Goal: Transaction & Acquisition: Purchase product/service

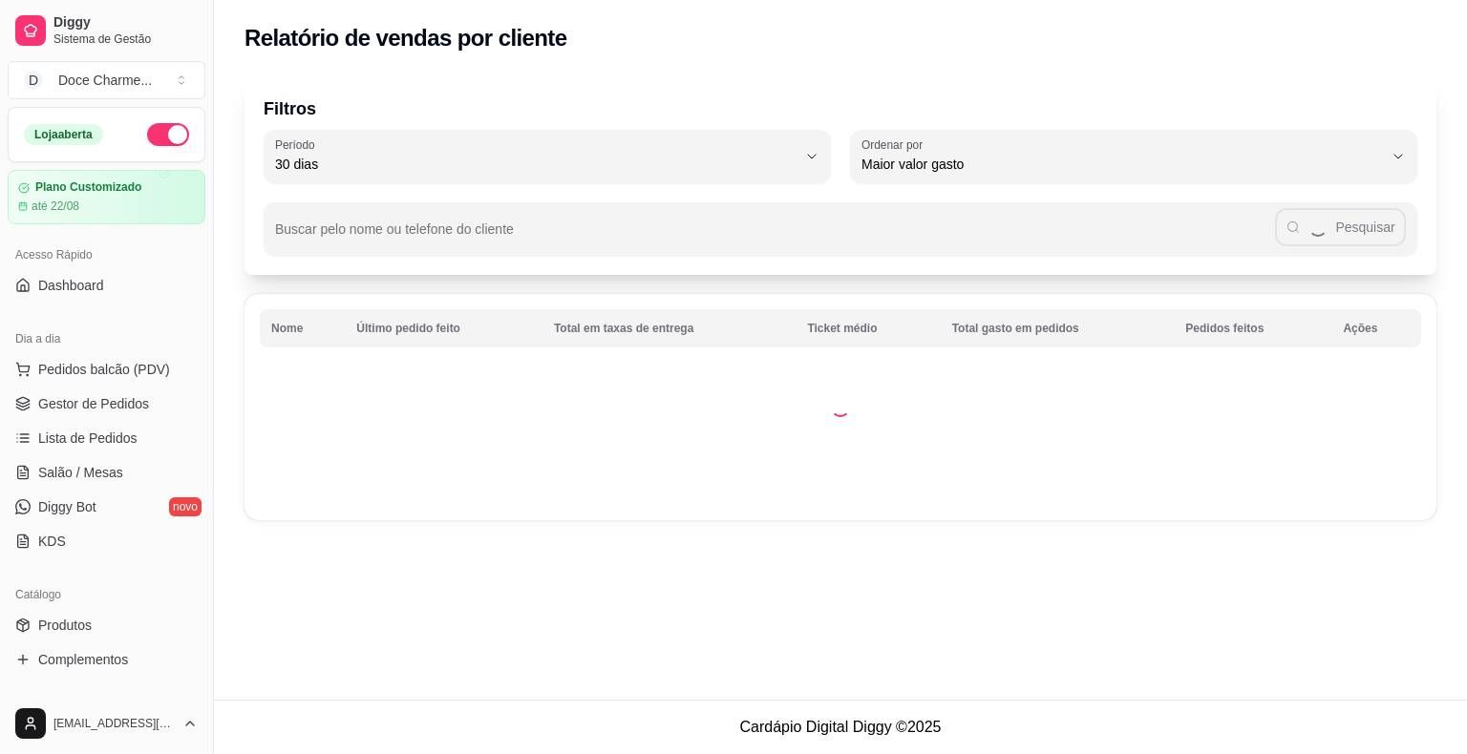
select select "30"
select select "HIGHEST_TOTAL_SPENT_WITH_ORDERS"
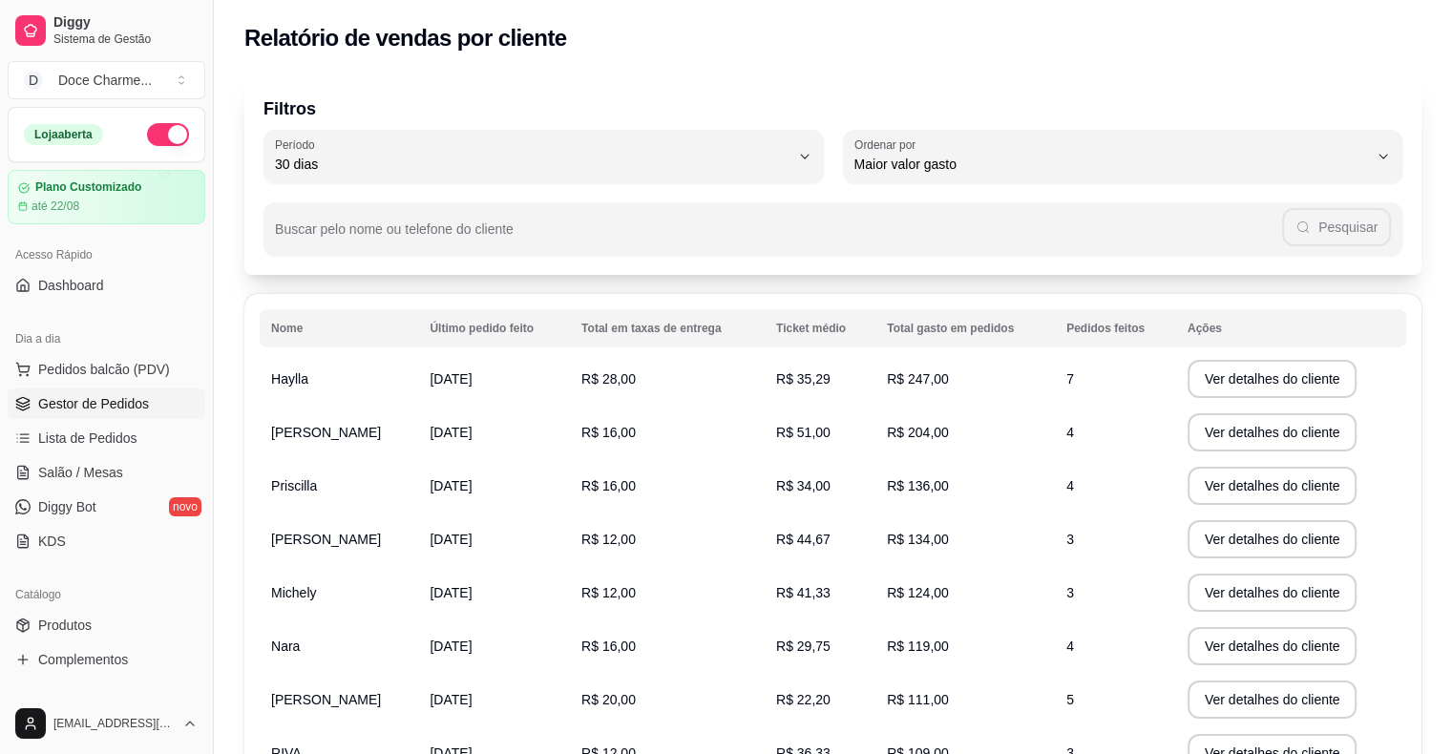
click at [96, 409] on span "Gestor de Pedidos" at bounding box center [93, 403] width 111 height 19
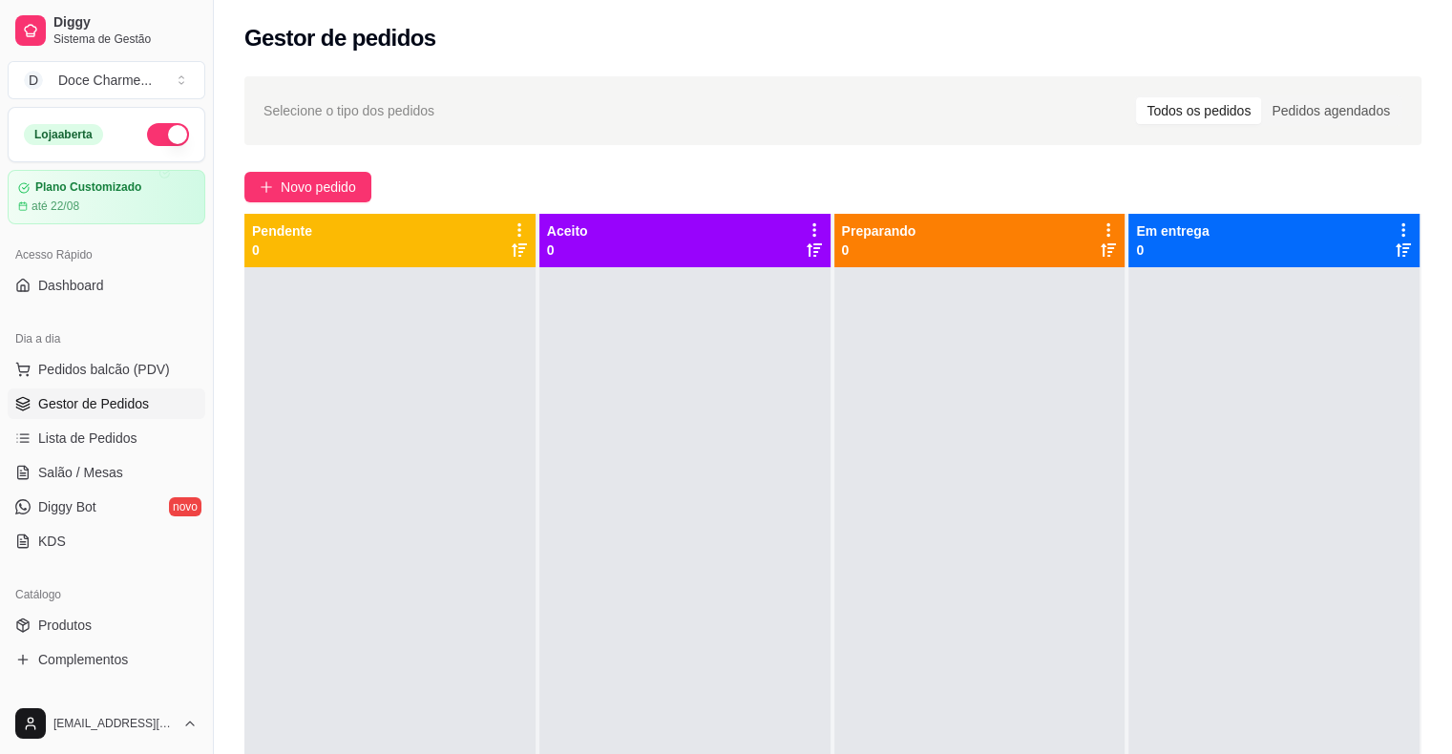
click at [652, 522] on div at bounding box center [684, 644] width 291 height 754
click at [320, 185] on span "Novo pedido" at bounding box center [318, 187] width 75 height 21
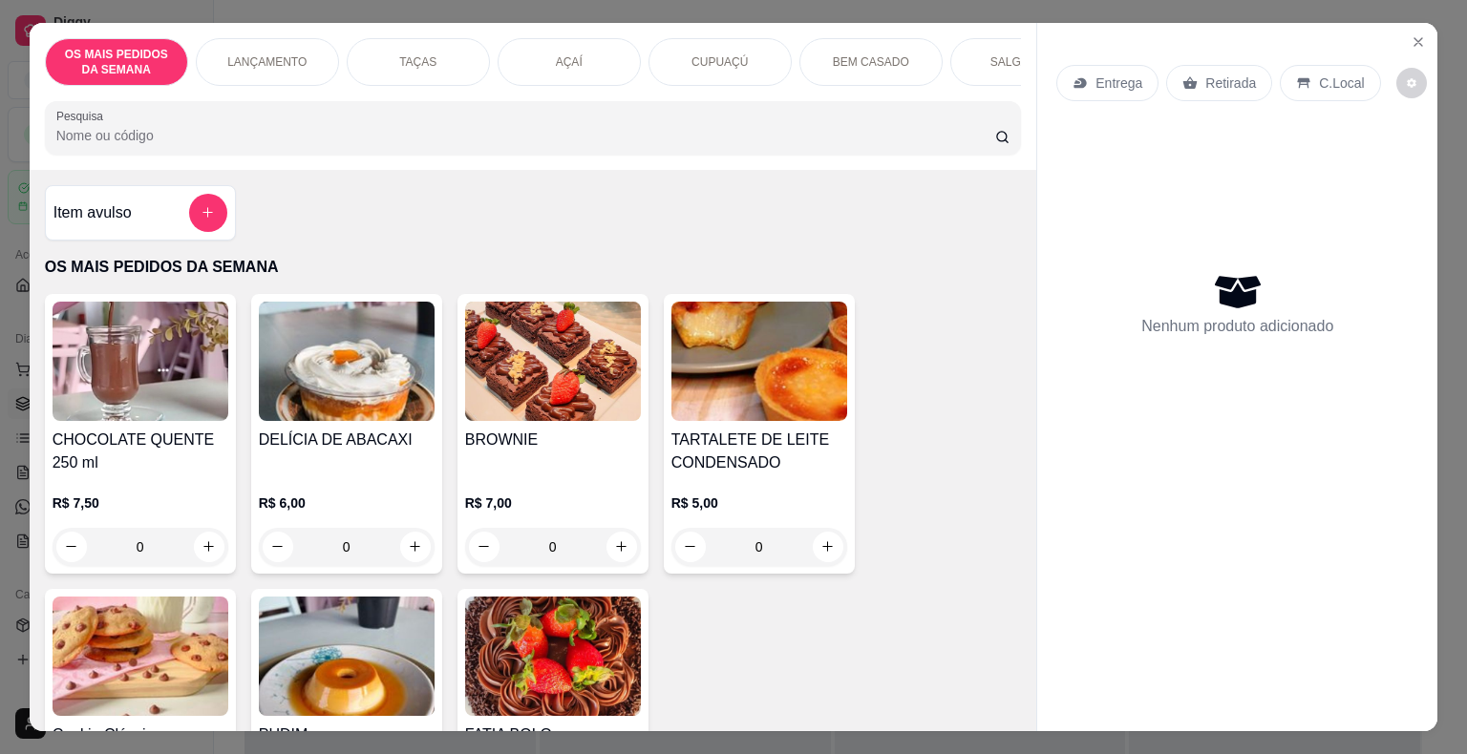
click at [277, 141] on input "Pesquisa" at bounding box center [525, 135] width 939 height 19
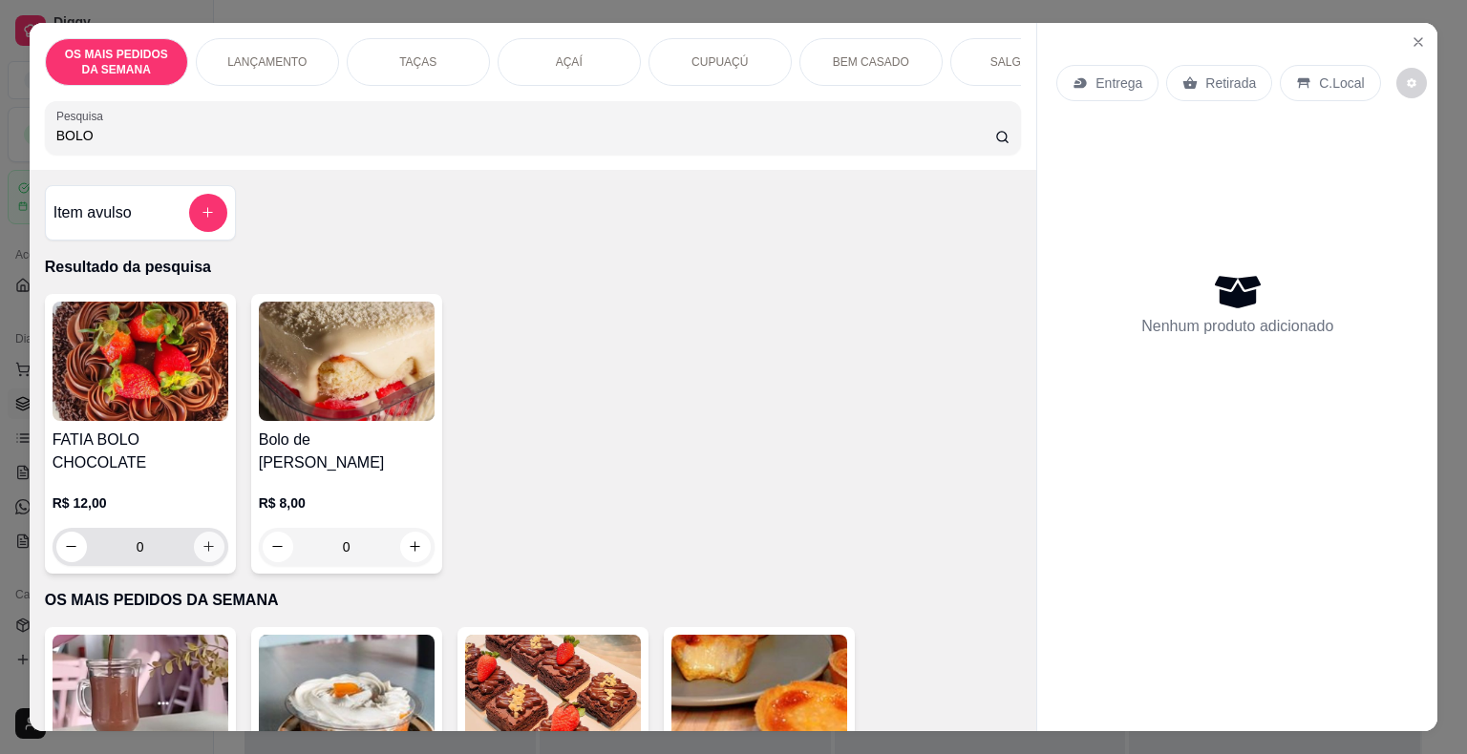
type input "BOLO"
click at [206, 532] on button "increase-product-quantity" at bounding box center [209, 547] width 30 height 30
type input "1"
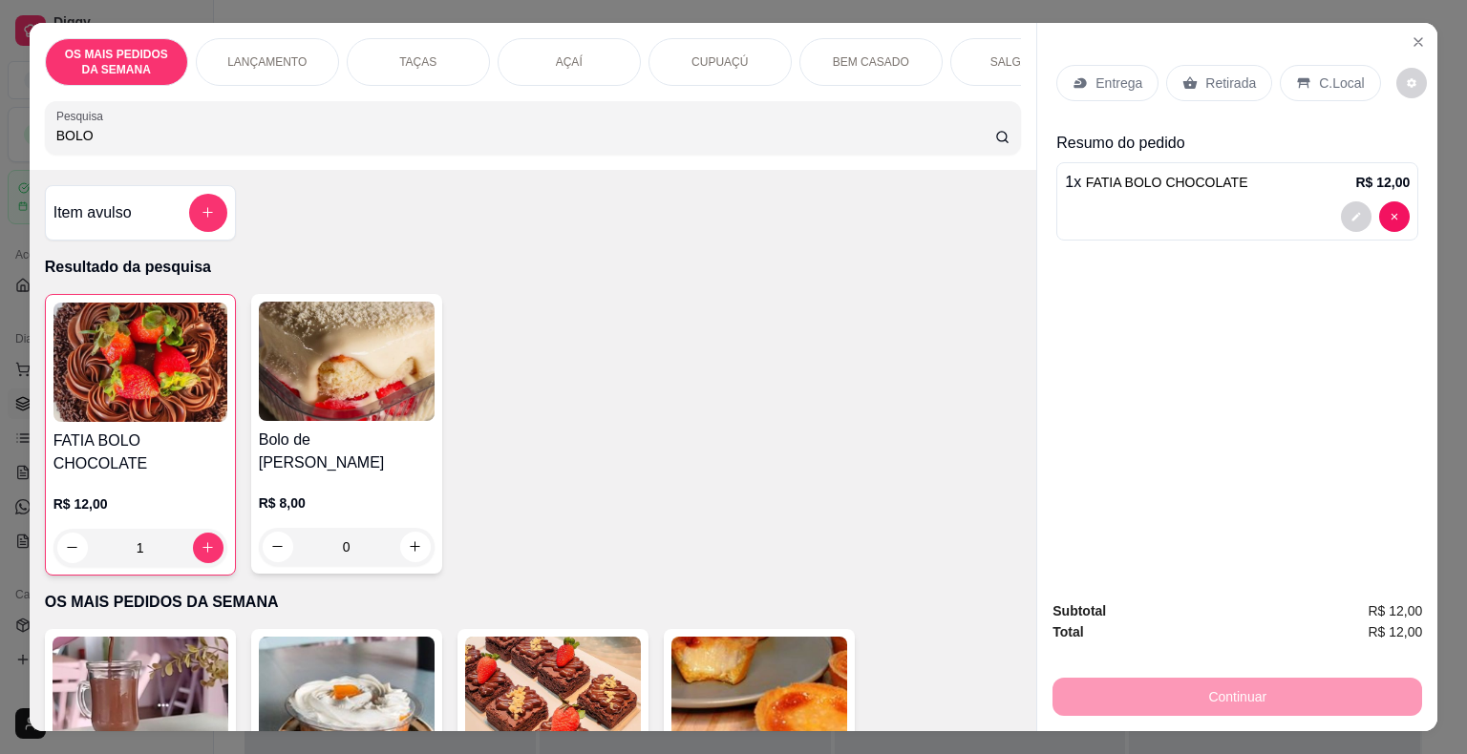
click at [92, 139] on input "BOLO" at bounding box center [525, 135] width 939 height 19
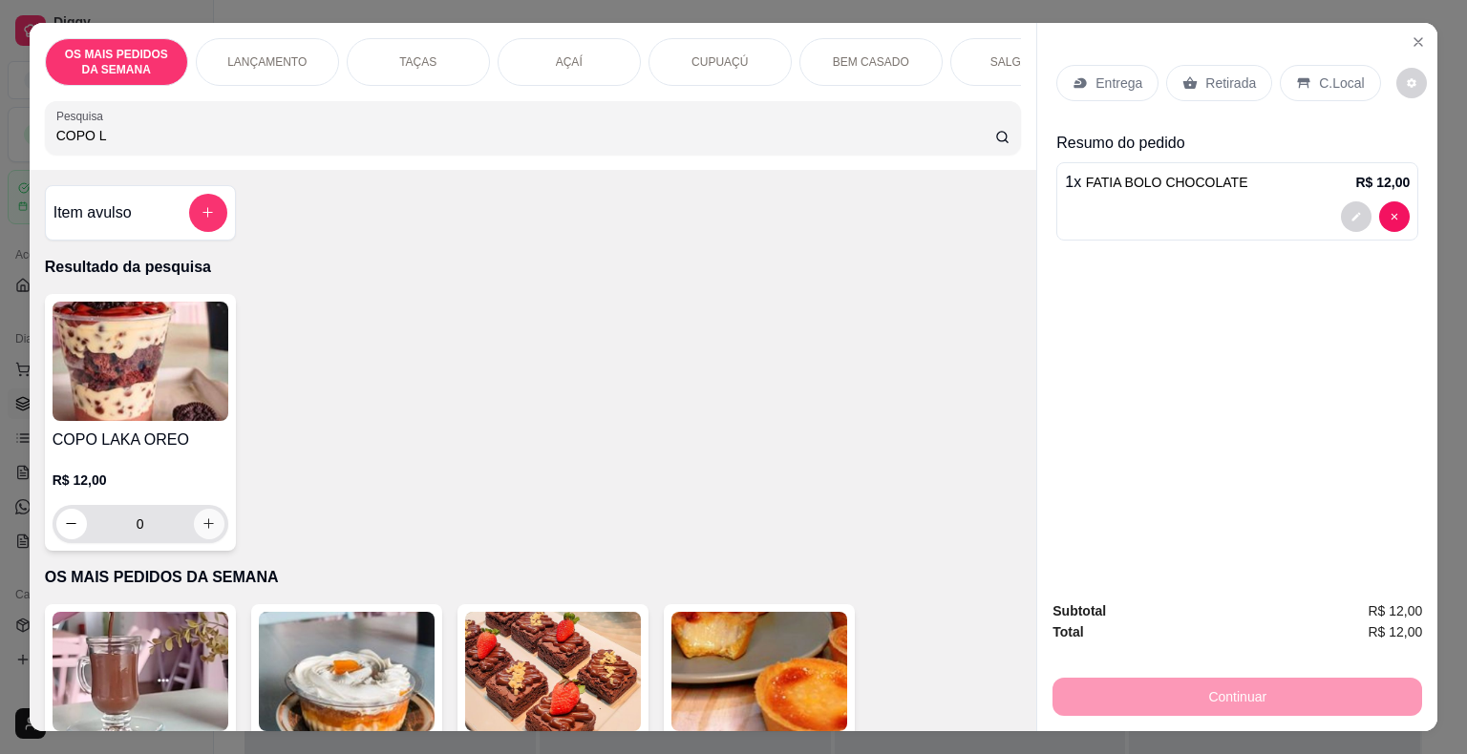
type input "COPO L"
click at [206, 525] on icon "increase-product-quantity" at bounding box center [208, 524] width 14 height 14
type input "1"
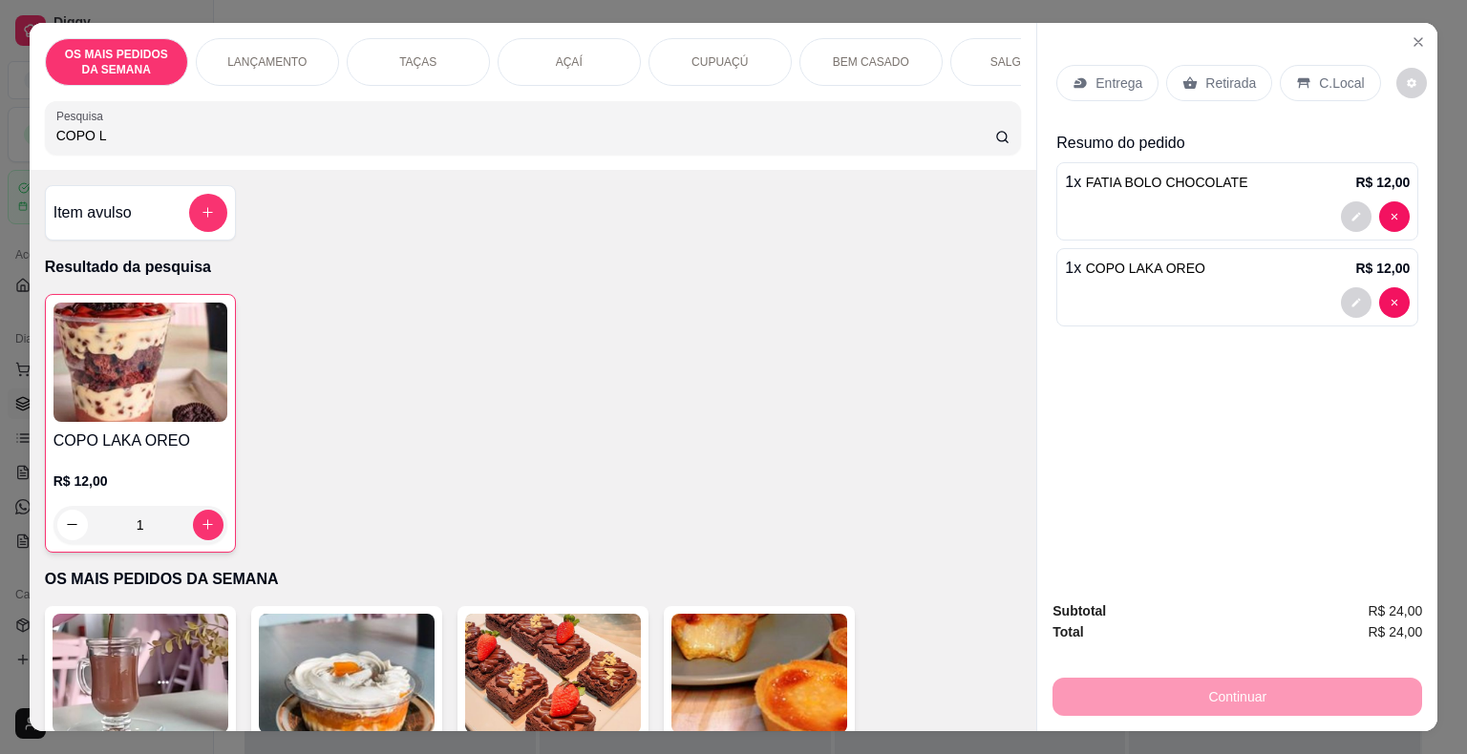
click at [1234, 438] on div "Entrega Retirada C.Local Resumo do pedido 1 x FATIA BOLO CHOCOLATE R$ 12,00 1 x…" at bounding box center [1237, 304] width 400 height 563
click at [1304, 78] on div "C.Local" at bounding box center [1329, 83] width 100 height 36
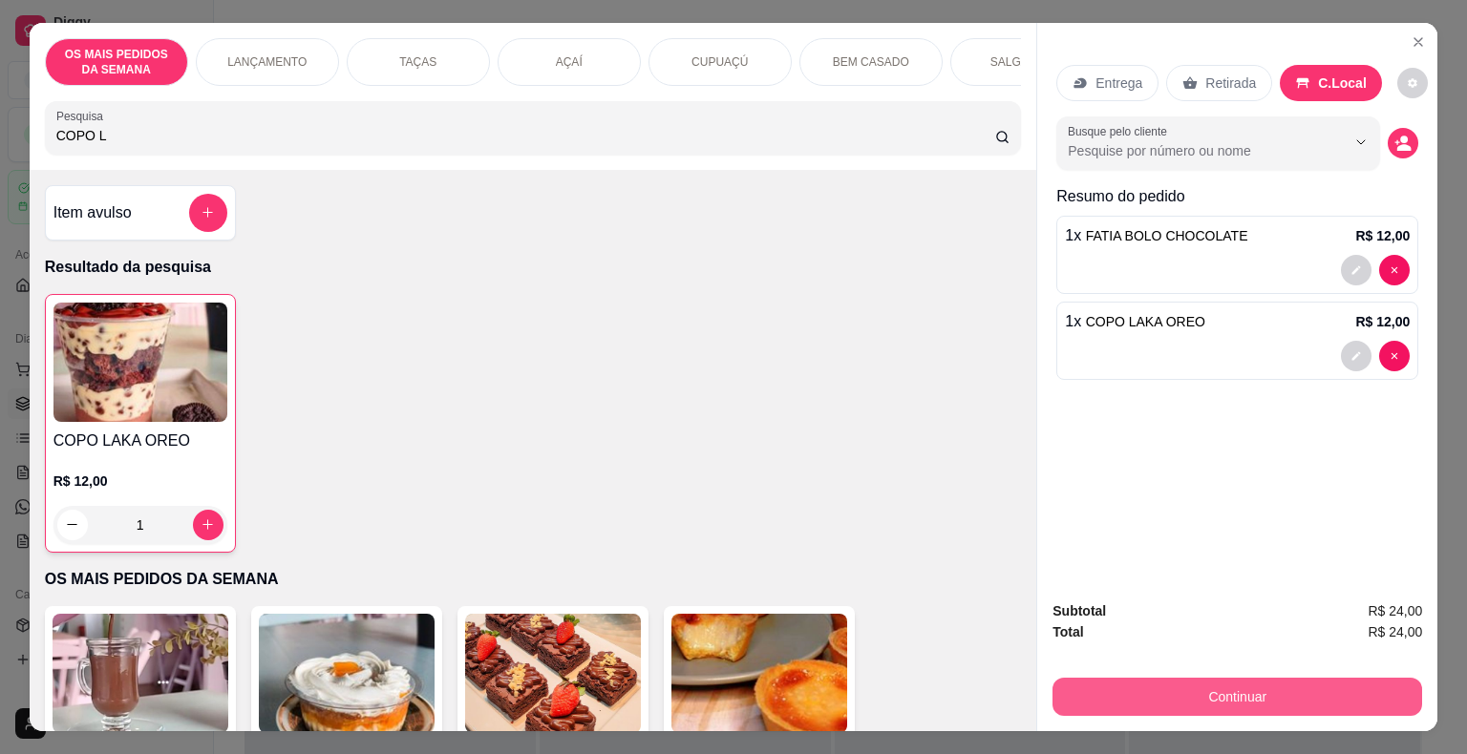
click at [1066, 690] on button "Continuar" at bounding box center [1237, 697] width 370 height 38
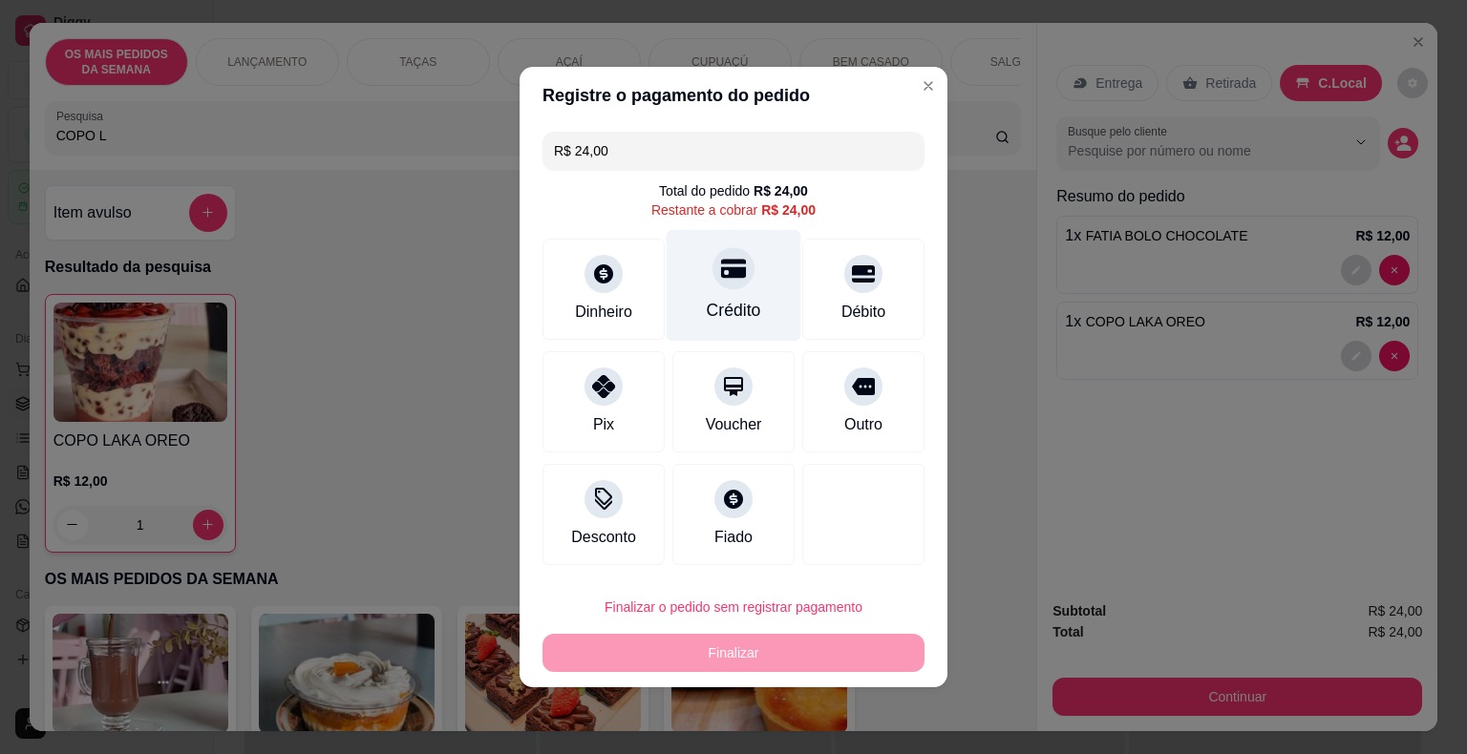
click at [733, 292] on div "Crédito" at bounding box center [733, 286] width 135 height 112
type input "R$ 0,00"
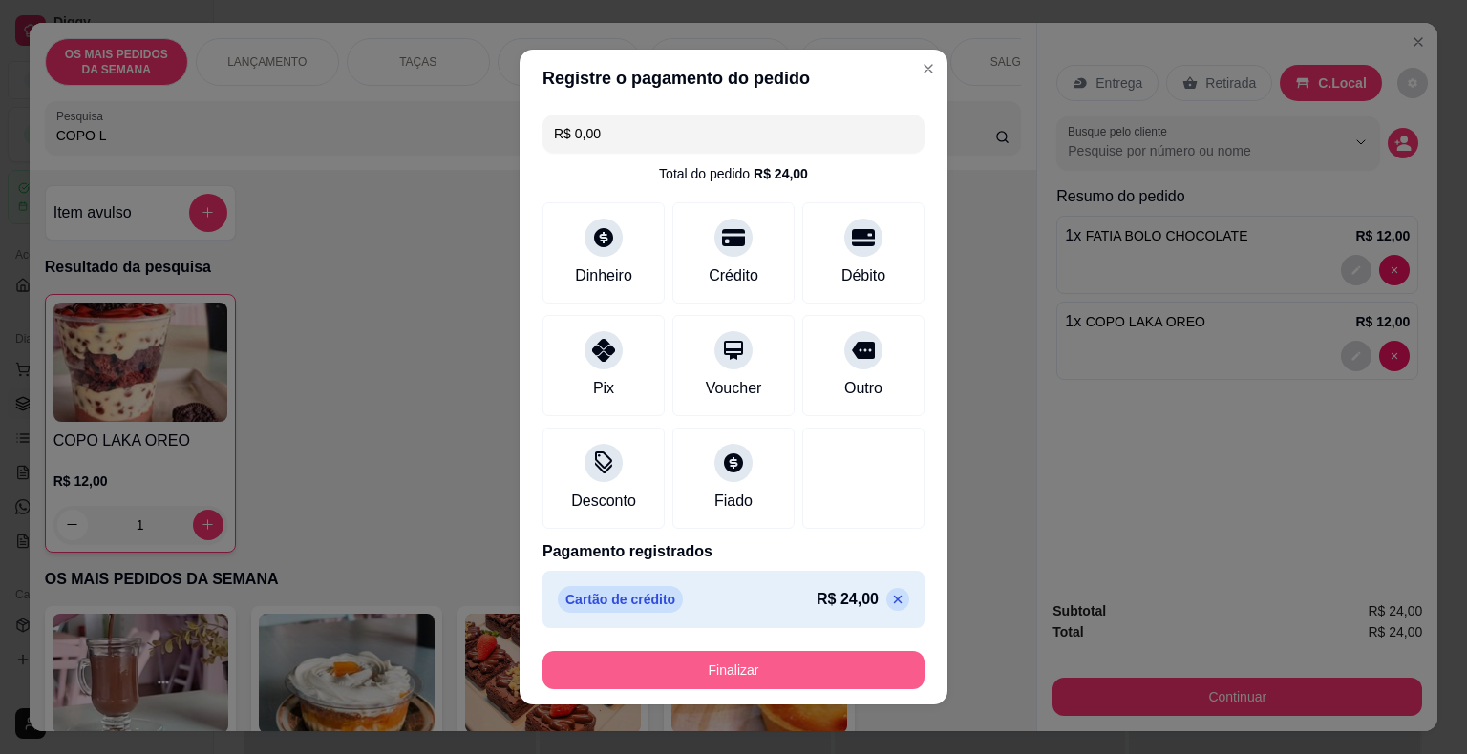
click at [749, 668] on button "Finalizar" at bounding box center [733, 670] width 382 height 38
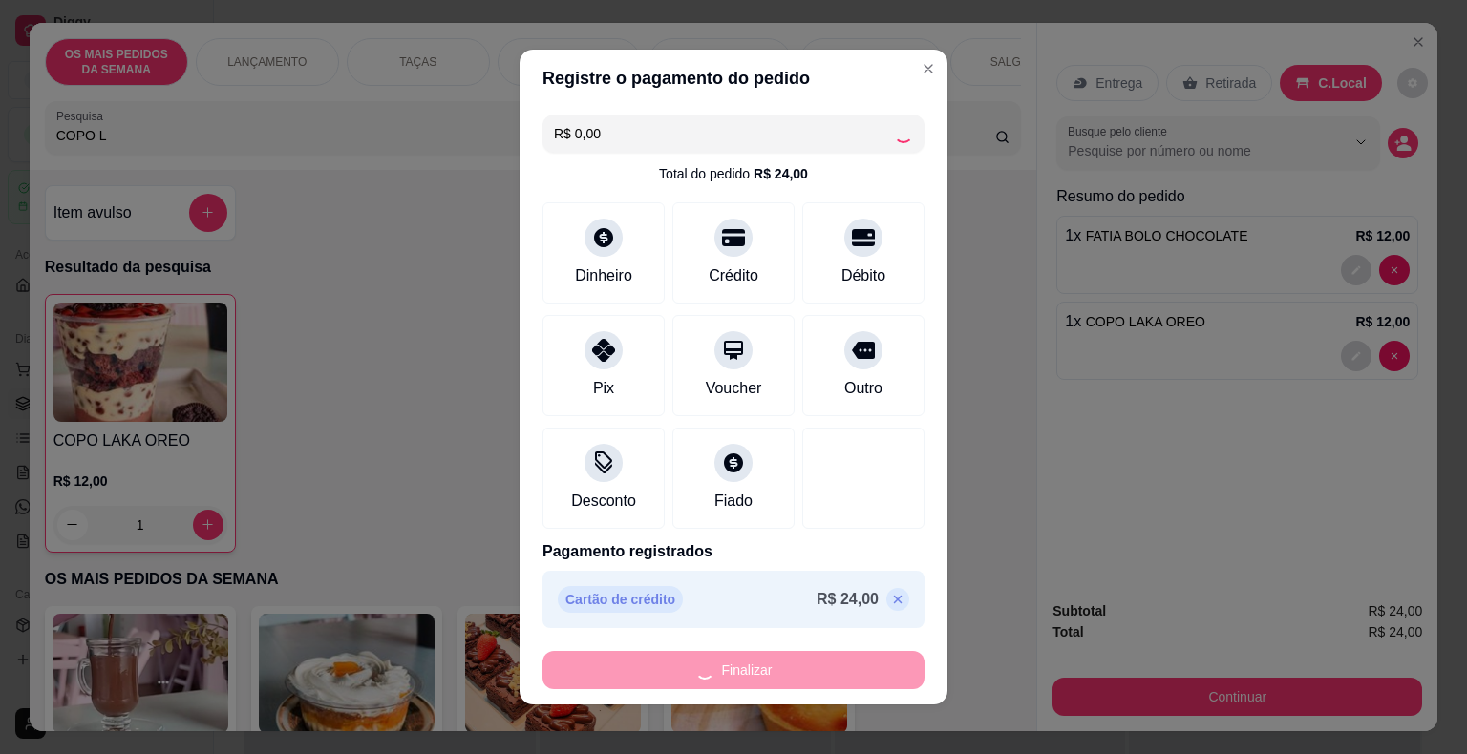
type input "0"
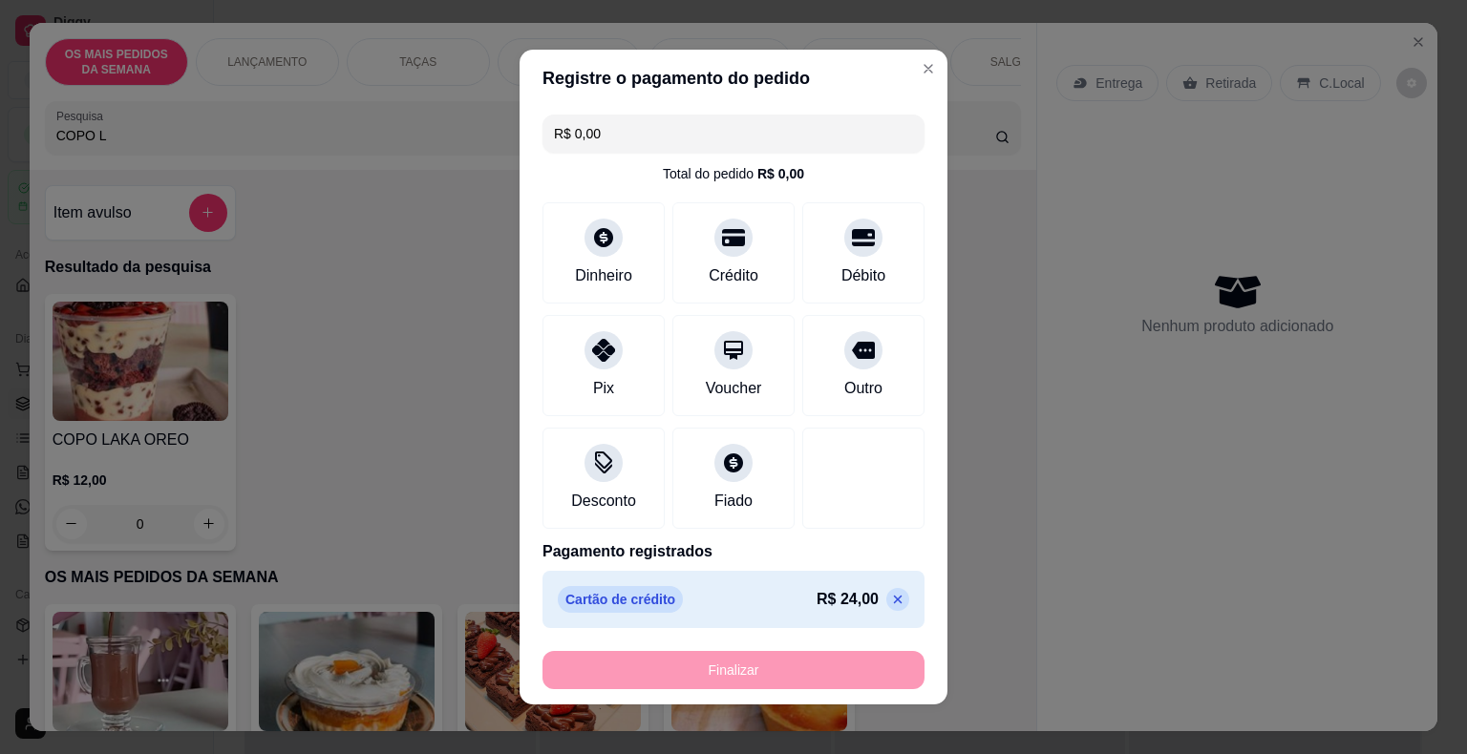
type input "-R$ 24,00"
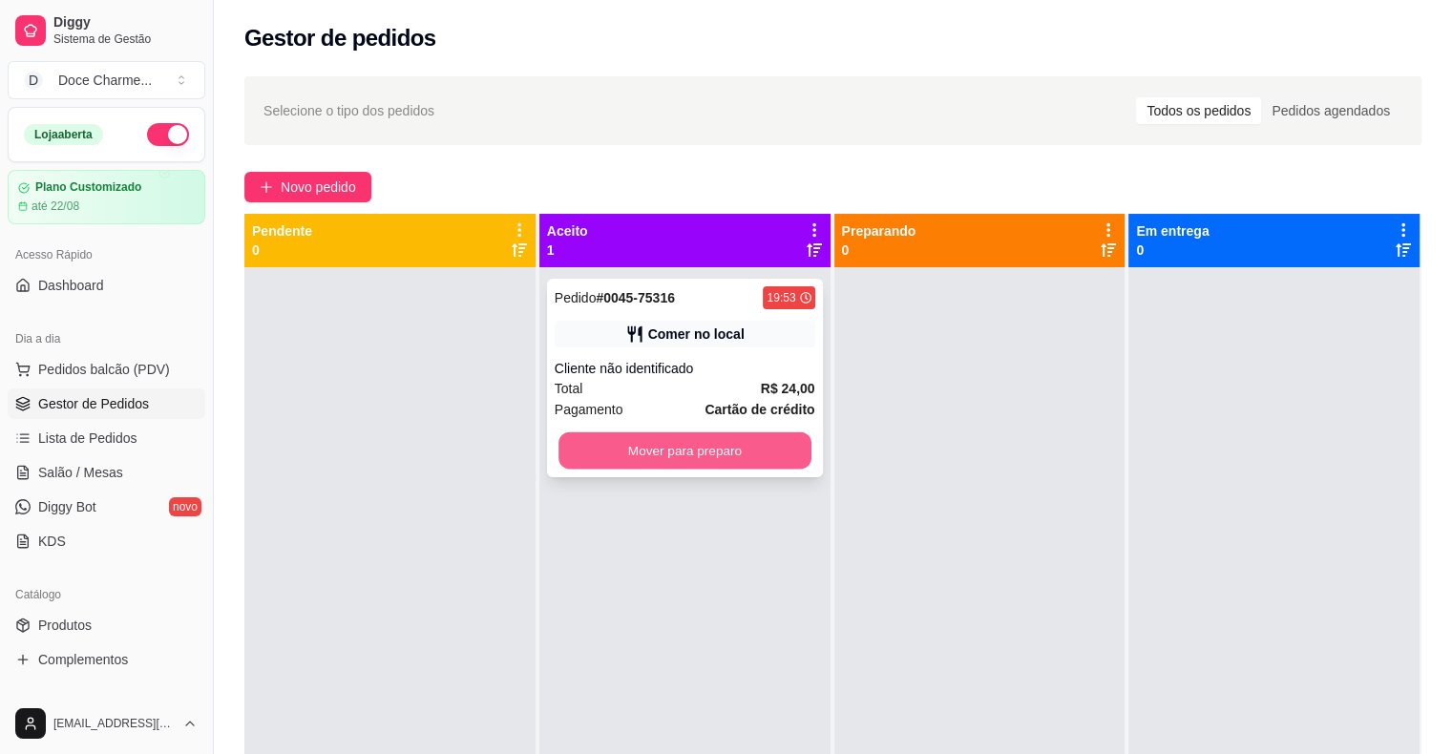
click at [745, 448] on button "Mover para preparo" at bounding box center [685, 451] width 253 height 37
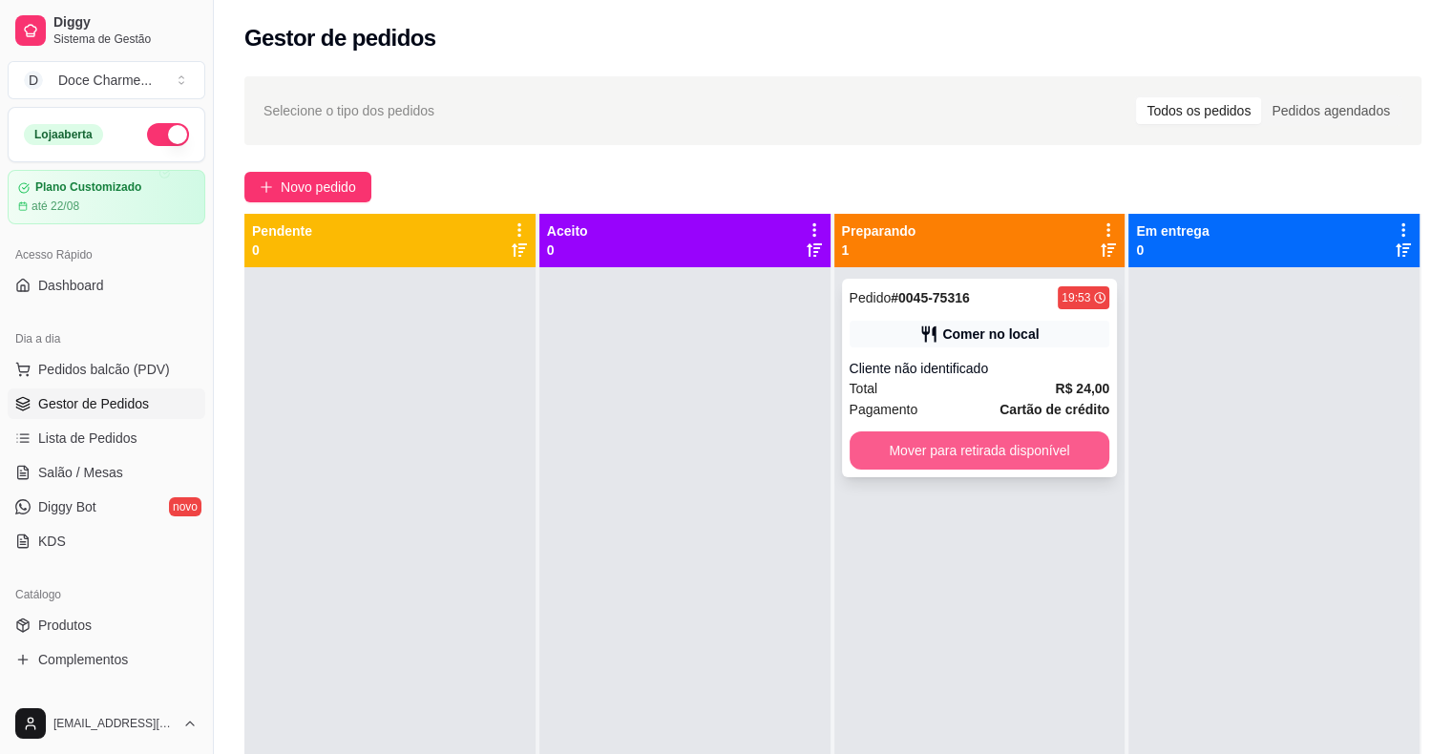
click at [922, 463] on button "Mover para retirada disponível" at bounding box center [980, 451] width 261 height 38
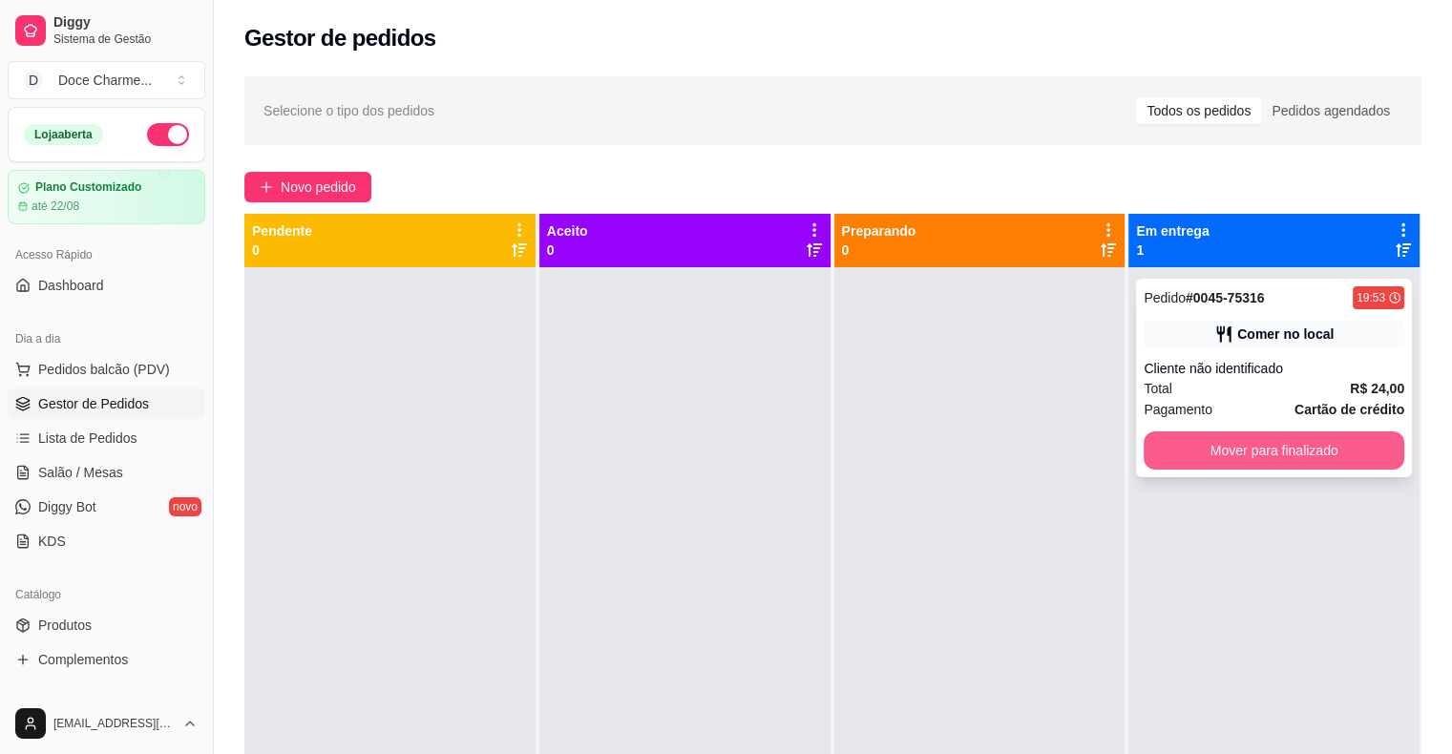
click at [1191, 459] on button "Mover para finalizado" at bounding box center [1274, 451] width 261 height 38
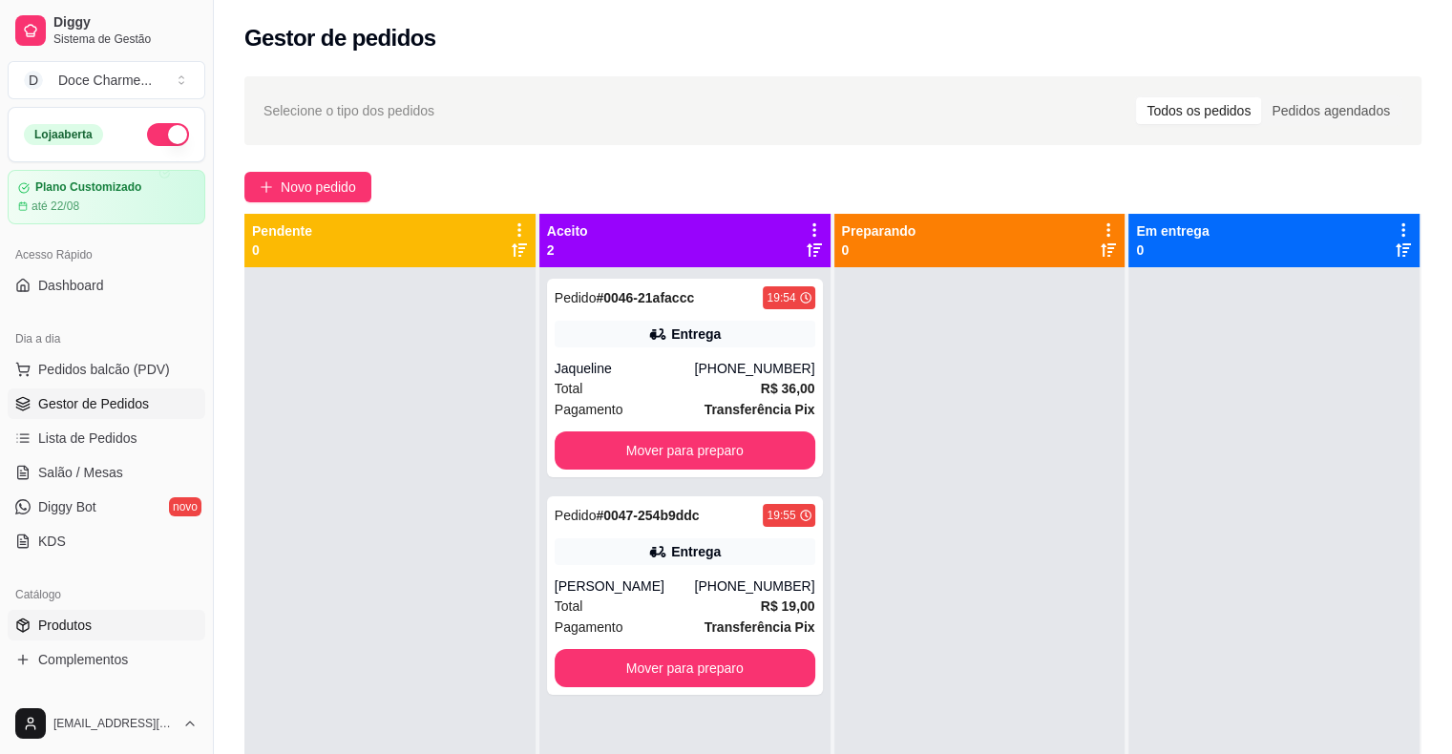
click at [91, 625] on span "Produtos" at bounding box center [64, 625] width 53 height 19
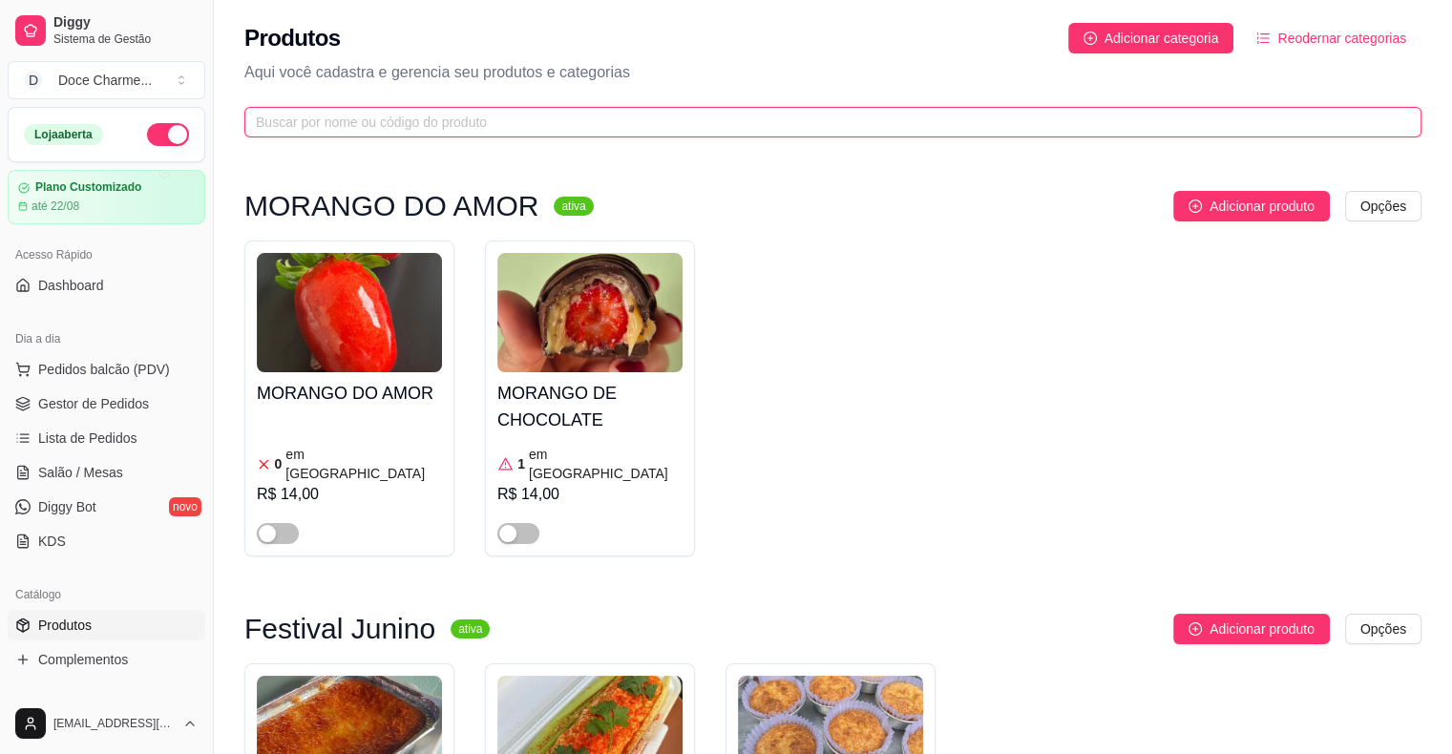
click at [404, 128] on input "text" at bounding box center [825, 122] width 1139 height 21
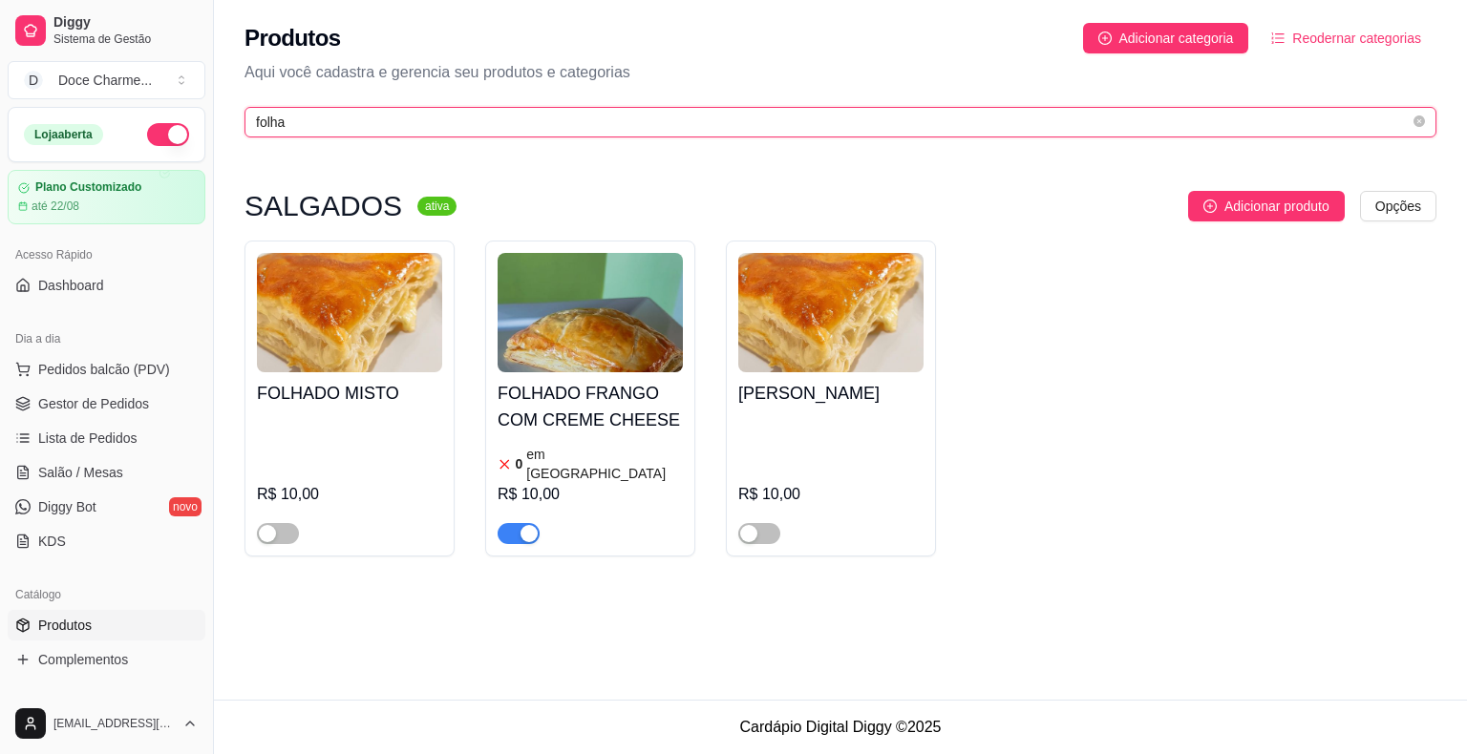
type input "folha"
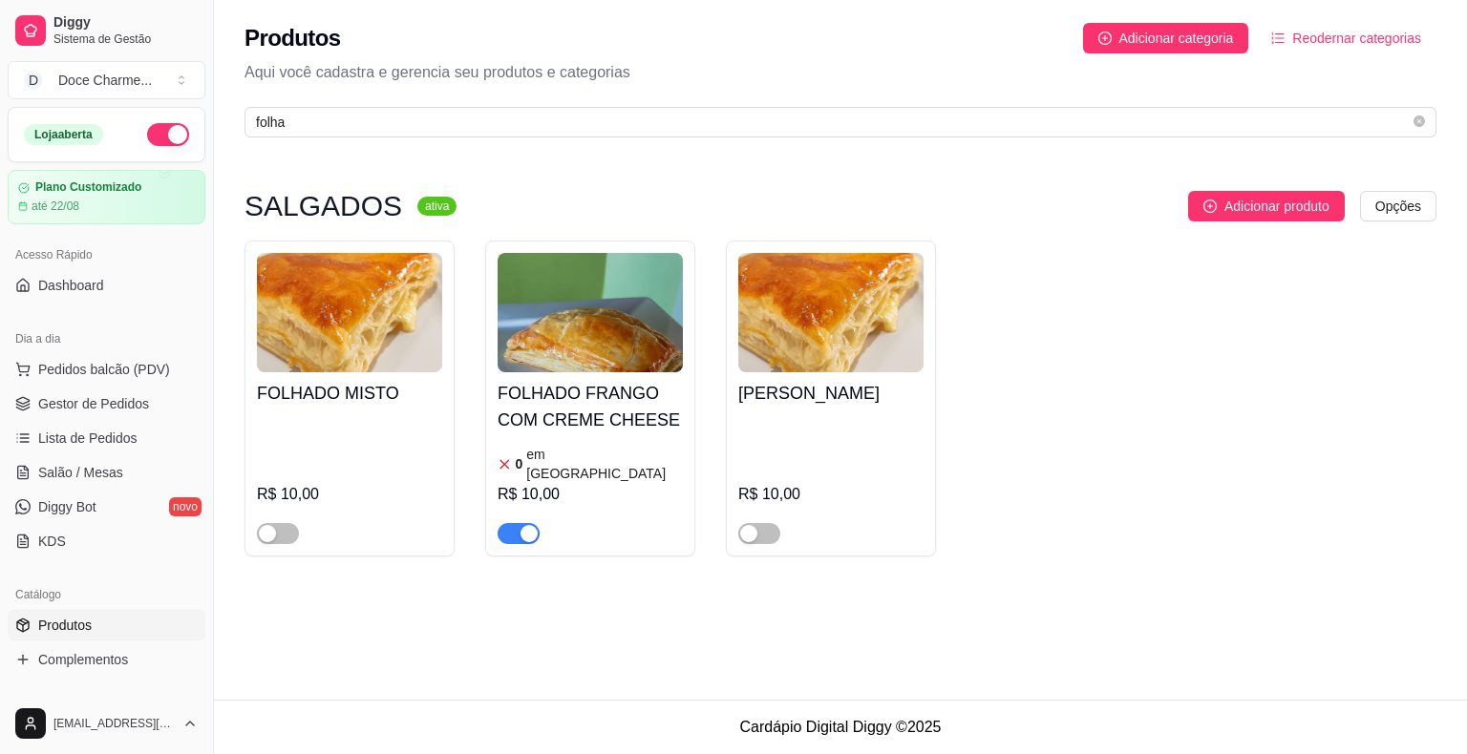
click at [512, 523] on span "button" at bounding box center [518, 533] width 42 height 21
click at [76, 396] on span "Gestor de Pedidos" at bounding box center [93, 403] width 111 height 19
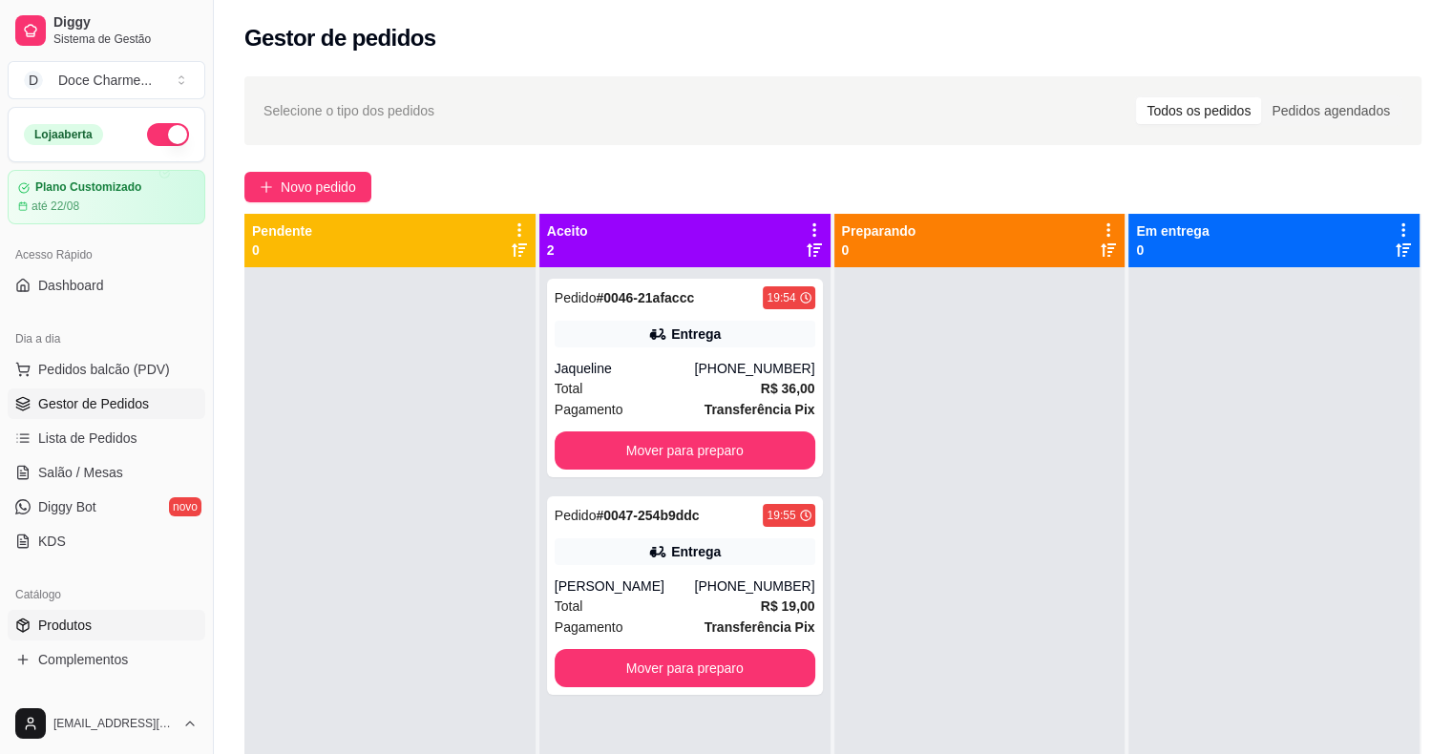
click at [106, 628] on link "Produtos" at bounding box center [107, 625] width 198 height 31
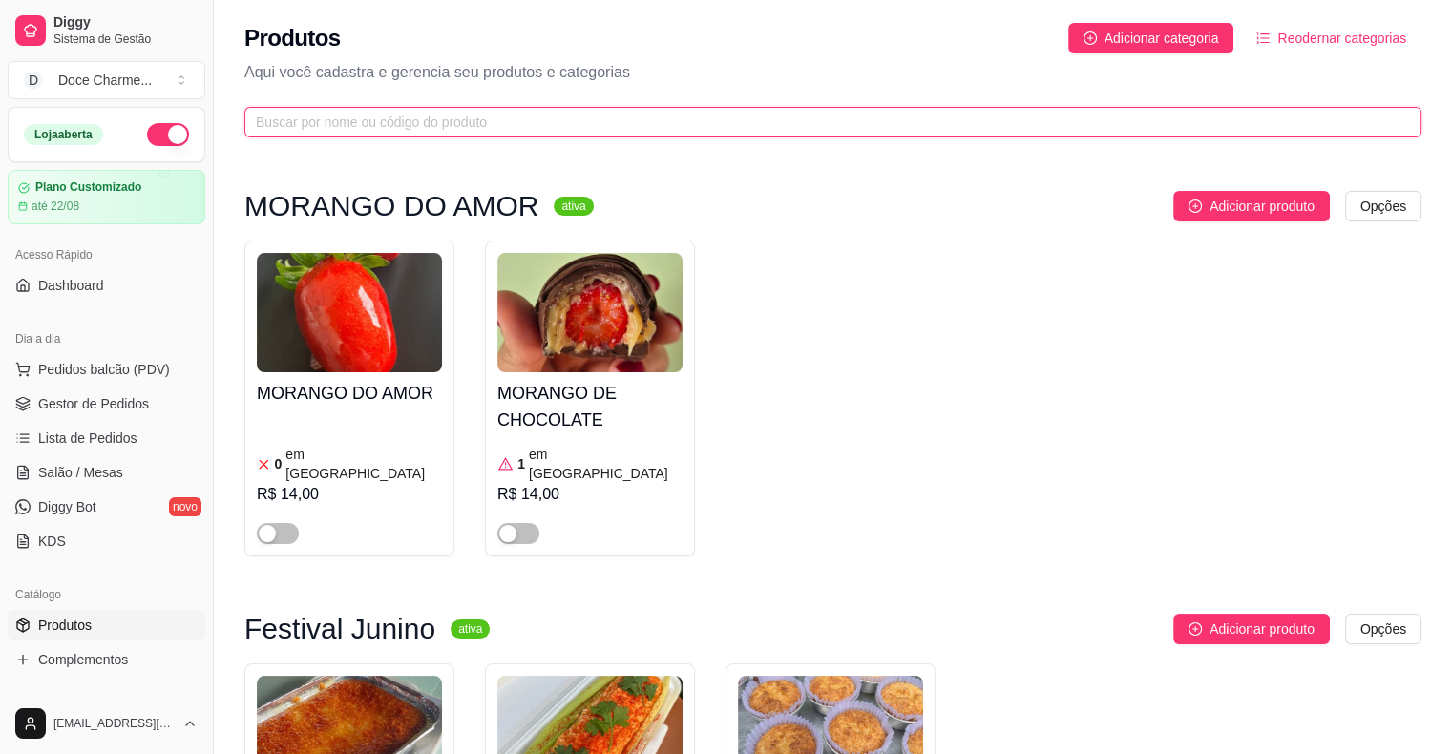
click at [294, 124] on input "text" at bounding box center [825, 122] width 1139 height 21
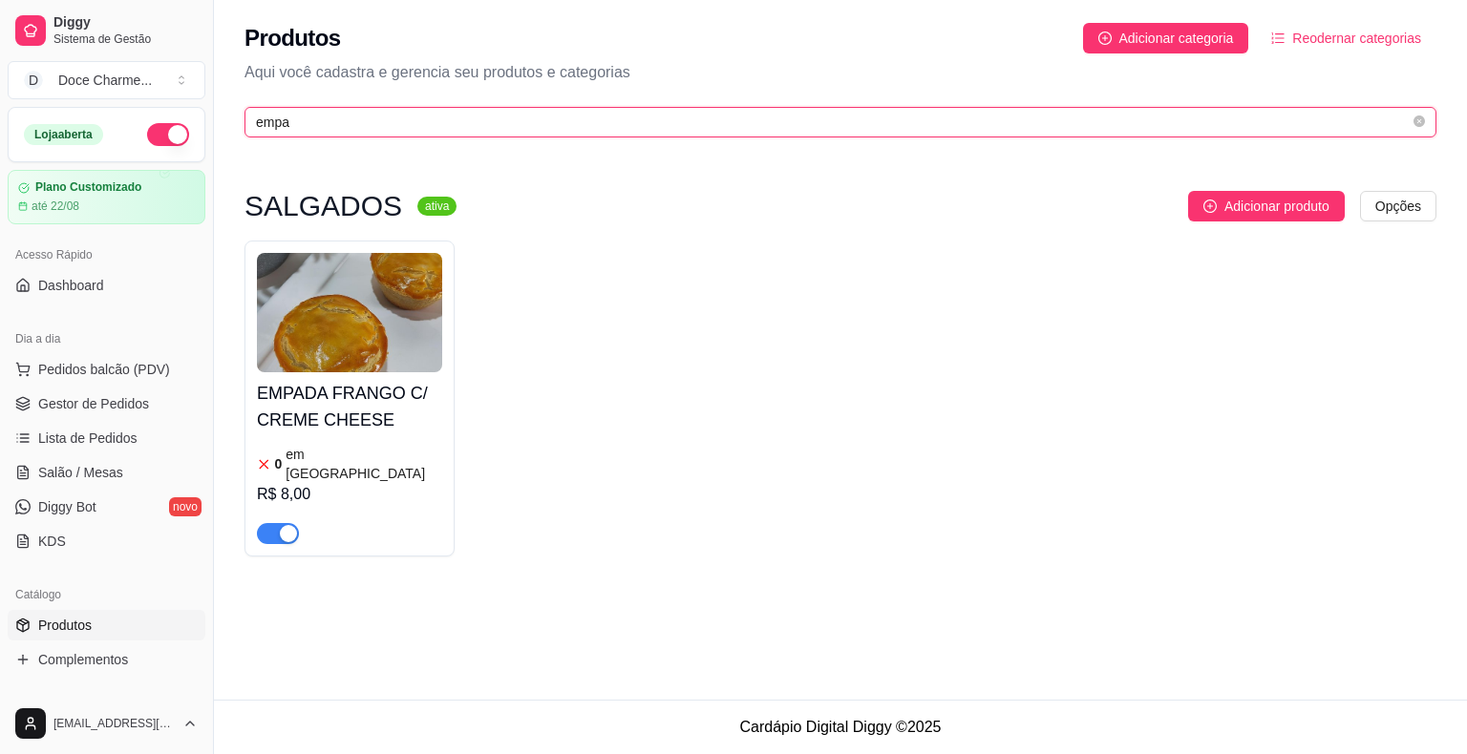
type input "empa"
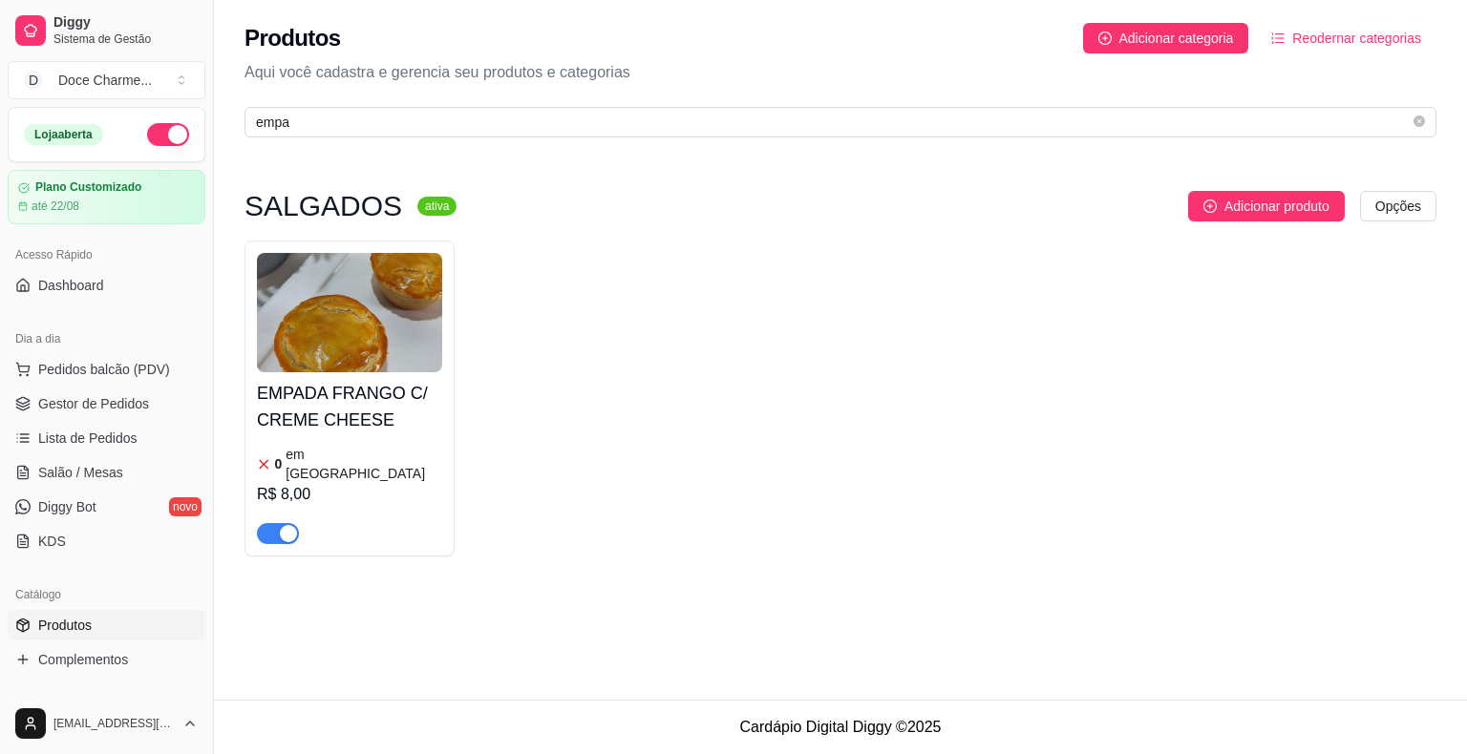
click at [304, 383] on h4 "EMPADA FRANGO C/ CREME CHEESE" at bounding box center [349, 406] width 185 height 53
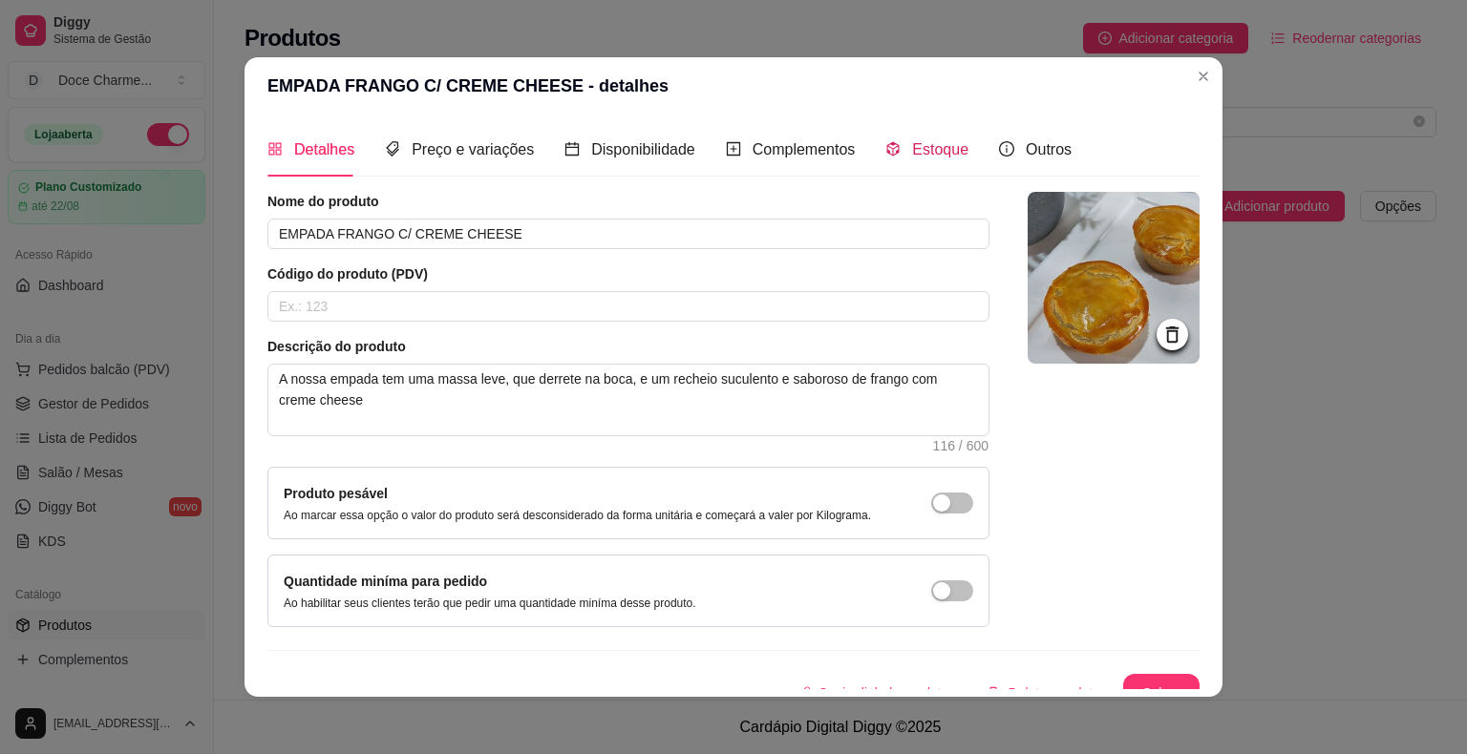
click at [932, 158] on span "Estoque" at bounding box center [940, 149] width 56 height 16
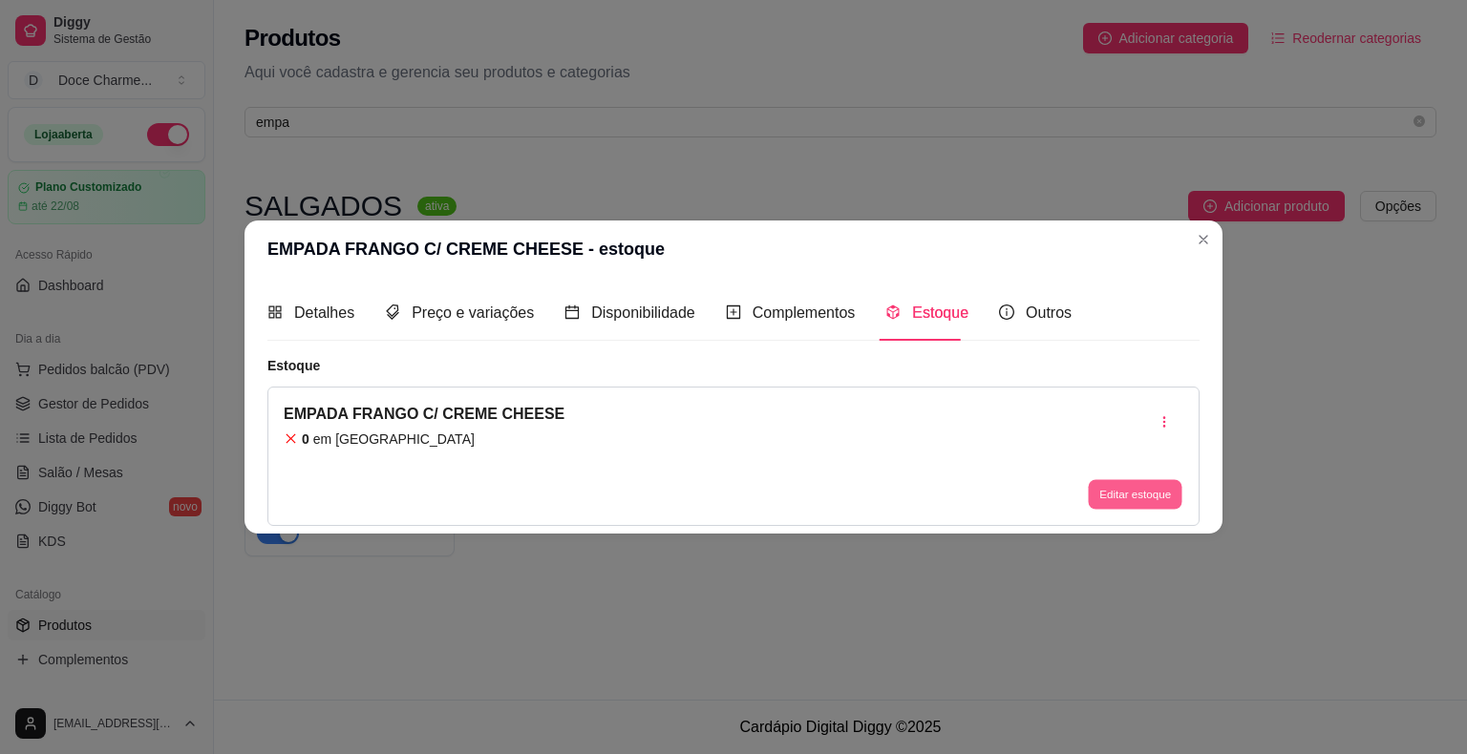
click at [1134, 504] on button "Editar estoque" at bounding box center [1135, 494] width 94 height 30
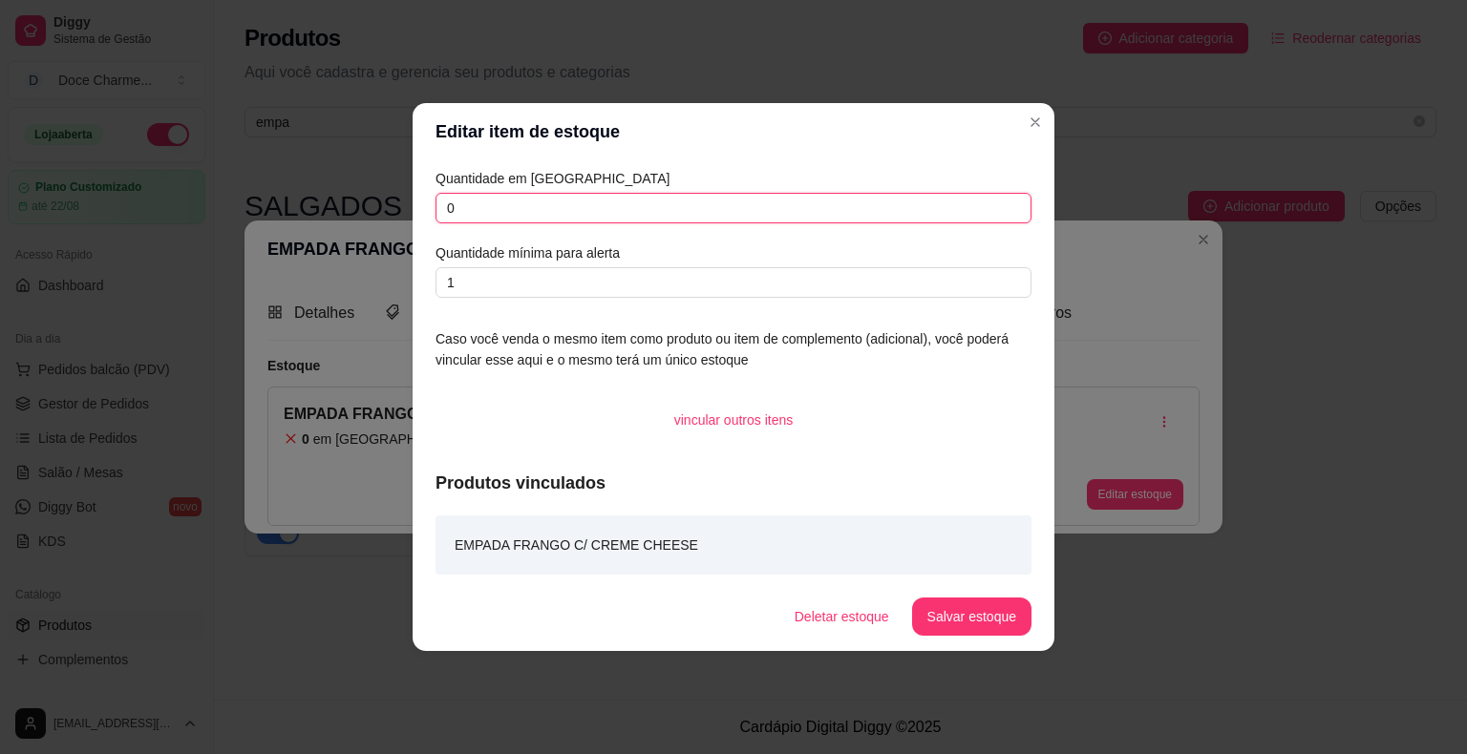
click at [492, 208] on input "0" at bounding box center [733, 208] width 596 height 31
type input "5"
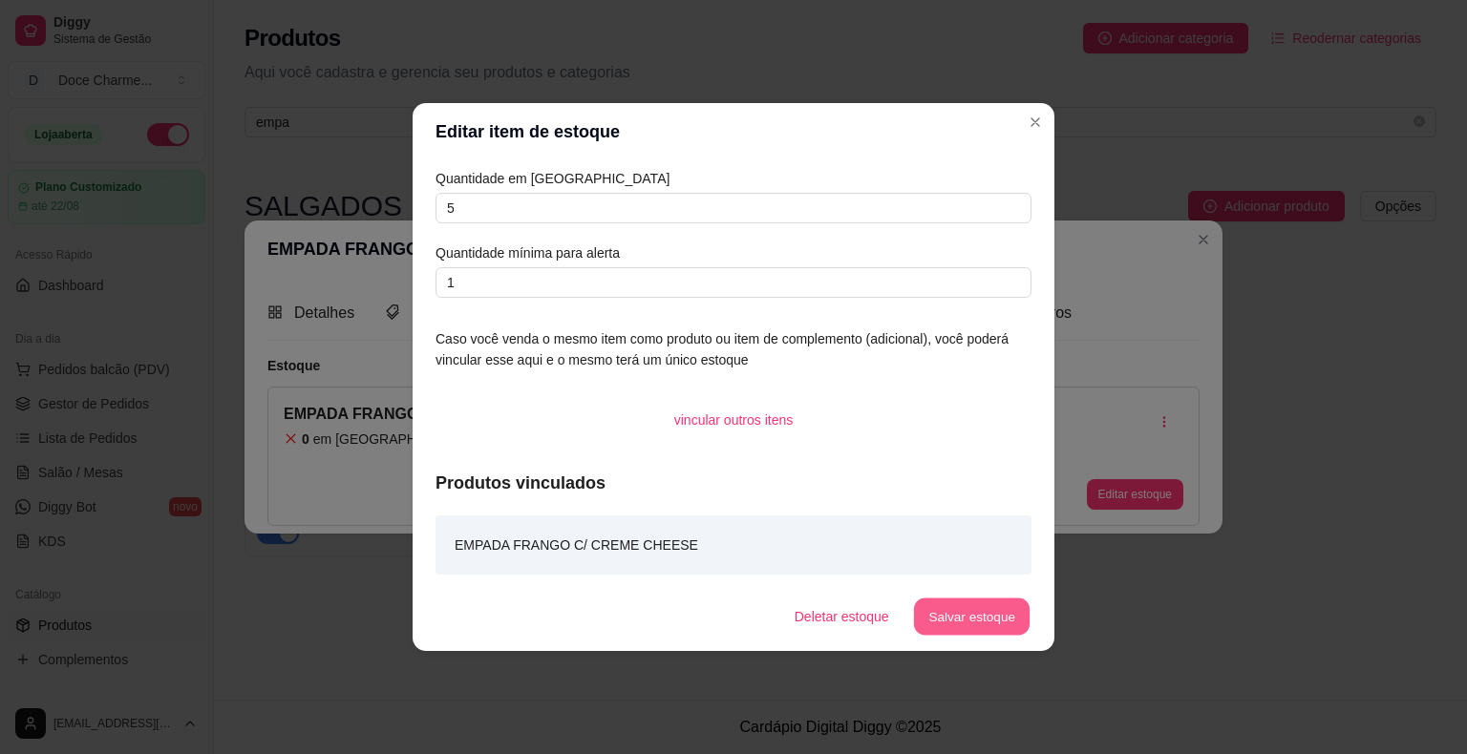
click at [945, 599] on button "Salvar estoque" at bounding box center [971, 617] width 116 height 37
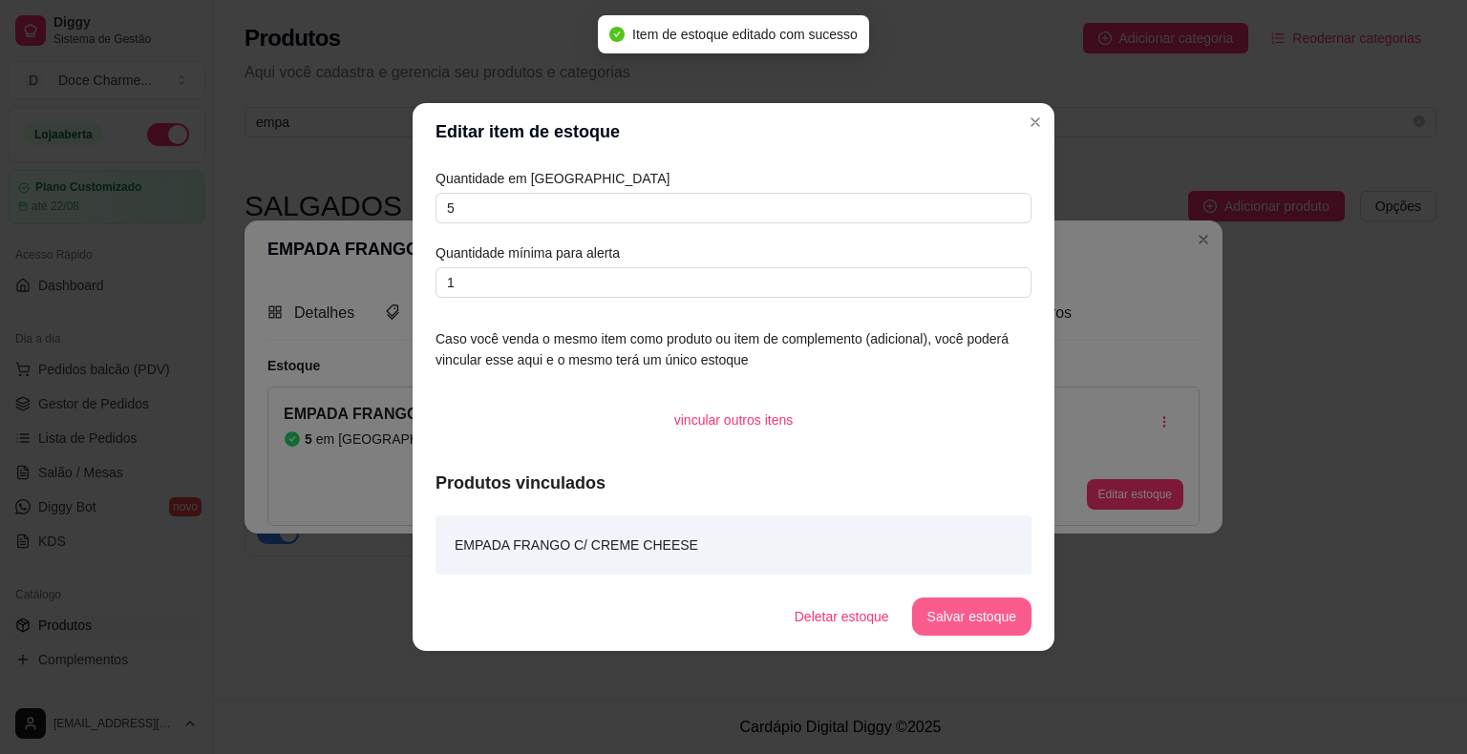
click at [958, 618] on button "Salvar estoque" at bounding box center [971, 617] width 119 height 38
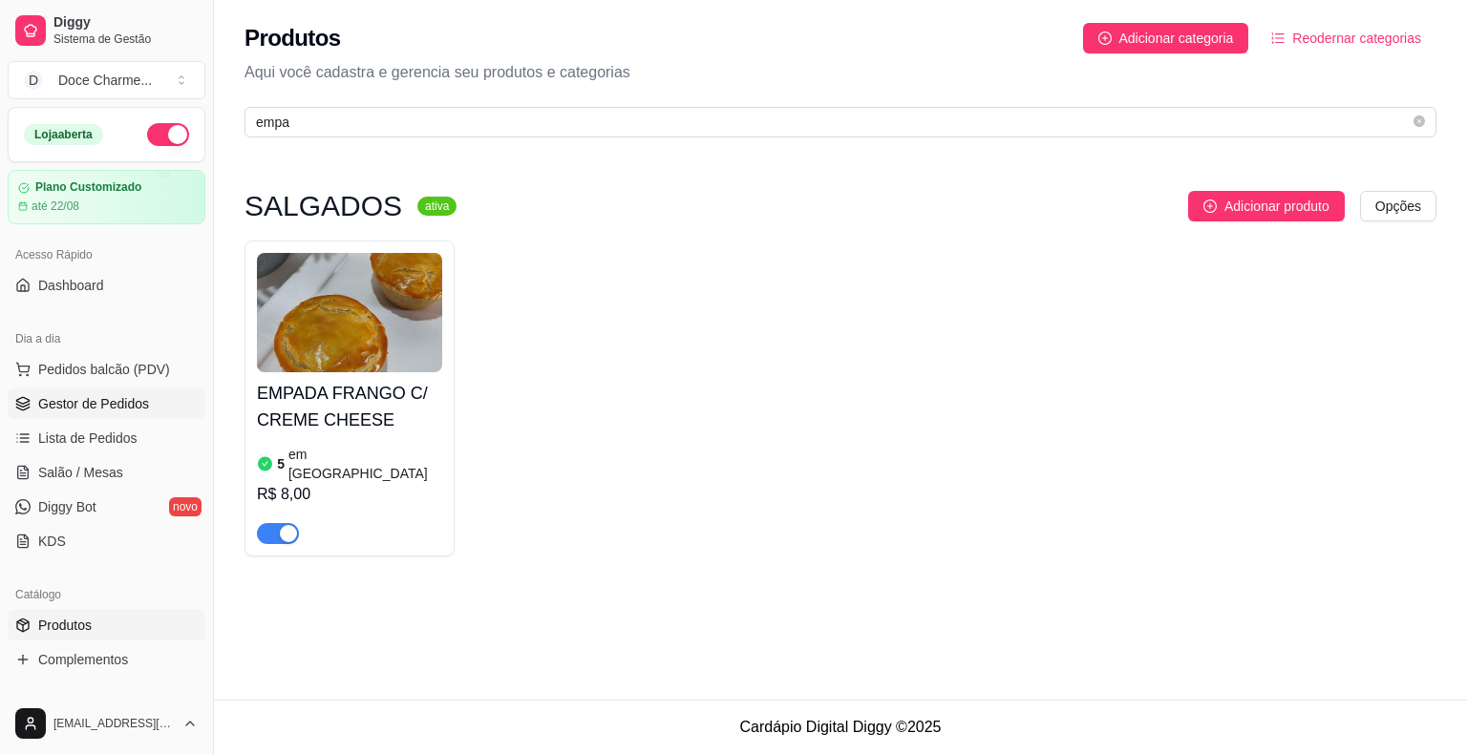
click at [90, 395] on span "Gestor de Pedidos" at bounding box center [93, 403] width 111 height 19
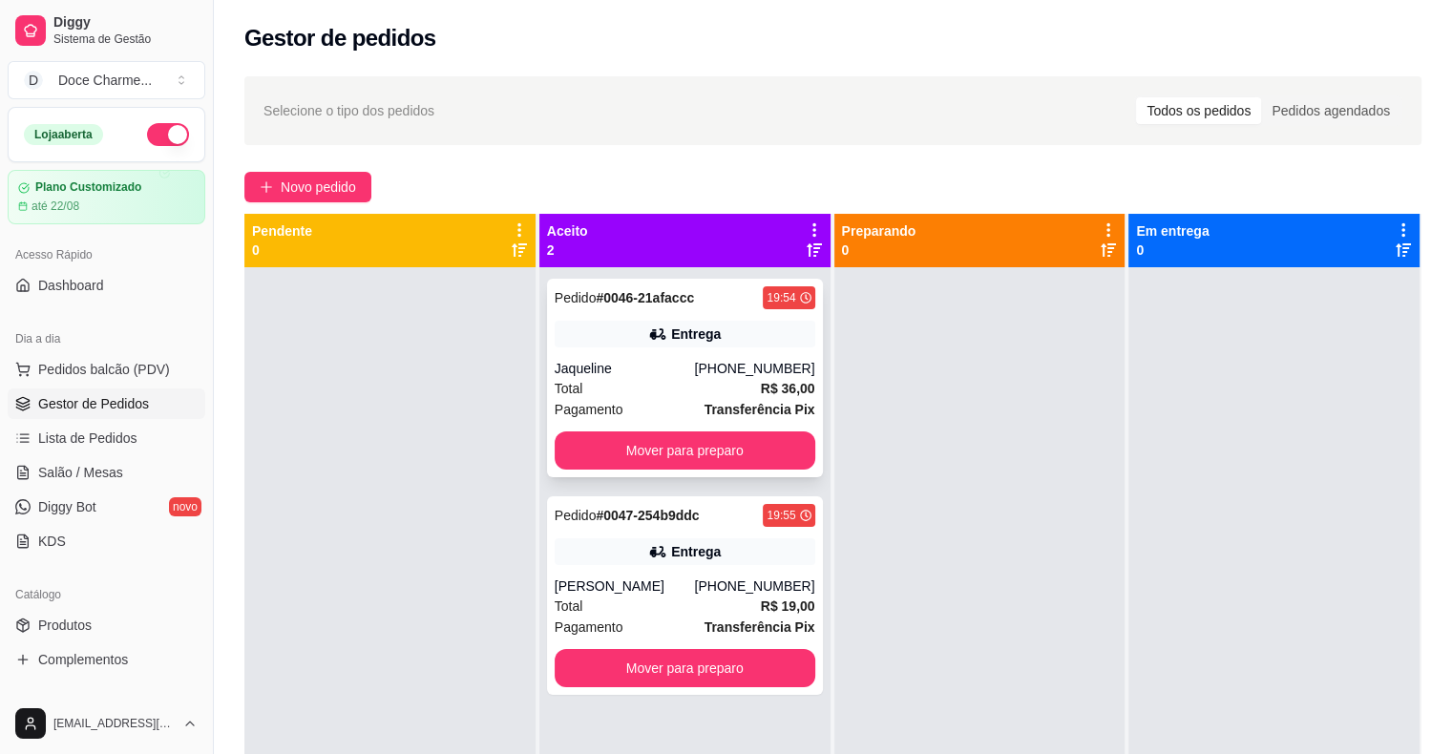
click at [630, 381] on div "Total R$ 36,00" at bounding box center [685, 388] width 261 height 21
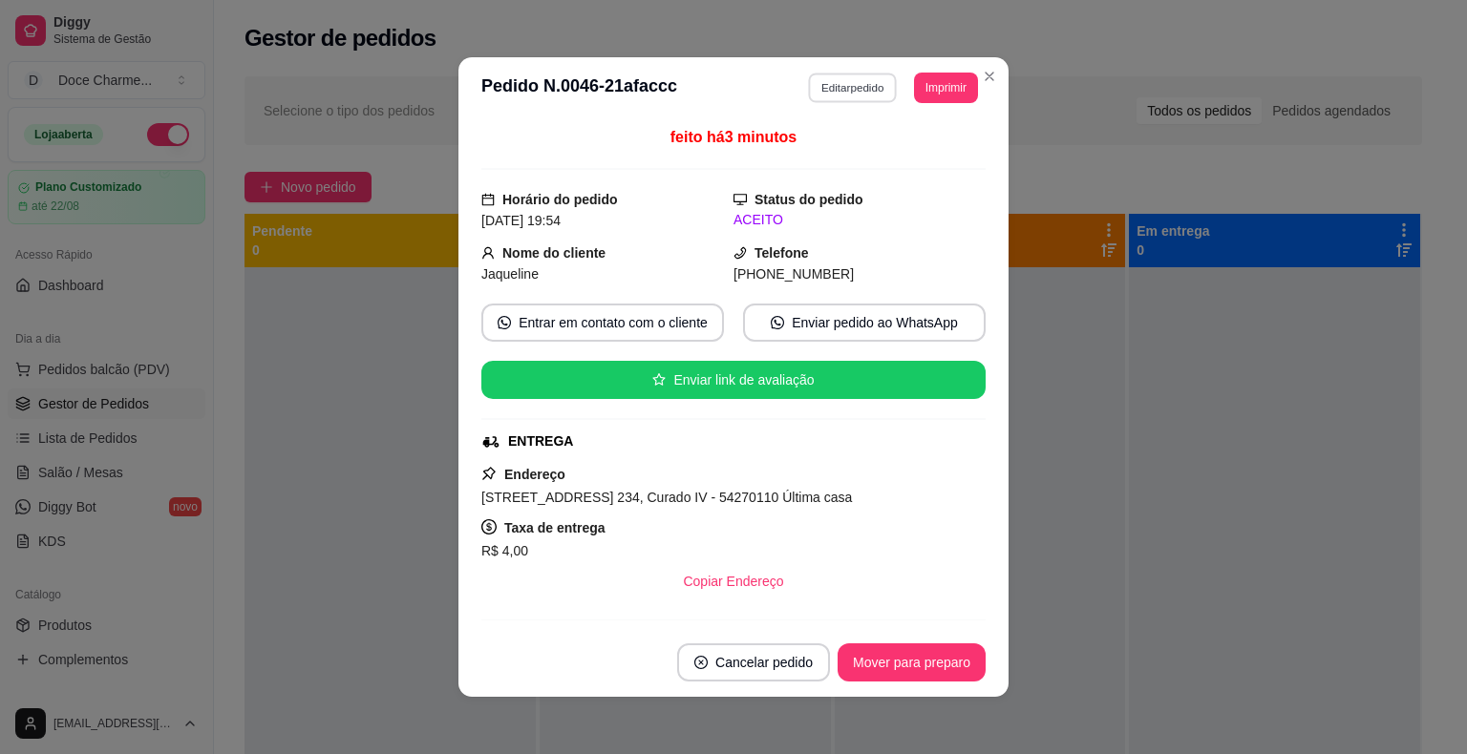
click at [848, 88] on button "Editar pedido" at bounding box center [853, 88] width 89 height 30
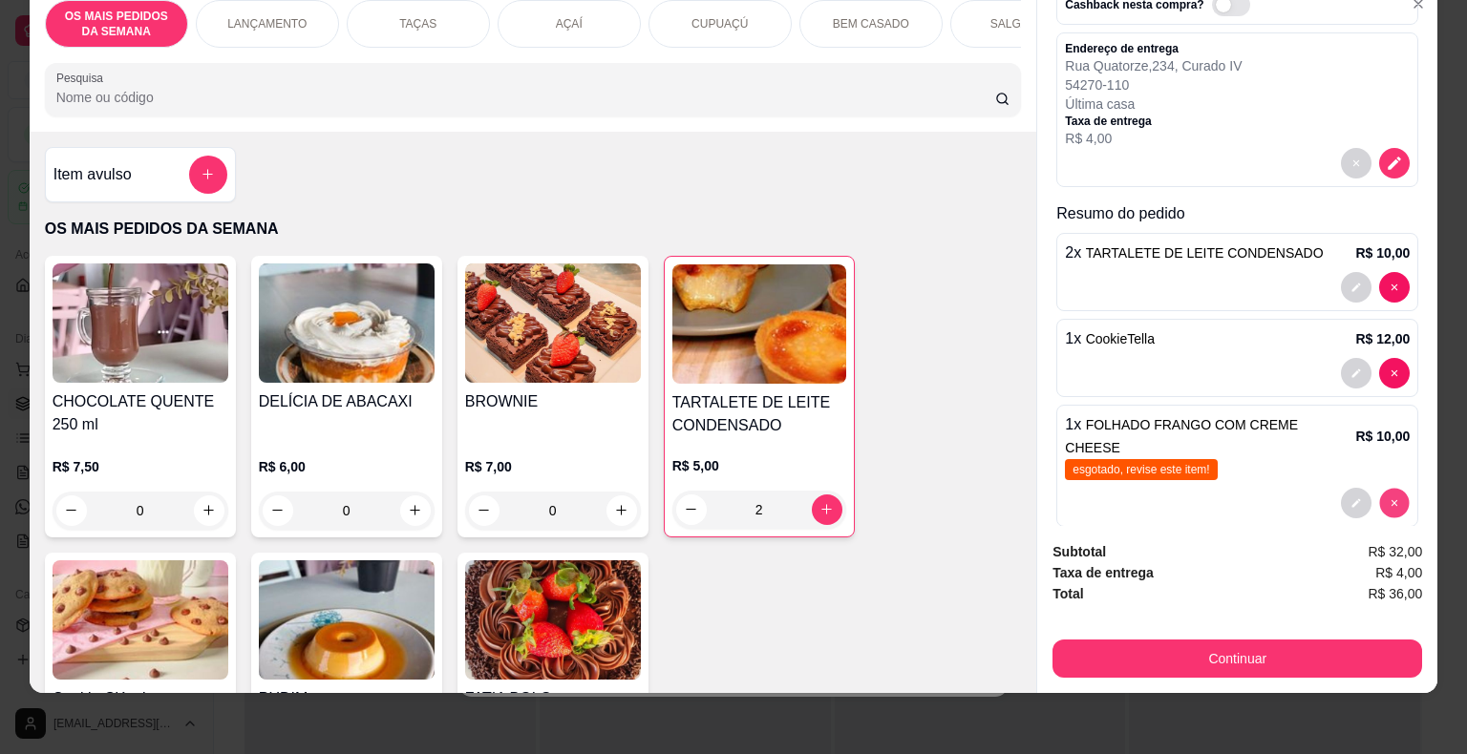
scroll to position [104, 0]
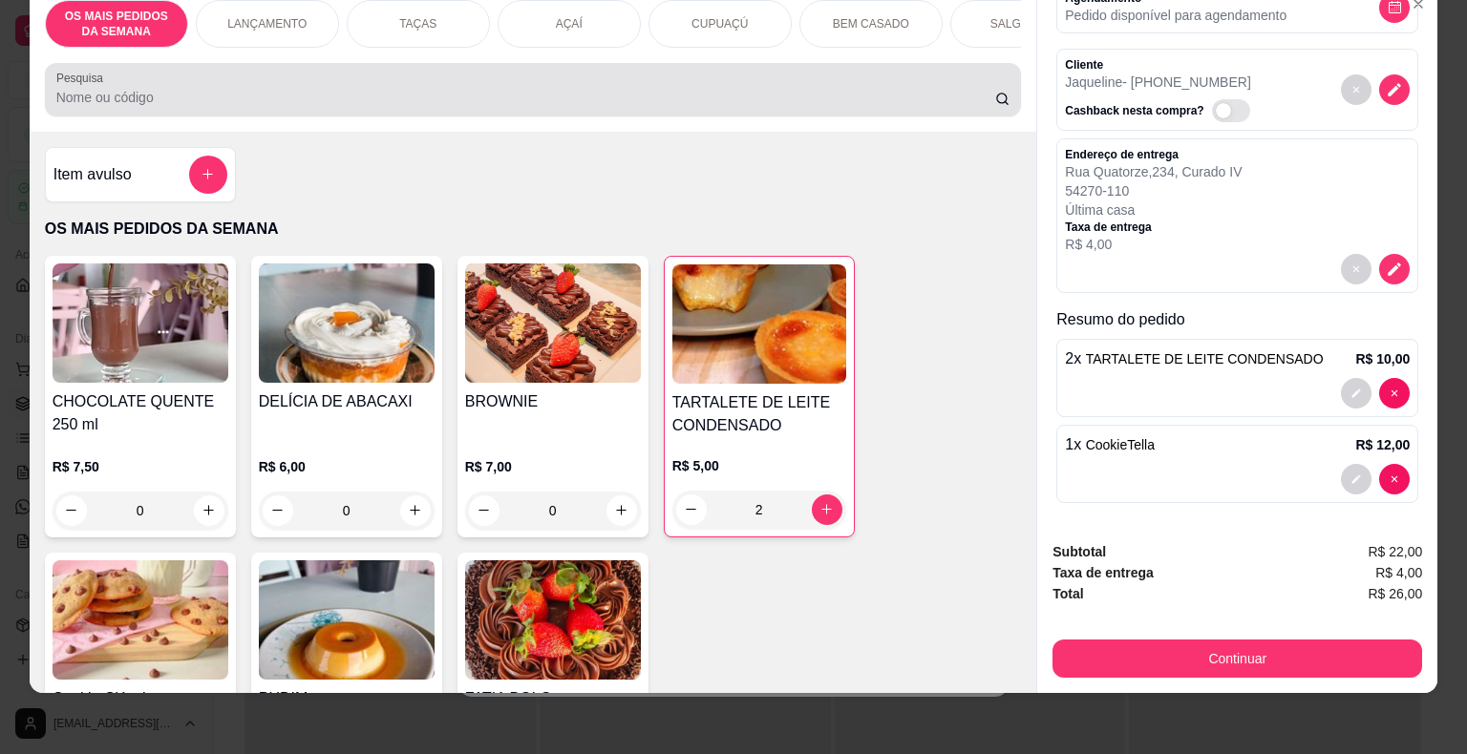
click at [437, 74] on div at bounding box center [533, 90] width 954 height 38
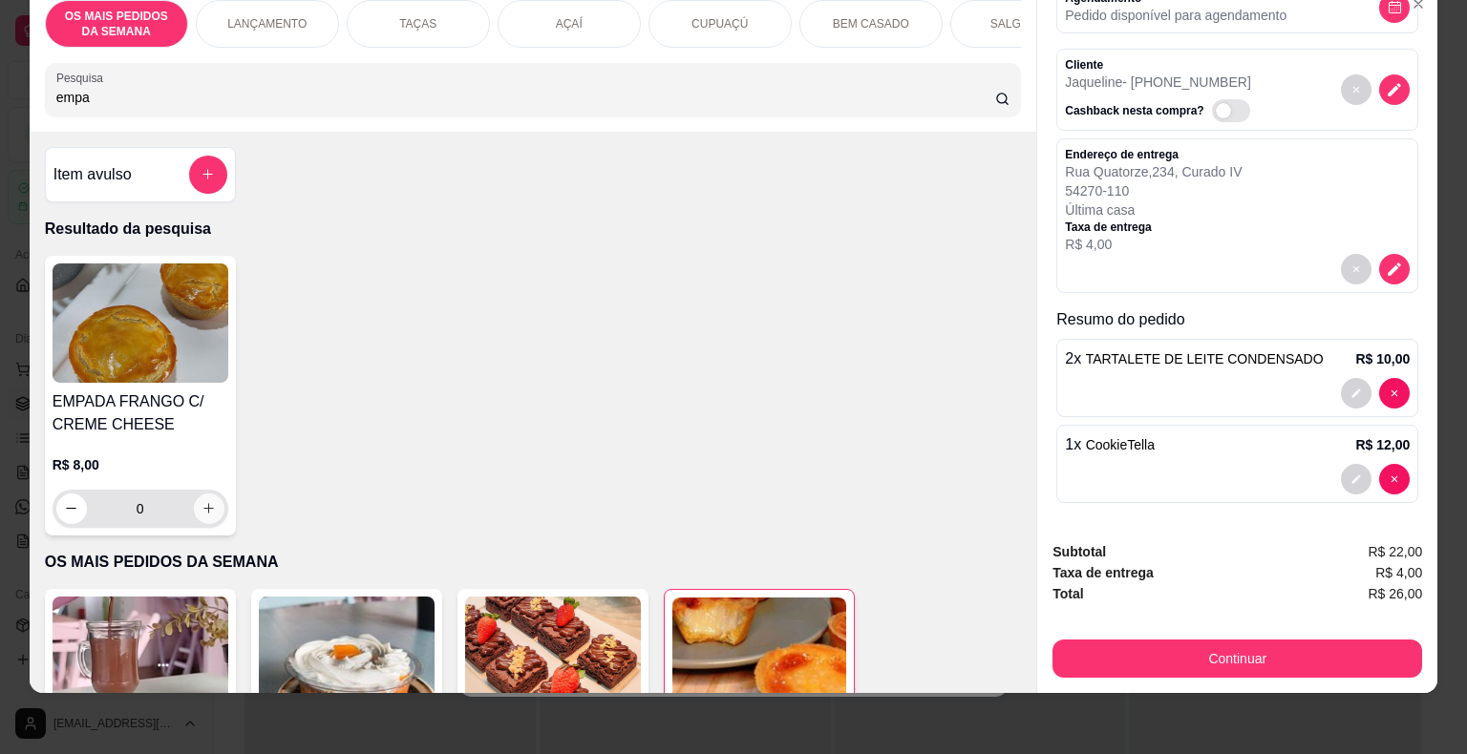
type input "empa"
click at [200, 516] on button "increase-product-quantity" at bounding box center [209, 509] width 30 height 30
type input "1"
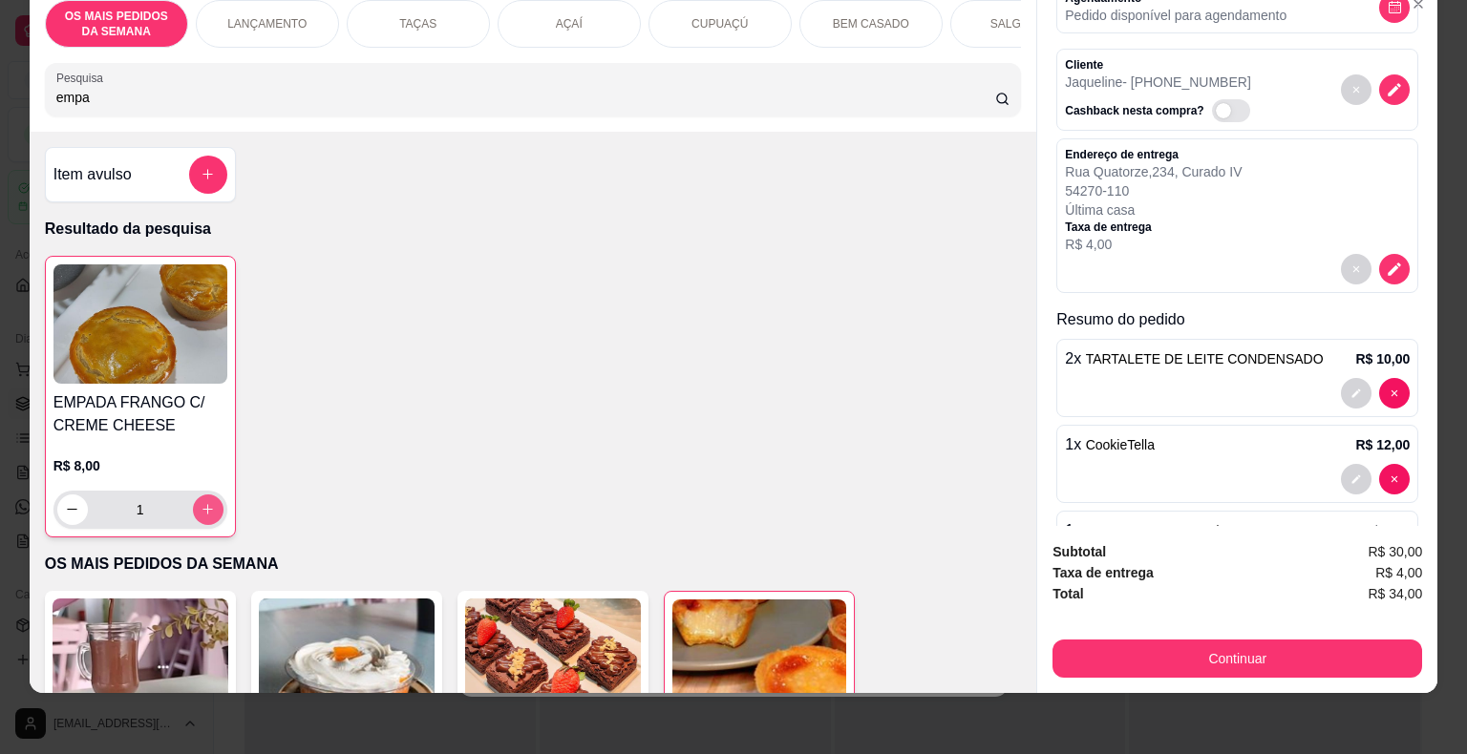
scroll to position [190, 0]
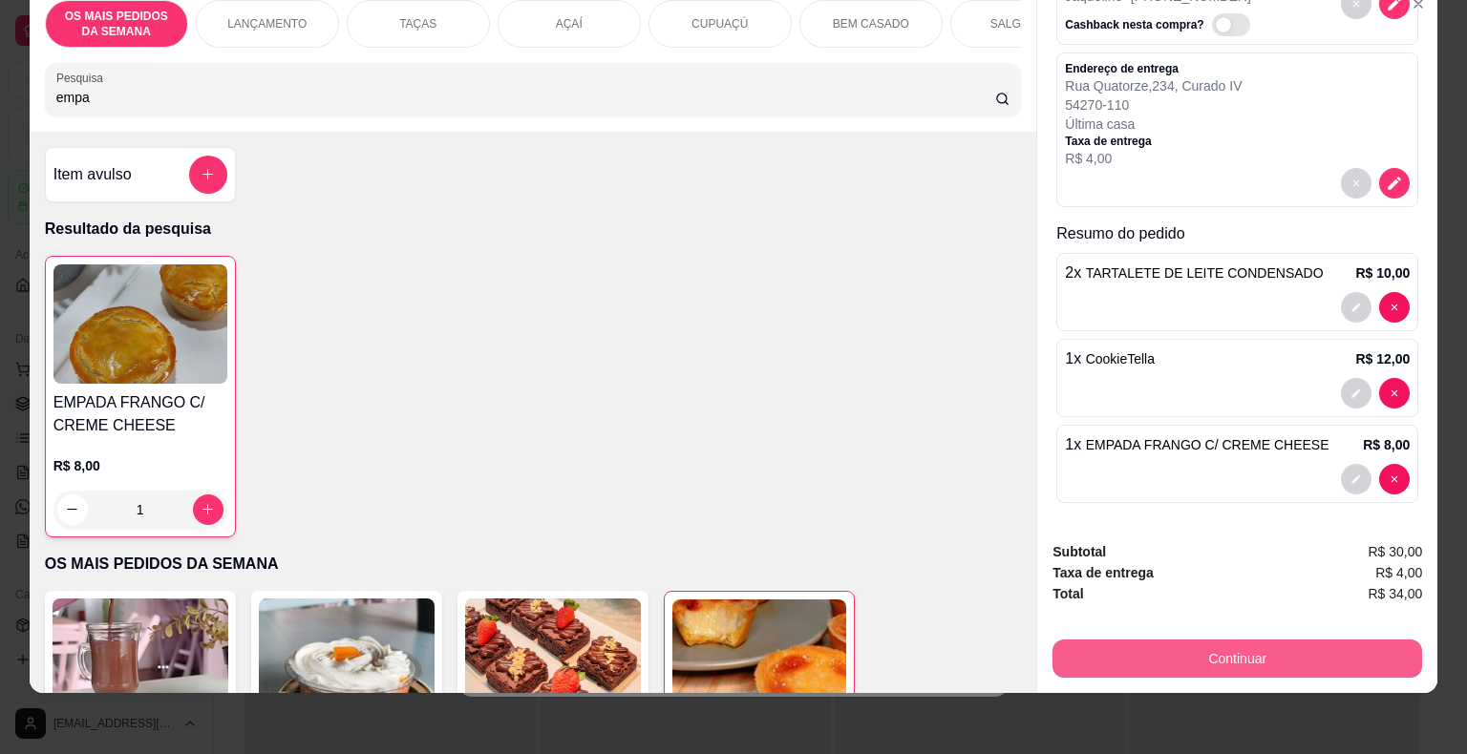
click at [1128, 649] on button "Continuar" at bounding box center [1237, 659] width 370 height 38
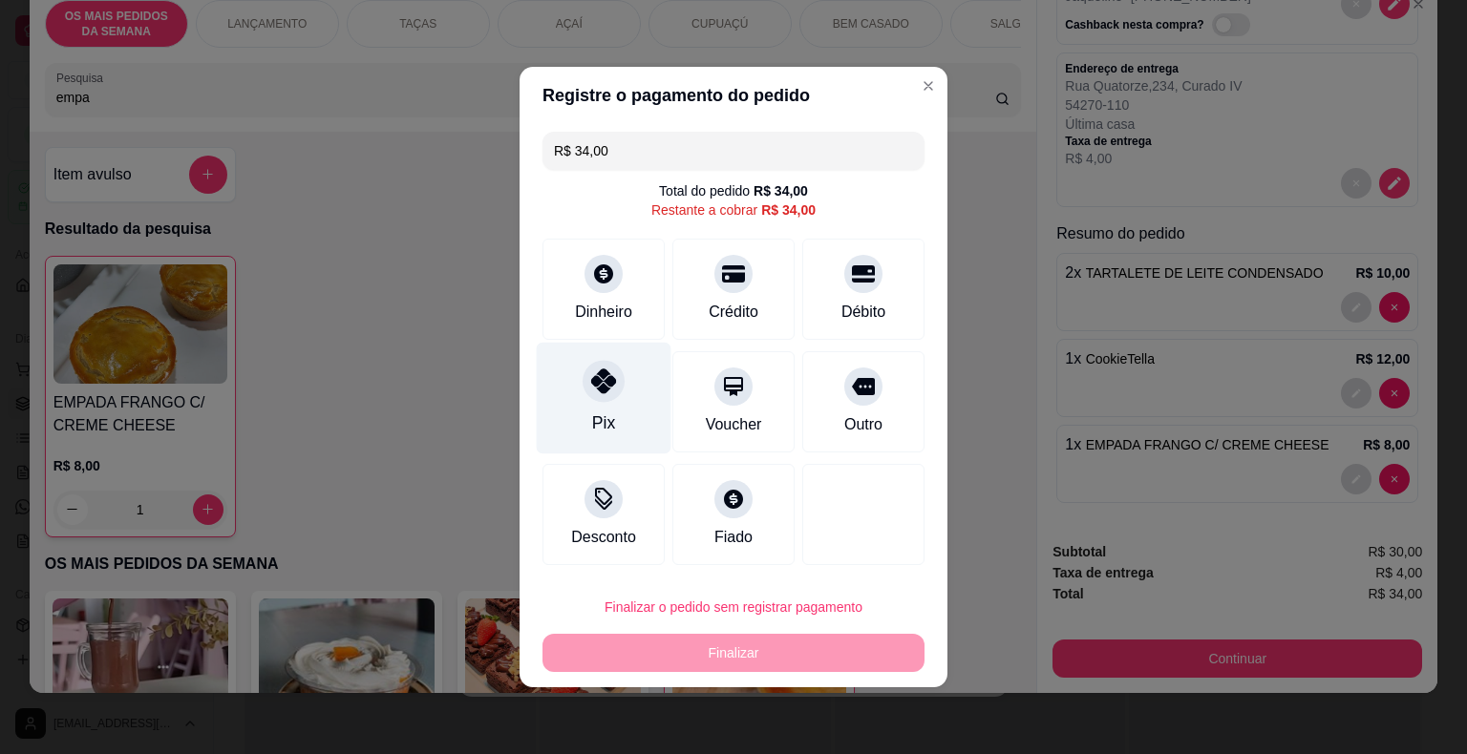
click at [612, 380] on icon at bounding box center [603, 381] width 25 height 25
type input "R$ 0,00"
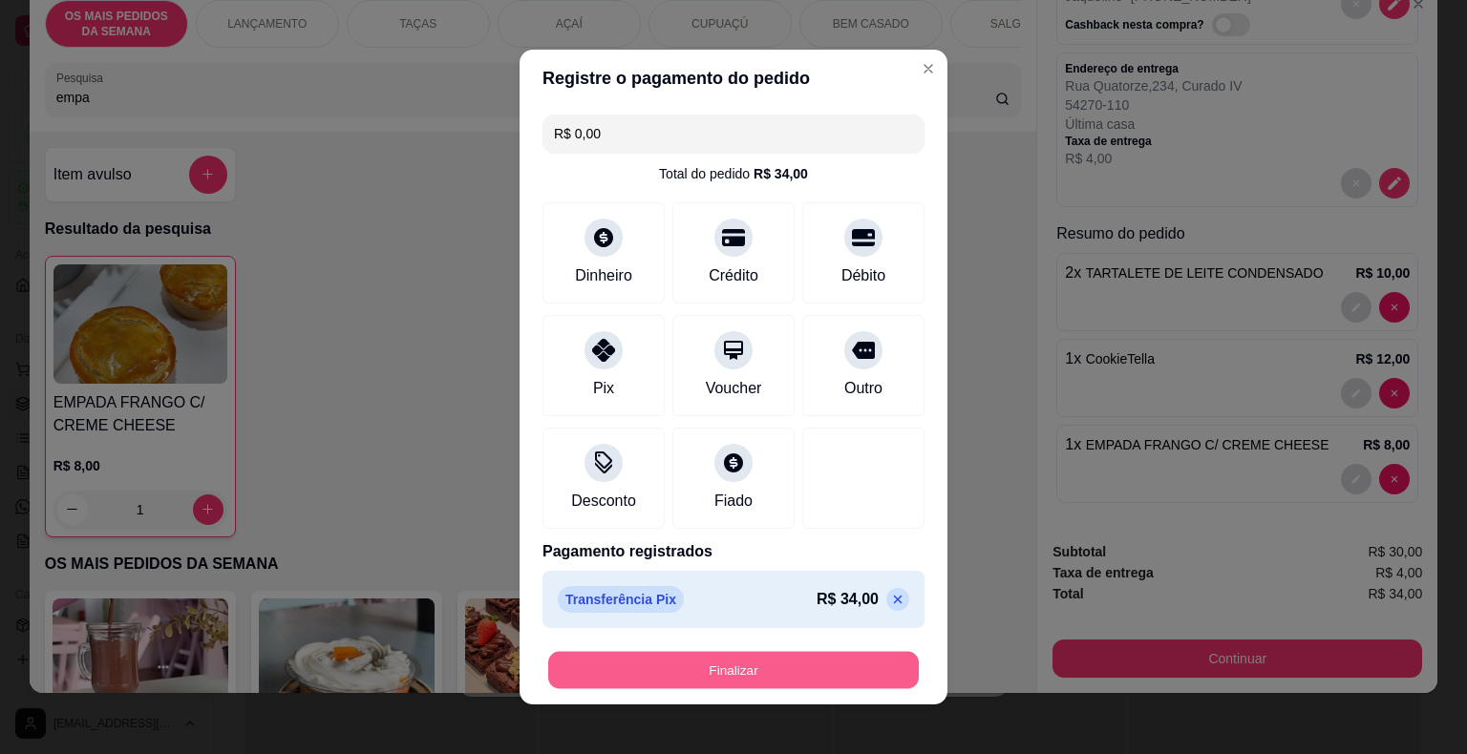
click at [776, 678] on button "Finalizar" at bounding box center [733, 670] width 370 height 37
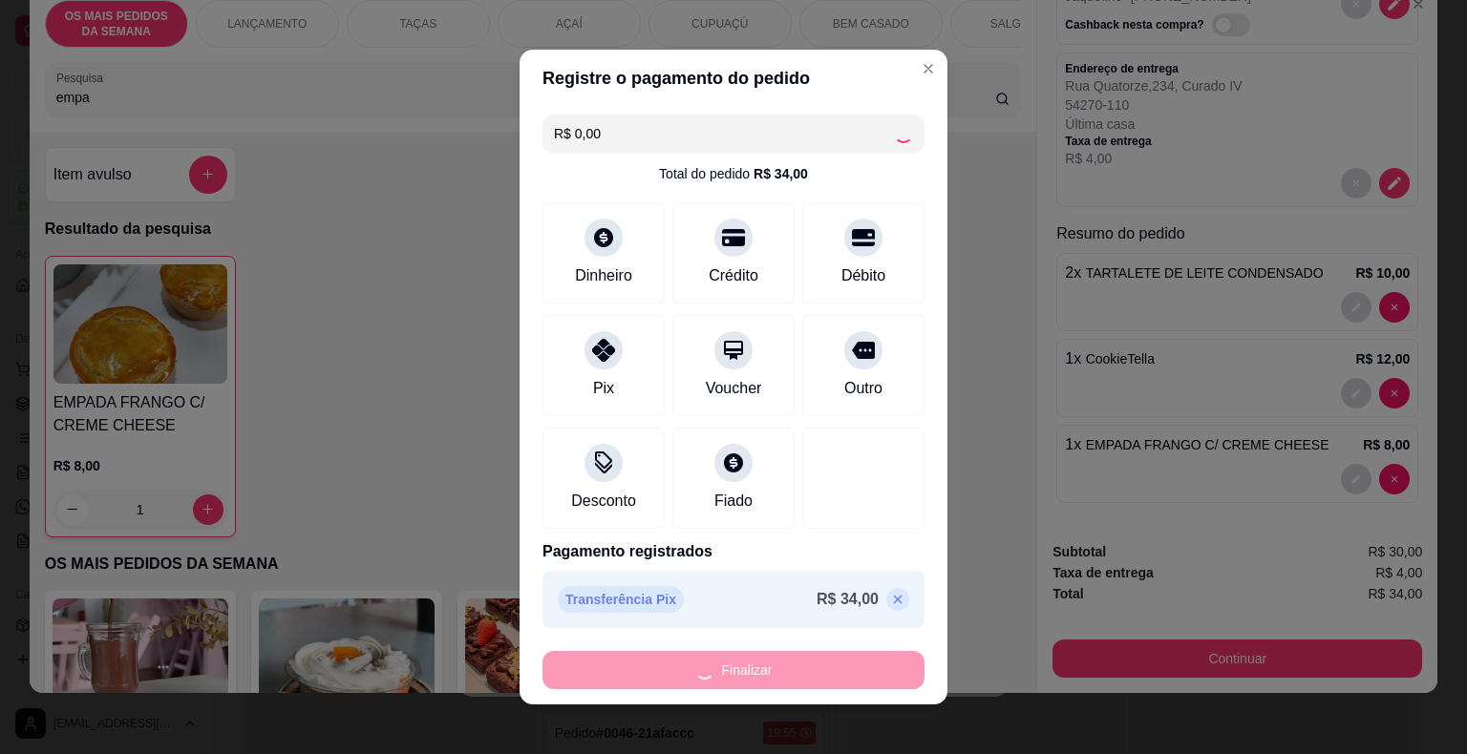
type input "0"
type input "-R$ 34,00"
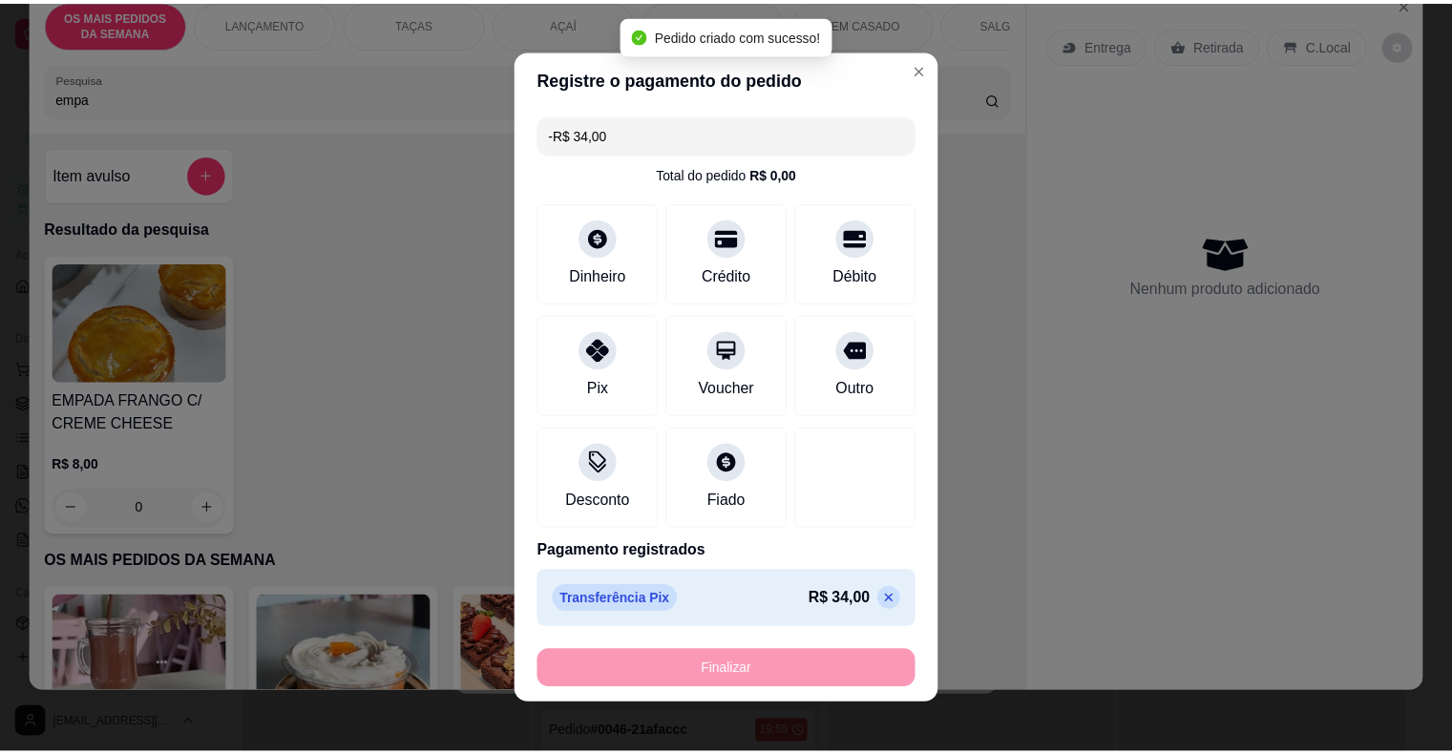
scroll to position [0, 0]
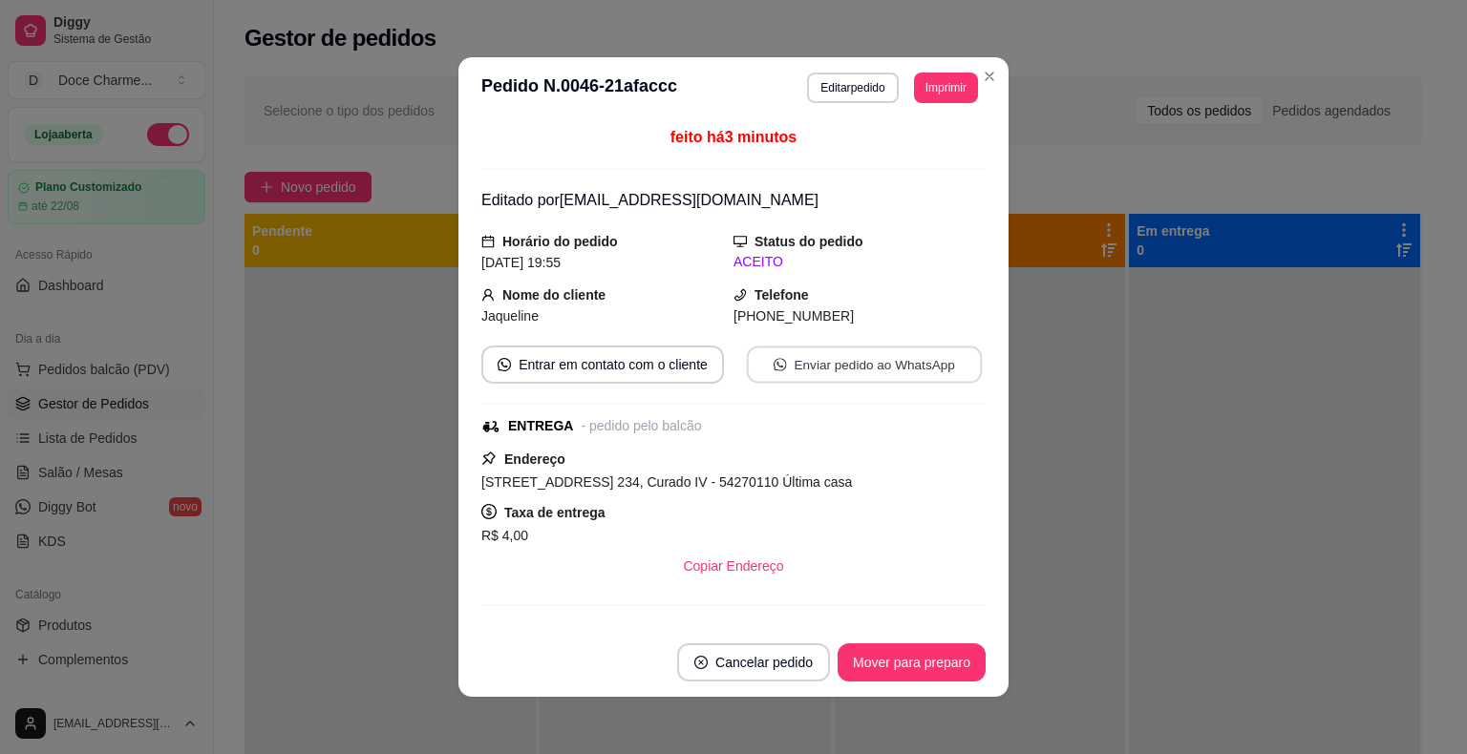
click at [875, 368] on button "Enviar pedido ao WhatsApp" at bounding box center [864, 365] width 235 height 37
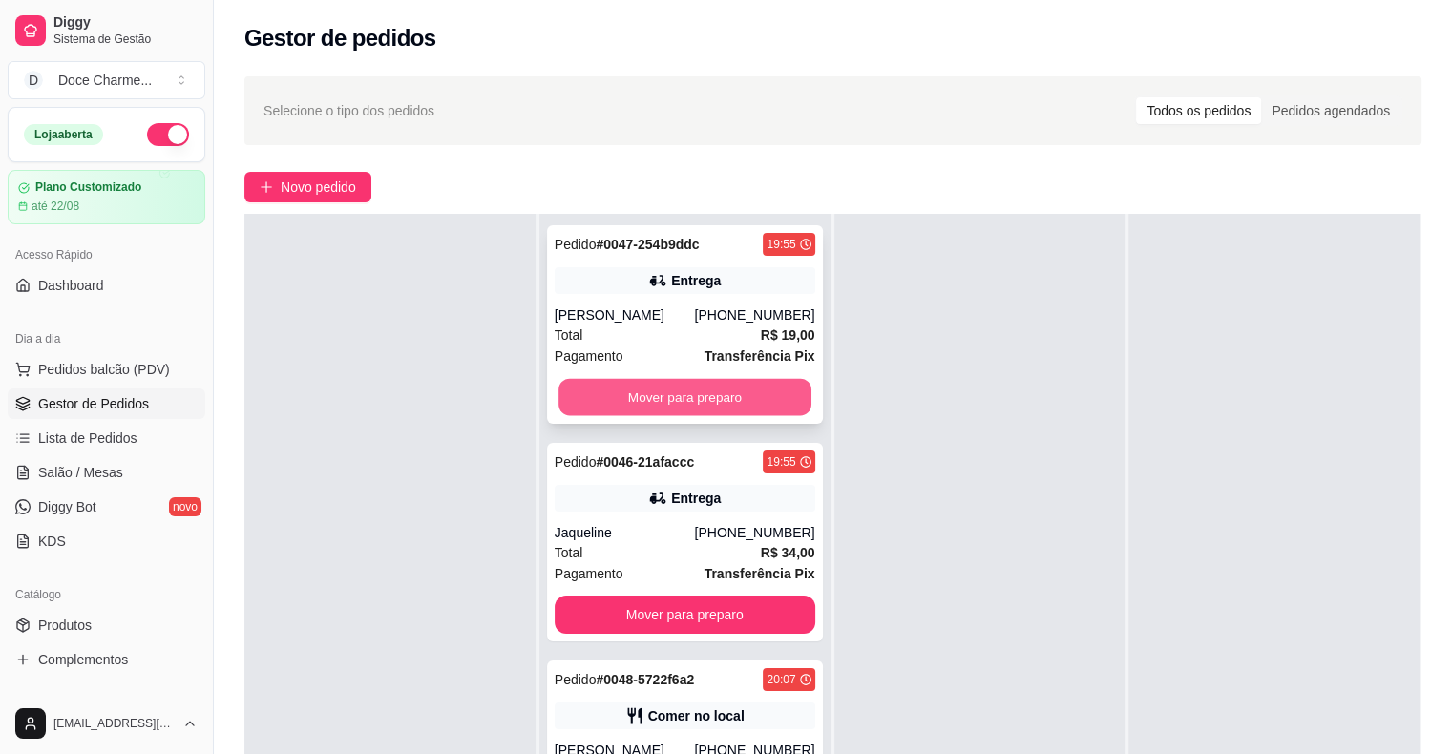
click at [632, 399] on button "Mover para preparo" at bounding box center [685, 397] width 253 height 37
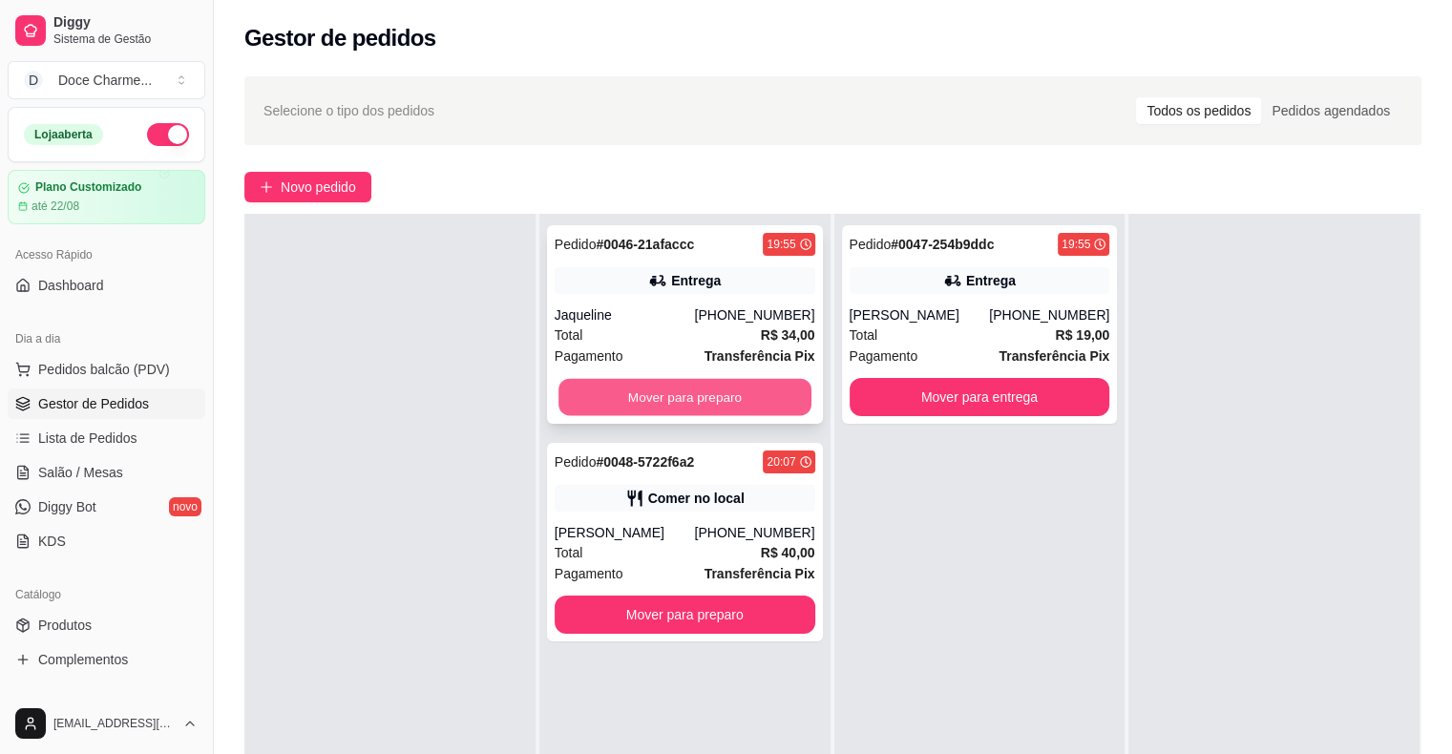
click at [641, 399] on button "Mover para preparo" at bounding box center [685, 397] width 253 height 37
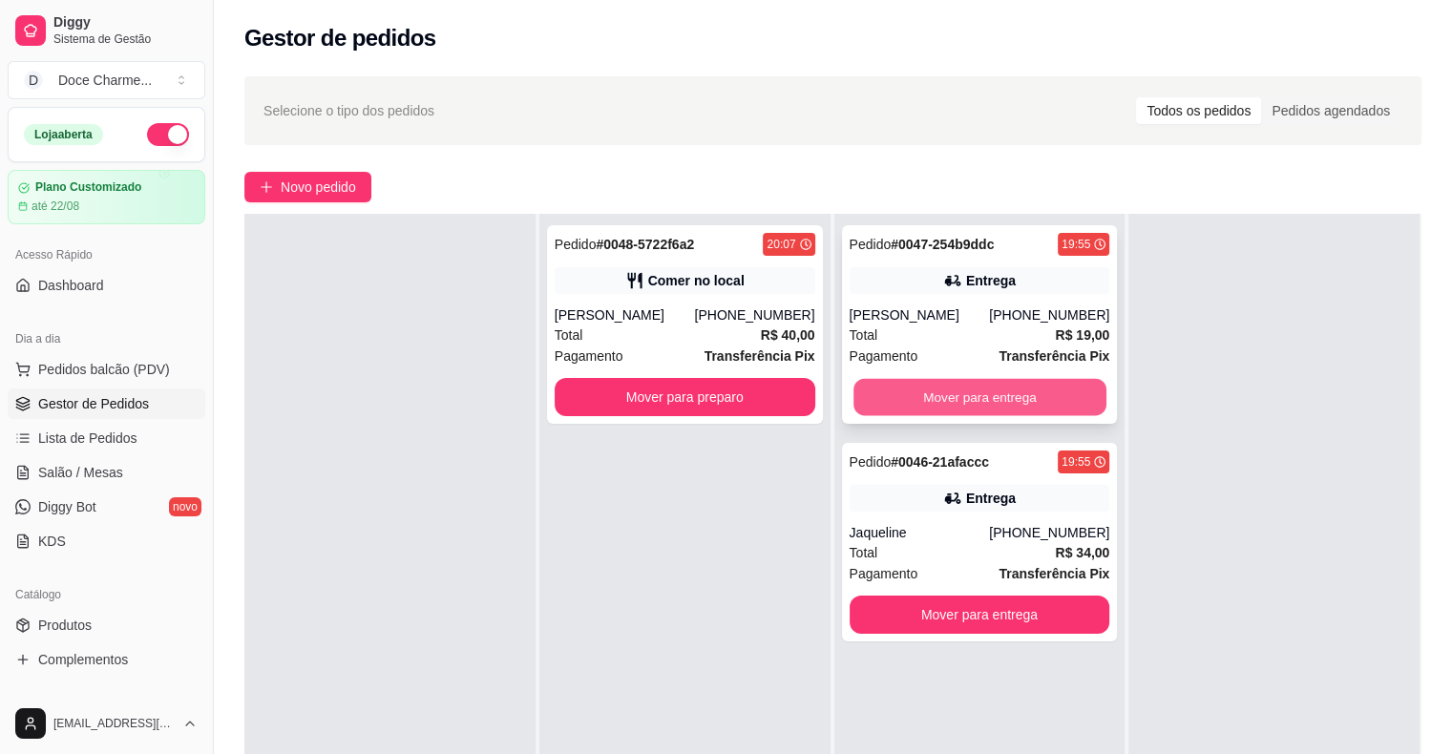
click at [917, 408] on button "Mover para entrega" at bounding box center [980, 397] width 253 height 37
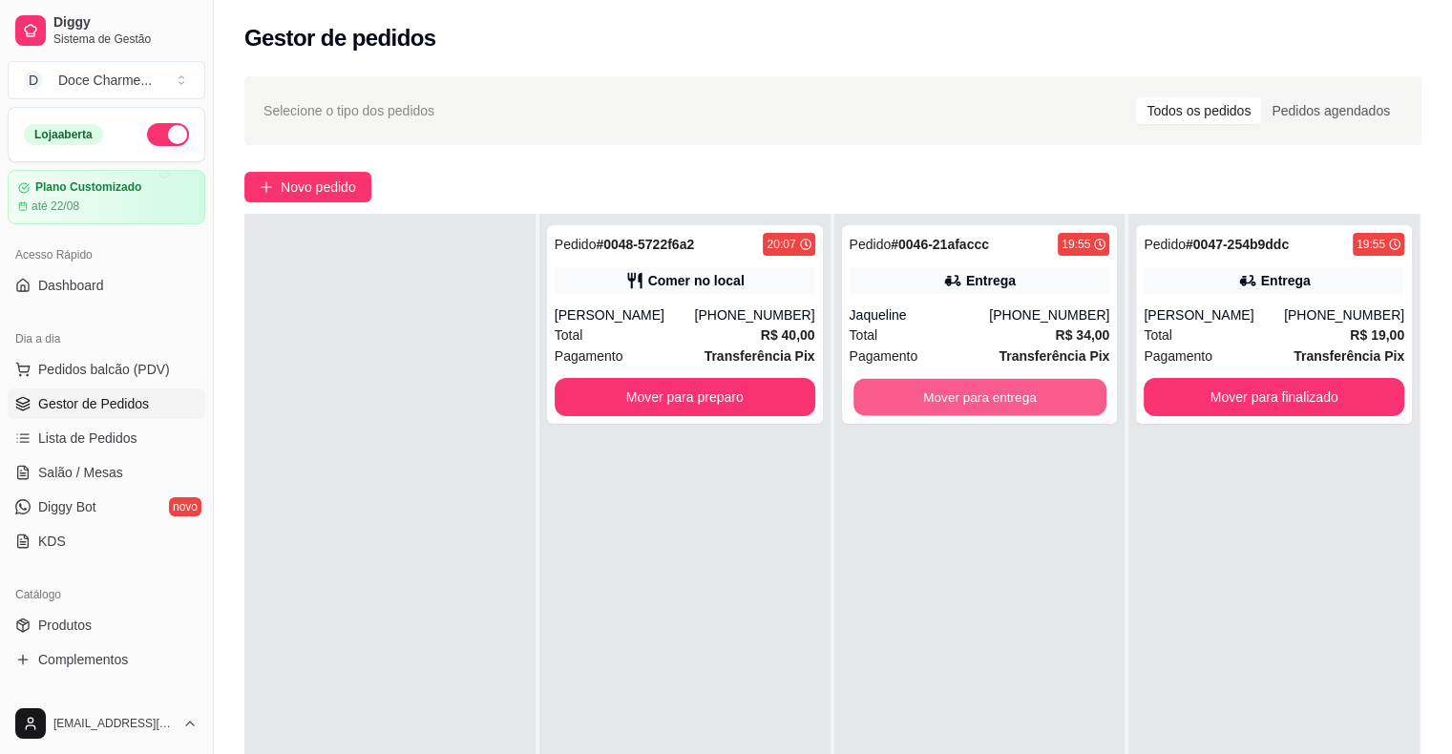
click at [917, 408] on button "Mover para entrega" at bounding box center [980, 397] width 253 height 37
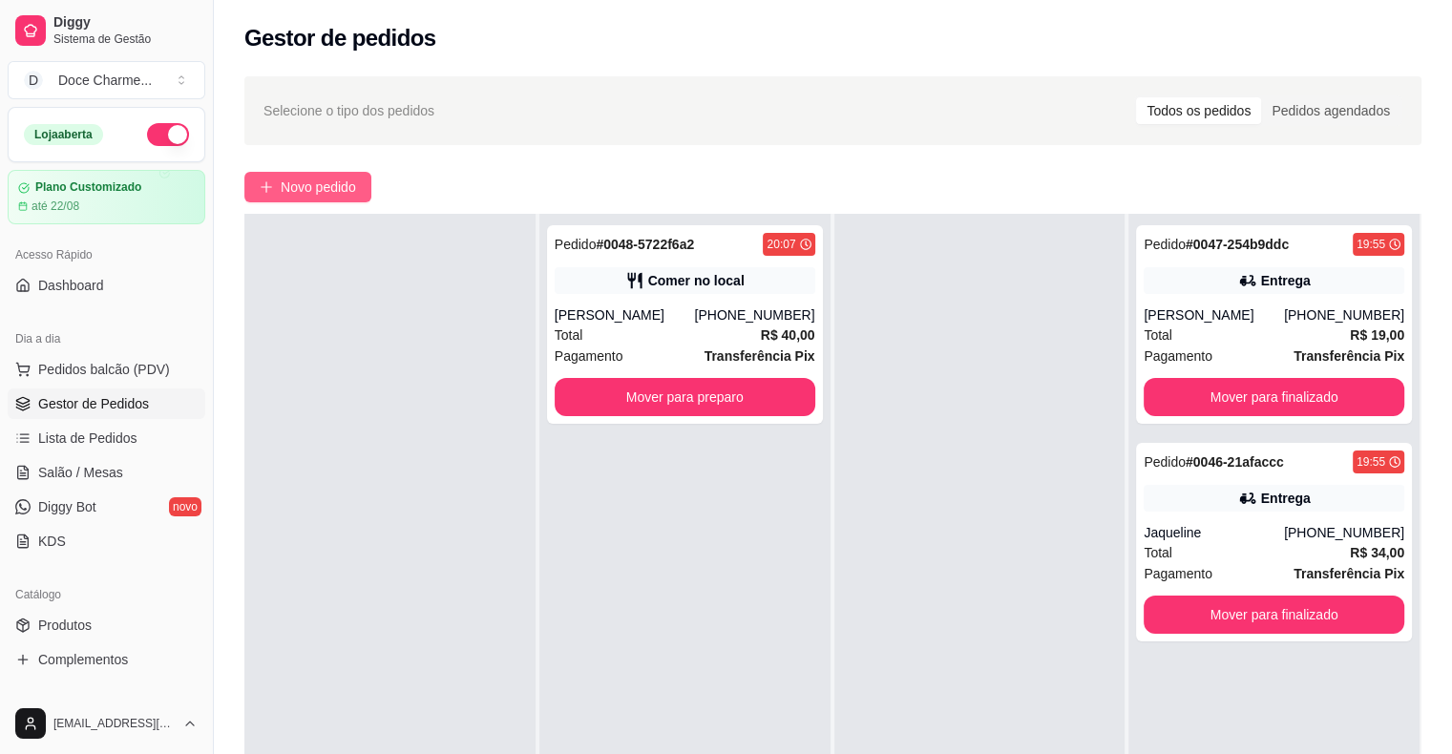
click at [313, 185] on span "Novo pedido" at bounding box center [318, 187] width 75 height 21
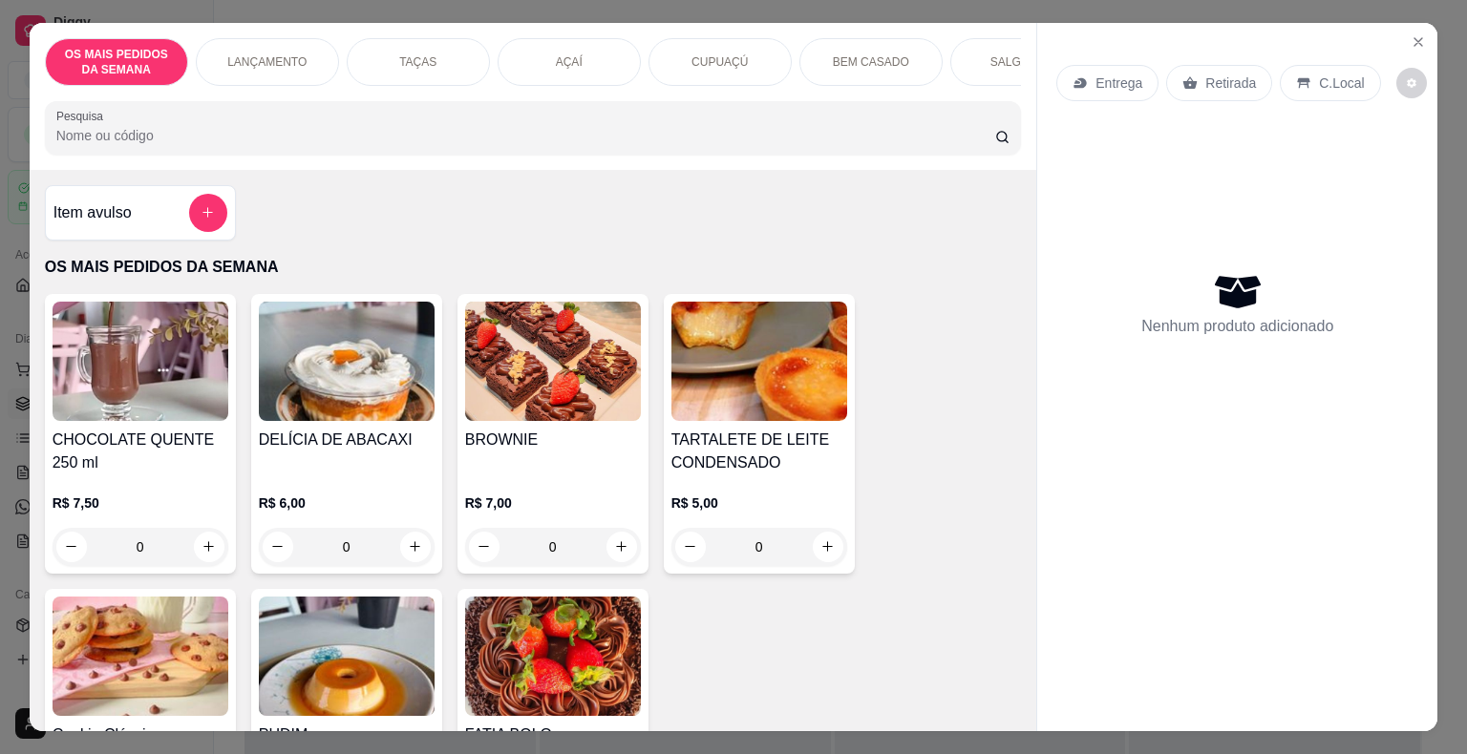
click at [556, 54] on p "AÇAÍ" at bounding box center [569, 61] width 27 height 15
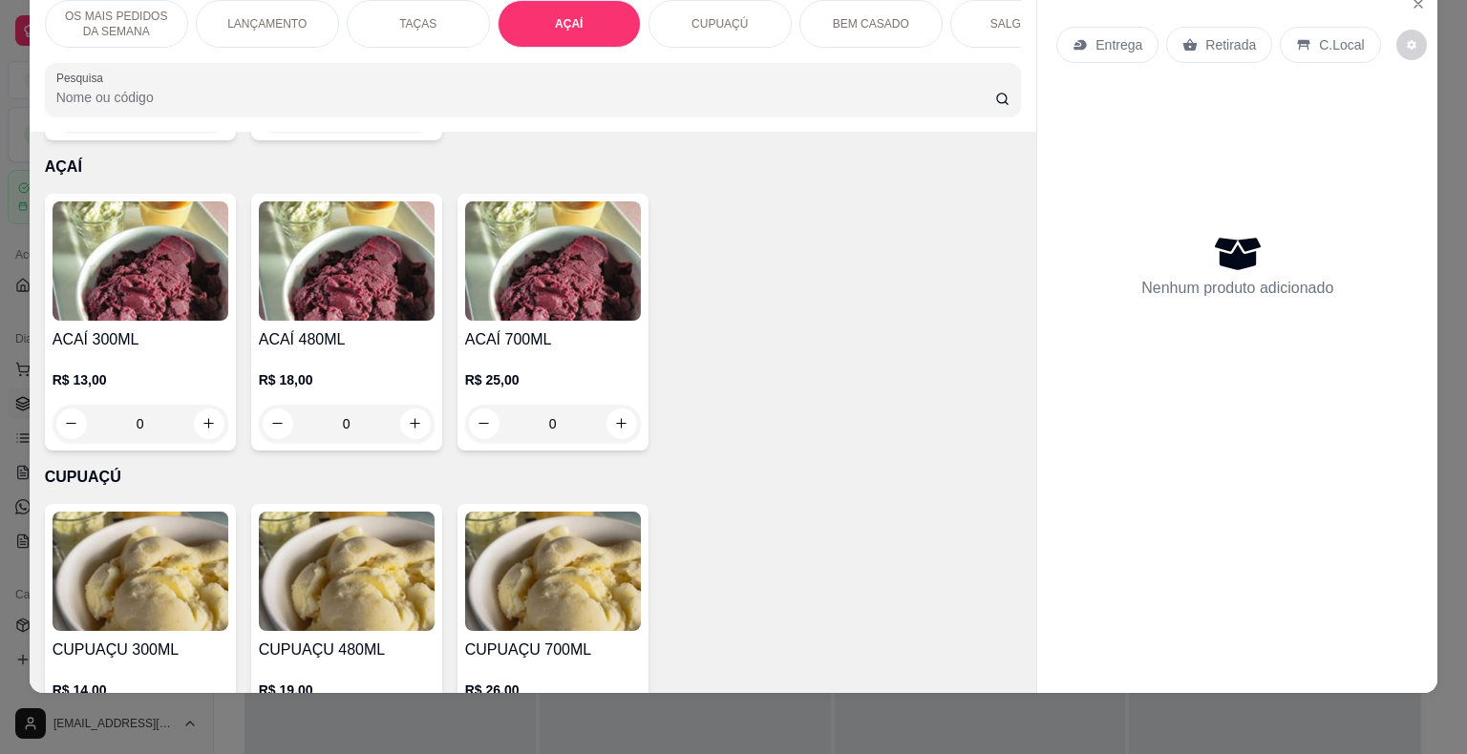
click at [110, 231] on img at bounding box center [141, 260] width 176 height 119
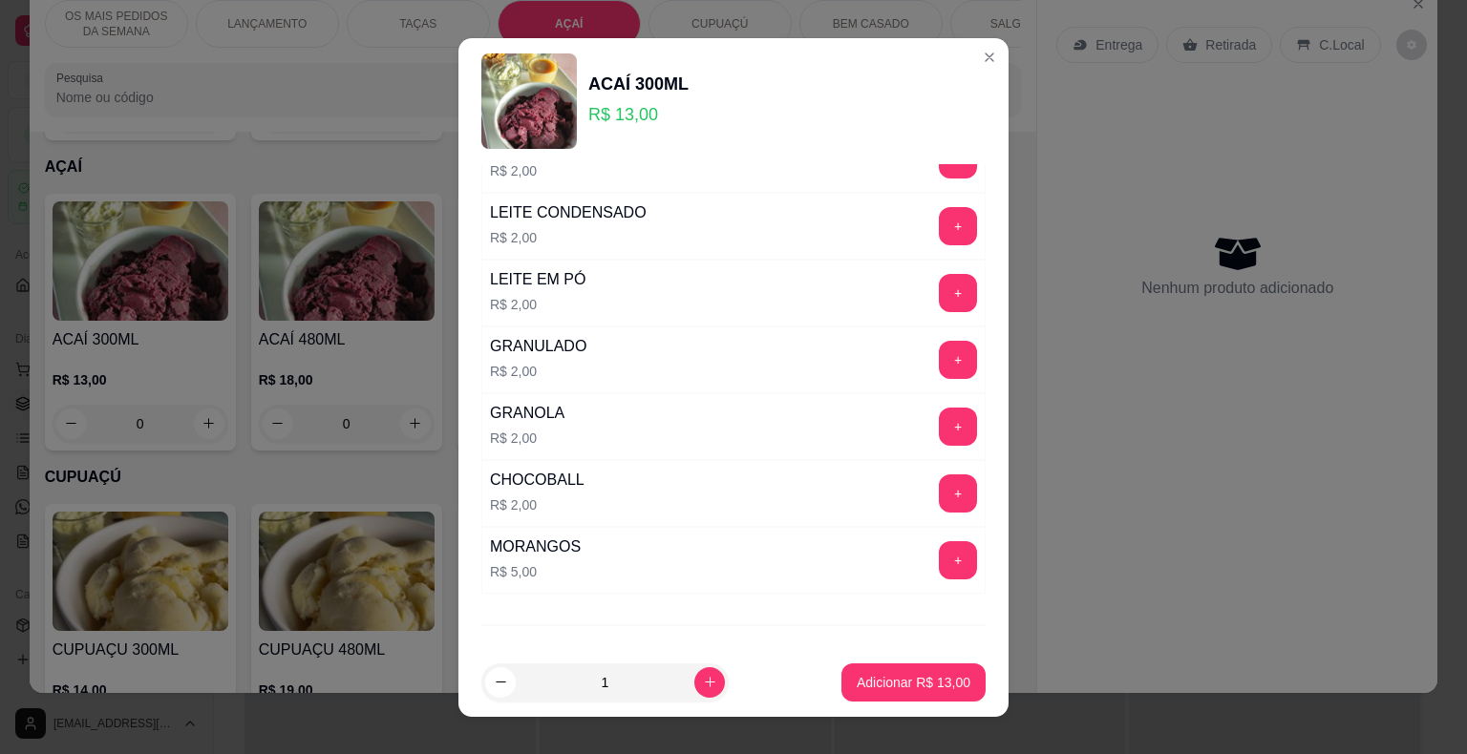
scroll to position [878, 0]
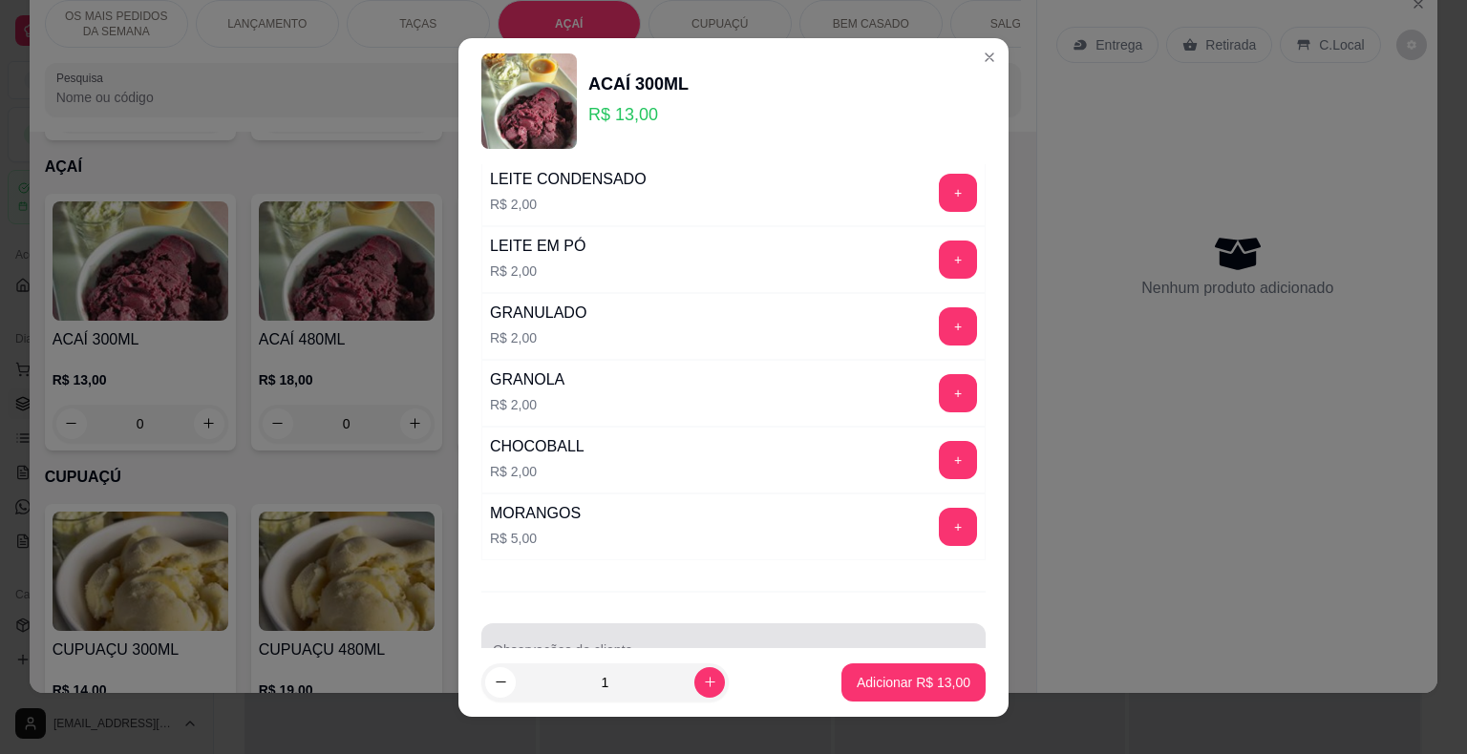
click at [558, 635] on div at bounding box center [733, 650] width 481 height 38
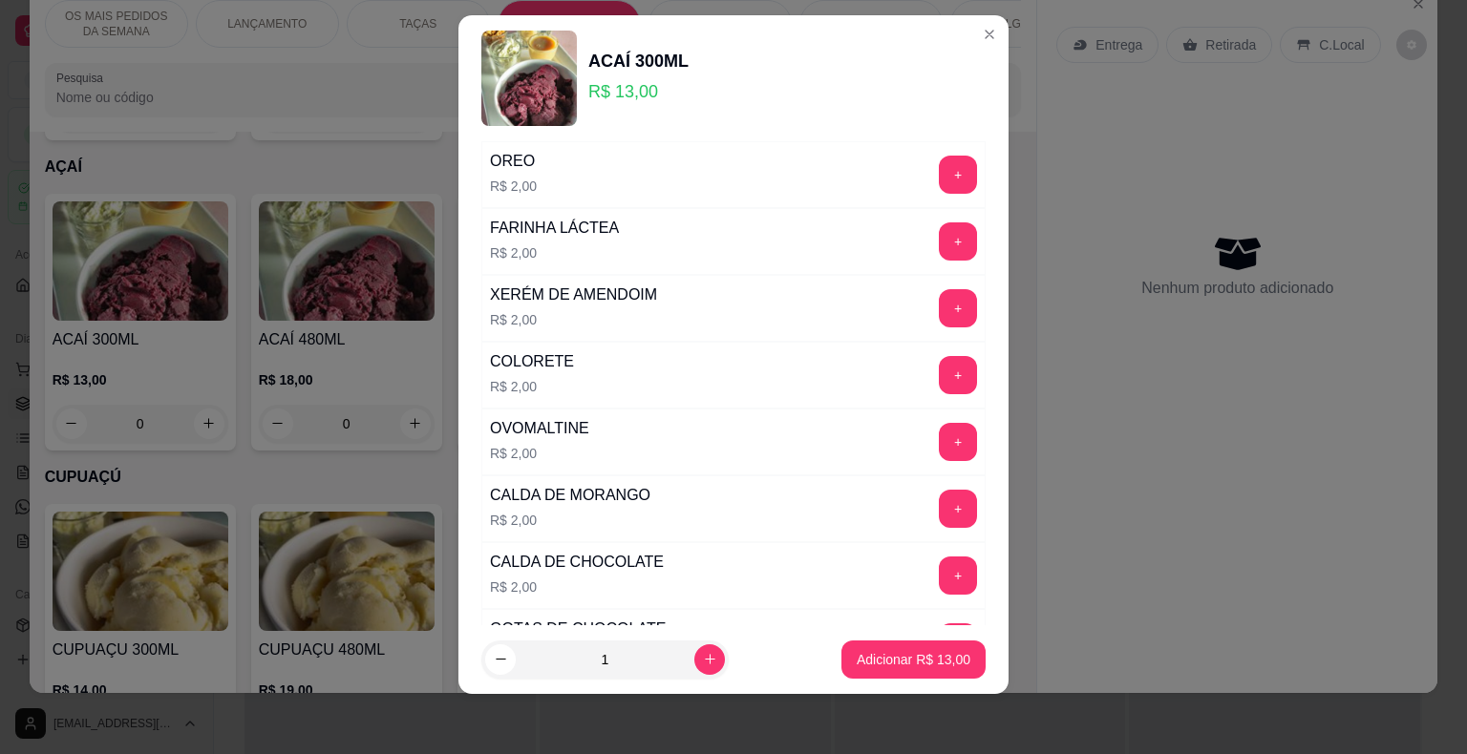
scroll to position [132, 0]
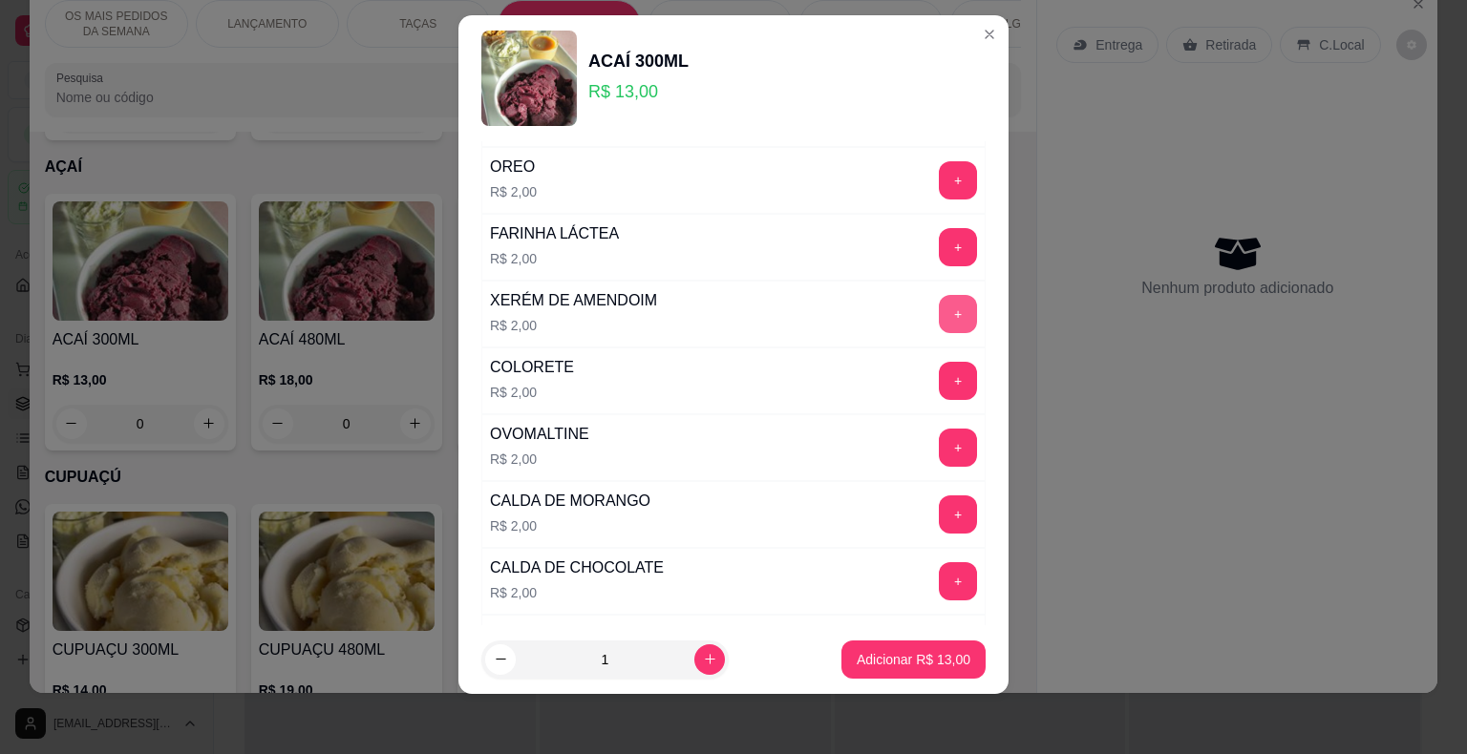
type input "SEM BANANA, SEM GRANOLA"
click at [940, 319] on button "+" at bounding box center [958, 313] width 37 height 37
click at [897, 657] on p "Adicionar R$ 15,00" at bounding box center [913, 659] width 111 height 18
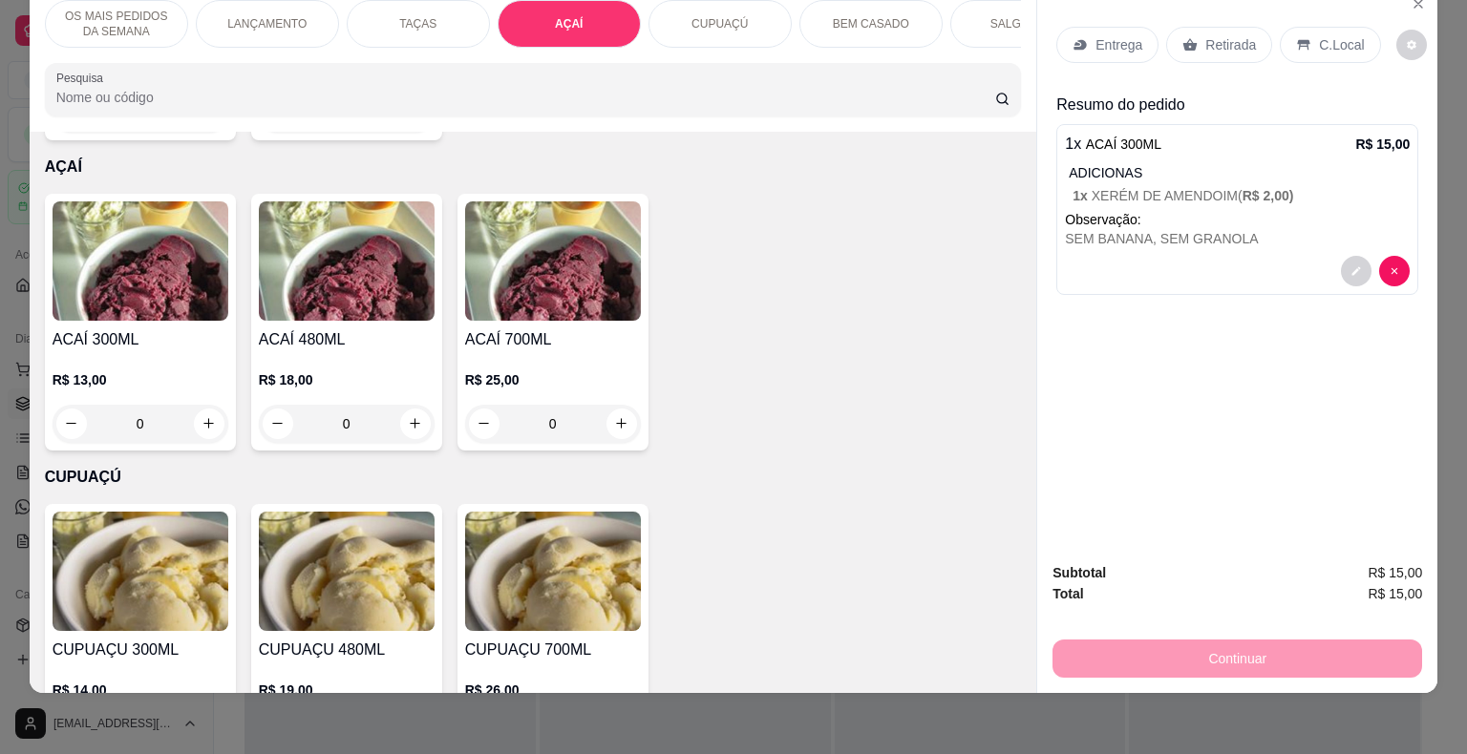
click at [164, 297] on div "ACAÍ 300ML R$ 13,00 0" at bounding box center [140, 322] width 191 height 257
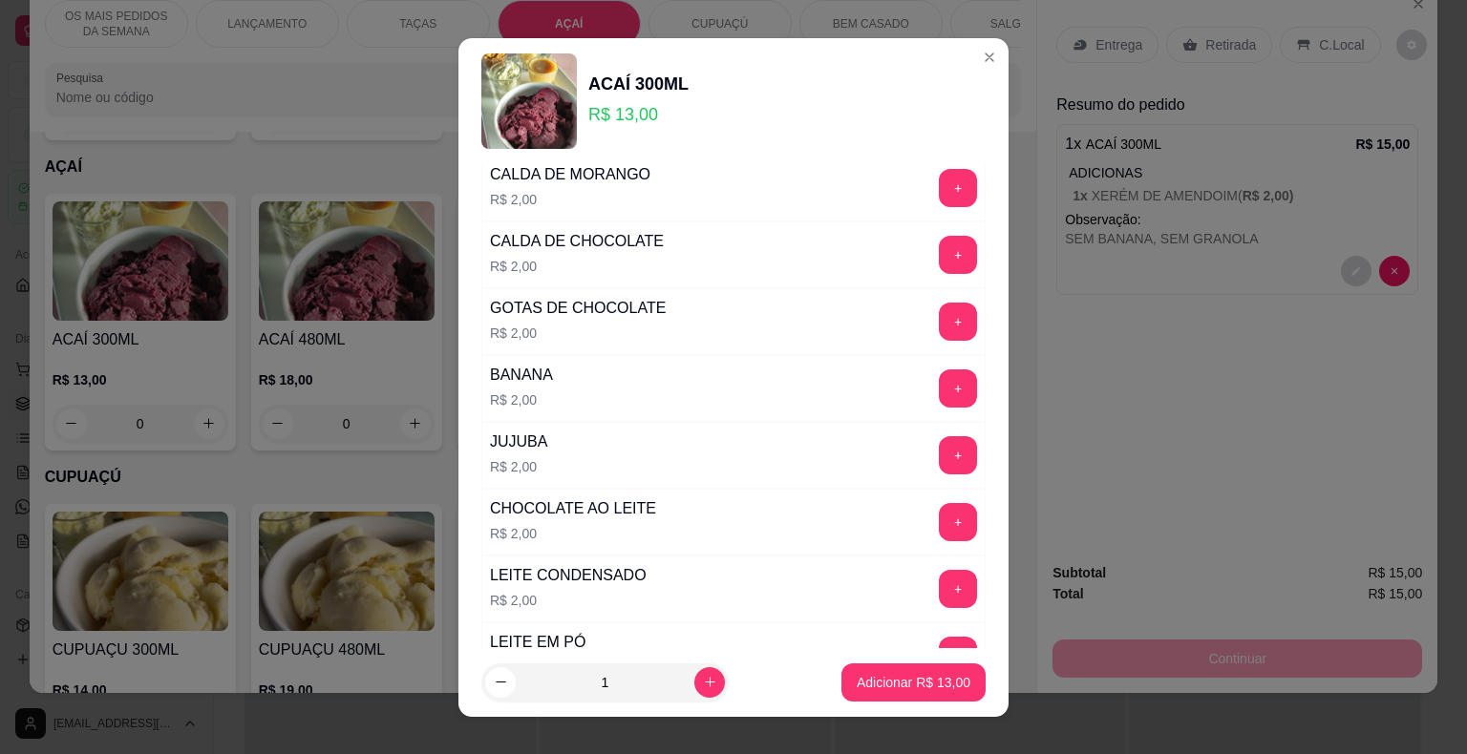
scroll to position [481, 0]
click at [939, 510] on button "+" at bounding box center [958, 522] width 38 height 38
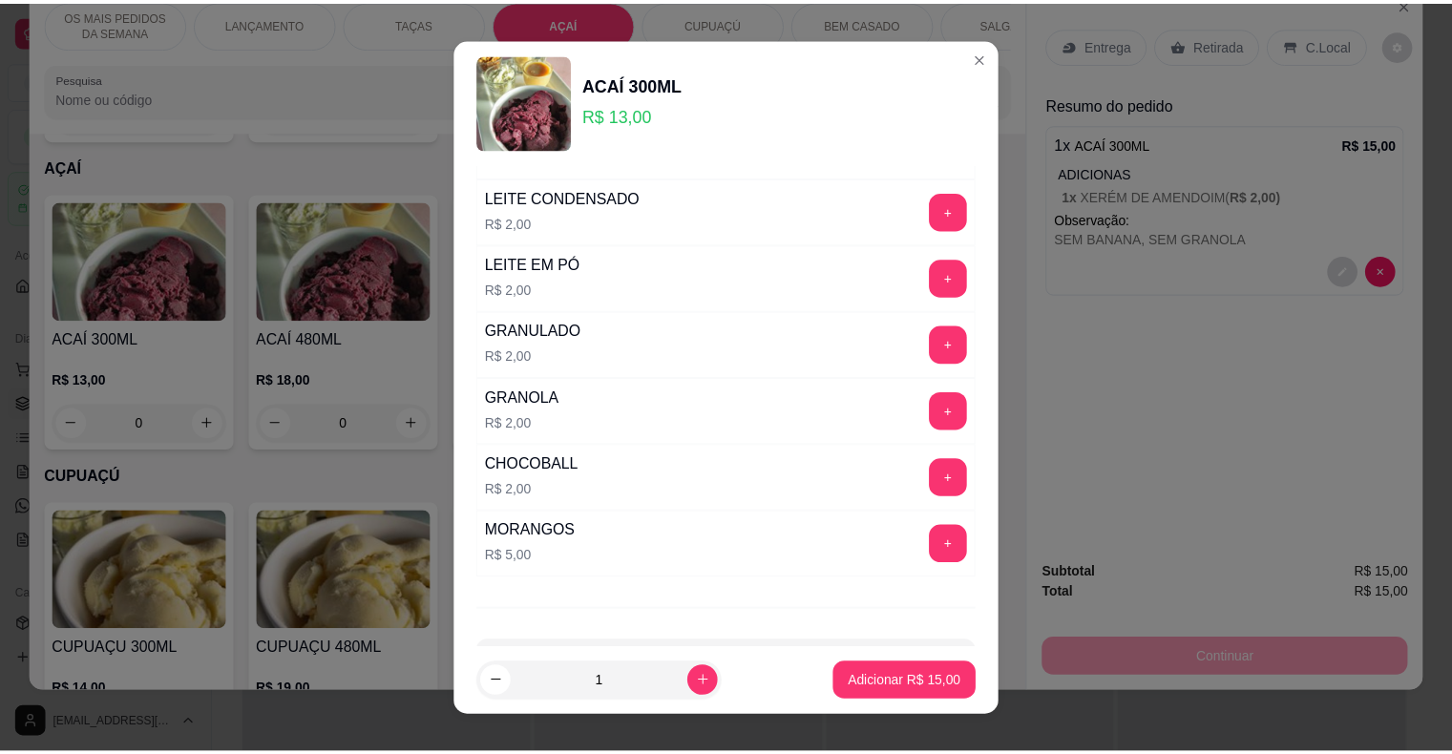
scroll to position [897, 0]
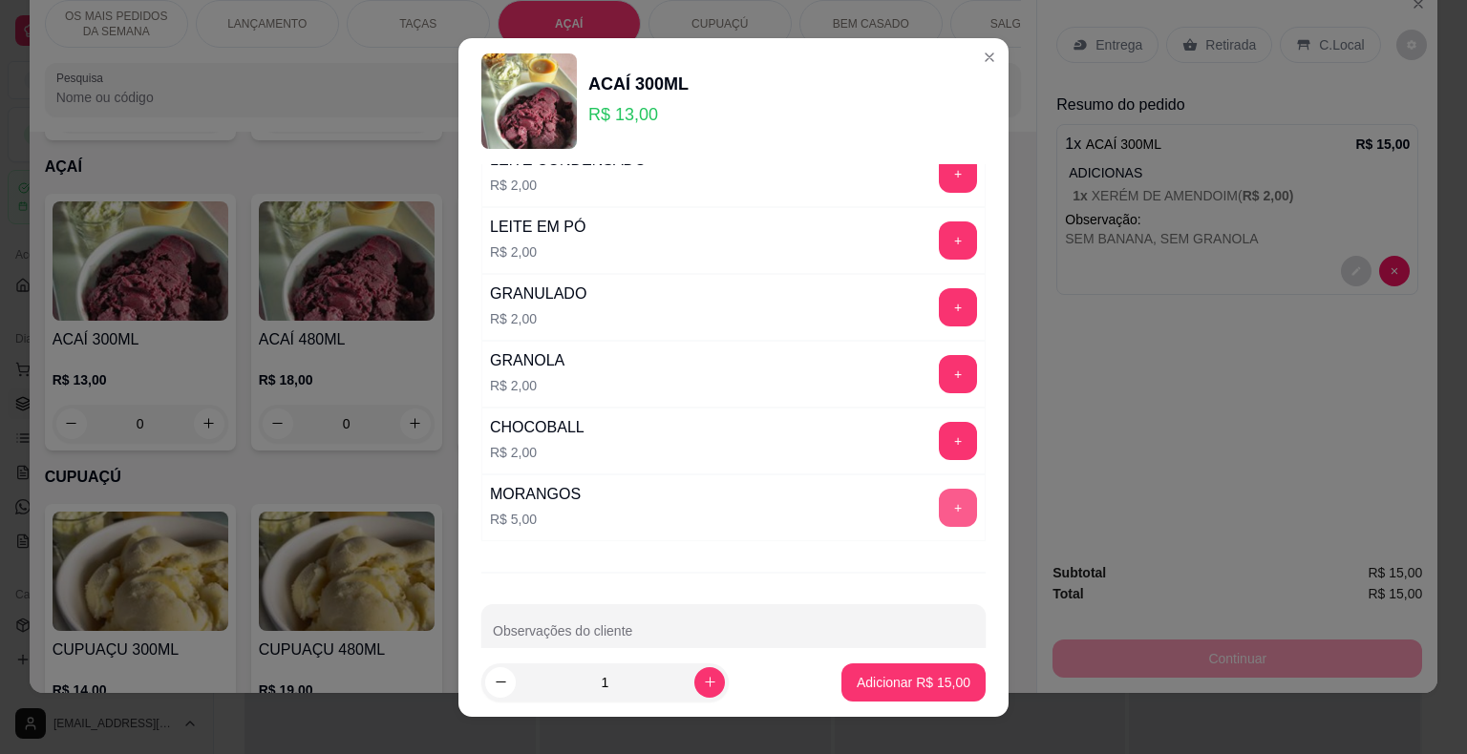
click at [939, 511] on button "+" at bounding box center [958, 508] width 38 height 38
click at [909, 673] on p "Adicionar R$ 20,00" at bounding box center [913, 682] width 111 height 18
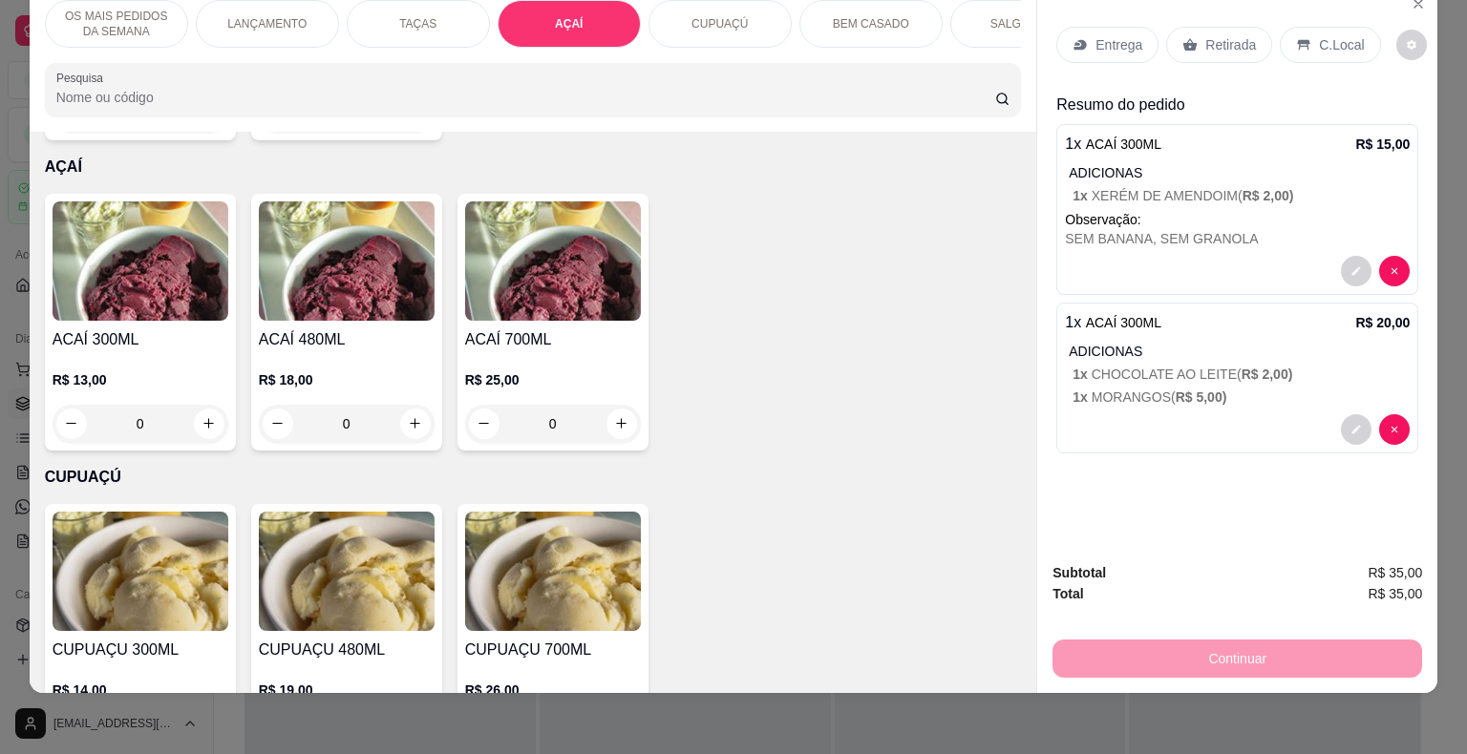
click at [1205, 35] on p "Retirada" at bounding box center [1230, 44] width 51 height 19
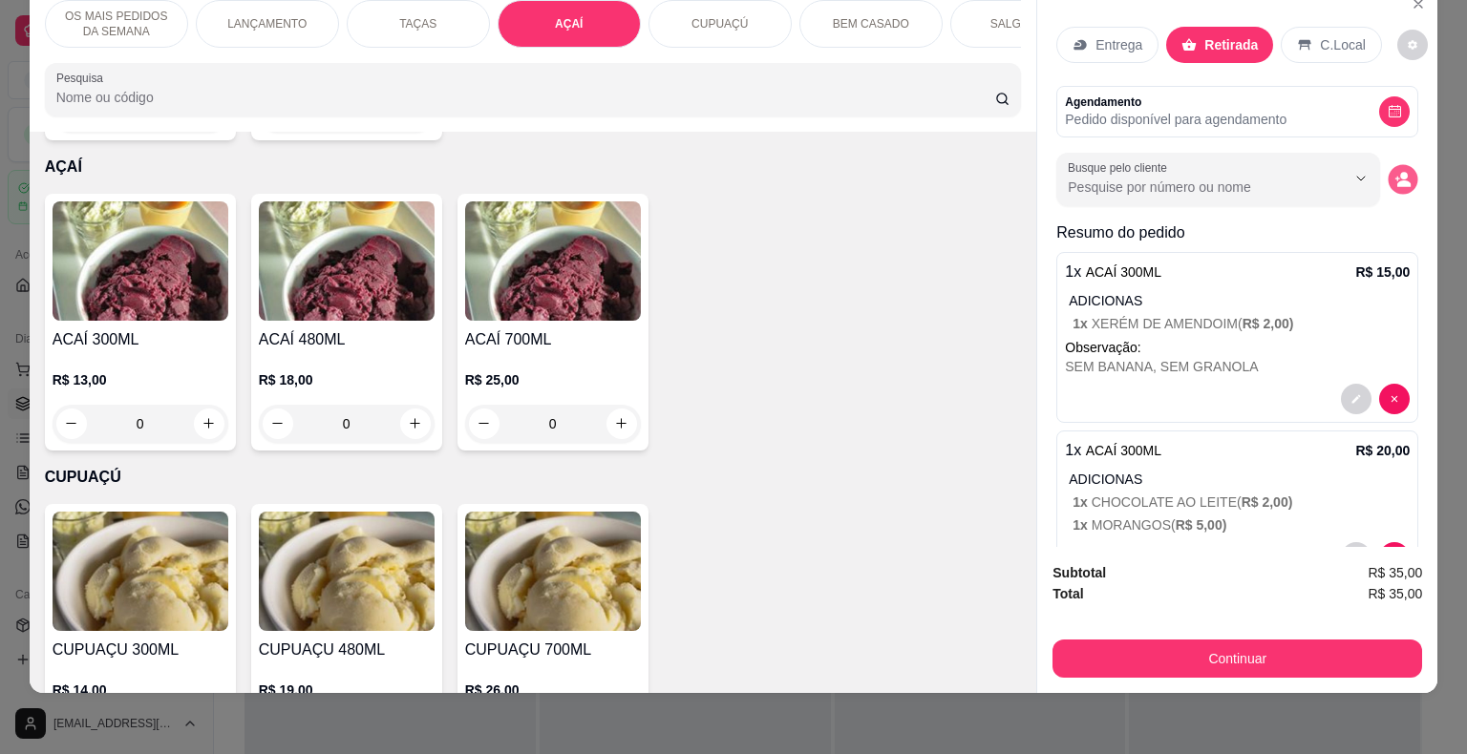
click at [1397, 180] on icon "decrease-product-quantity" at bounding box center [1403, 183] width 13 height 7
click at [1111, 178] on input "Busque pelo cliente" at bounding box center [1191, 187] width 247 height 19
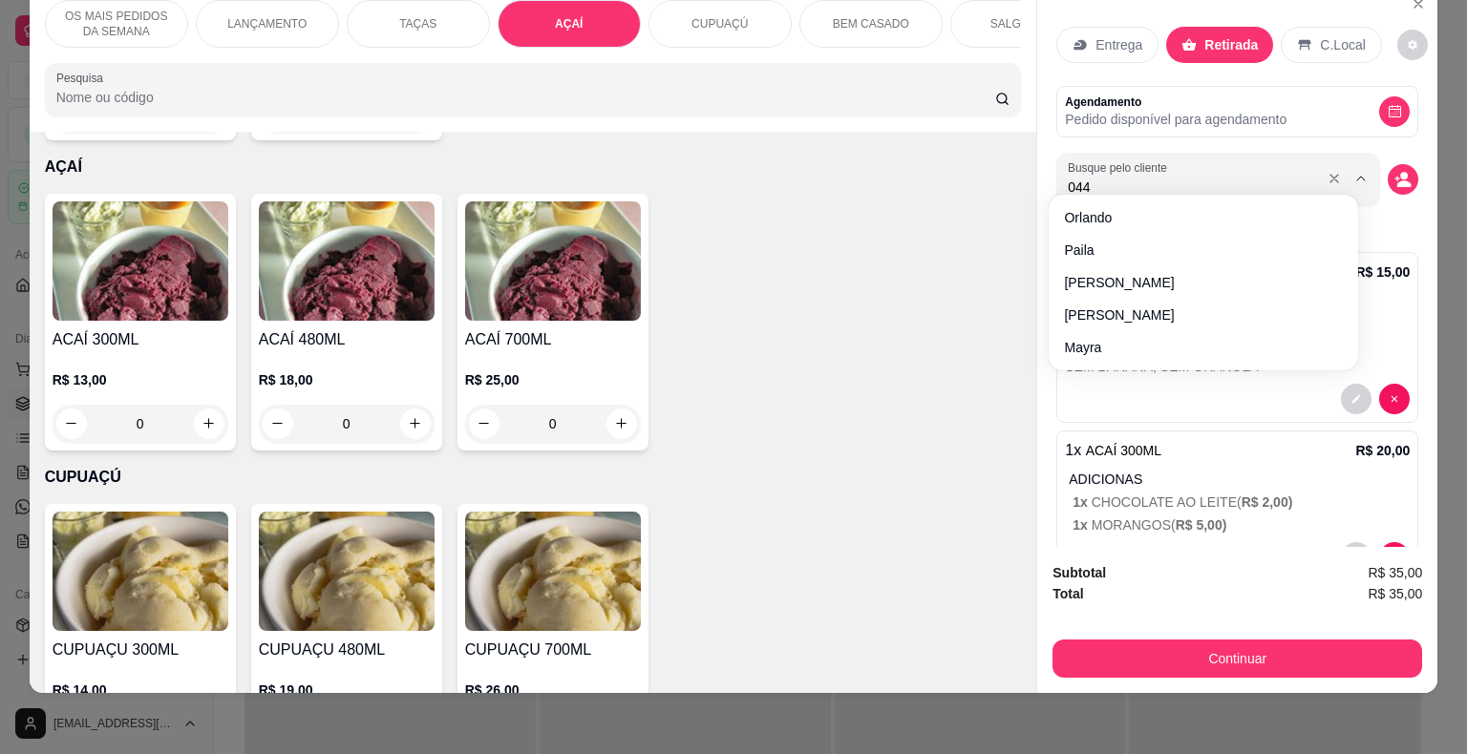
type input "0441"
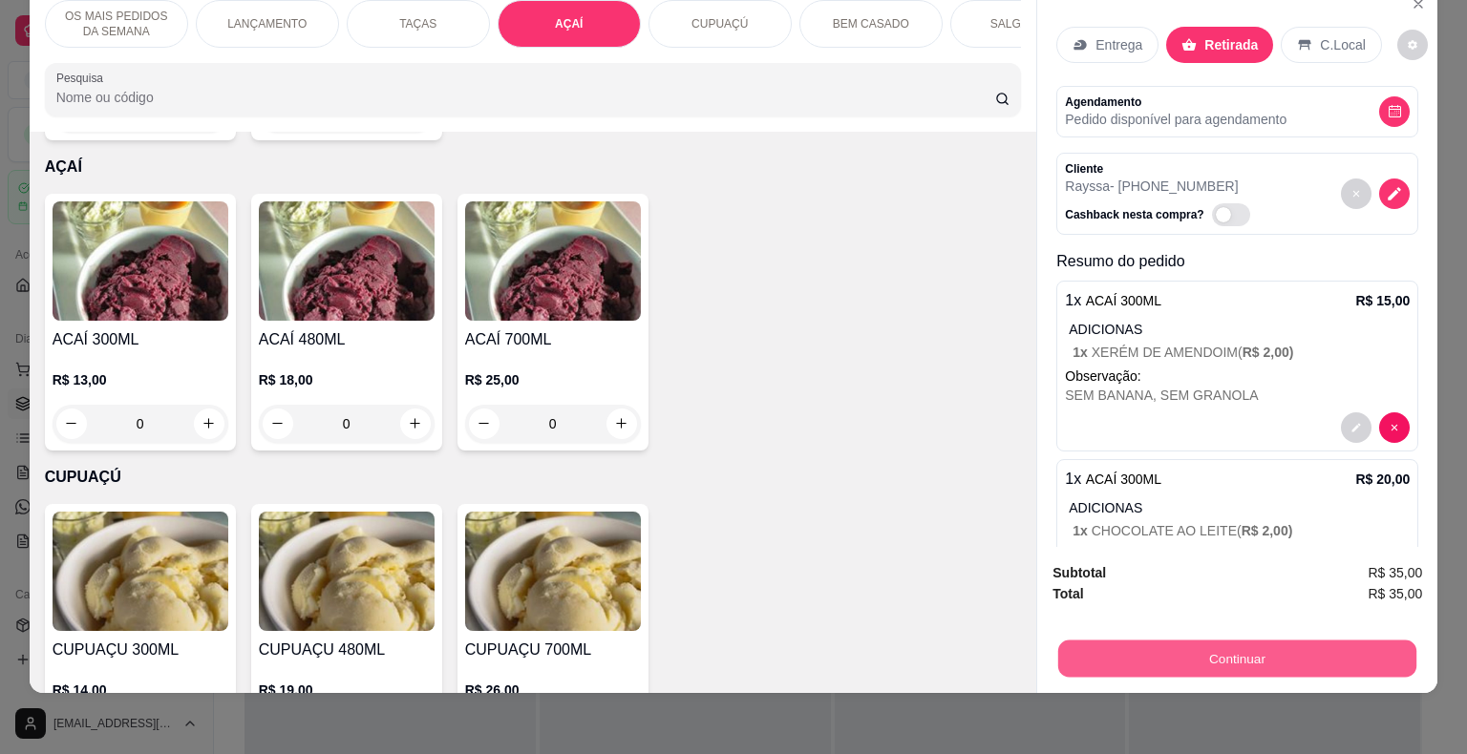
click at [1116, 644] on button "Continuar" at bounding box center [1237, 659] width 358 height 37
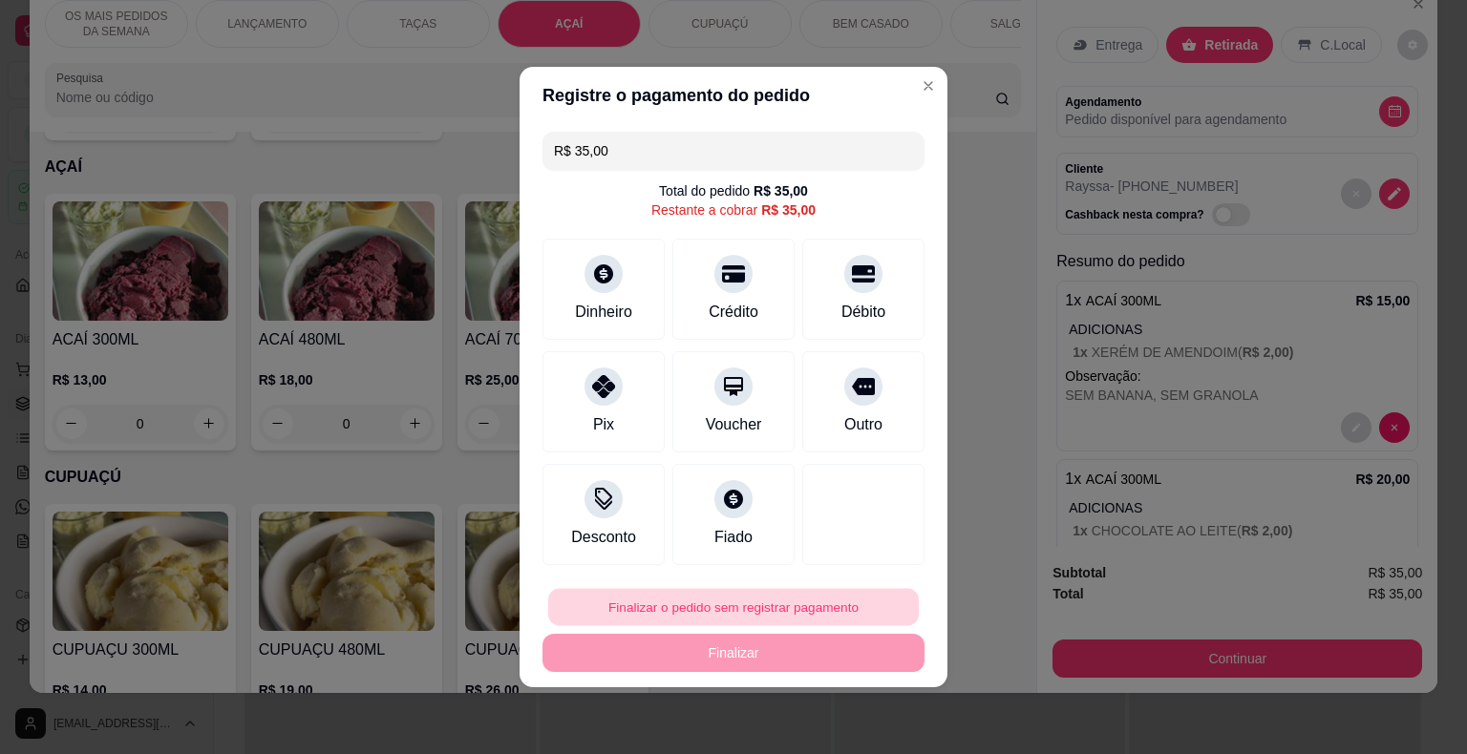
click at [725, 594] on button "Finalizar o pedido sem registrar pagamento" at bounding box center [733, 607] width 370 height 37
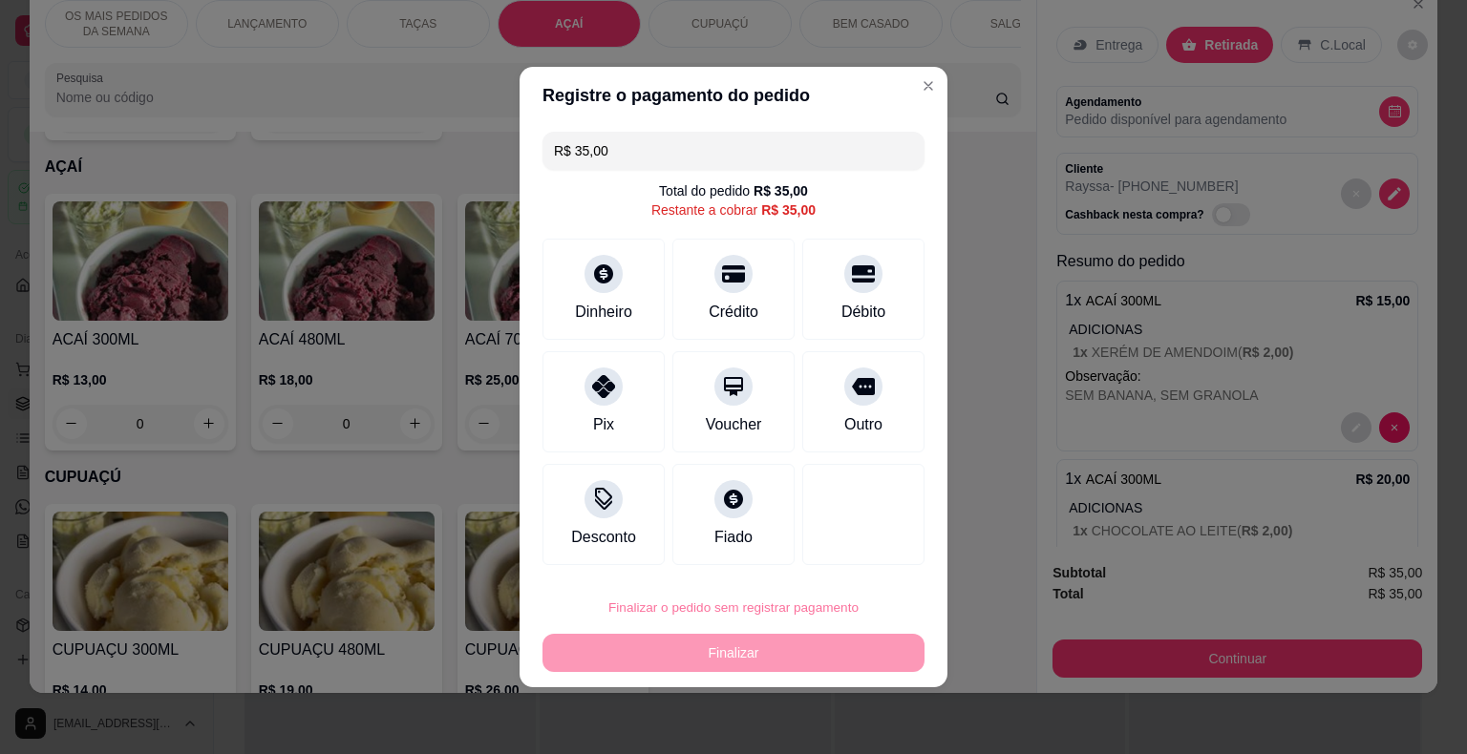
click at [859, 554] on button "Confirmar" at bounding box center [848, 553] width 68 height 29
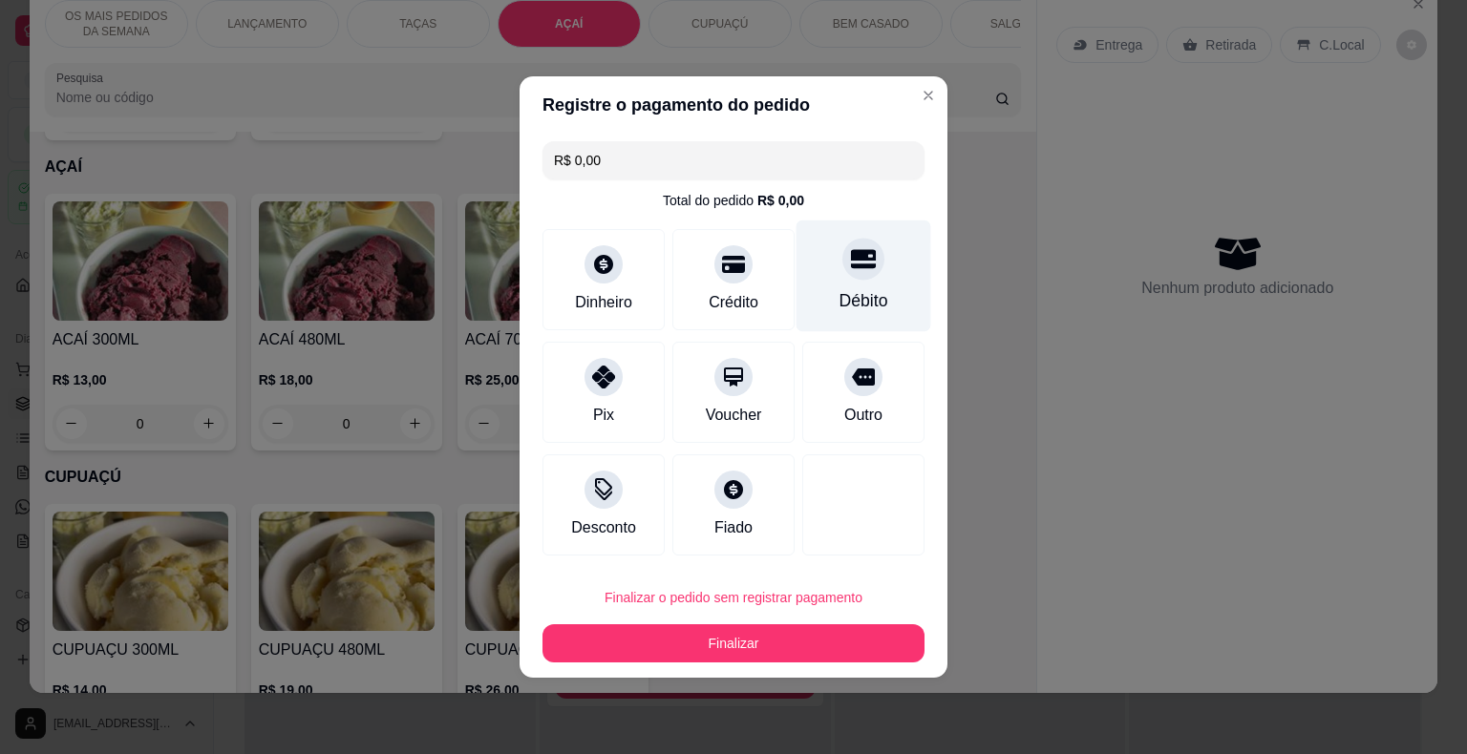
type input "R$ 0,00"
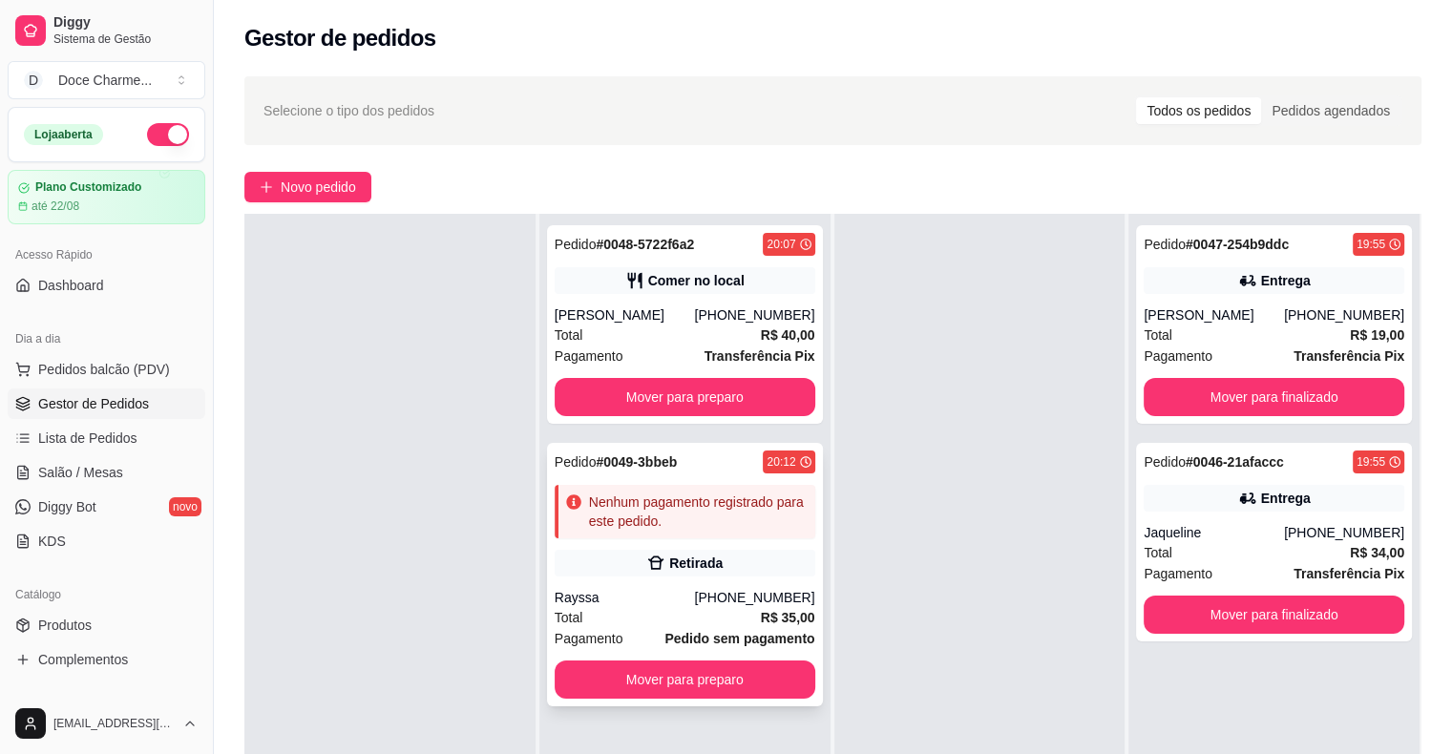
click at [666, 475] on div "Pedido # 0049-3bbeb 20:12 Nenhum pagamento registrado para este pedido. Retirad…" at bounding box center [685, 575] width 276 height 264
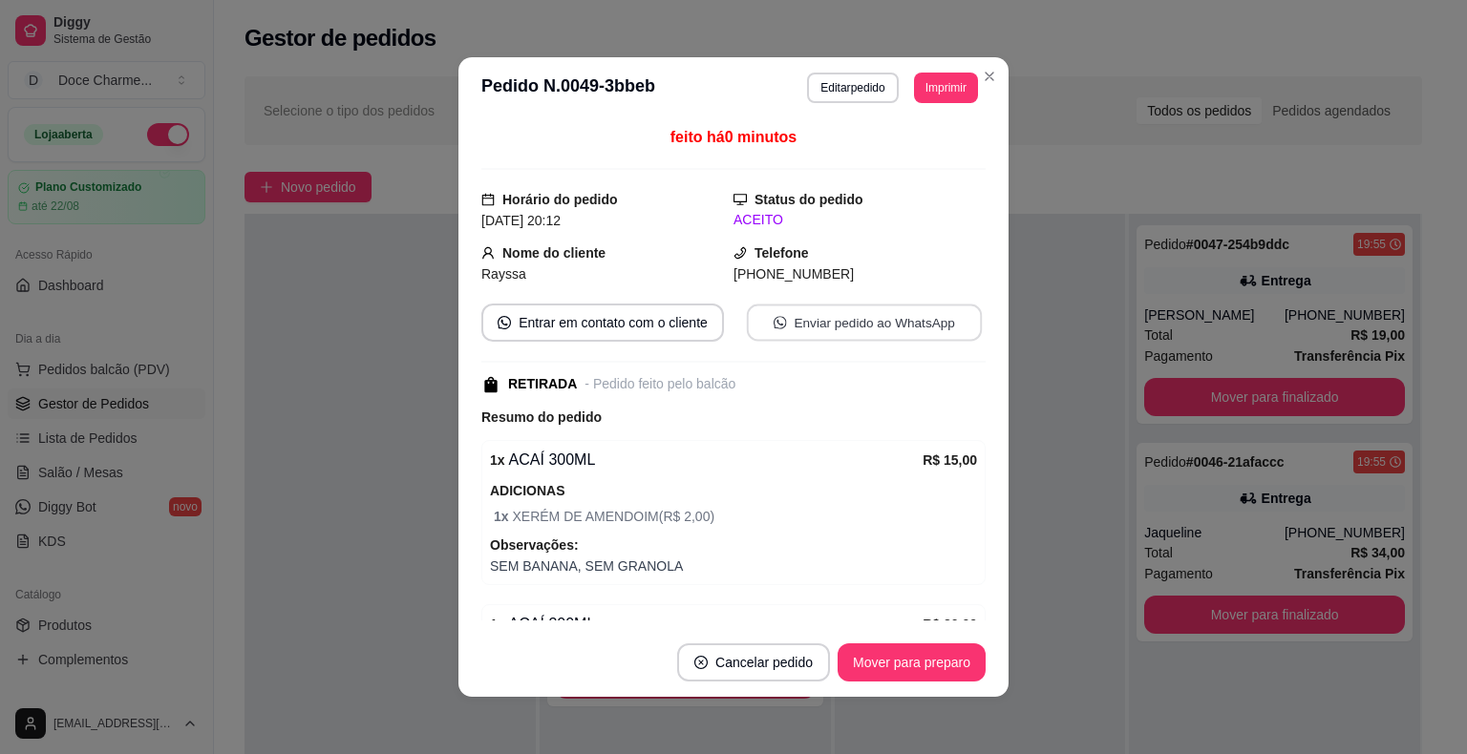
click at [891, 320] on button "Enviar pedido ao WhatsApp" at bounding box center [864, 323] width 235 height 37
click at [928, 89] on button "Imprimir" at bounding box center [946, 88] width 62 height 30
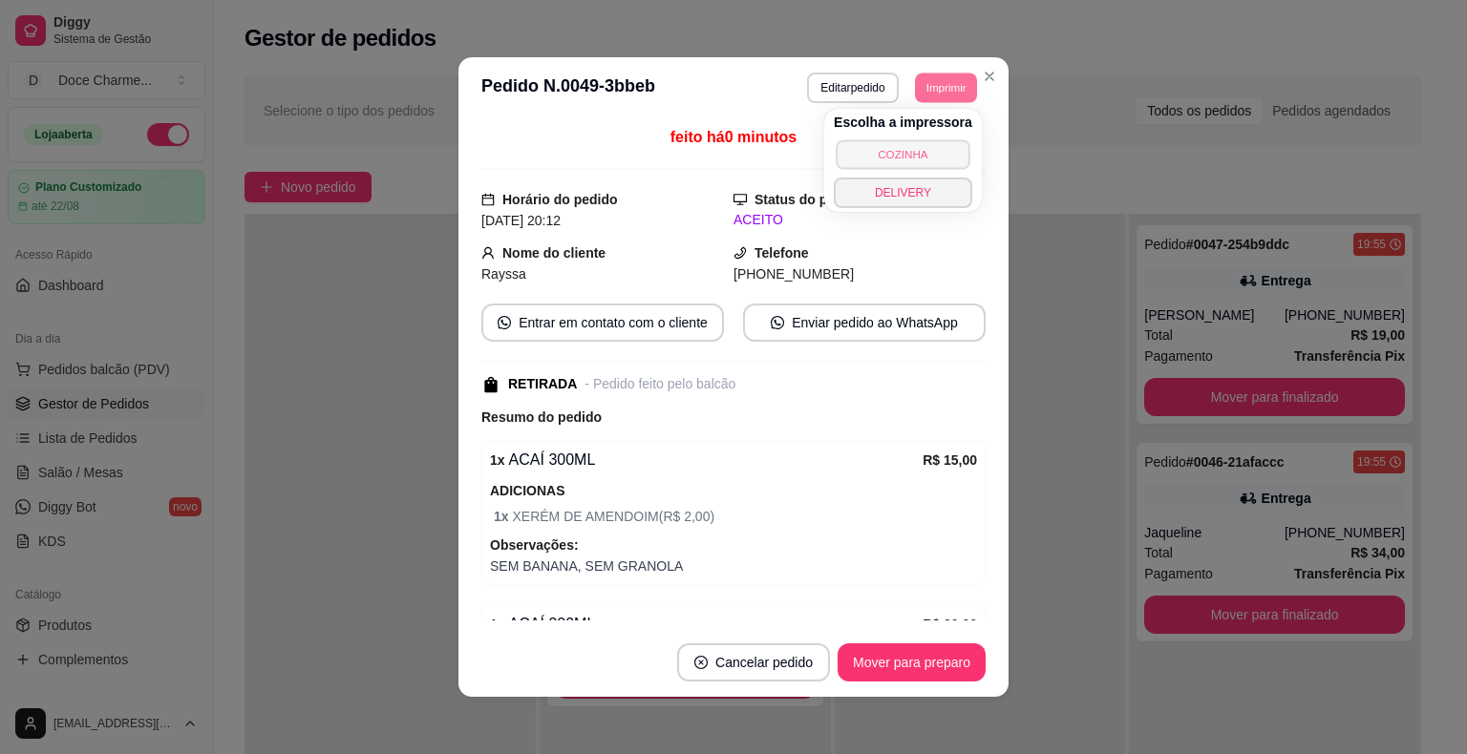
click at [901, 155] on button "COZINHA" at bounding box center [902, 154] width 134 height 30
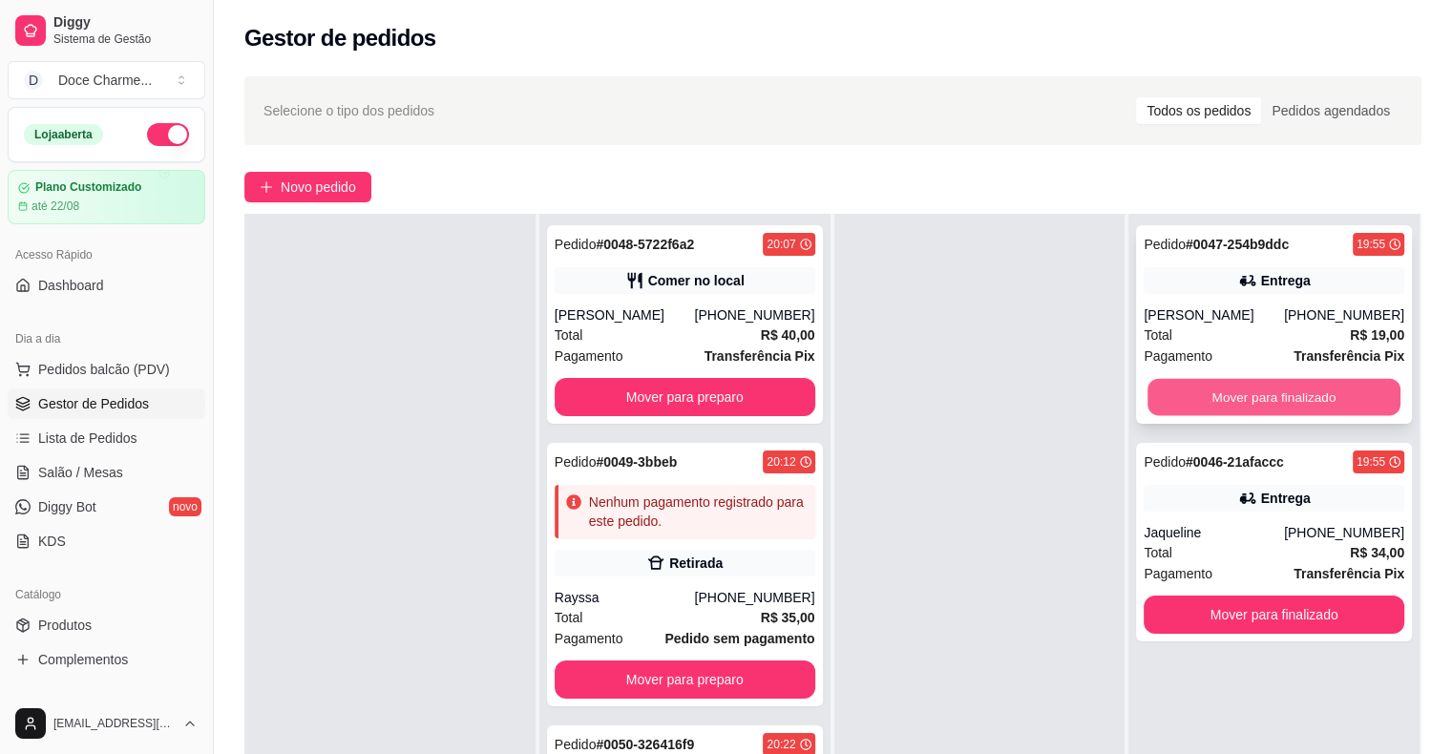
click at [1196, 403] on button "Mover para finalizado" at bounding box center [1274, 397] width 253 height 37
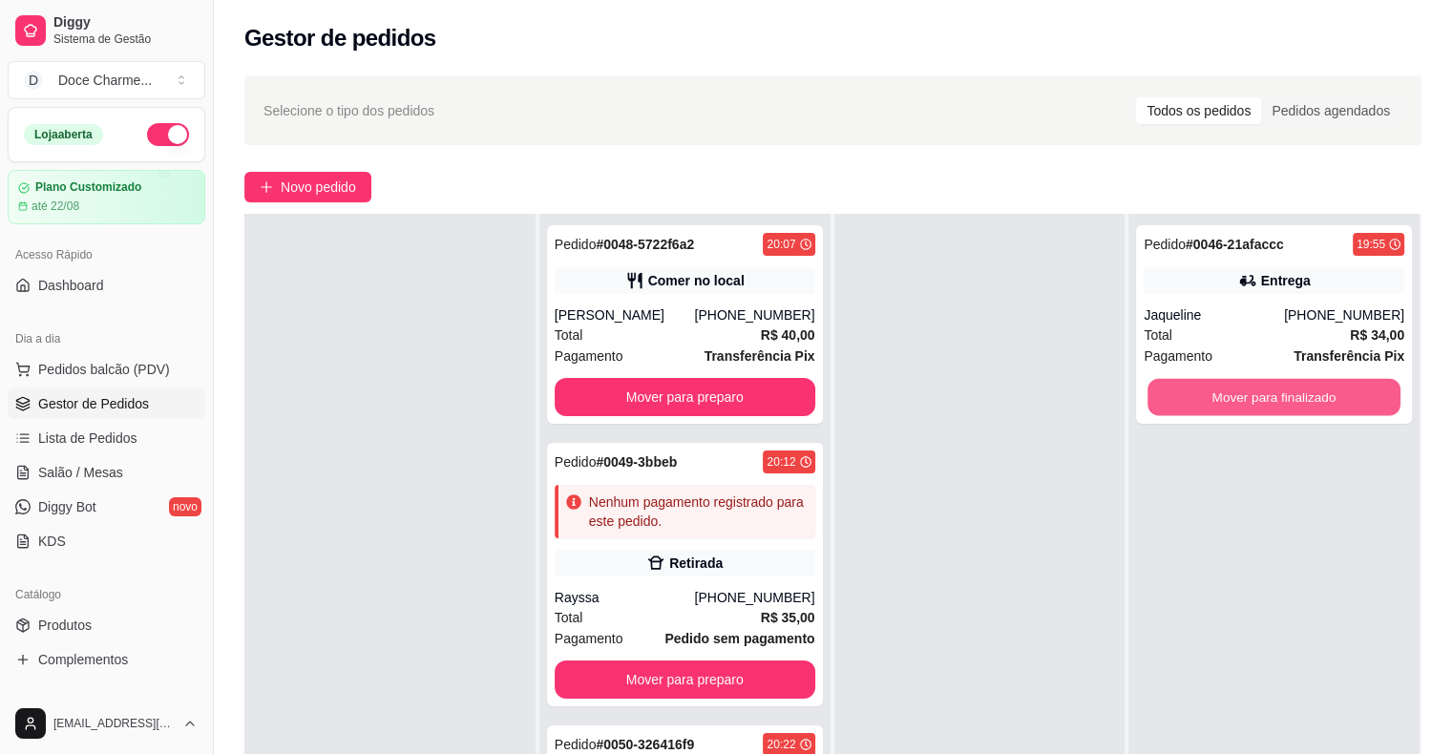
click at [1196, 403] on button "Mover para finalizado" at bounding box center [1274, 397] width 253 height 37
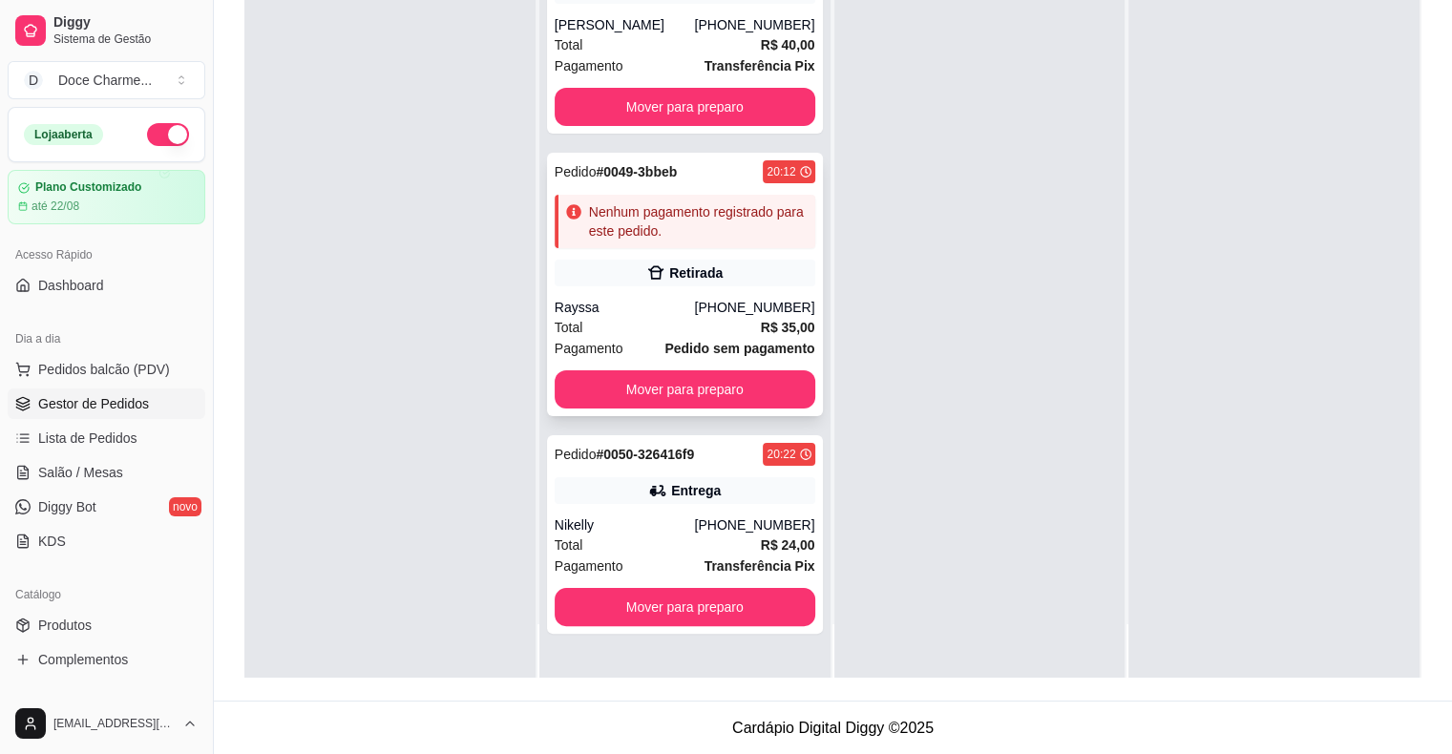
scroll to position [290, 0]
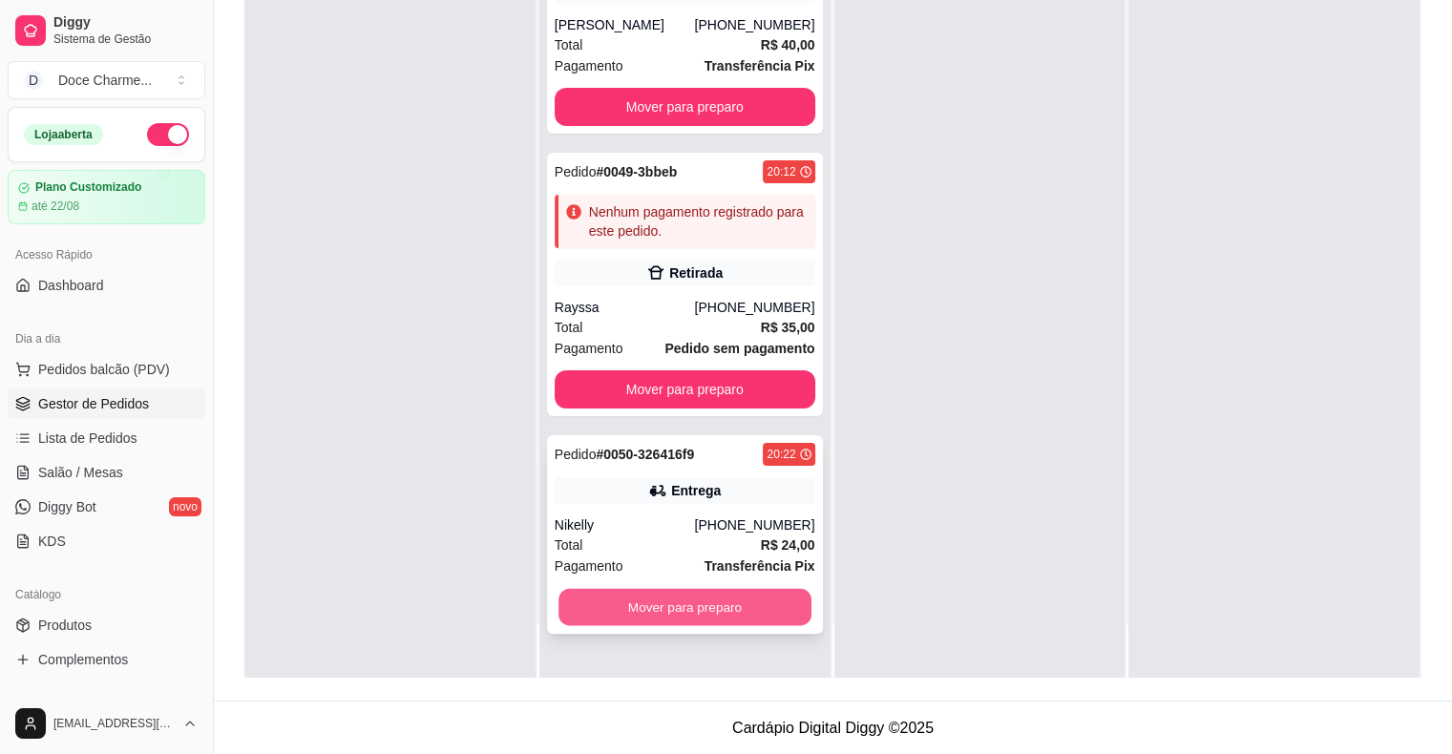
click at [744, 600] on button "Mover para preparo" at bounding box center [685, 607] width 253 height 37
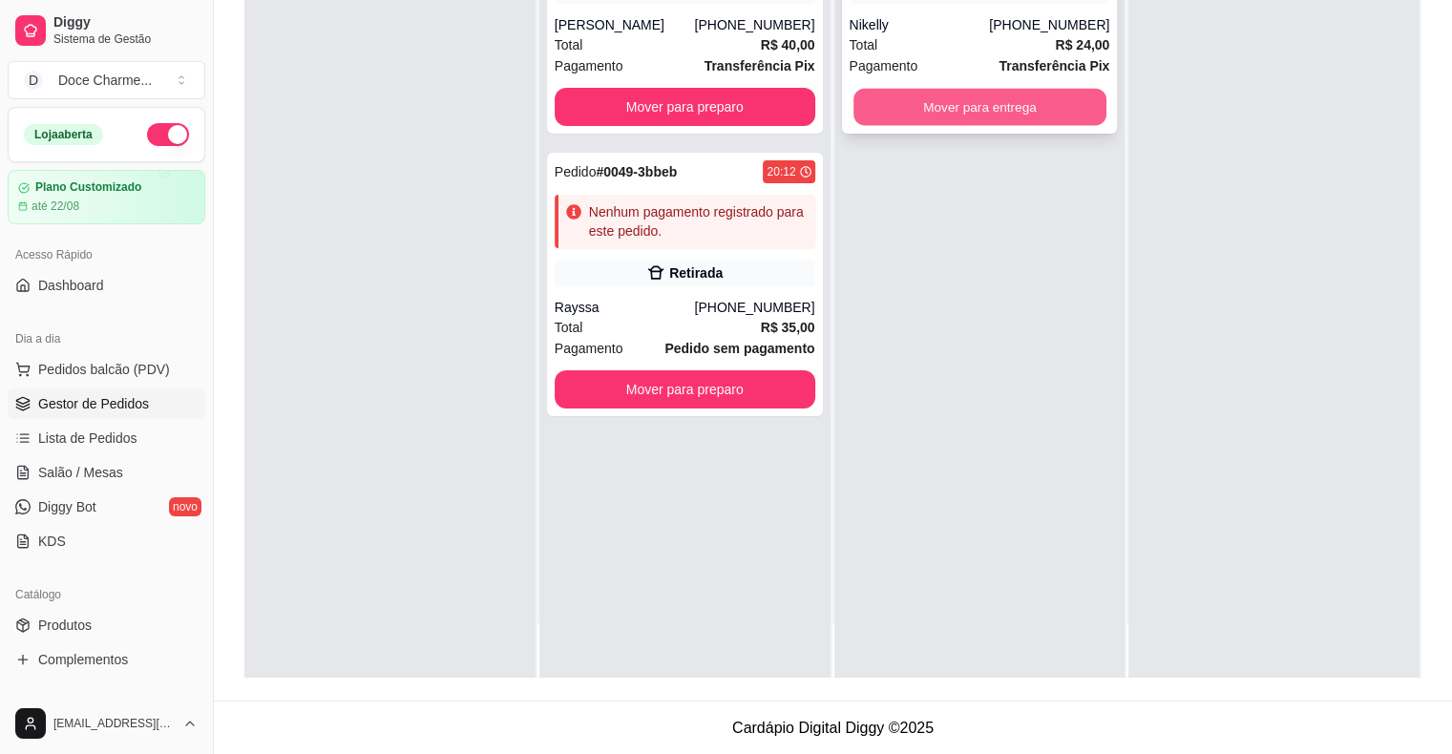
click at [1039, 97] on button "Mover para entrega" at bounding box center [980, 107] width 253 height 37
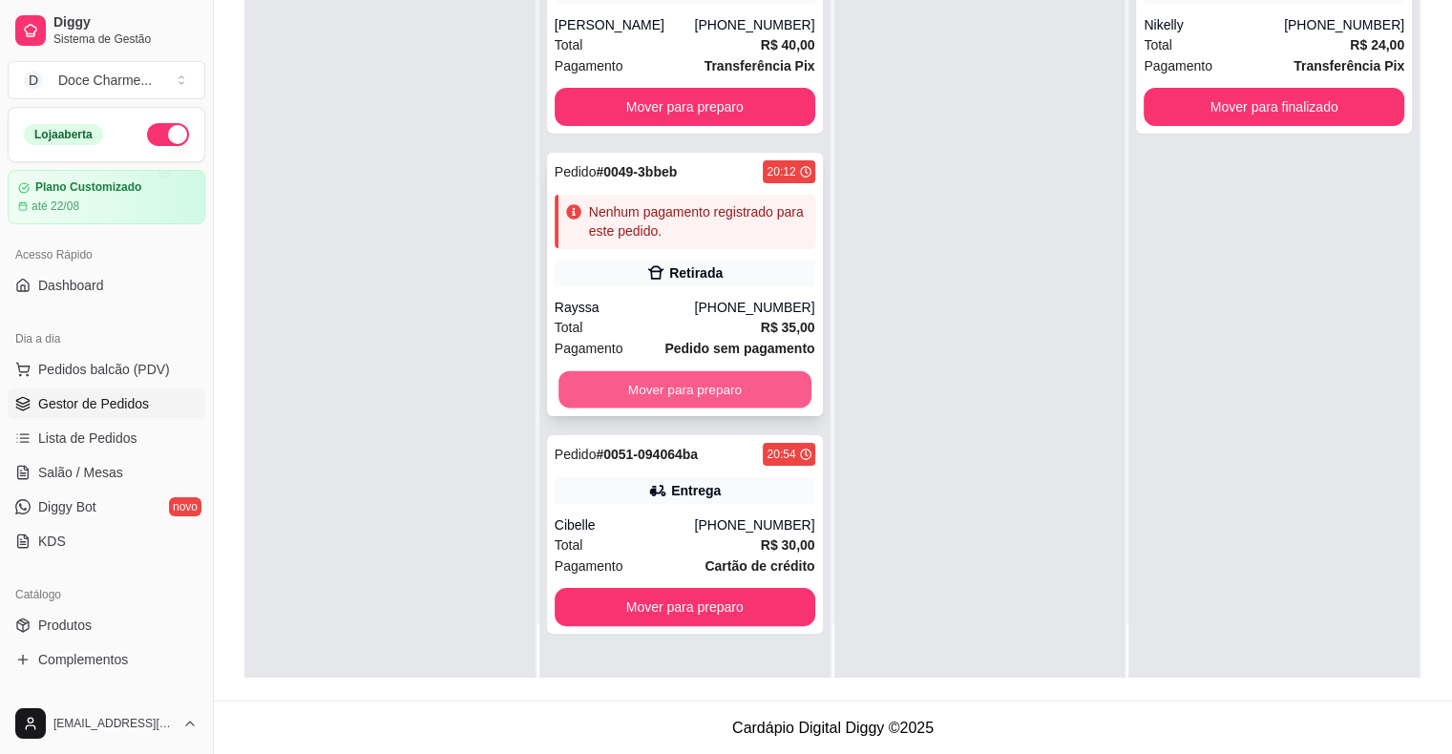
click at [628, 378] on button "Mover para preparo" at bounding box center [685, 389] width 253 height 37
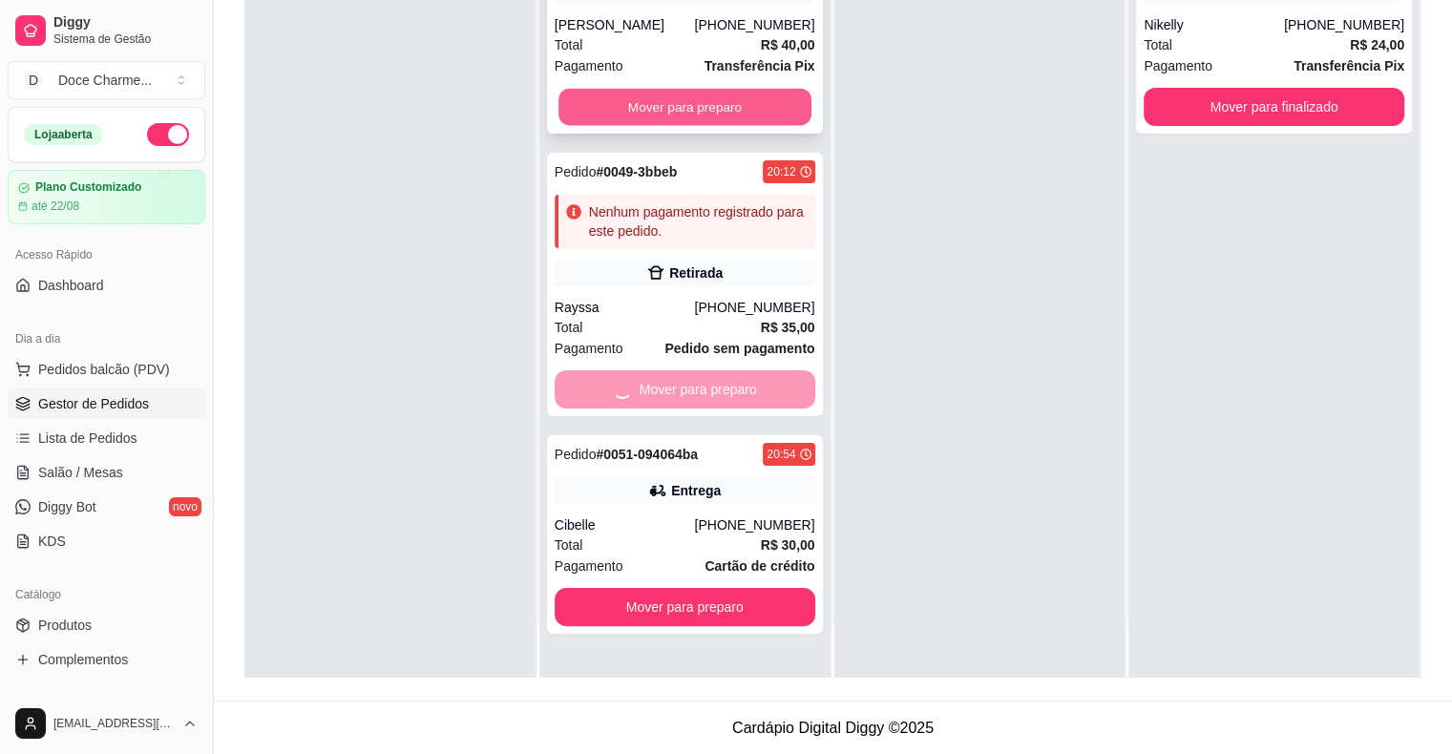
click at [666, 96] on button "Mover para preparo" at bounding box center [685, 107] width 253 height 37
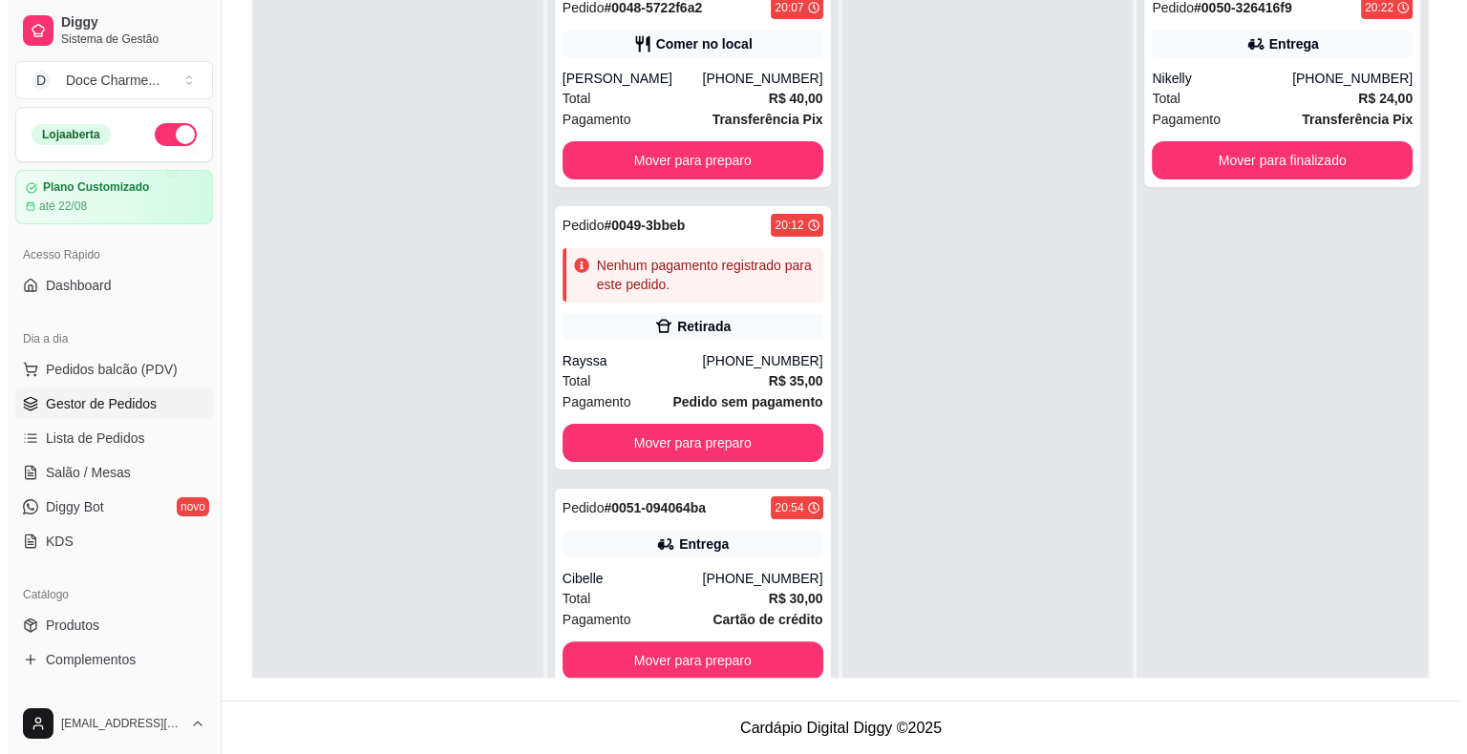
scroll to position [0, 0]
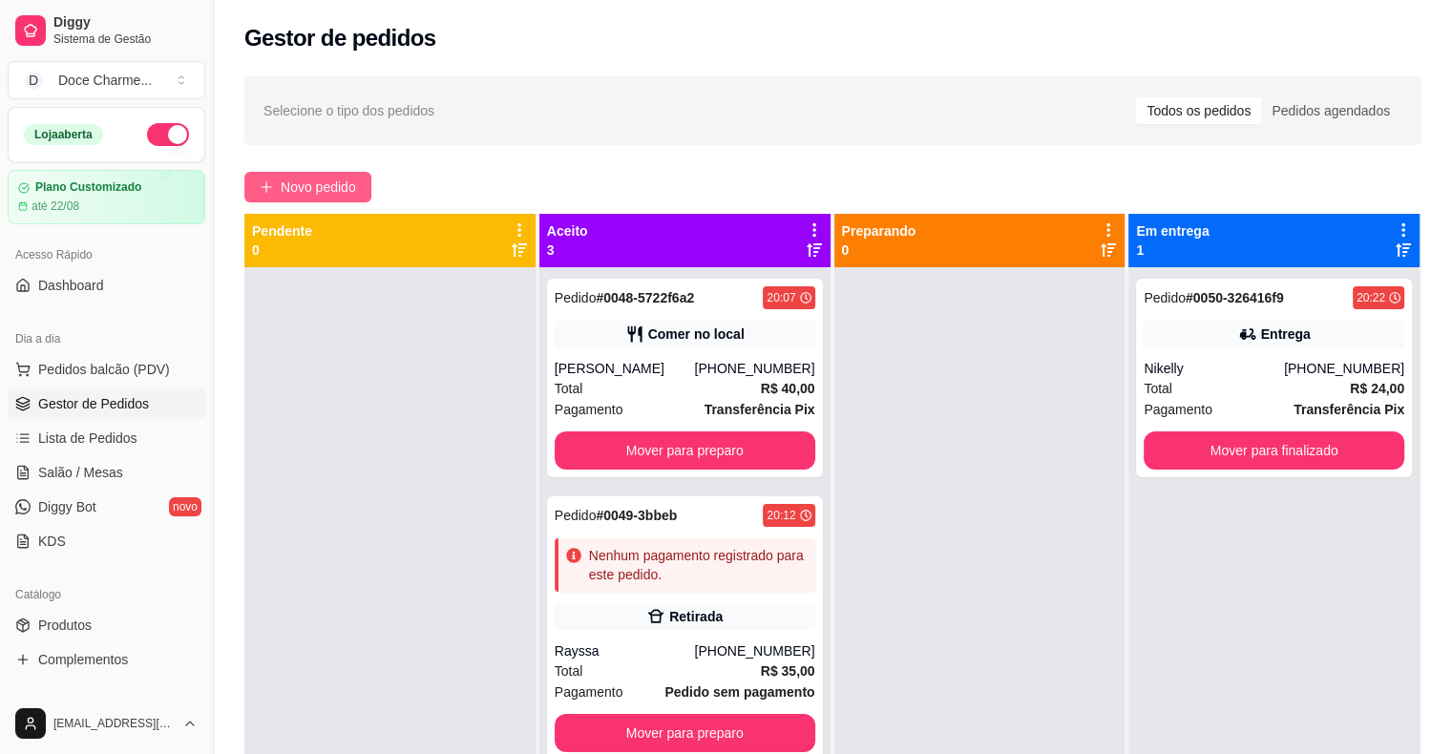
click at [338, 188] on span "Novo pedido" at bounding box center [318, 187] width 75 height 21
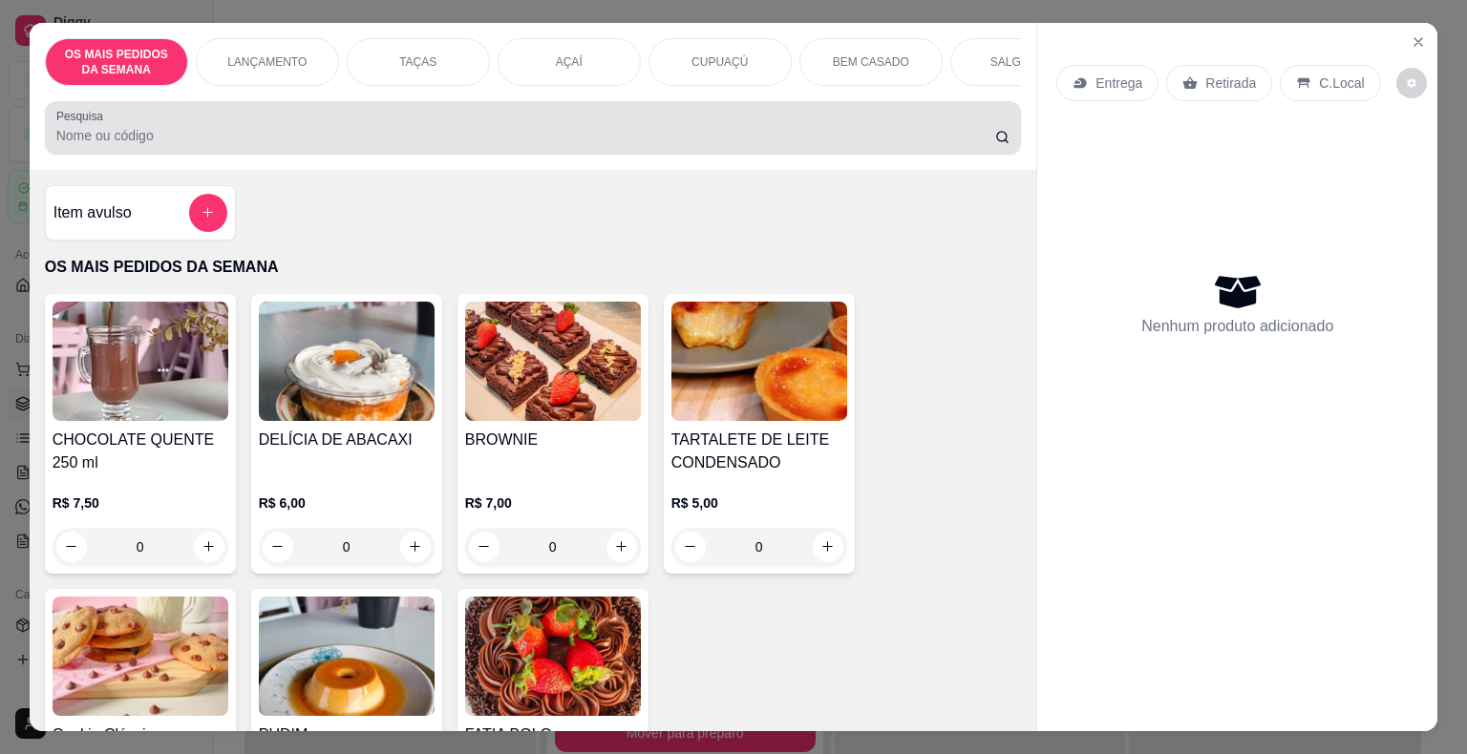
click at [529, 155] on div "Pesquisa" at bounding box center [533, 127] width 977 height 53
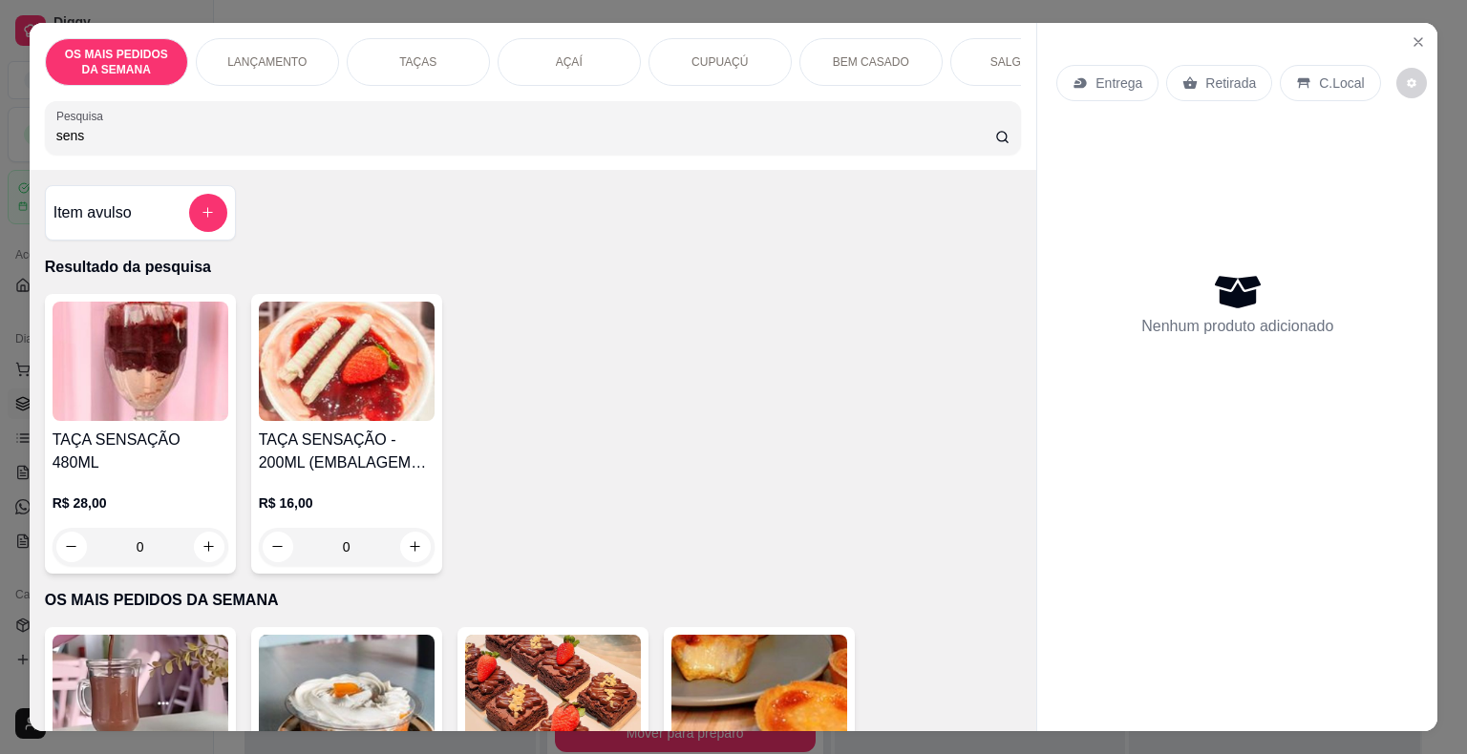
type input "sens"
click at [123, 434] on div "TAÇA SENSAÇÃO 480ML R$ 28,00 0" at bounding box center [140, 434] width 191 height 280
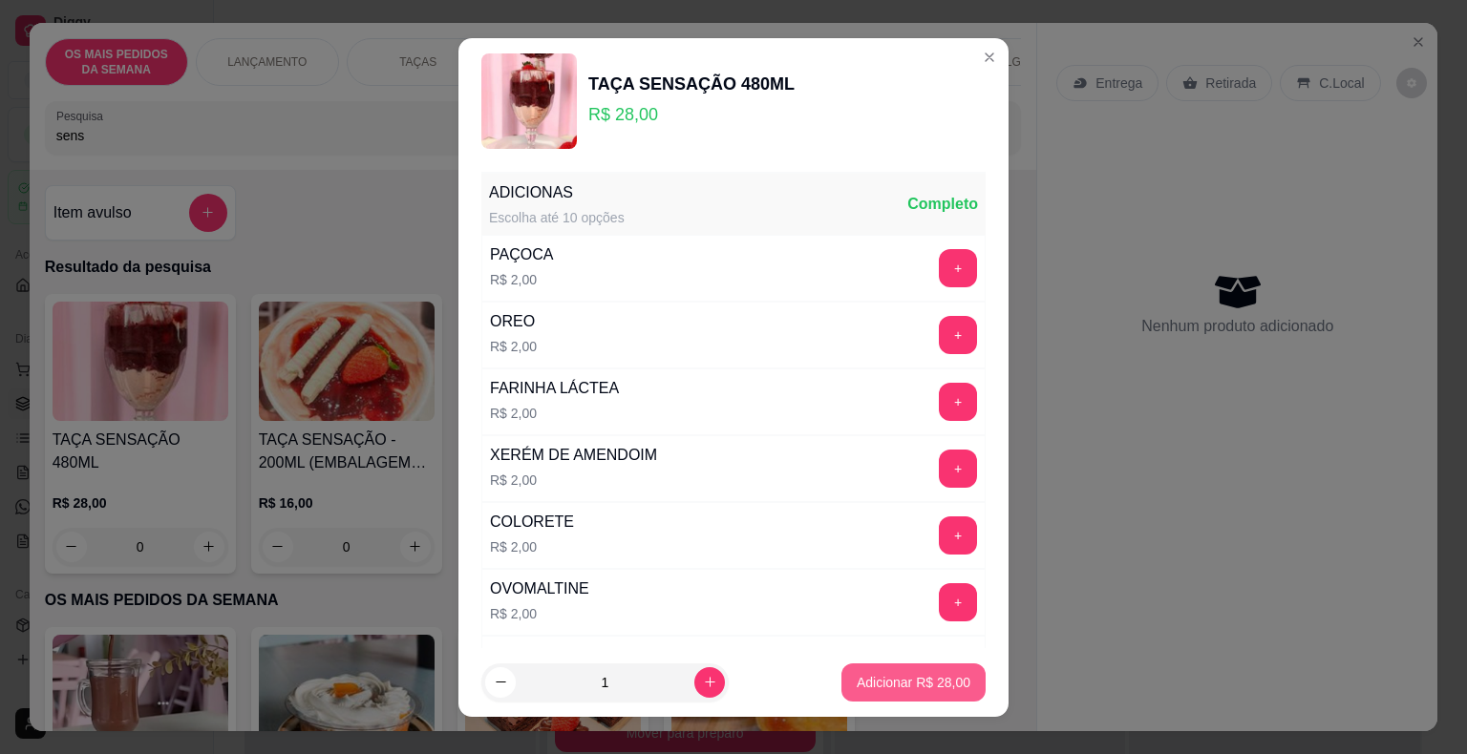
click at [854, 669] on button "Adicionar R$ 28,00" at bounding box center [913, 683] width 144 height 38
type input "1"
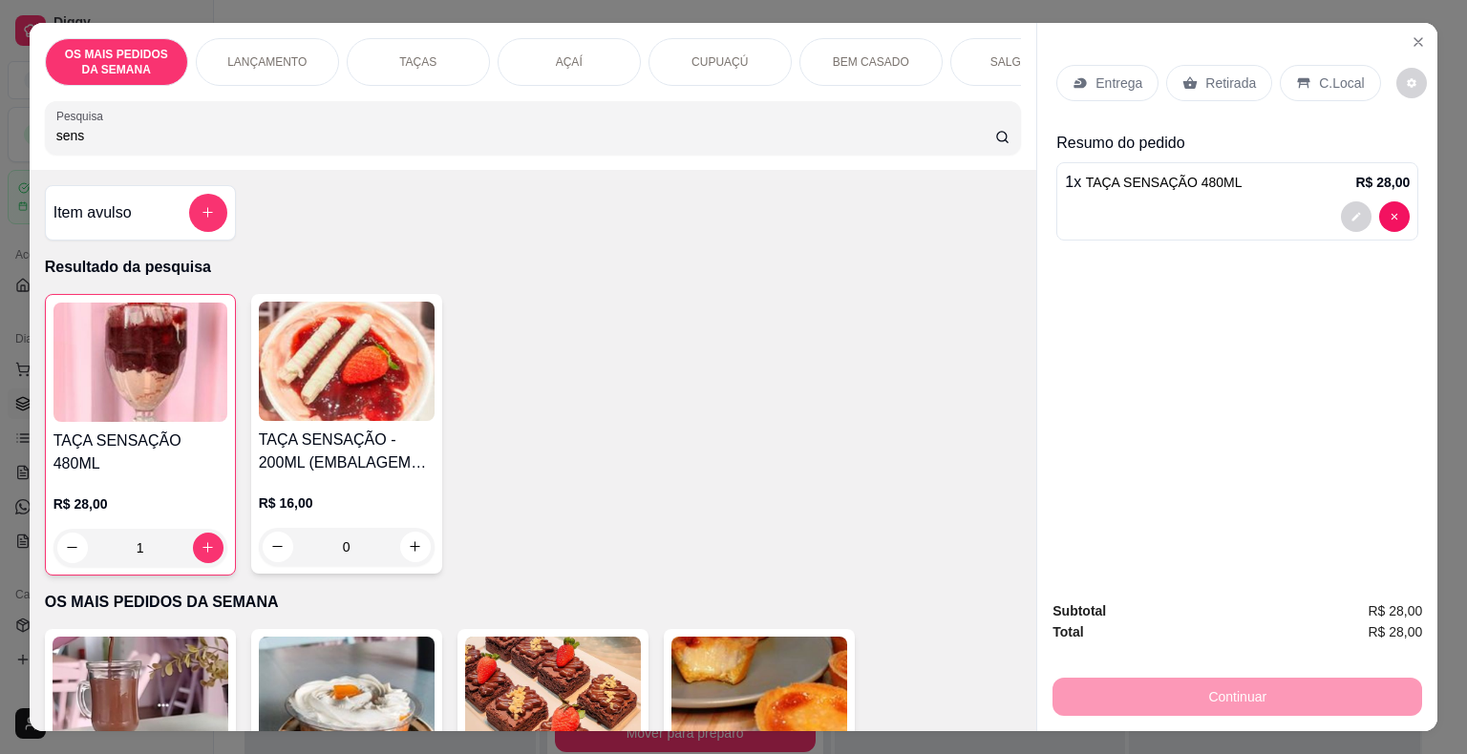
drag, startPoint x: 111, startPoint y: 139, endPoint x: 0, endPoint y: 124, distance: 111.8
click at [0, 124] on div "OS MAIS PEDIDOS DA SEMANA LANÇAMENTO TAÇAS AÇAÍ CUPUAÇÚ BEM CASADO SALGADOS BEB…" at bounding box center [733, 377] width 1467 height 754
click at [564, 71] on div "AÇAÍ" at bounding box center [568, 62] width 143 height 48
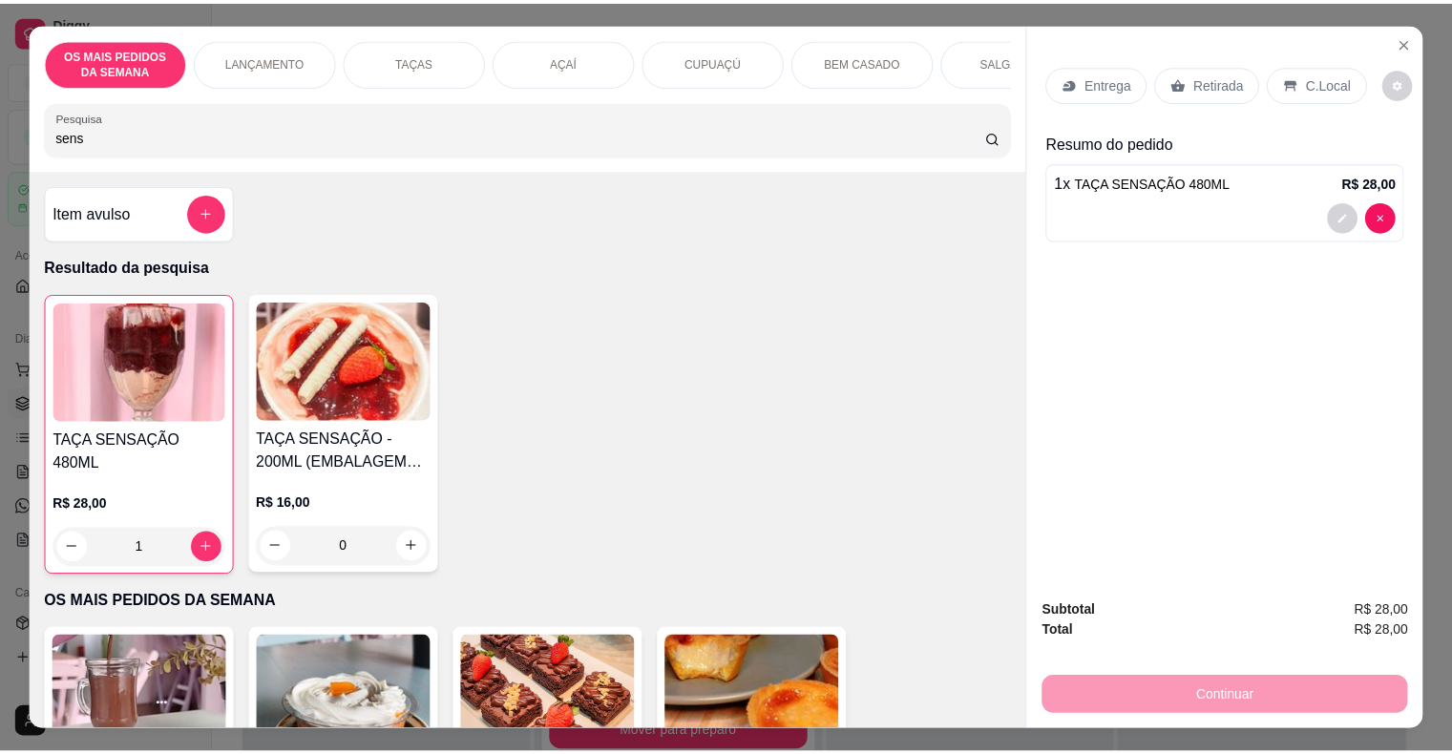
scroll to position [46, 0]
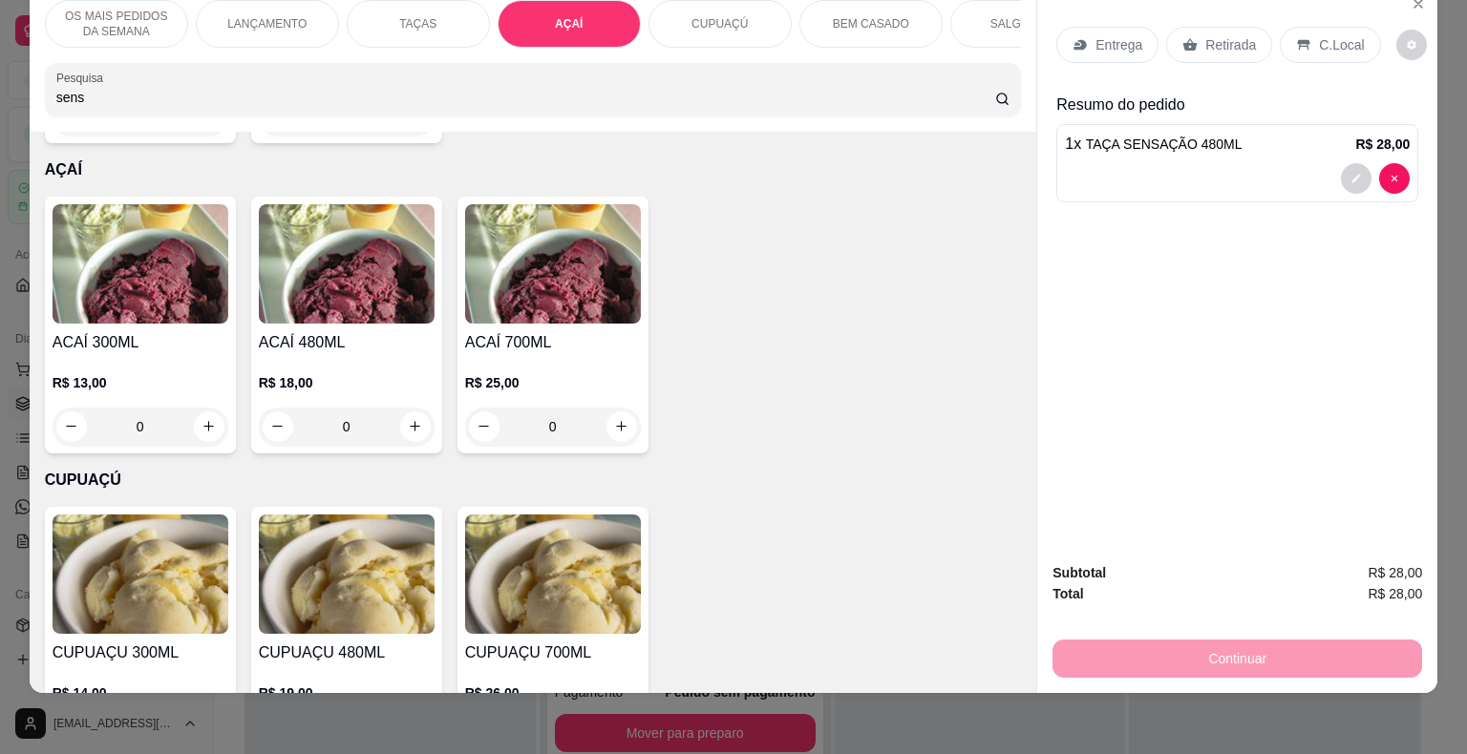
click at [268, 373] on div "R$ 18,00 0" at bounding box center [347, 409] width 176 height 73
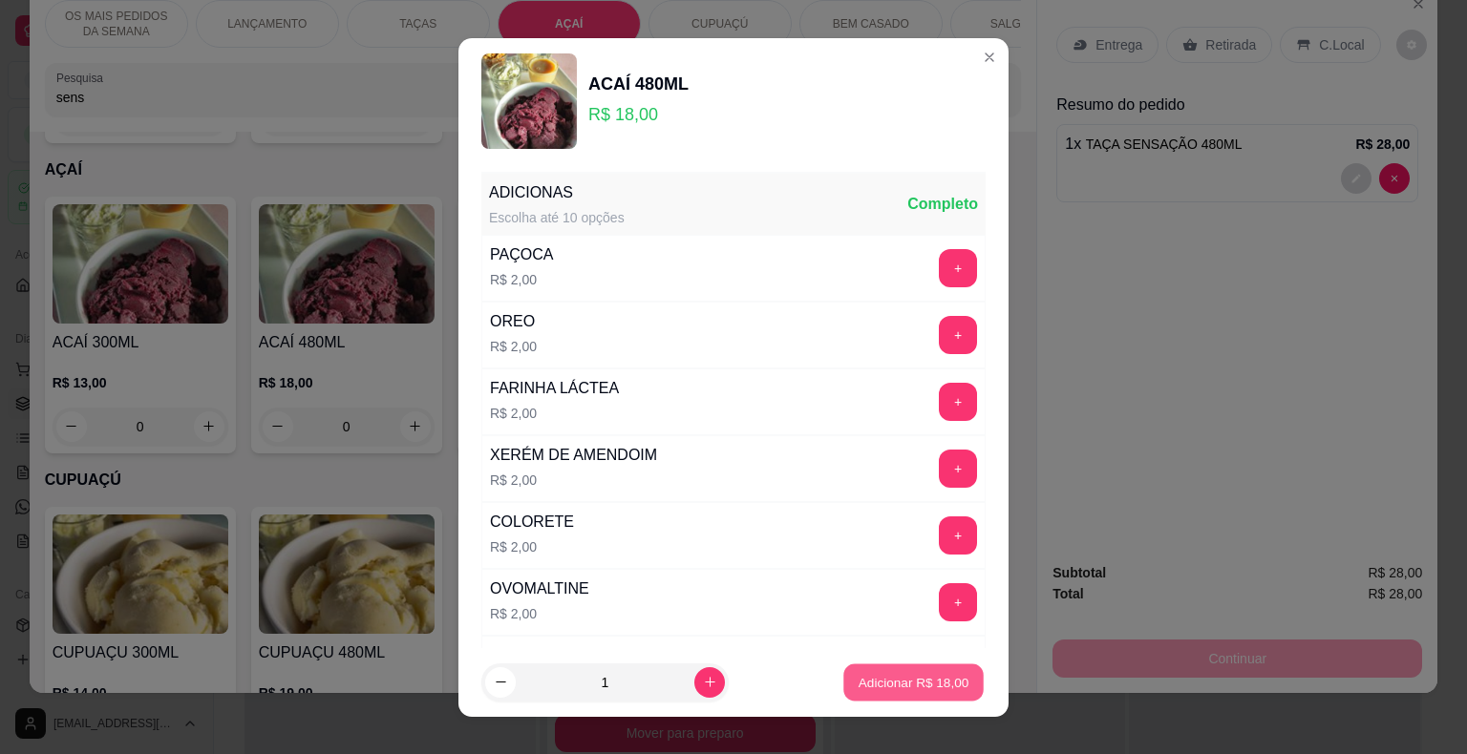
click at [875, 686] on p "Adicionar R$ 18,00" at bounding box center [913, 682] width 111 height 18
type input "1"
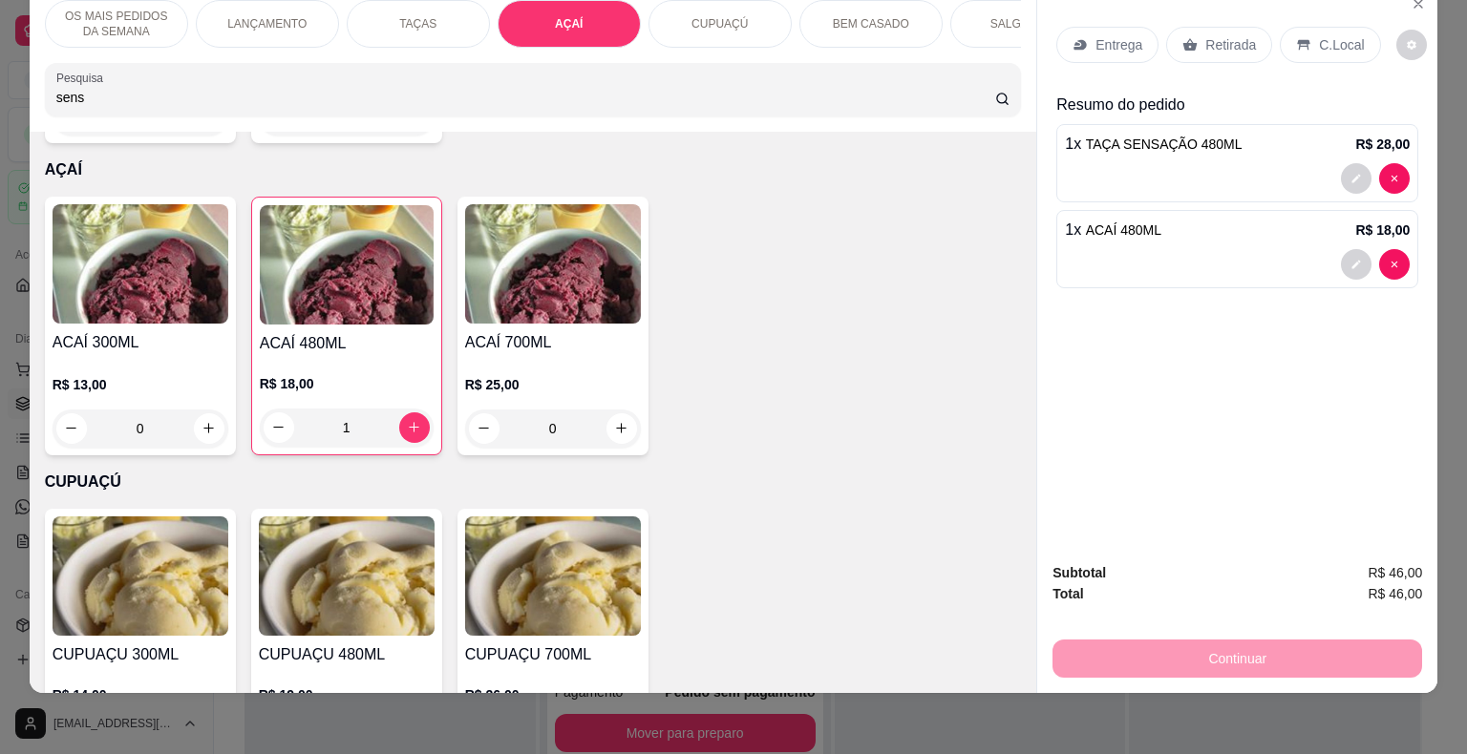
click at [1325, 35] on p "C.Local" at bounding box center [1341, 44] width 45 height 19
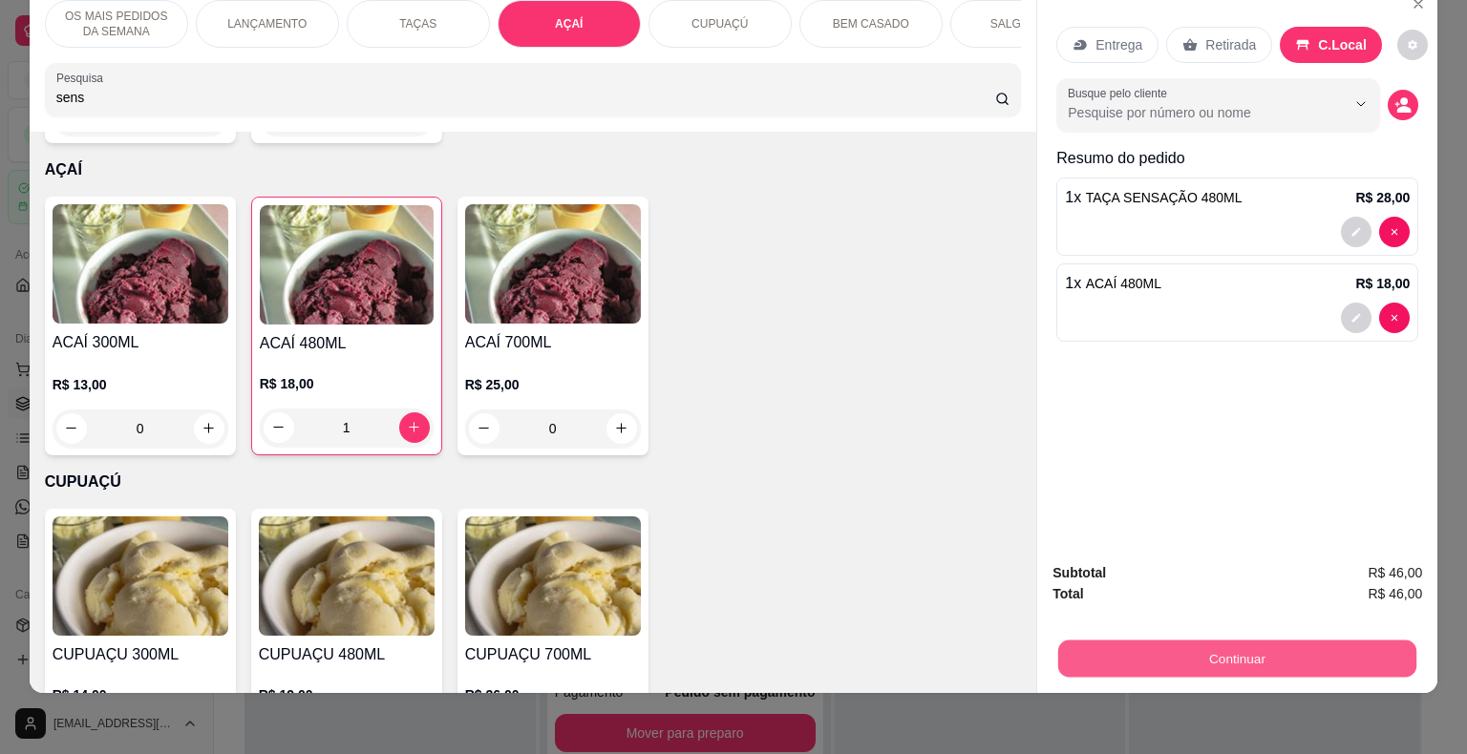
click at [1142, 645] on button "Continuar" at bounding box center [1237, 659] width 358 height 37
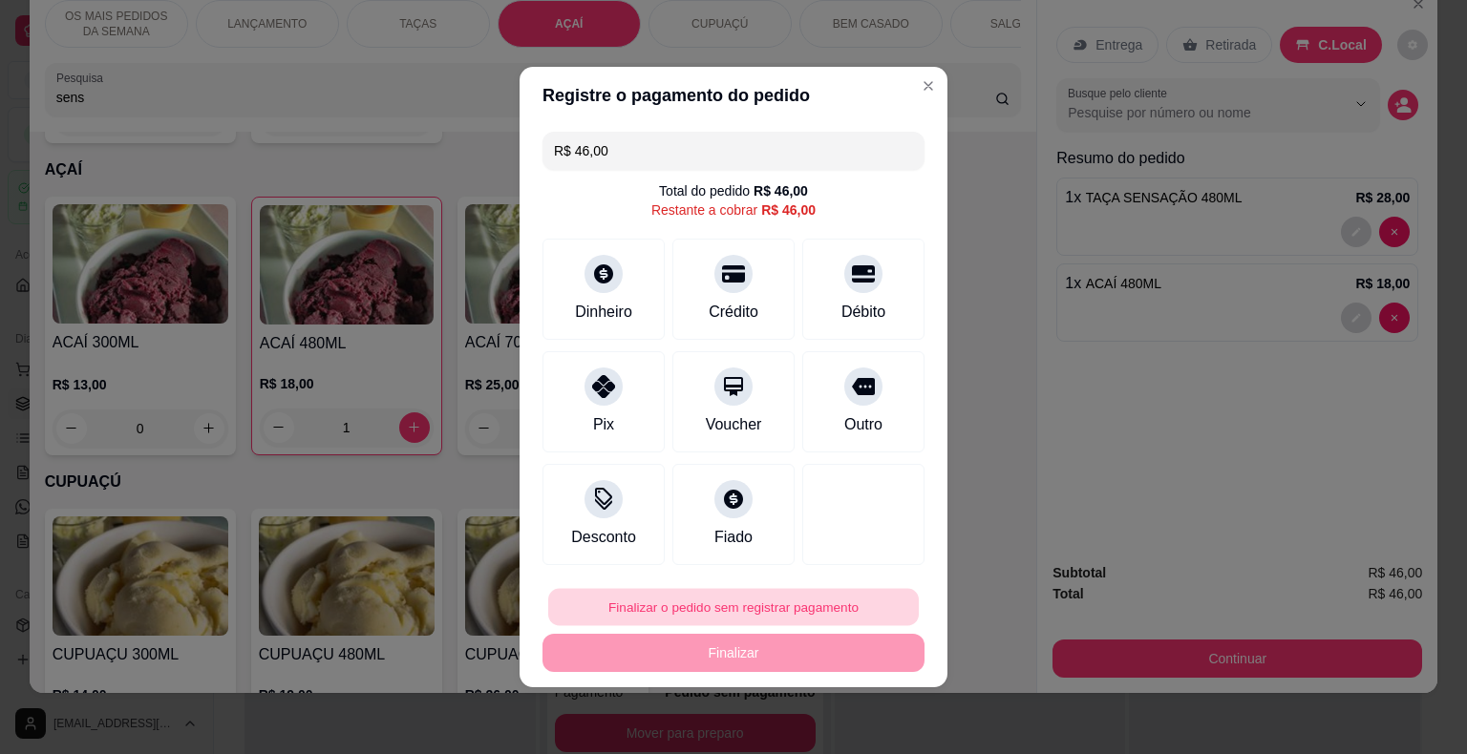
click at [670, 602] on button "Finalizar o pedido sem registrar pagamento" at bounding box center [733, 607] width 370 height 37
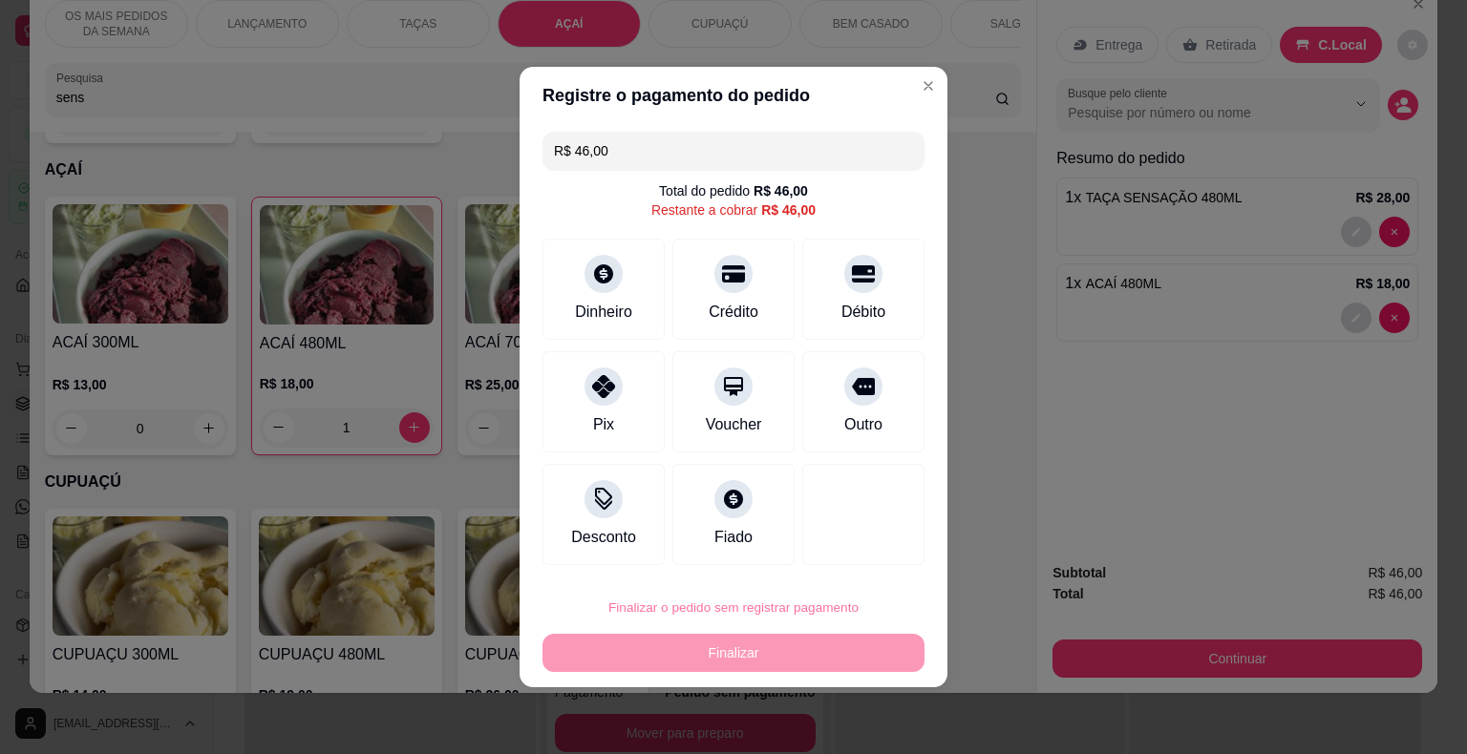
click at [848, 555] on button "Confirmar" at bounding box center [848, 553] width 68 height 29
type input "0"
type input "R$ 0,00"
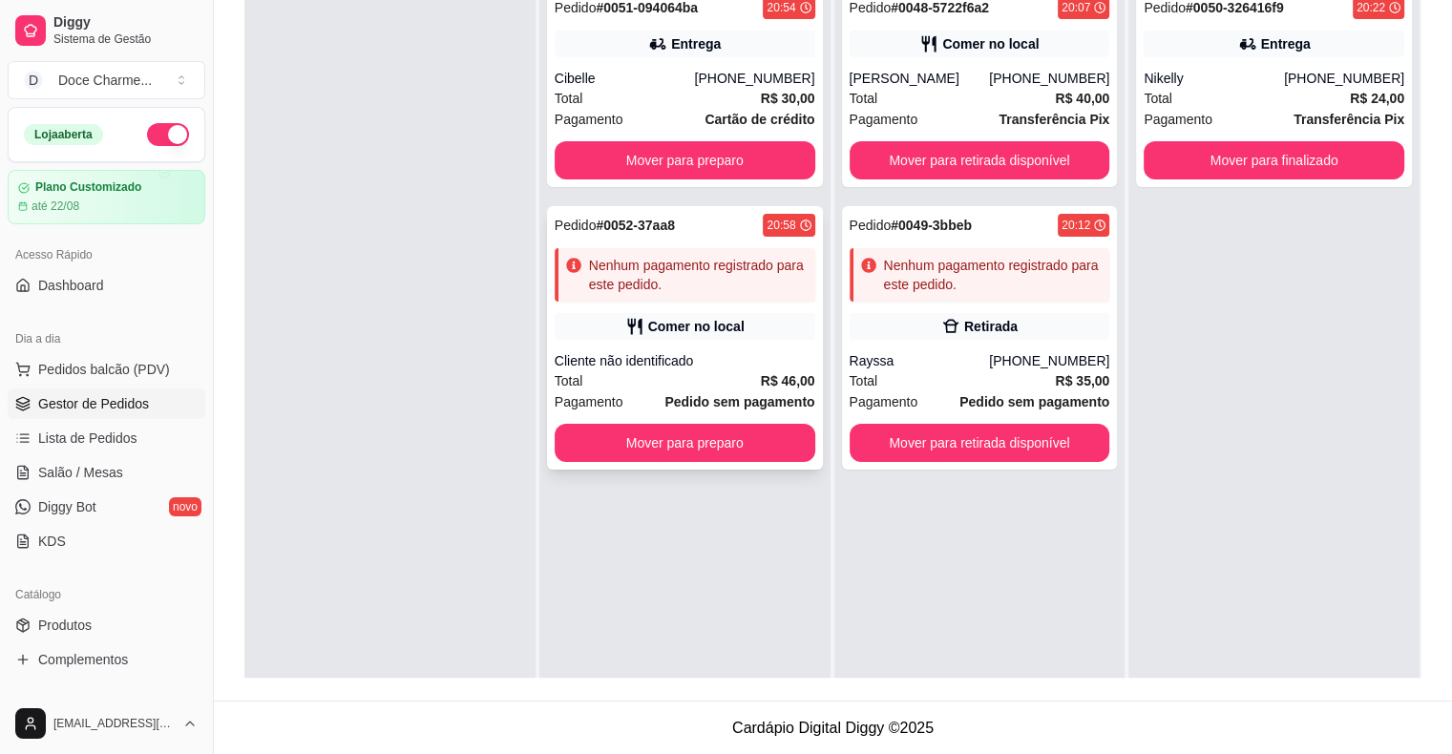
click at [657, 304] on div "Pedido # 0052-37aa8 20:58 Nenhum pagamento registrado para este pedido. Comer n…" at bounding box center [685, 338] width 276 height 264
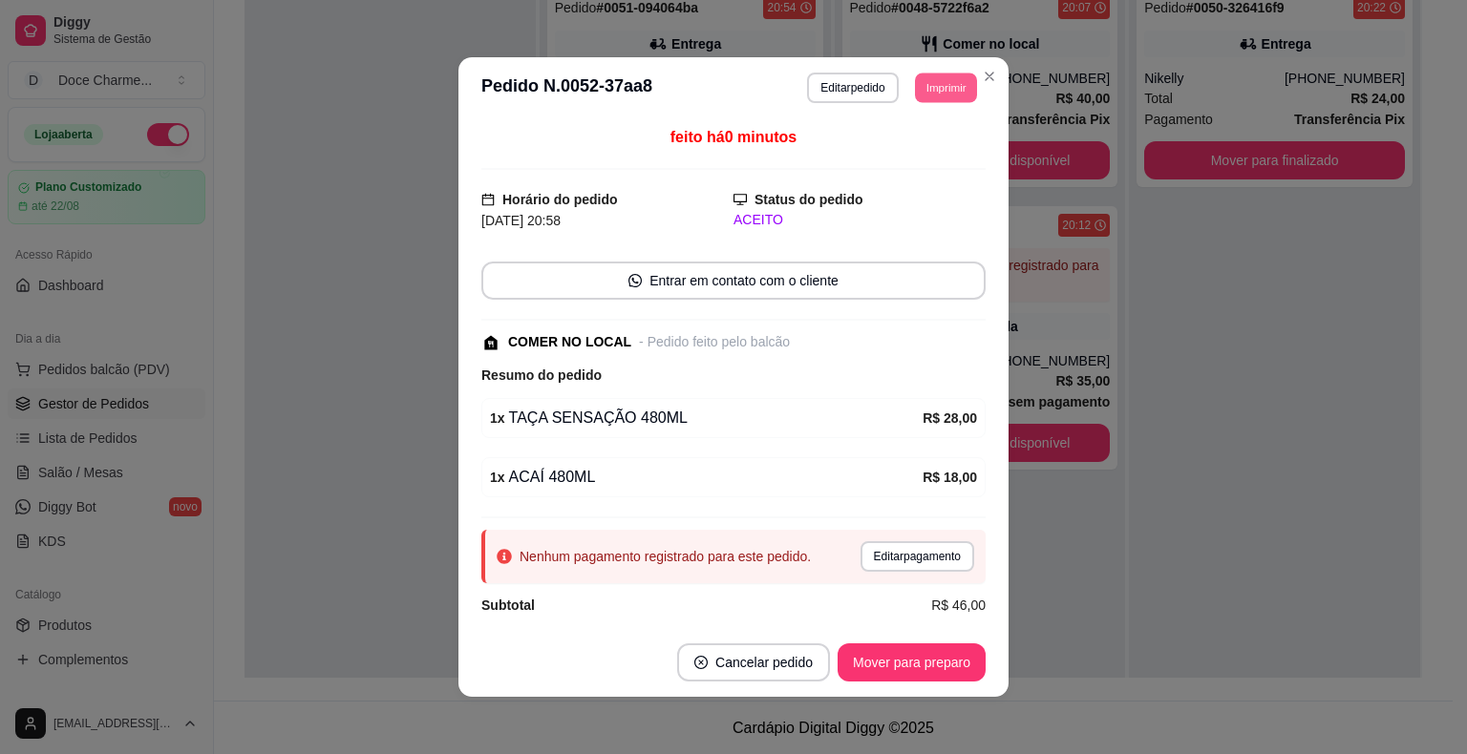
click at [939, 84] on button "Imprimir" at bounding box center [946, 88] width 62 height 30
click at [921, 145] on button "COZINHA" at bounding box center [902, 155] width 134 height 30
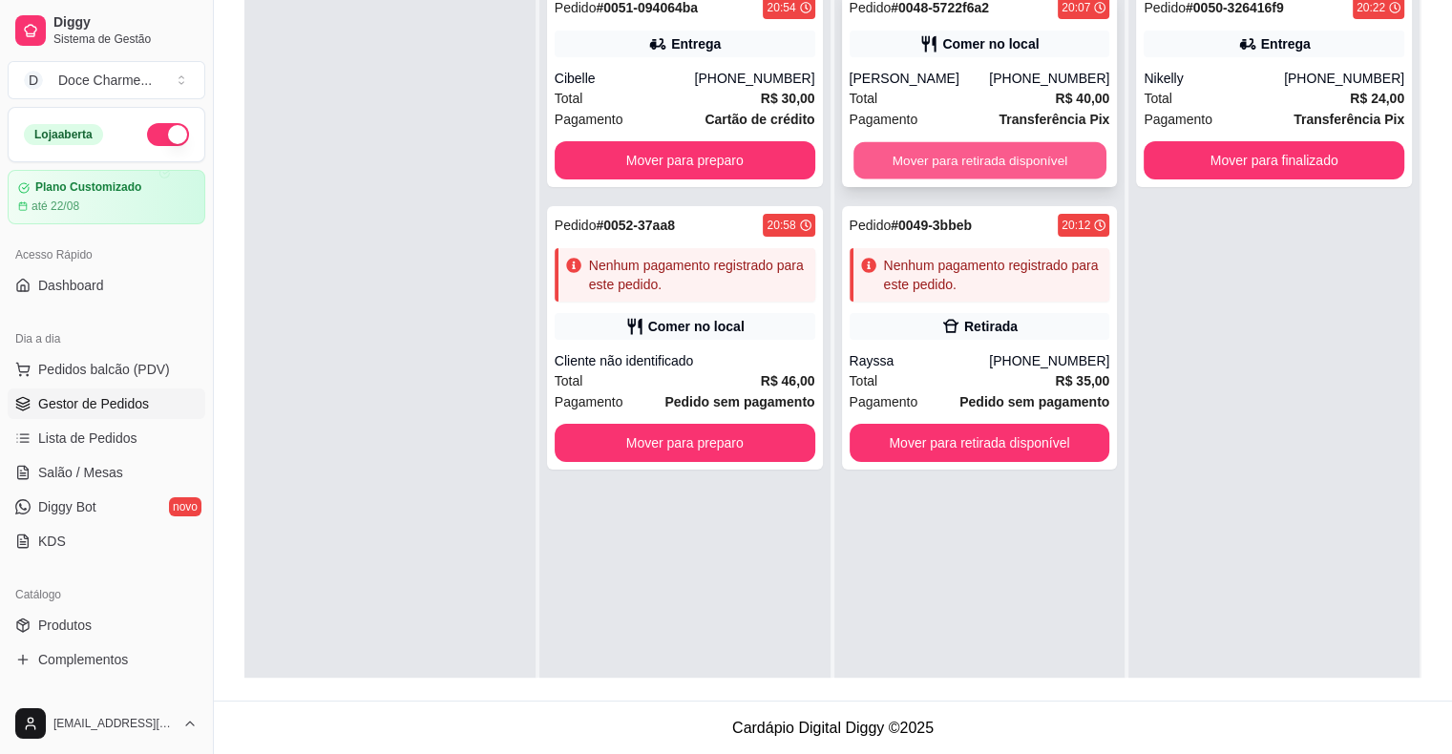
click at [936, 158] on button "Mover para retirada disponível" at bounding box center [980, 160] width 253 height 37
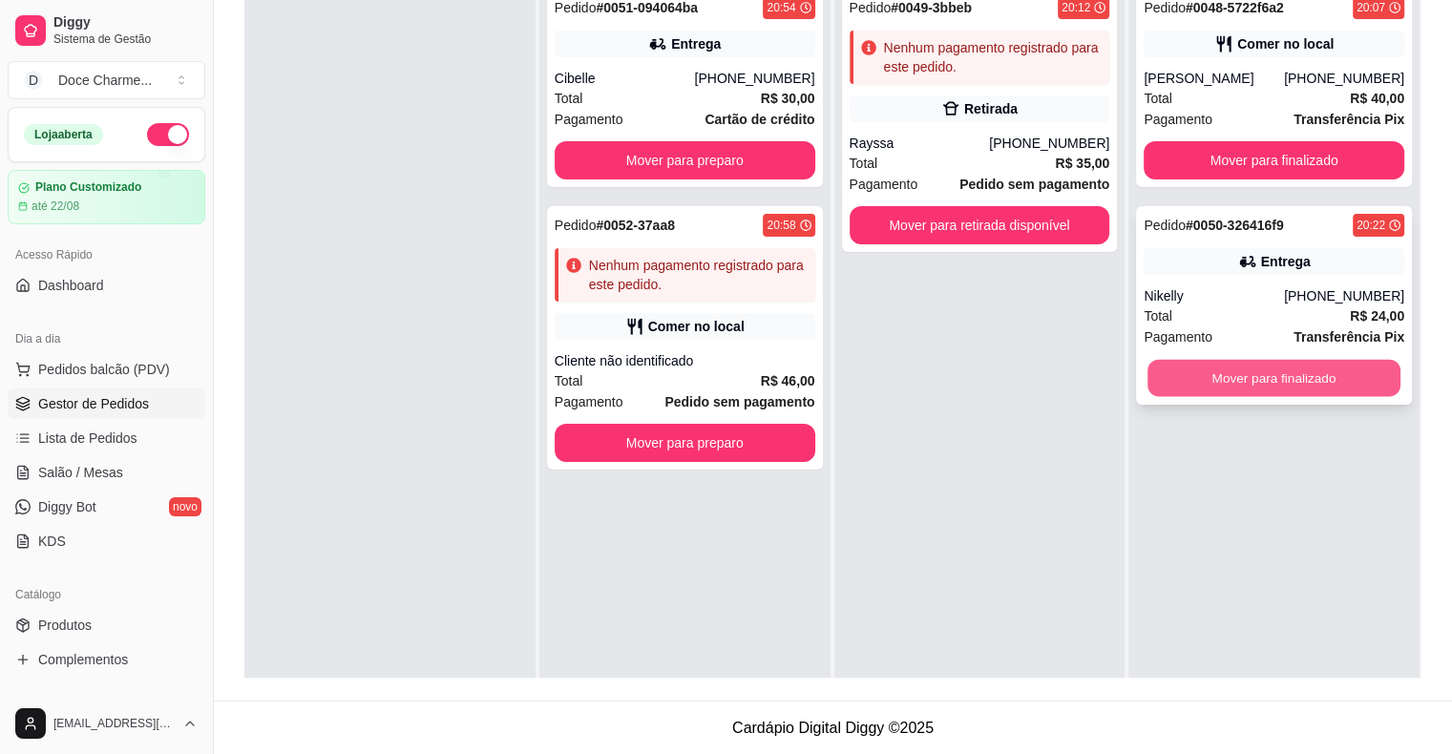
click at [1193, 388] on button "Mover para finalizado" at bounding box center [1274, 378] width 253 height 37
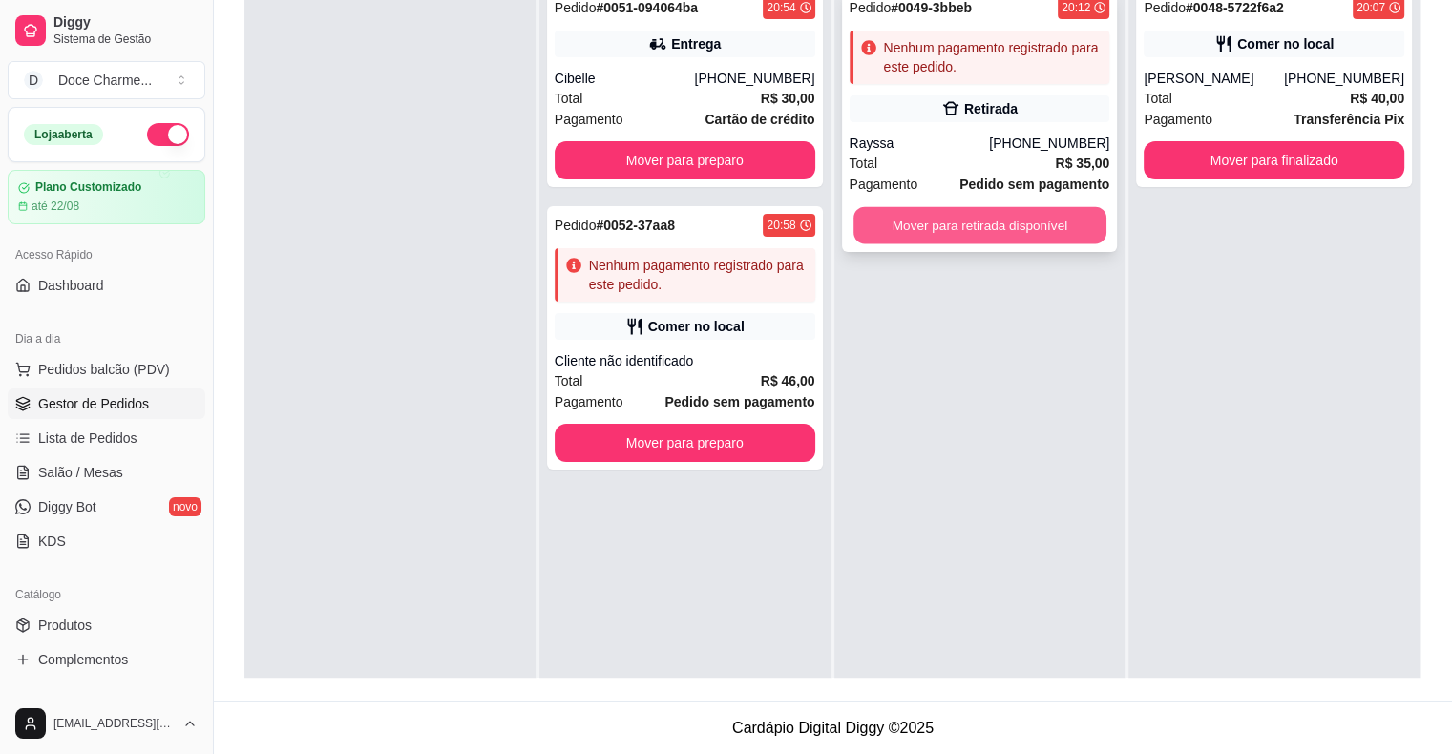
click at [978, 225] on button "Mover para retirada disponível" at bounding box center [980, 225] width 253 height 37
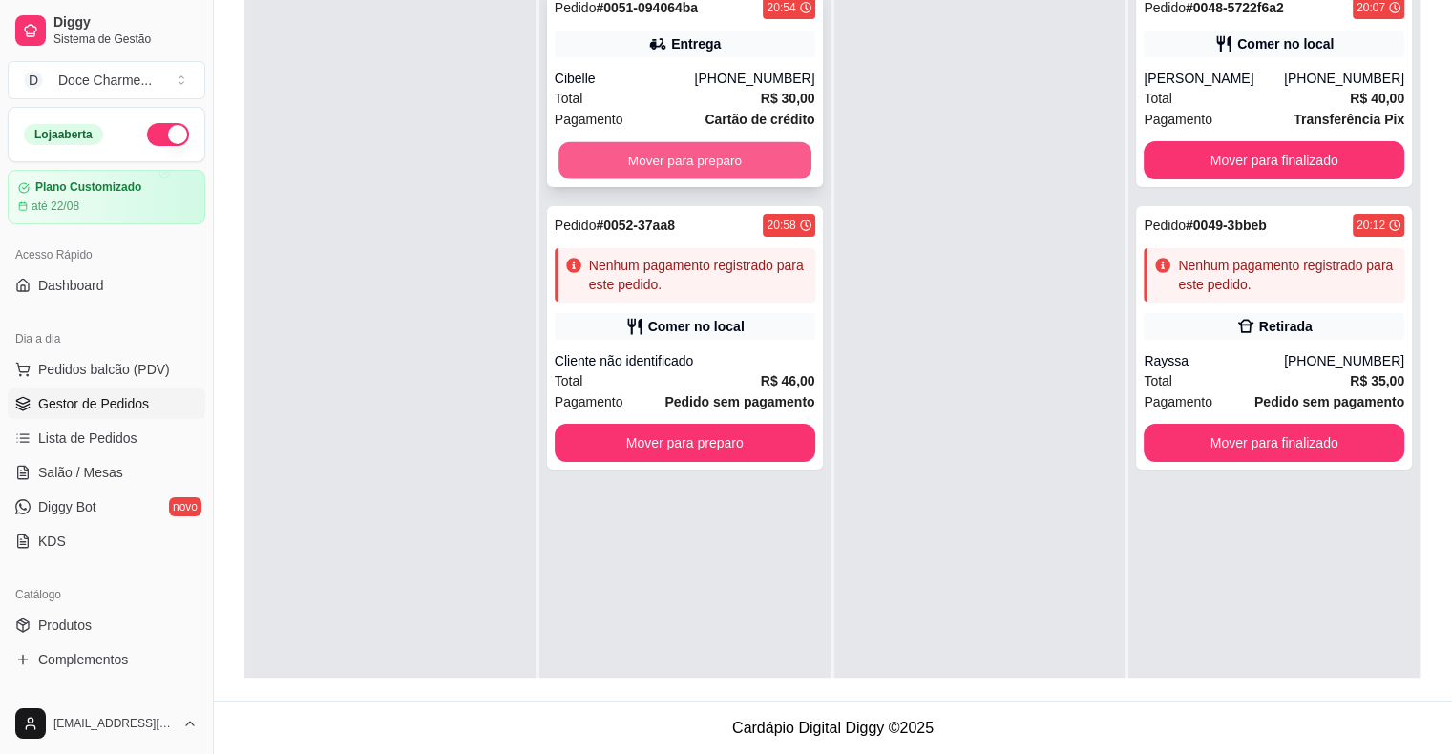
click at [786, 153] on button "Mover para preparo" at bounding box center [685, 160] width 253 height 37
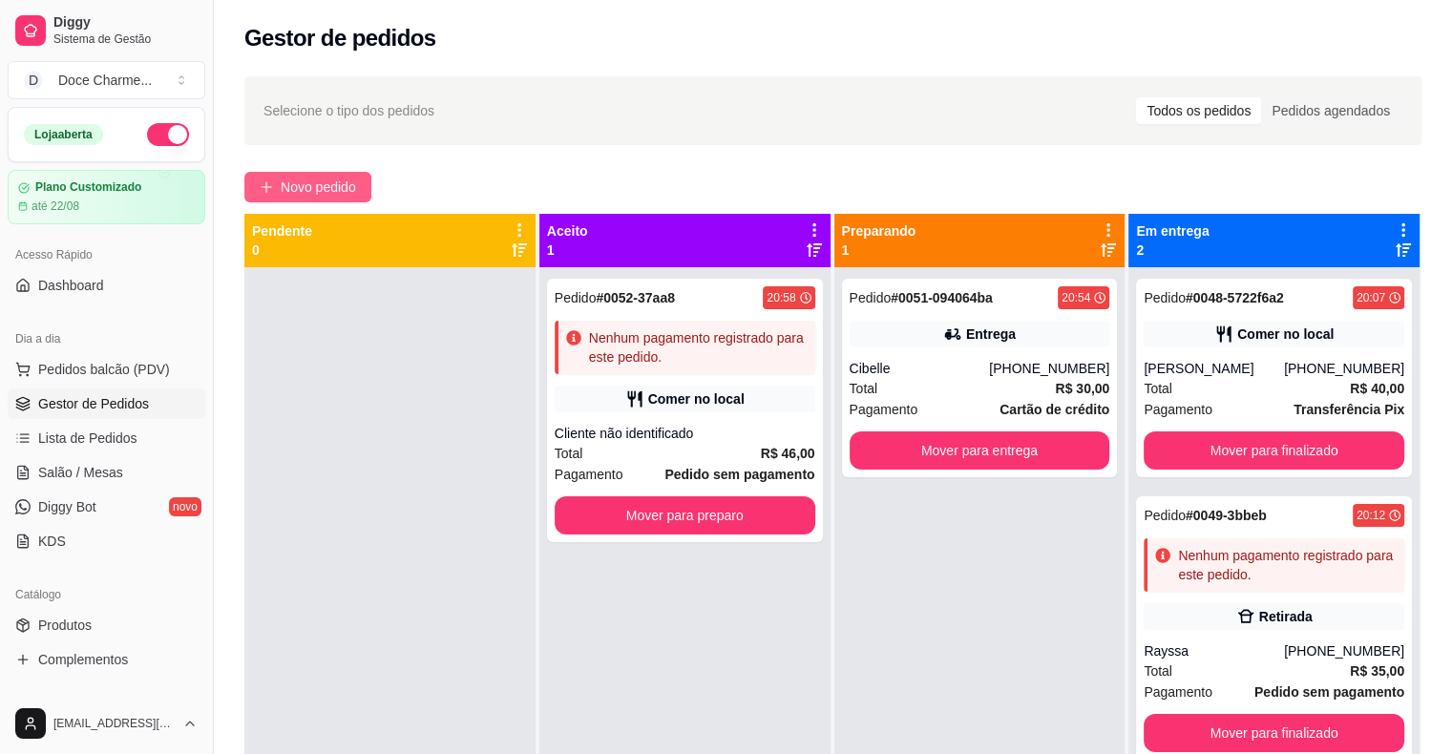
click at [325, 183] on span "Novo pedido" at bounding box center [318, 187] width 75 height 21
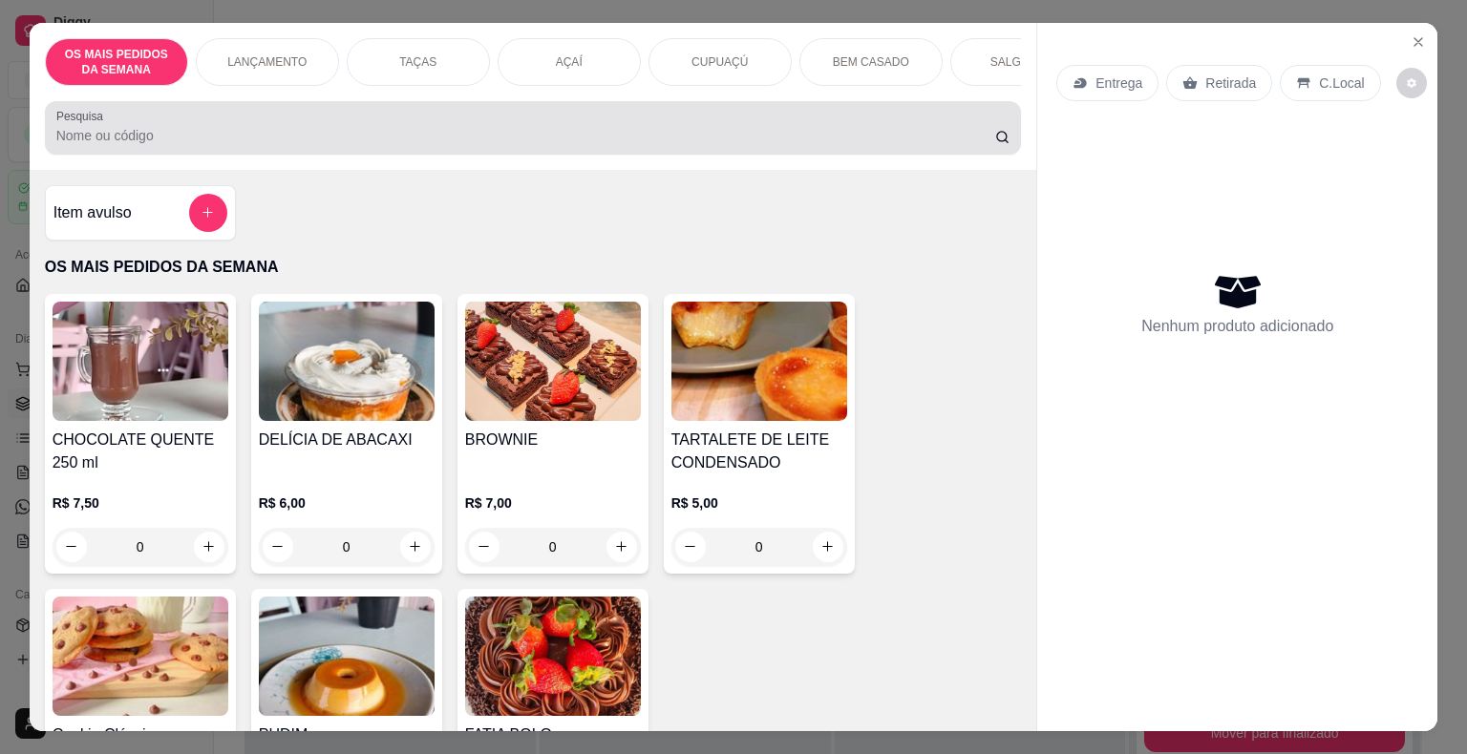
click at [495, 127] on div at bounding box center [533, 128] width 954 height 38
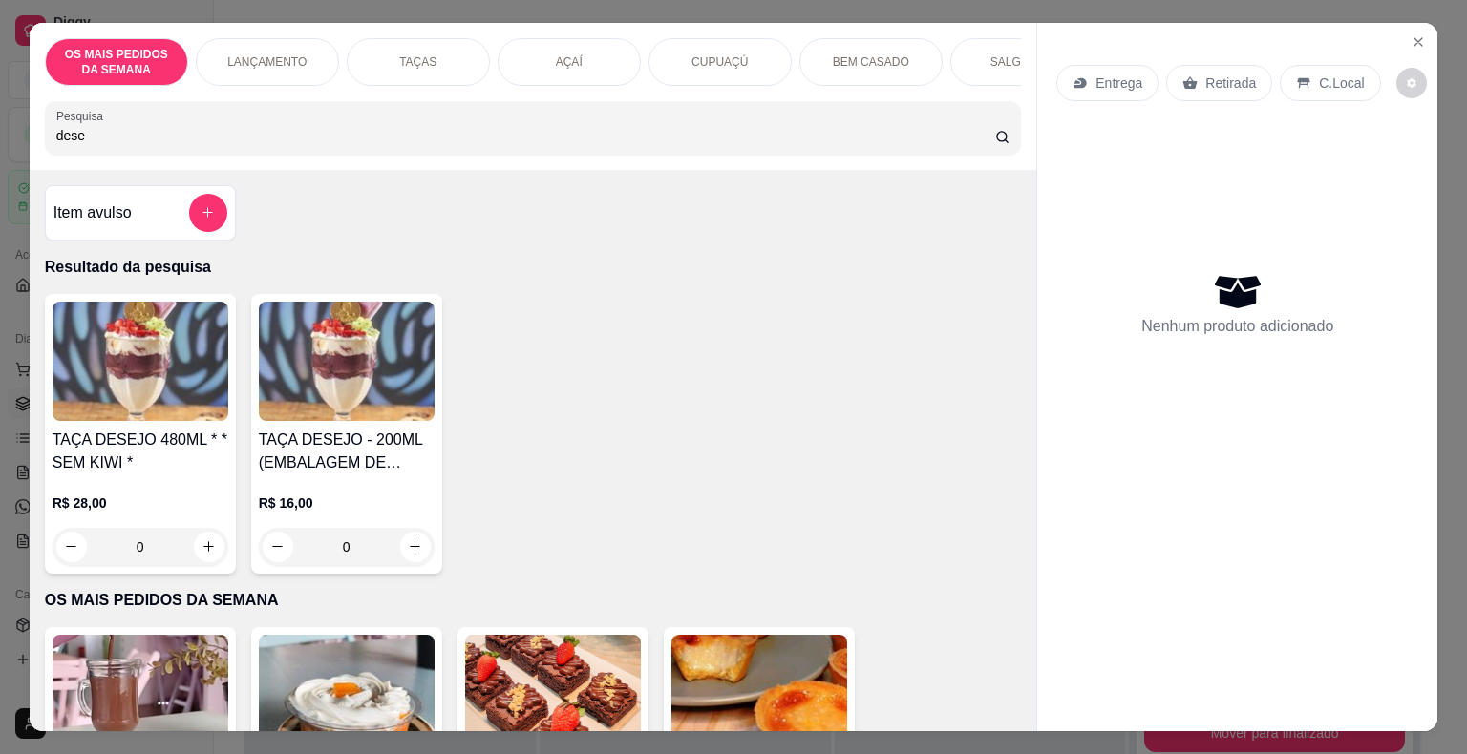
type input "dese"
click at [172, 369] on img at bounding box center [141, 361] width 176 height 119
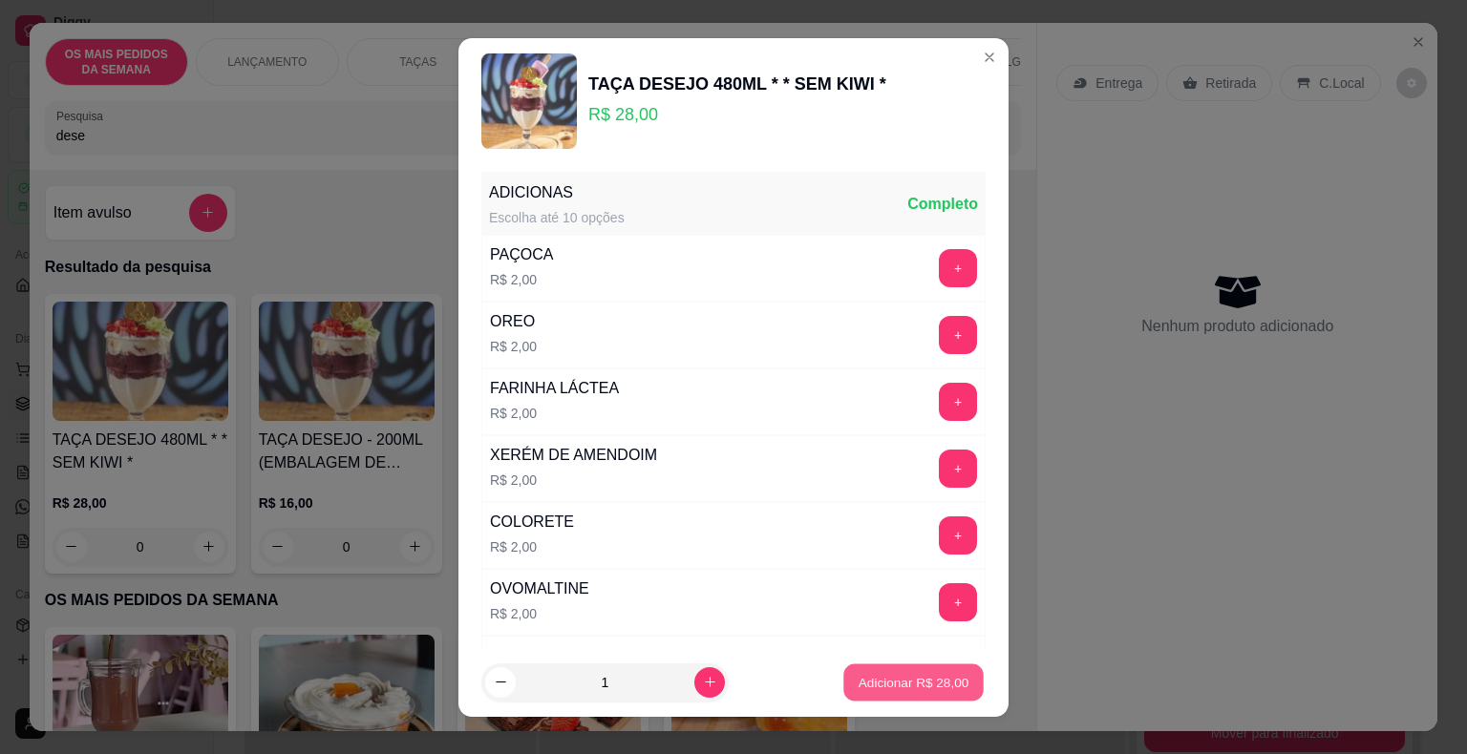
click at [932, 682] on p "Adicionar R$ 28,00" at bounding box center [913, 682] width 111 height 18
type input "1"
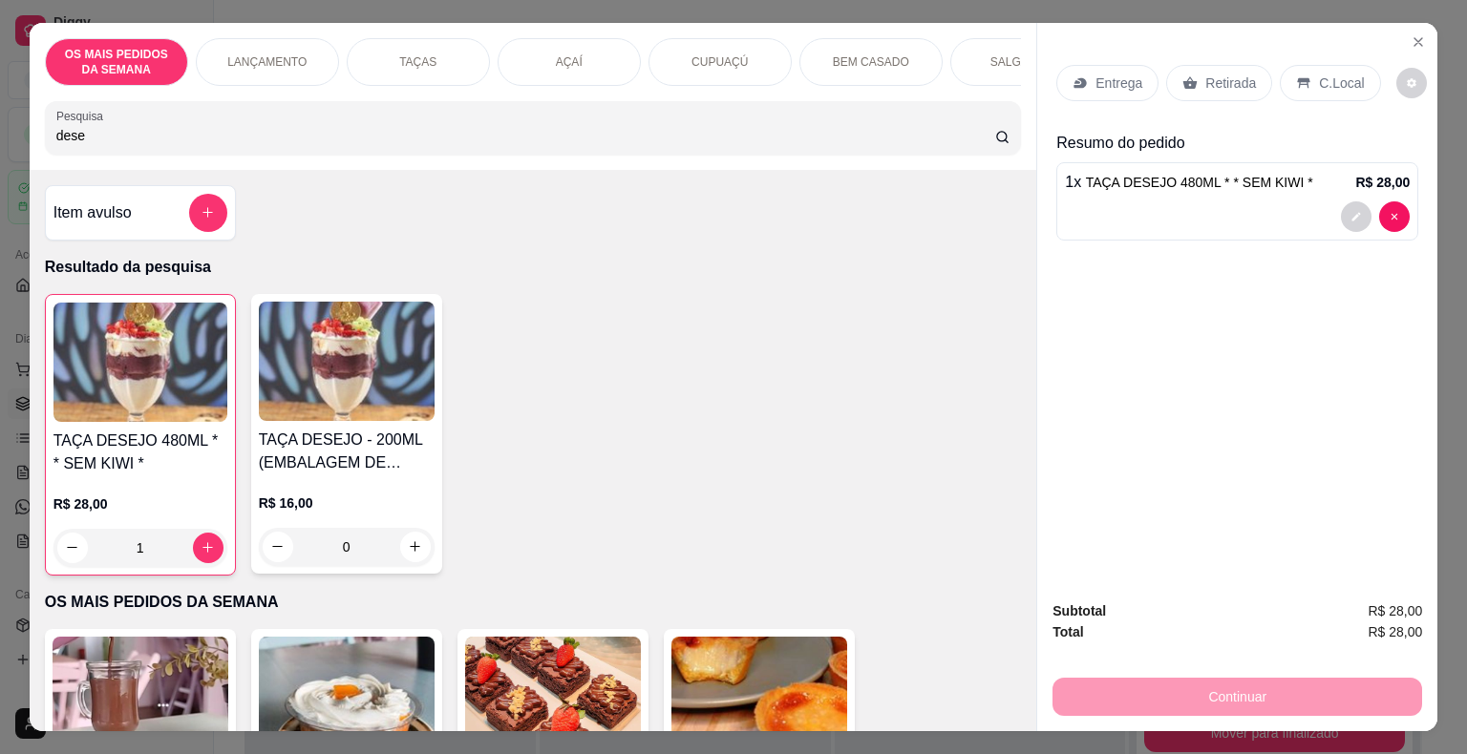
click at [1302, 71] on div "C.Local" at bounding box center [1329, 83] width 100 height 36
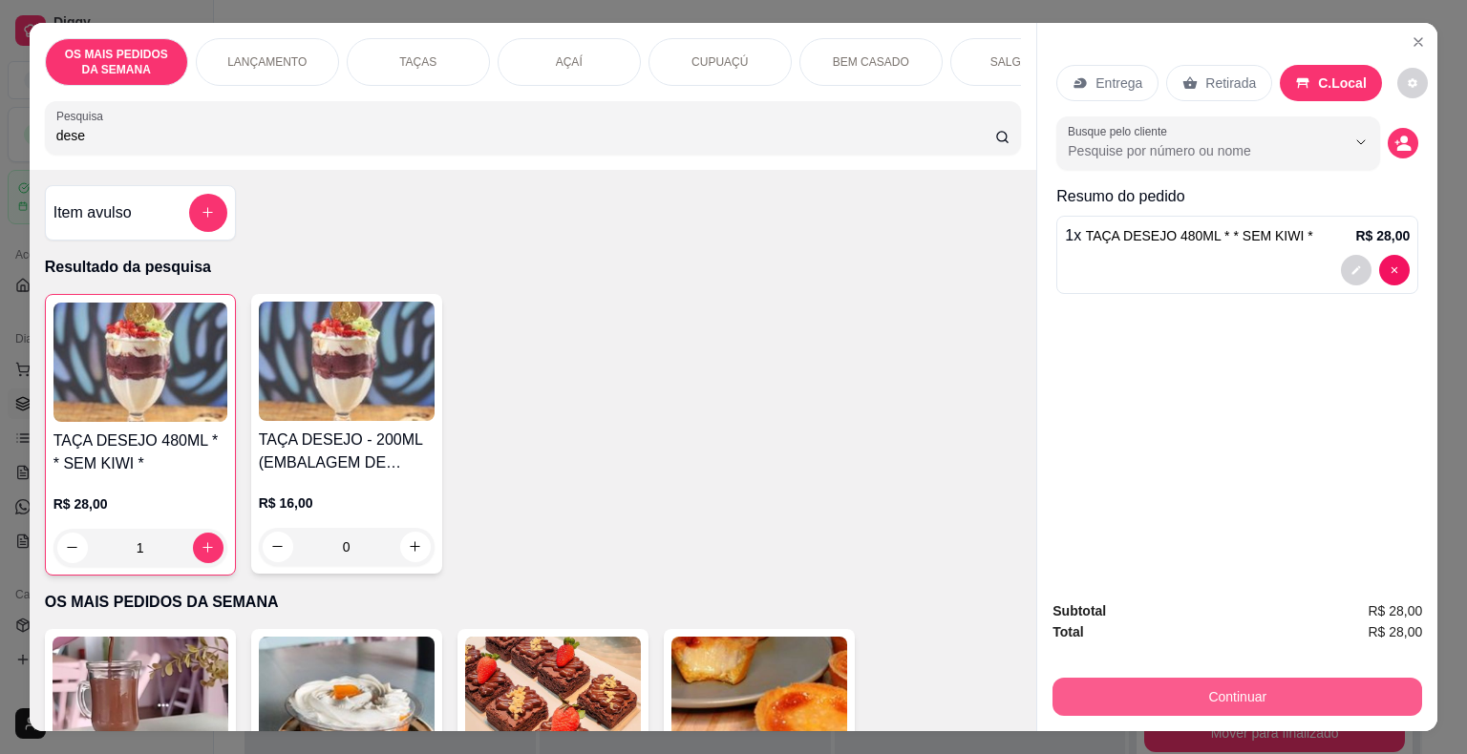
click at [1143, 704] on button "Continuar" at bounding box center [1237, 697] width 370 height 38
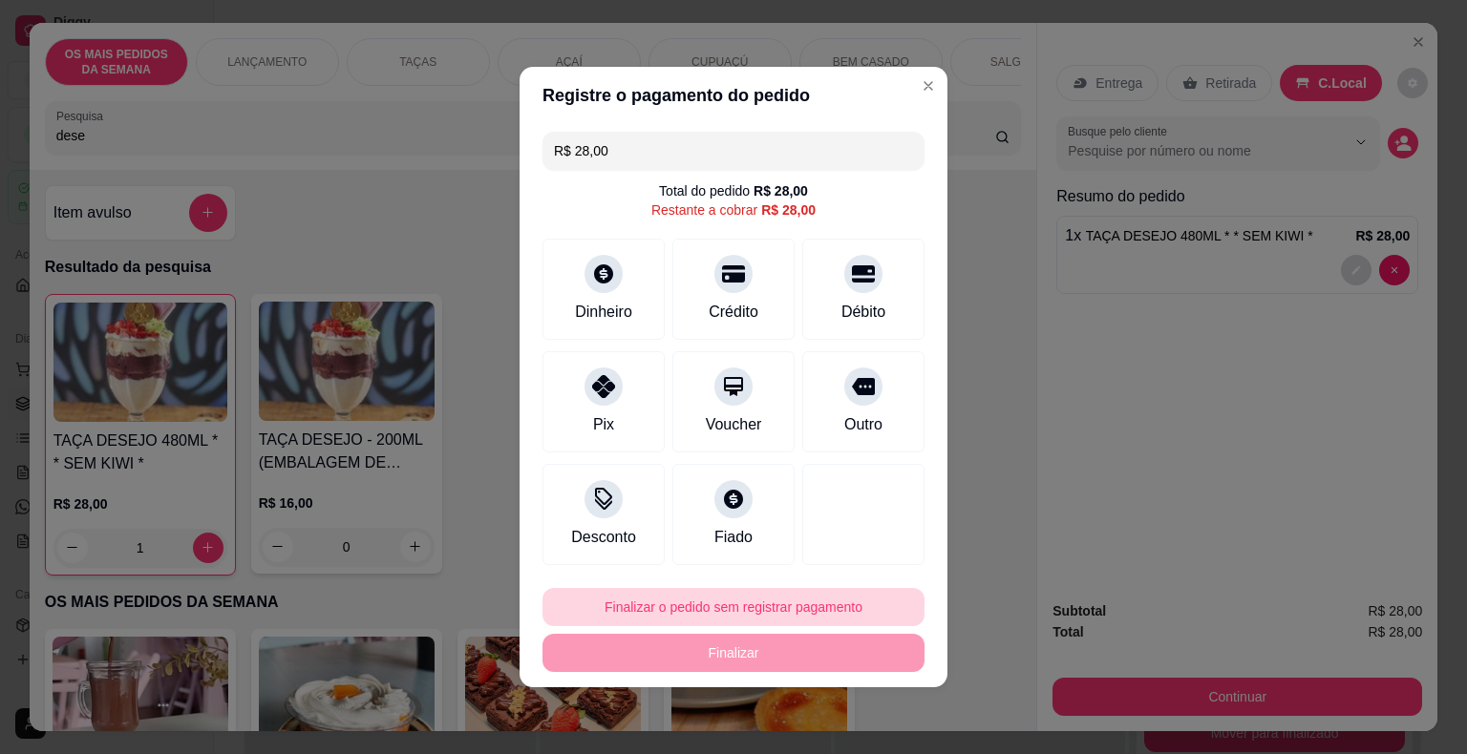
click at [784, 602] on button "Finalizar o pedido sem registrar pagamento" at bounding box center [733, 607] width 382 height 38
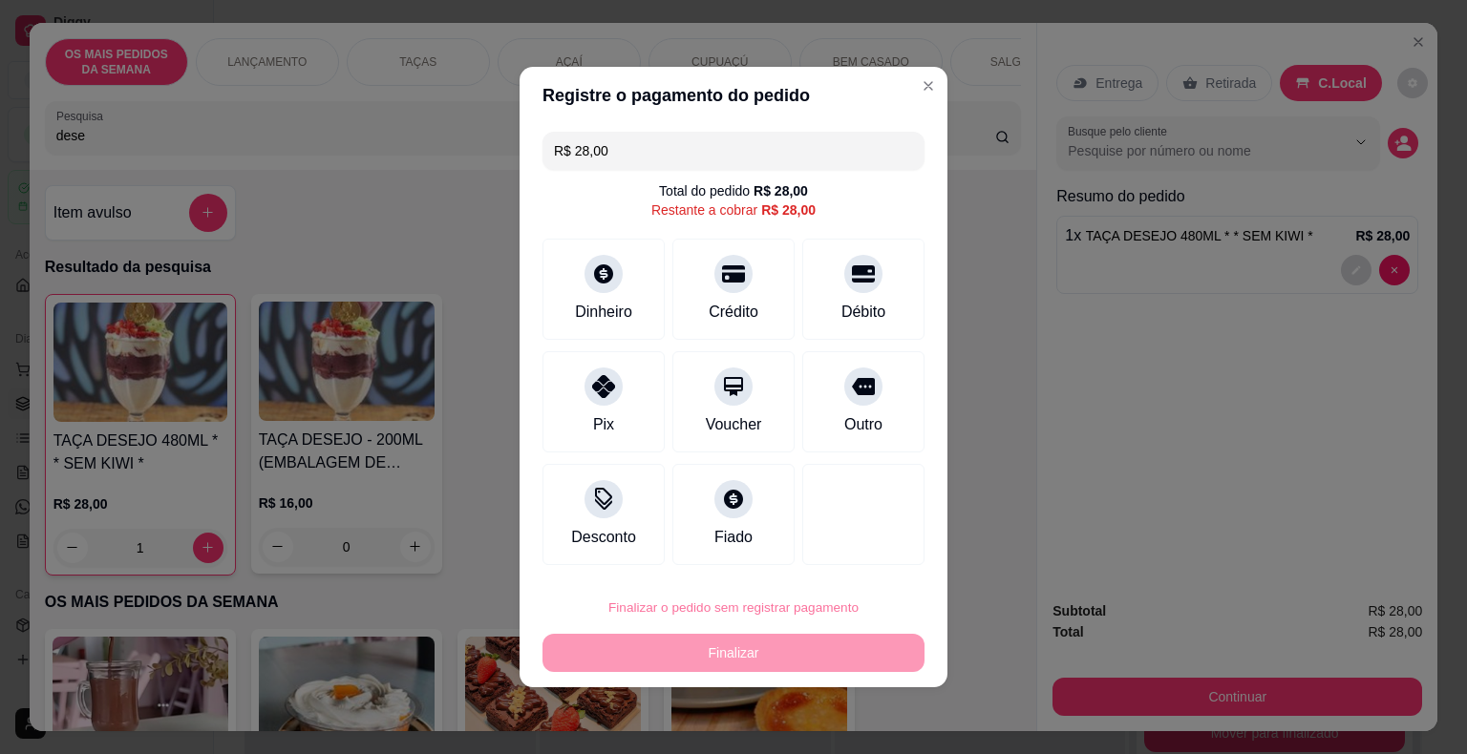
click at [859, 556] on button "Confirmar" at bounding box center [851, 552] width 68 height 29
type input "0"
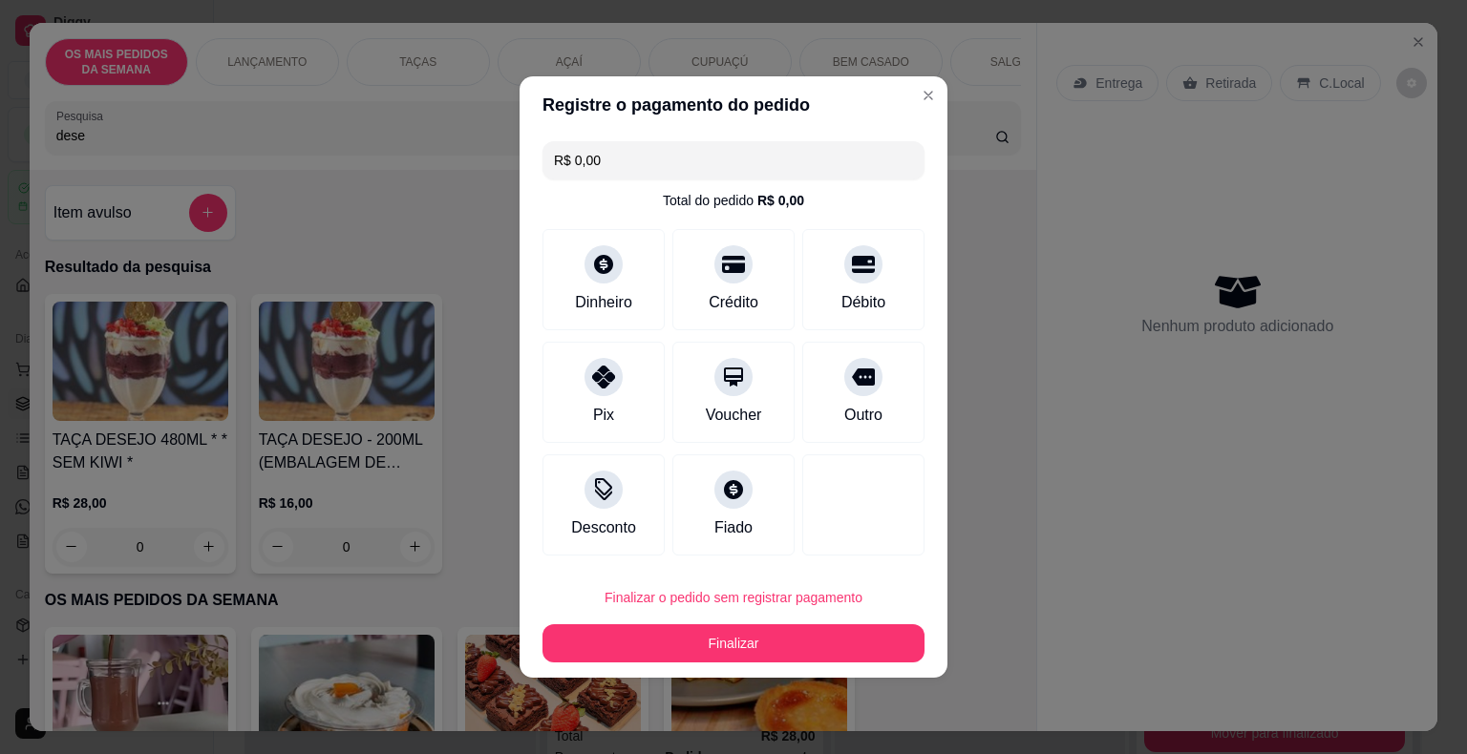
type input "R$ 0,00"
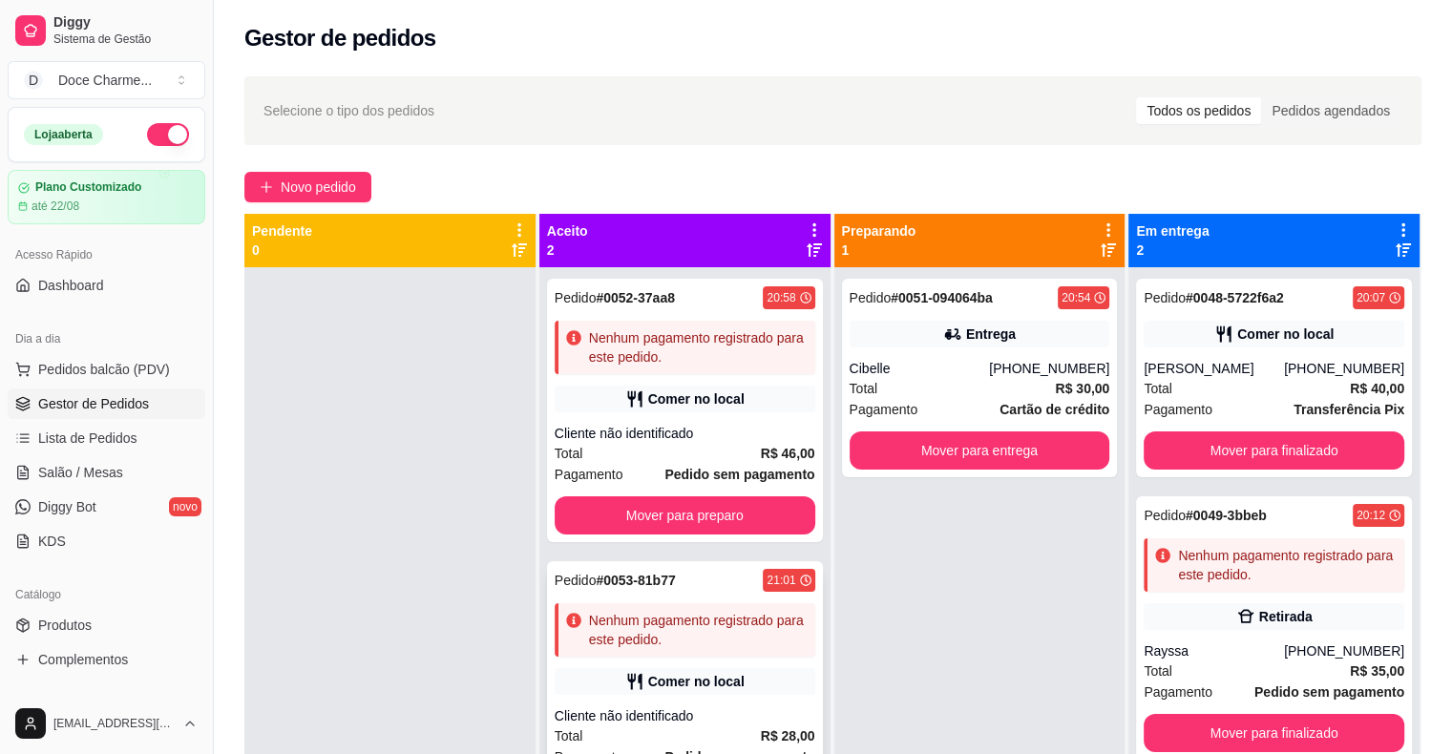
click at [682, 590] on div "Pedido # 0053-81b77 21:01" at bounding box center [685, 580] width 261 height 23
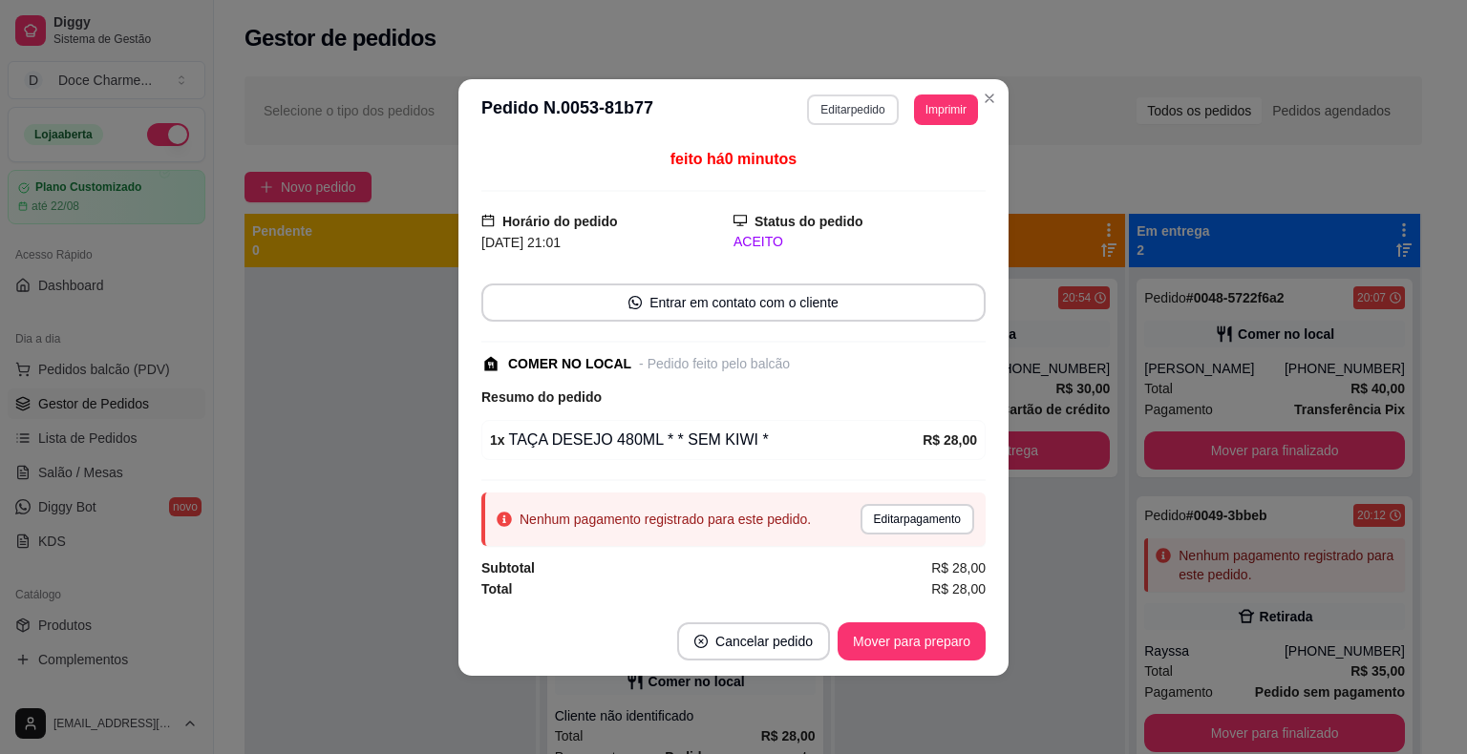
click at [888, 117] on button "Editar pedido" at bounding box center [852, 110] width 91 height 31
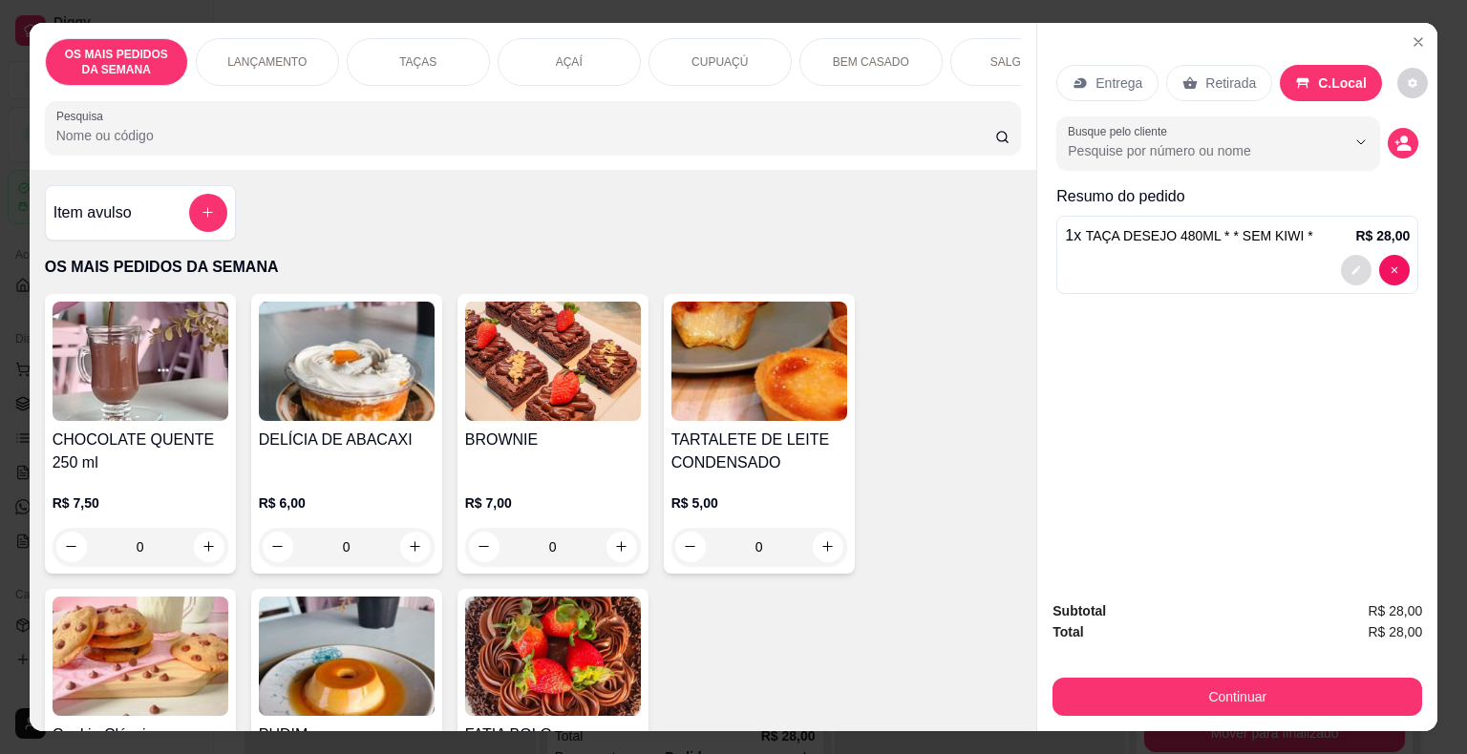
click at [1356, 265] on button "decrease-product-quantity" at bounding box center [1356, 270] width 31 height 31
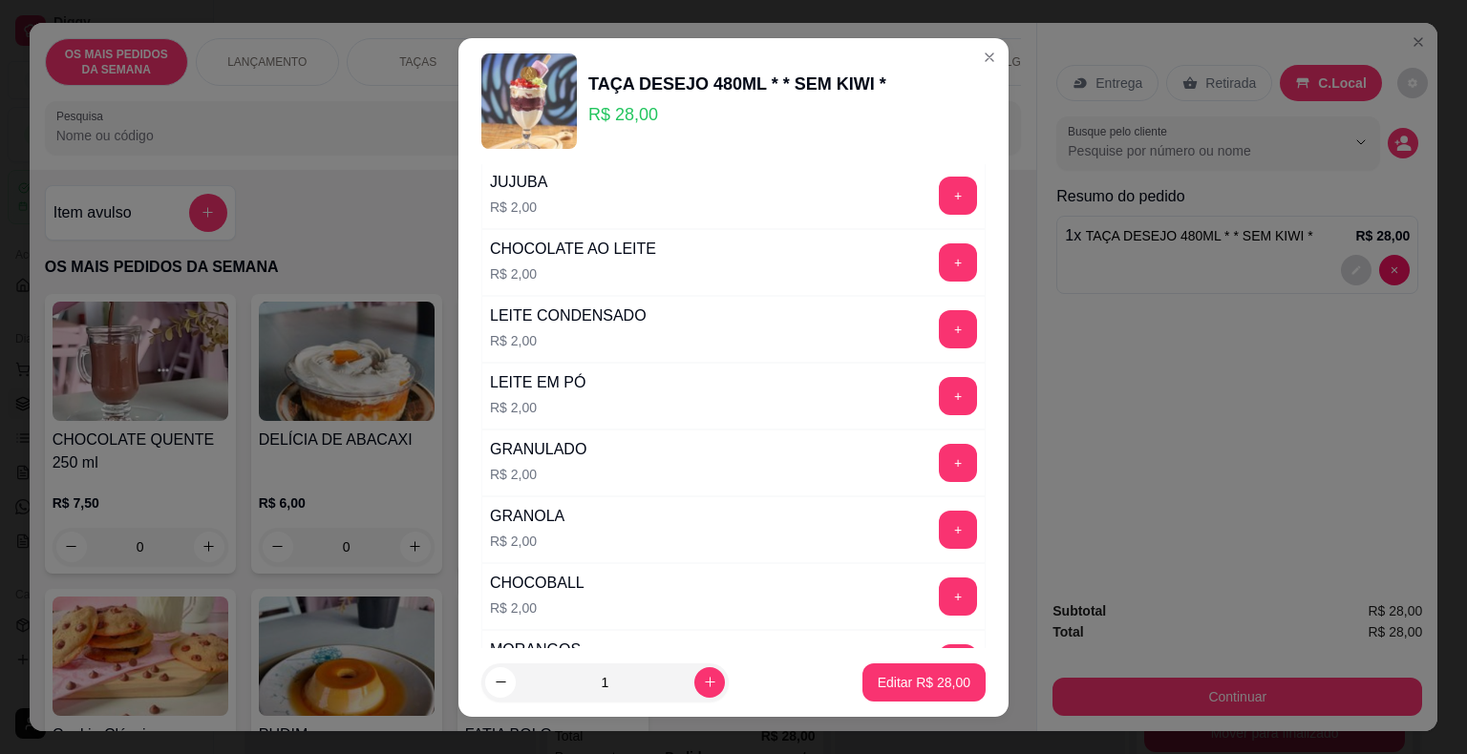
scroll to position [924, 0]
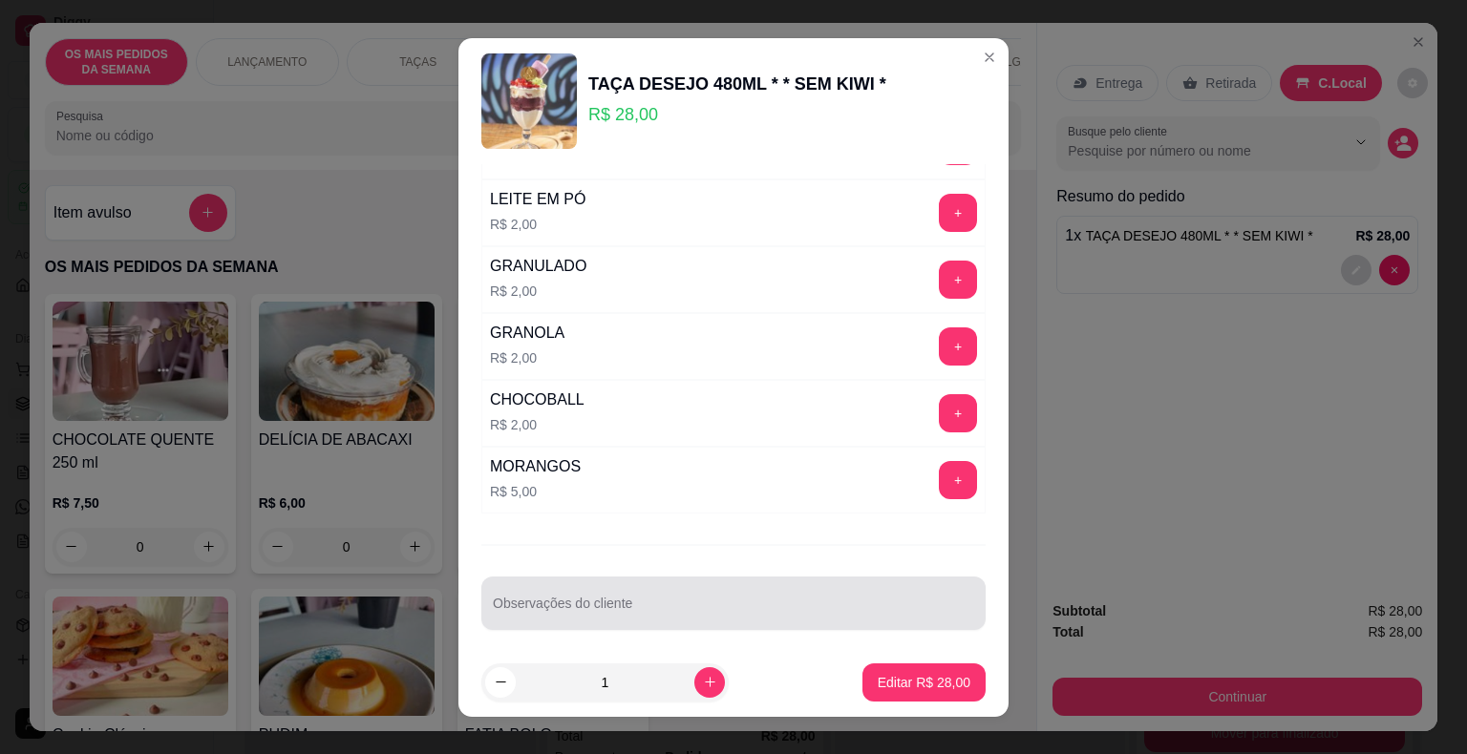
click at [645, 584] on div at bounding box center [733, 603] width 481 height 38
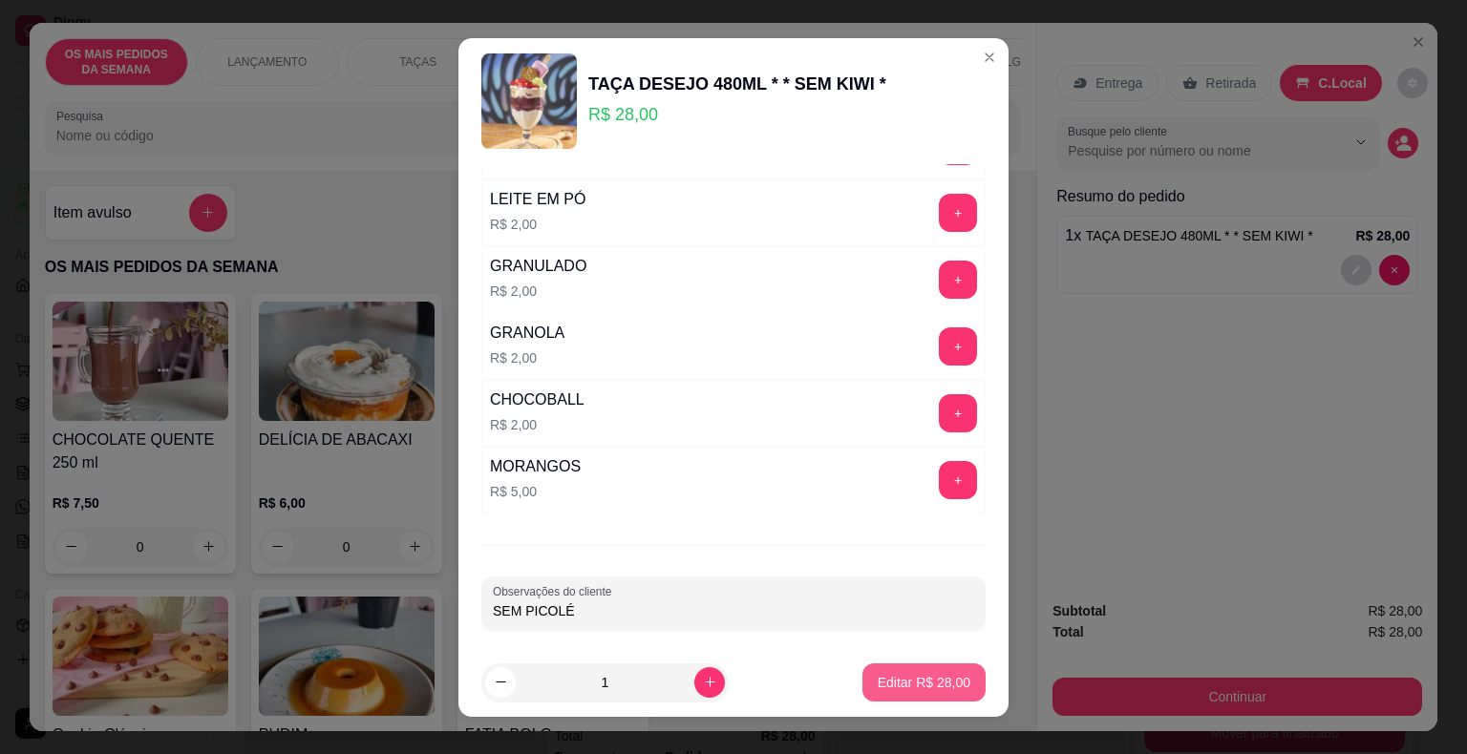
type input "SEM PICOLÉ"
click at [878, 684] on p "Editar R$ 28,00" at bounding box center [923, 682] width 90 height 18
type input "0"
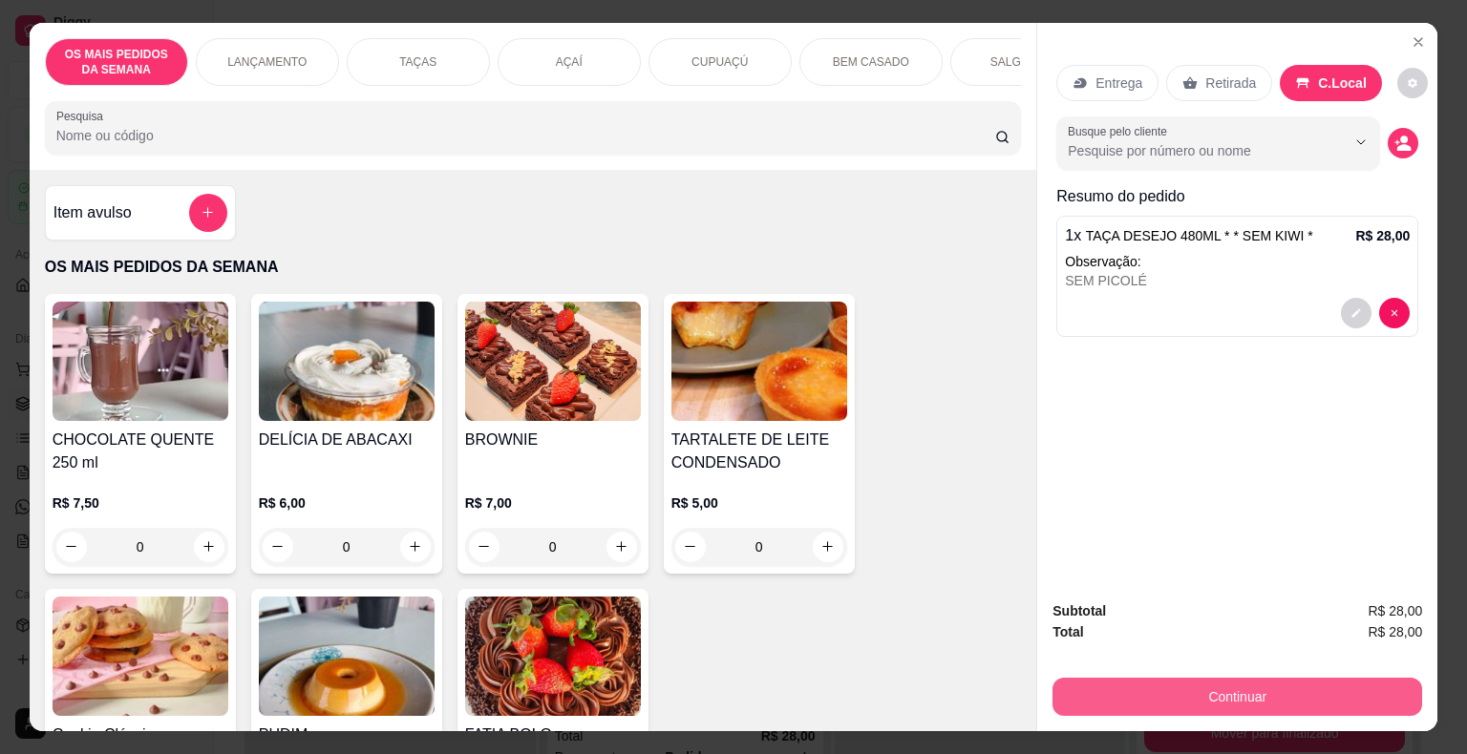
click at [1088, 690] on button "Continuar" at bounding box center [1237, 697] width 370 height 38
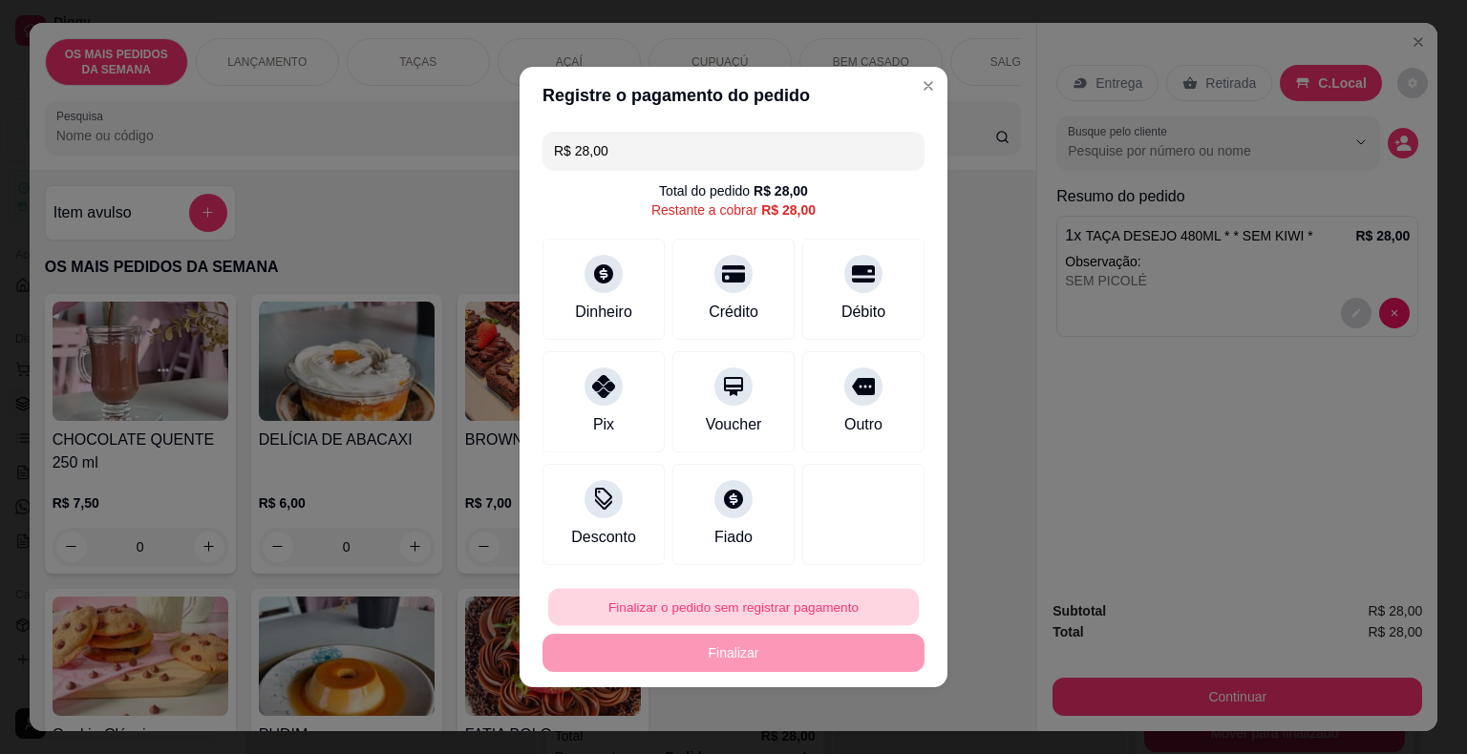
click at [684, 615] on button "Finalizar o pedido sem registrar pagamento" at bounding box center [733, 607] width 370 height 37
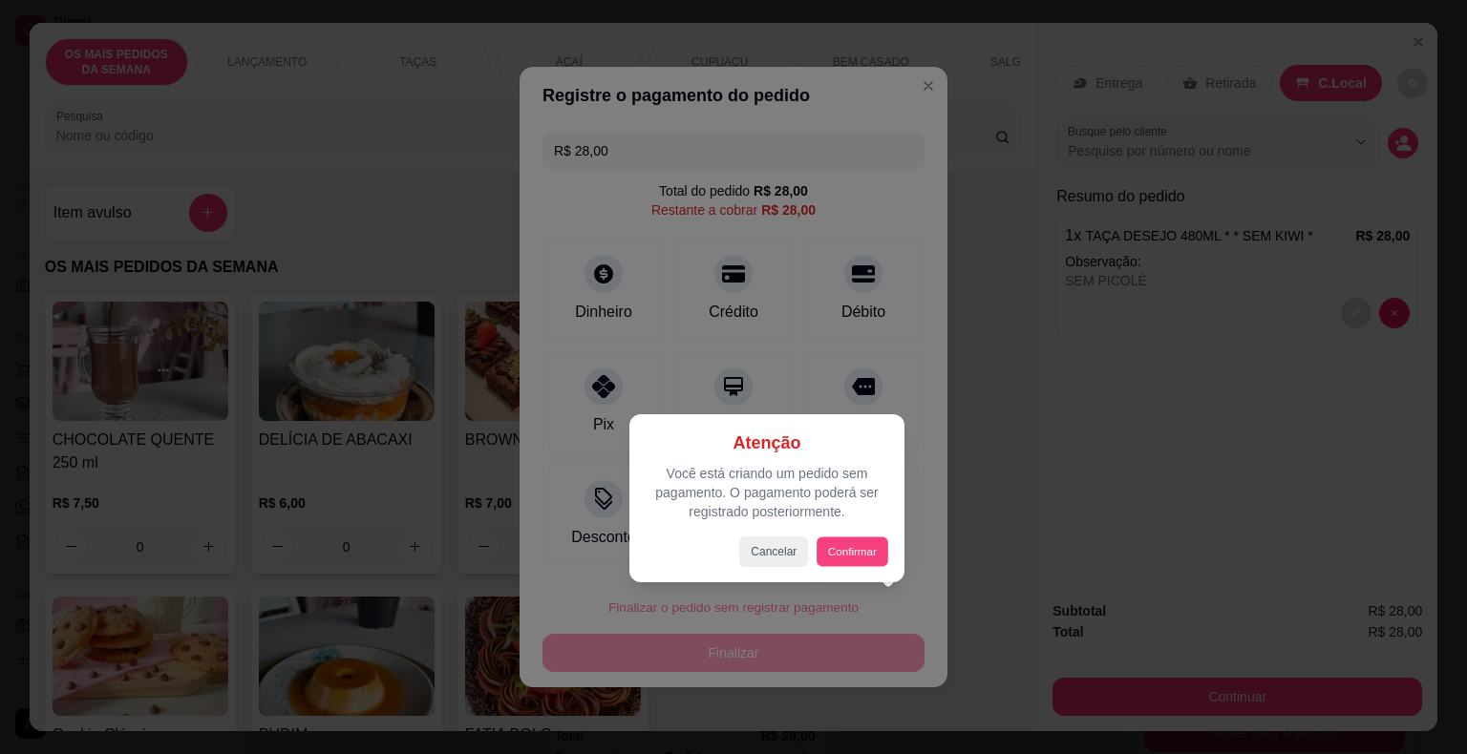
click at [847, 552] on button "Confirmar" at bounding box center [851, 552] width 71 height 30
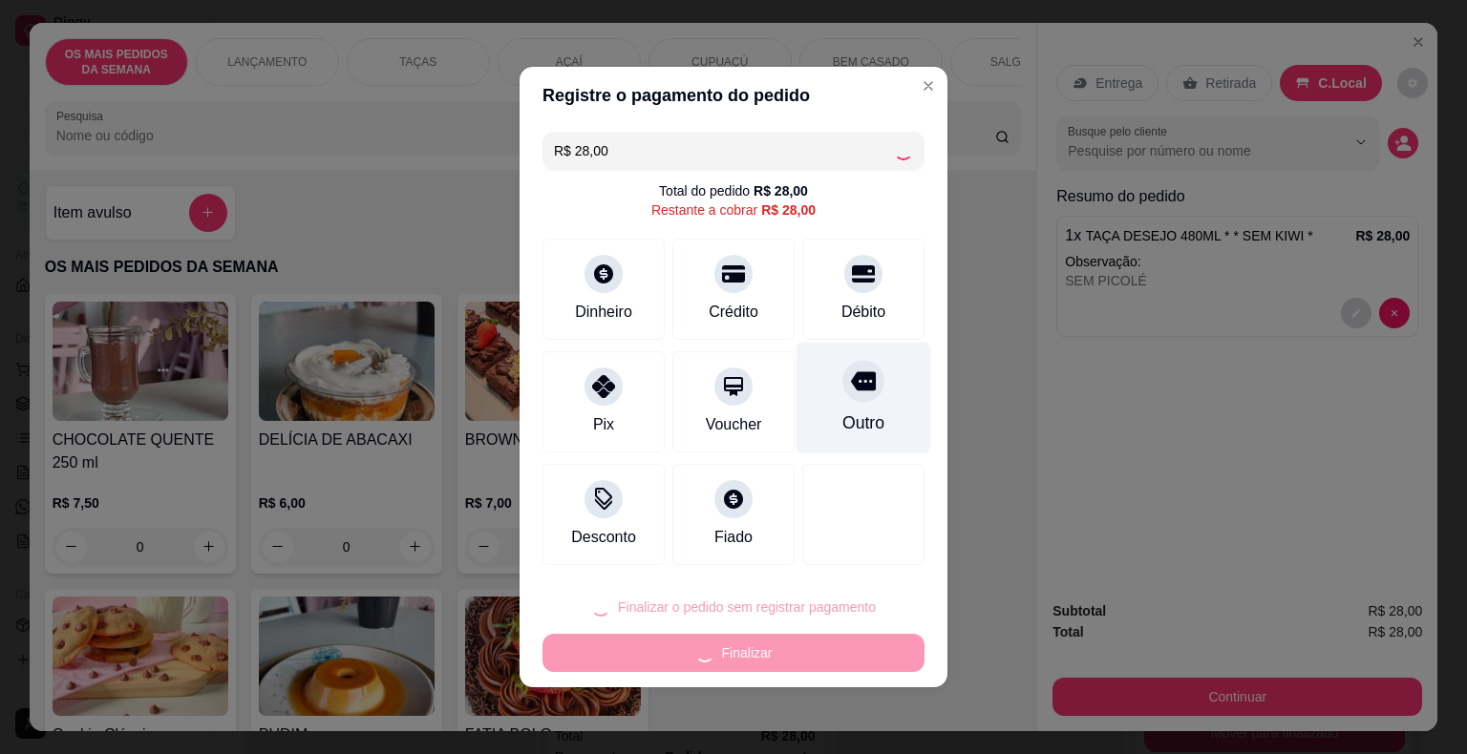
type input "R$ 0,00"
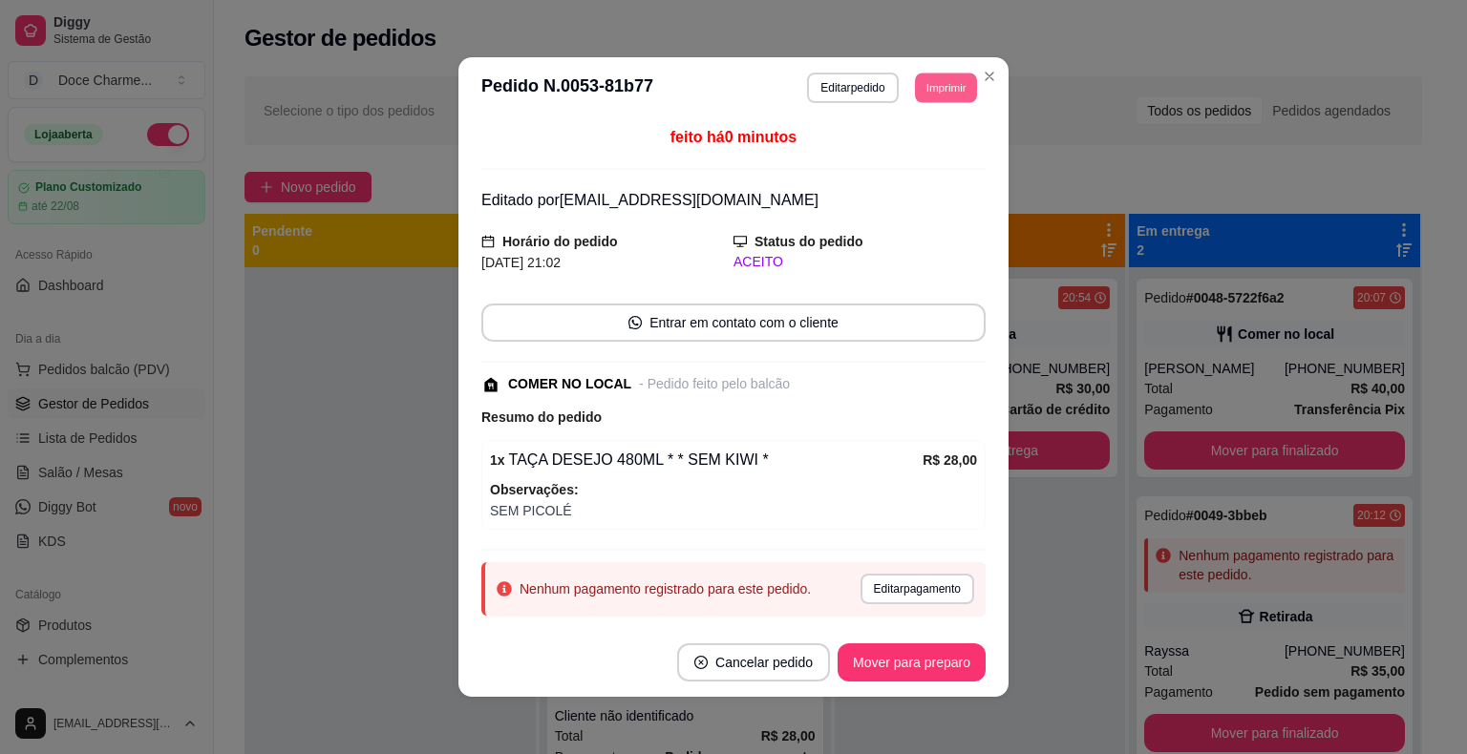
click at [920, 87] on button "Imprimir" at bounding box center [946, 88] width 62 height 30
click at [919, 164] on button "COZINHA" at bounding box center [903, 154] width 138 height 31
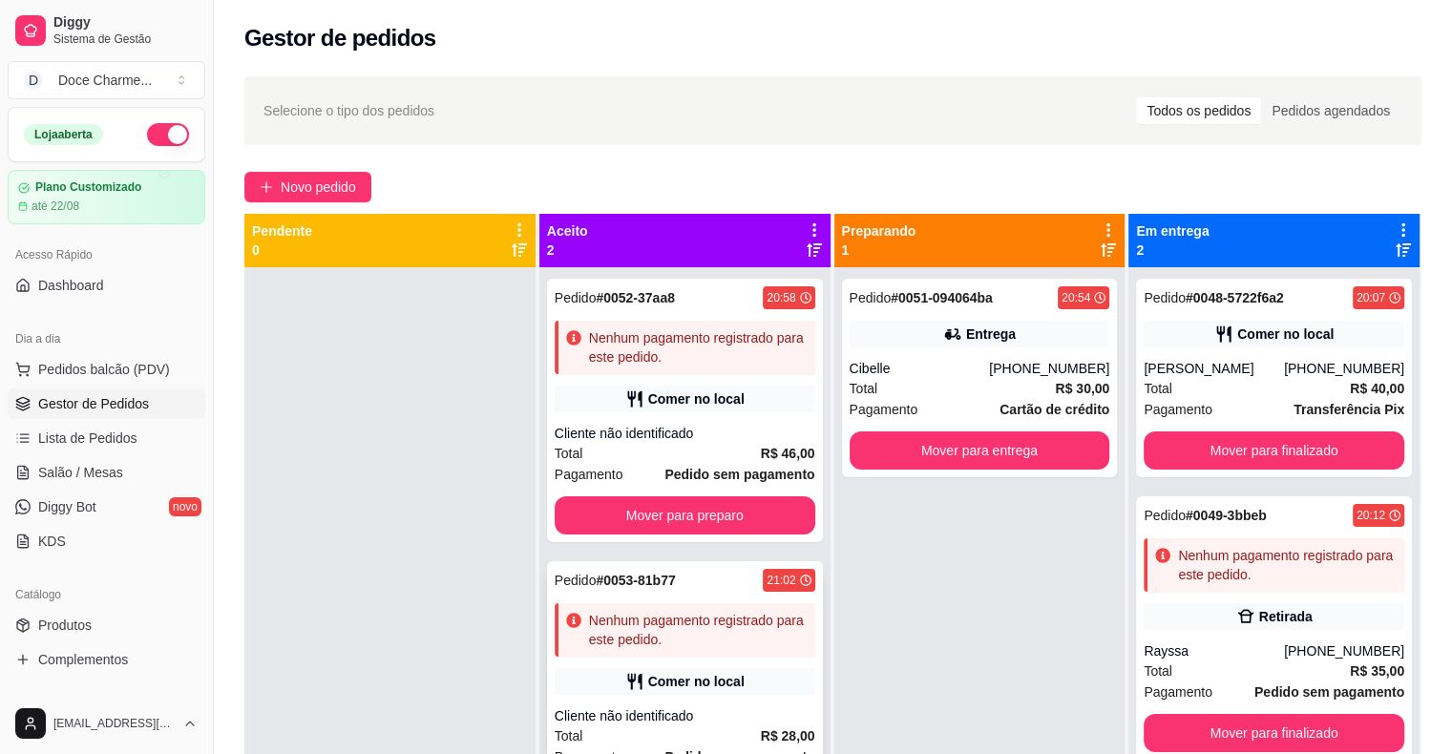
click at [700, 598] on div "Pedido # 0053-81b77 21:02 Nenhum pagamento registrado para este pedido. Comer n…" at bounding box center [685, 693] width 276 height 264
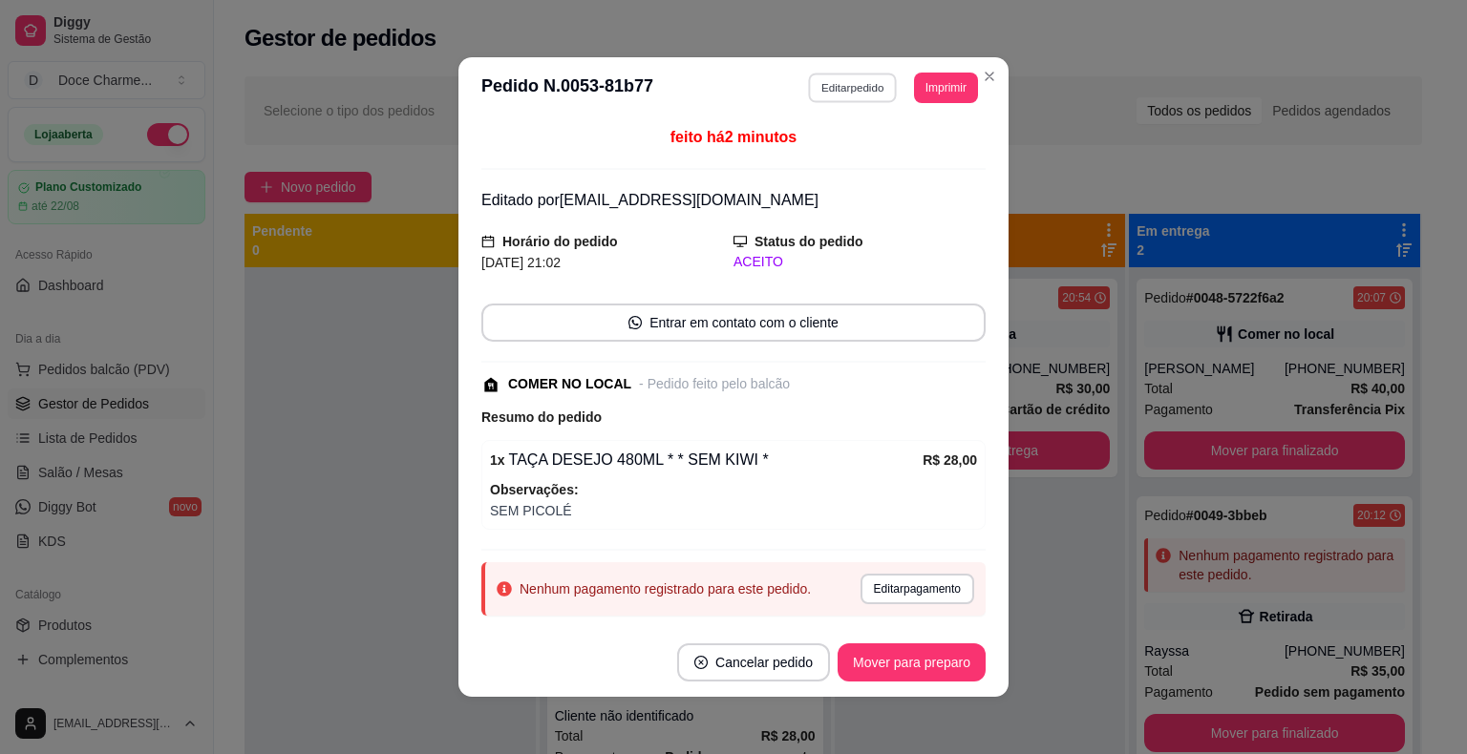
click at [852, 86] on button "Editar pedido" at bounding box center [853, 88] width 89 height 30
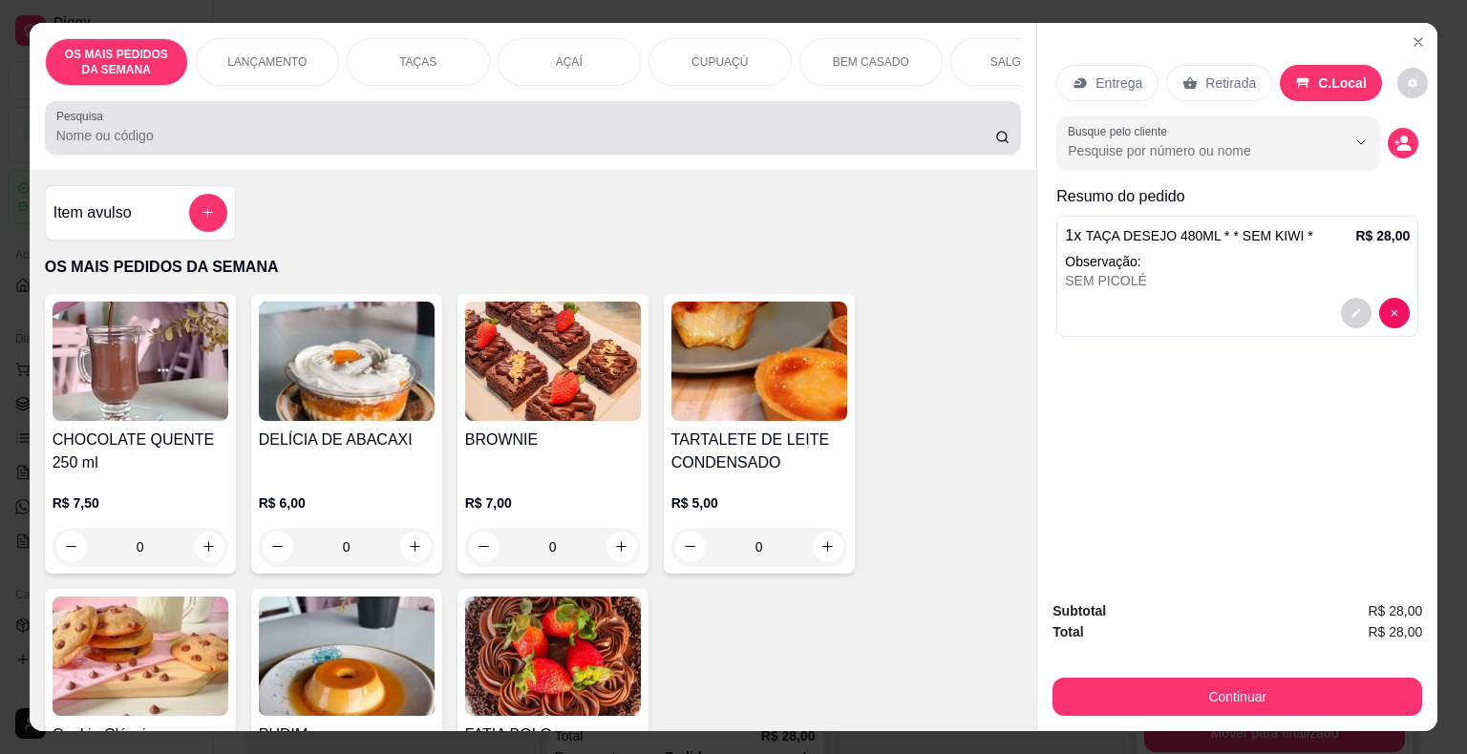
click at [809, 136] on input "Pesquisa" at bounding box center [525, 135] width 939 height 19
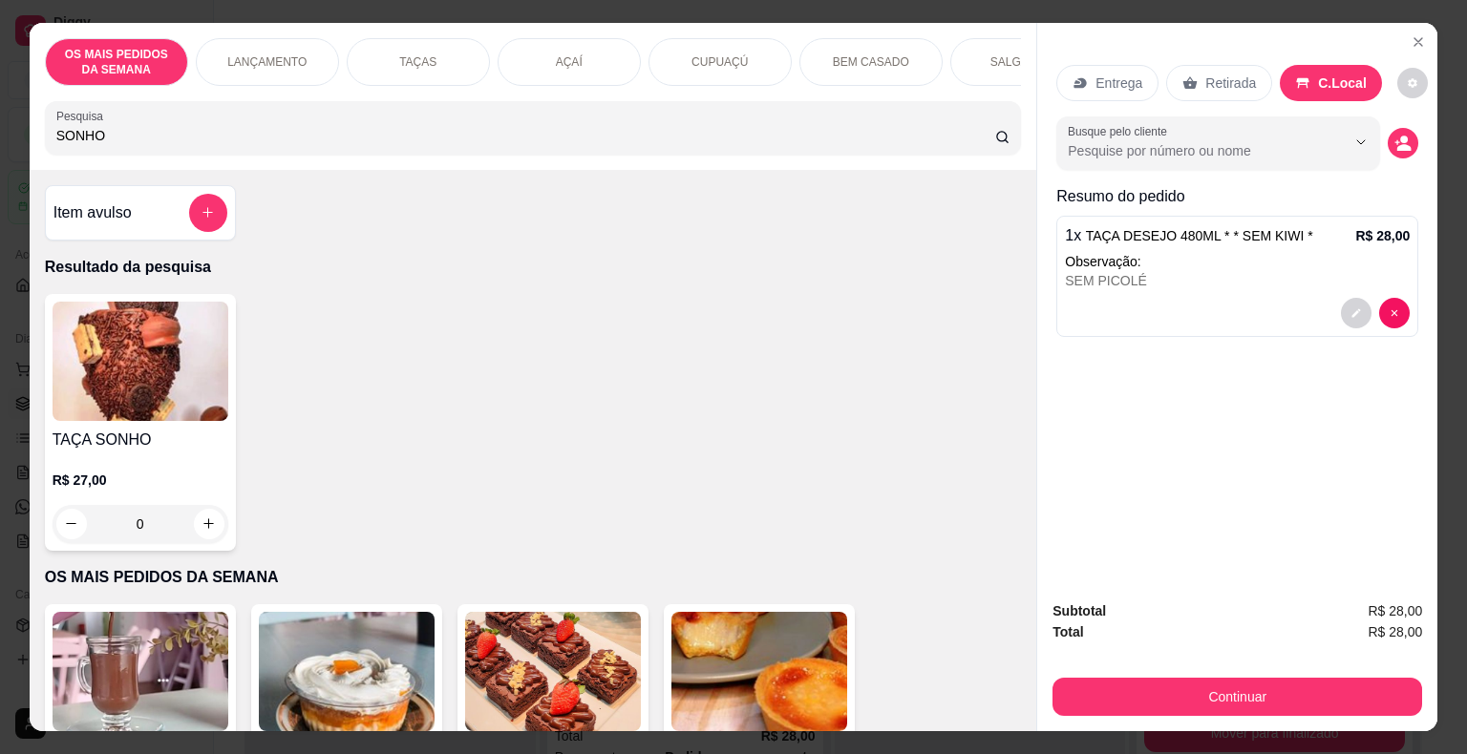
type input "SONHO"
click at [206, 532] on div "0" at bounding box center [141, 524] width 176 height 38
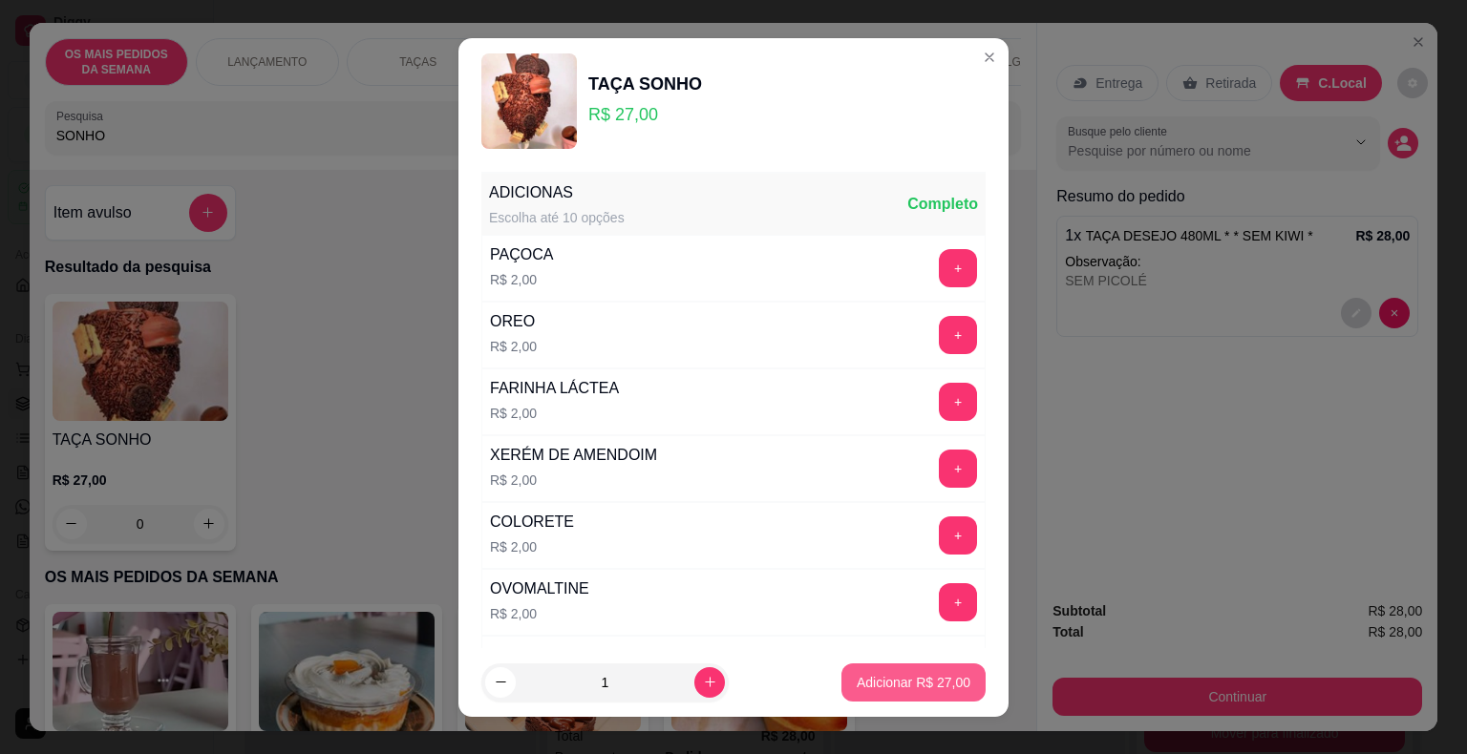
click at [867, 680] on p "Adicionar R$ 27,00" at bounding box center [913, 682] width 114 height 19
type input "1"
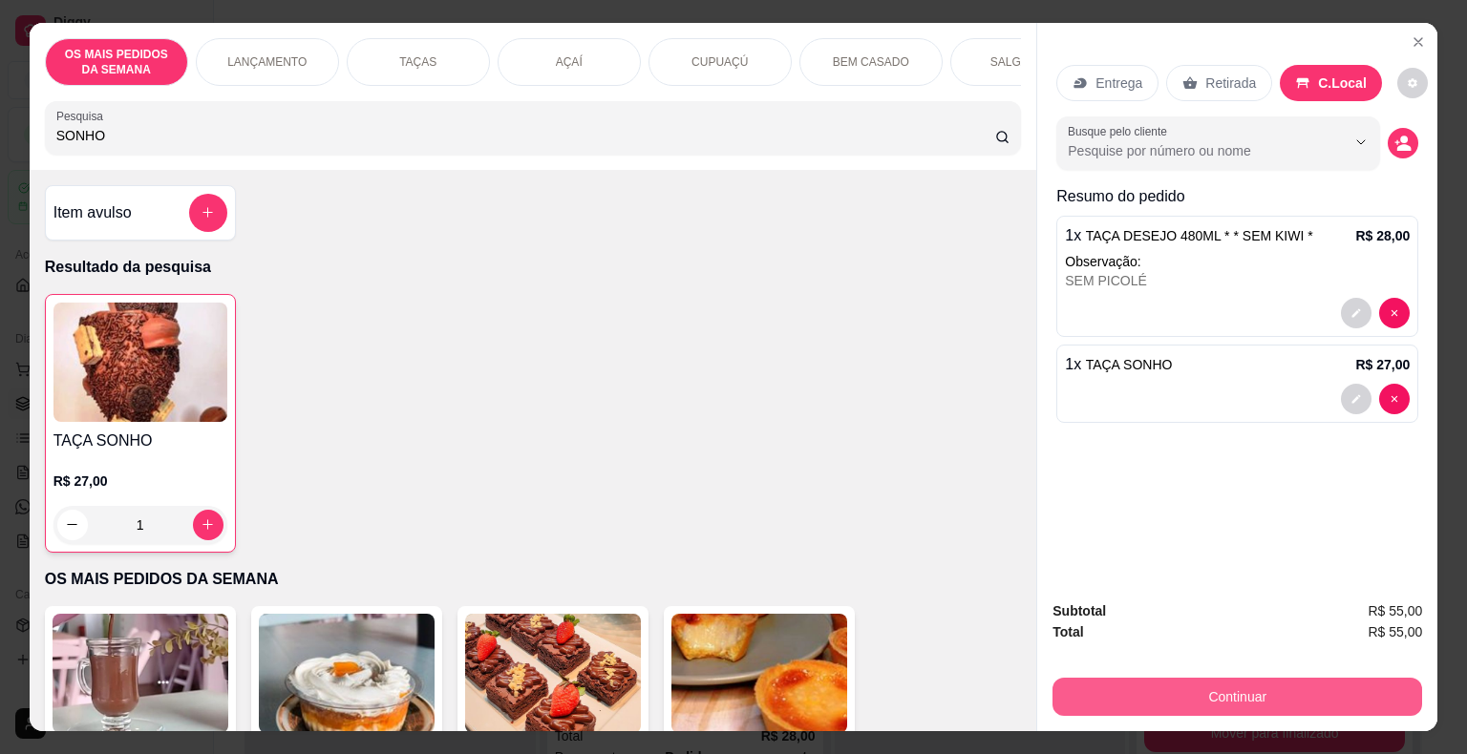
click at [1138, 682] on button "Continuar" at bounding box center [1237, 697] width 370 height 38
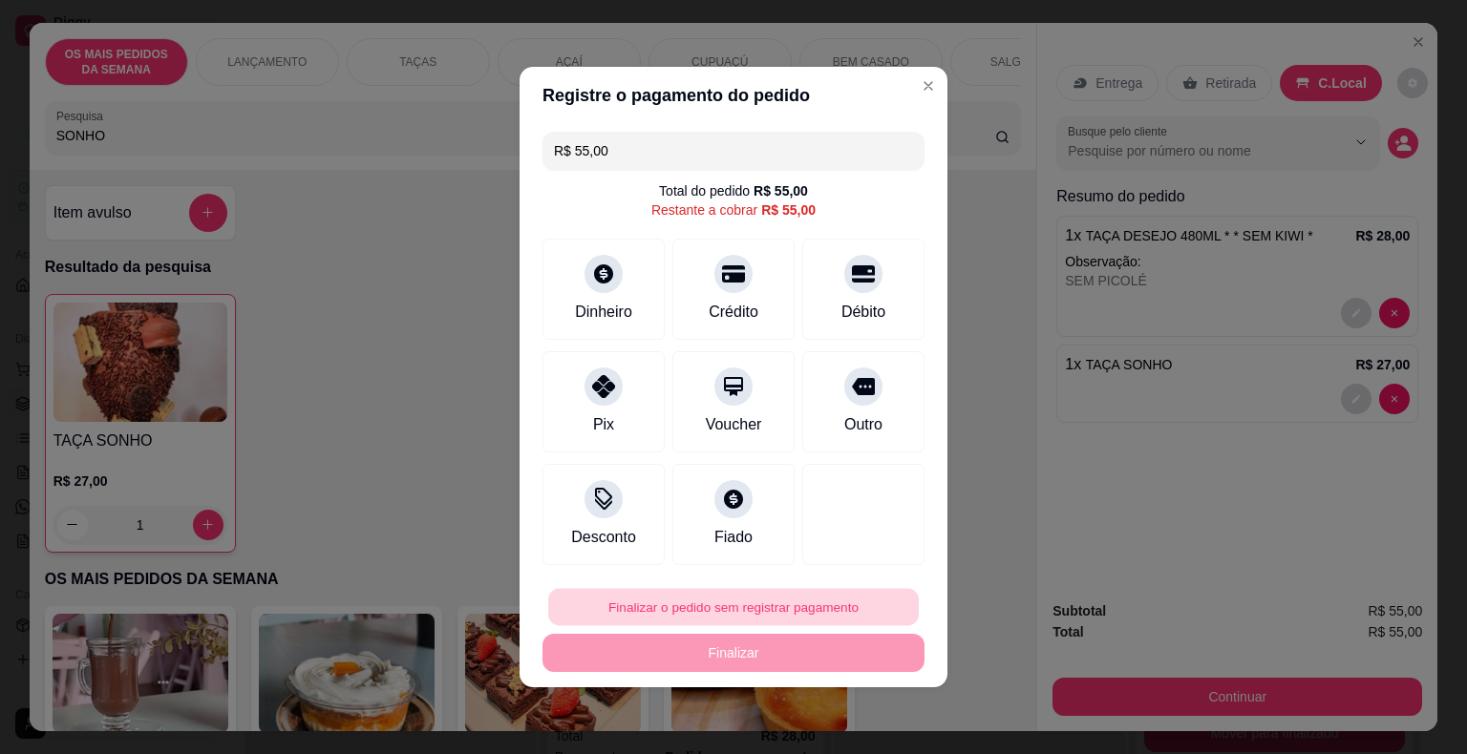
click at [717, 595] on button "Finalizar o pedido sem registrar pagamento" at bounding box center [733, 607] width 370 height 37
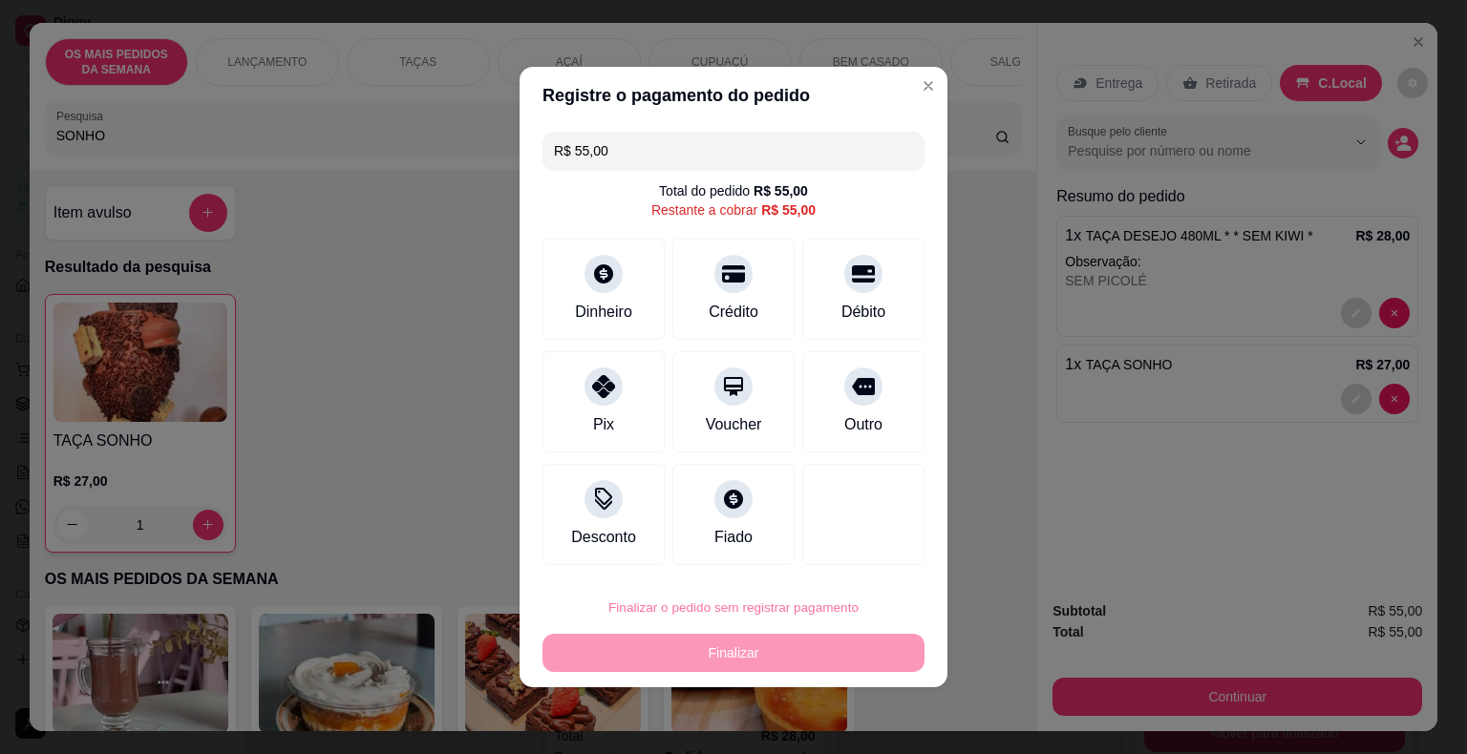
click at [848, 538] on button "Confirmar" at bounding box center [851, 553] width 71 height 30
type input "0"
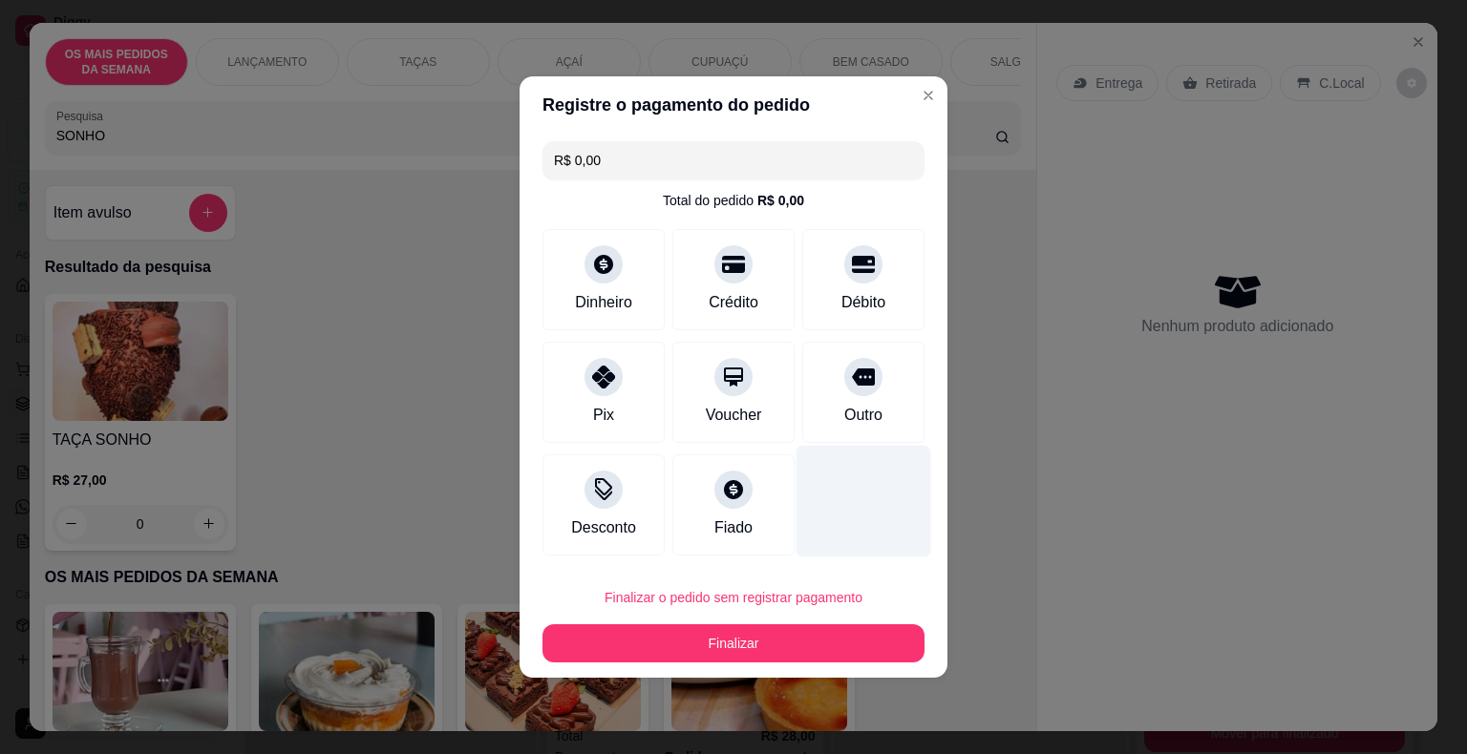
type input "R$ 0,00"
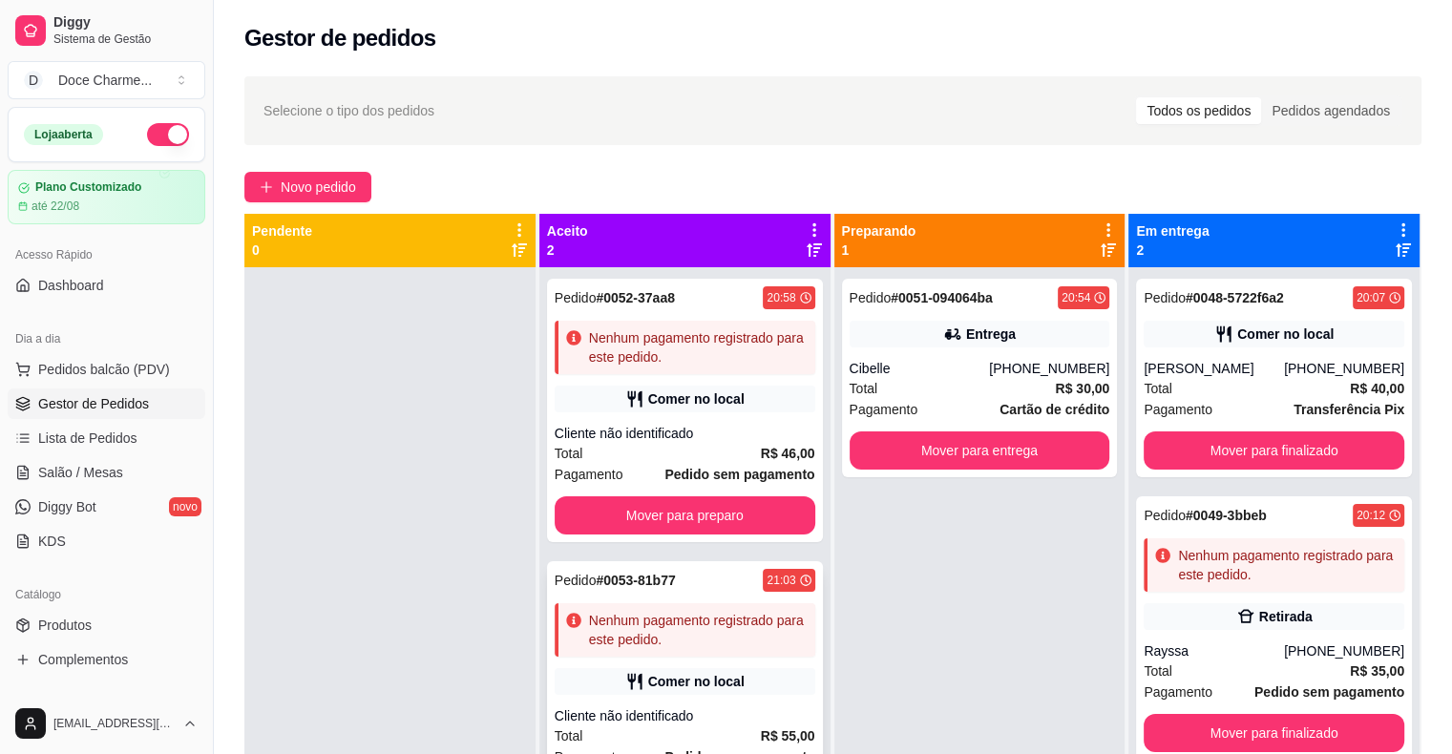
click at [610, 625] on div "Nenhum pagamento registrado para este pedido." at bounding box center [698, 630] width 219 height 38
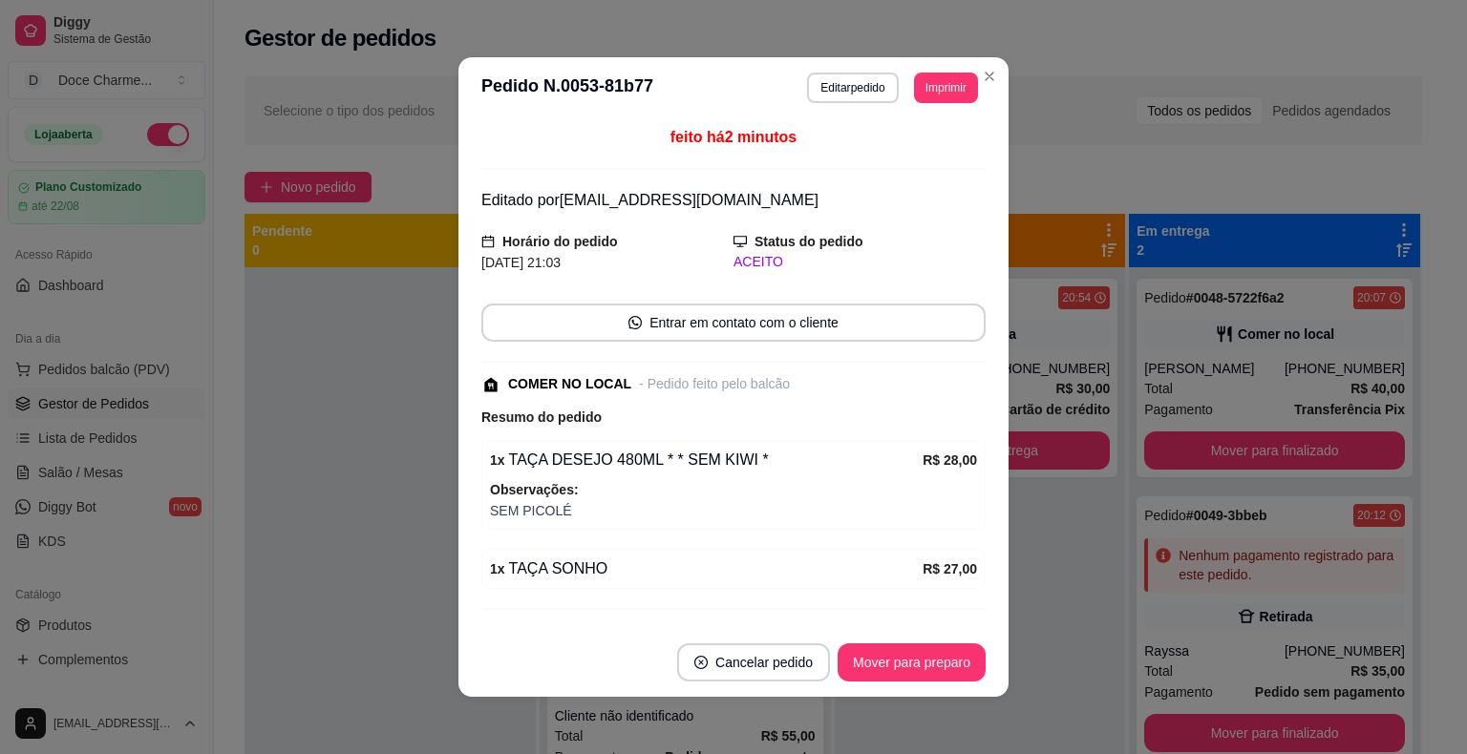
click at [920, 92] on button "Imprimir" at bounding box center [946, 88] width 64 height 31
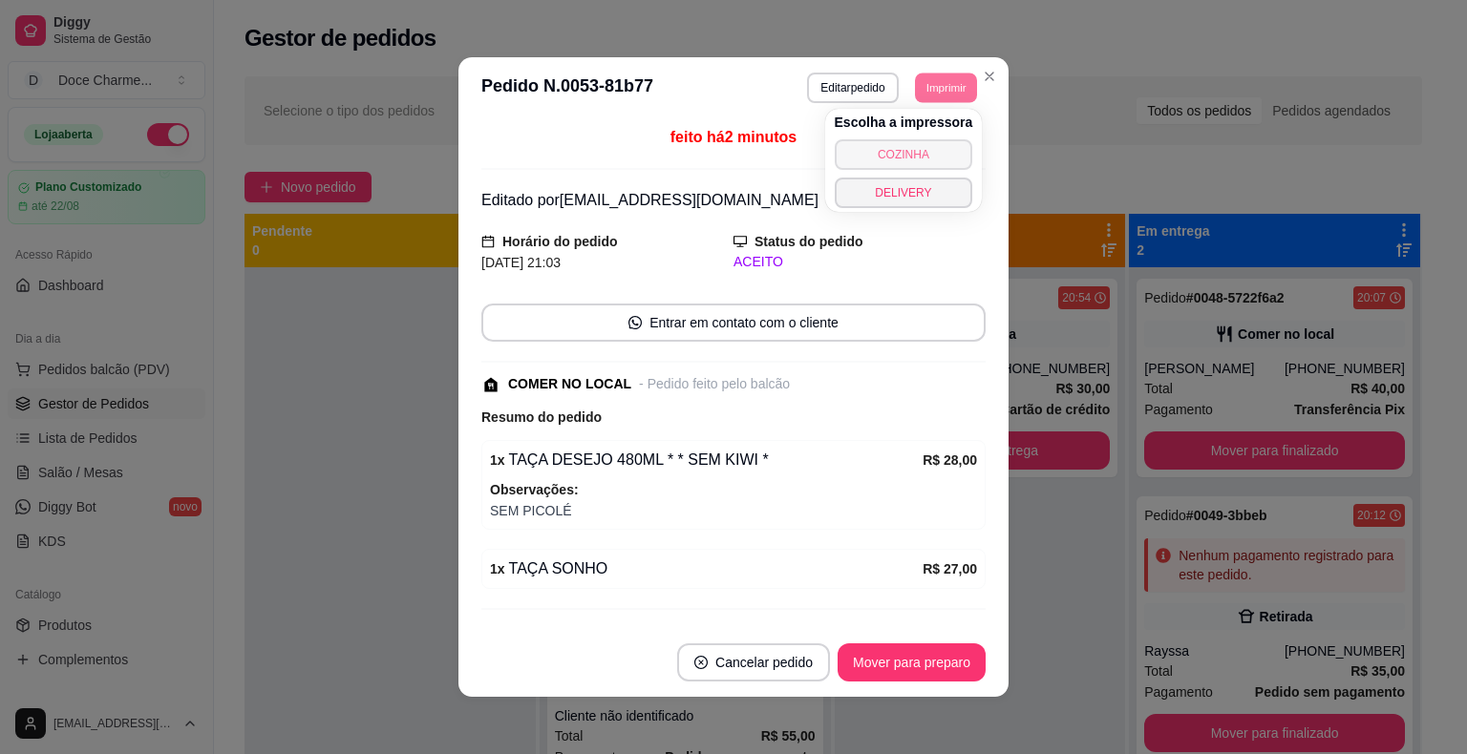
click at [899, 161] on button "COZINHA" at bounding box center [904, 154] width 138 height 31
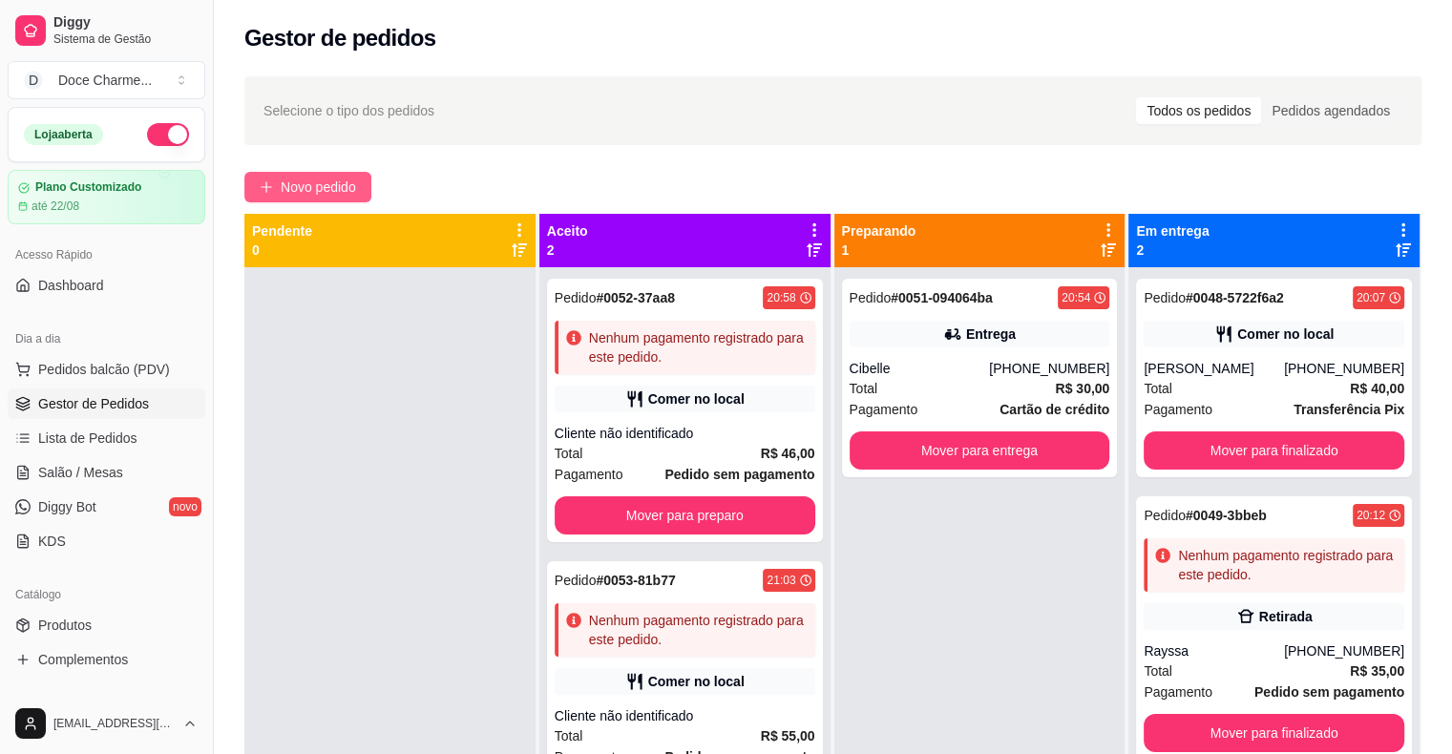
click at [334, 191] on span "Novo pedido" at bounding box center [318, 187] width 75 height 21
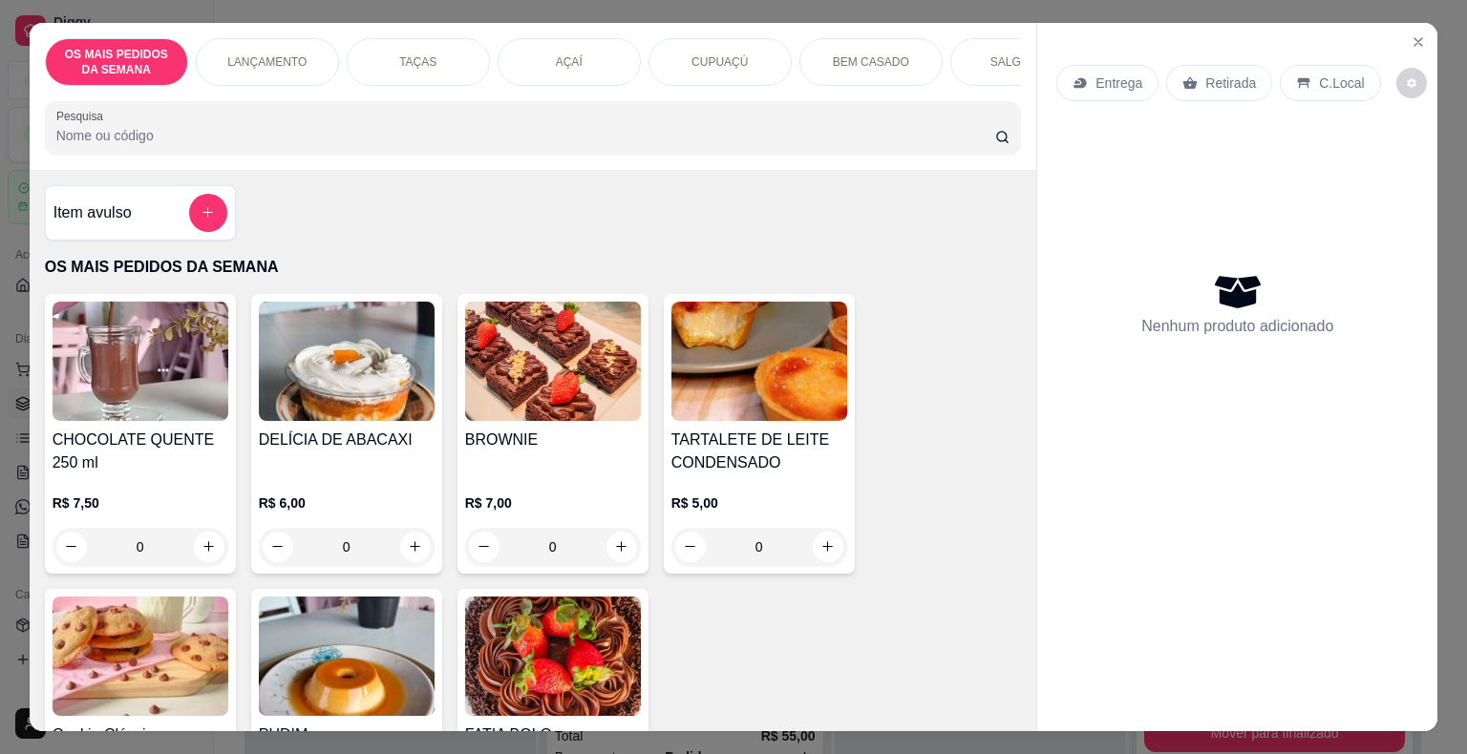
drag, startPoint x: 514, startPoint y: 133, endPoint x: 984, endPoint y: 23, distance: 483.4
click at [984, 23] on div "OS MAIS PEDIDOS DA SEMANA LANÇAMENTO TAÇAS AÇAÍ CUPUAÇÚ BEM CASADO SALGADOS BEB…" at bounding box center [533, 96] width 1007 height 147
click at [1080, 75] on icon at bounding box center [1079, 82] width 15 height 15
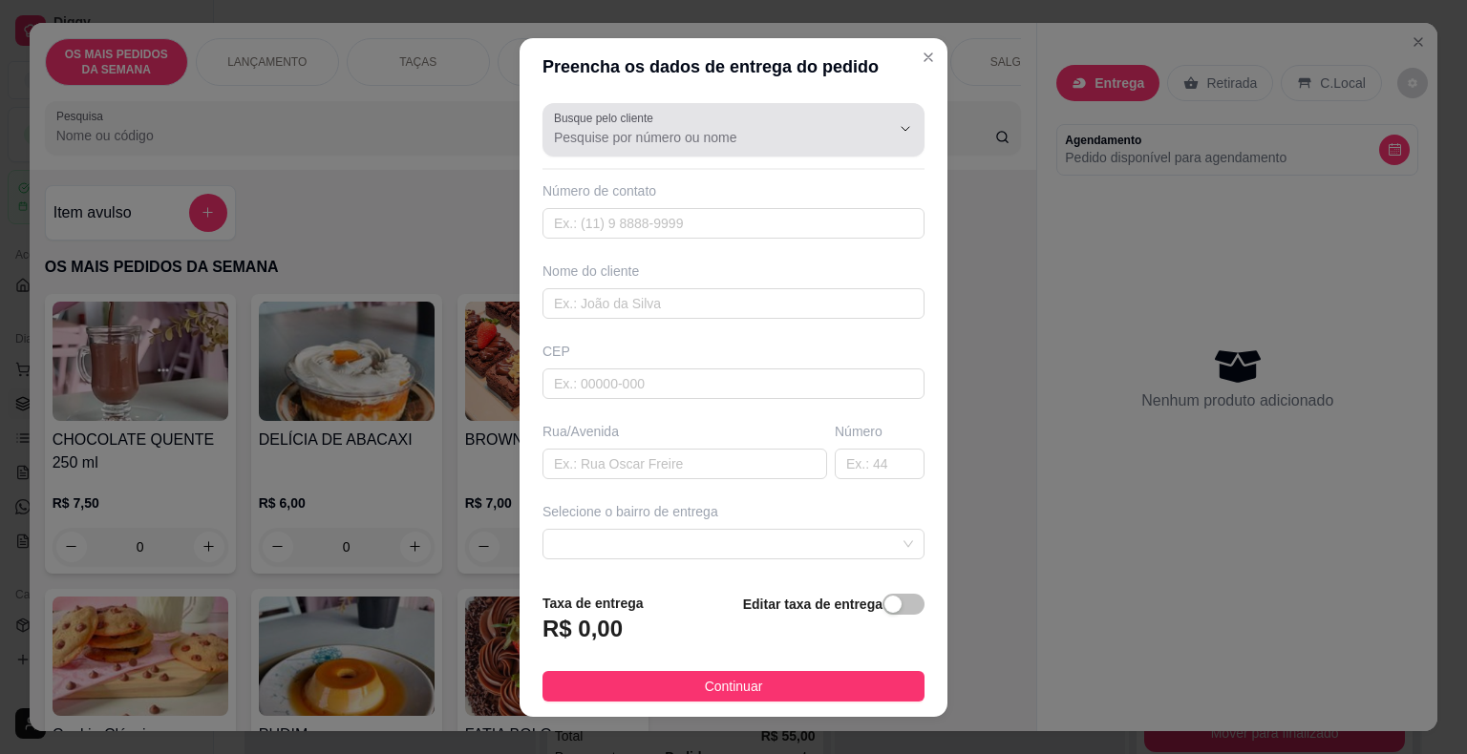
click at [605, 124] on label "Busque pelo cliente" at bounding box center [607, 118] width 106 height 16
click at [605, 128] on input "Busque pelo cliente" at bounding box center [707, 137] width 306 height 19
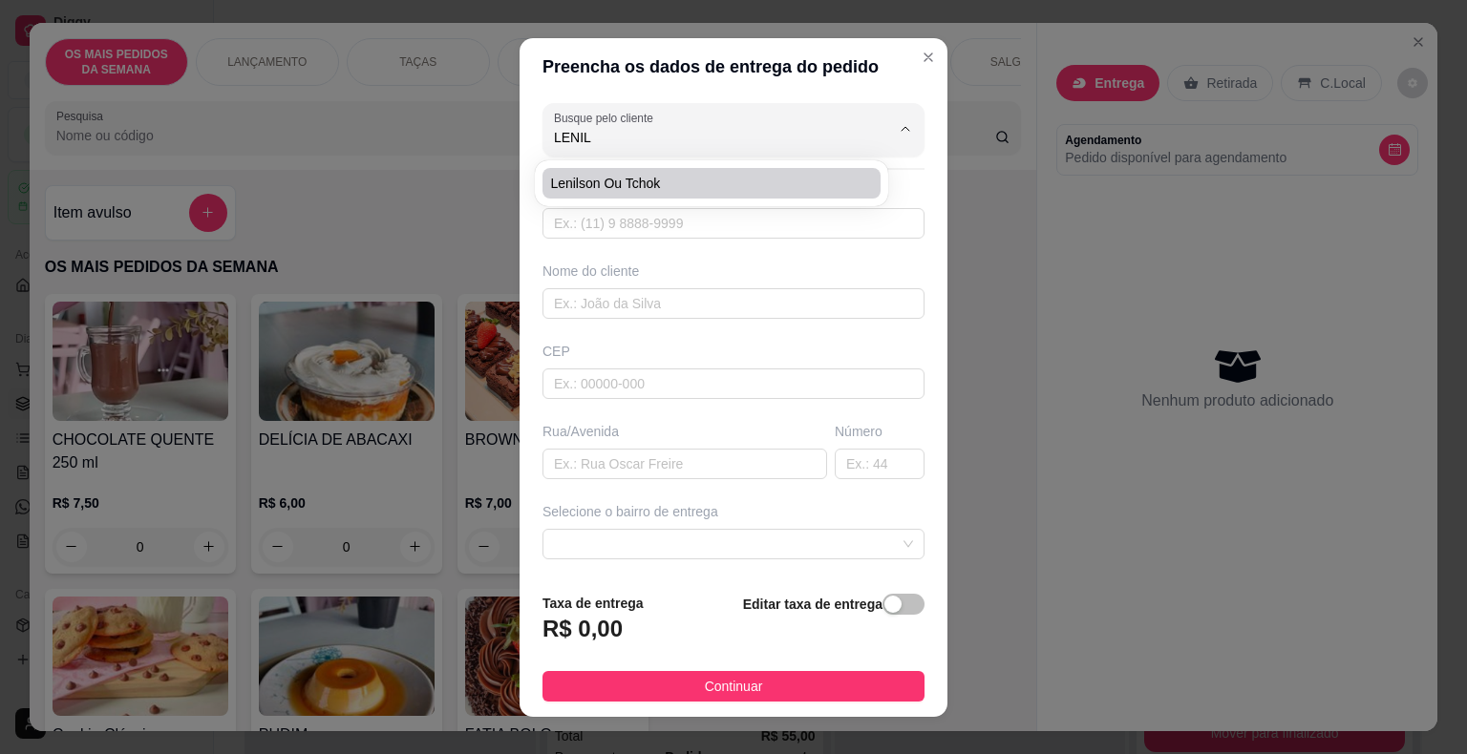
click at [613, 186] on span "Lenilson ou tchok" at bounding box center [702, 183] width 304 height 19
type input "Lenilson ou tchok"
type input "81987500132"
type input "Lenilson ou tchok"
type input "Segunda travessa Jesus de [GEOGRAPHIC_DATA]"
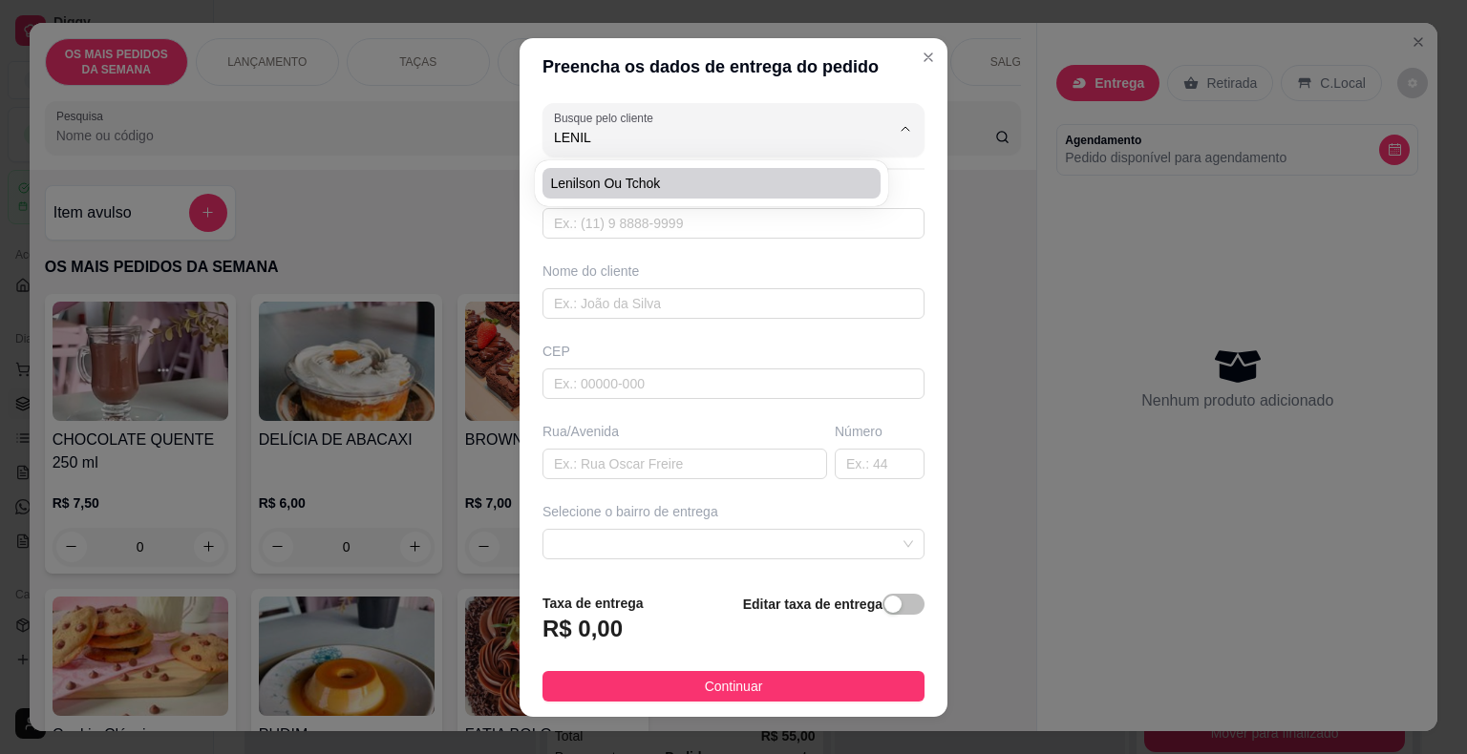
type input "224"
type input "Jaboatão dos Guararapes"
type input "Escadaria de [PERSON_NAME]"
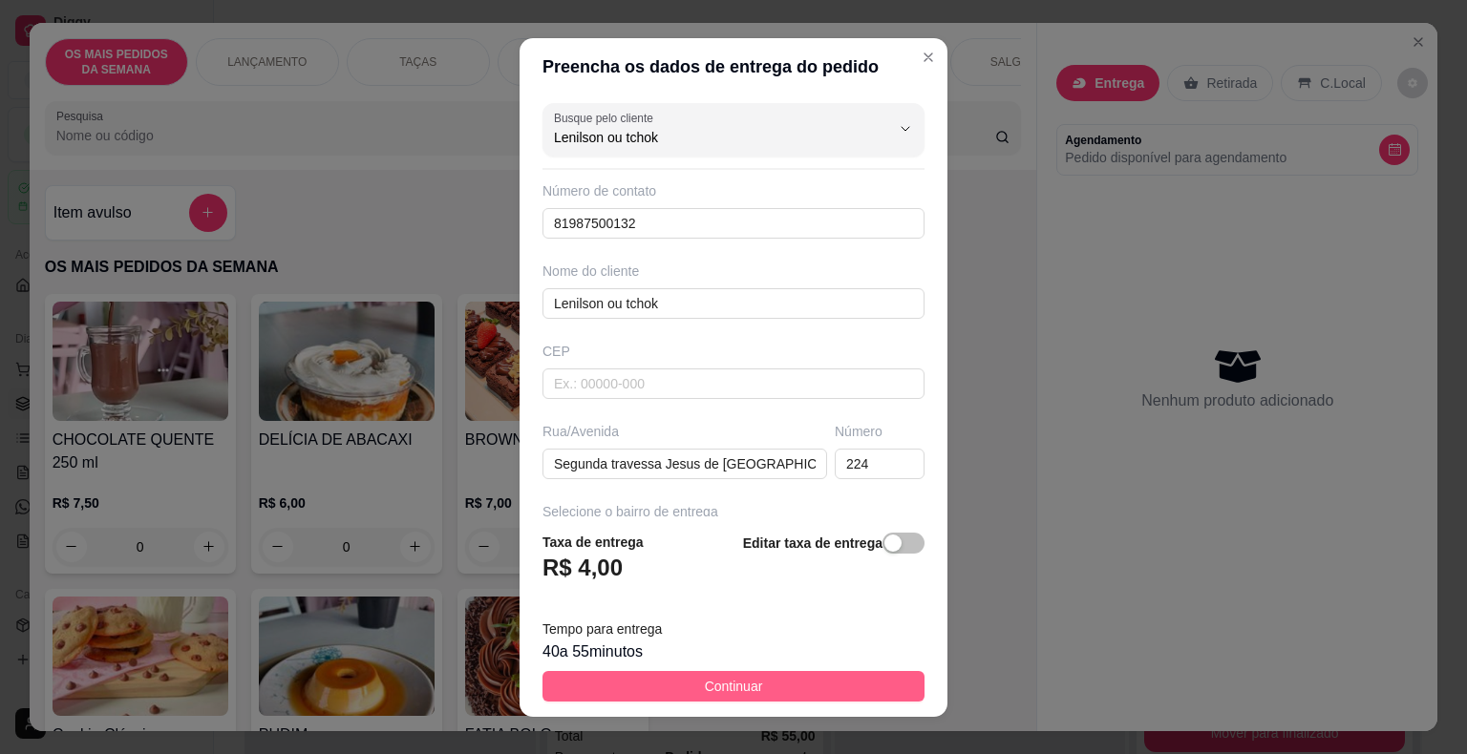
type input "Lenilson ou tchok"
click at [670, 685] on button "Continuar" at bounding box center [733, 686] width 382 height 31
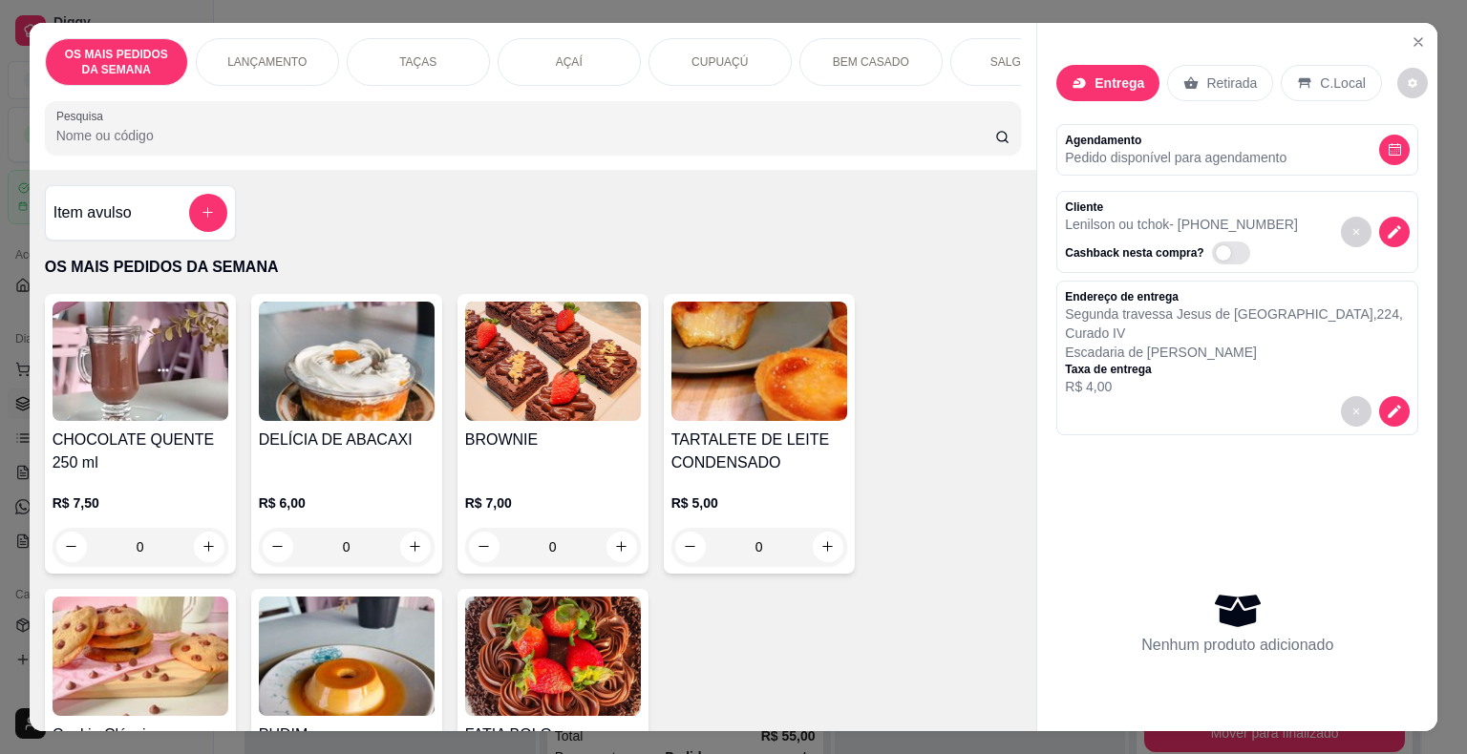
click at [865, 60] on p "BEM CASADO" at bounding box center [871, 61] width 76 height 15
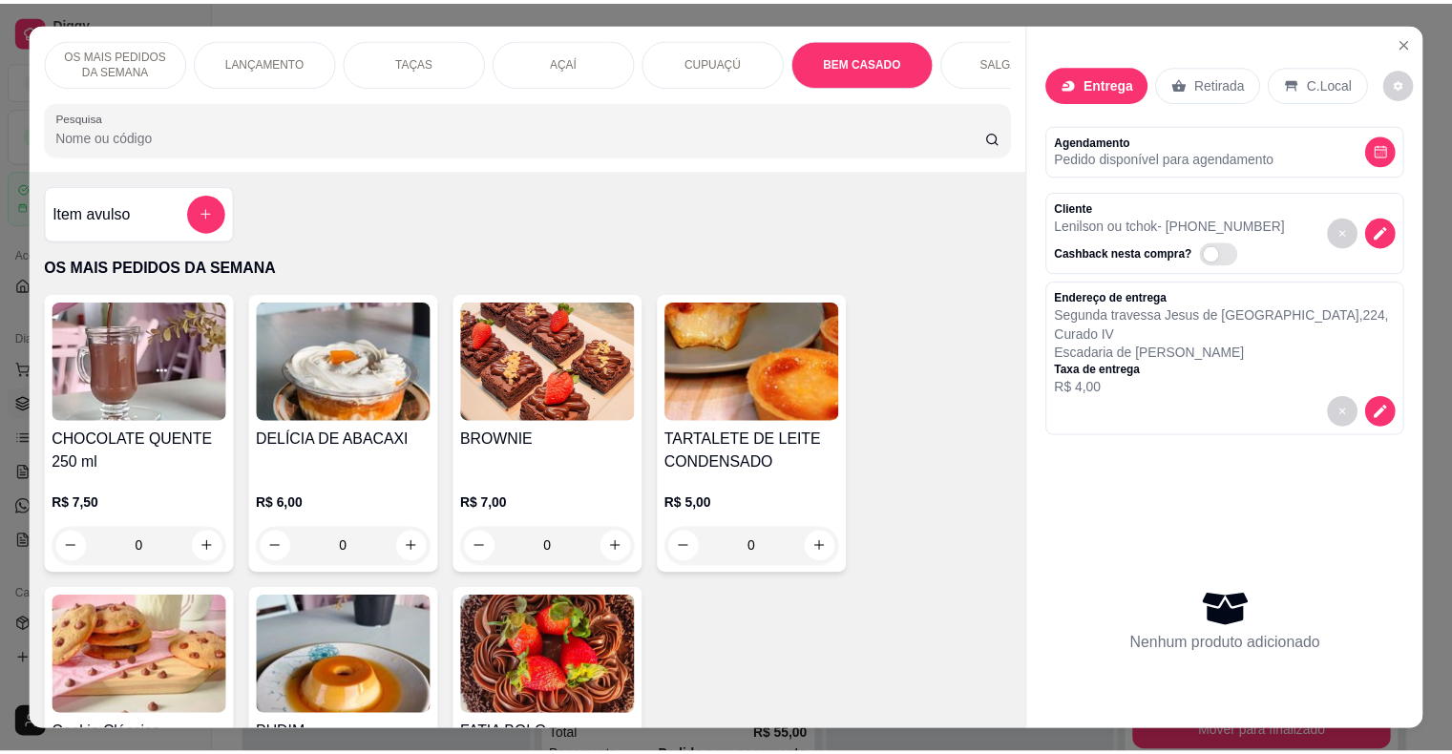
scroll to position [46, 0]
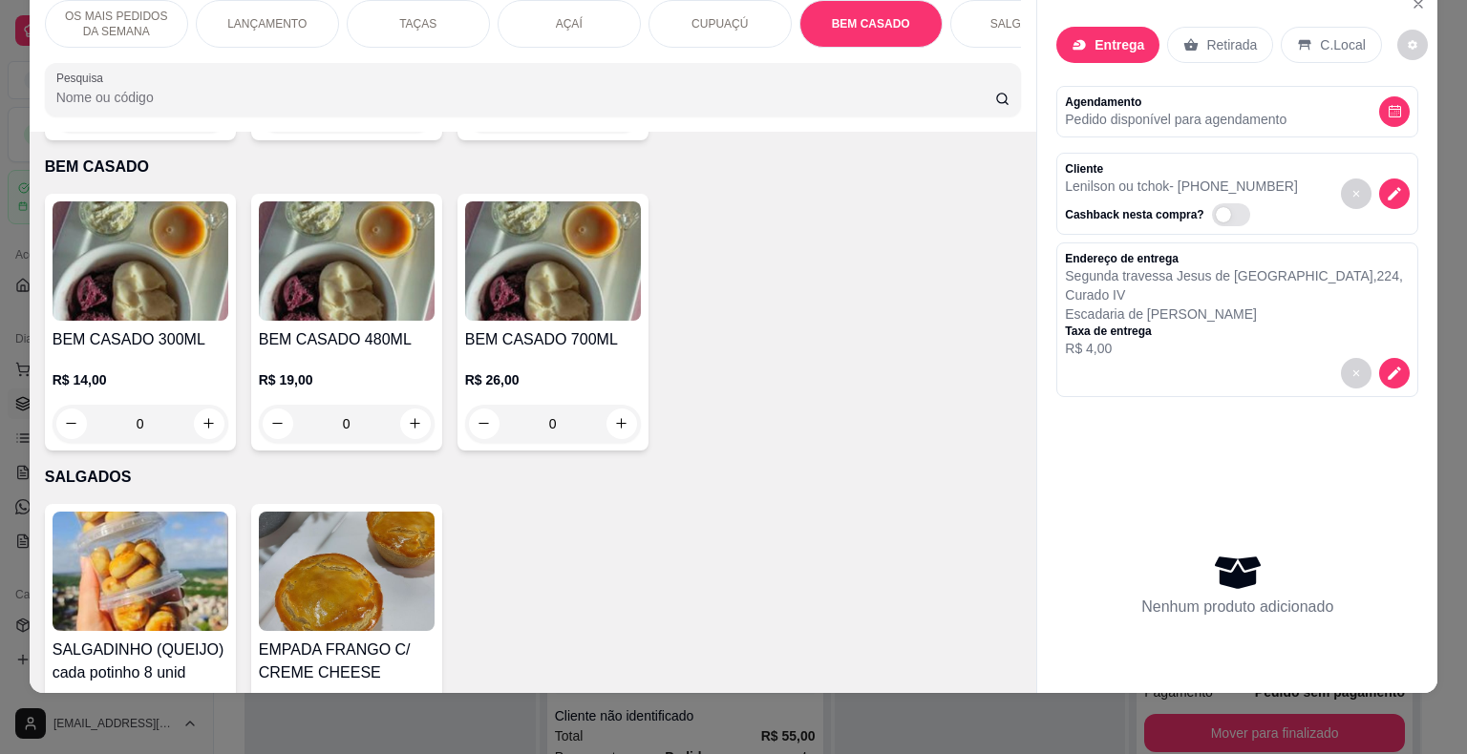
click at [615, 409] on div "0" at bounding box center [553, 424] width 176 height 38
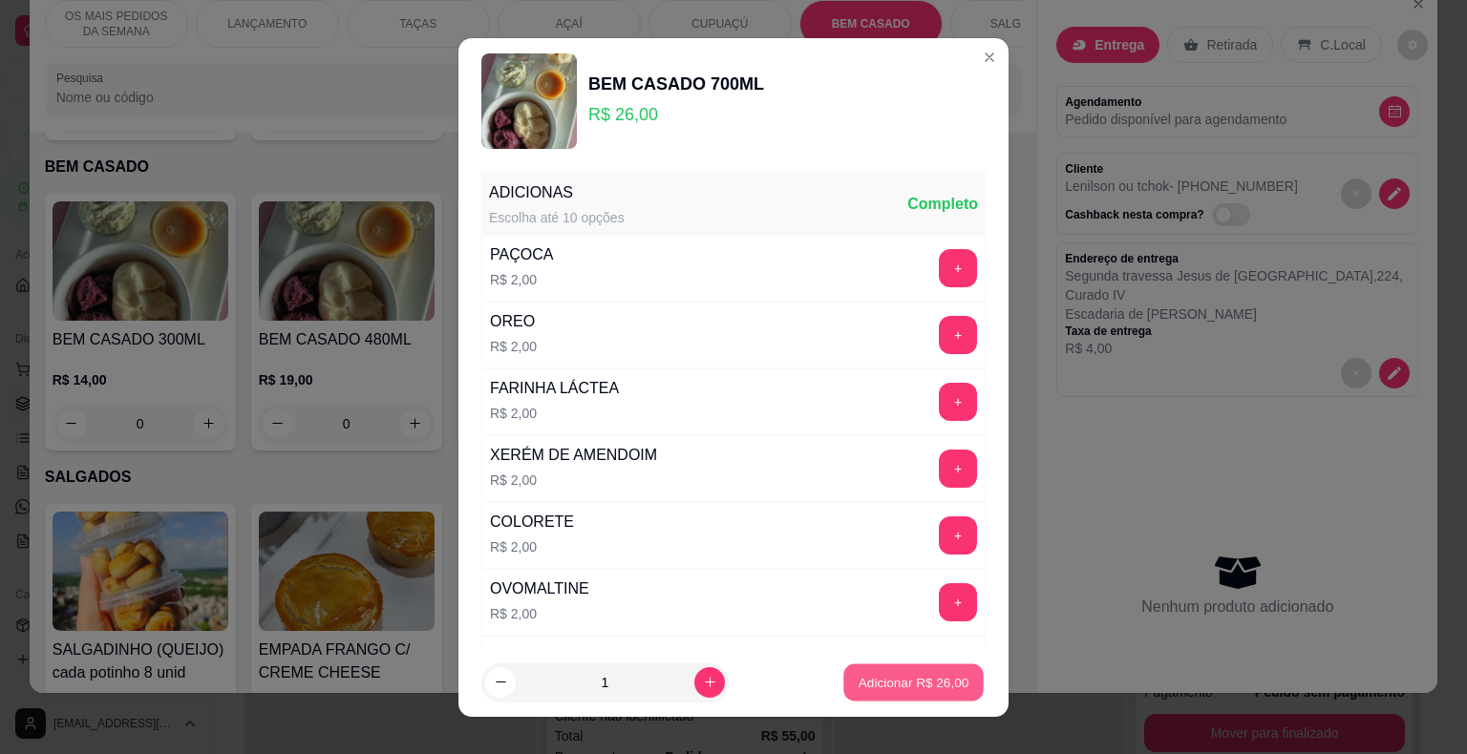
click at [899, 681] on p "Adicionar R$ 26,00" at bounding box center [913, 682] width 111 height 18
type input "1"
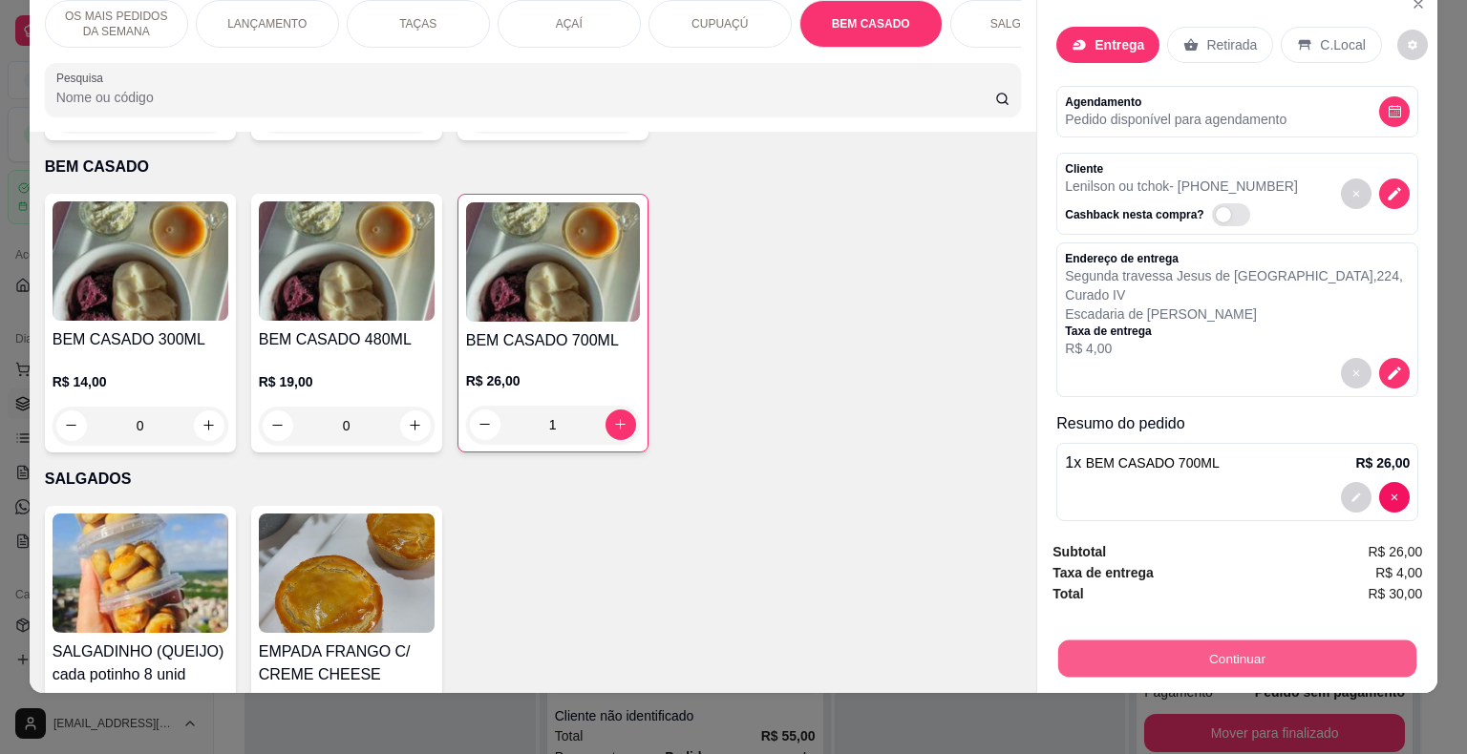
click at [1138, 649] on button "Continuar" at bounding box center [1237, 659] width 358 height 37
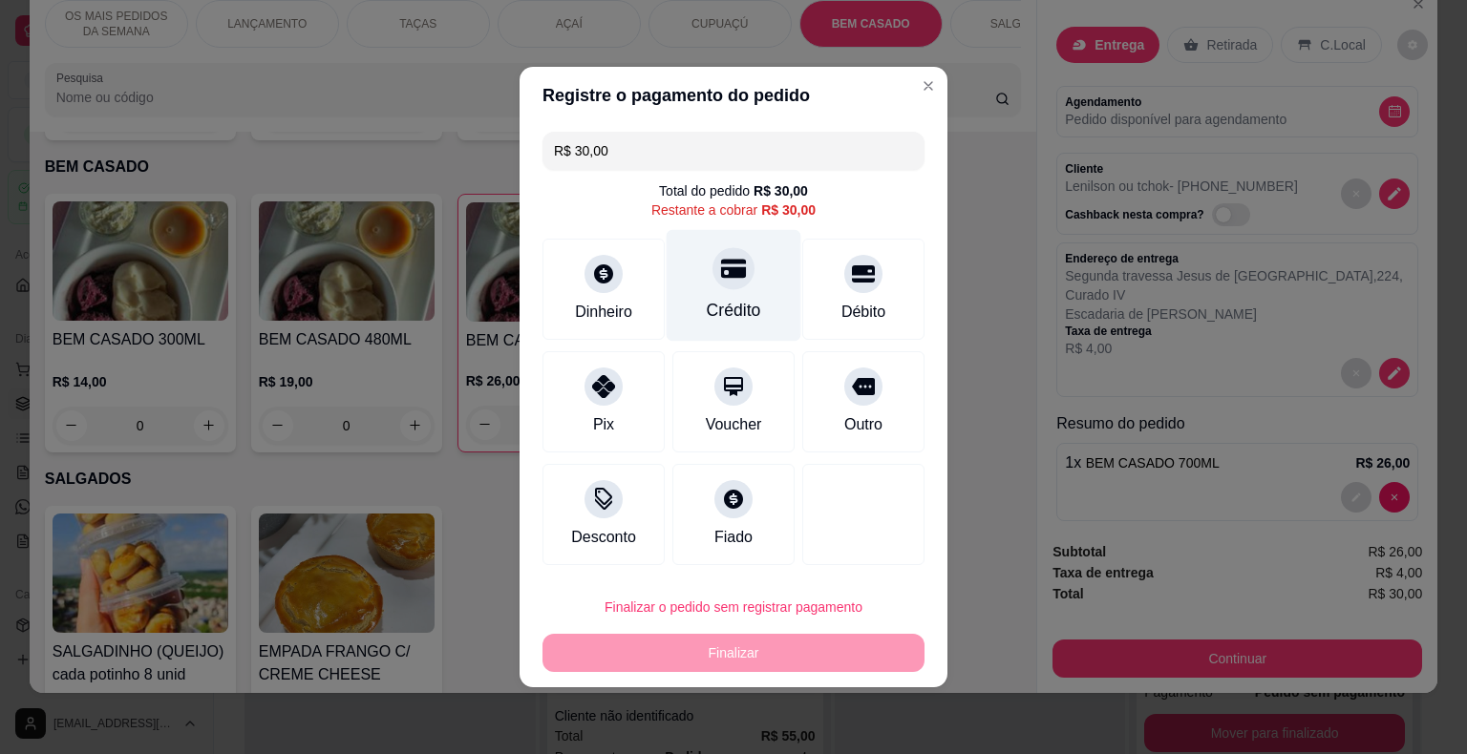
click at [728, 314] on div "Crédito" at bounding box center [734, 310] width 54 height 25
type input "R$ 0,00"
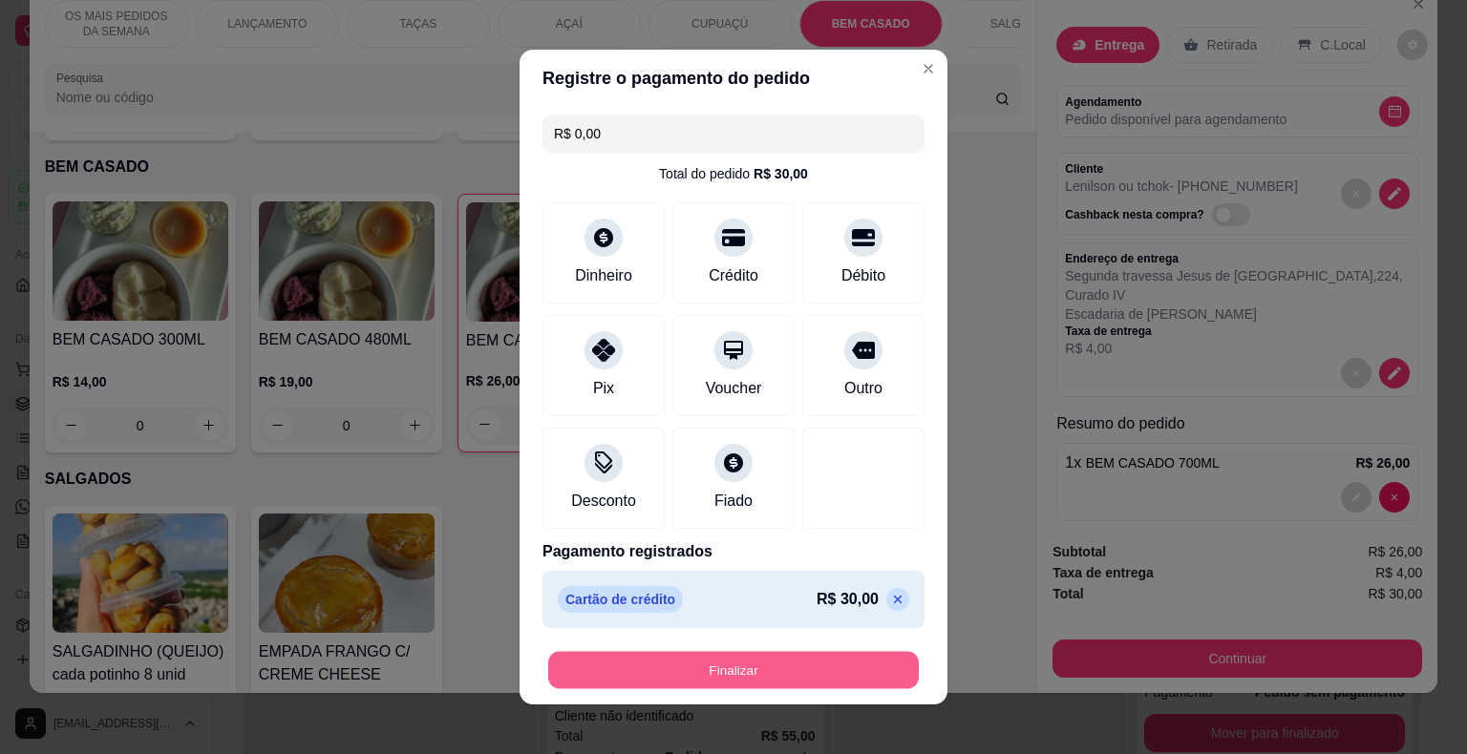
click at [776, 672] on button "Finalizar" at bounding box center [733, 670] width 370 height 37
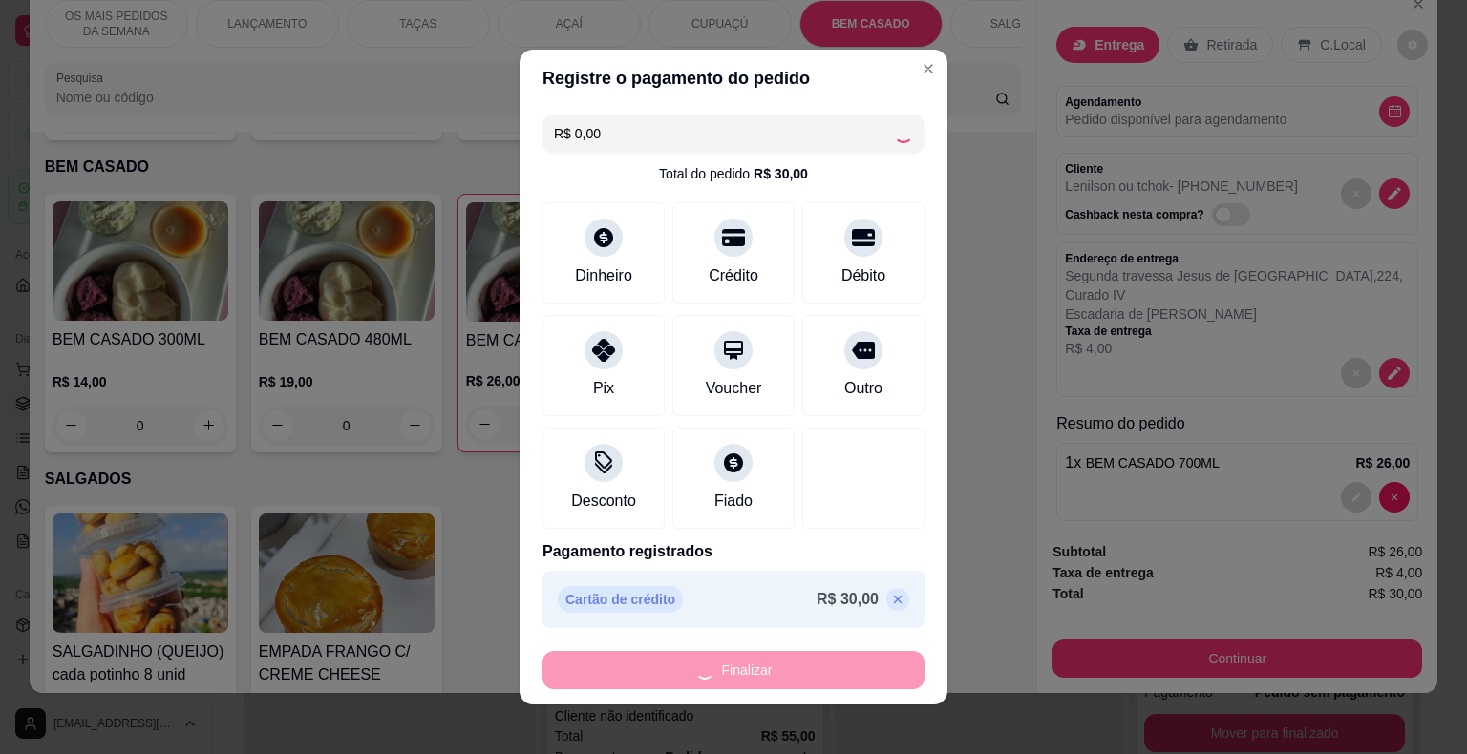
type input "0"
type input "-R$ 30,00"
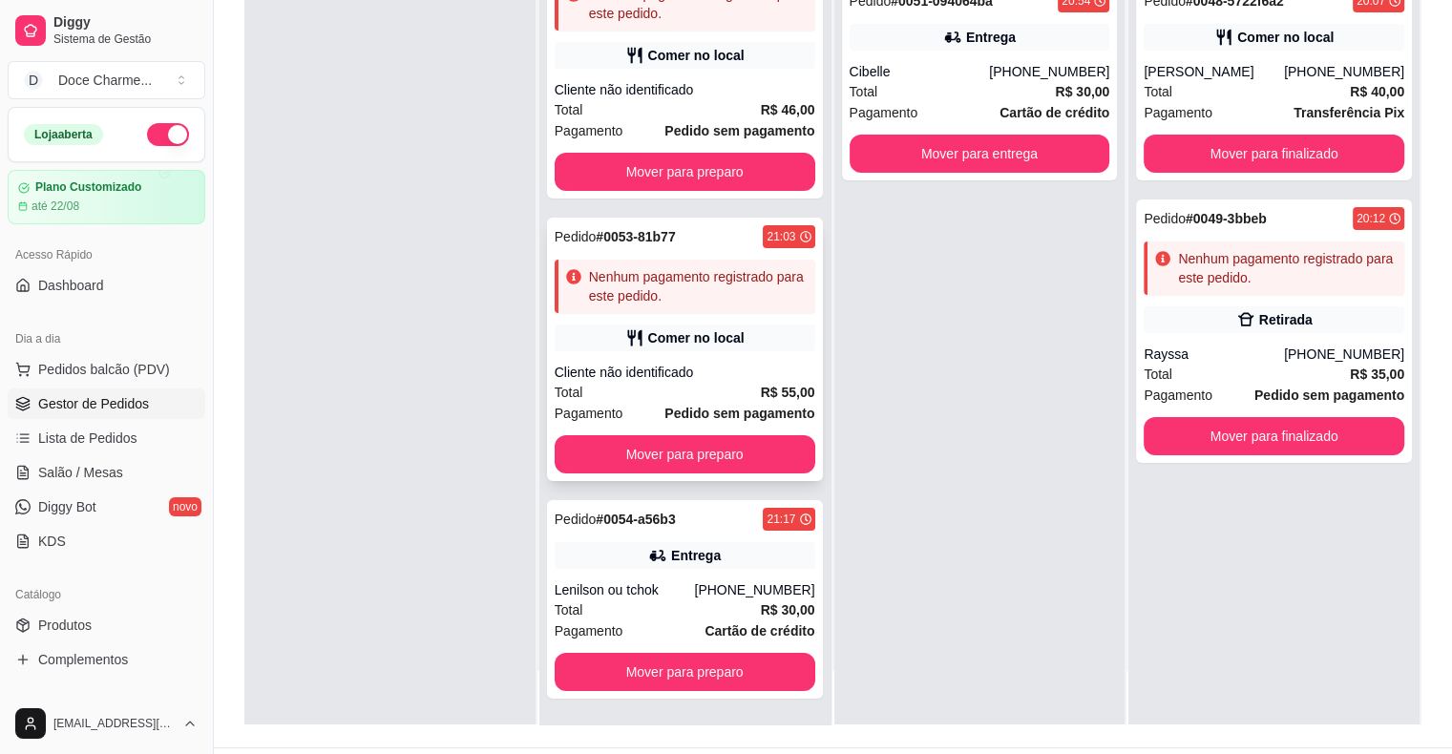
scroll to position [244, 0]
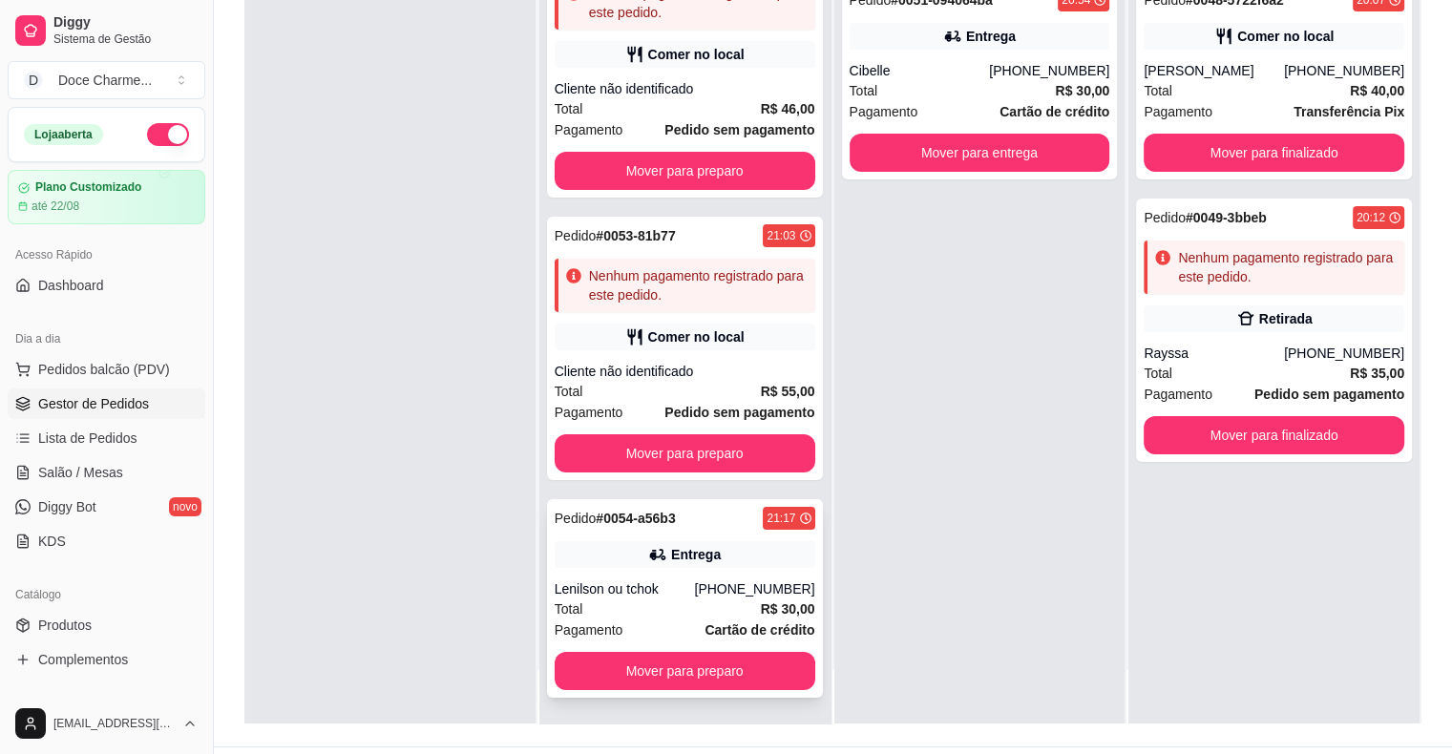
click at [688, 501] on div "Pedido # 0054-a56b3 21:17 Entrega Lenilson ou tchok [PHONE_NUMBER] Total R$ 30,…" at bounding box center [685, 598] width 276 height 199
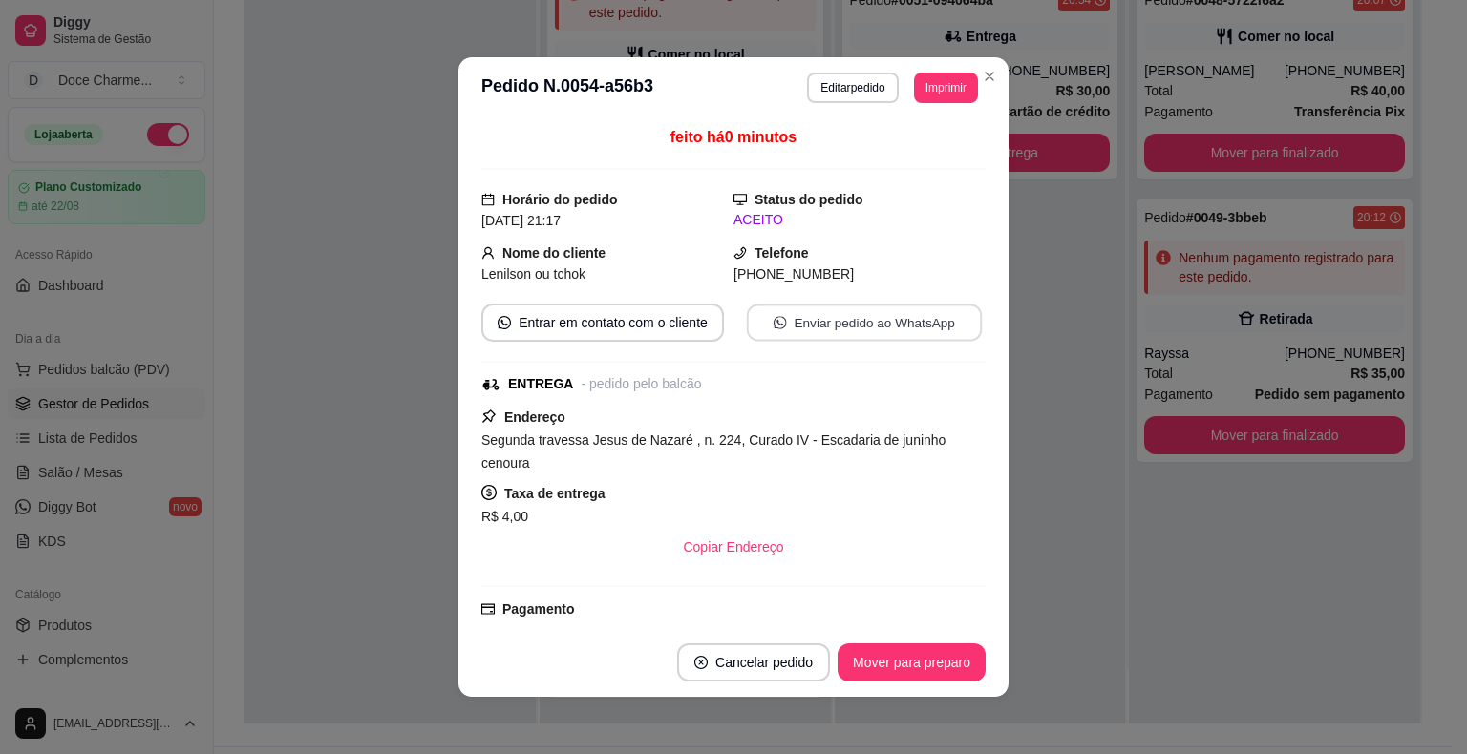
click at [845, 318] on button "Enviar pedido ao WhatsApp" at bounding box center [864, 323] width 235 height 37
click at [943, 95] on button "Imprimir" at bounding box center [946, 88] width 64 height 31
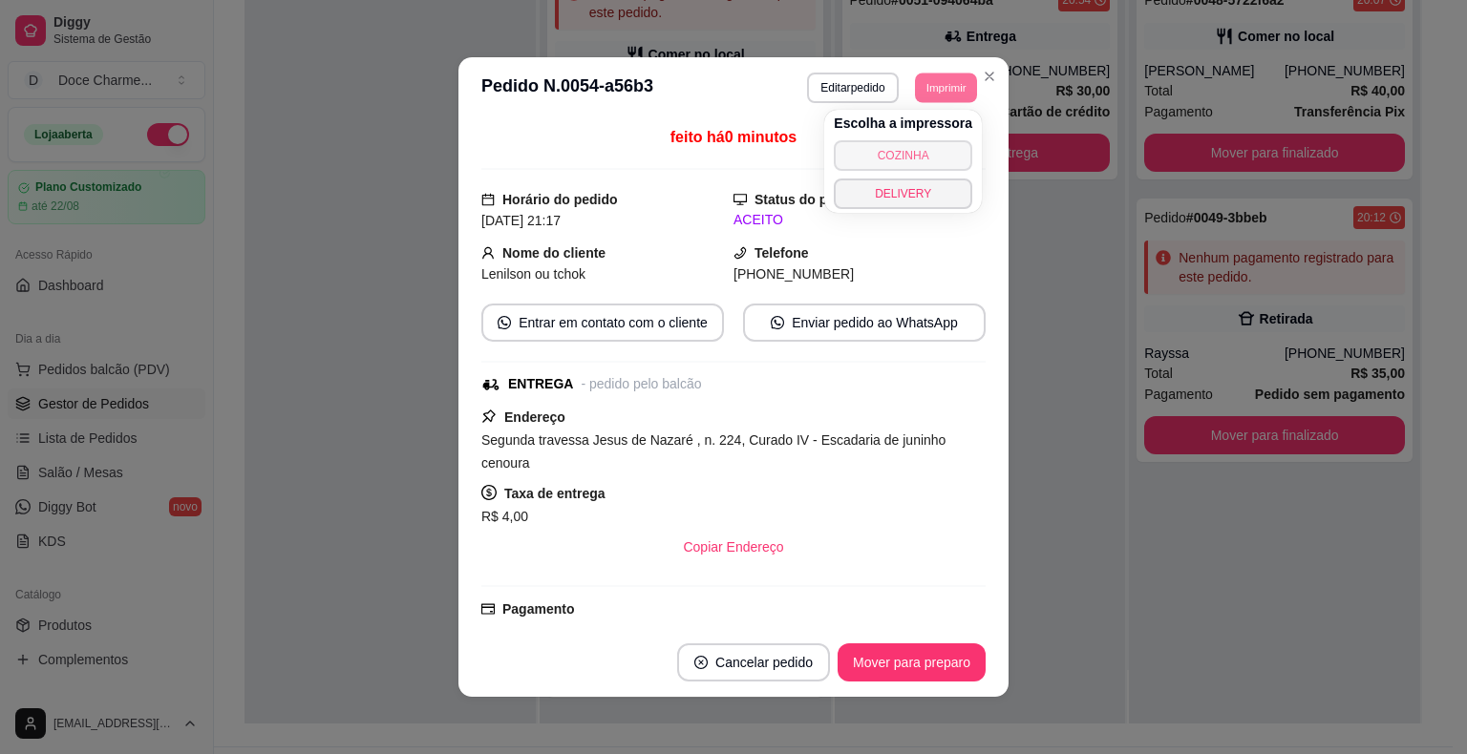
click at [914, 149] on button "COZINHA" at bounding box center [903, 155] width 138 height 31
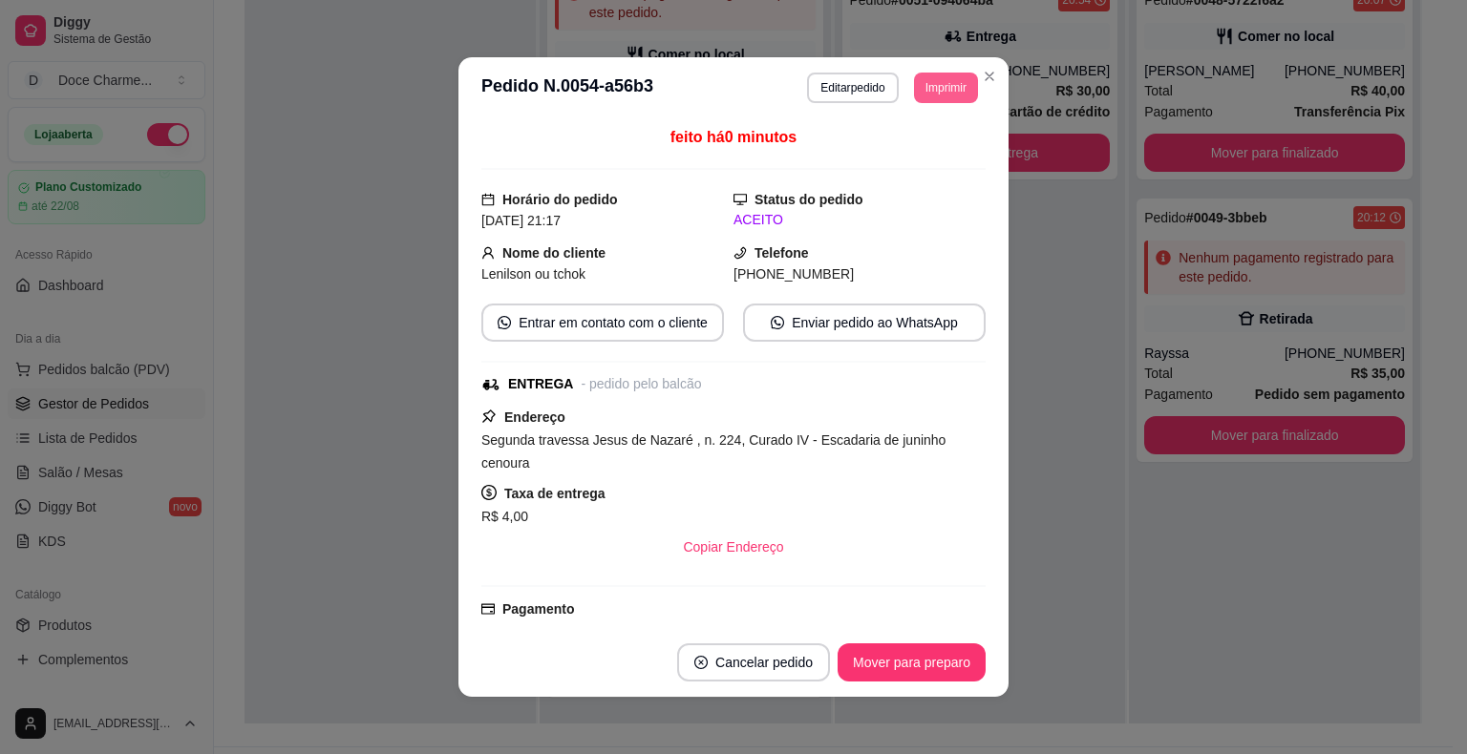
click at [946, 81] on button "Imprimir" at bounding box center [946, 88] width 64 height 31
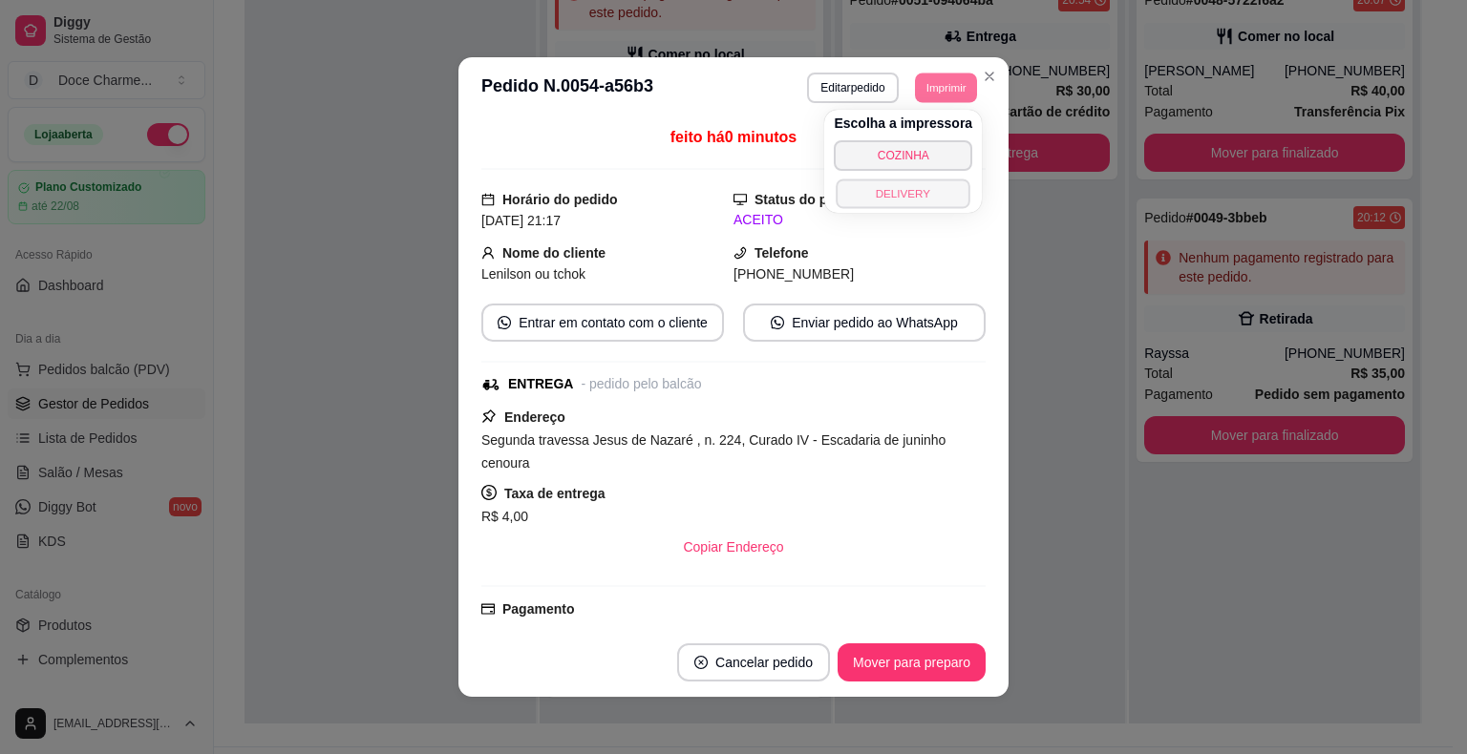
click at [903, 191] on button "DELIVERY" at bounding box center [903, 194] width 134 height 30
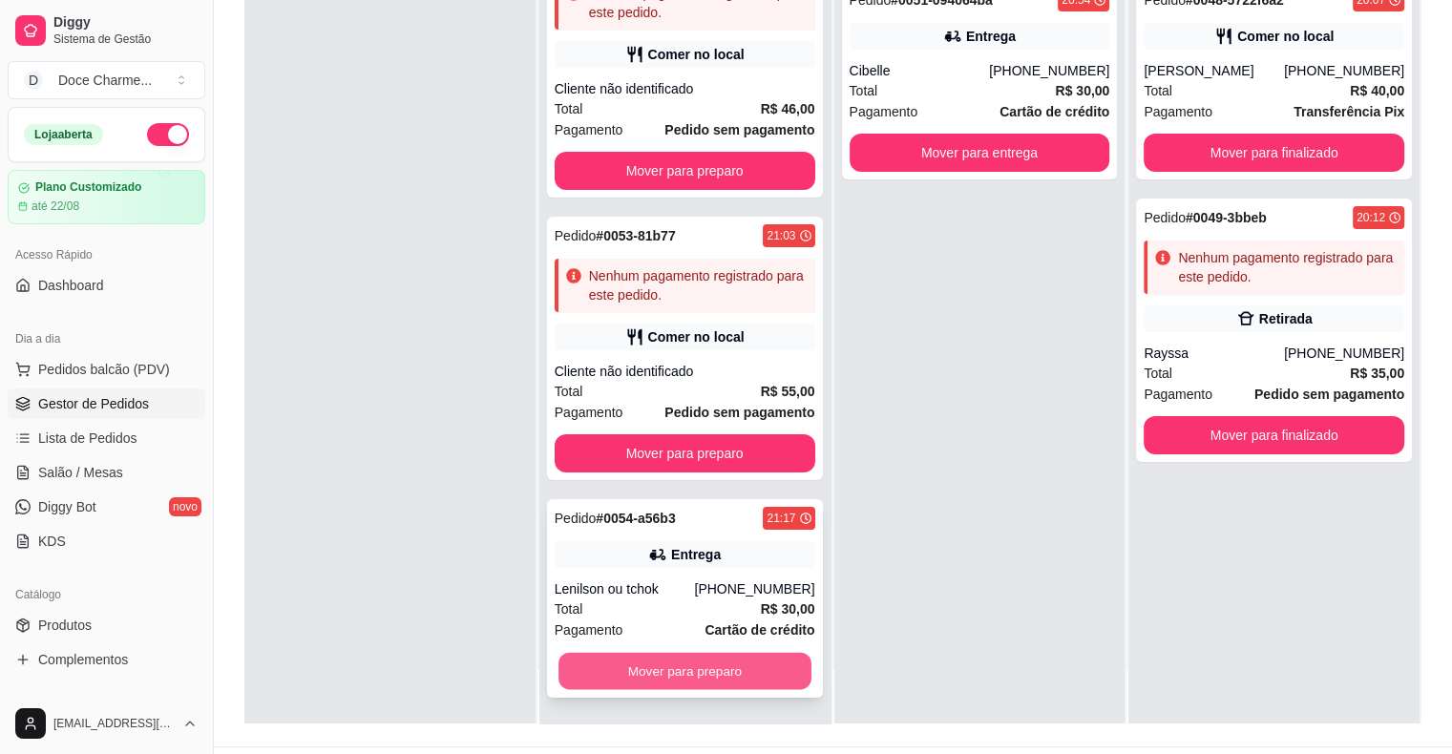
click at [707, 665] on button "Mover para preparo" at bounding box center [685, 671] width 253 height 37
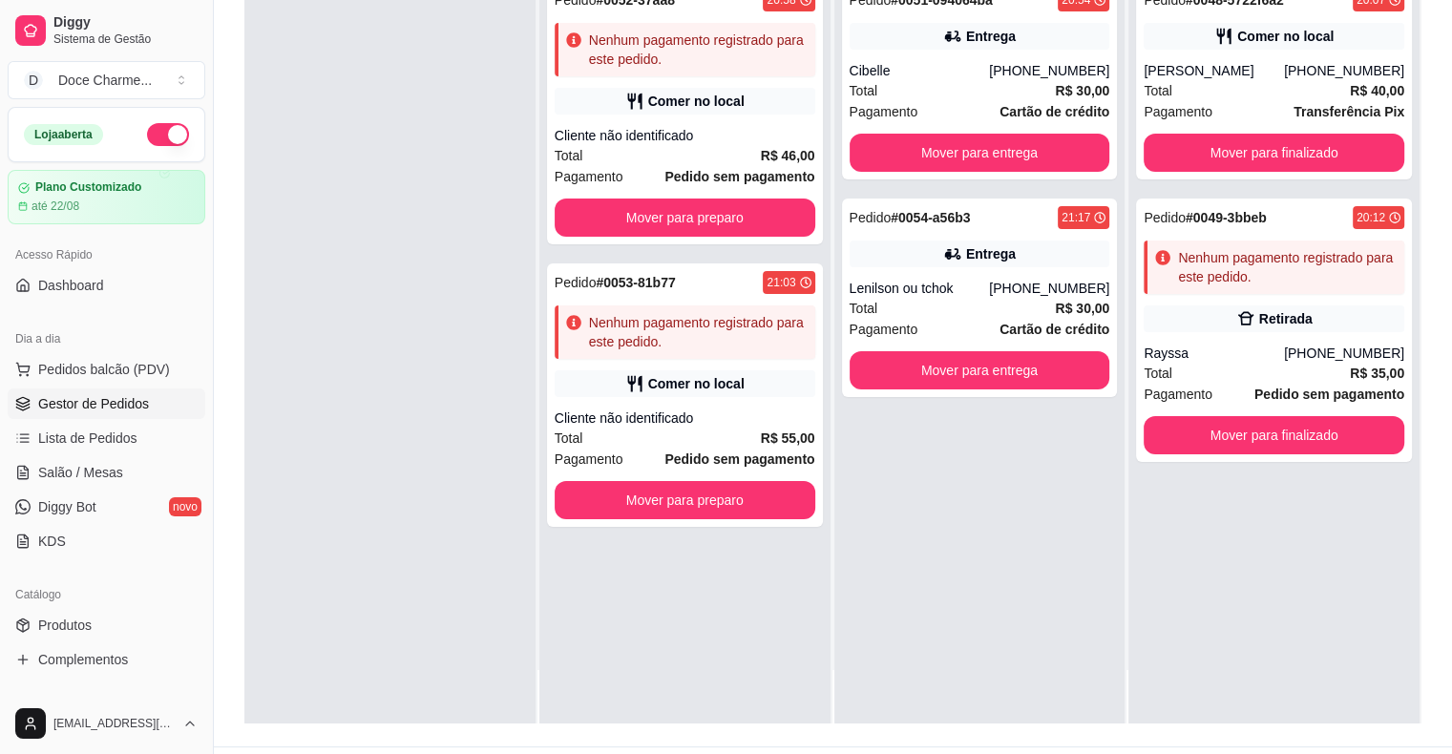
scroll to position [0, 0]
click at [663, 111] on div "Comer no local" at bounding box center [685, 101] width 261 height 27
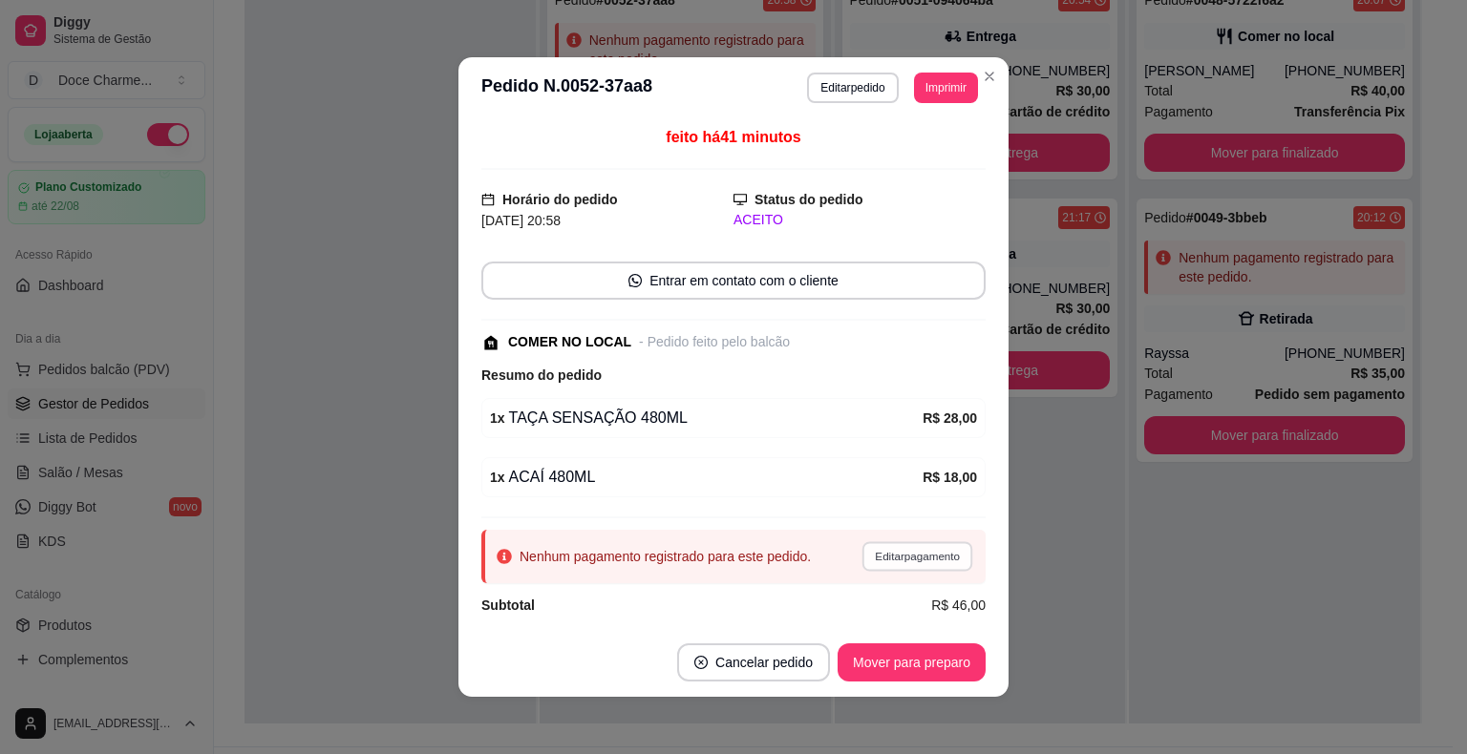
click at [911, 563] on button "Editar pagamento" at bounding box center [916, 556] width 111 height 30
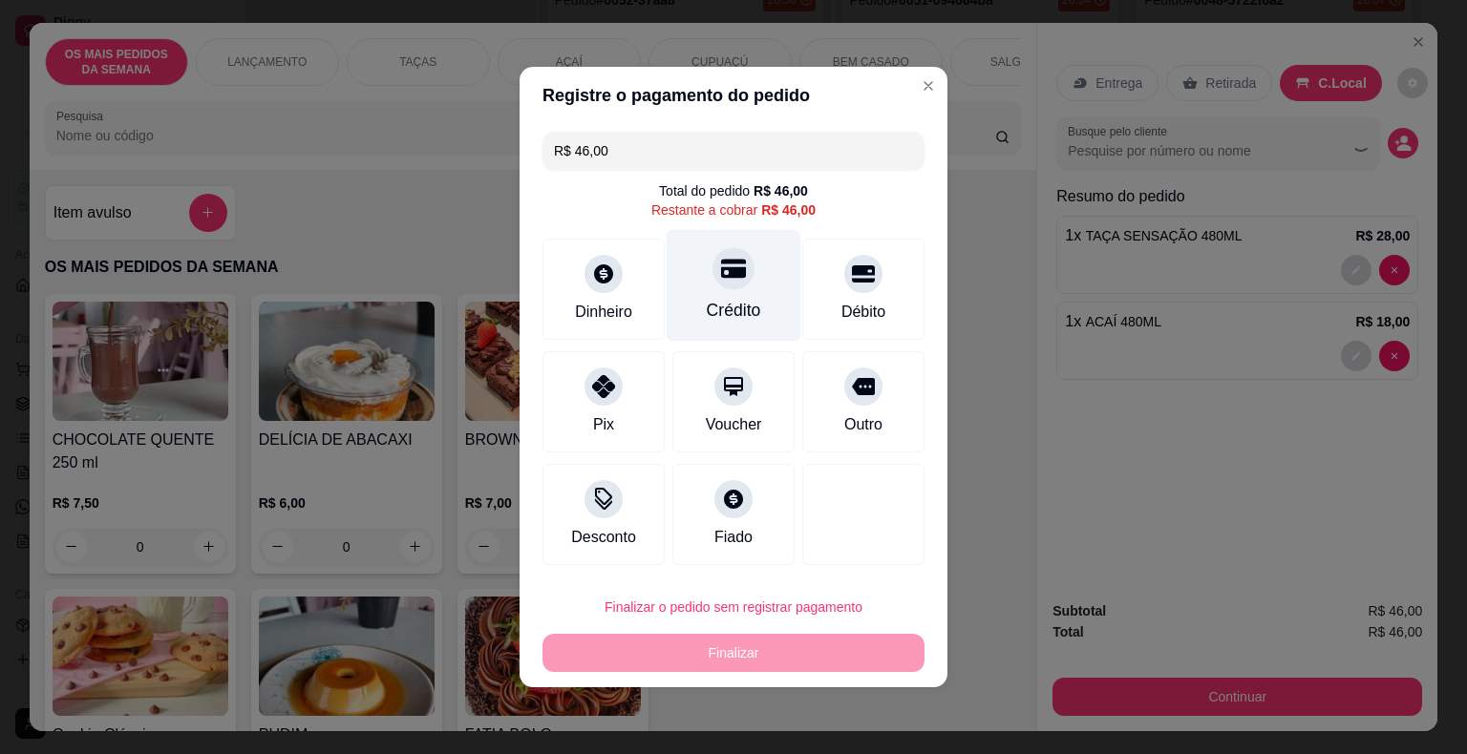
click at [725, 322] on div "Crédito" at bounding box center [734, 310] width 54 height 25
type input "R$ 0,00"
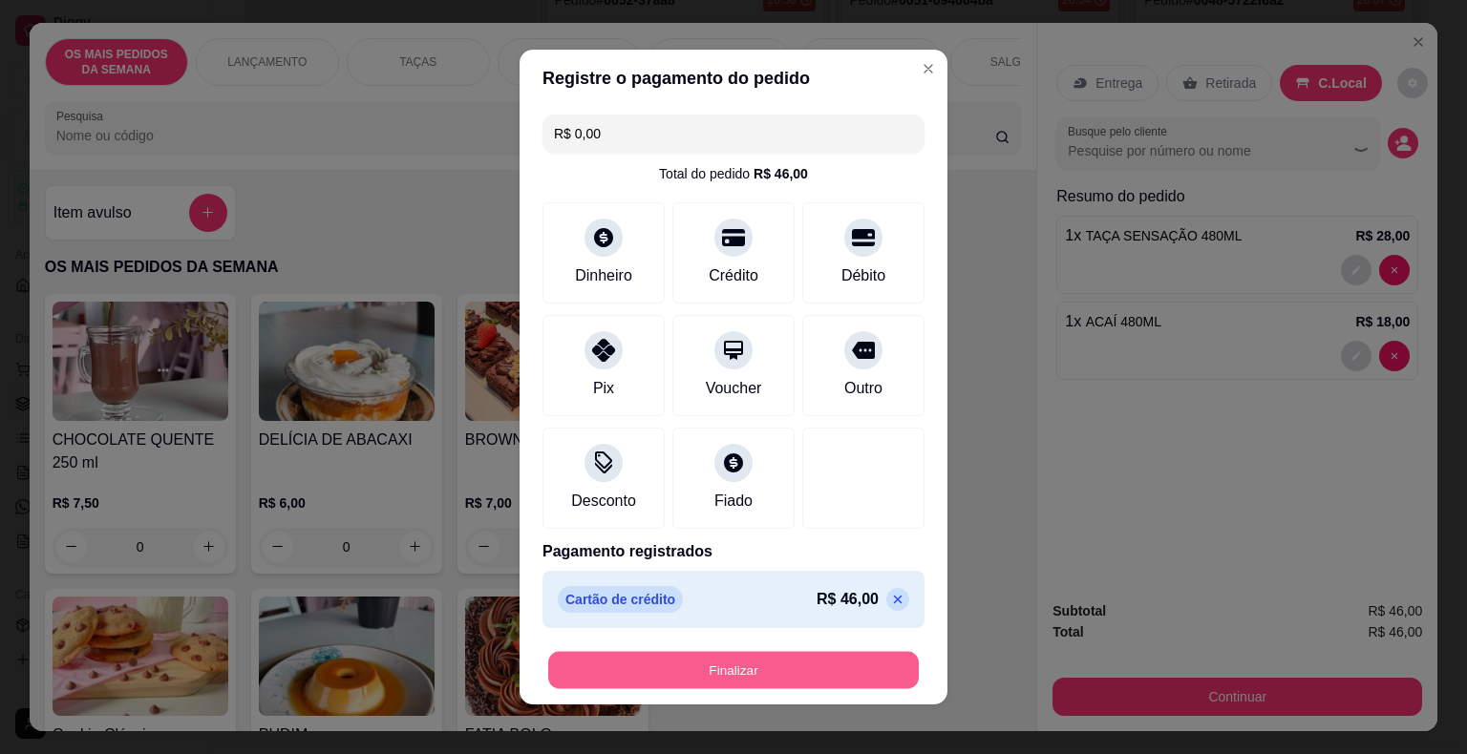
click at [741, 678] on button "Finalizar" at bounding box center [733, 670] width 370 height 37
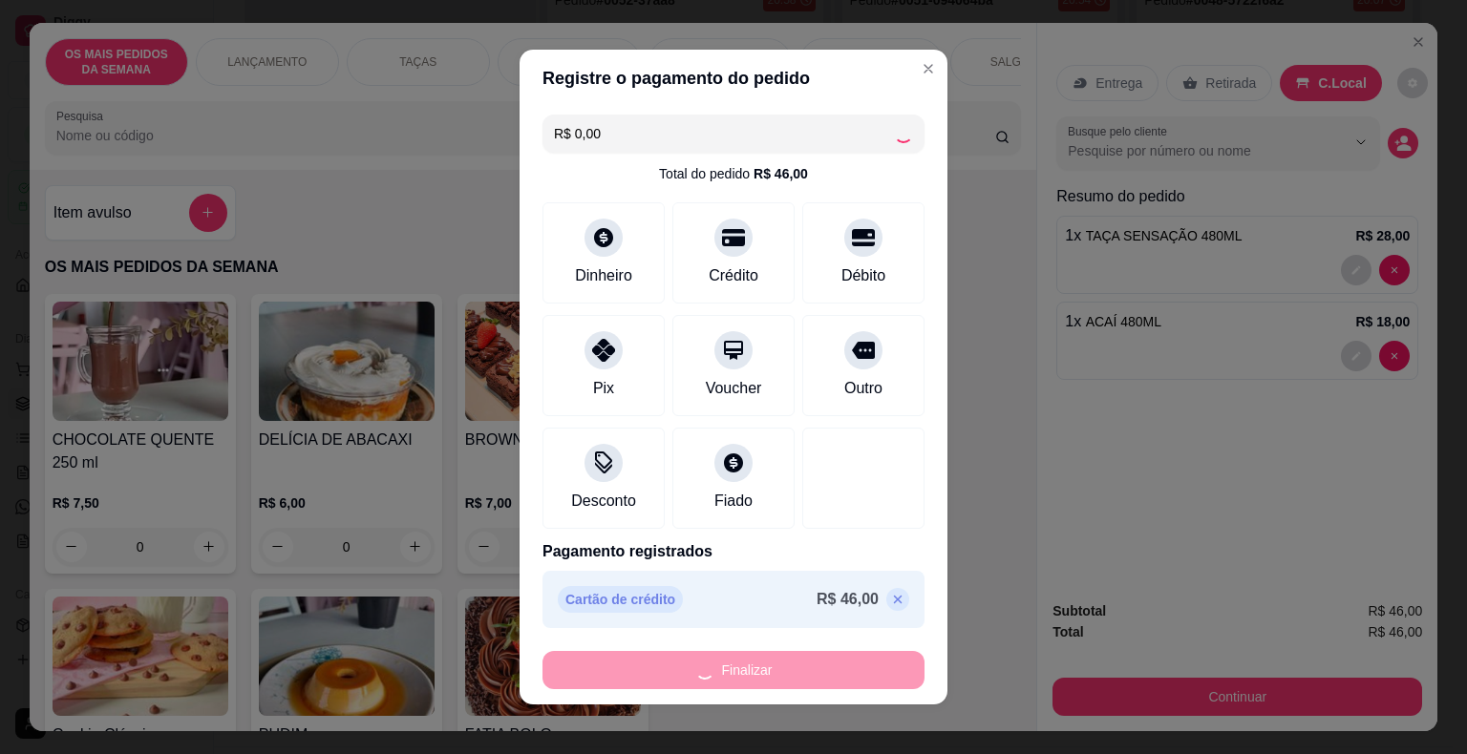
type input "0"
type input "-R$ 46,00"
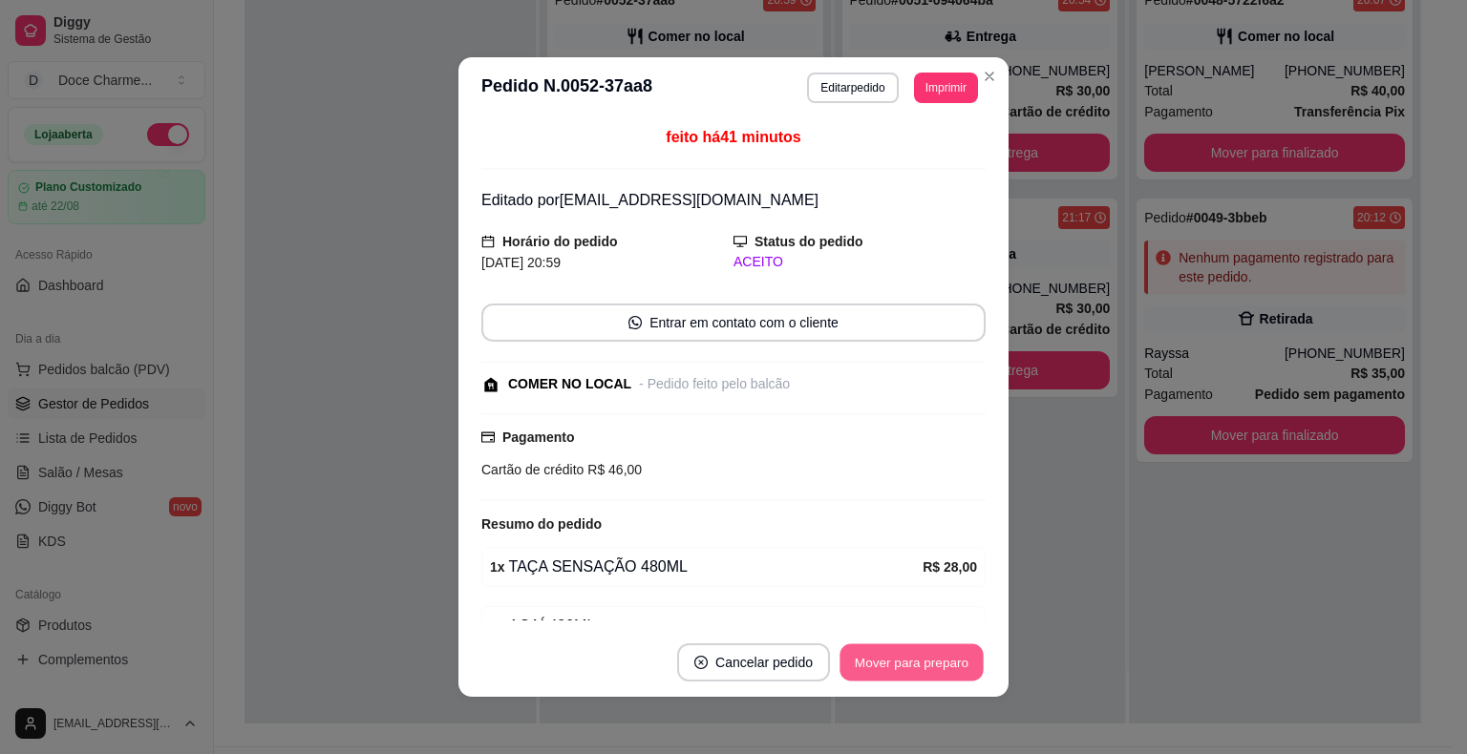
click at [882, 663] on button "Mover para preparo" at bounding box center [910, 663] width 143 height 37
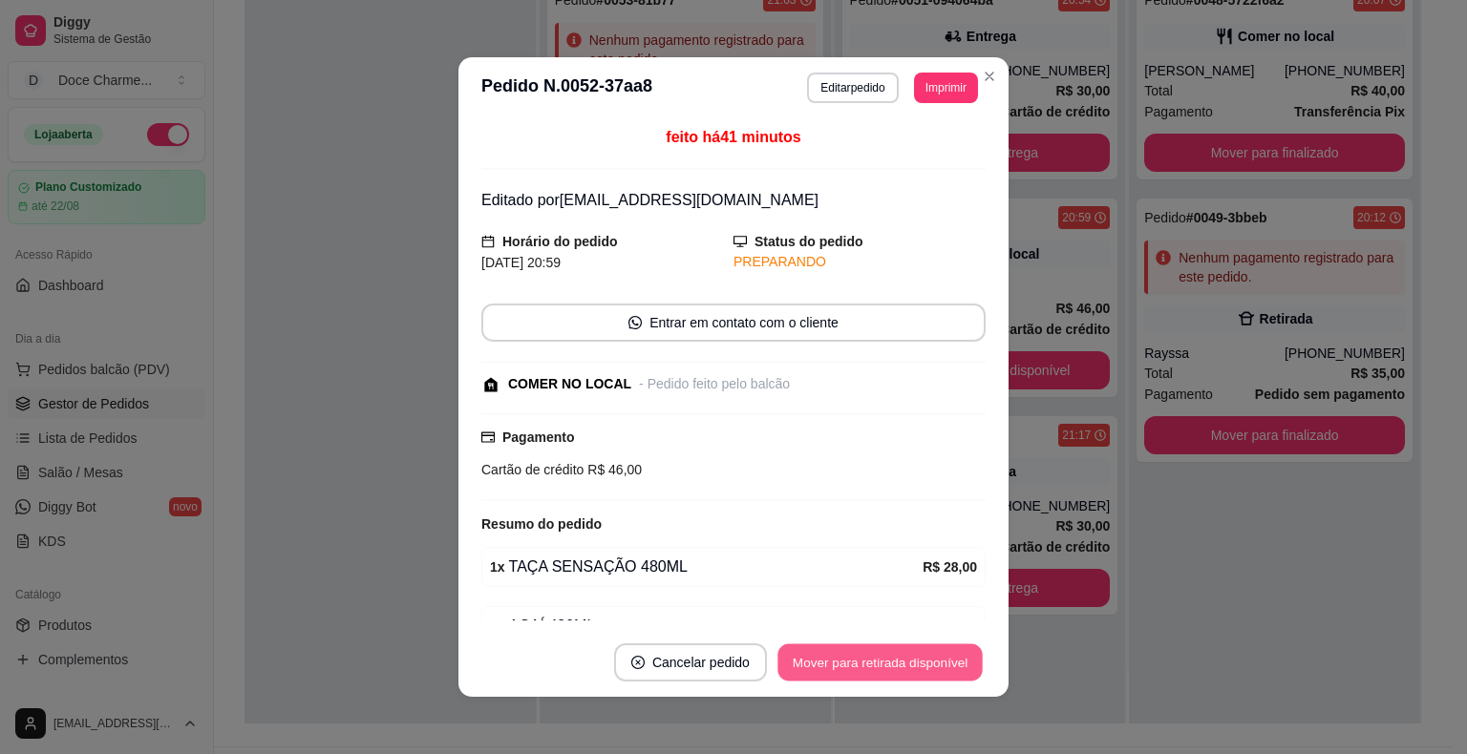
click at [908, 662] on button "Mover para retirada disponível" at bounding box center [879, 663] width 204 height 37
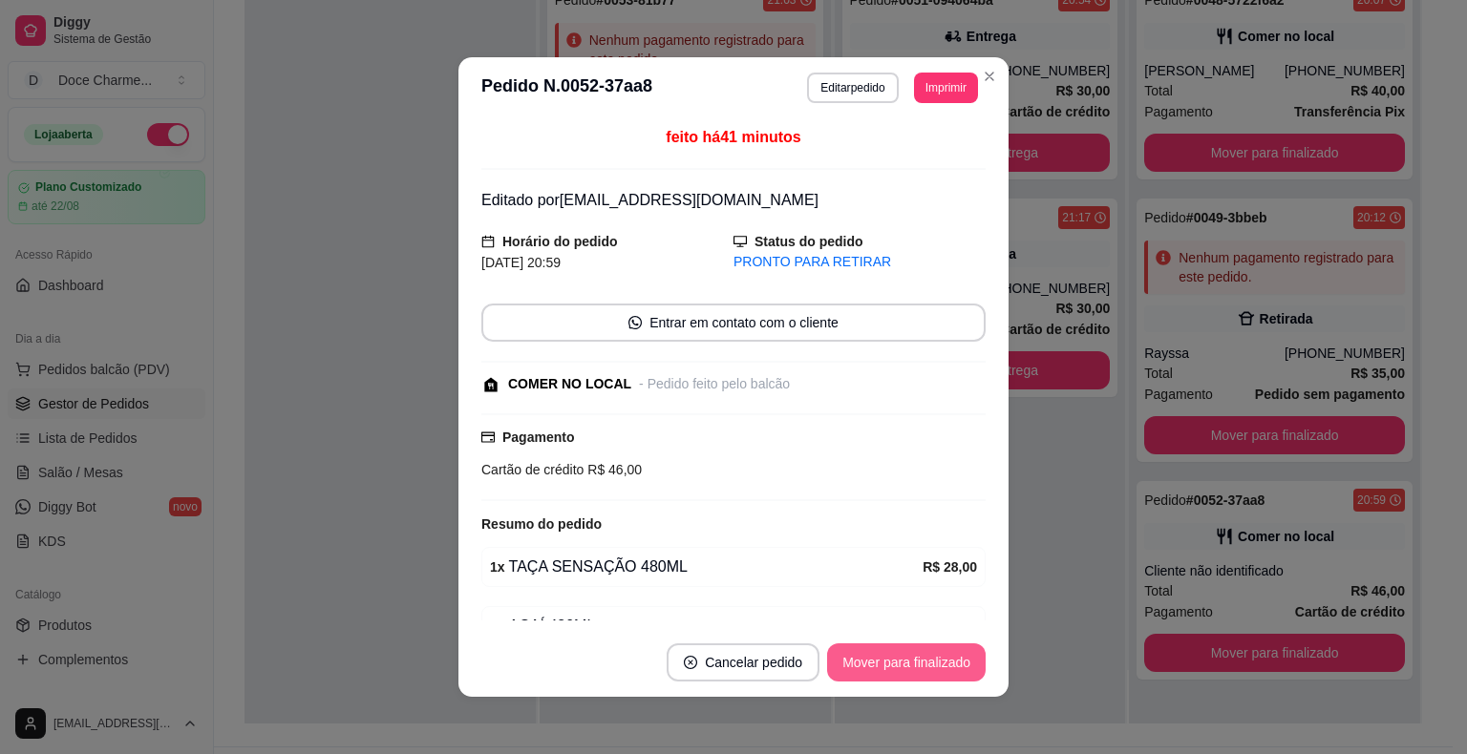
click at [916, 667] on button "Mover para finalizado" at bounding box center [906, 663] width 159 height 38
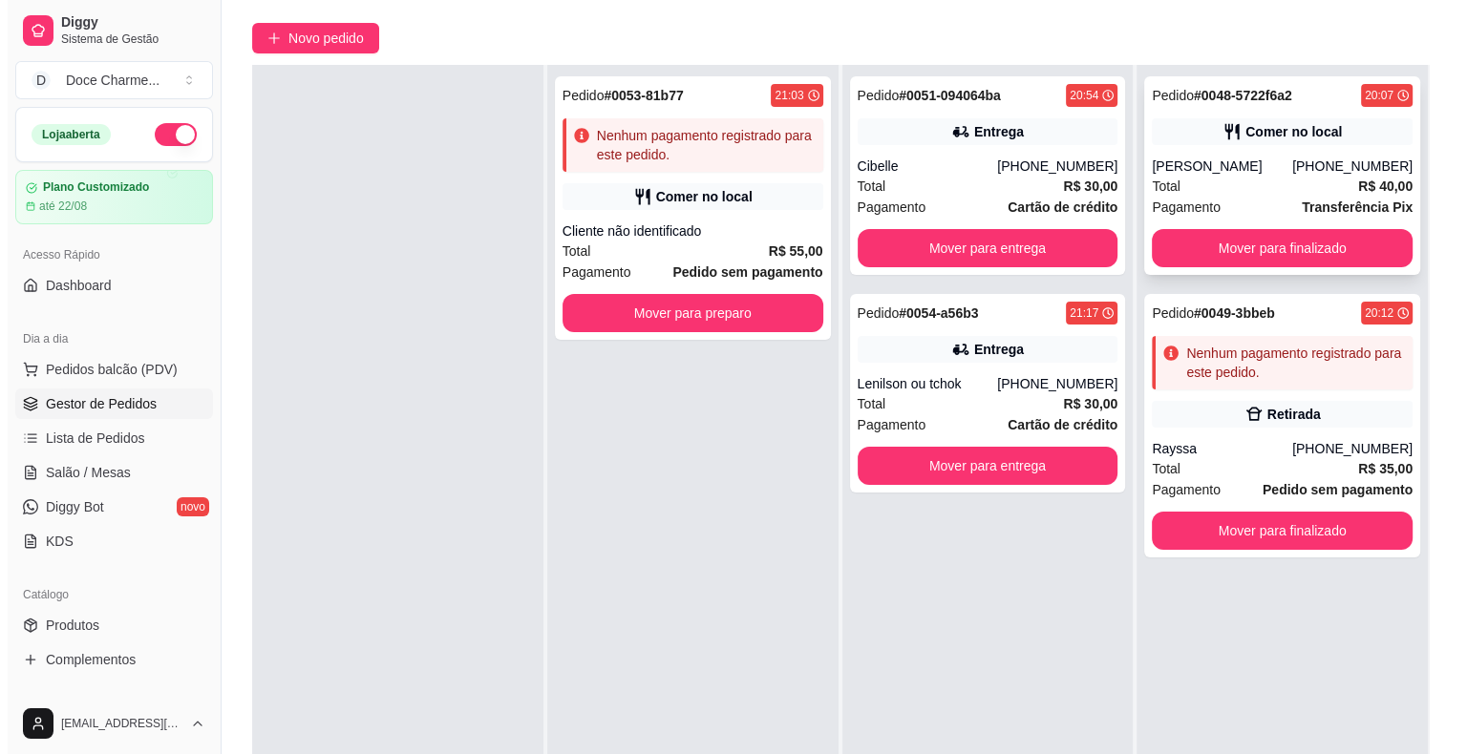
scroll to position [150, 0]
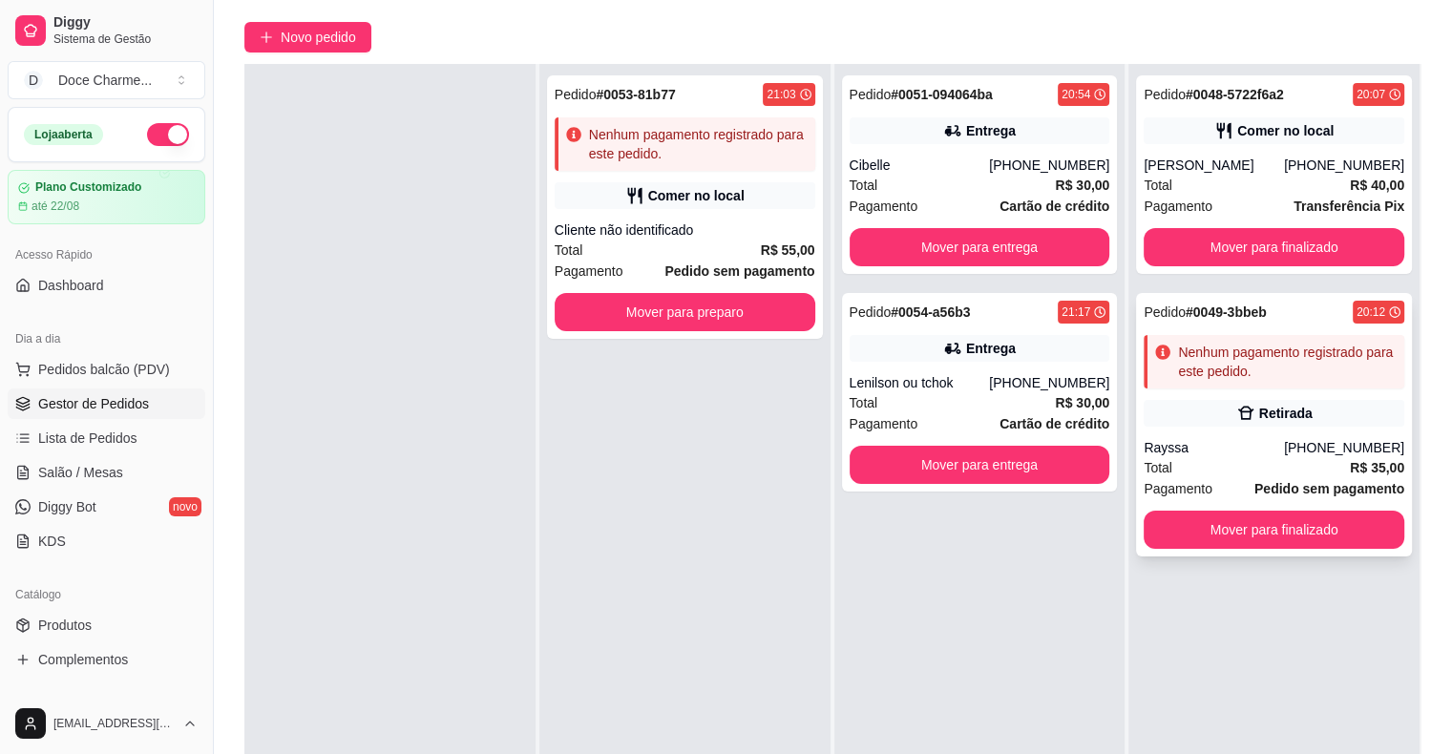
click at [1292, 349] on div "Nenhum pagamento registrado para este pedido." at bounding box center [1287, 362] width 219 height 38
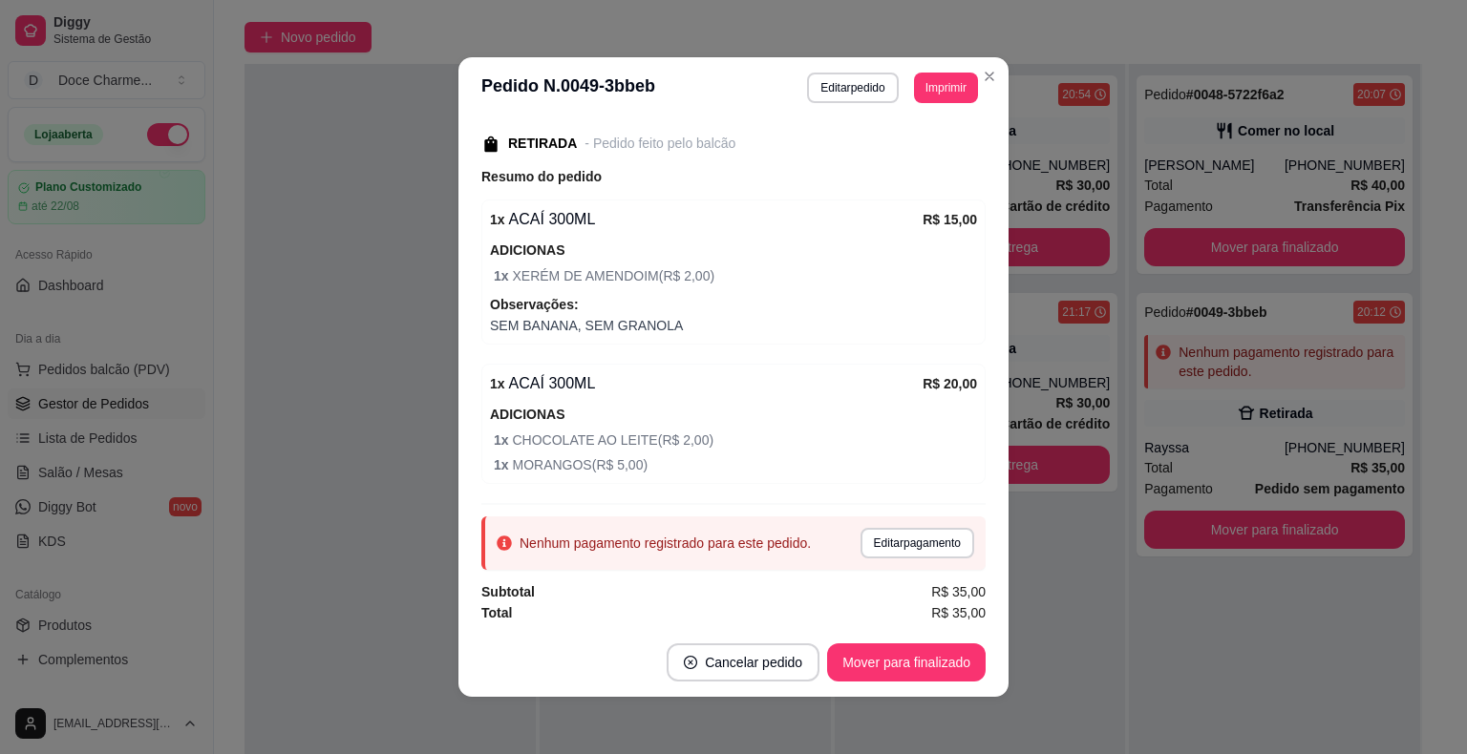
scroll to position [4, 0]
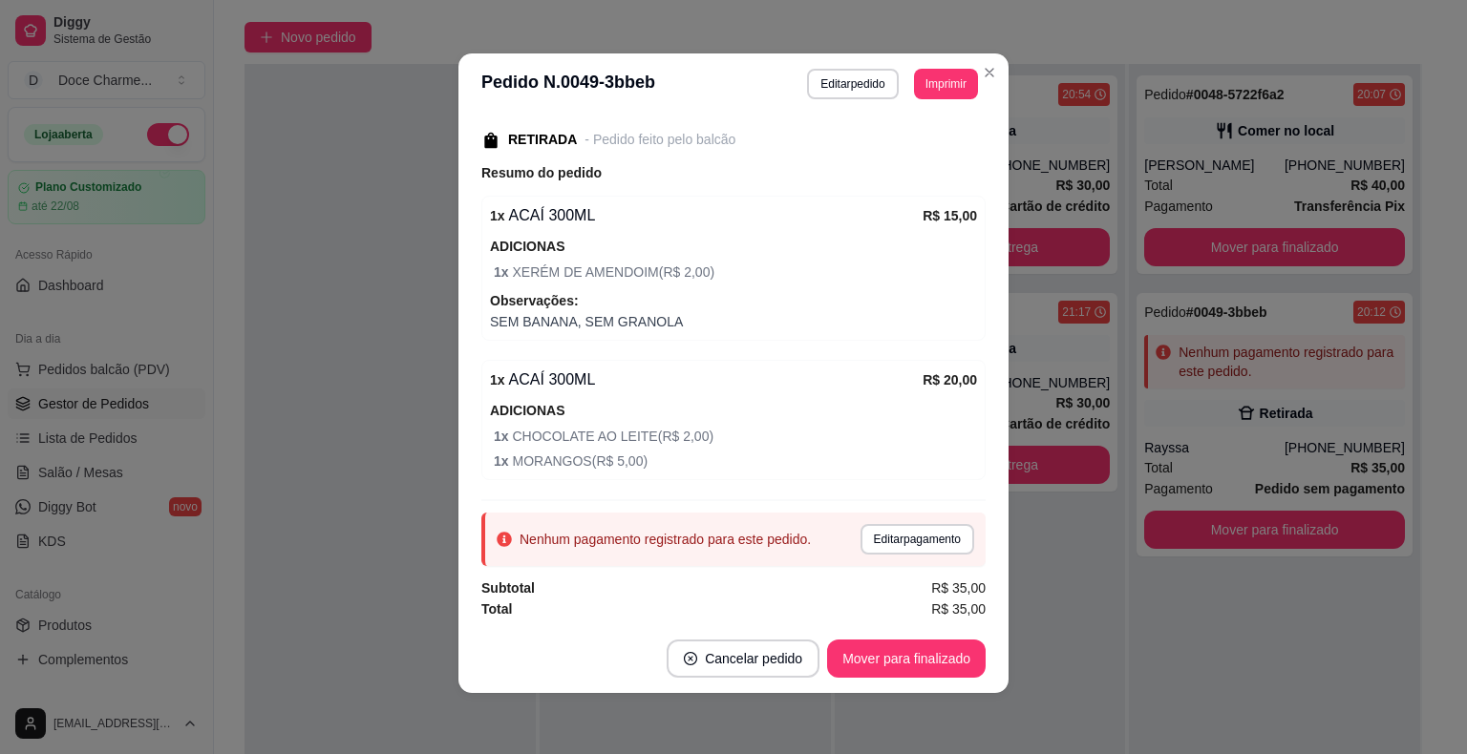
click at [752, 498] on div "feito há 87 minutos Horário do pedido [DATE] 20:12 Status do pedido PRONTO PARA…" at bounding box center [733, 369] width 504 height 495
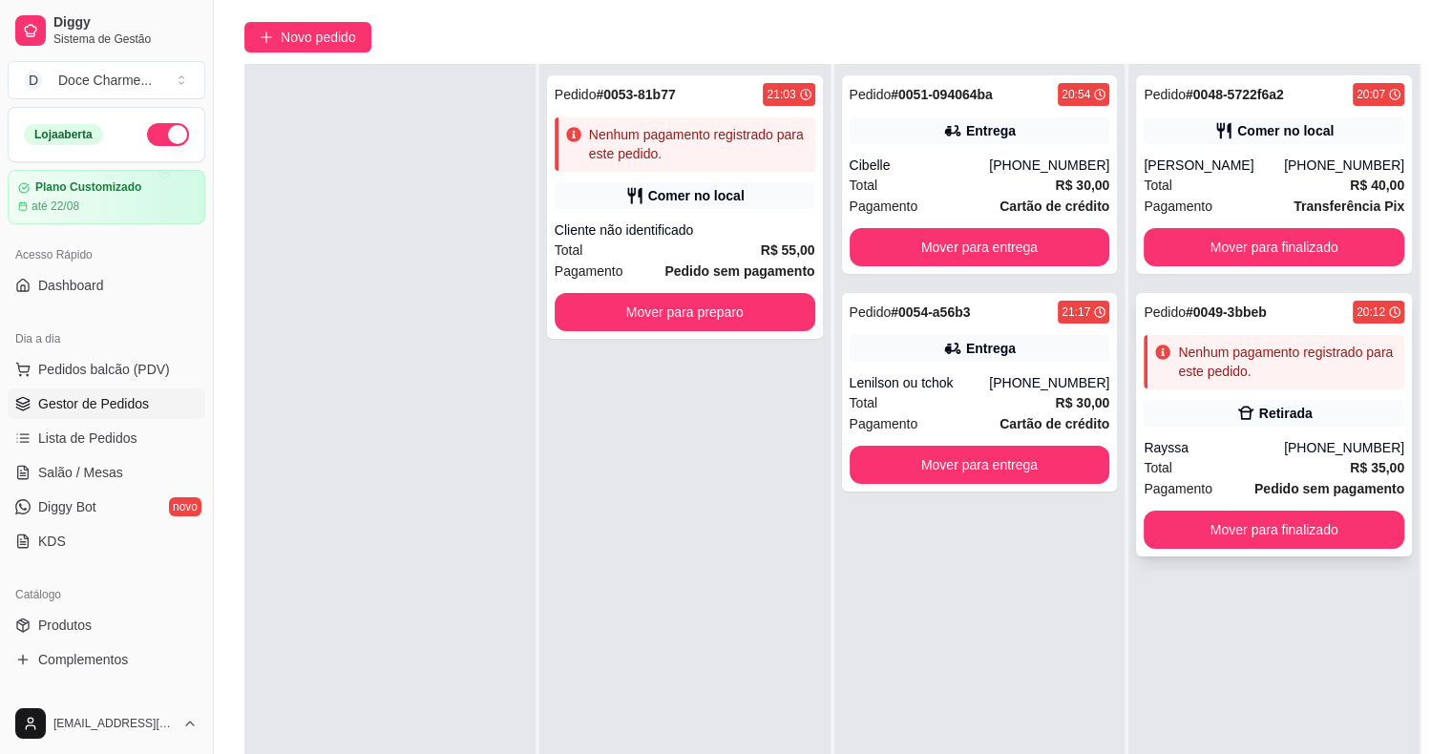
click at [1239, 447] on div "Rayssa" at bounding box center [1214, 447] width 140 height 19
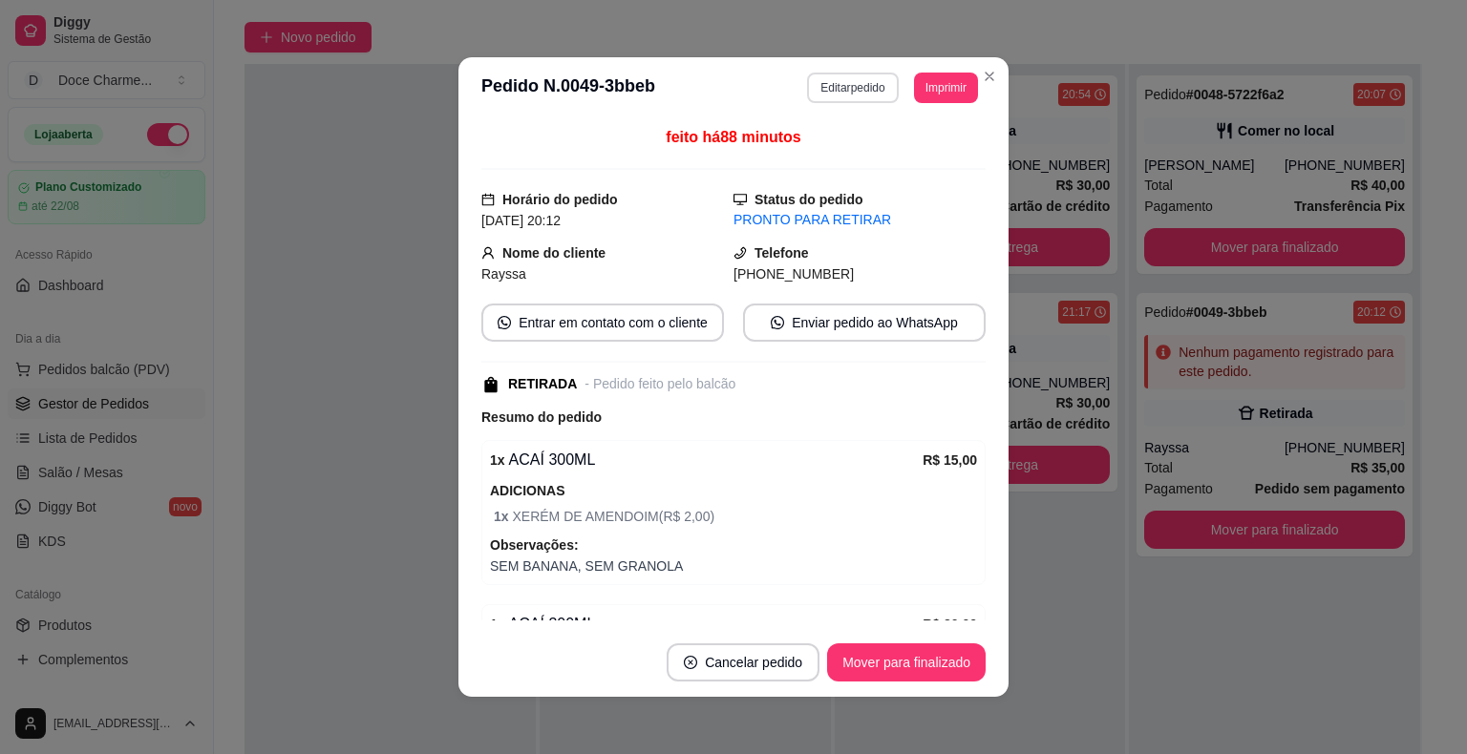
click at [829, 94] on button "Editar pedido" at bounding box center [852, 88] width 91 height 31
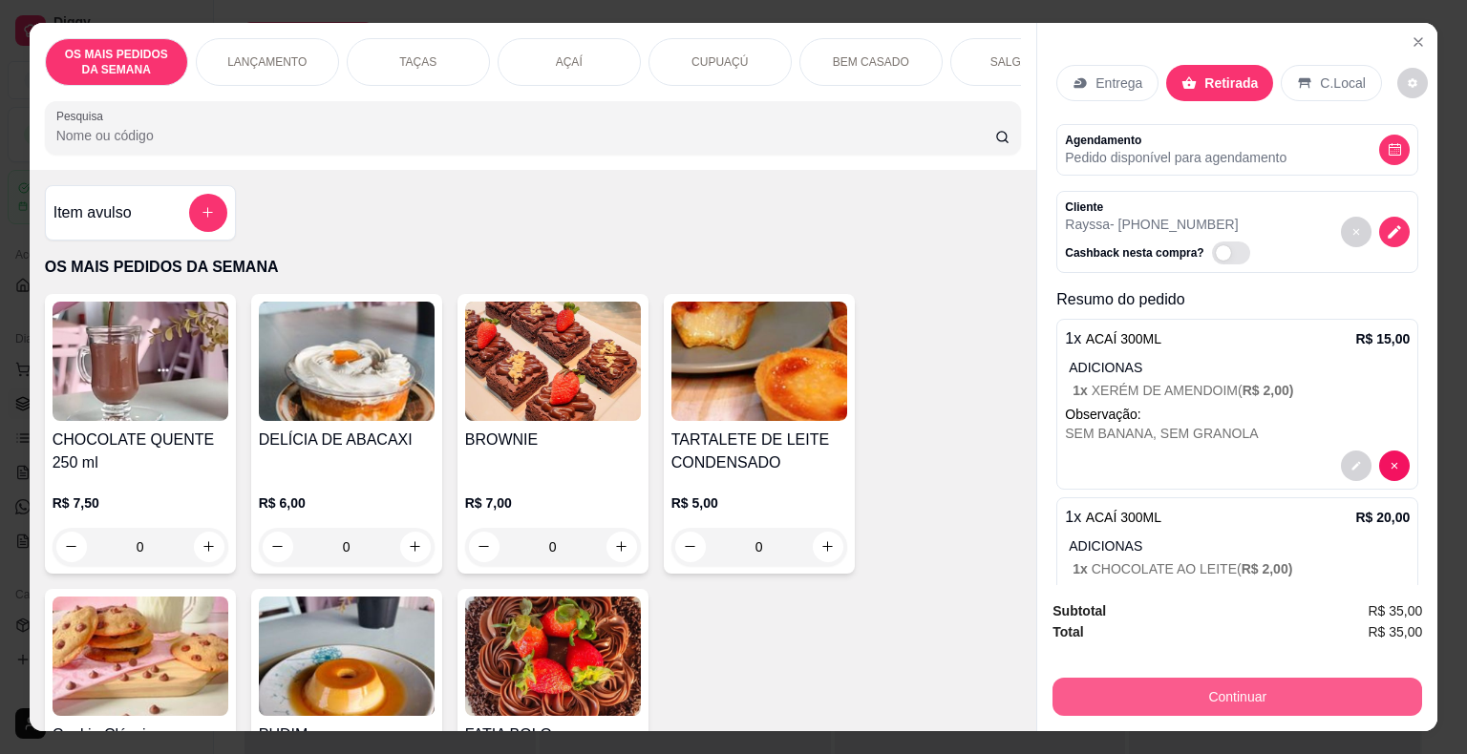
click at [1122, 698] on button "Continuar" at bounding box center [1237, 697] width 370 height 38
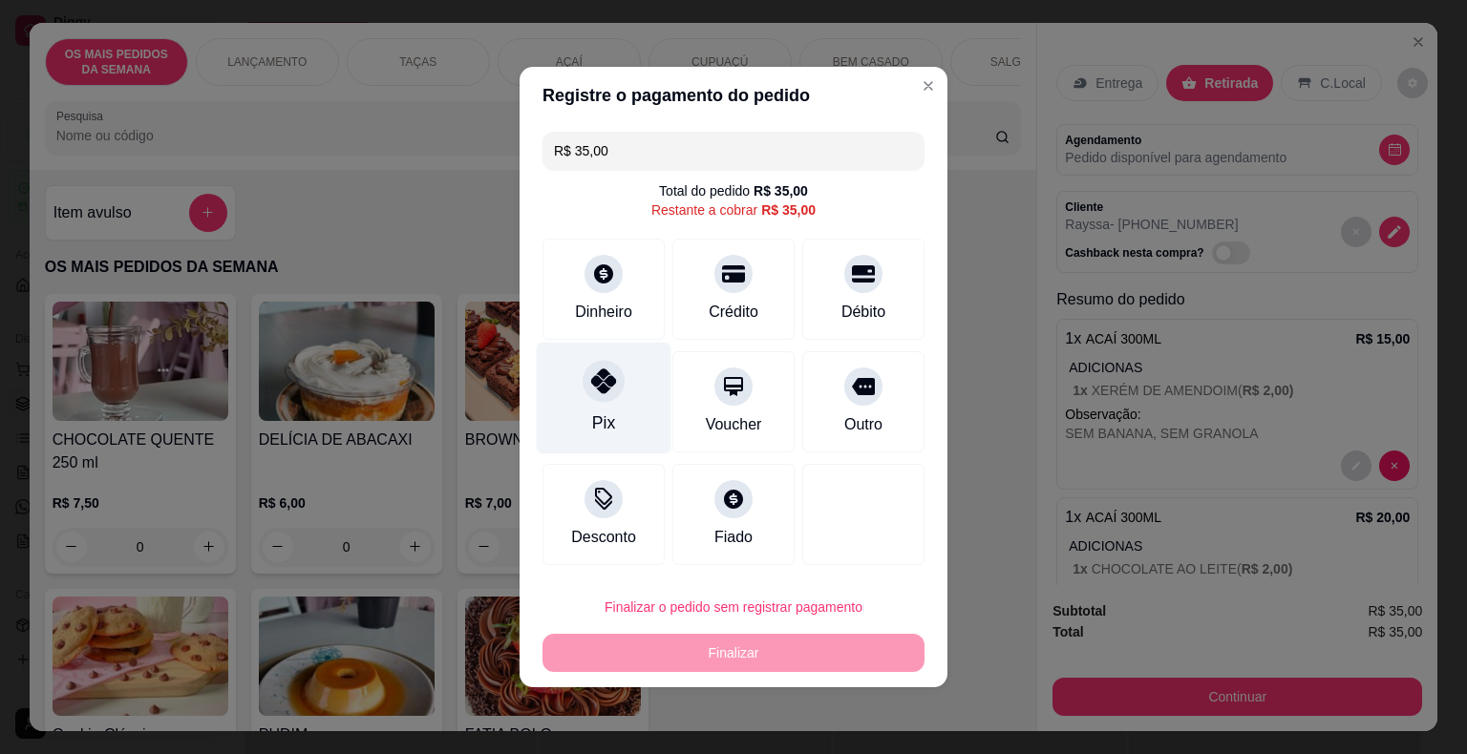
click at [615, 425] on div "Pix" at bounding box center [604, 399] width 135 height 112
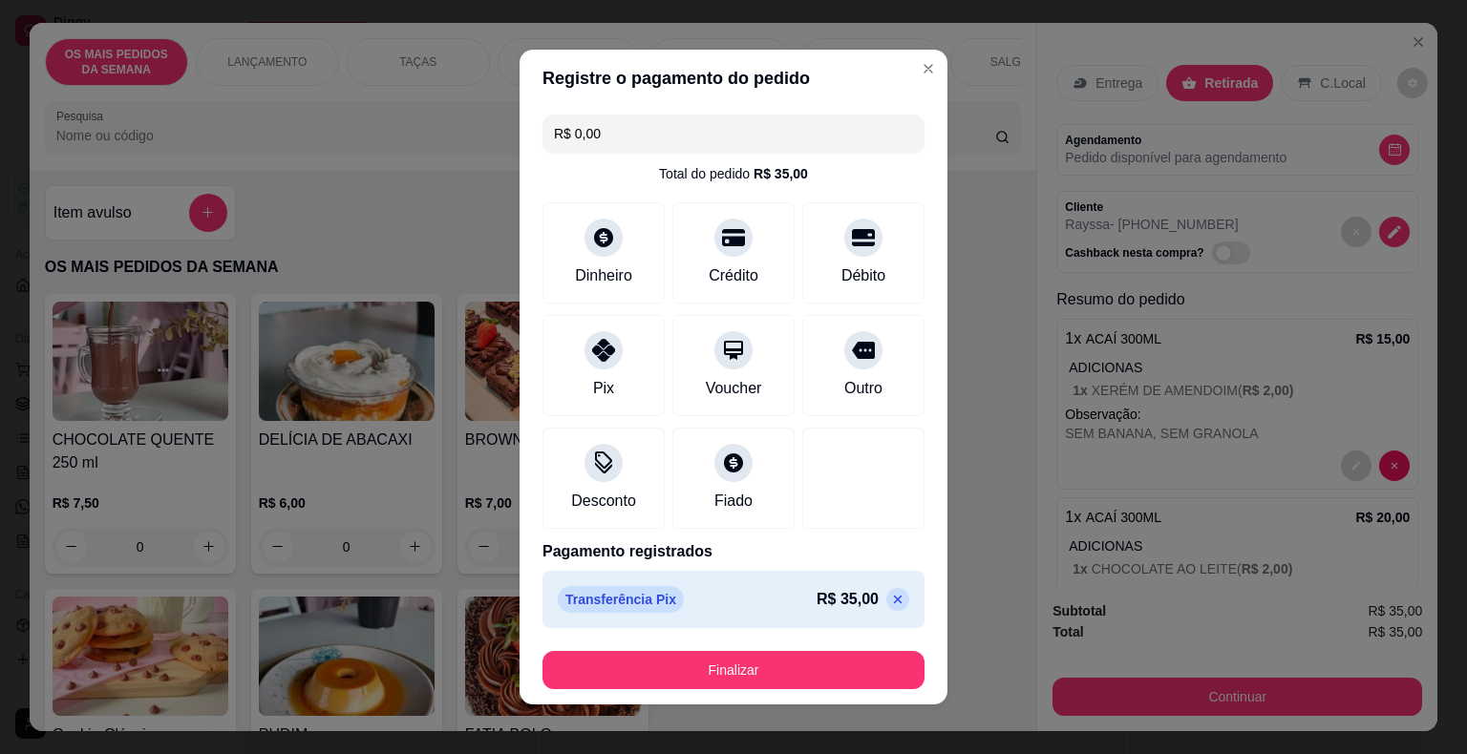
click at [834, 693] on footer "Finalizar" at bounding box center [733, 670] width 428 height 69
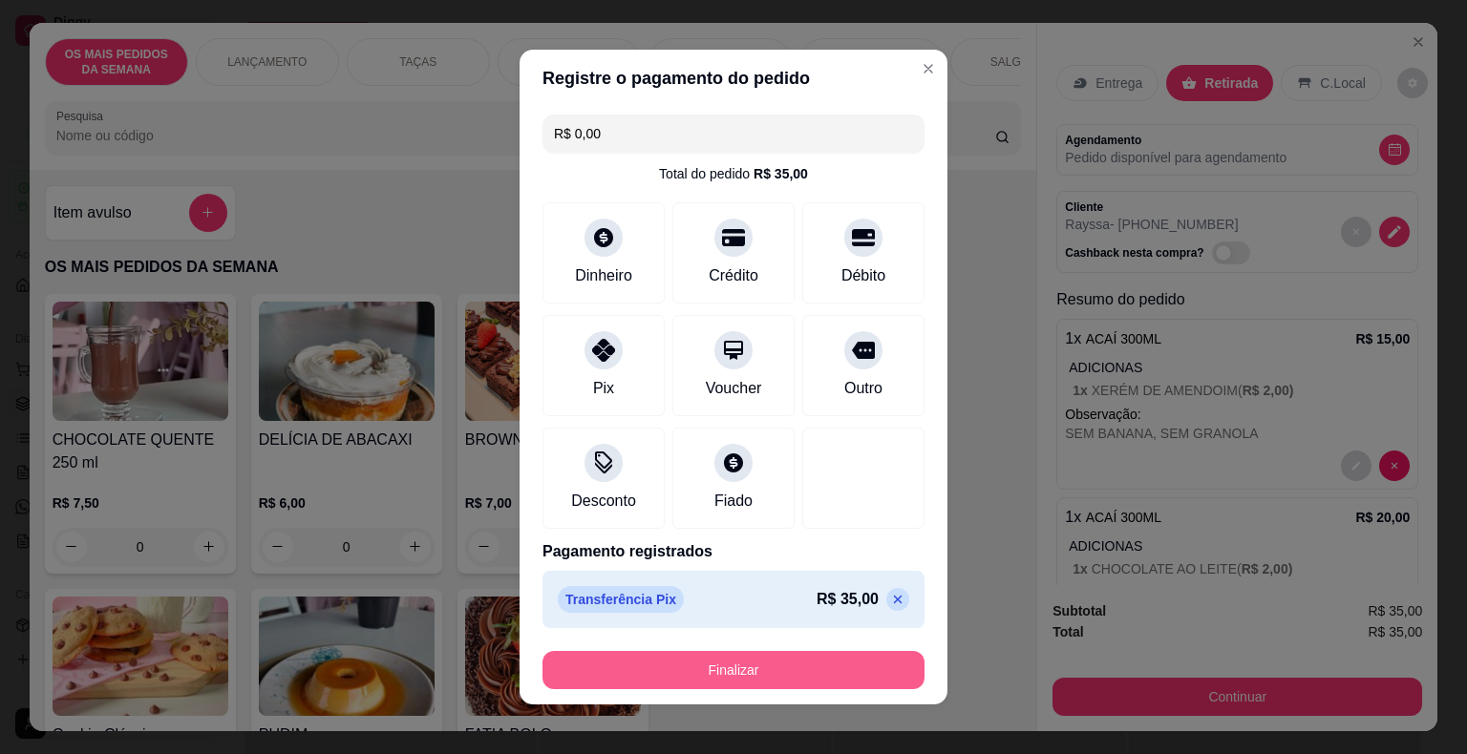
click at [811, 671] on button "Finalizar" at bounding box center [733, 670] width 382 height 38
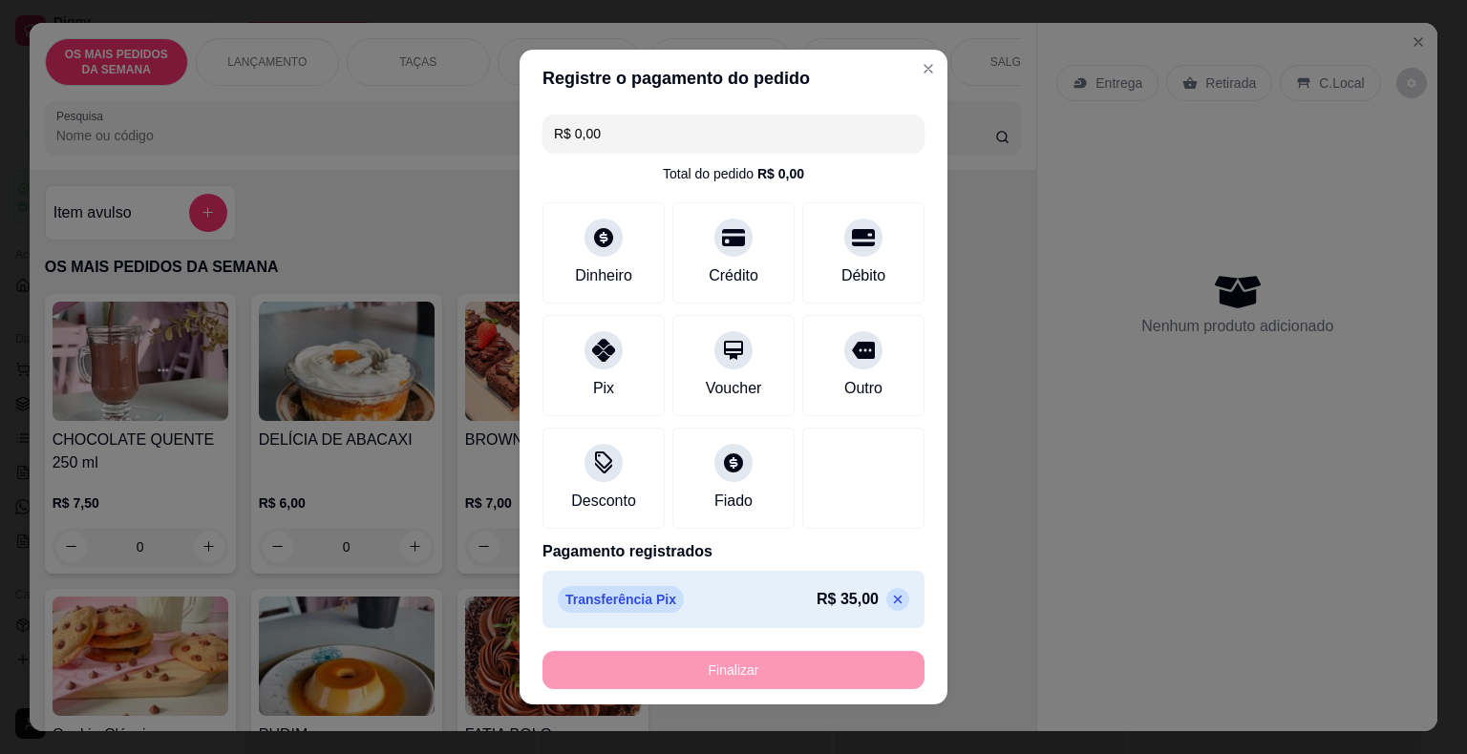
type input "-R$ 35,00"
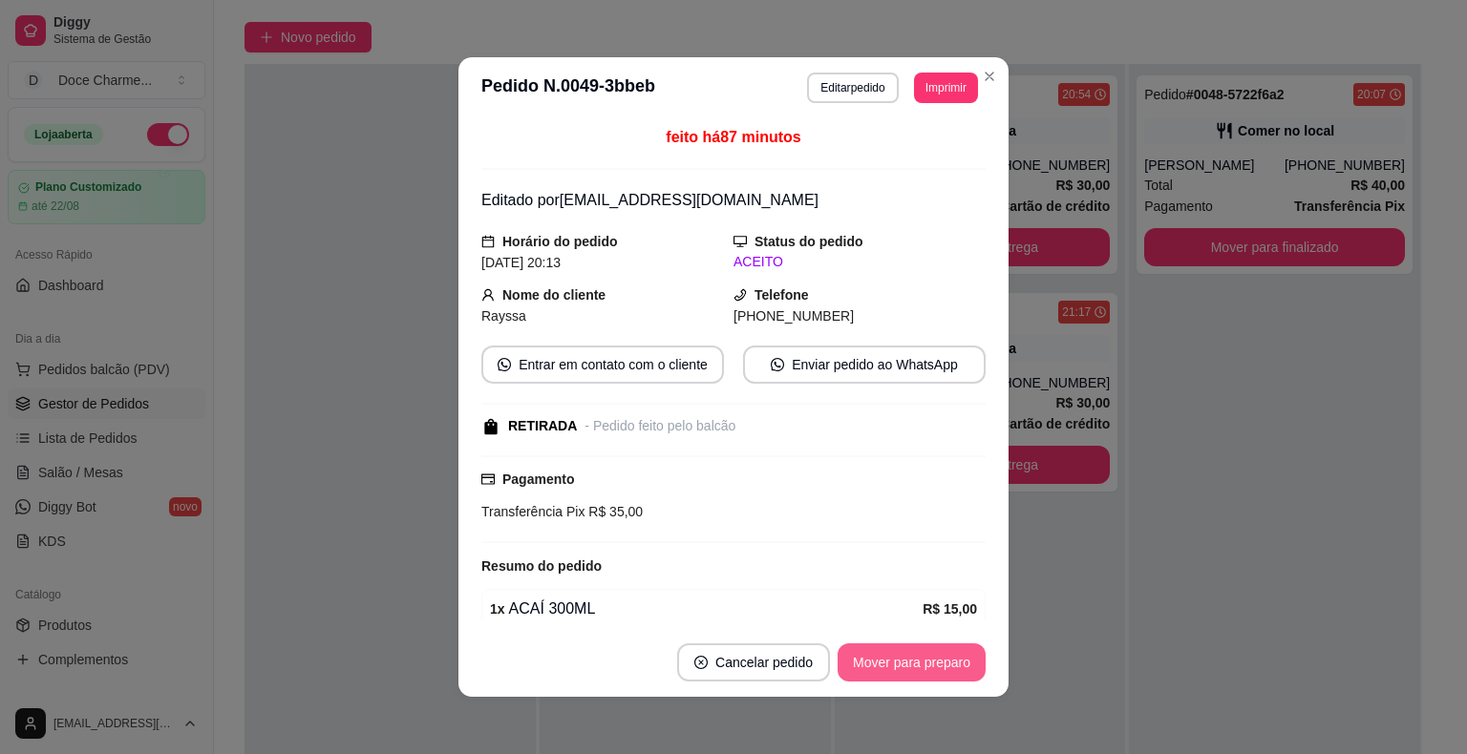
click at [870, 666] on button "Mover para preparo" at bounding box center [911, 663] width 148 height 38
click at [870, 666] on div "Mover para preparo" at bounding box center [911, 663] width 148 height 38
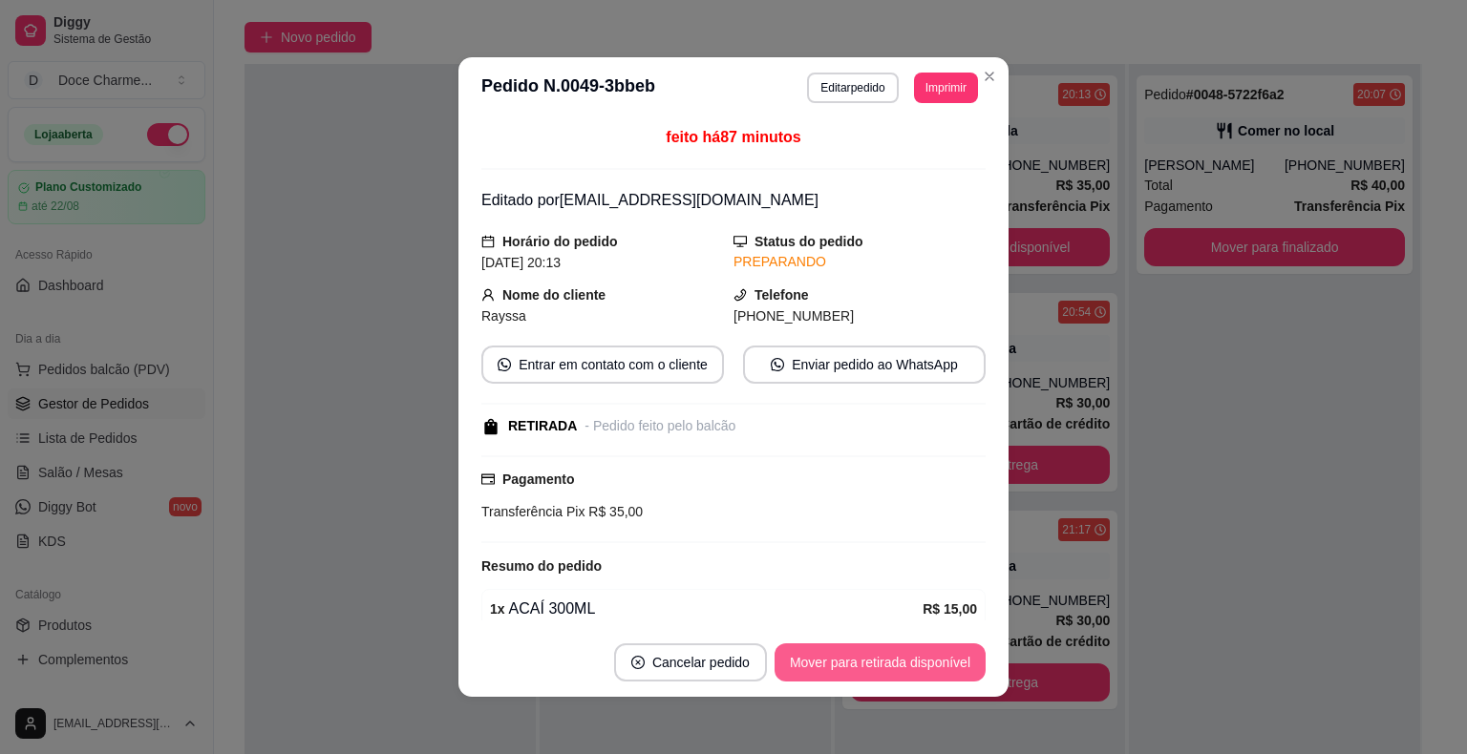
click at [870, 666] on button "Mover para retirada disponível" at bounding box center [879, 663] width 211 height 38
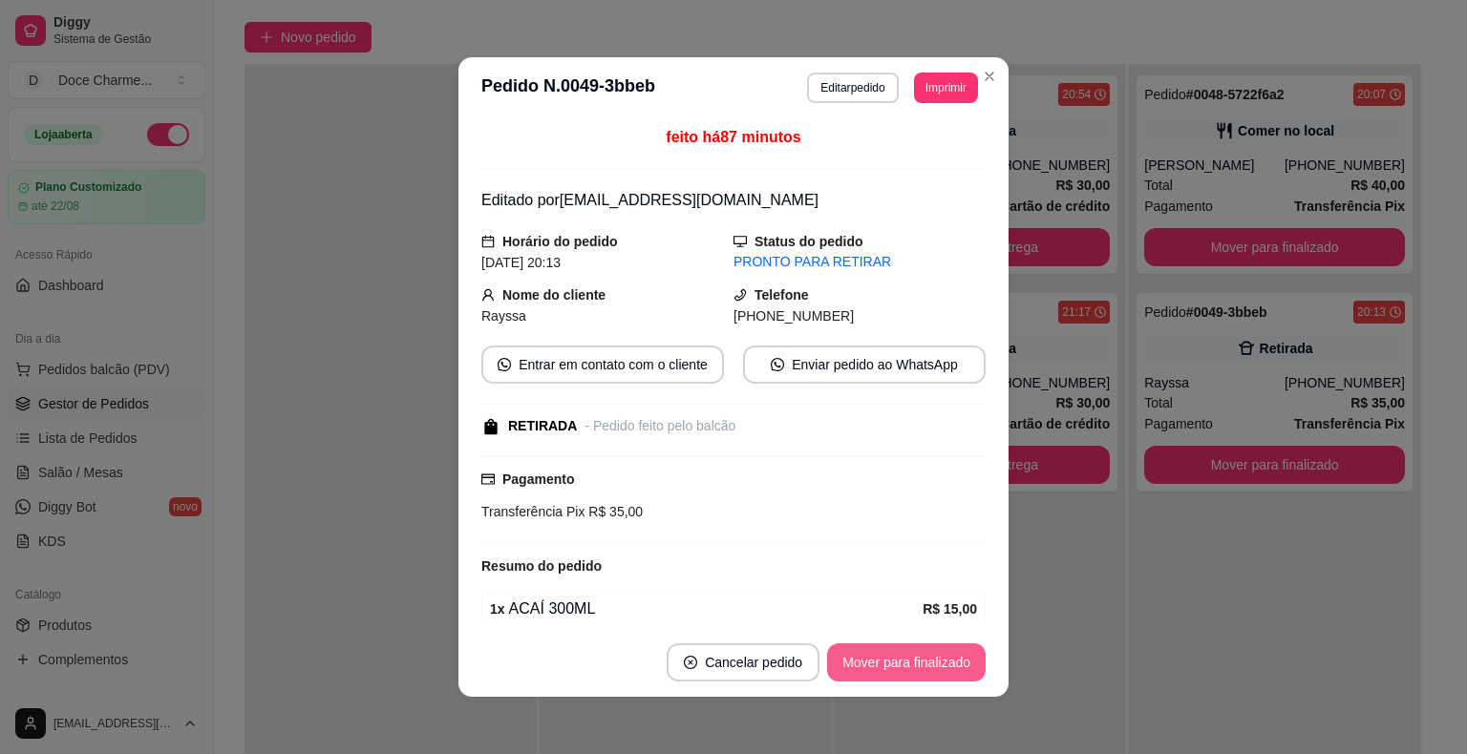
click at [870, 666] on button "Mover para finalizado" at bounding box center [906, 663] width 159 height 38
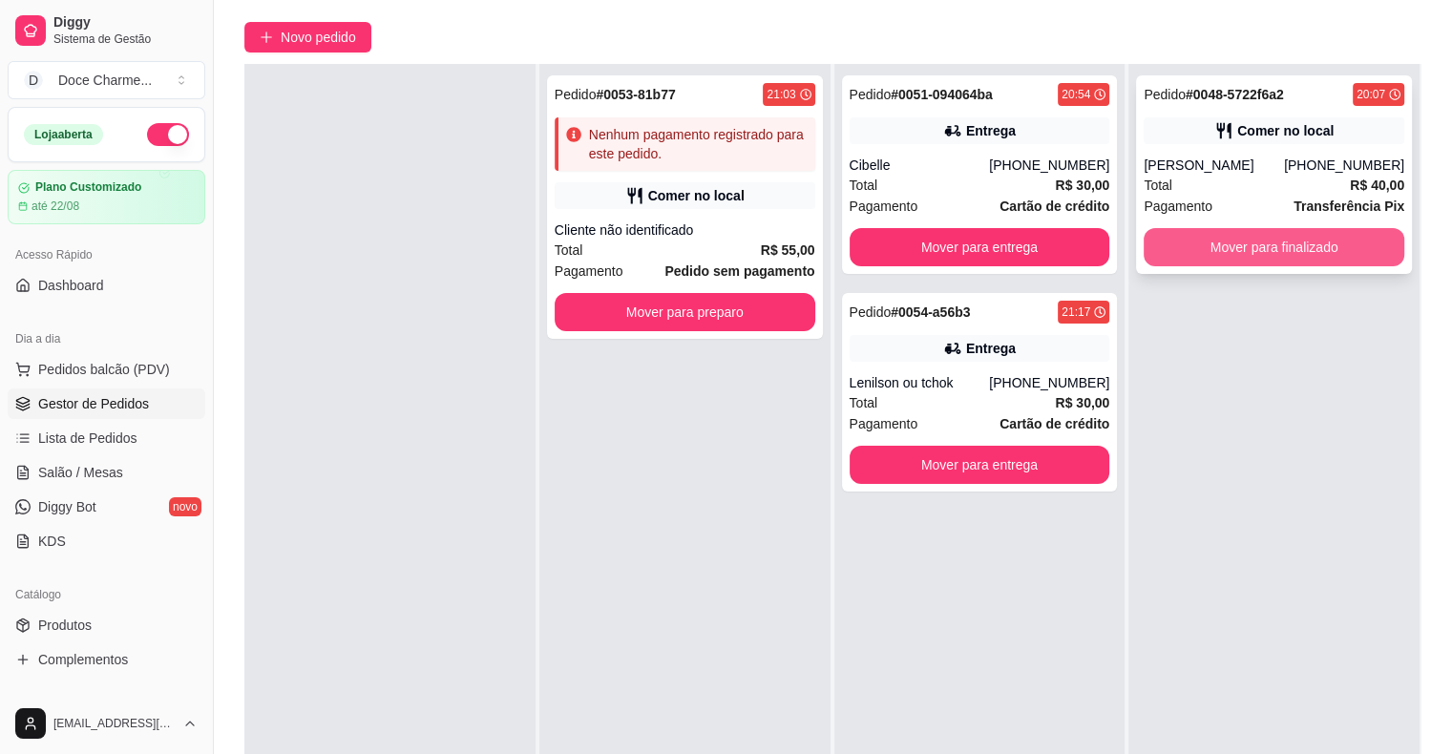
click at [1213, 256] on button "Mover para finalizado" at bounding box center [1274, 247] width 261 height 38
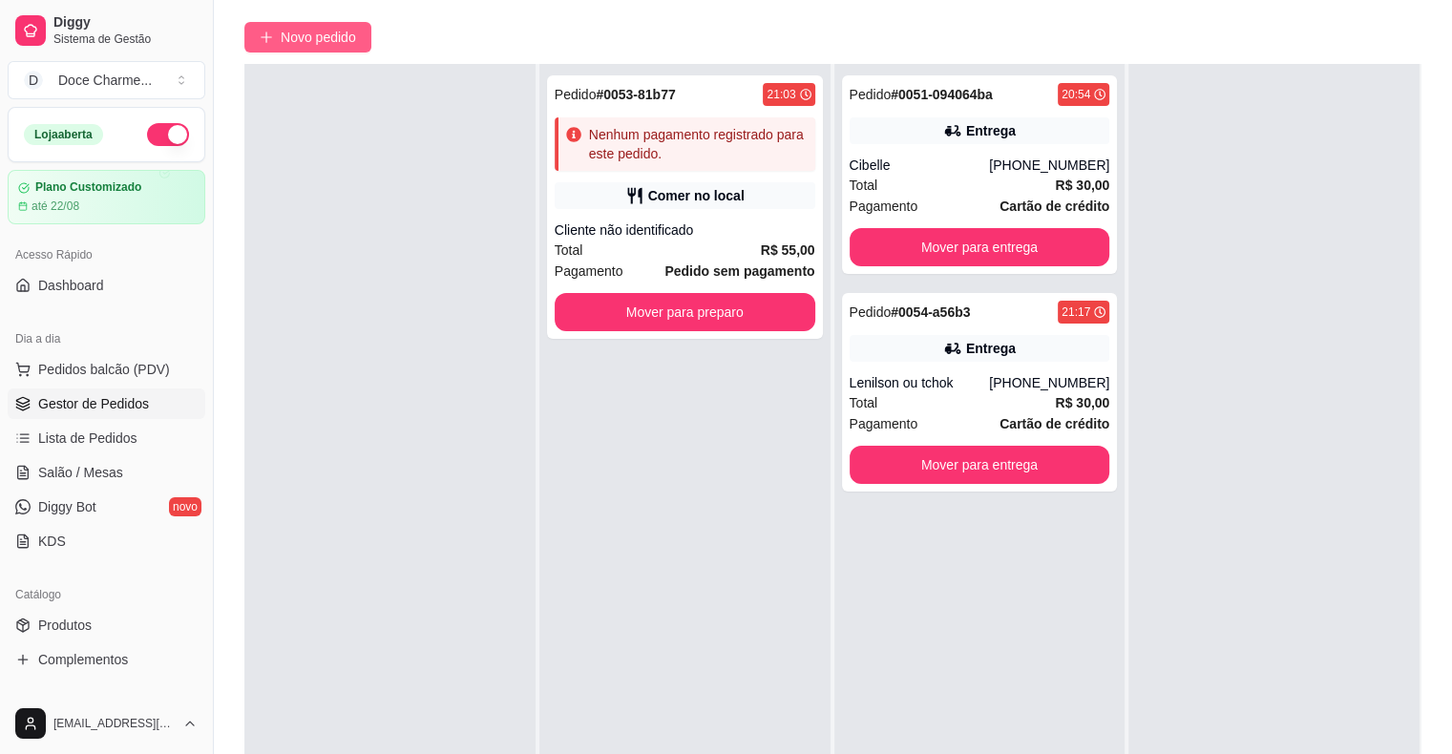
click at [349, 43] on span "Novo pedido" at bounding box center [318, 37] width 75 height 21
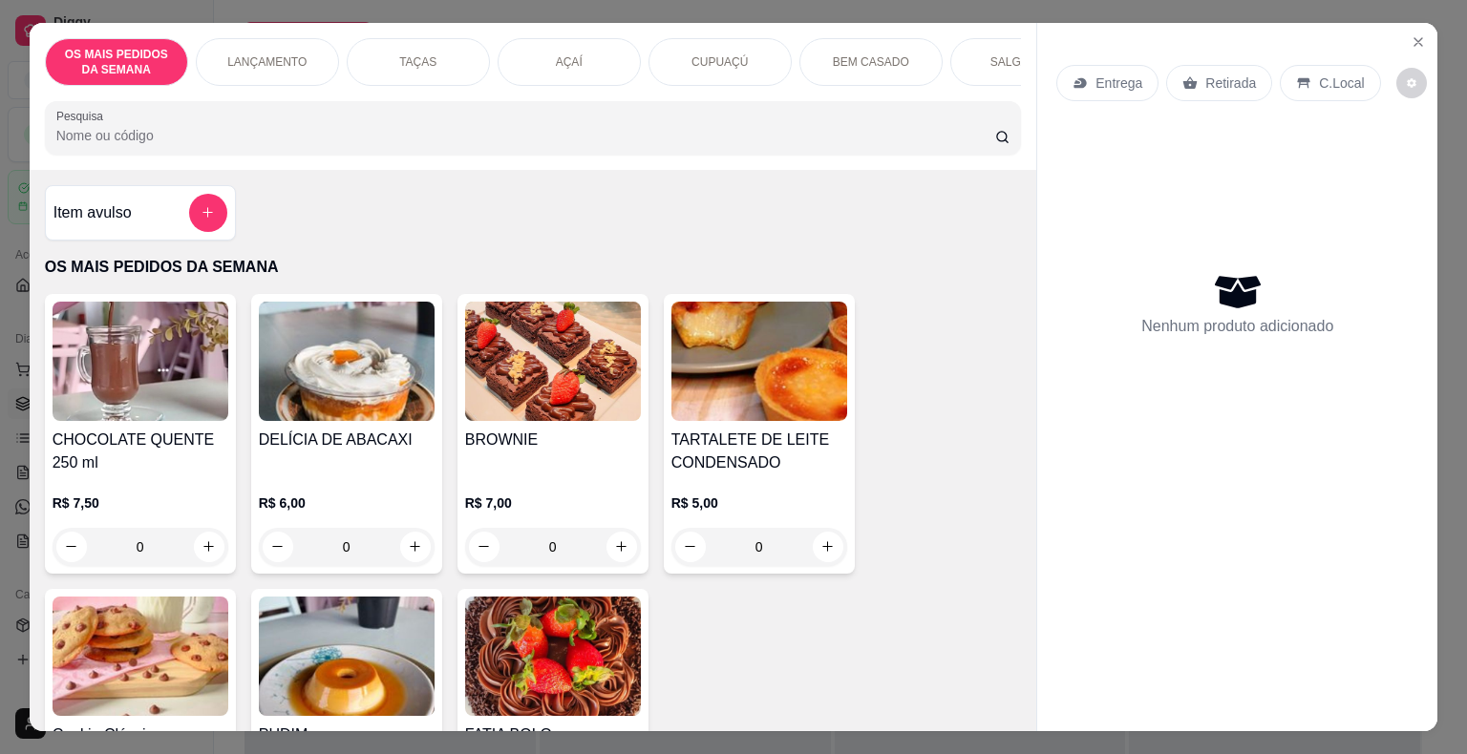
click at [565, 54] on p "AÇAÍ" at bounding box center [569, 61] width 27 height 15
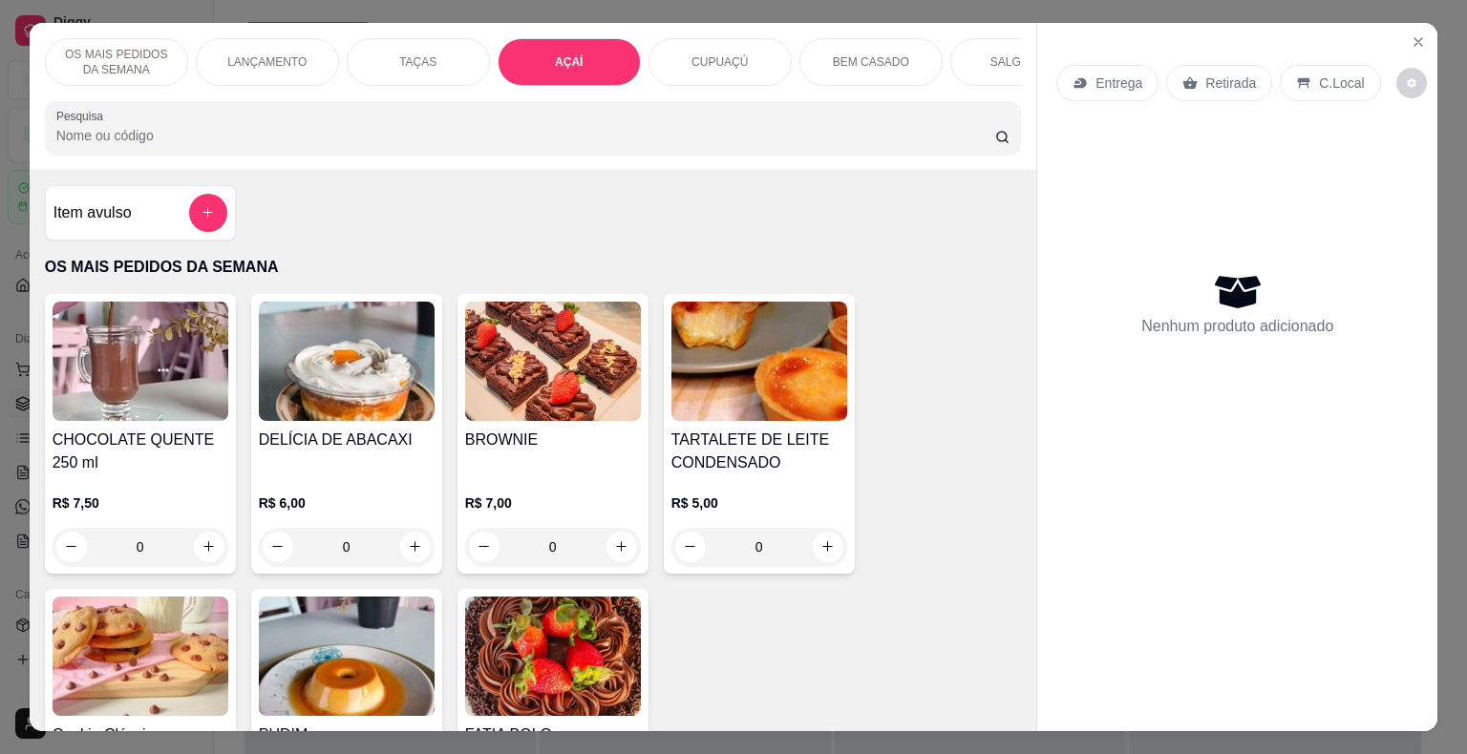
scroll to position [46, 0]
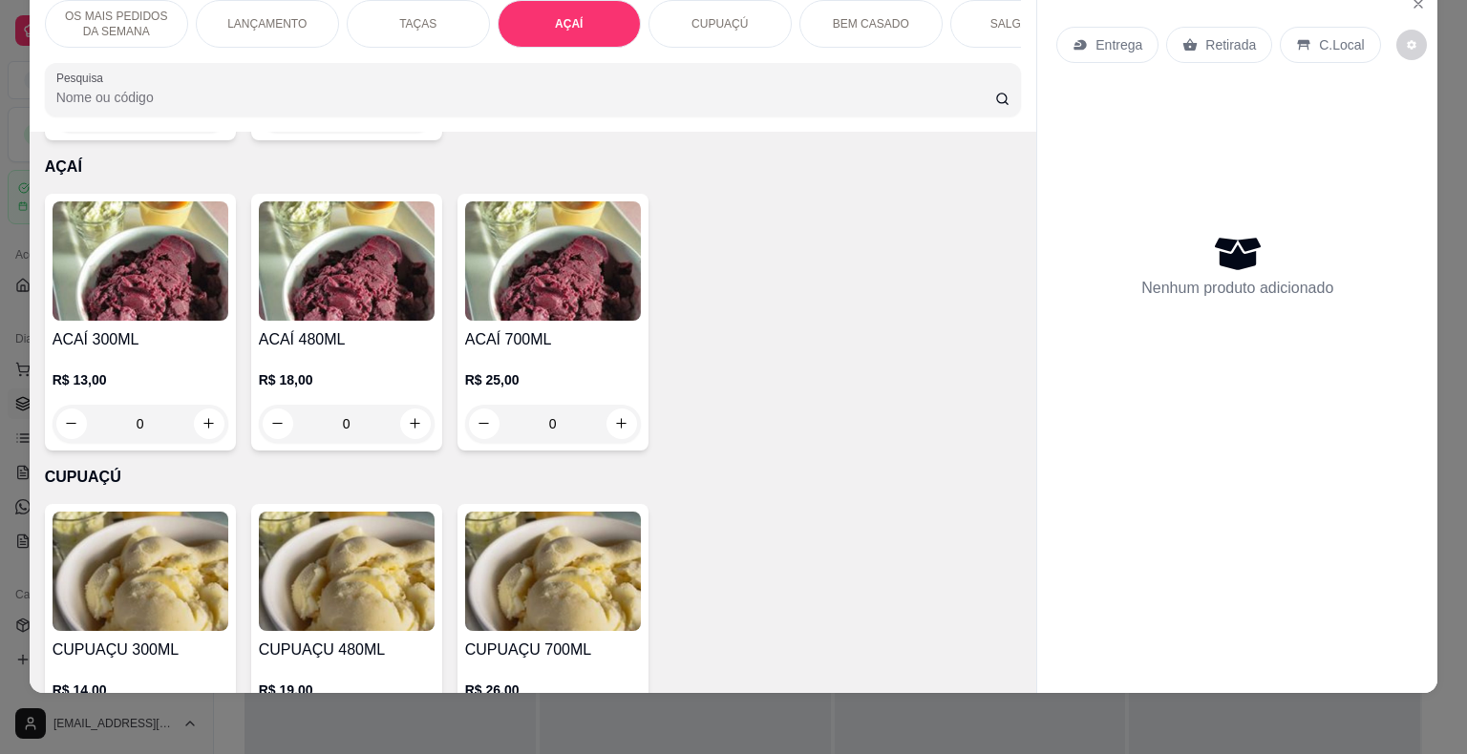
click at [522, 277] on img at bounding box center [553, 260] width 176 height 119
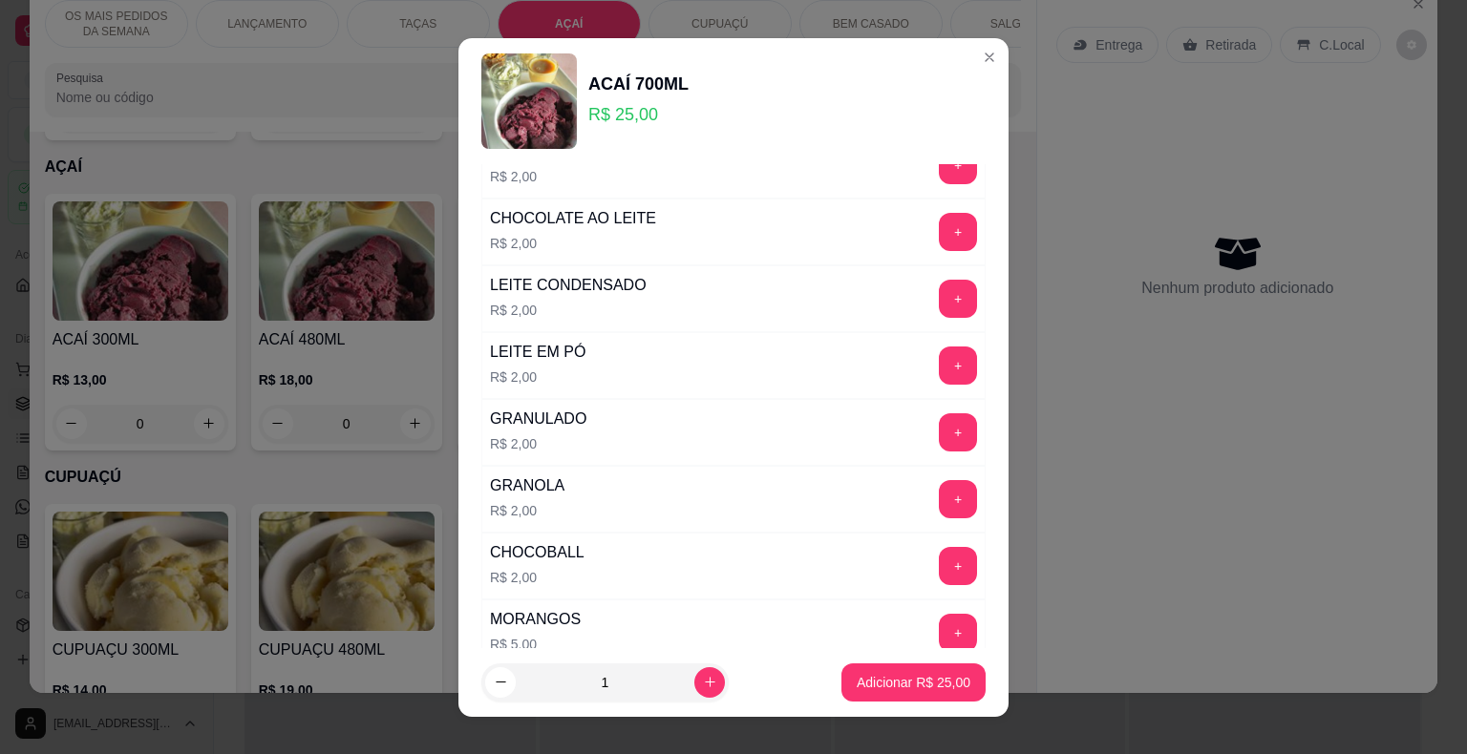
scroll to position [924, 0]
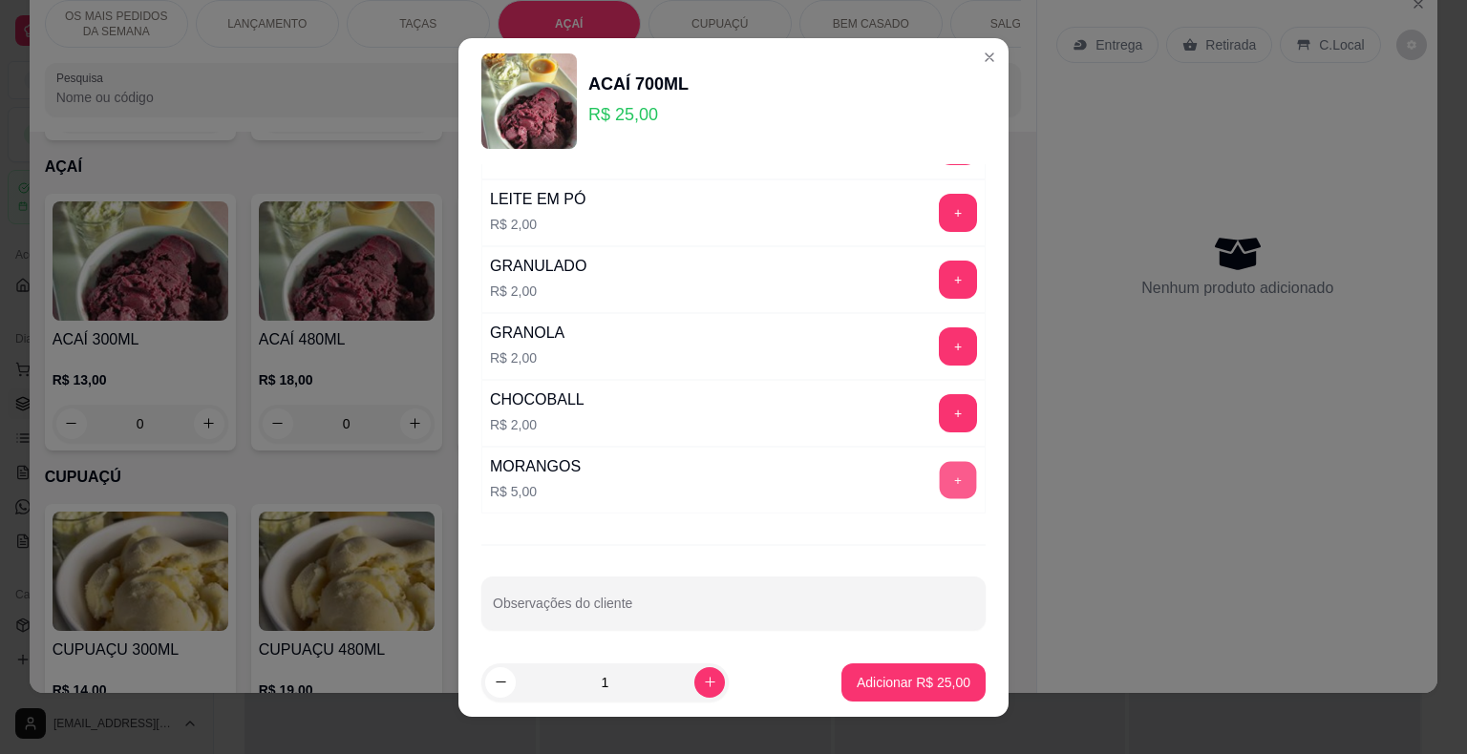
click at [940, 488] on button "+" at bounding box center [958, 479] width 37 height 37
click at [901, 683] on p "Adicionar R$ 30,00" at bounding box center [913, 682] width 111 height 18
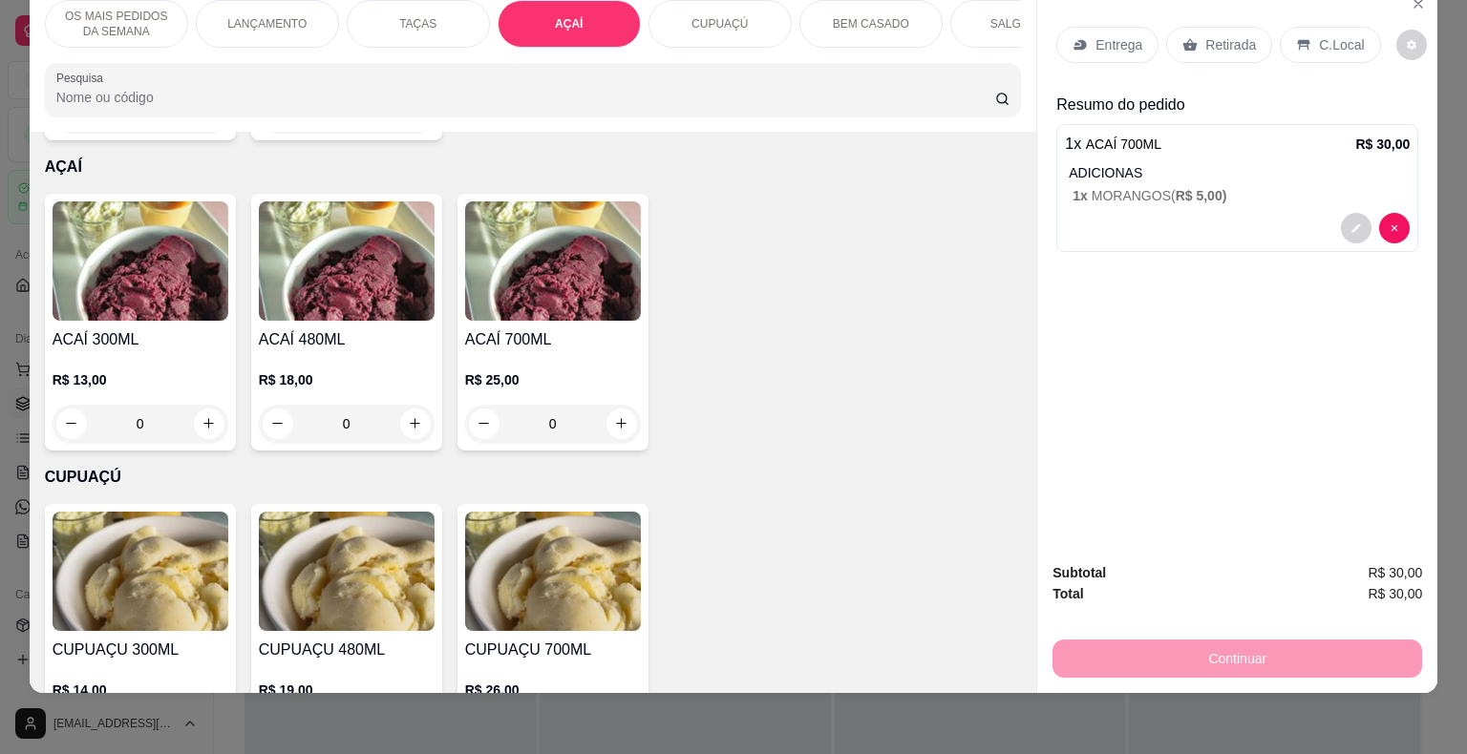
click at [1108, 35] on p "Entrega" at bounding box center [1118, 44] width 47 height 19
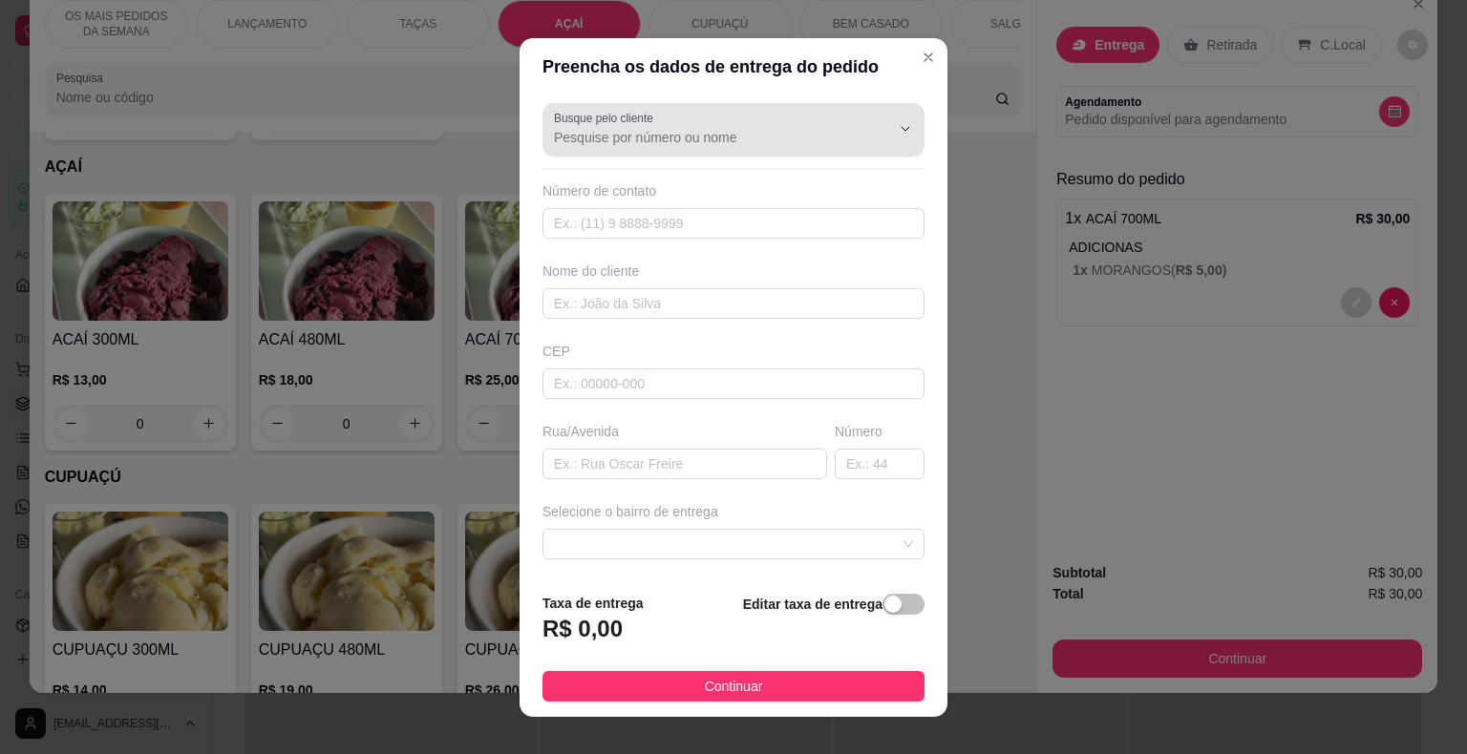
click at [784, 120] on div at bounding box center [733, 130] width 359 height 38
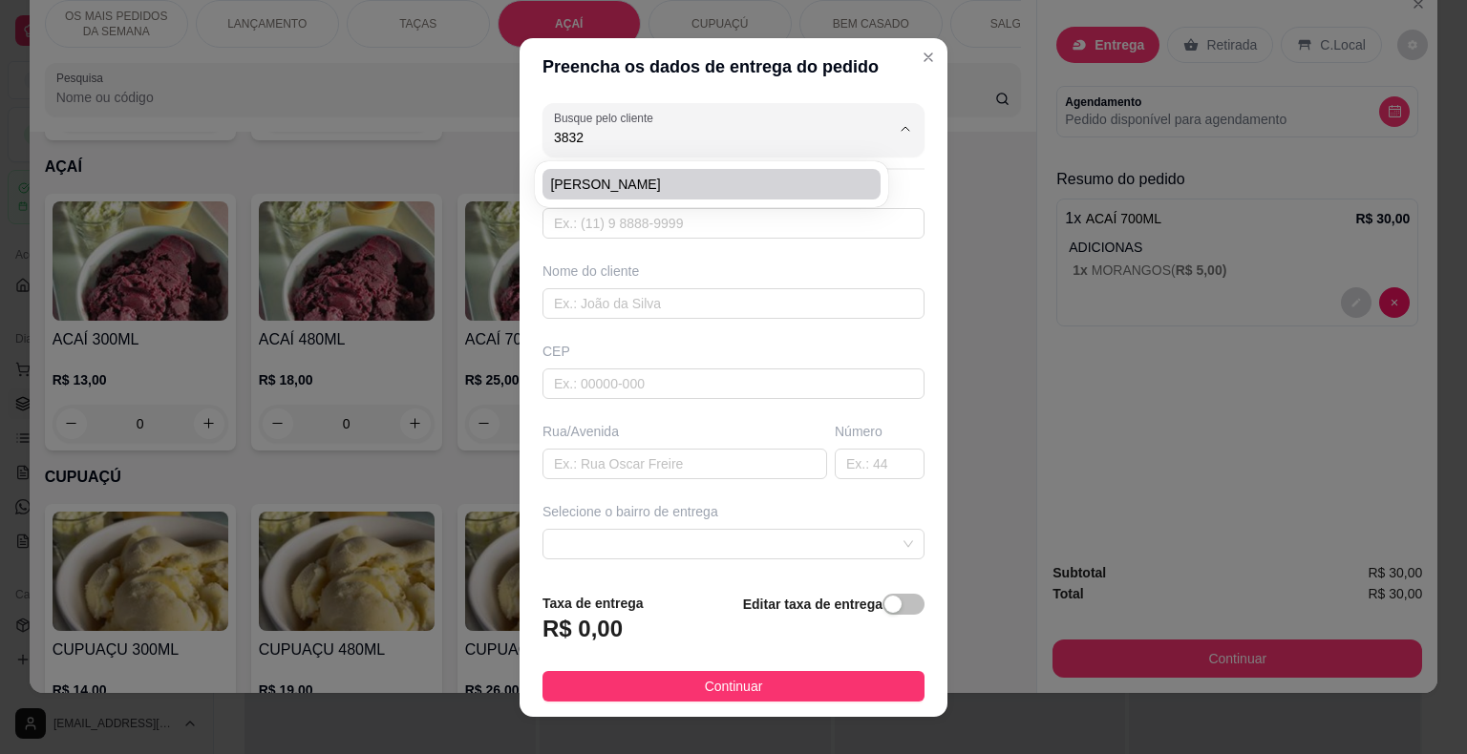
click at [699, 179] on span "[PERSON_NAME]" at bounding box center [702, 184] width 304 height 19
type input "[PERSON_NAME]"
type input "81987933832"
type input "[PERSON_NAME]"
type input "54270070"
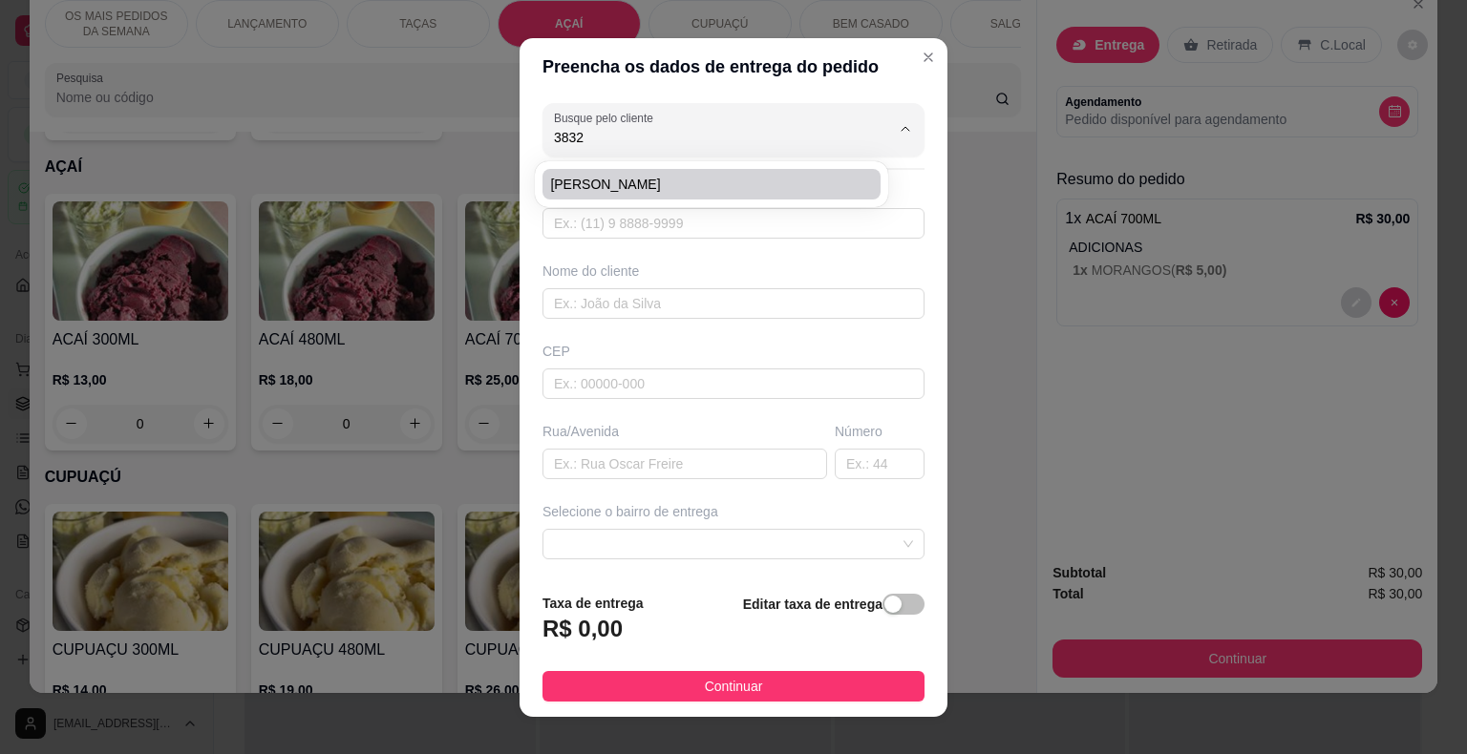
type input "[GEOGRAPHIC_DATA]"
type input "136"
type input "Jaboatão dos Guararapes"
type input "ao lado do bloco 93, em frente ao campinho de barro da av 08"
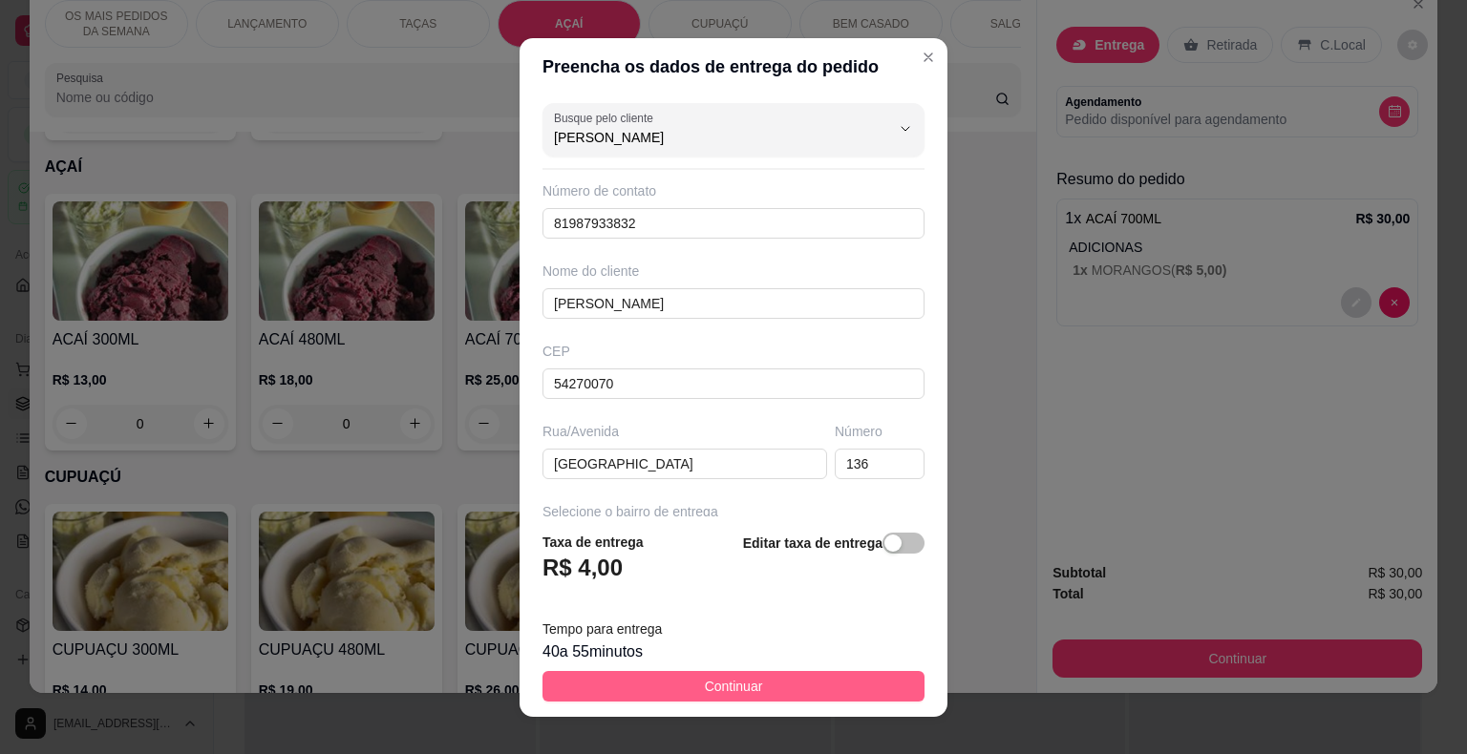
type input "[PERSON_NAME]"
click at [705, 687] on span "Continuar" at bounding box center [734, 686] width 58 height 21
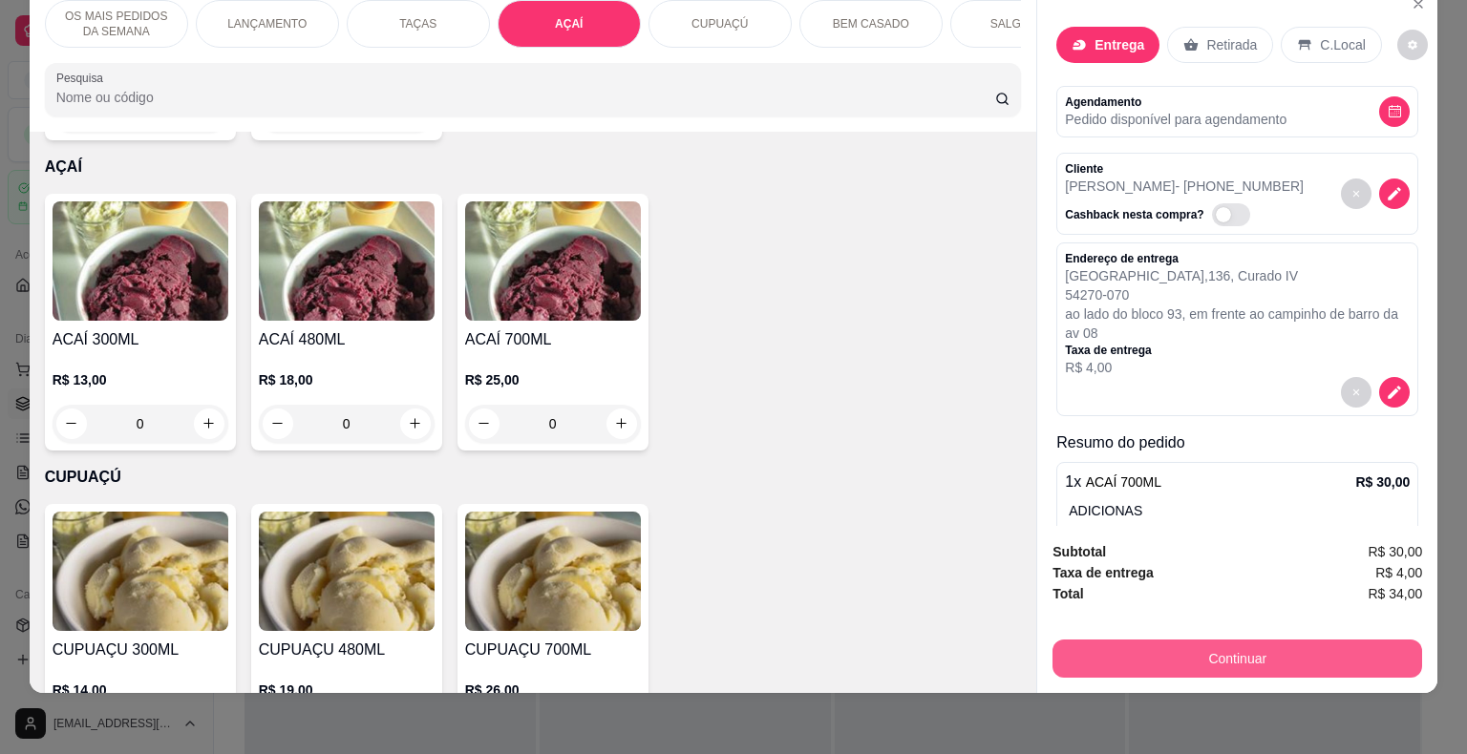
click at [1085, 646] on button "Continuar" at bounding box center [1237, 659] width 370 height 38
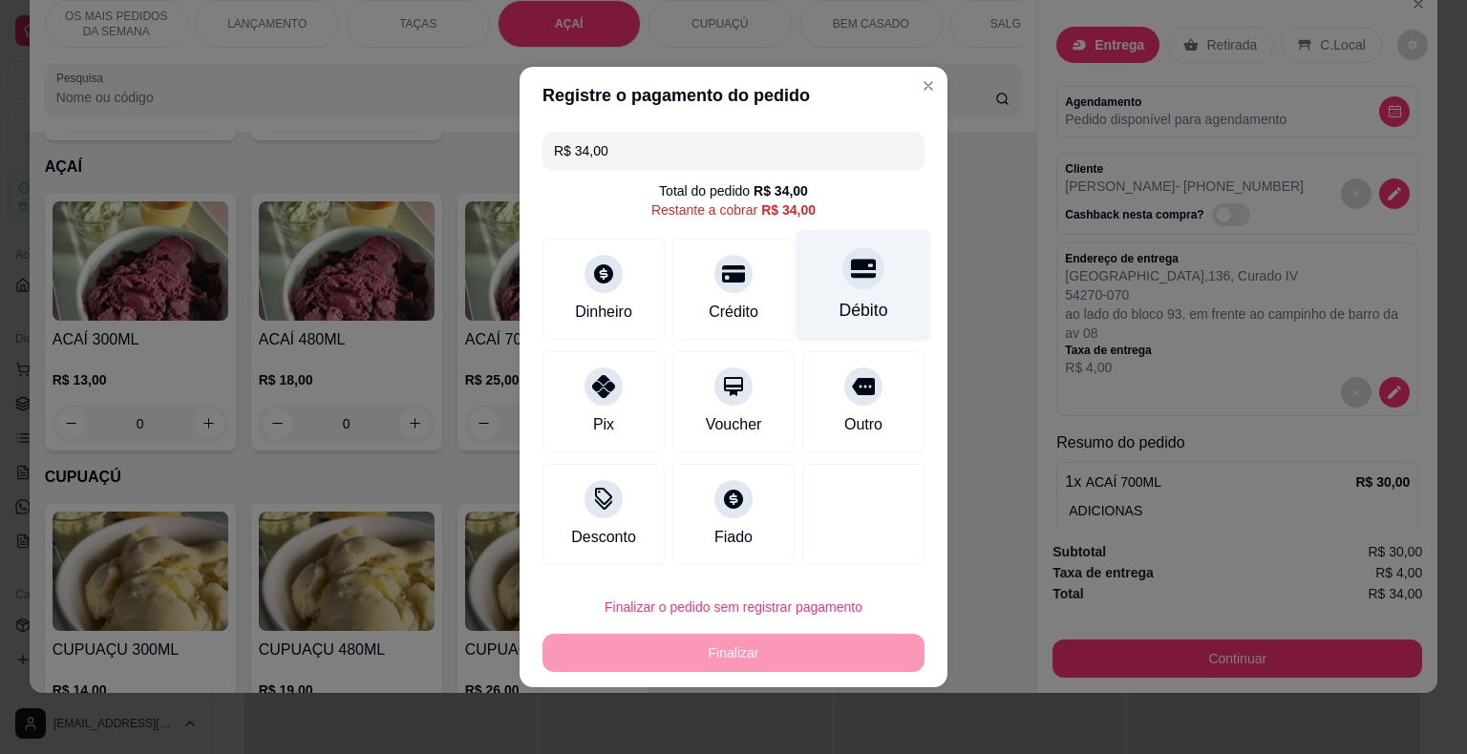
click at [886, 296] on div "Débito" at bounding box center [863, 286] width 135 height 112
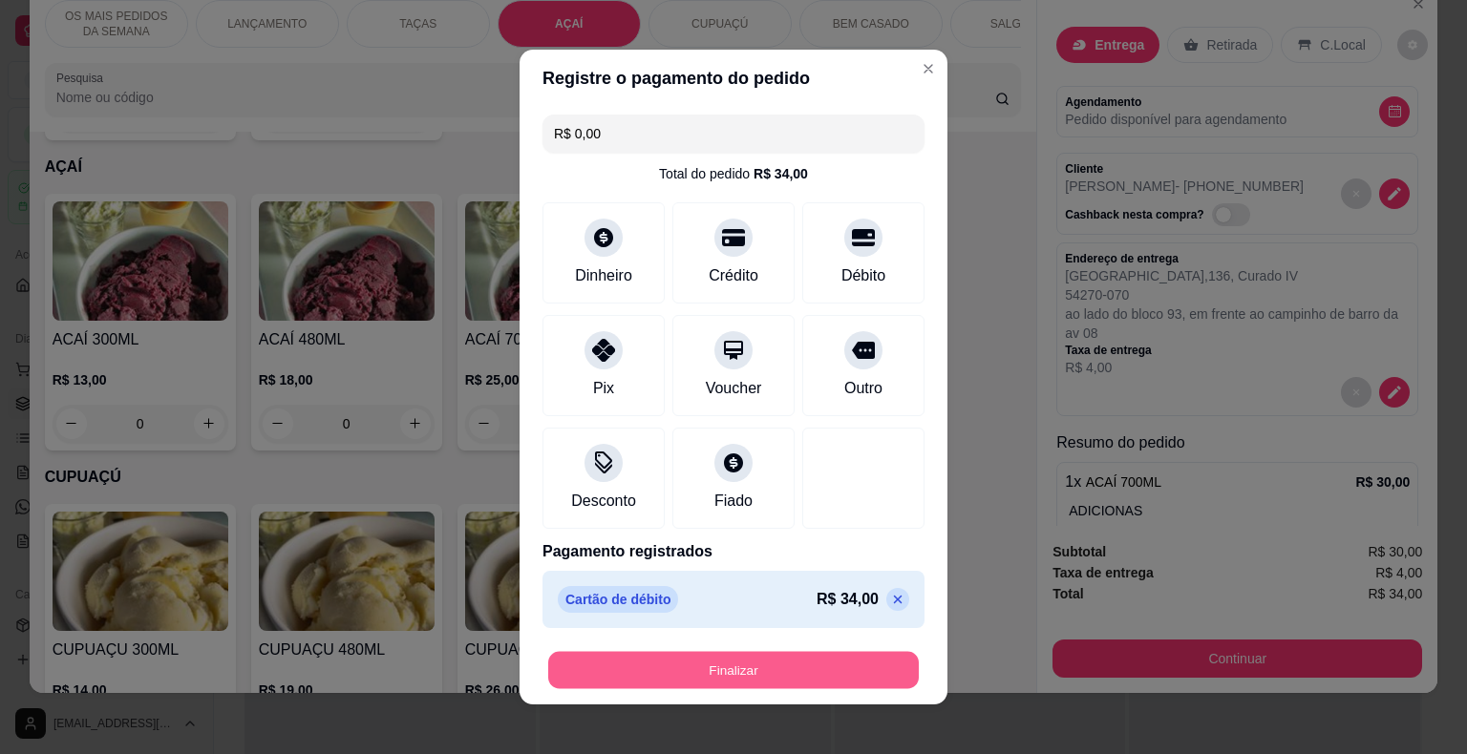
click at [825, 668] on button "Finalizar" at bounding box center [733, 670] width 370 height 37
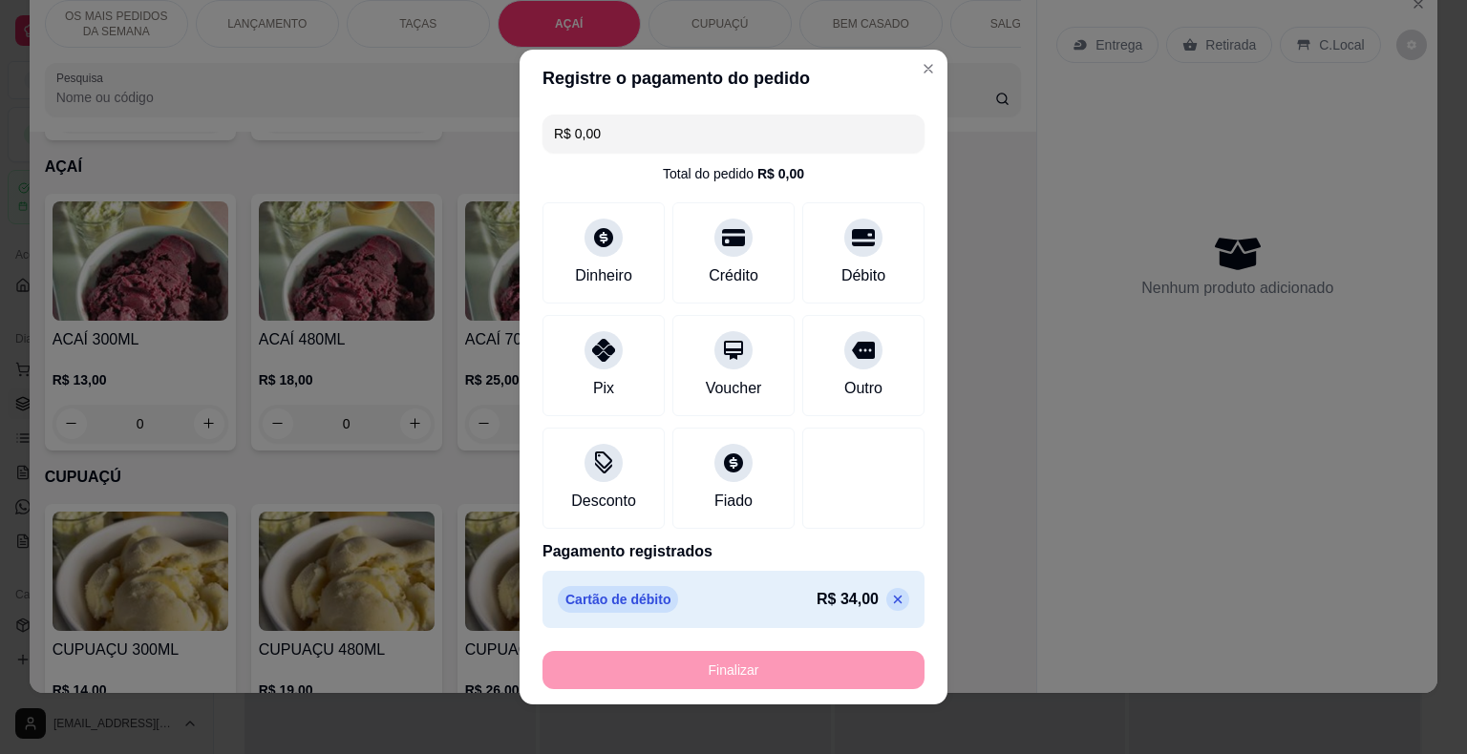
type input "-R$ 34,00"
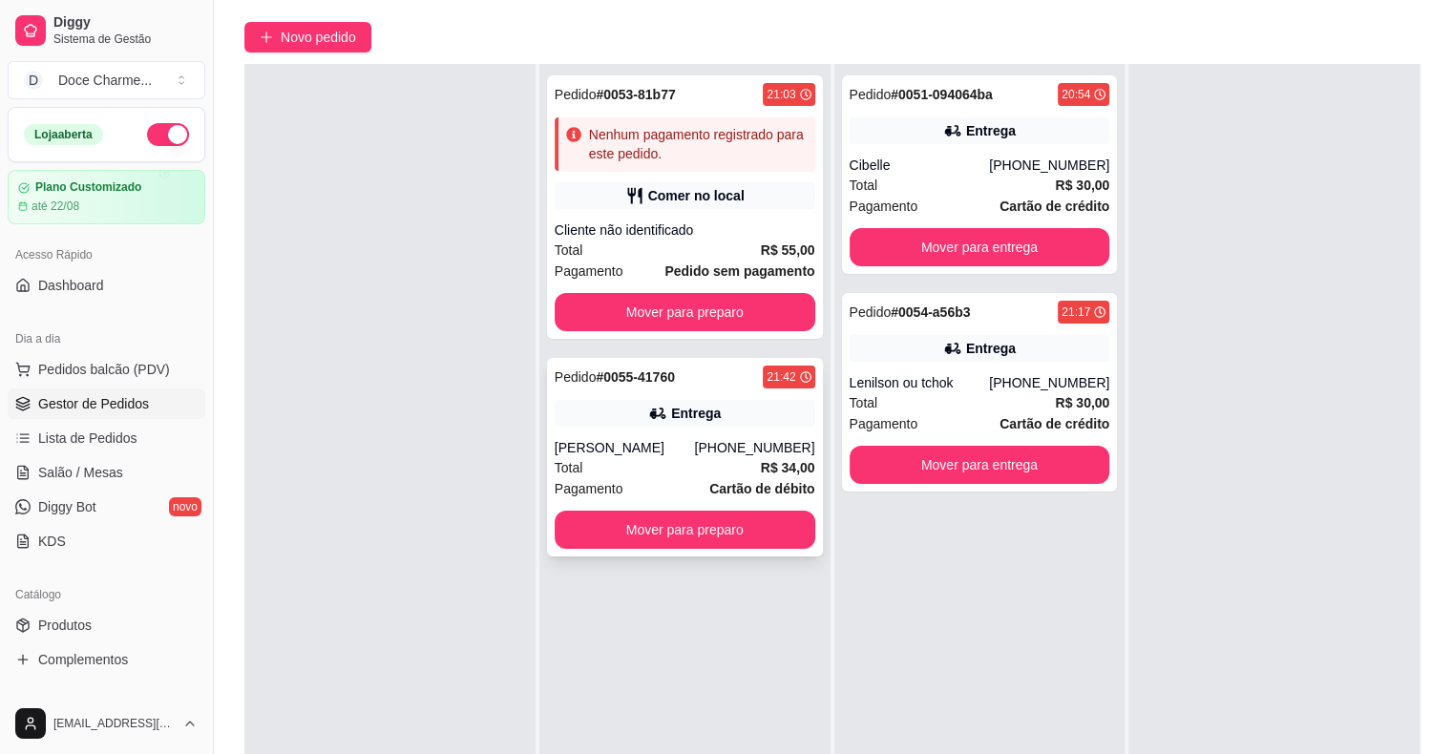
drag, startPoint x: 694, startPoint y: 353, endPoint x: 684, endPoint y: 376, distance: 25.2
click at [684, 376] on div "Pedido # 0053-81b77 21:03 Nenhum pagamento registrado para este pedido. Comer n…" at bounding box center [684, 441] width 291 height 754
click at [684, 376] on div "Pedido # 0055-41760 21:42" at bounding box center [685, 377] width 261 height 23
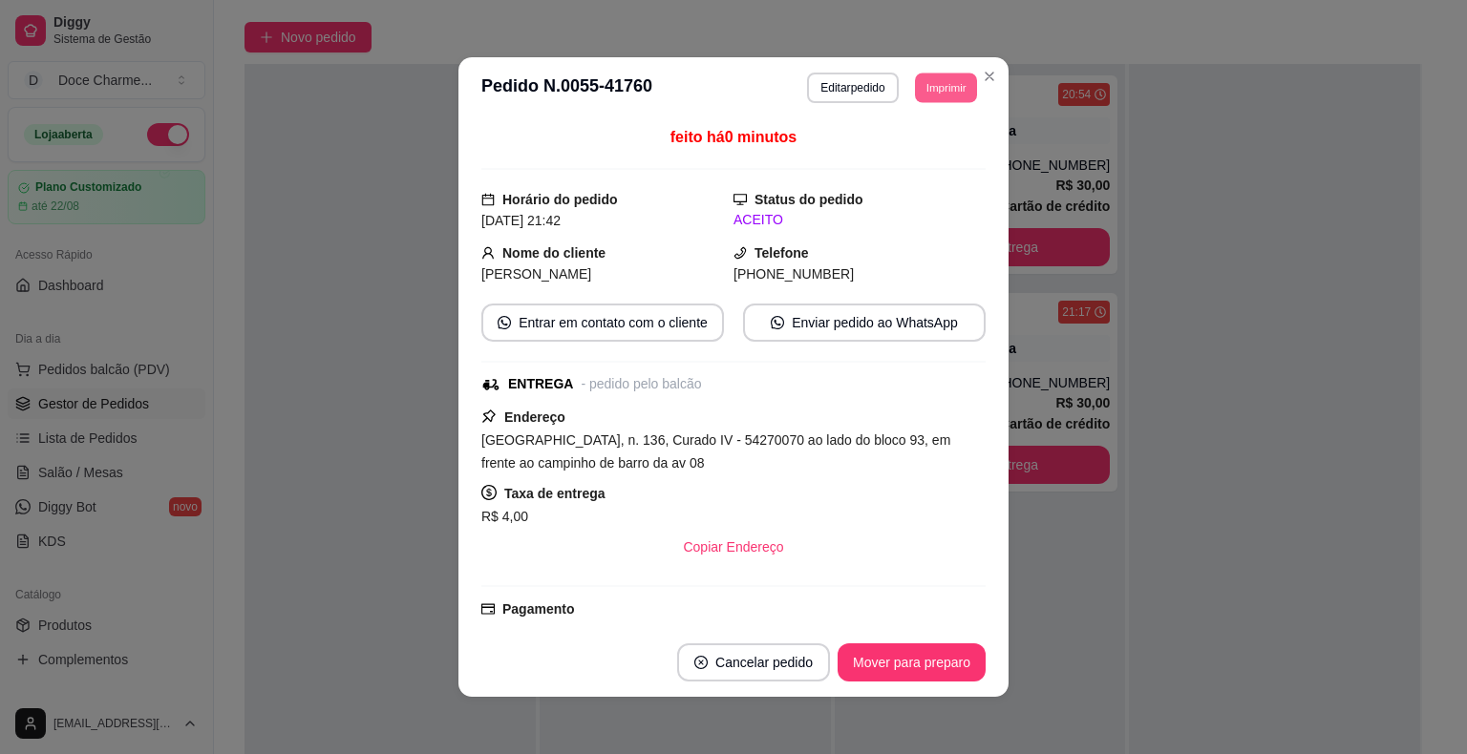
click at [939, 89] on button "Imprimir" at bounding box center [946, 88] width 62 height 30
click at [911, 159] on button "COZINHA" at bounding box center [902, 155] width 134 height 30
click at [947, 90] on button "Imprimir" at bounding box center [946, 88] width 62 height 30
click at [900, 197] on button "DELIVERY" at bounding box center [902, 194] width 134 height 30
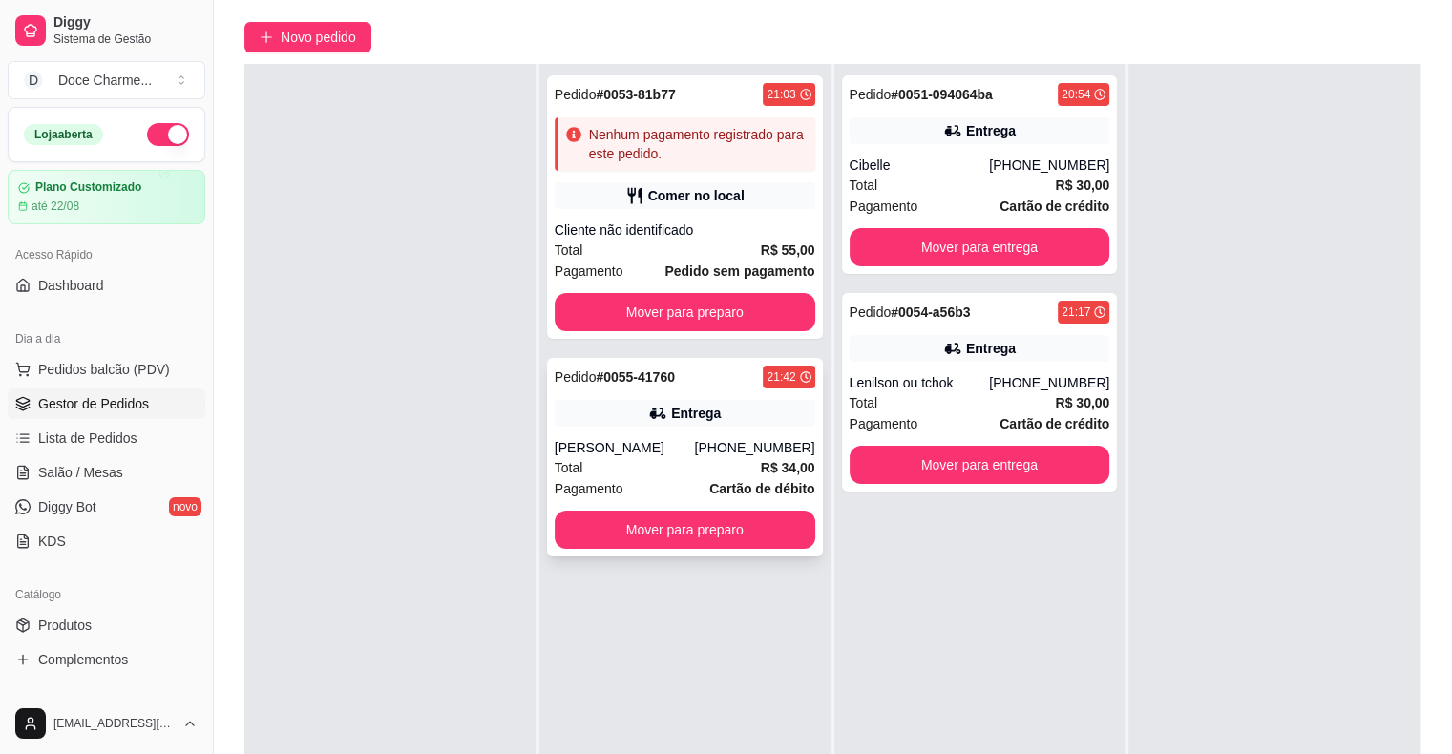
click at [588, 384] on span "Pedido" at bounding box center [576, 377] width 42 height 15
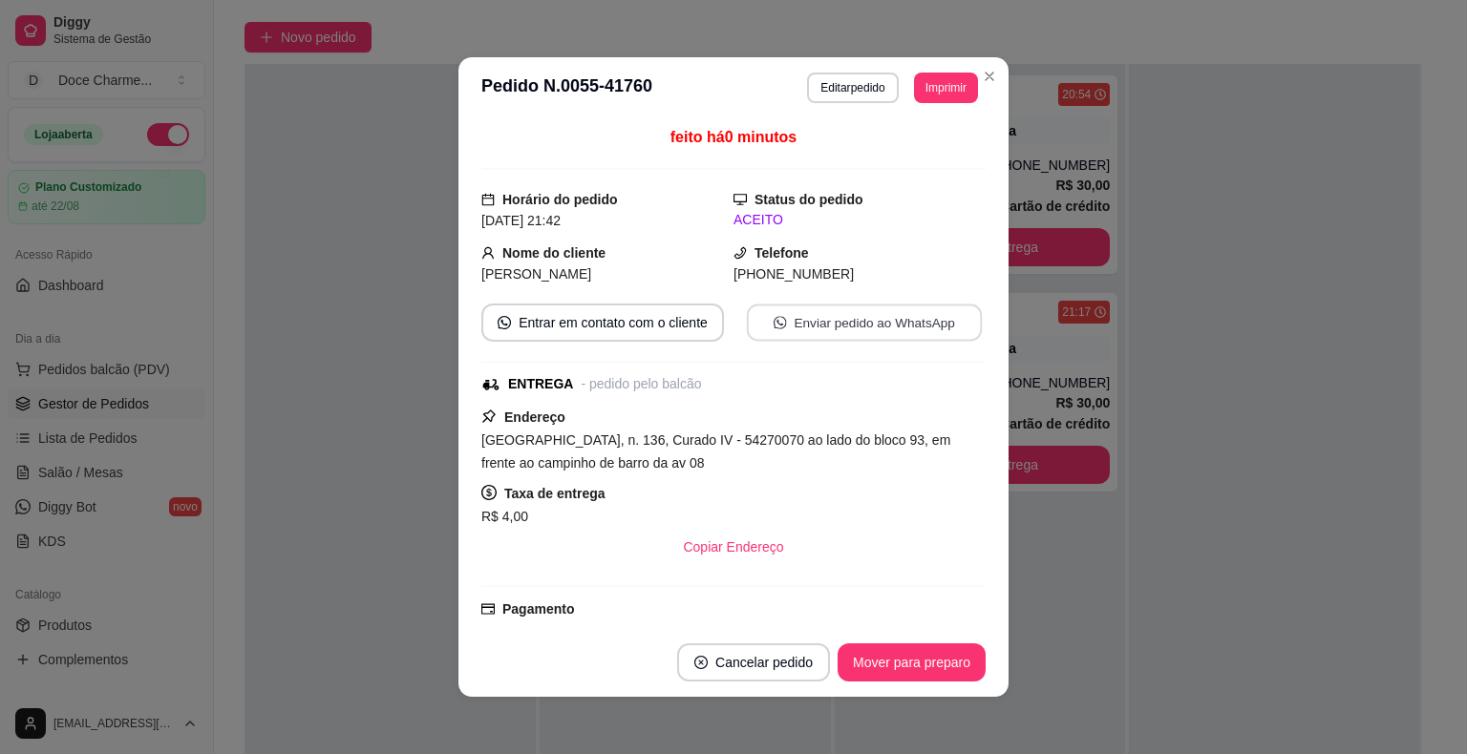
click at [835, 328] on button "Enviar pedido ao WhatsApp" at bounding box center [864, 323] width 235 height 37
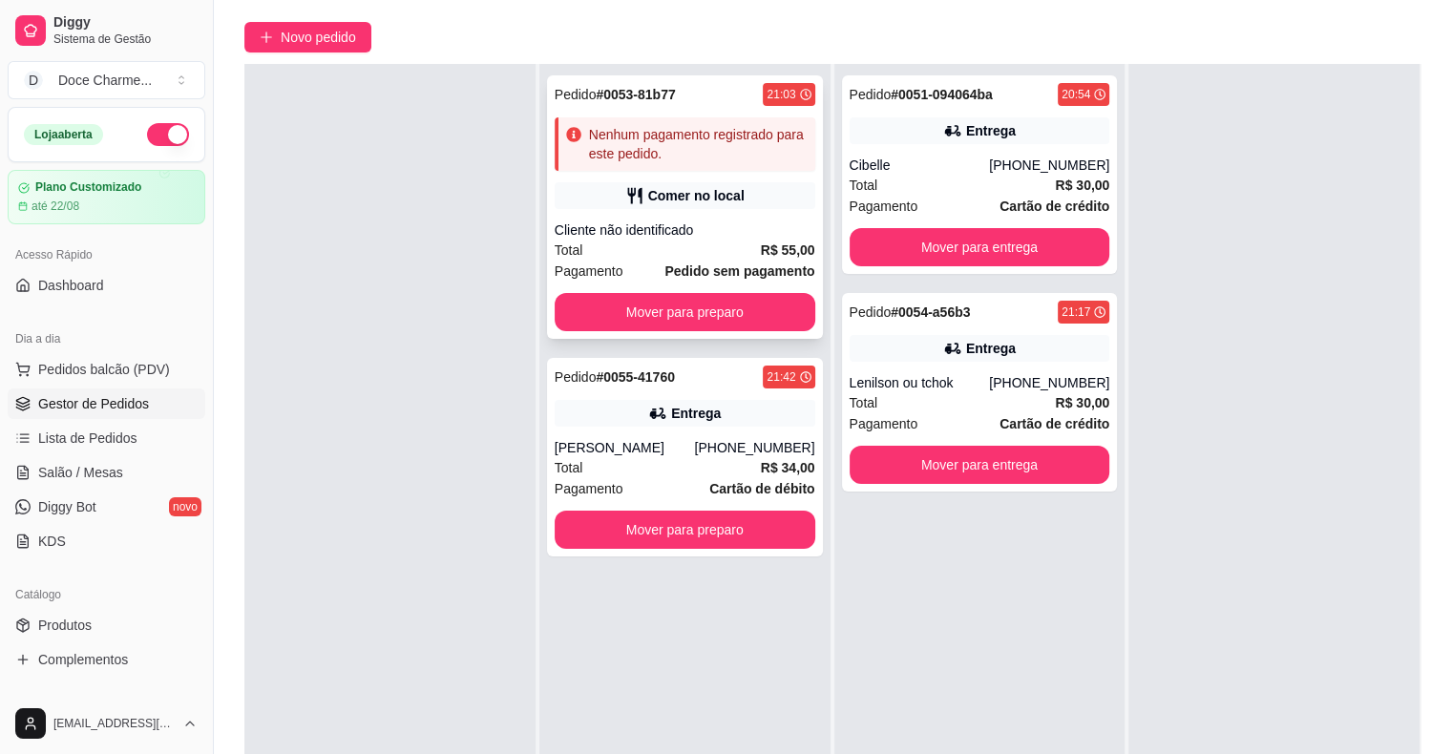
click at [699, 115] on div "Pedido # 0053-81b77 21:03 Nenhum pagamento registrado para este pedido. Comer n…" at bounding box center [685, 207] width 276 height 264
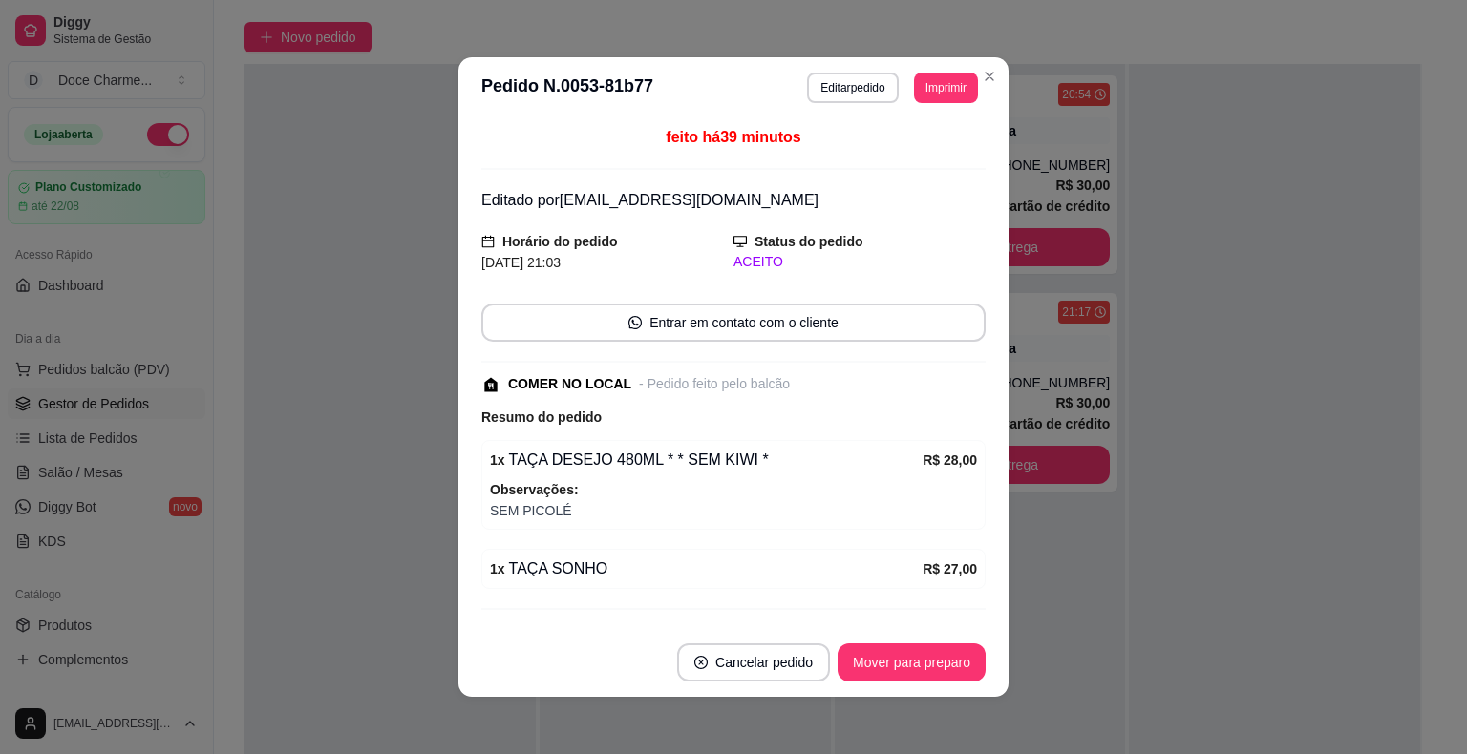
scroll to position [99, 0]
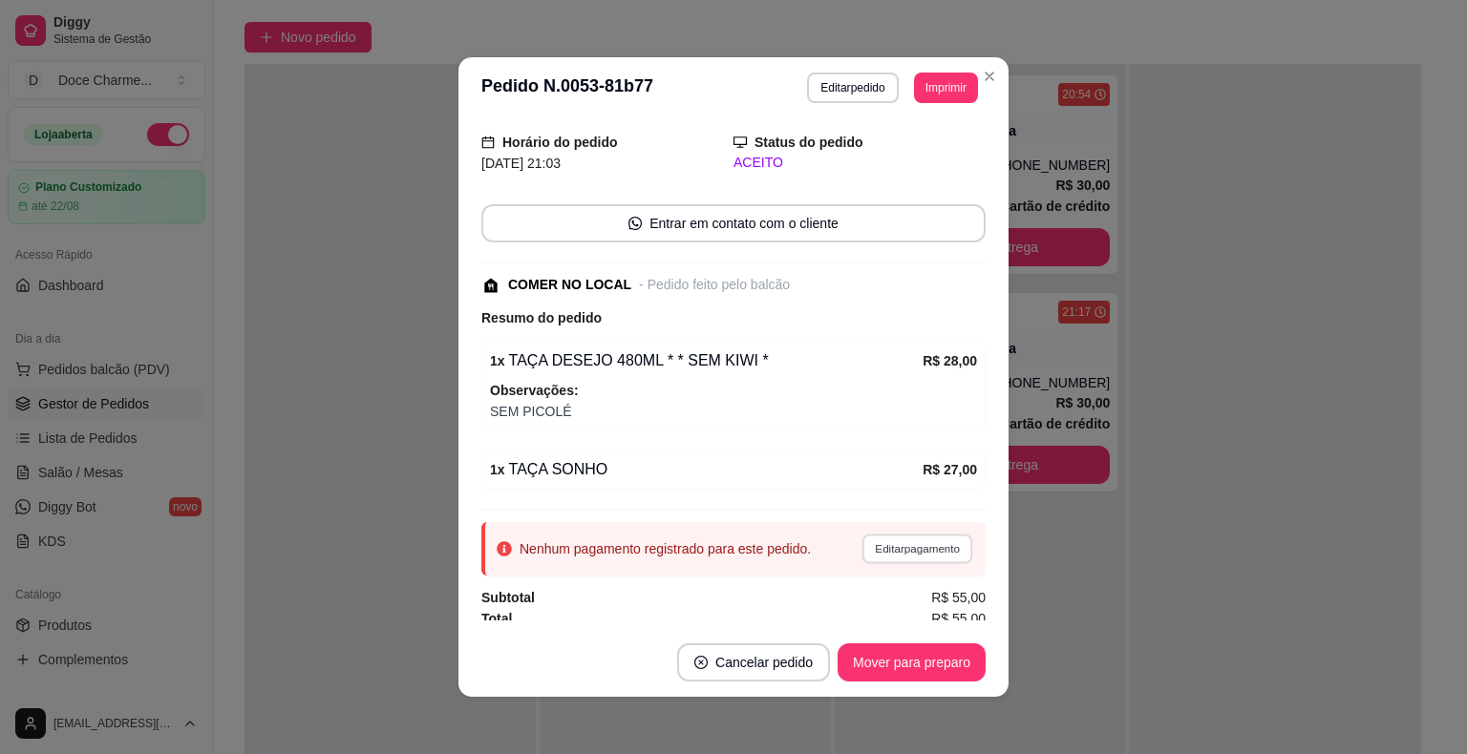
click at [891, 542] on button "Editar pagamento" at bounding box center [916, 549] width 111 height 30
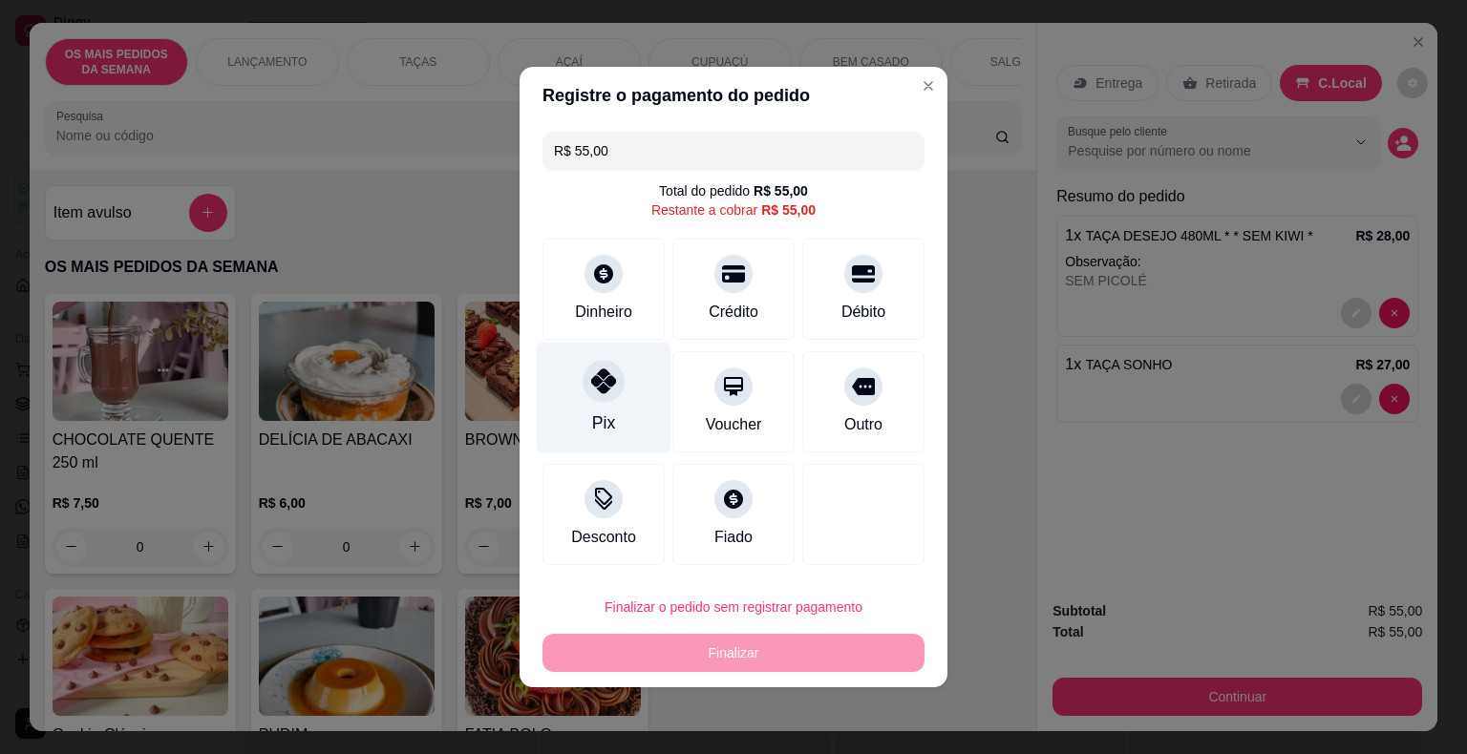
click at [586, 394] on div at bounding box center [603, 381] width 42 height 42
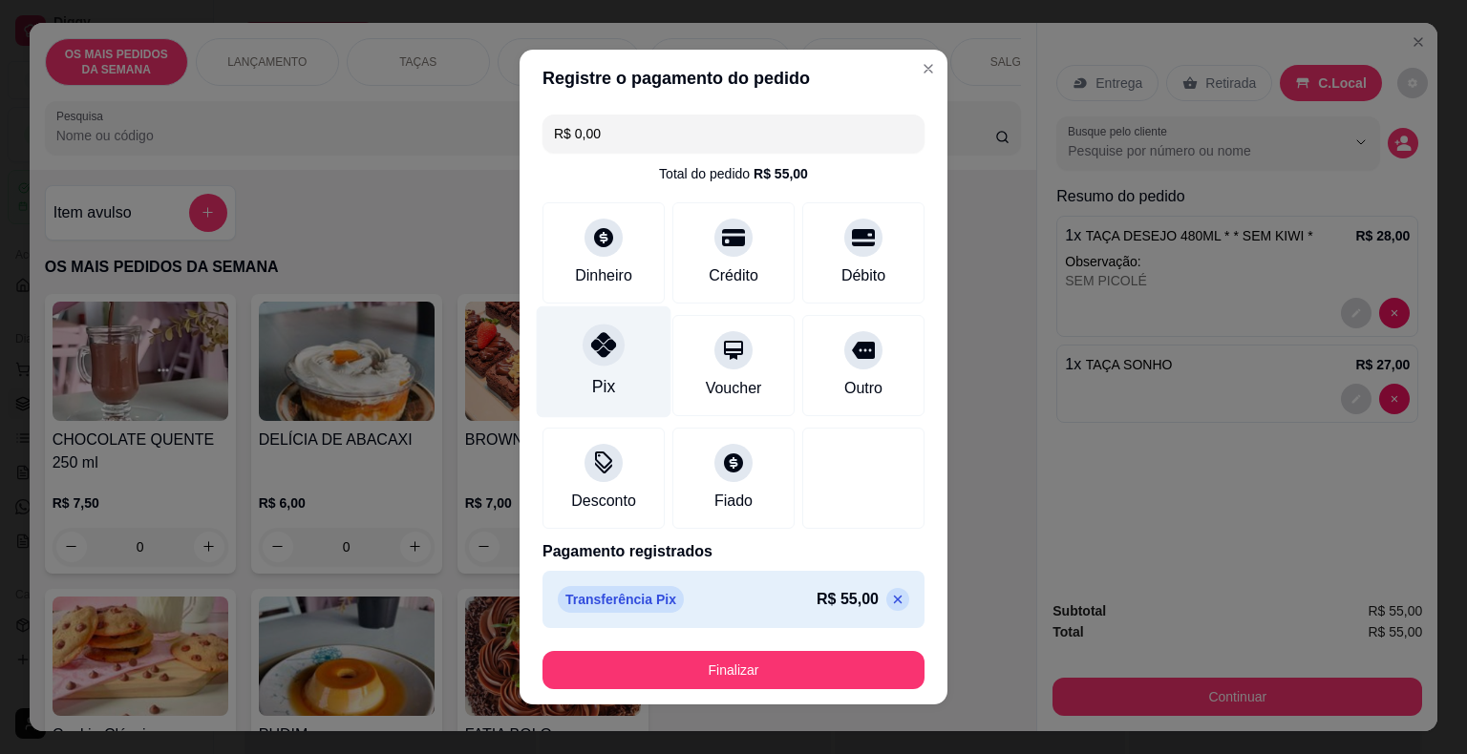
type input "R$ 0,00"
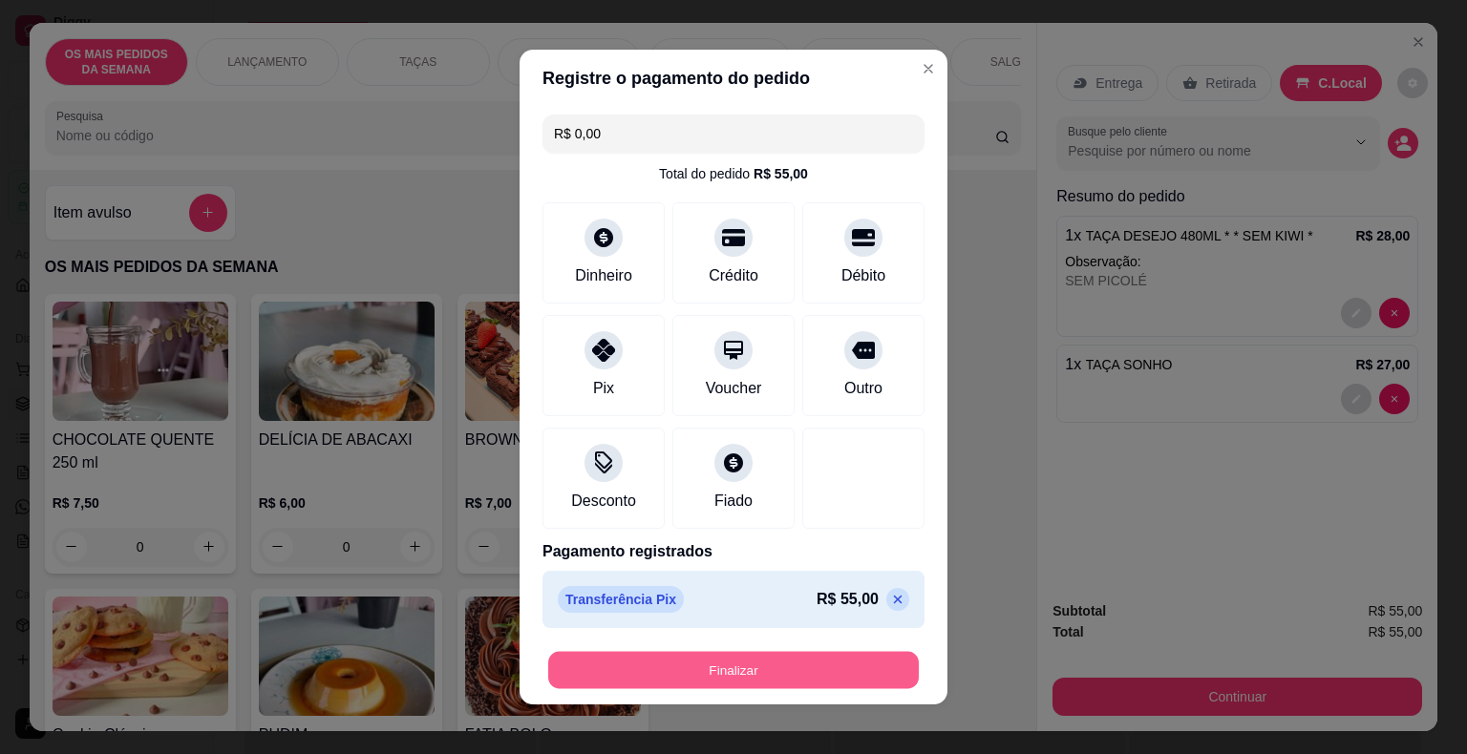
click at [785, 667] on button "Finalizar" at bounding box center [733, 670] width 370 height 37
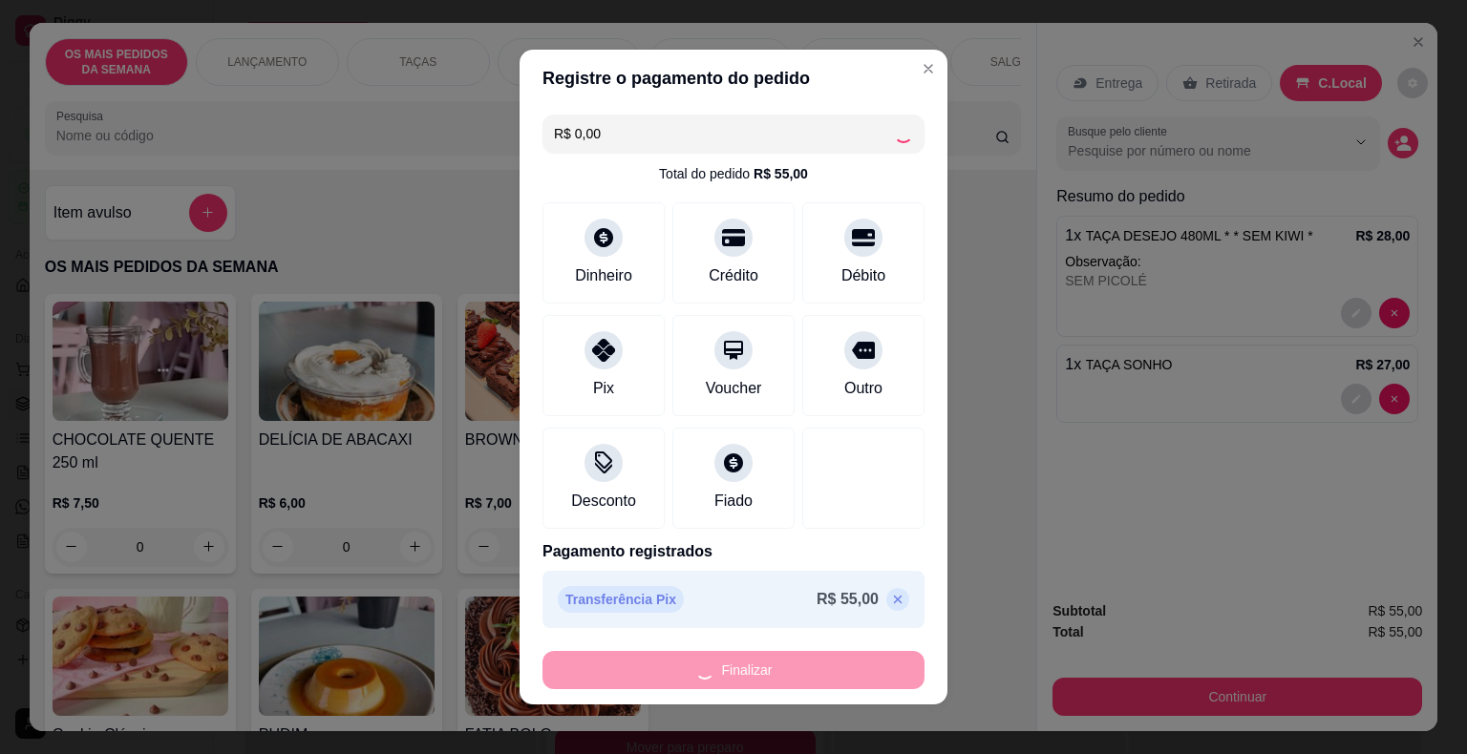
type input "0"
type input "-R$ 55,00"
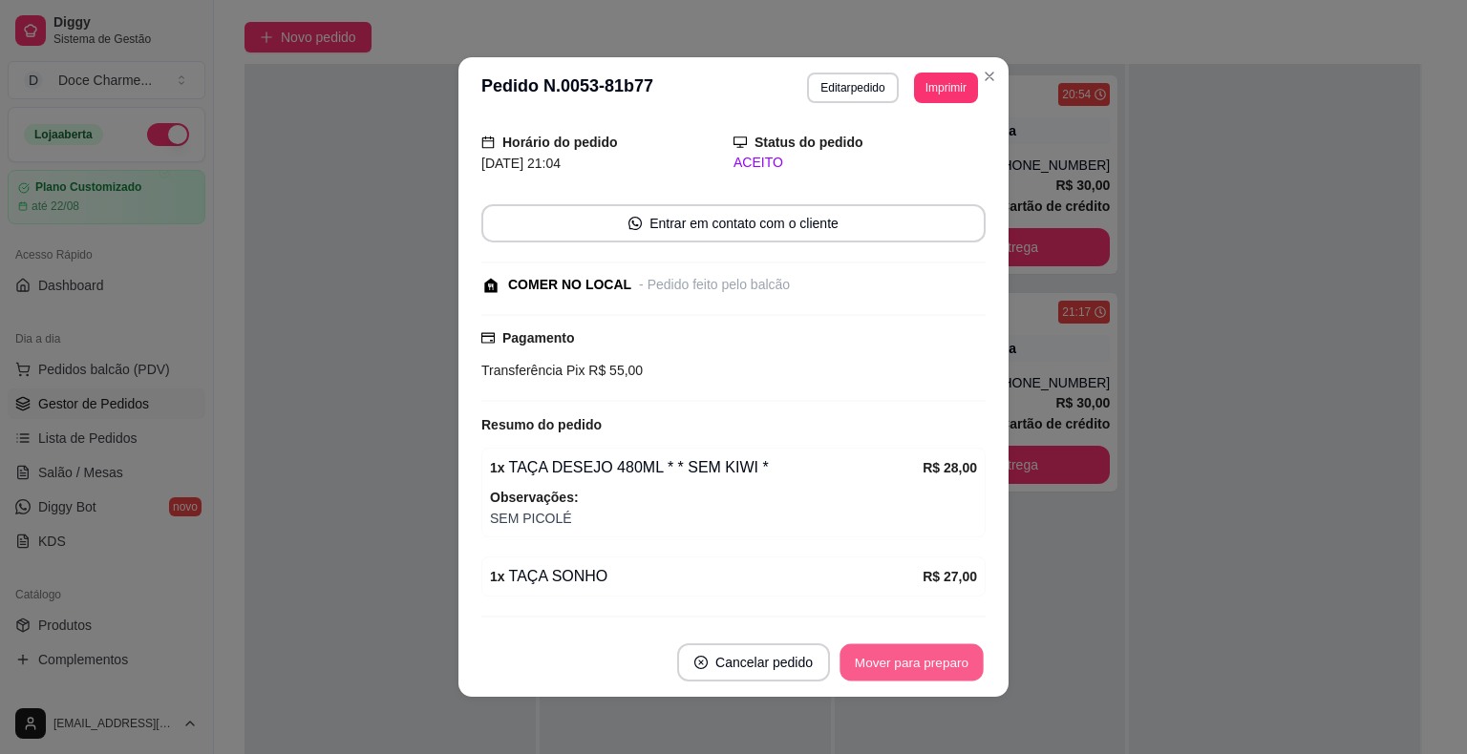
click at [917, 655] on button "Mover para preparo" at bounding box center [910, 663] width 143 height 37
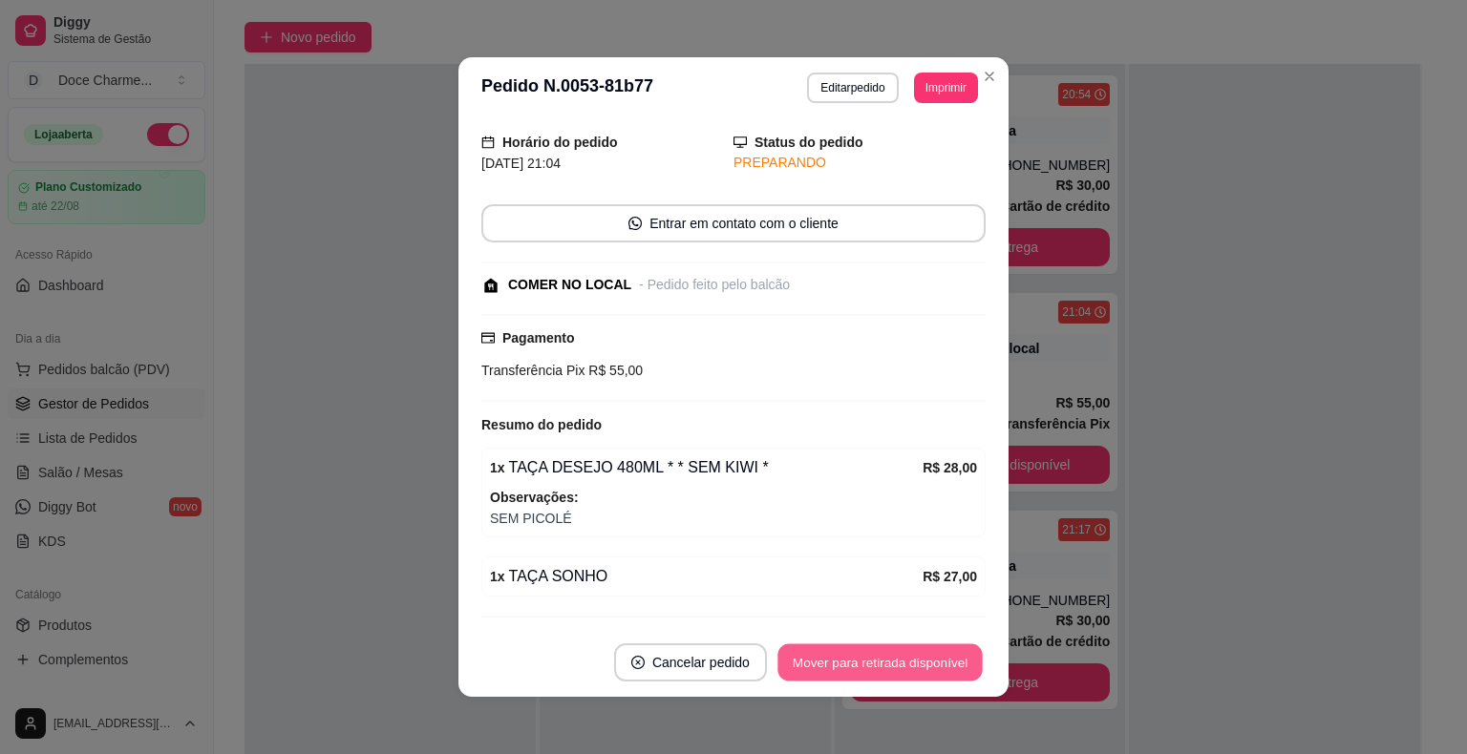
click at [917, 655] on button "Mover para retirada disponível" at bounding box center [879, 663] width 204 height 37
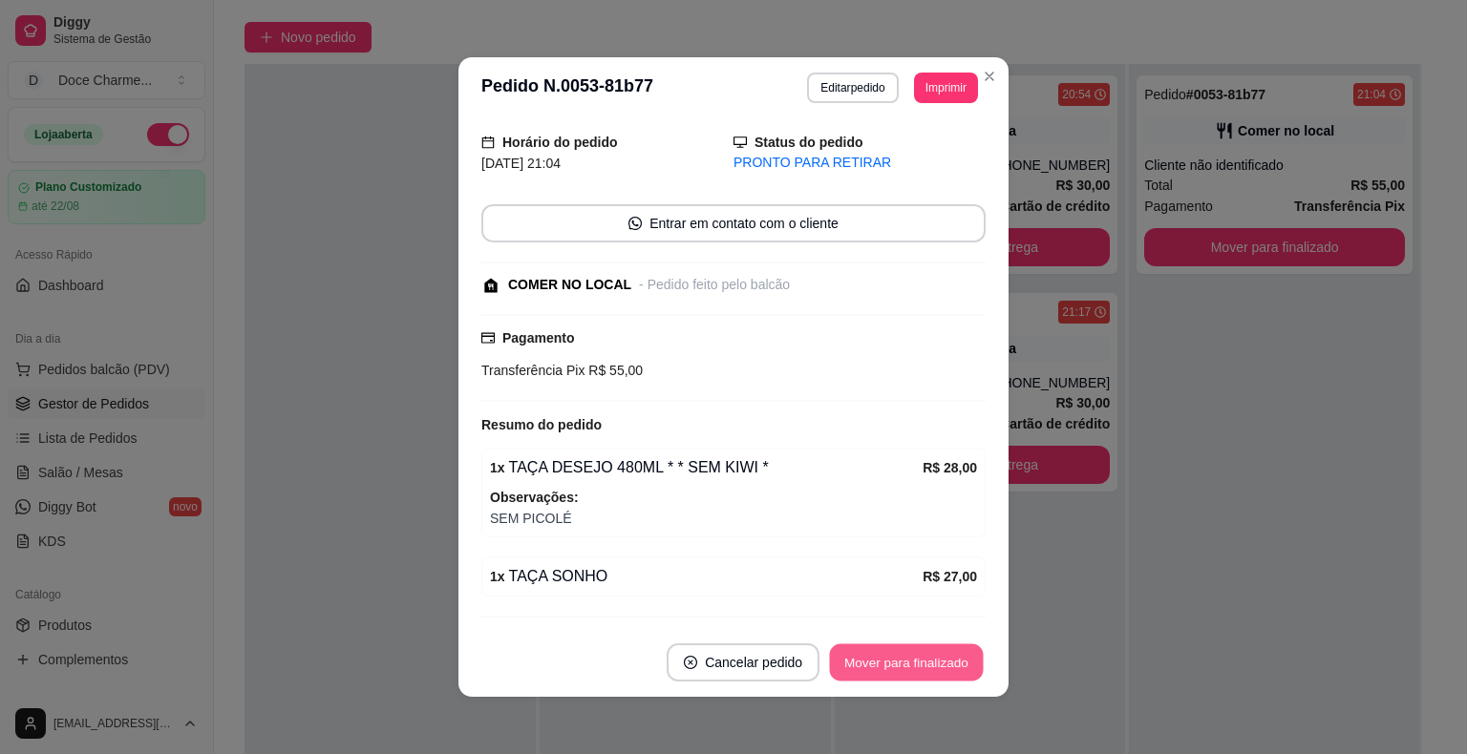
click at [917, 655] on button "Mover para finalizado" at bounding box center [907, 663] width 154 height 37
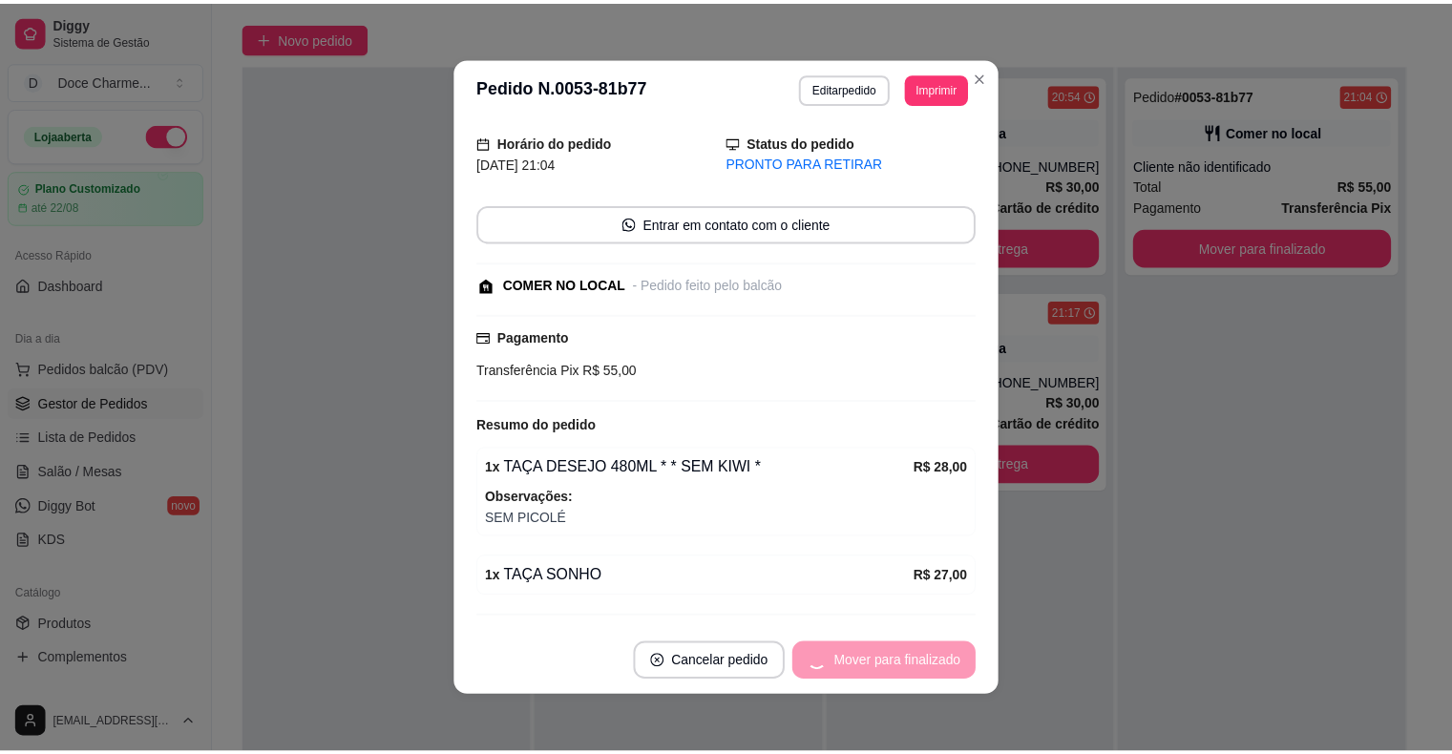
scroll to position [37, 0]
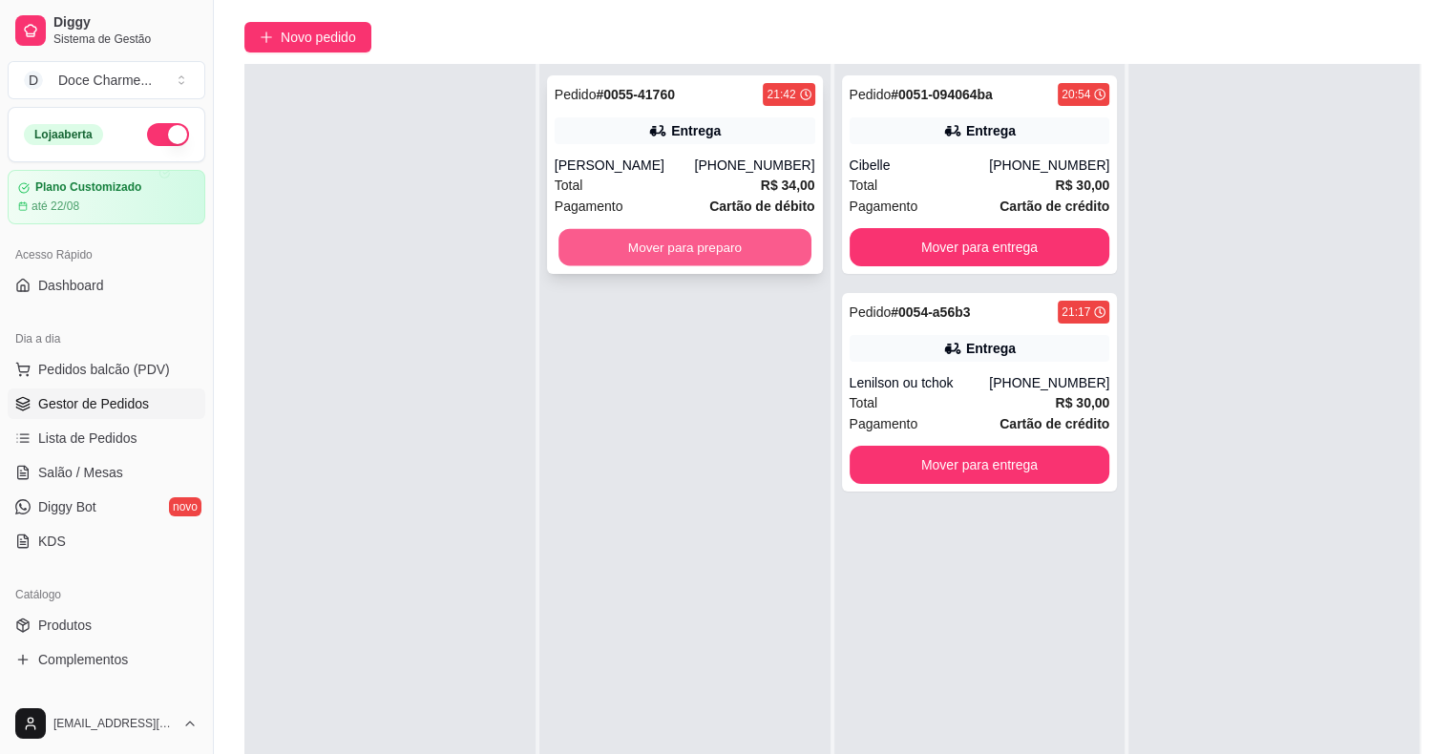
click at [707, 242] on button "Mover para preparo" at bounding box center [685, 247] width 253 height 37
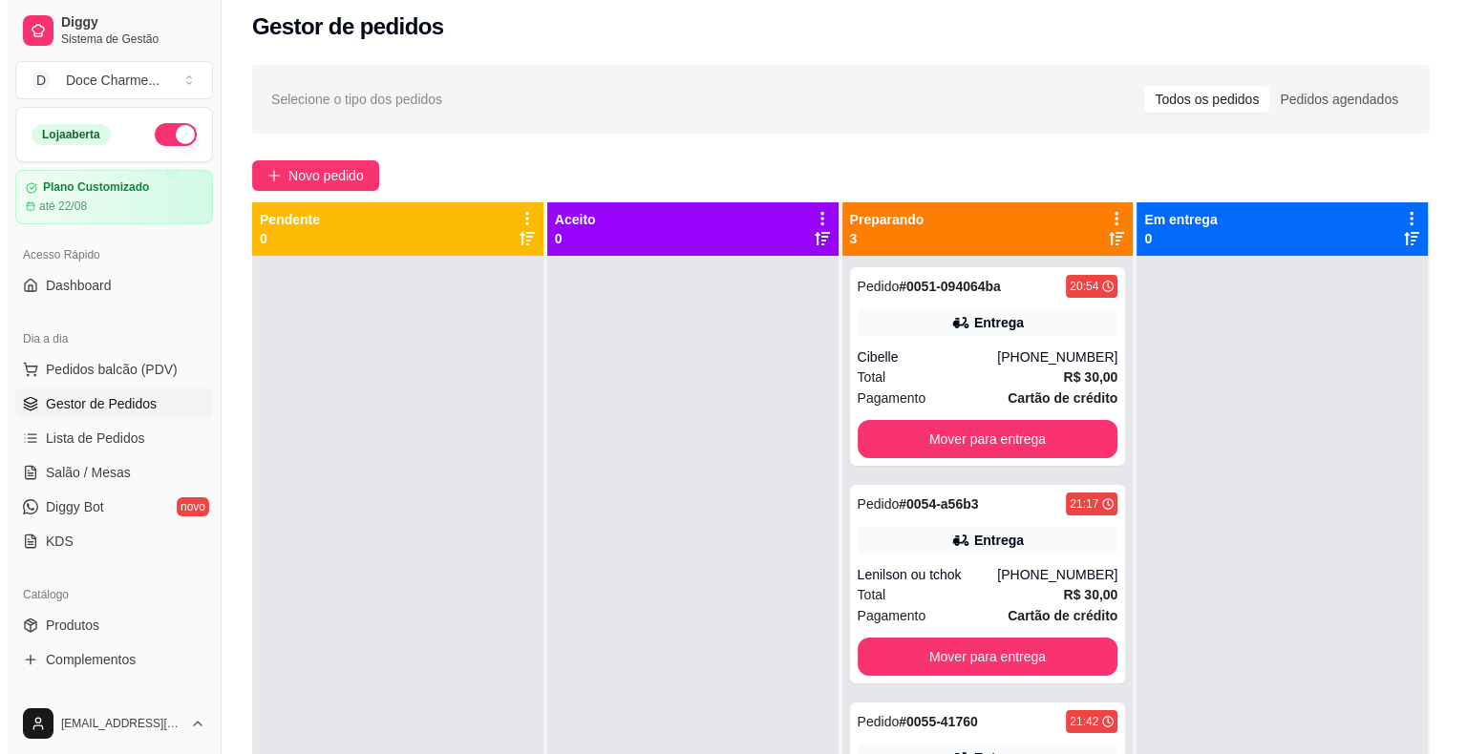
scroll to position [11, 0]
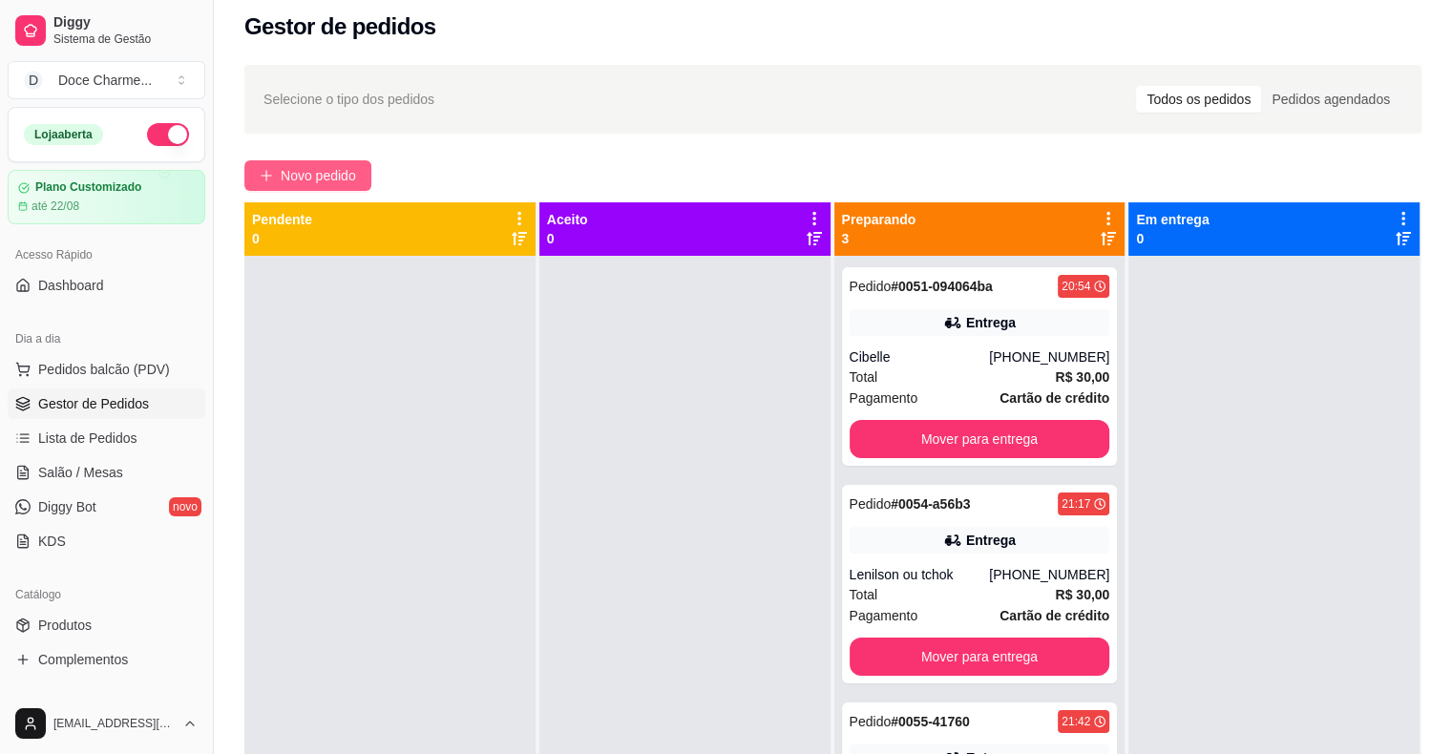
click at [330, 172] on span "Novo pedido" at bounding box center [318, 175] width 75 height 21
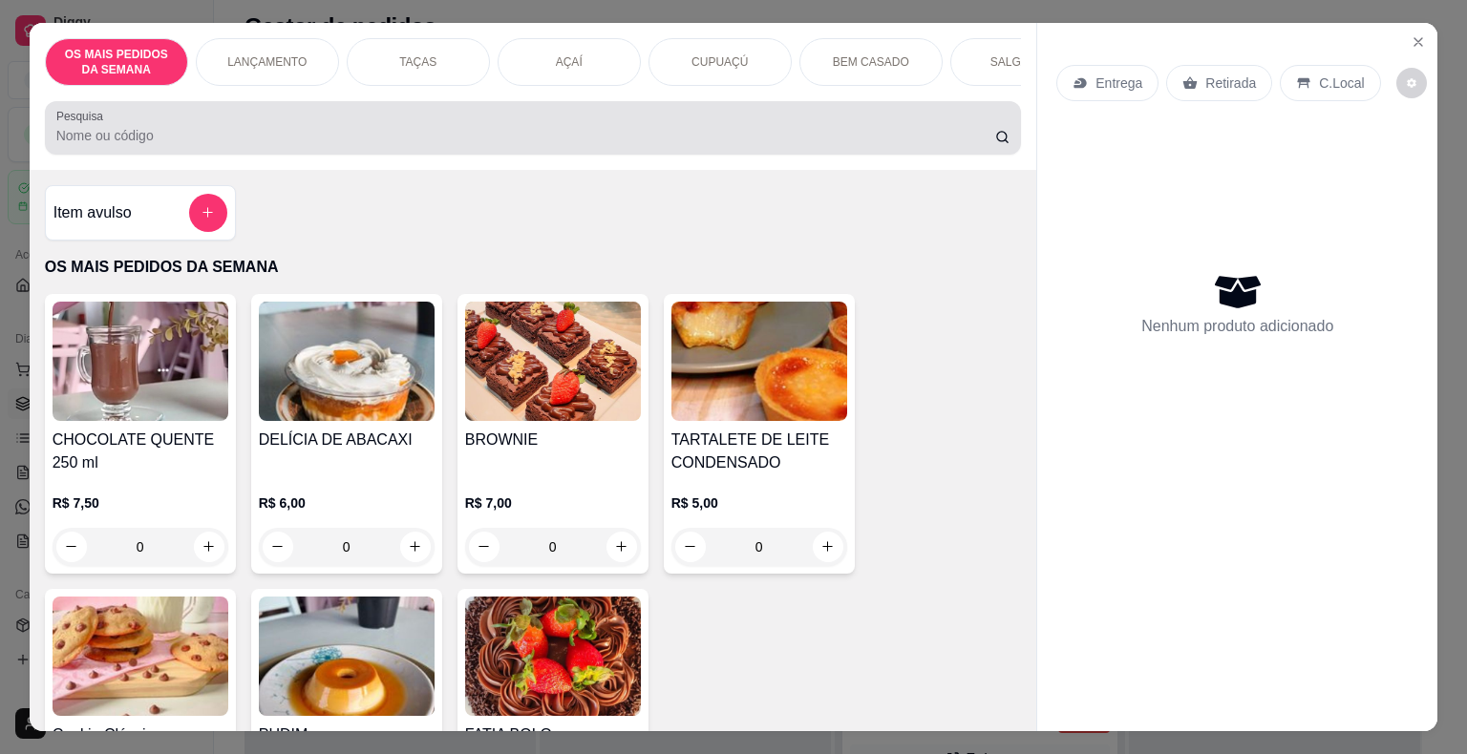
click at [418, 132] on div at bounding box center [533, 128] width 954 height 38
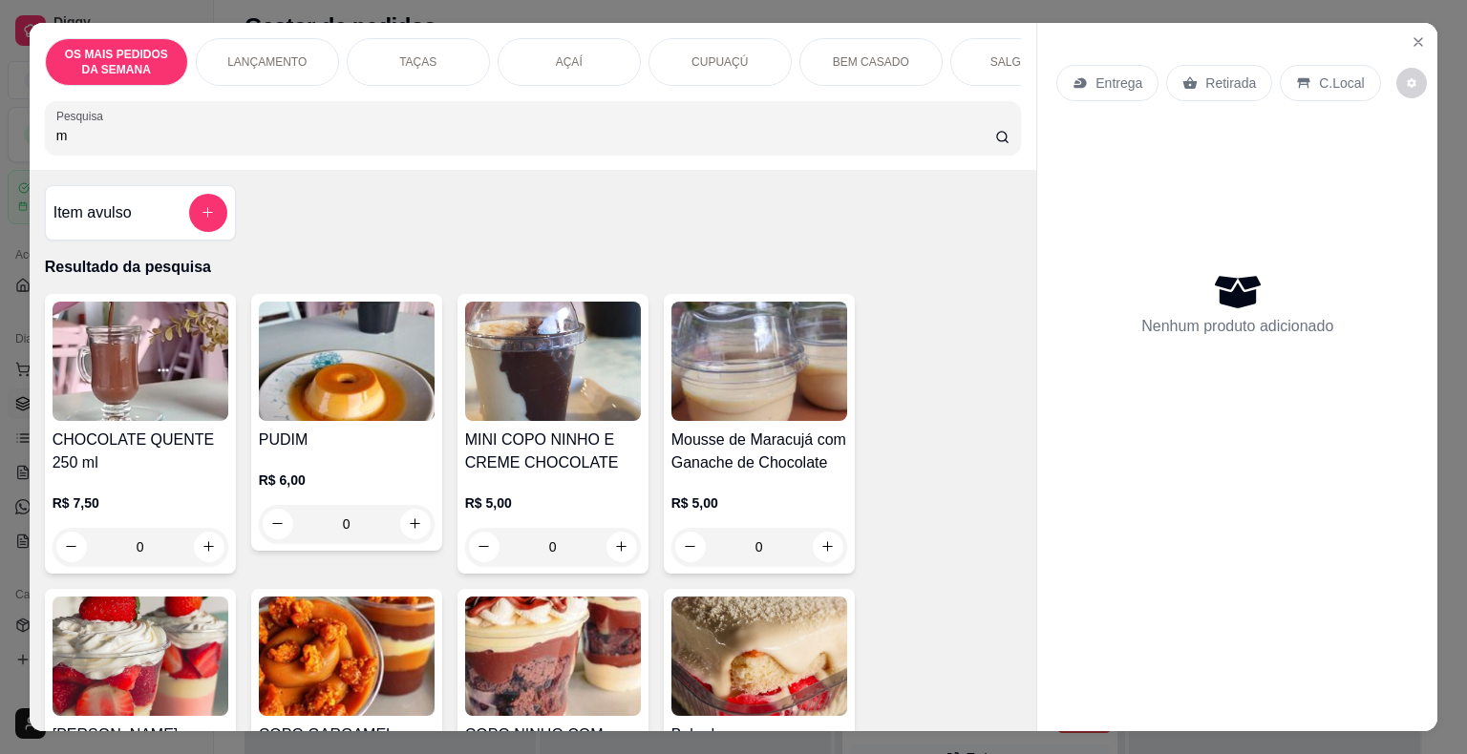
type input "ma"
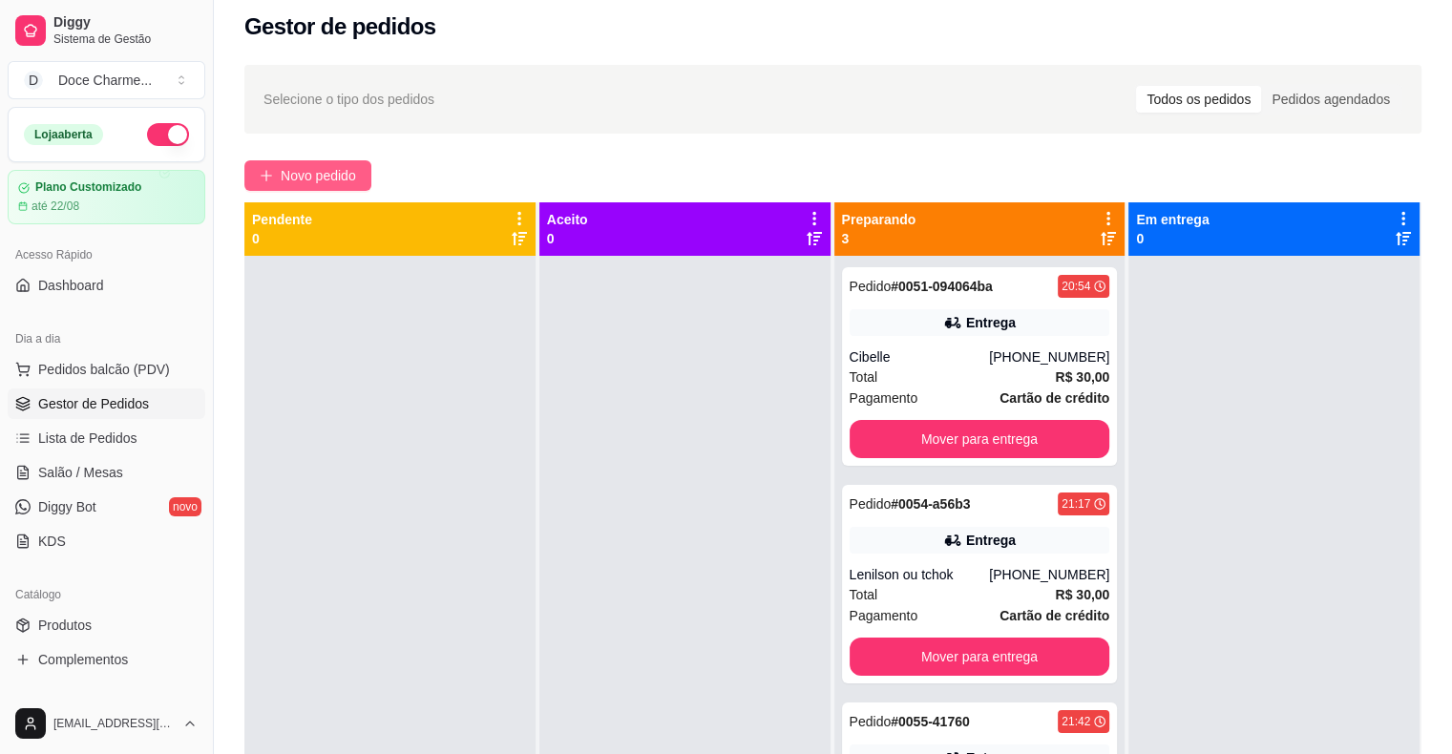
click at [314, 161] on button "Novo pedido" at bounding box center [307, 175] width 127 height 31
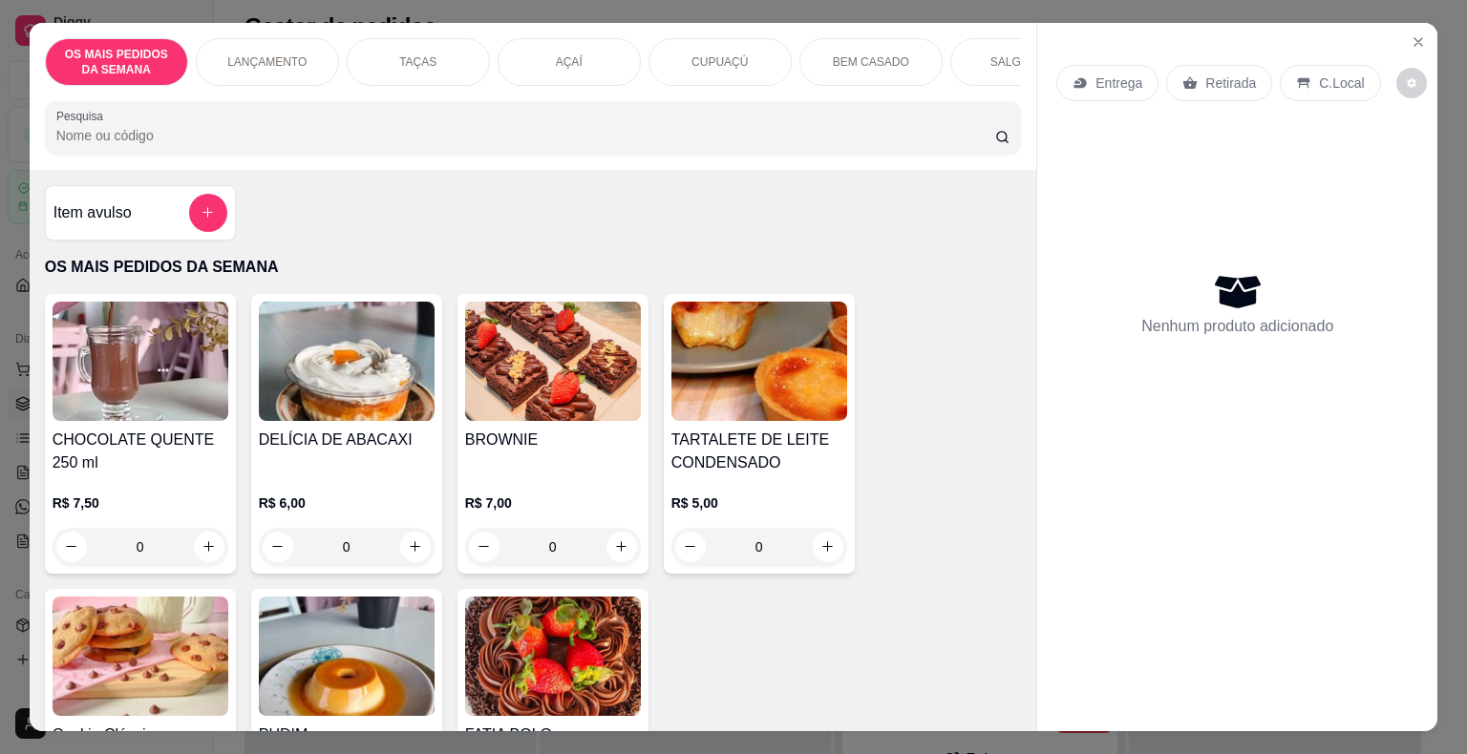
click at [1074, 79] on icon at bounding box center [1080, 82] width 12 height 11
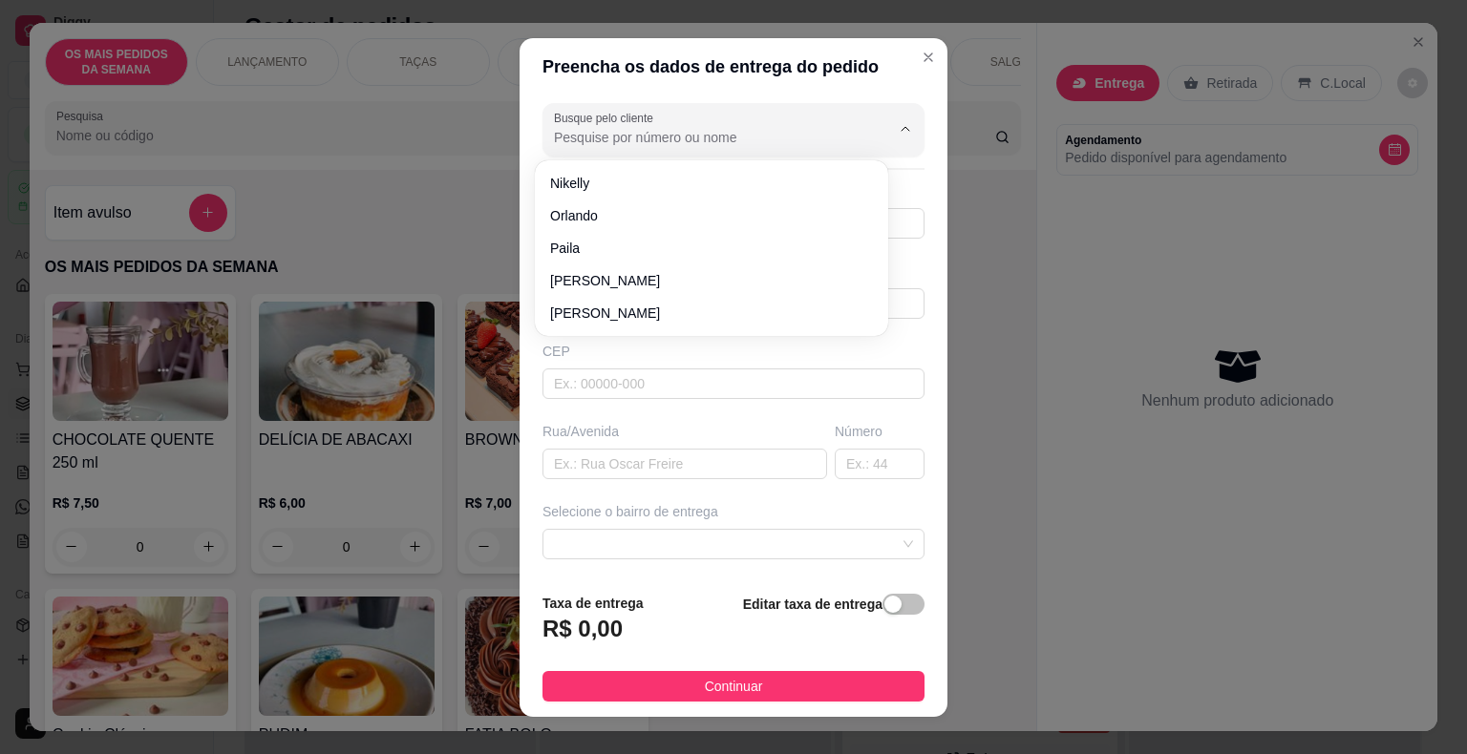
click at [657, 144] on input "Busque pelo cliente" at bounding box center [707, 137] width 306 height 19
click at [657, 144] on input "m" at bounding box center [707, 137] width 306 height 19
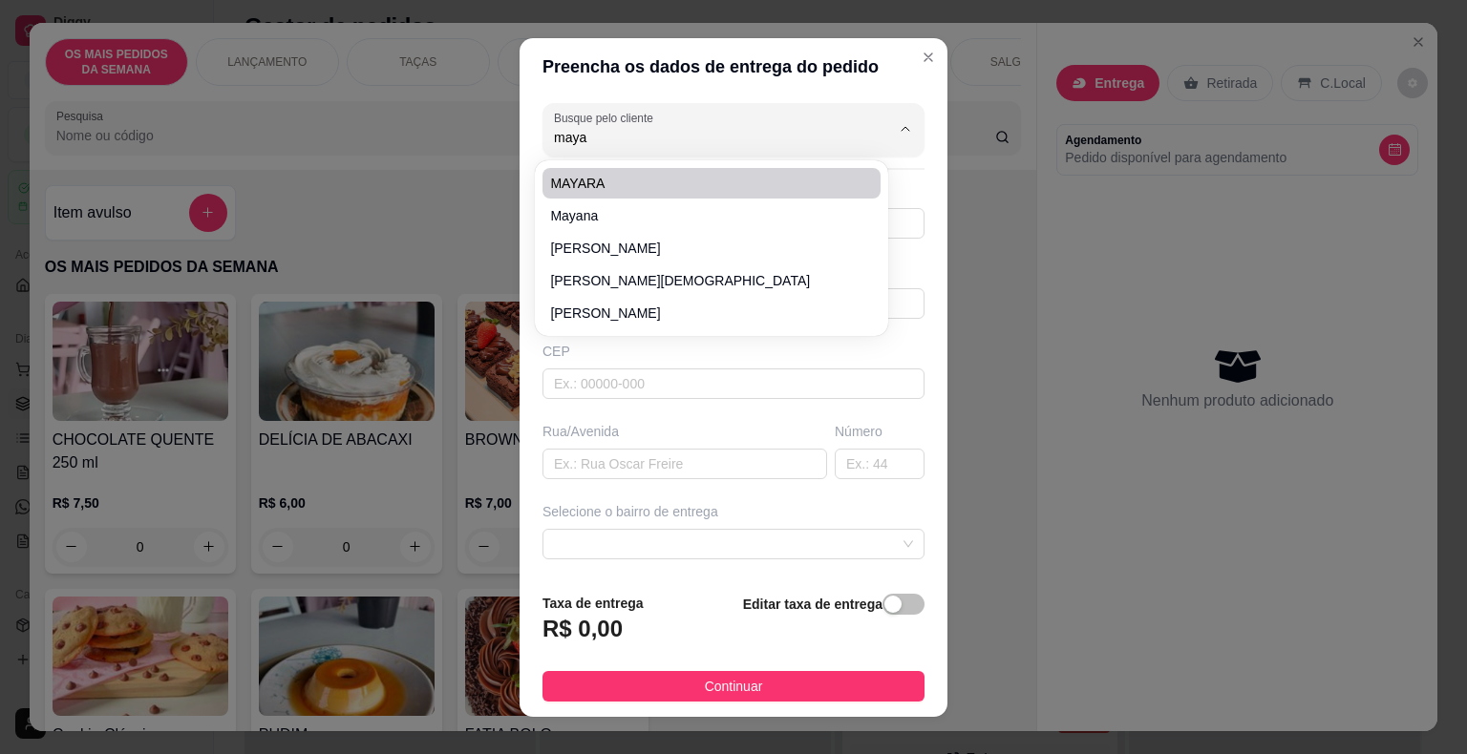
click at [631, 180] on span "MAYARA" at bounding box center [702, 183] width 304 height 19
type input "MAYARA"
type input "81986443327"
type input "MAYARA"
type input "AV SÃO PEDRO"
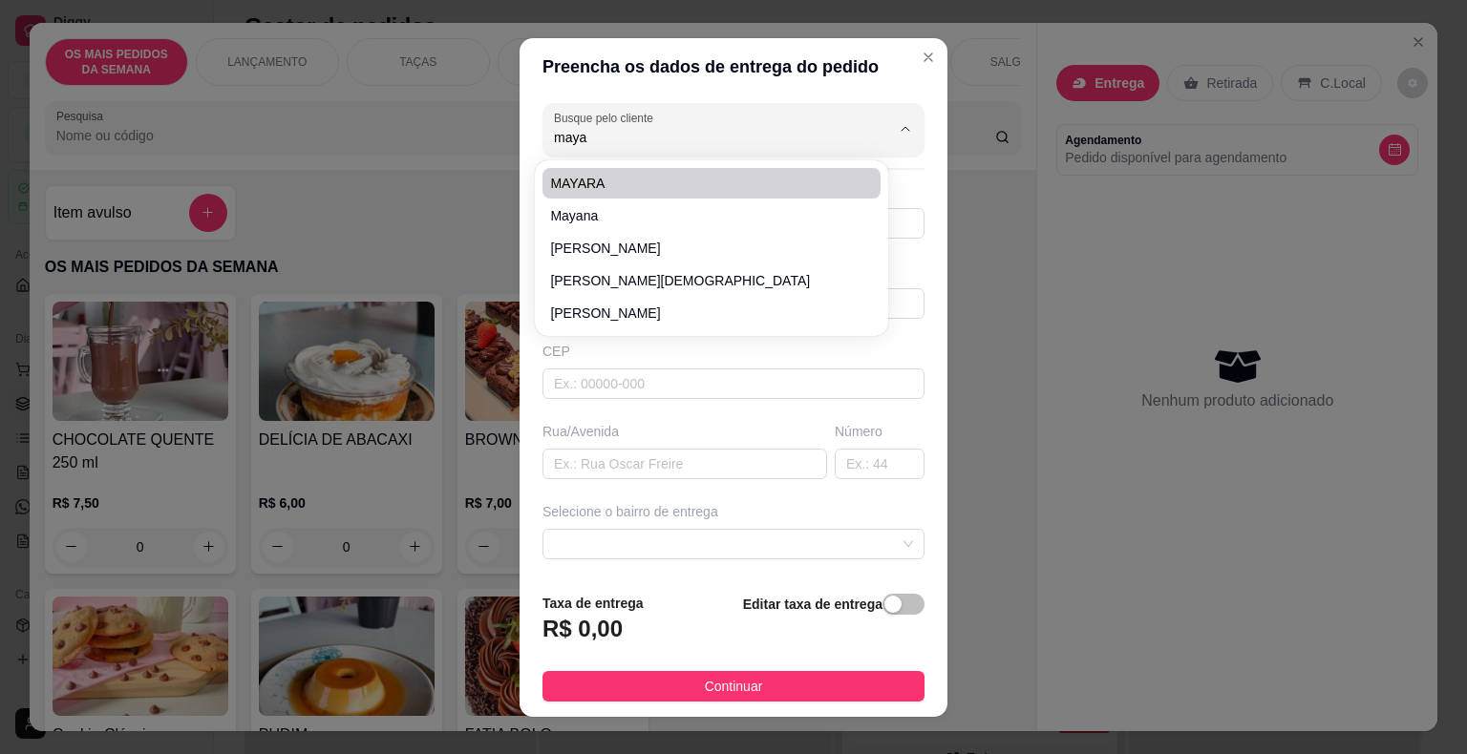
type input "167"
type input "Jaboatão dos Guararapes"
type input "apos junior gas 3 rua a esquerda"
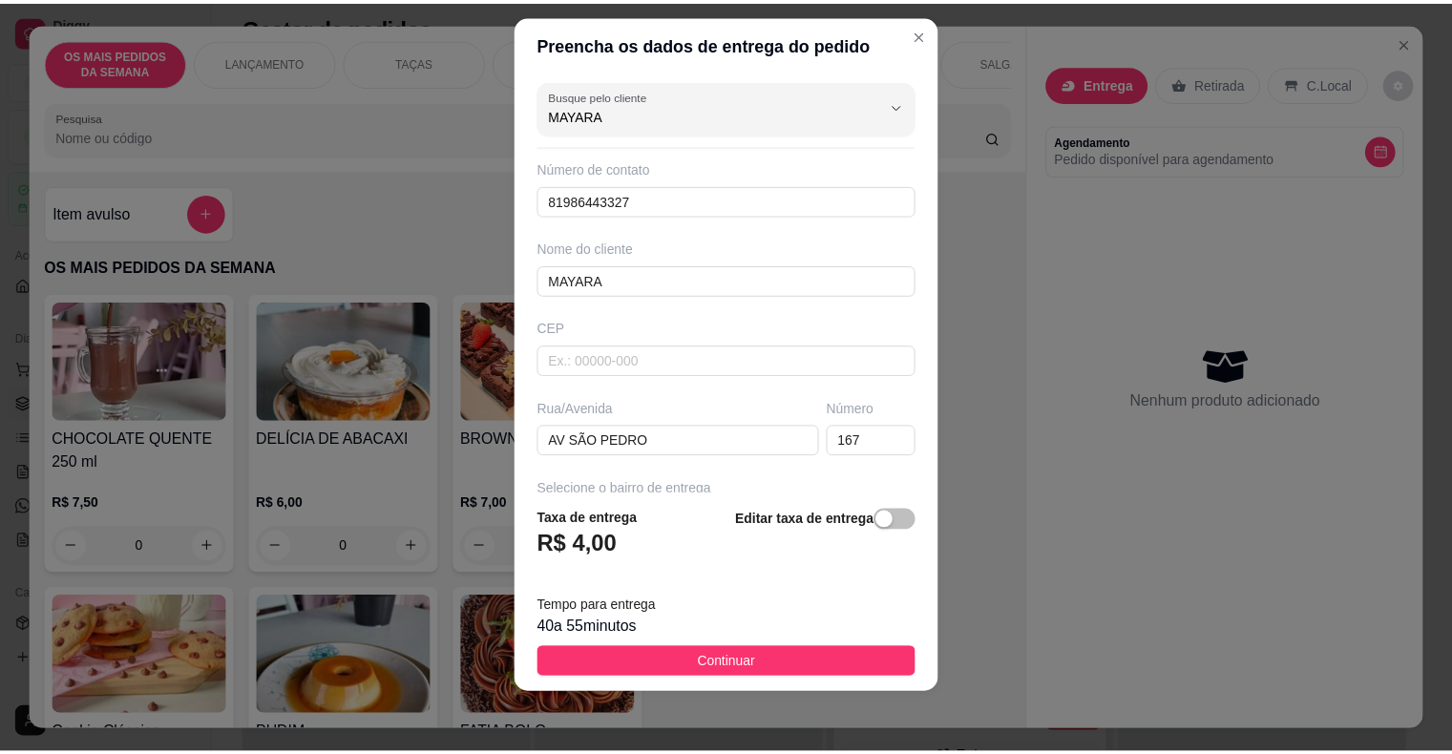
scroll to position [219, 0]
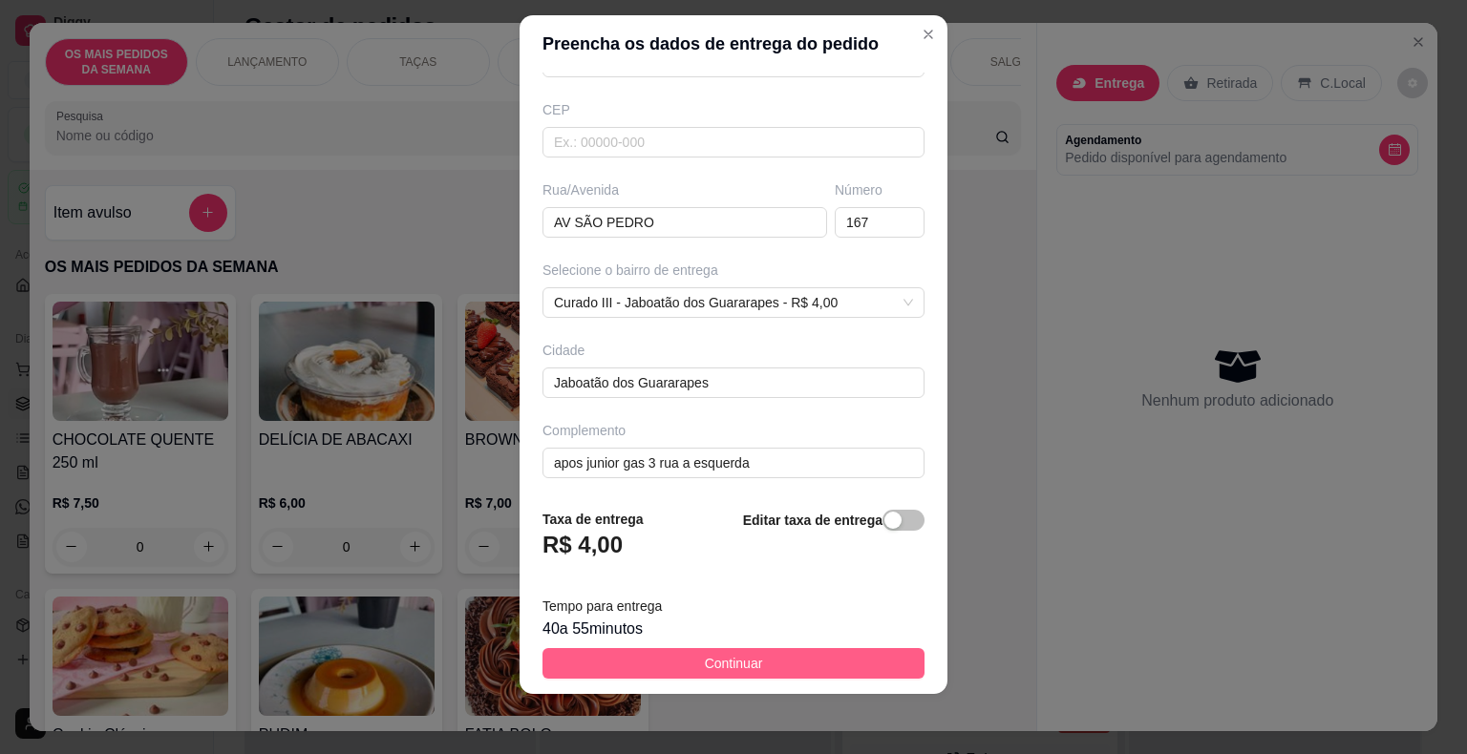
type input "MAYARA"
click at [789, 666] on button "Continuar" at bounding box center [733, 663] width 382 height 31
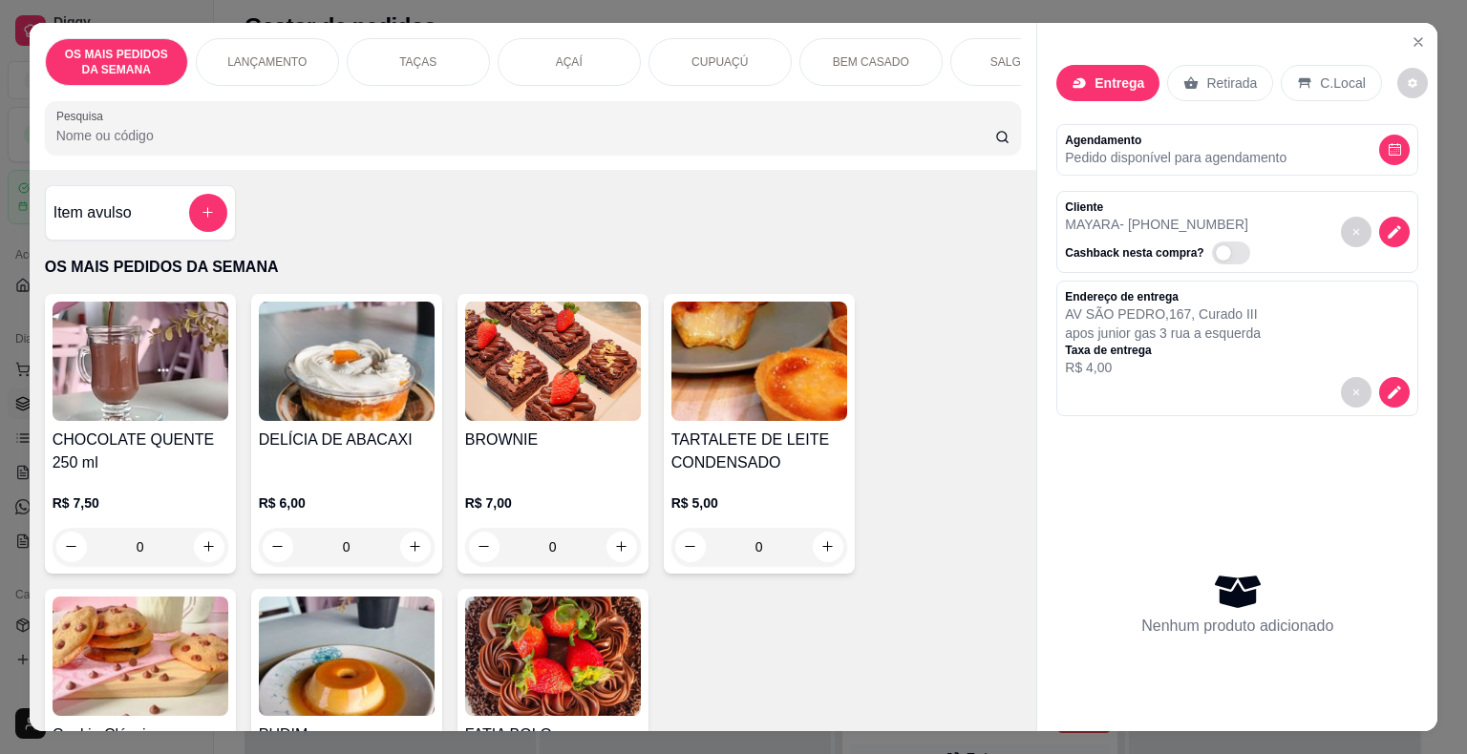
click at [176, 215] on div "Item avulso" at bounding box center [140, 213] width 174 height 38
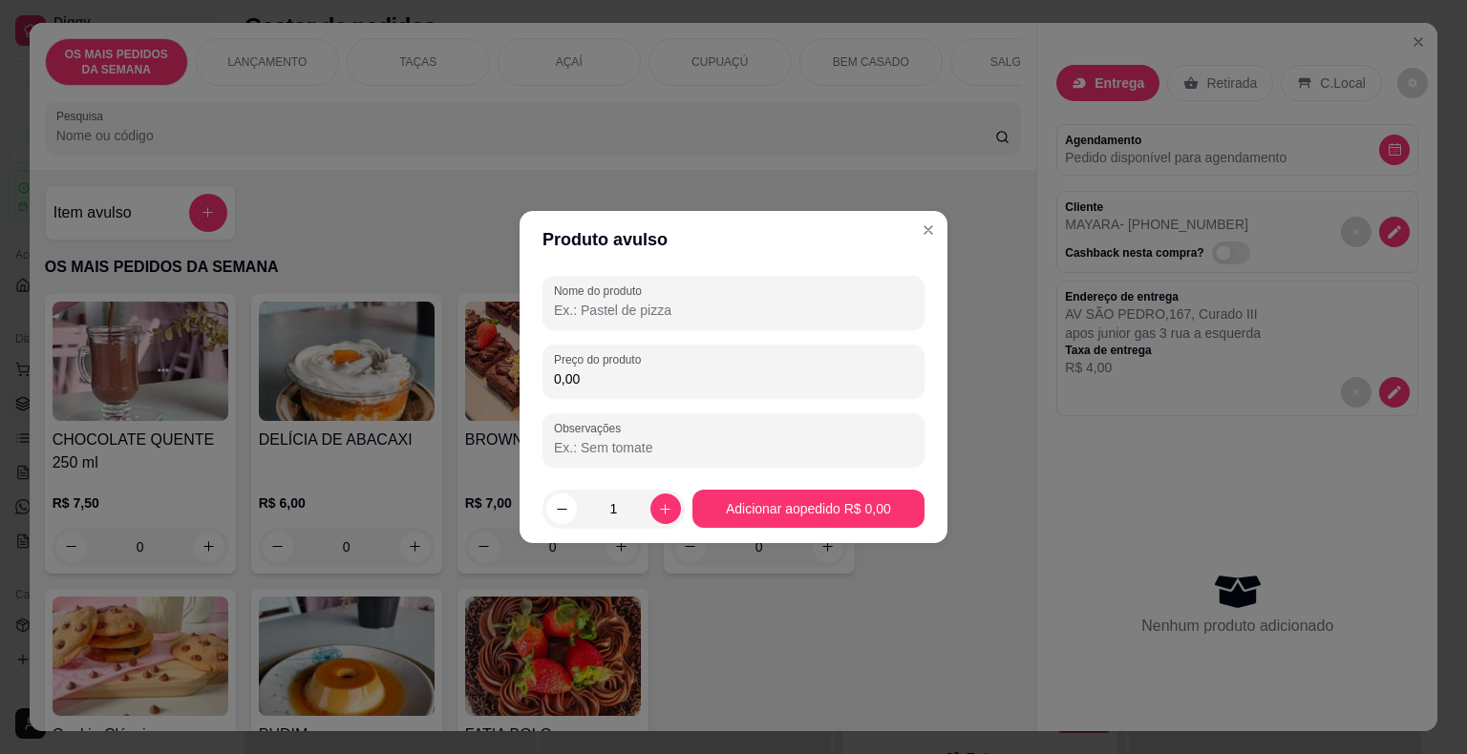
click at [566, 301] on input "Nome do produto" at bounding box center [733, 310] width 359 height 19
type input "coffee break"
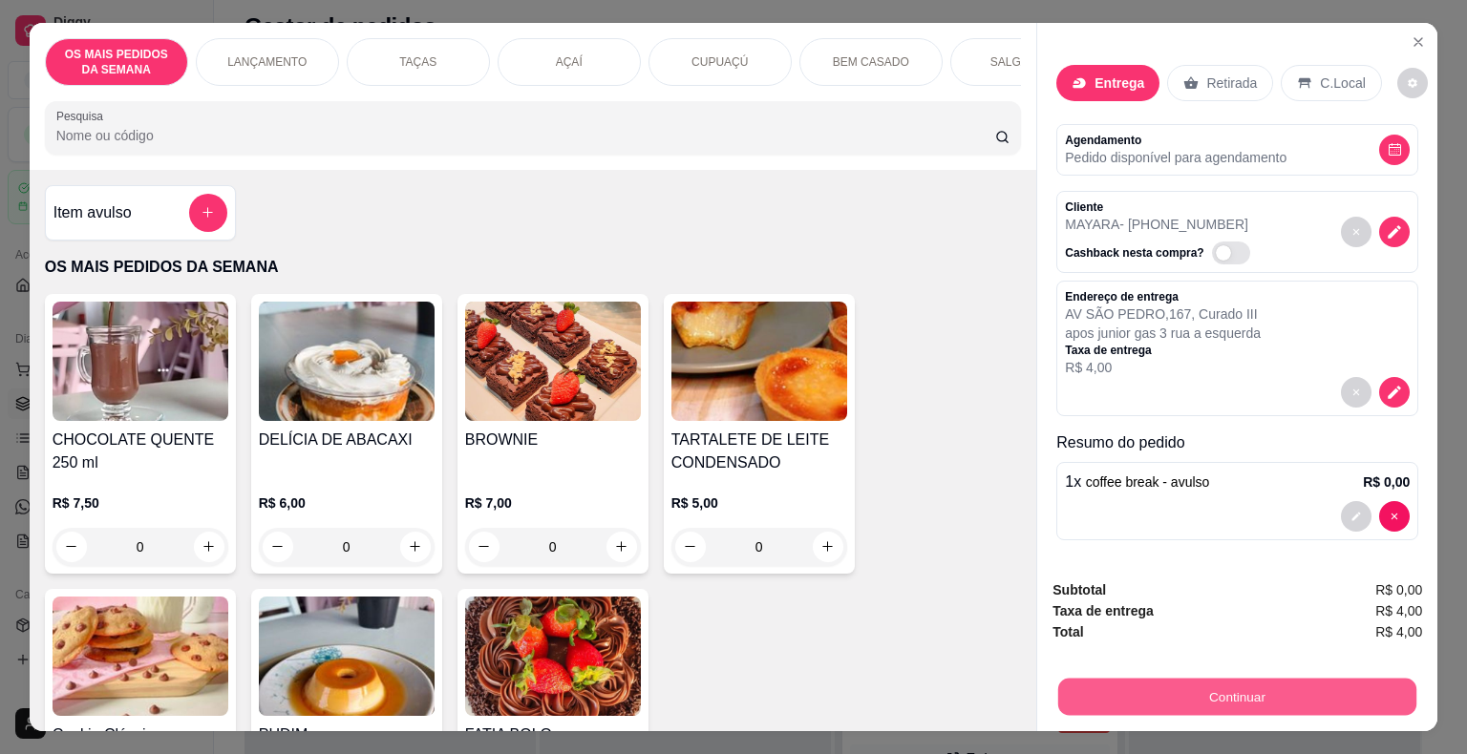
click at [1183, 693] on button "Continuar" at bounding box center [1237, 697] width 358 height 37
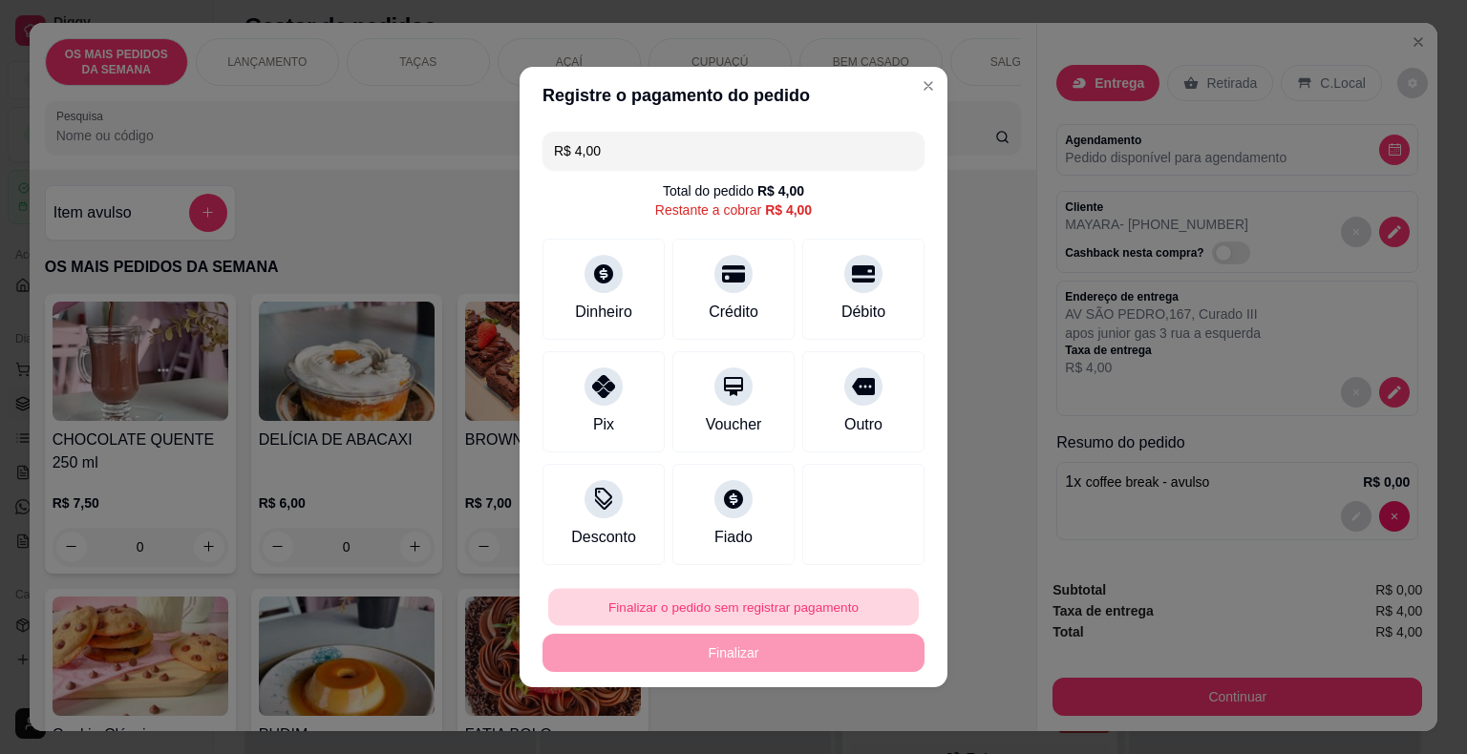
click at [762, 613] on button "Finalizar o pedido sem registrar pagamento" at bounding box center [733, 607] width 370 height 37
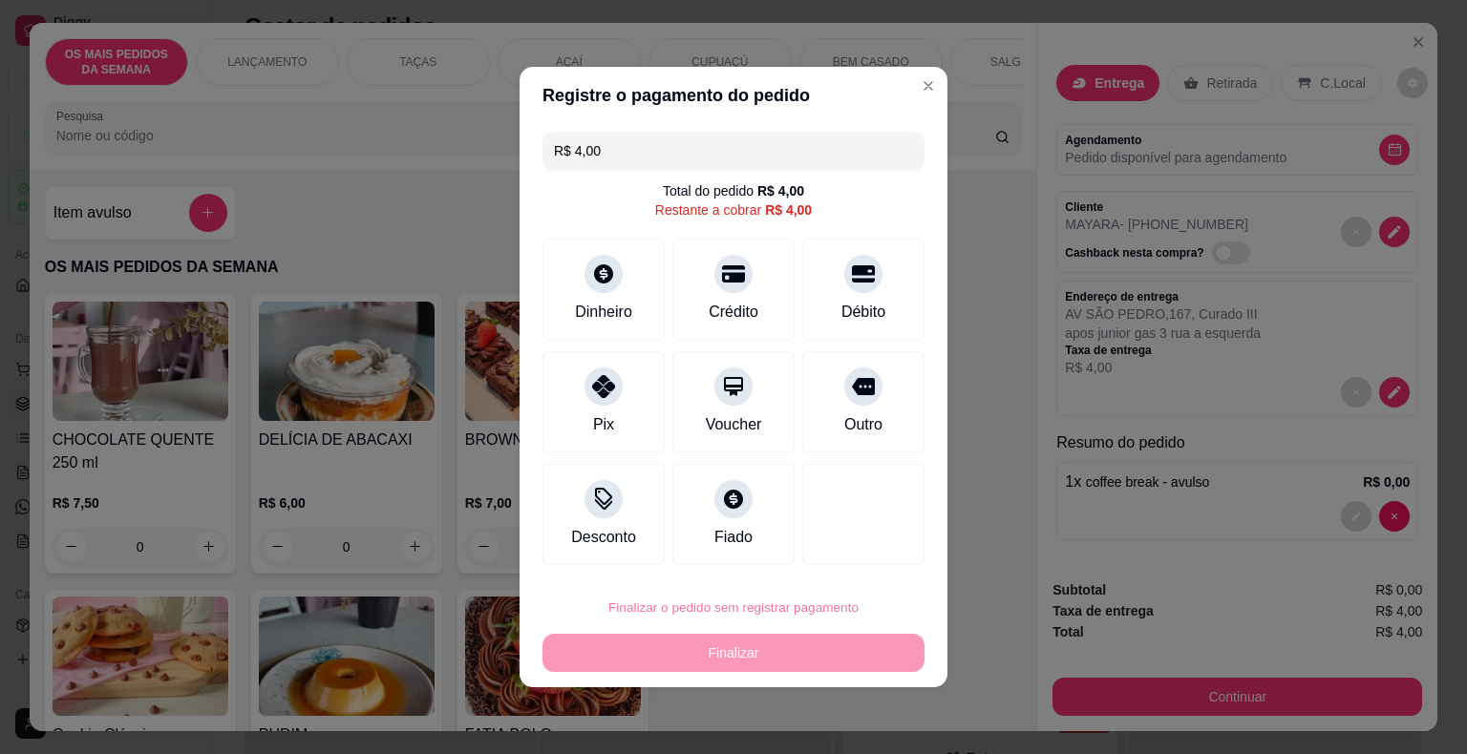
click at [844, 539] on button "Confirmar" at bounding box center [848, 553] width 68 height 29
type input "R$ 0,00"
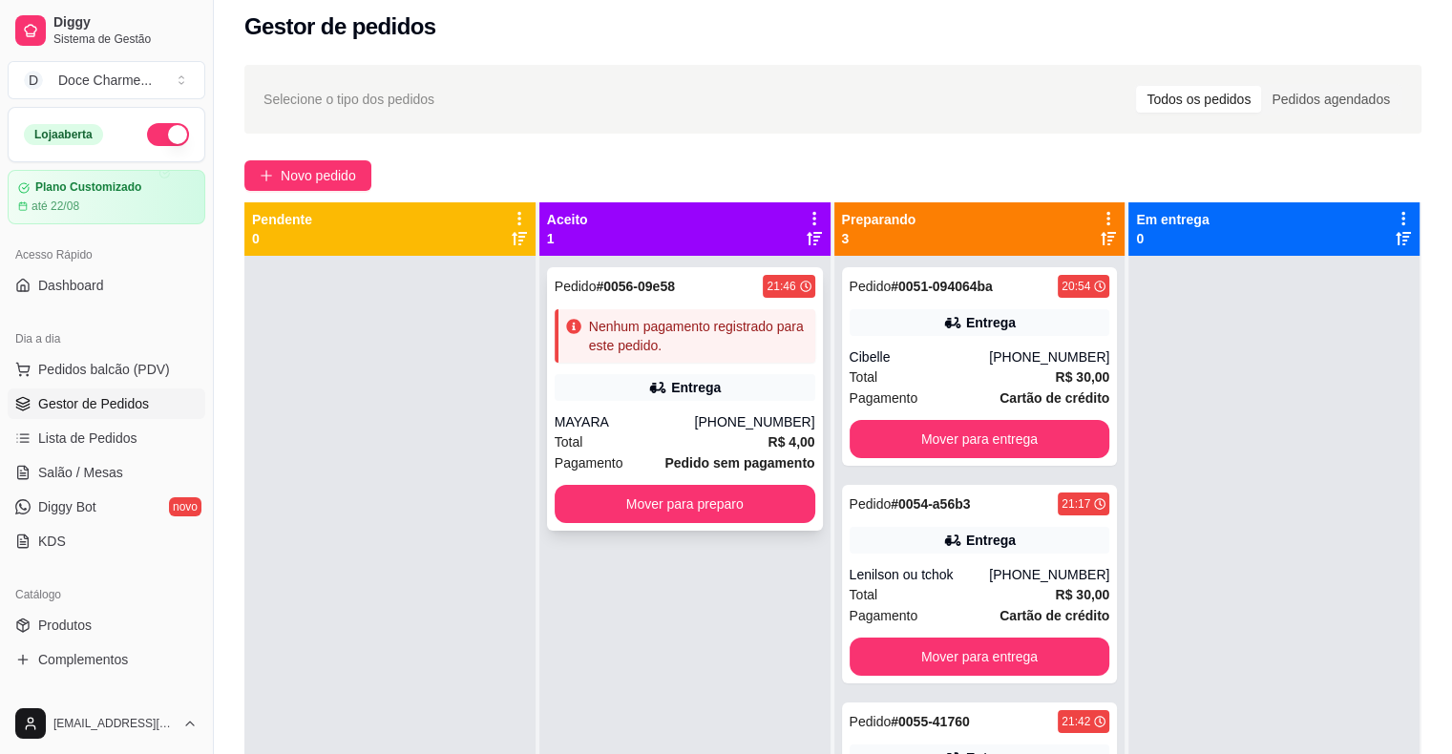
click at [698, 305] on div "Pedido # 0056-09e58 21:46 Nenhum pagamento registrado para este pedido. Entrega…" at bounding box center [685, 399] width 276 height 264
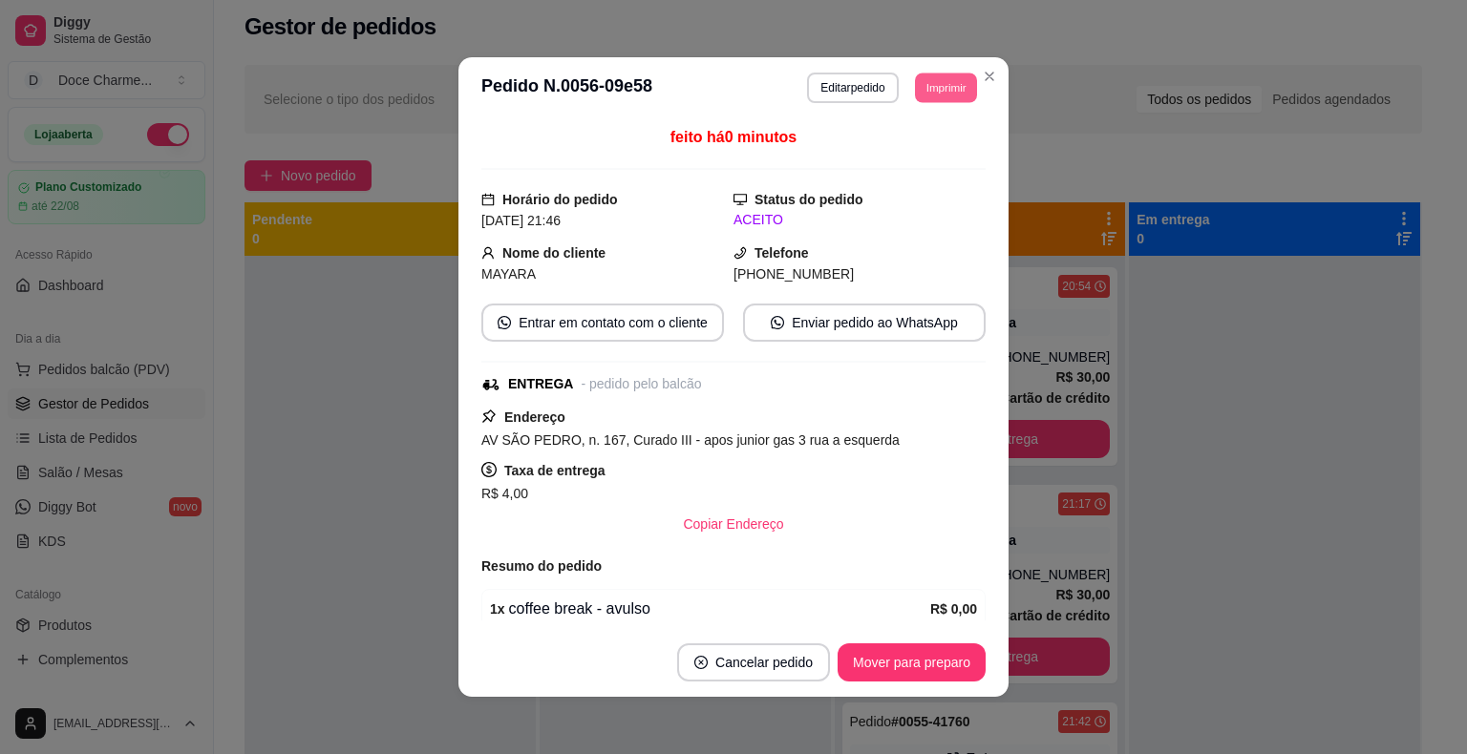
click at [924, 95] on button "Imprimir" at bounding box center [946, 88] width 62 height 30
click at [919, 195] on button "DELIVERY" at bounding box center [902, 193] width 134 height 30
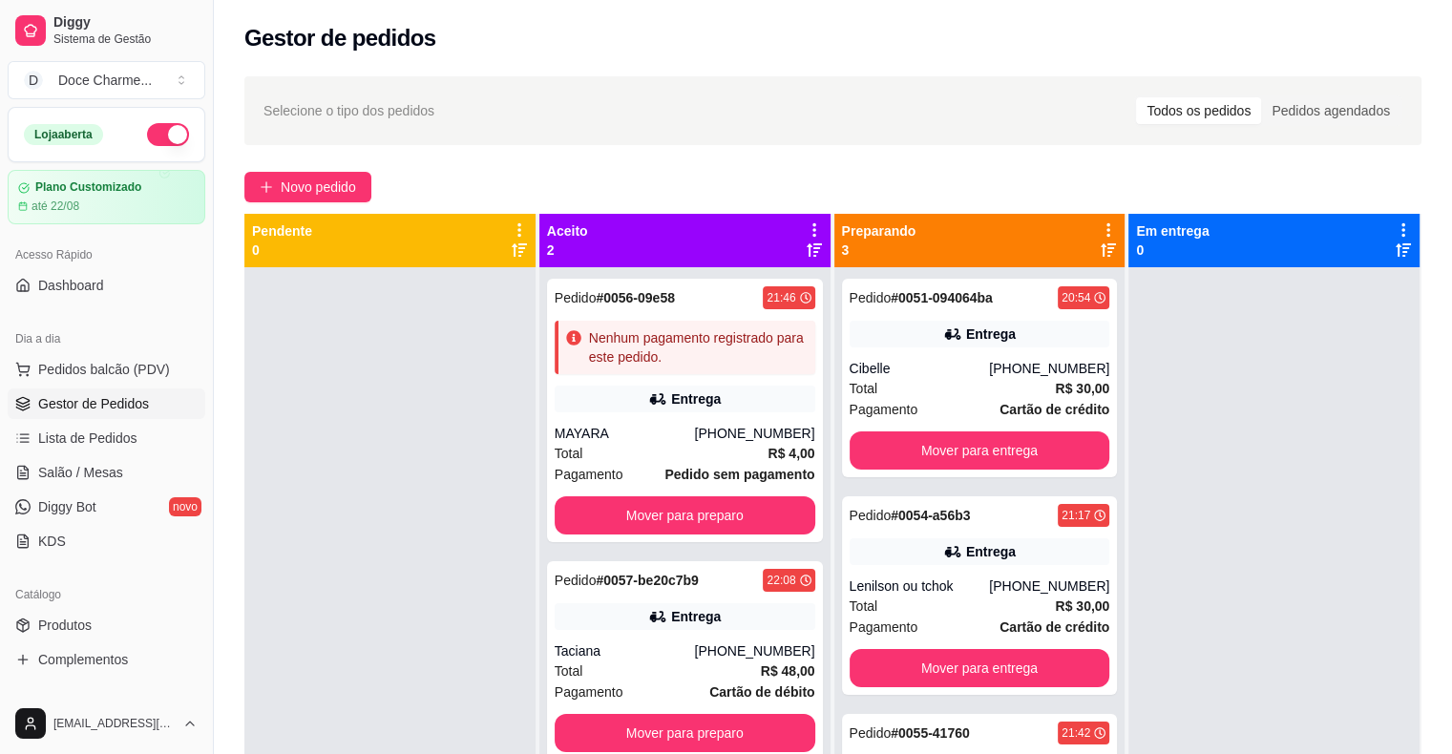
click at [1240, 449] on div at bounding box center [1274, 644] width 291 height 754
click at [339, 185] on span "Novo pedido" at bounding box center [318, 187] width 75 height 21
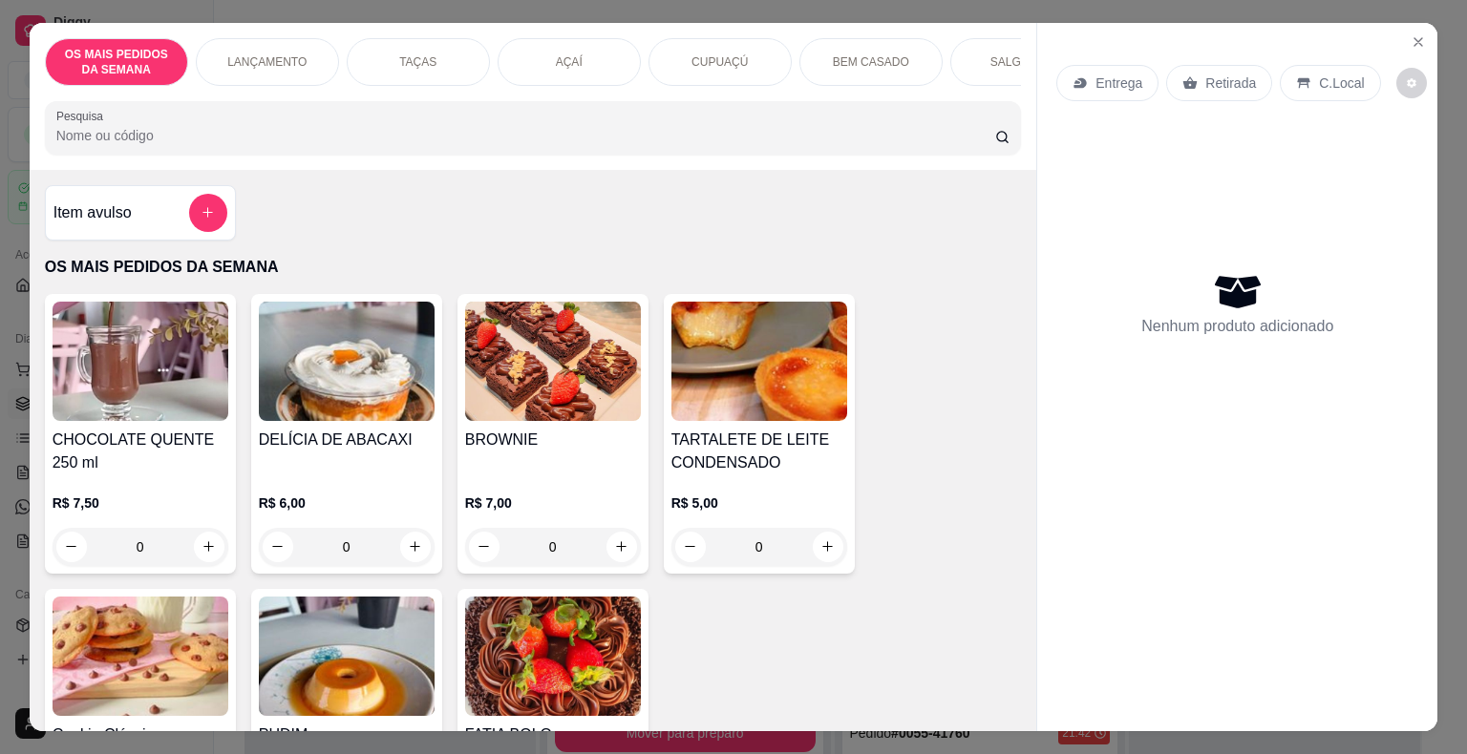
click at [527, 392] on img at bounding box center [553, 361] width 176 height 119
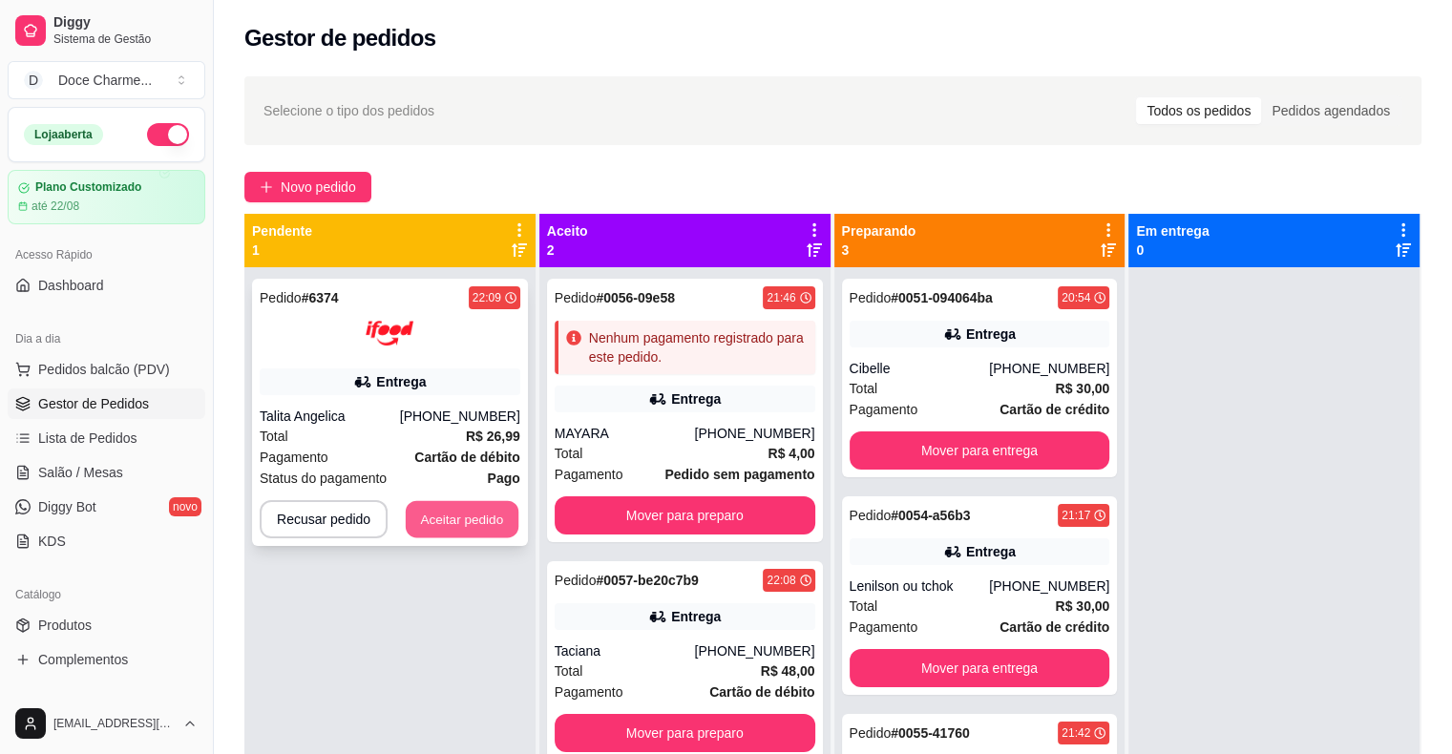
click at [435, 520] on button "Aceitar pedido" at bounding box center [462, 519] width 113 height 37
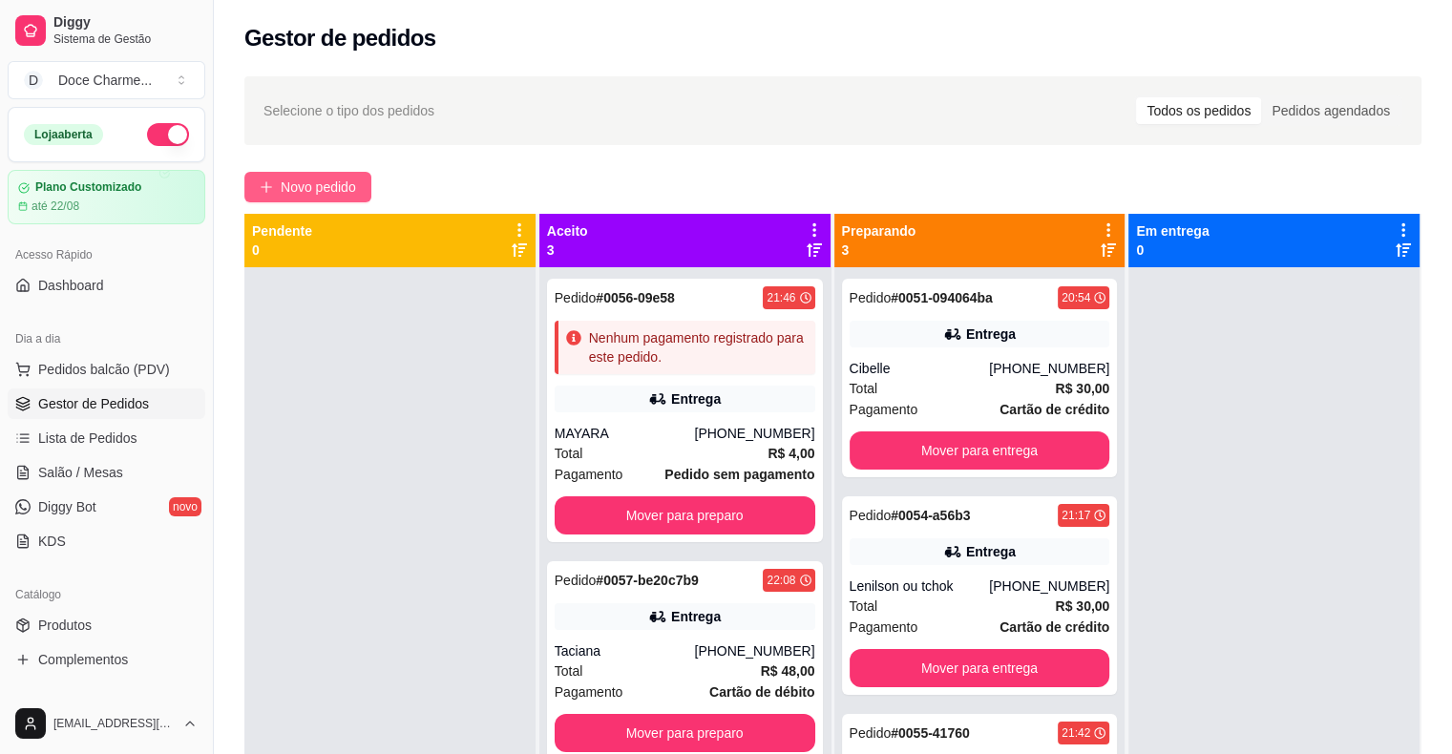
click at [351, 197] on span "Novo pedido" at bounding box center [318, 187] width 75 height 21
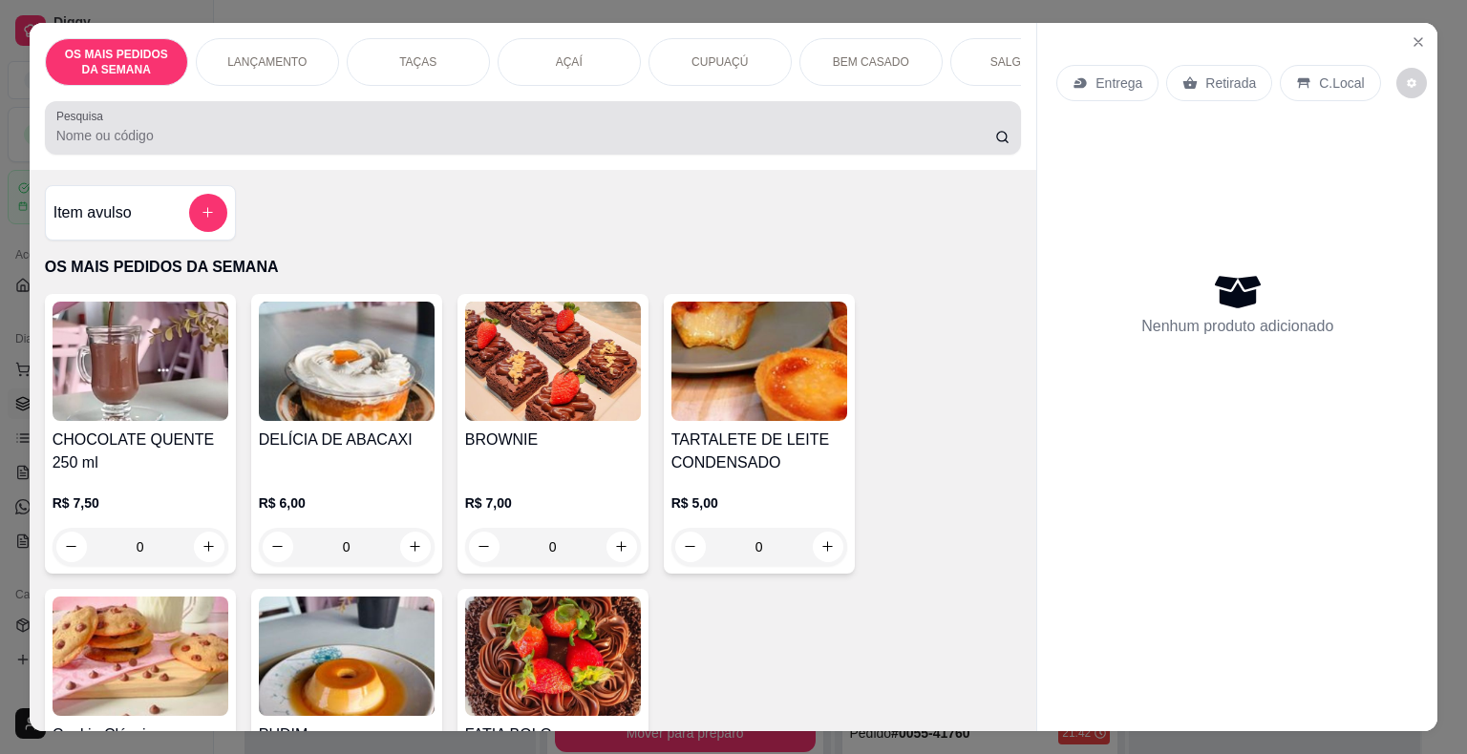
click at [358, 155] on div "Pesquisa" at bounding box center [533, 127] width 977 height 53
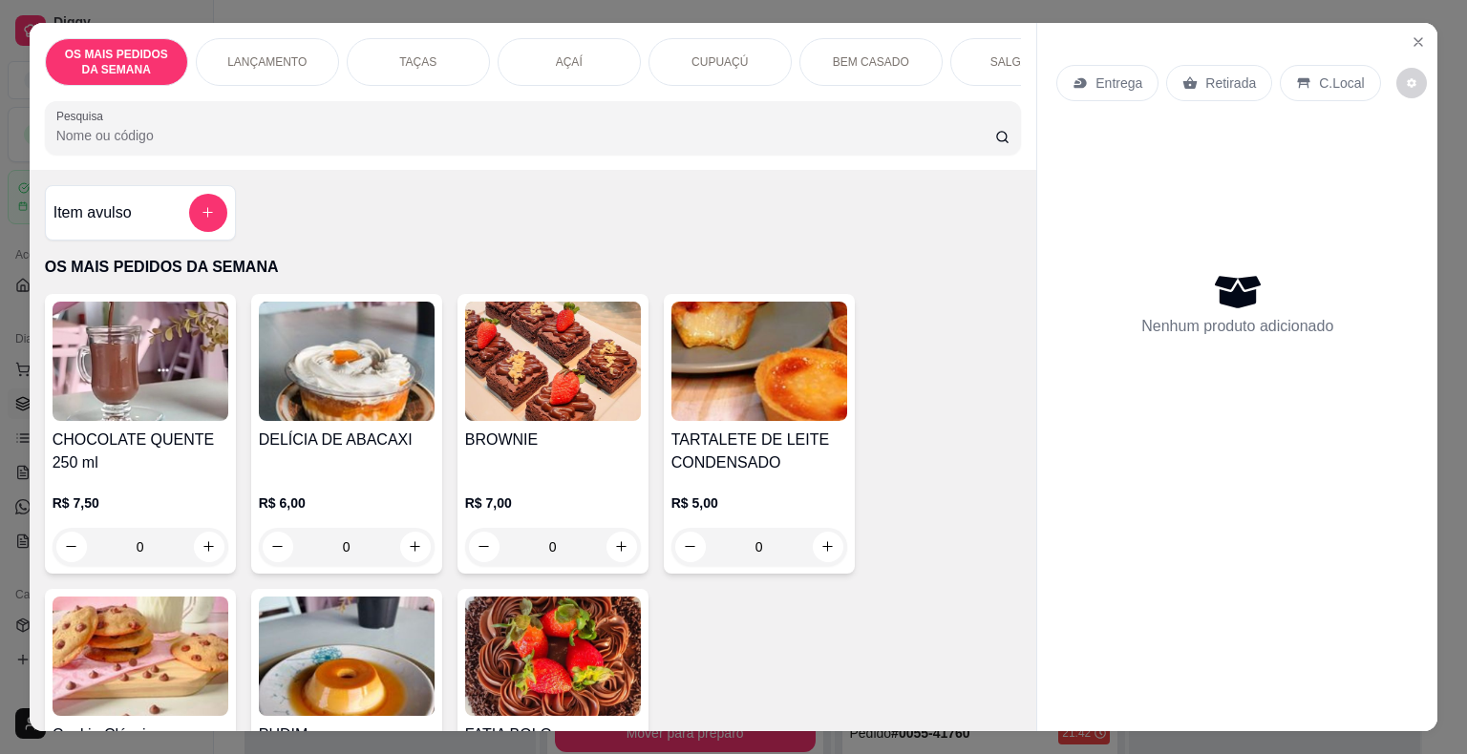
click at [497, 355] on img at bounding box center [553, 361] width 176 height 119
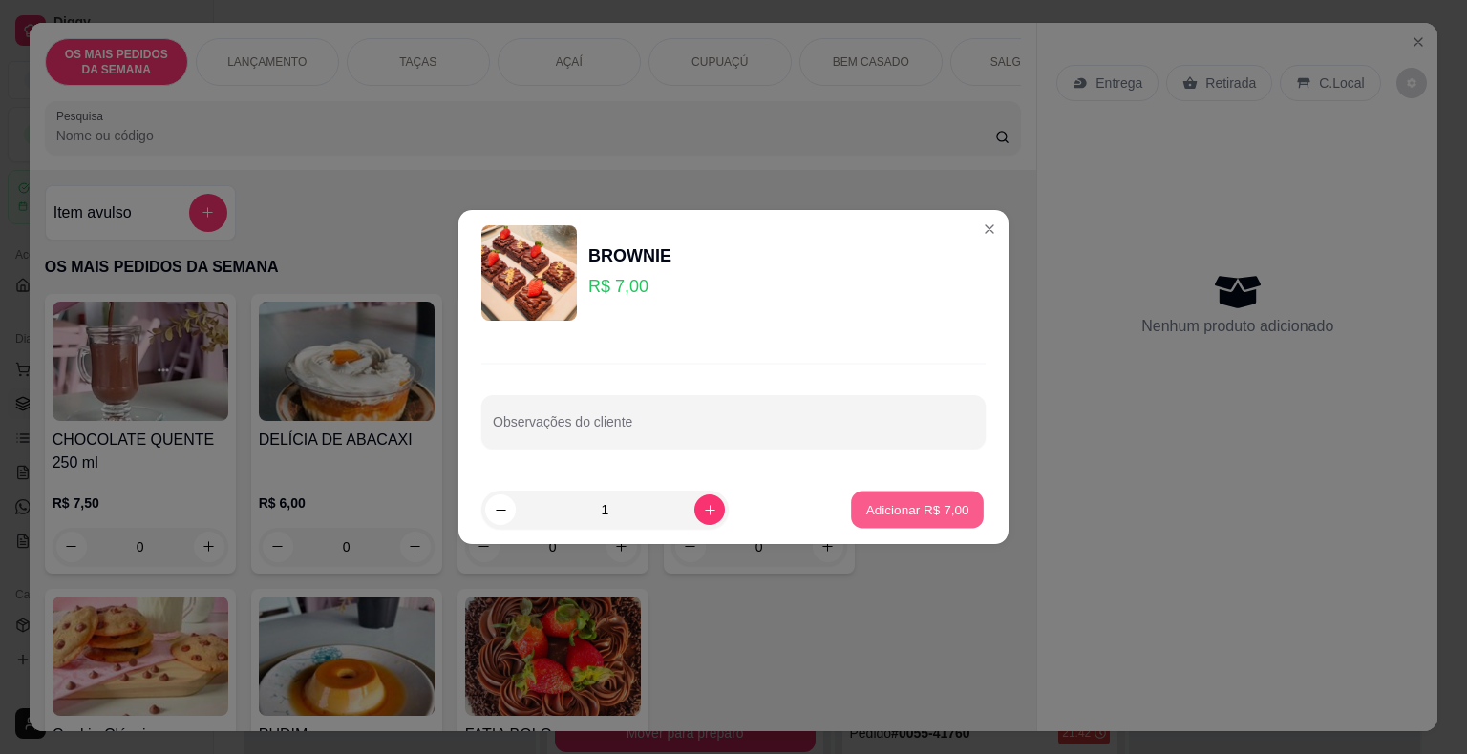
click at [901, 507] on p "Adicionar R$ 7,00" at bounding box center [916, 509] width 103 height 18
type input "1"
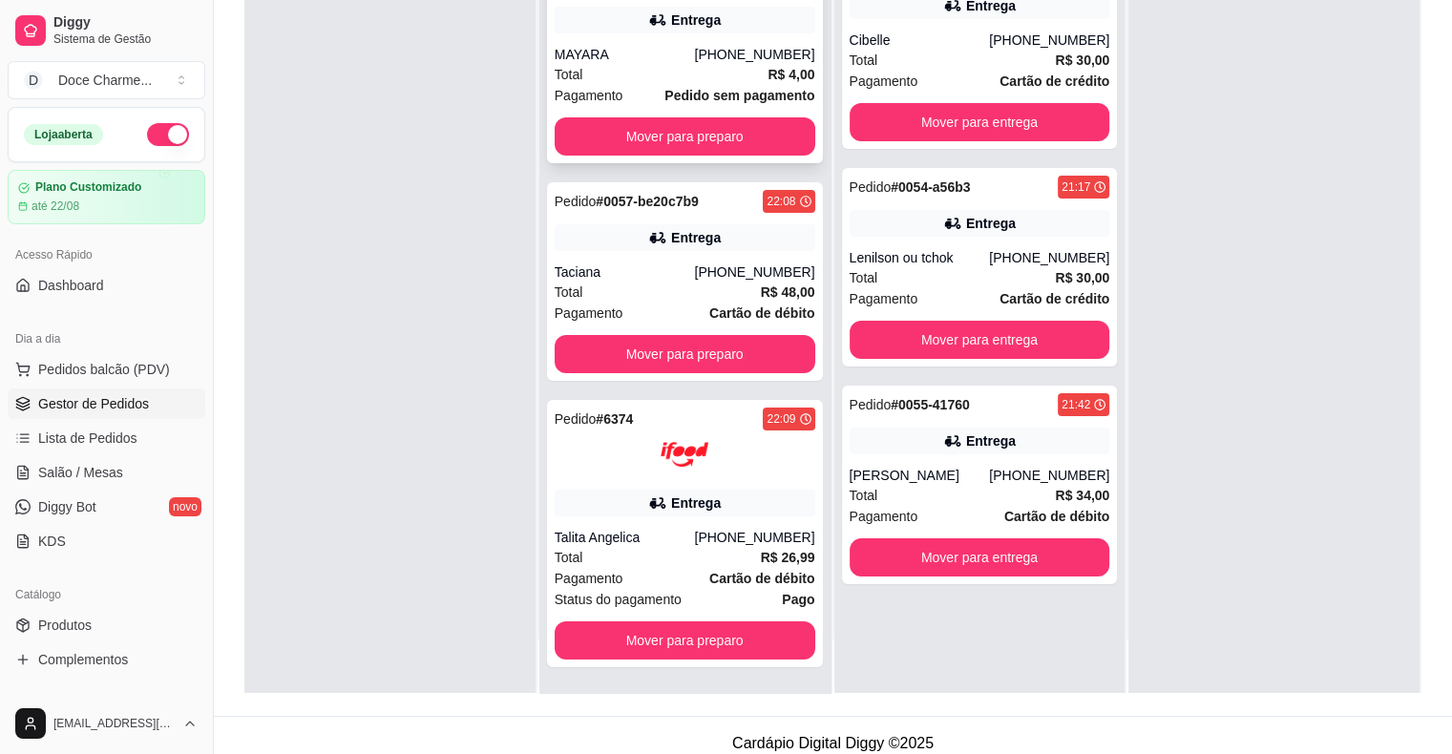
scroll to position [290, 0]
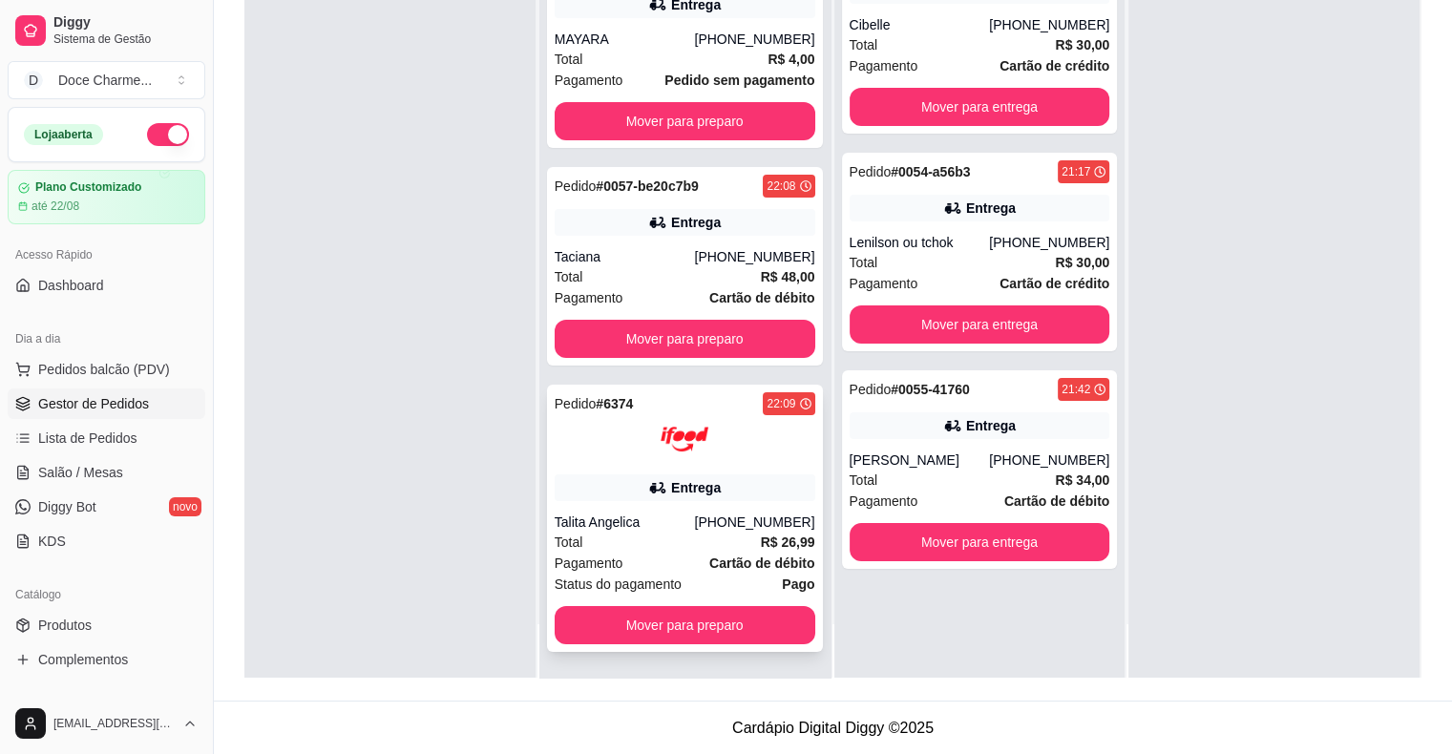
click at [701, 441] on div at bounding box center [685, 439] width 261 height 48
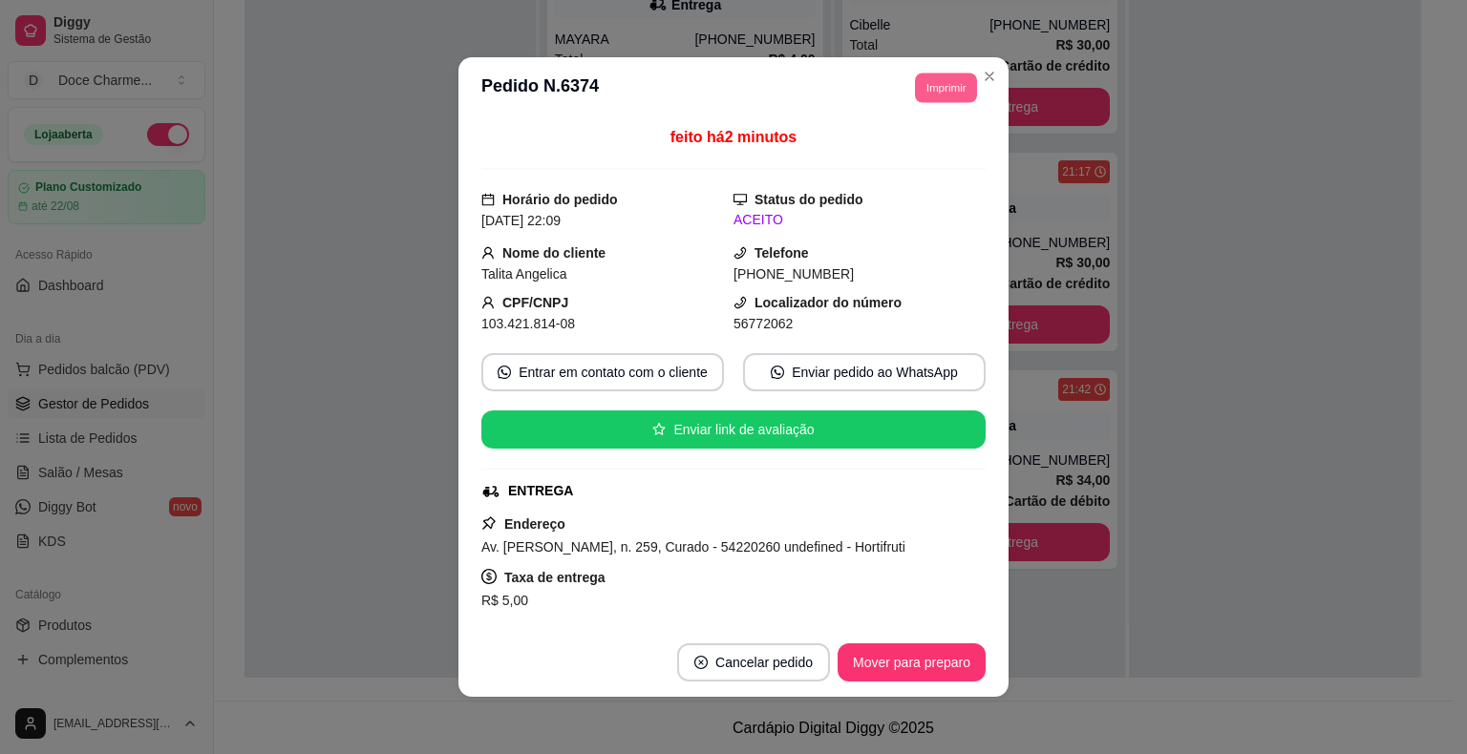
click at [936, 90] on button "Imprimir" at bounding box center [946, 88] width 62 height 30
click at [923, 197] on button "DELIVERY" at bounding box center [902, 194] width 134 height 30
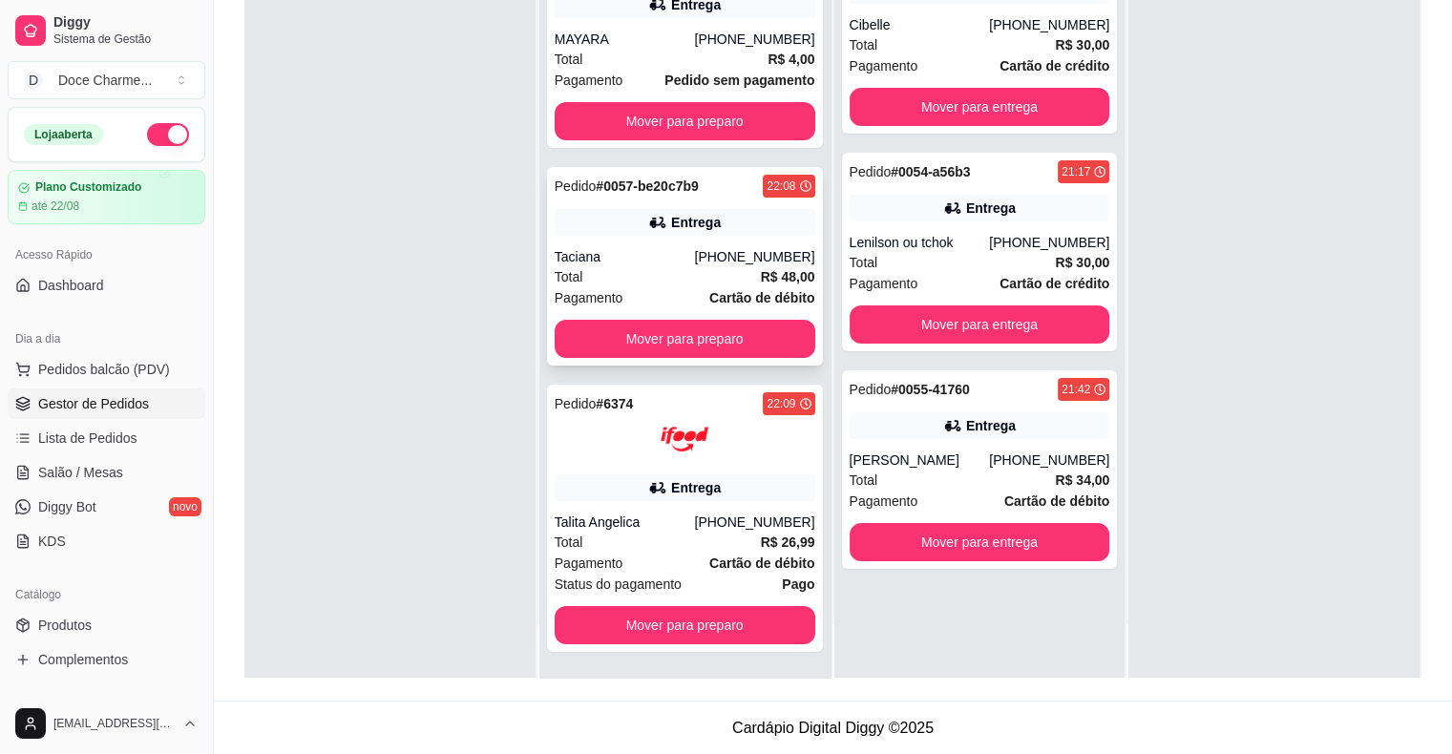
click at [642, 243] on div "Pedido # 0057-be20c7b9 22:08 Entrega Taciana [PHONE_NUMBER] Total R$ 48,00 Paga…" at bounding box center [685, 266] width 276 height 199
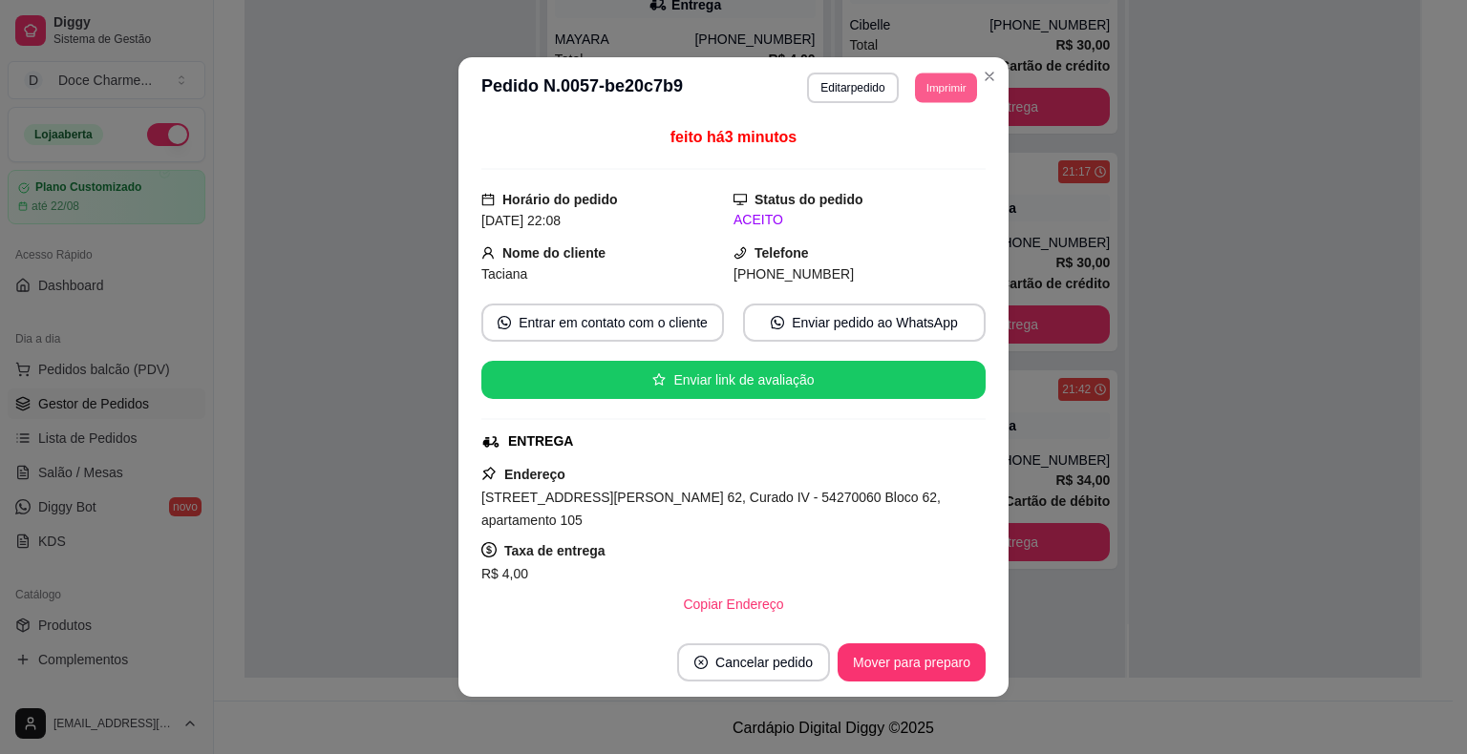
click at [917, 94] on button "Imprimir" at bounding box center [946, 88] width 62 height 30
click at [902, 192] on button "DELIVERY" at bounding box center [903, 194] width 138 height 31
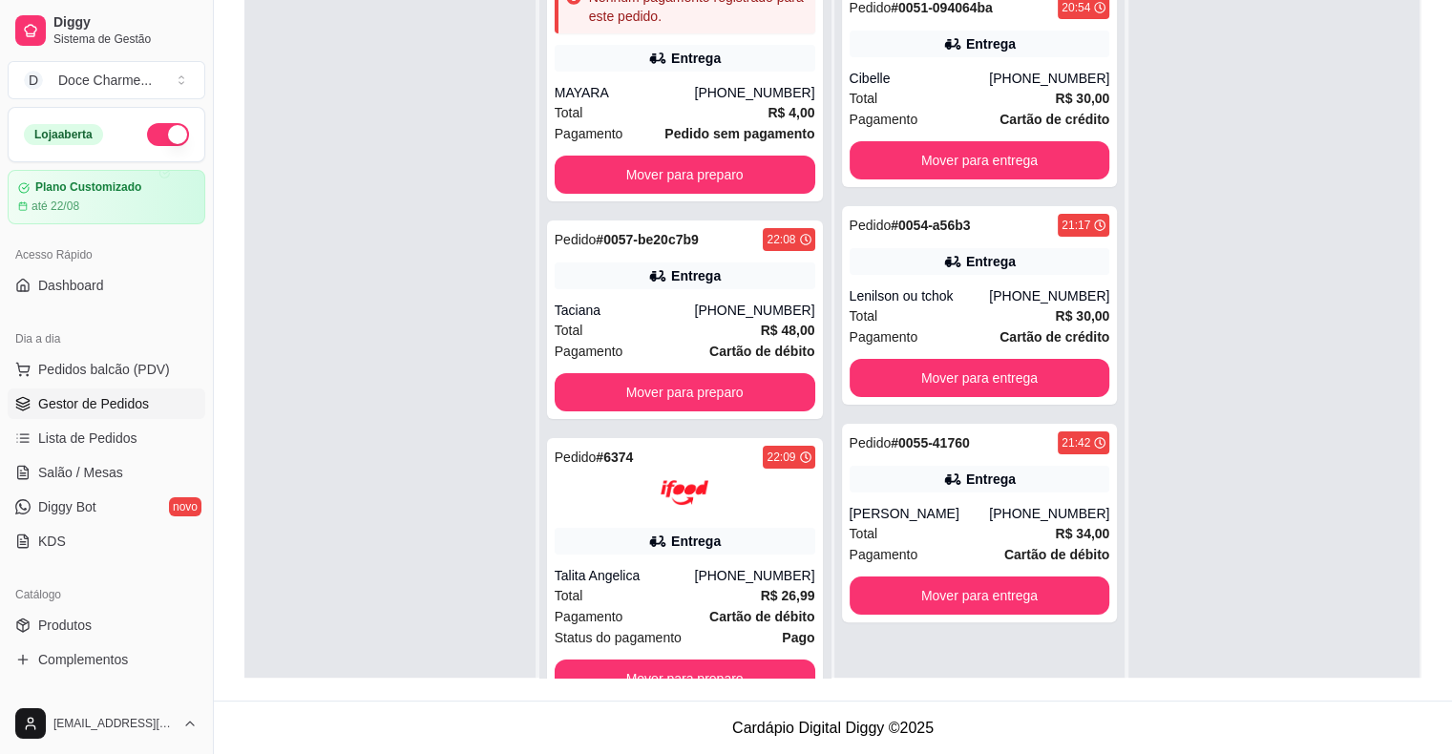
scroll to position [0, 0]
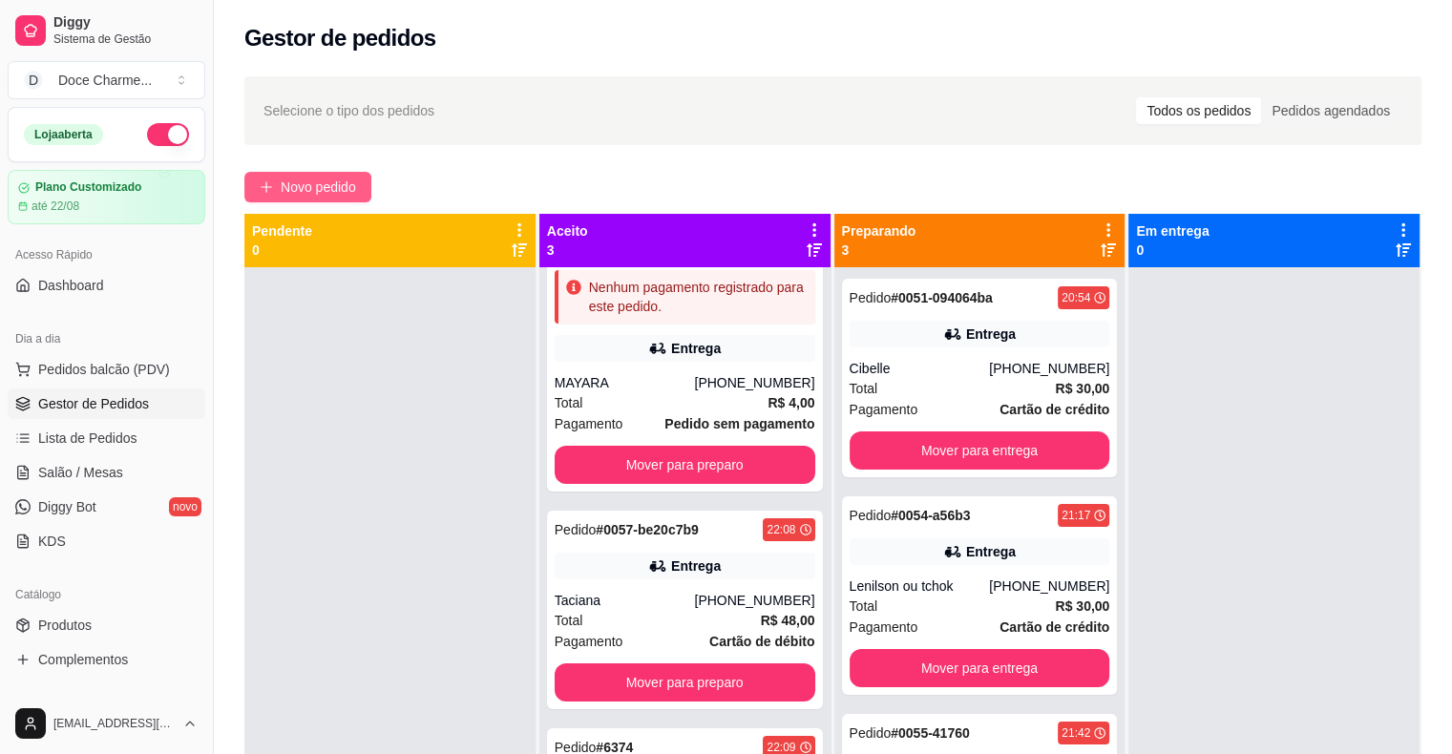
click at [309, 186] on span "Novo pedido" at bounding box center [318, 187] width 75 height 21
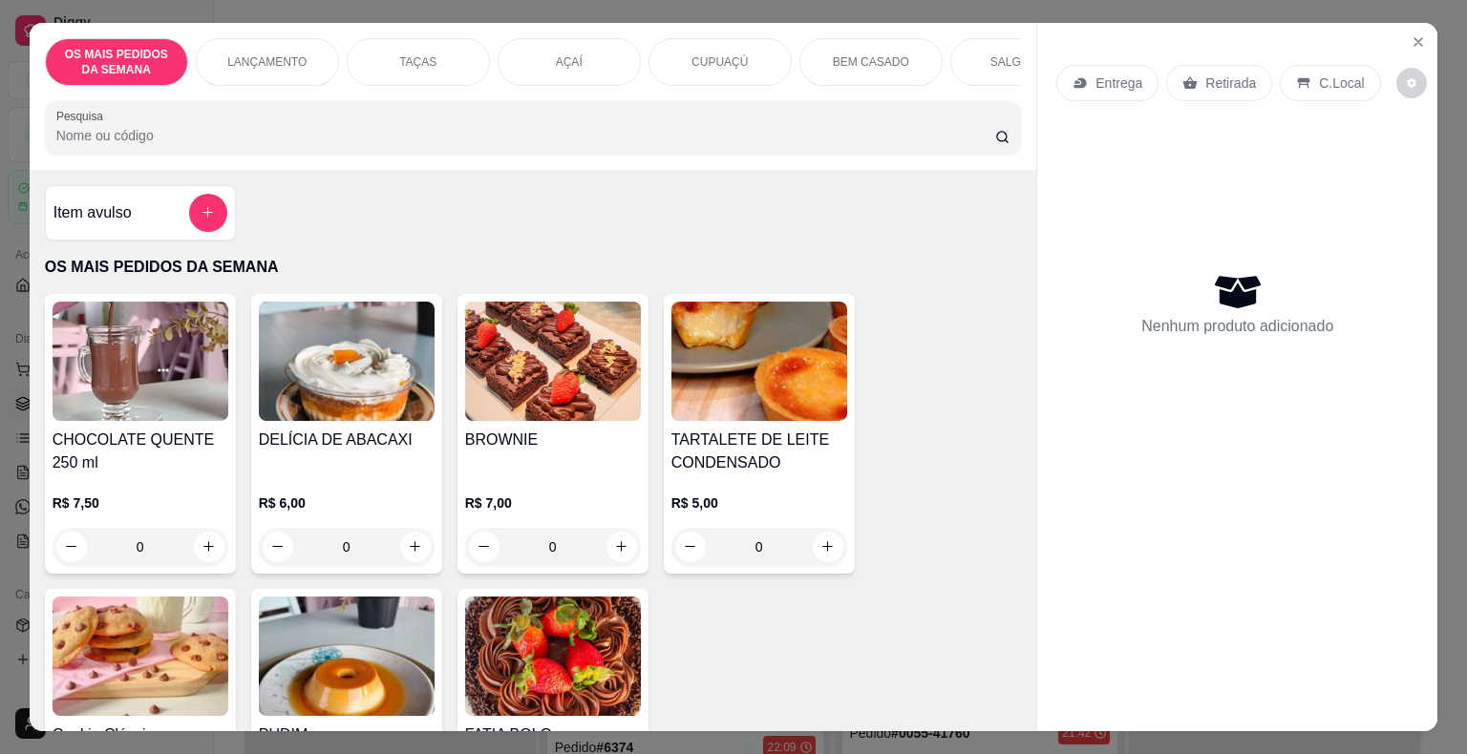
click at [445, 145] on input "Pesquisa" at bounding box center [525, 135] width 939 height 19
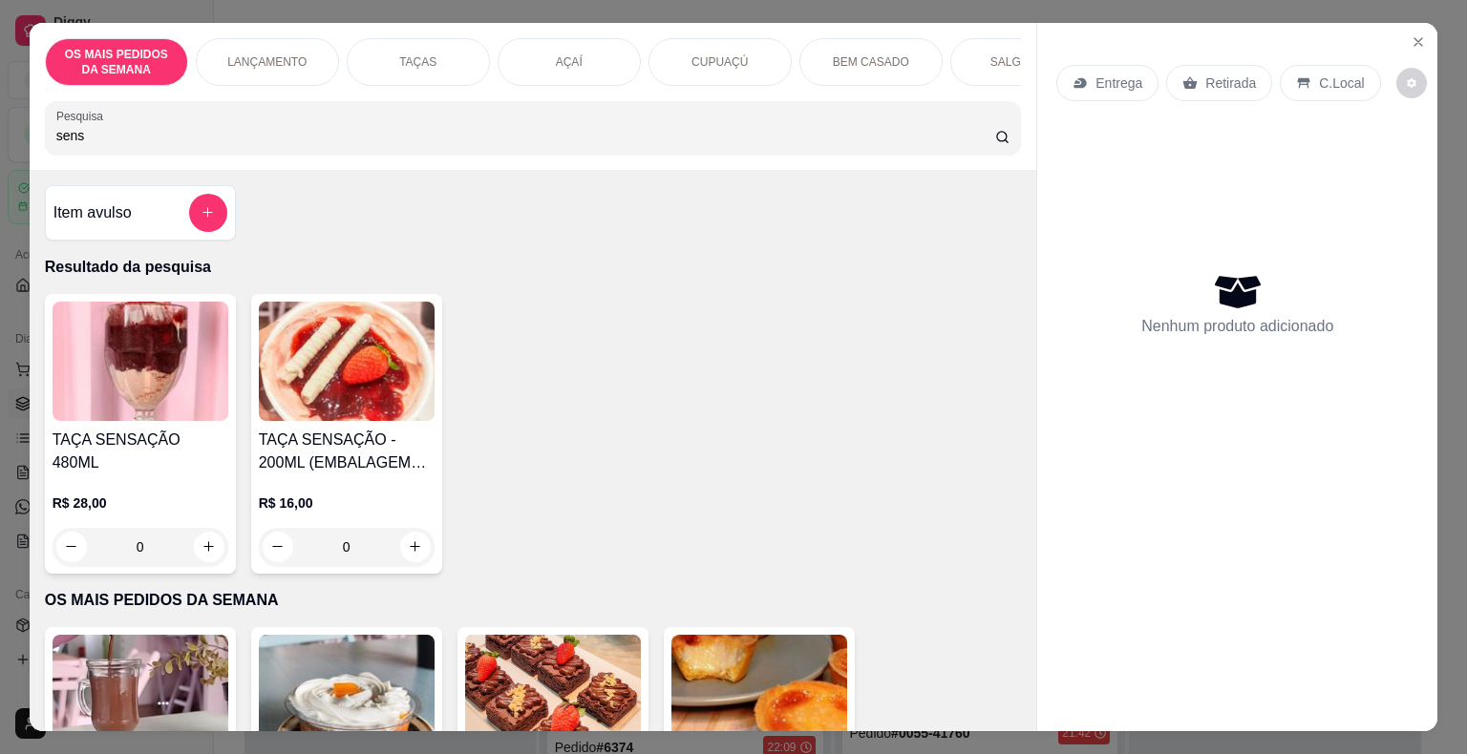
type input "sens"
click at [118, 421] on img at bounding box center [141, 361] width 176 height 119
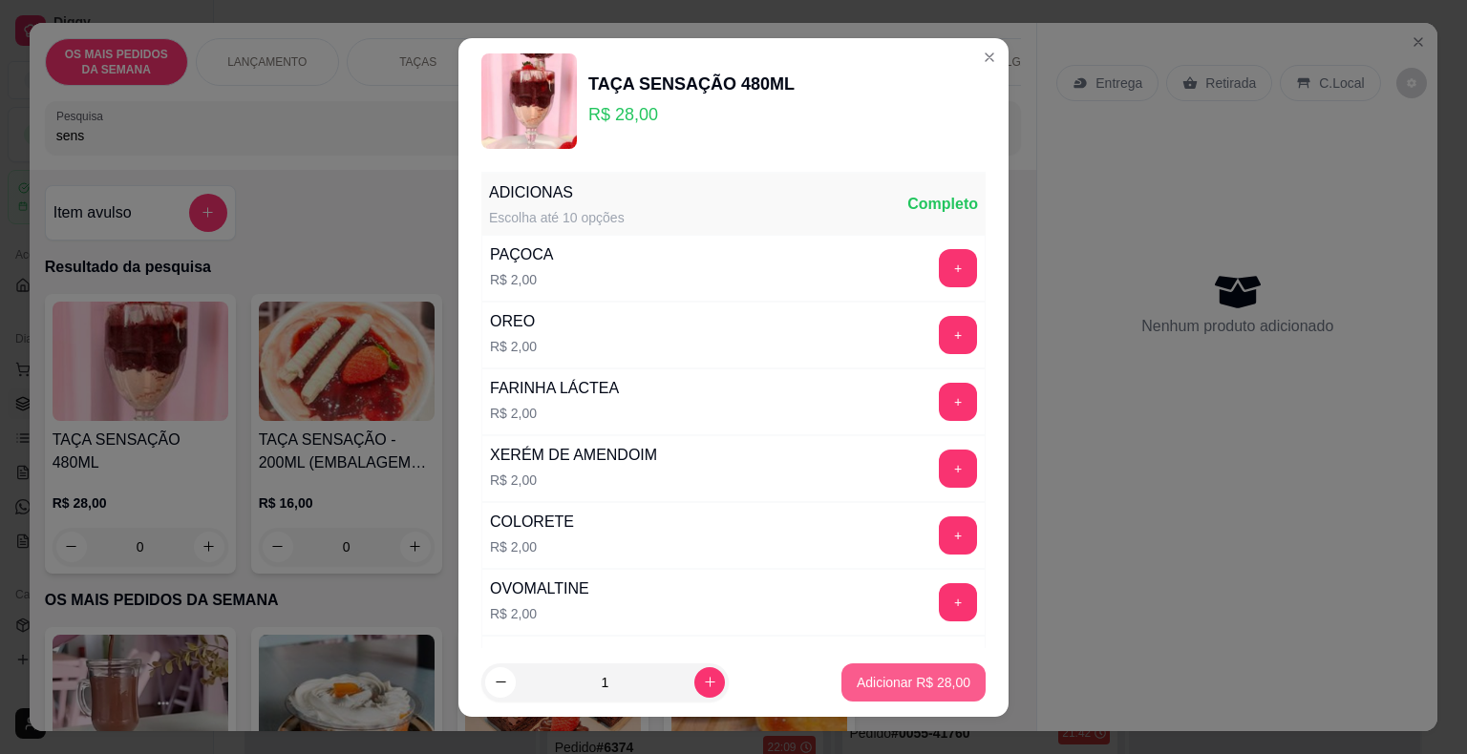
click at [874, 678] on p "Adicionar R$ 28,00" at bounding box center [913, 682] width 114 height 19
type input "1"
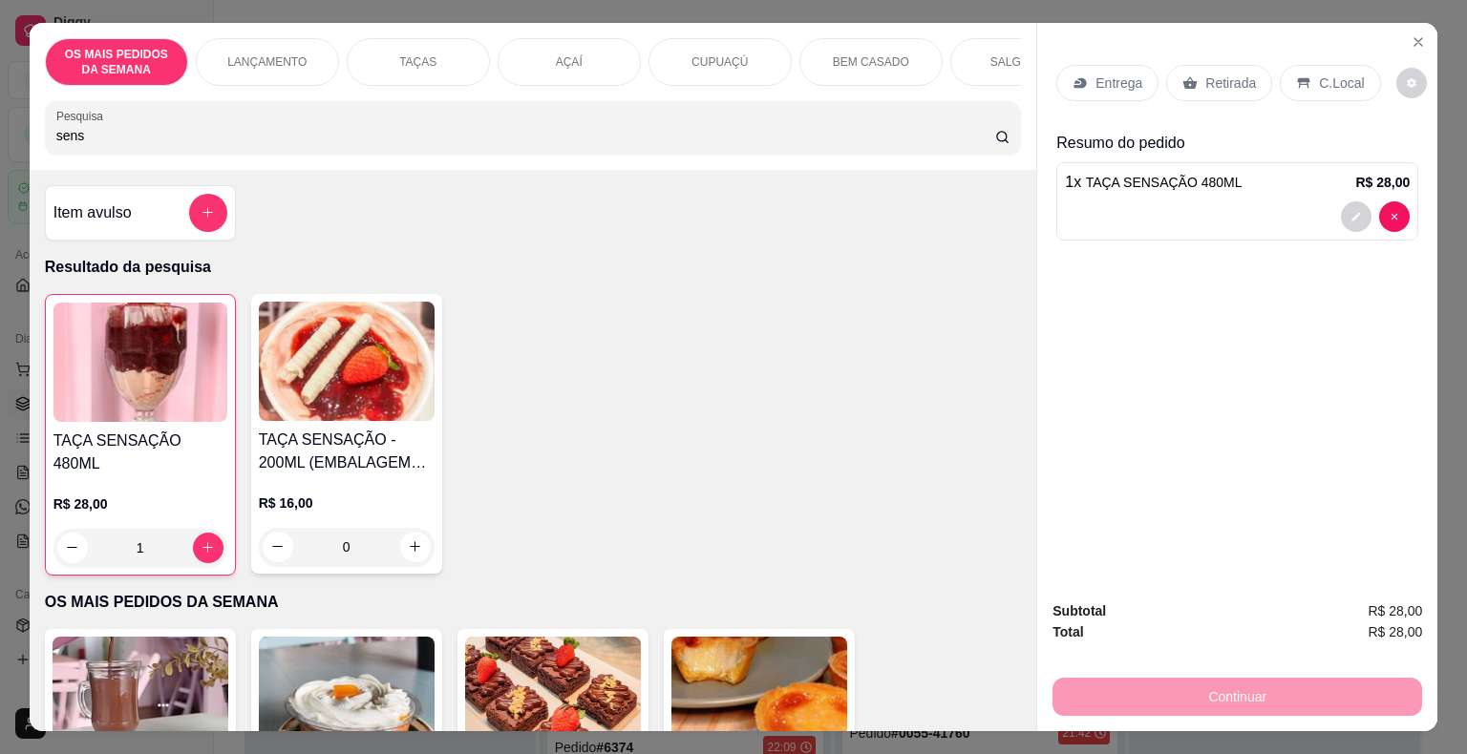
drag, startPoint x: 217, startPoint y: 139, endPoint x: 23, endPoint y: 135, distance: 193.9
click at [30, 135] on div "OS MAIS PEDIDOS DA SEMANA LANÇAMENTO TAÇAS AÇAÍ CUPUAÇÚ BEM CASADO SALGADOS BEB…" at bounding box center [533, 96] width 1007 height 147
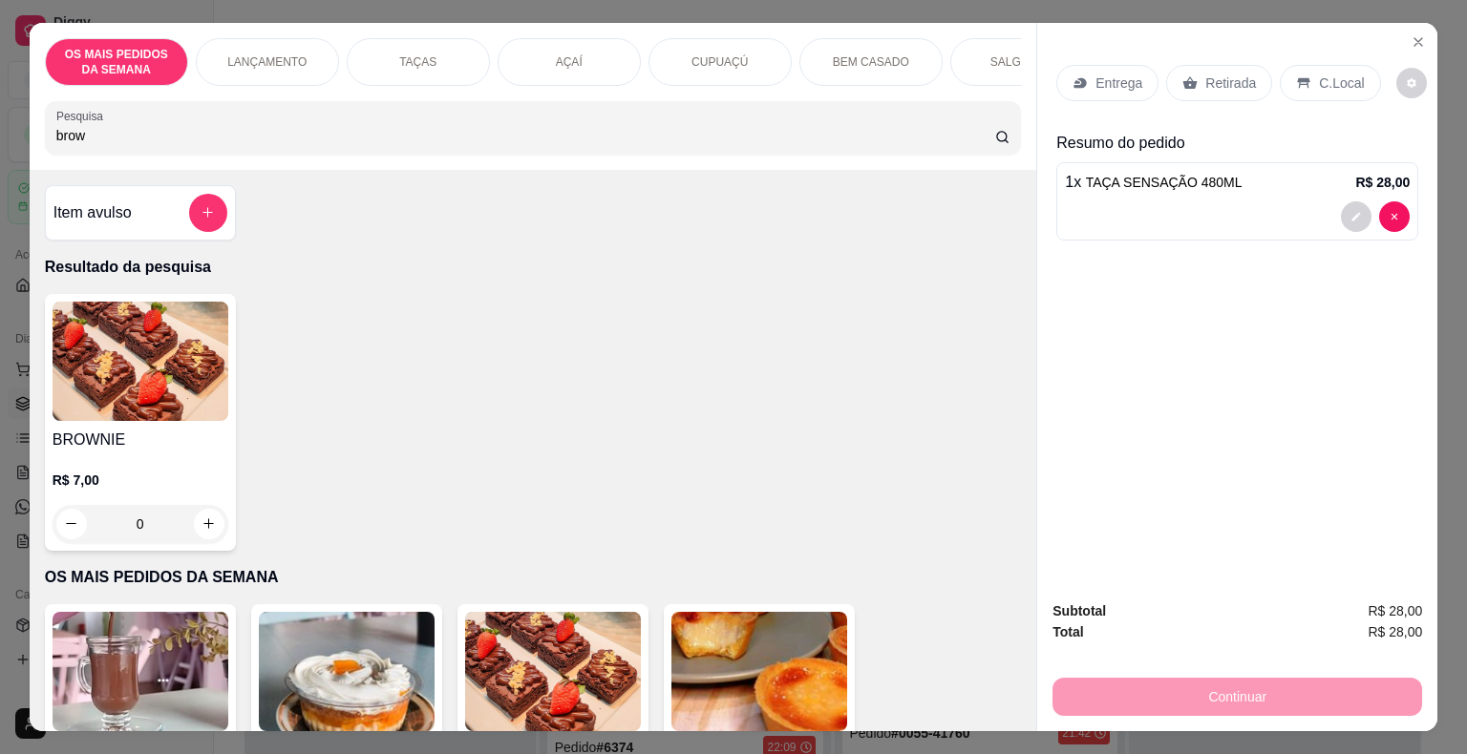
type input "brow"
click at [173, 403] on img at bounding box center [141, 361] width 176 height 119
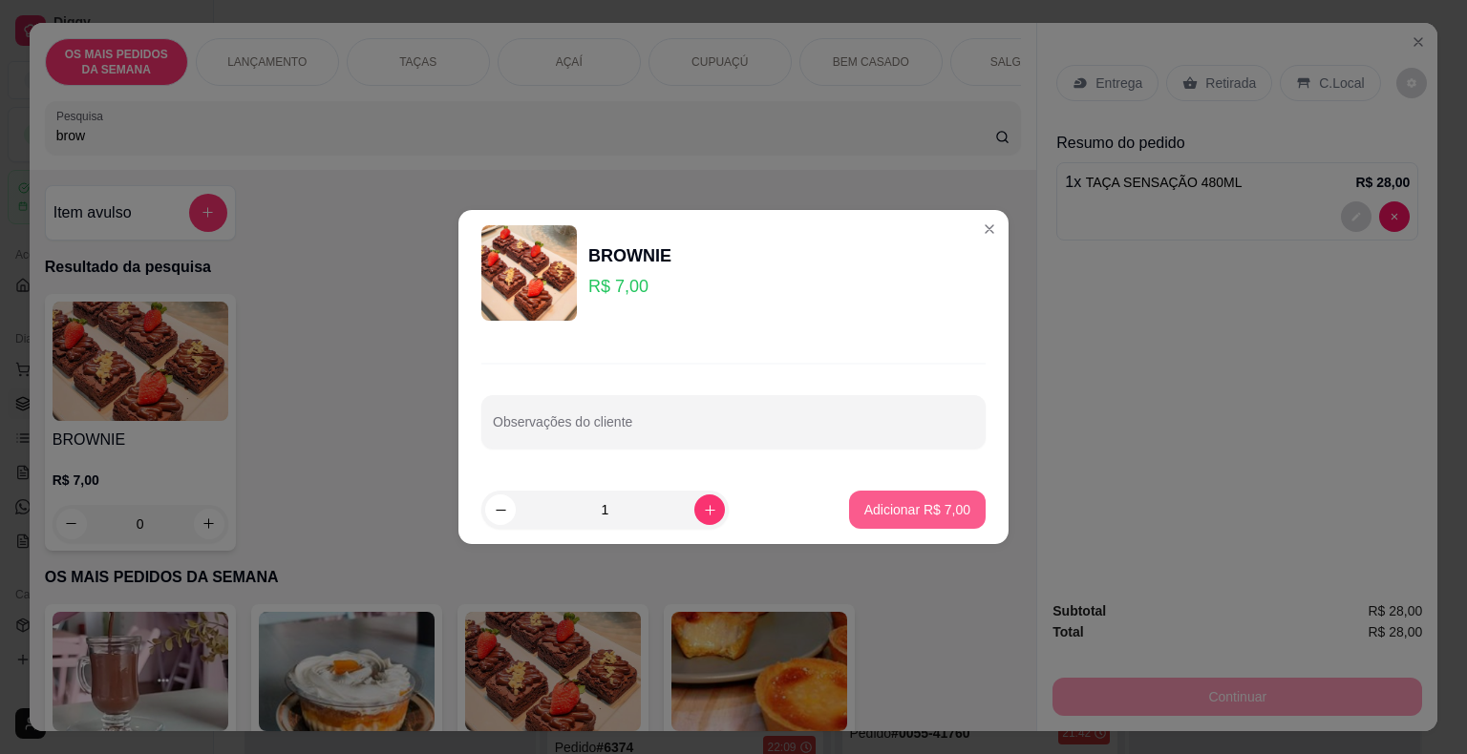
click at [888, 499] on button "Adicionar R$ 7,00" at bounding box center [917, 510] width 137 height 38
type input "1"
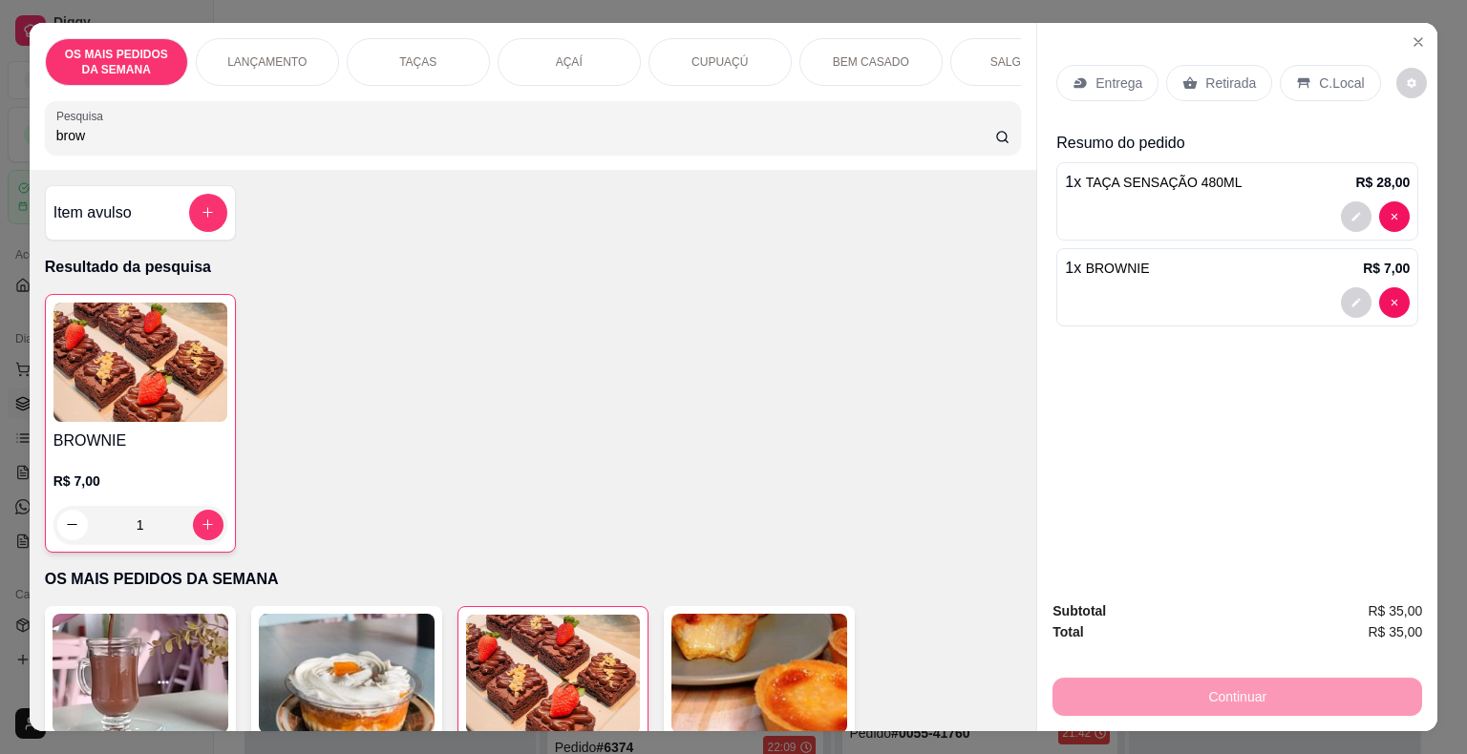
click at [1319, 74] on p "C.Local" at bounding box center [1341, 83] width 45 height 19
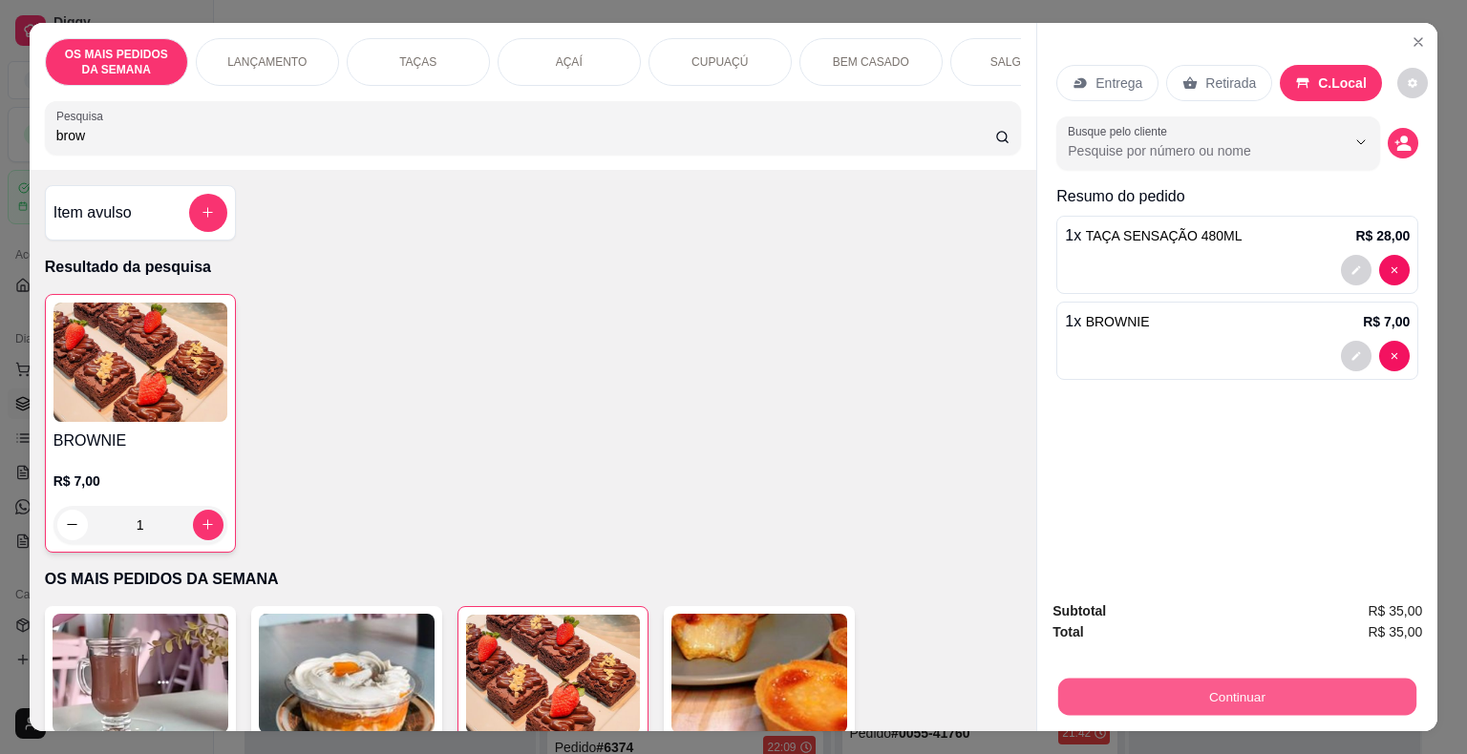
click at [1180, 700] on button "Continuar" at bounding box center [1237, 697] width 358 height 37
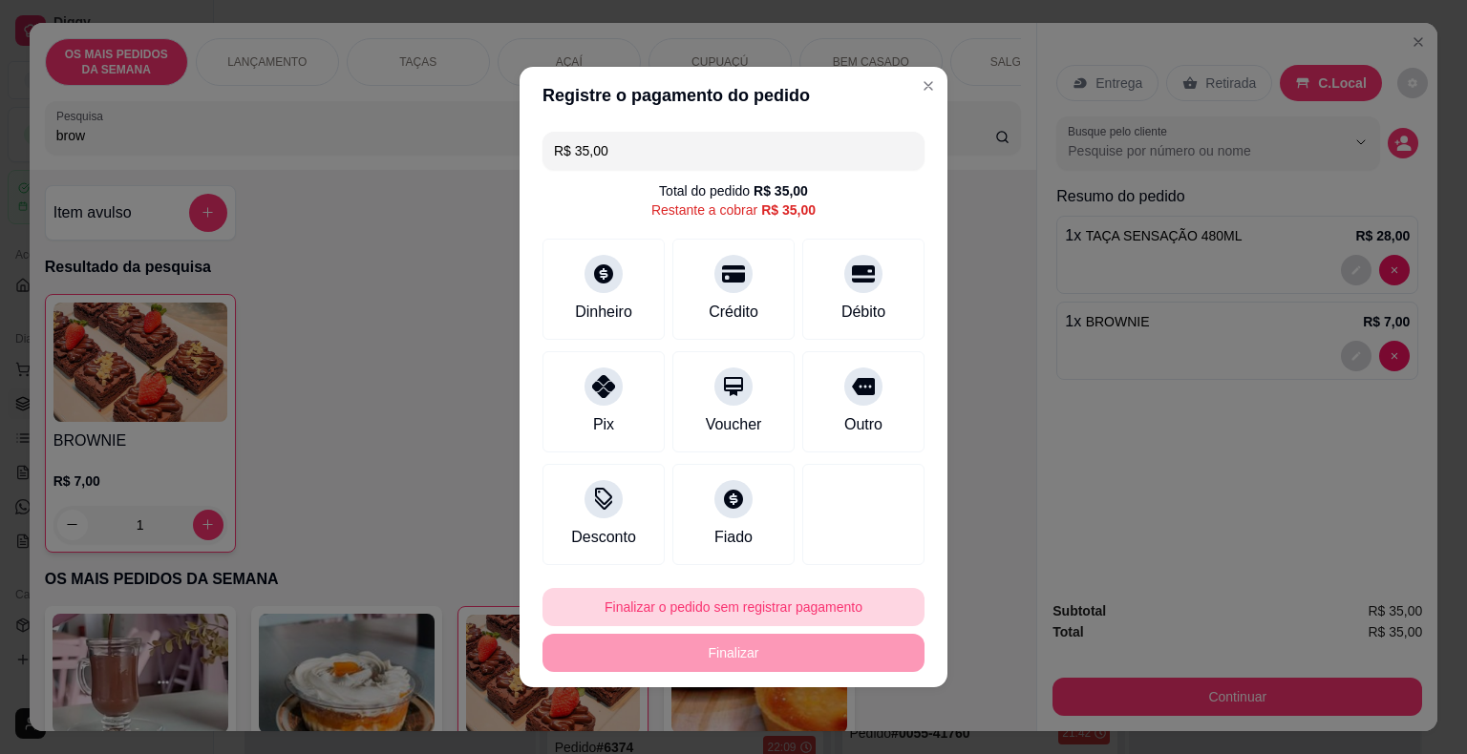
click at [798, 595] on button "Finalizar o pedido sem registrar pagamento" at bounding box center [733, 607] width 382 height 38
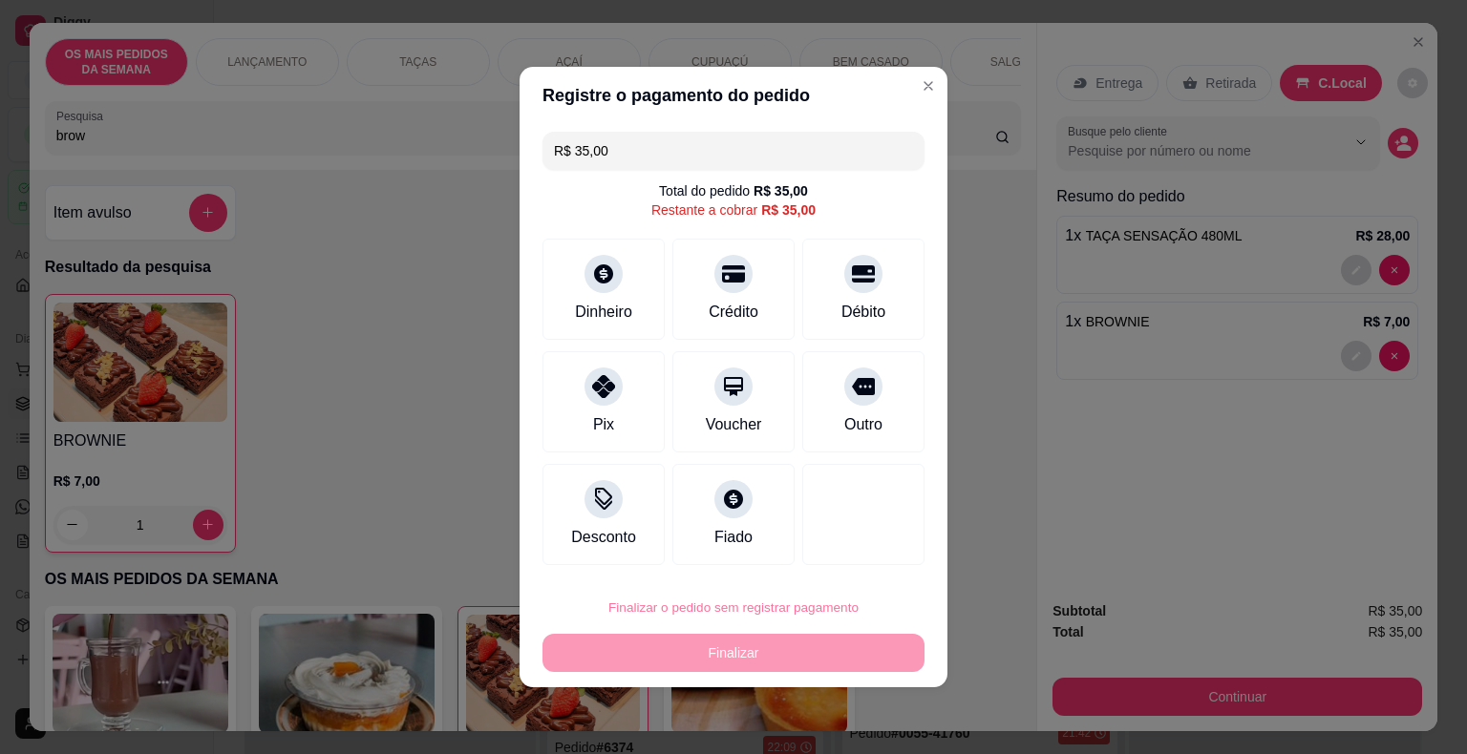
click at [857, 563] on button "Confirmar" at bounding box center [850, 554] width 71 height 30
type input "0"
type input "R$ 0,00"
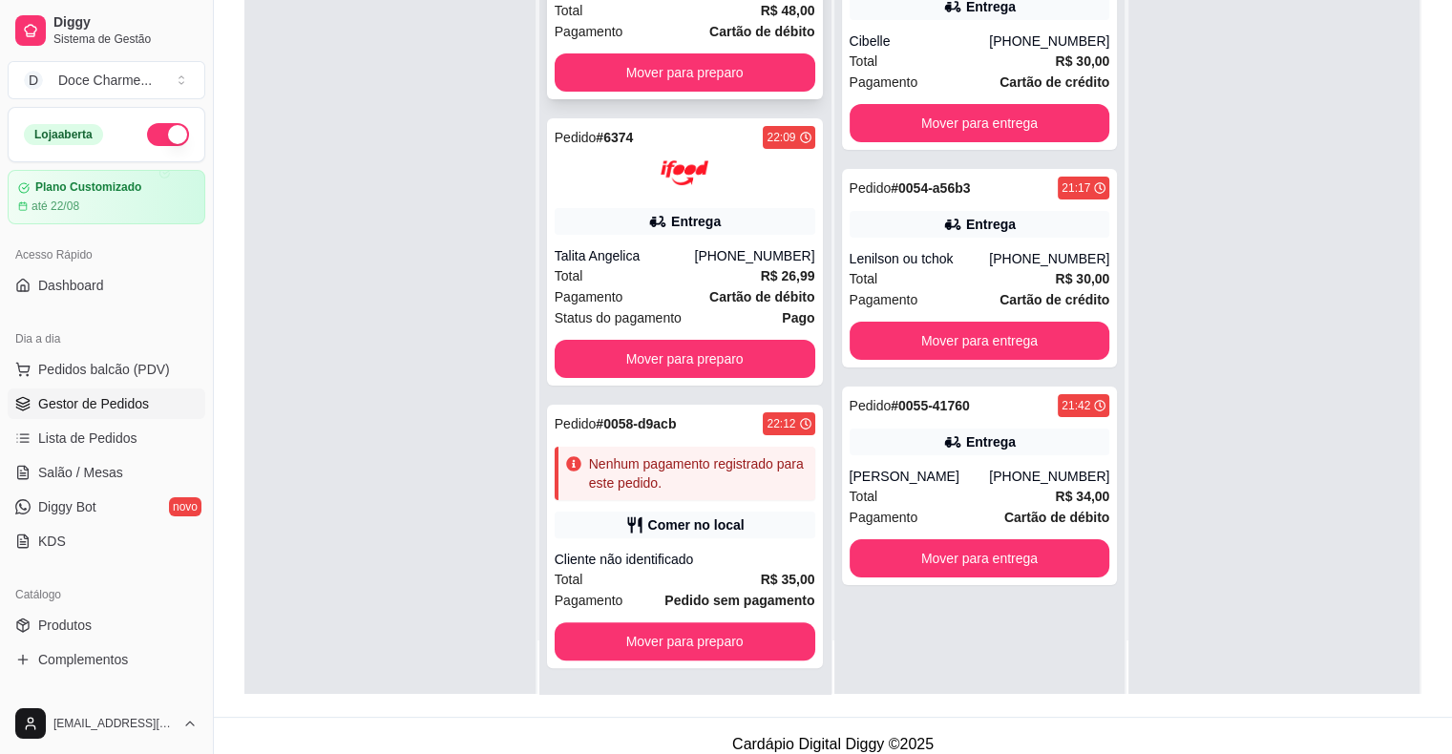
scroll to position [290, 0]
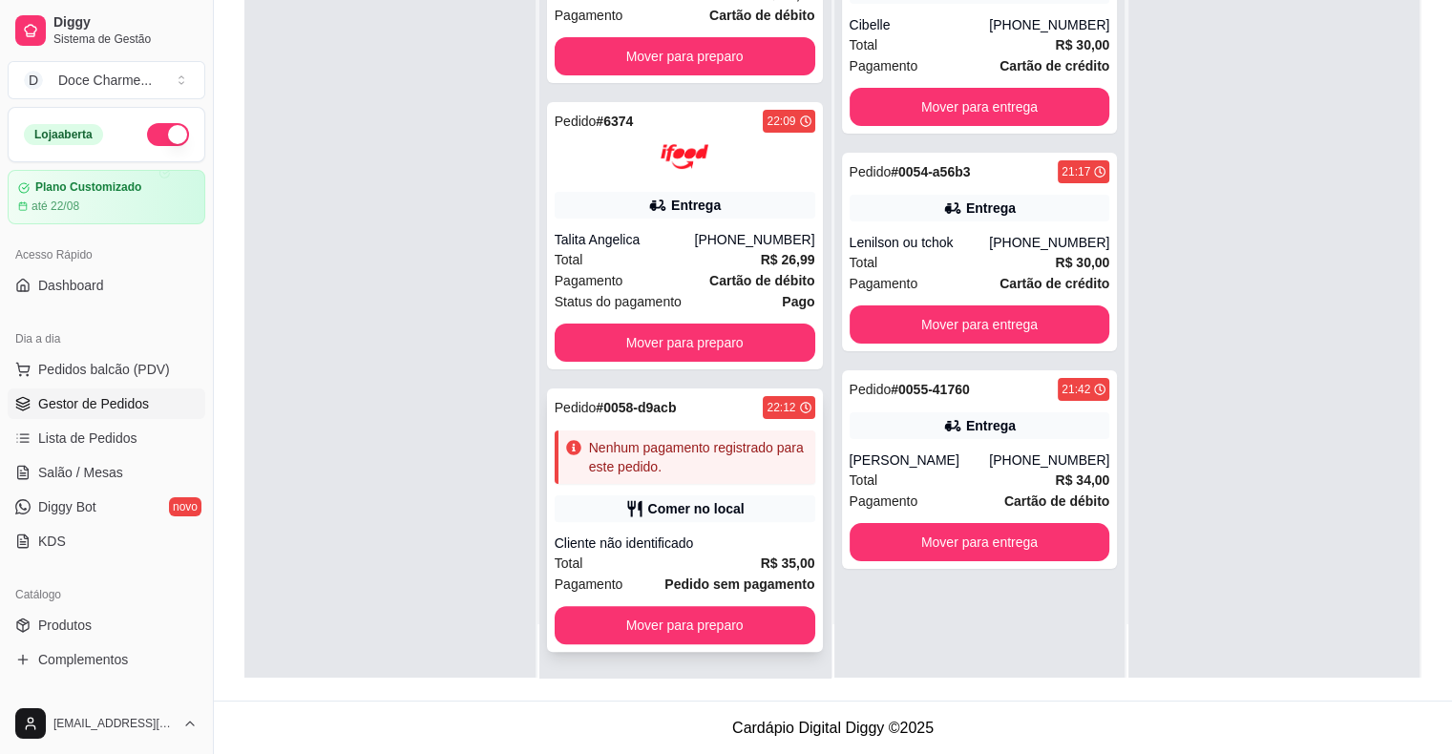
click at [672, 422] on div "Pedido # 0058-d9acb 22:12 Nenhum pagamento registrado para este pedido. Comer n…" at bounding box center [685, 521] width 276 height 264
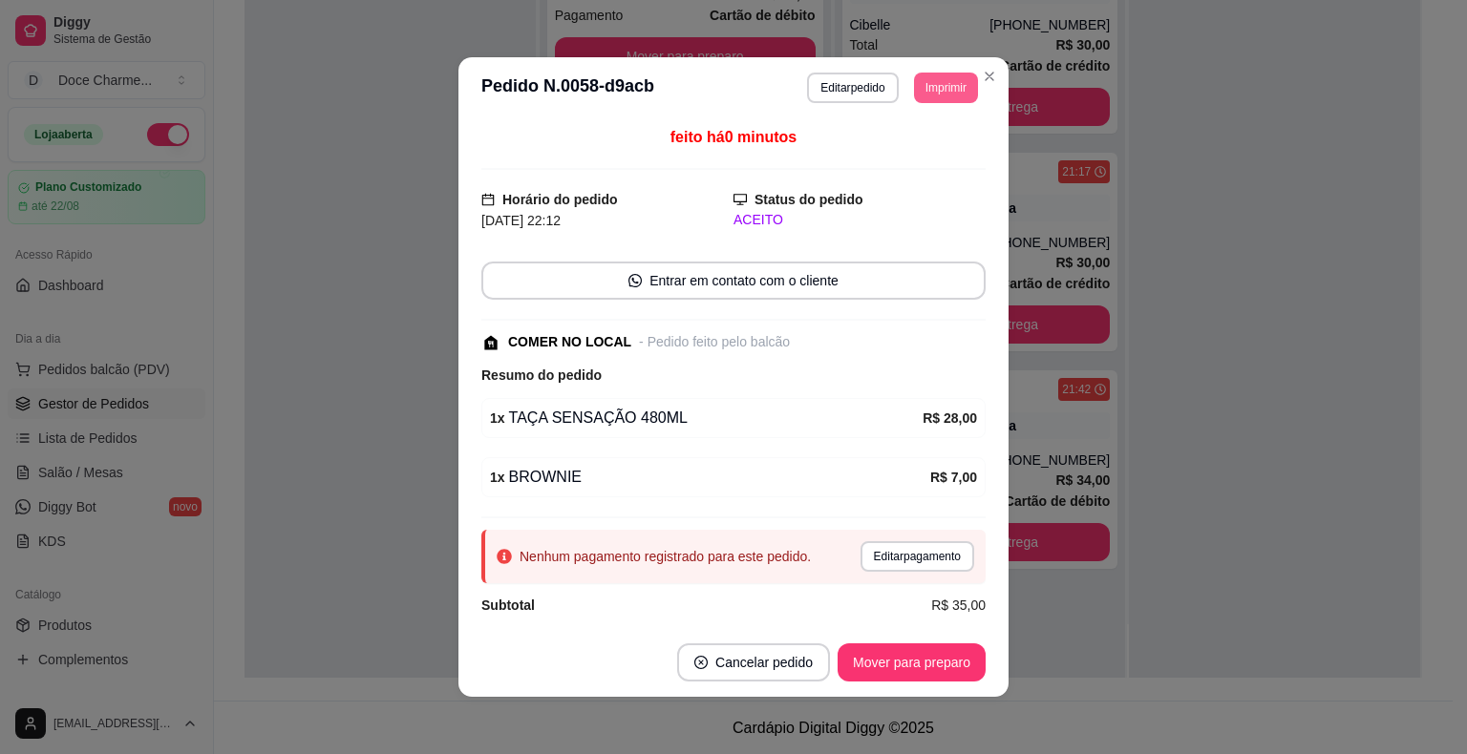
click at [938, 95] on button "Imprimir" at bounding box center [946, 88] width 64 height 31
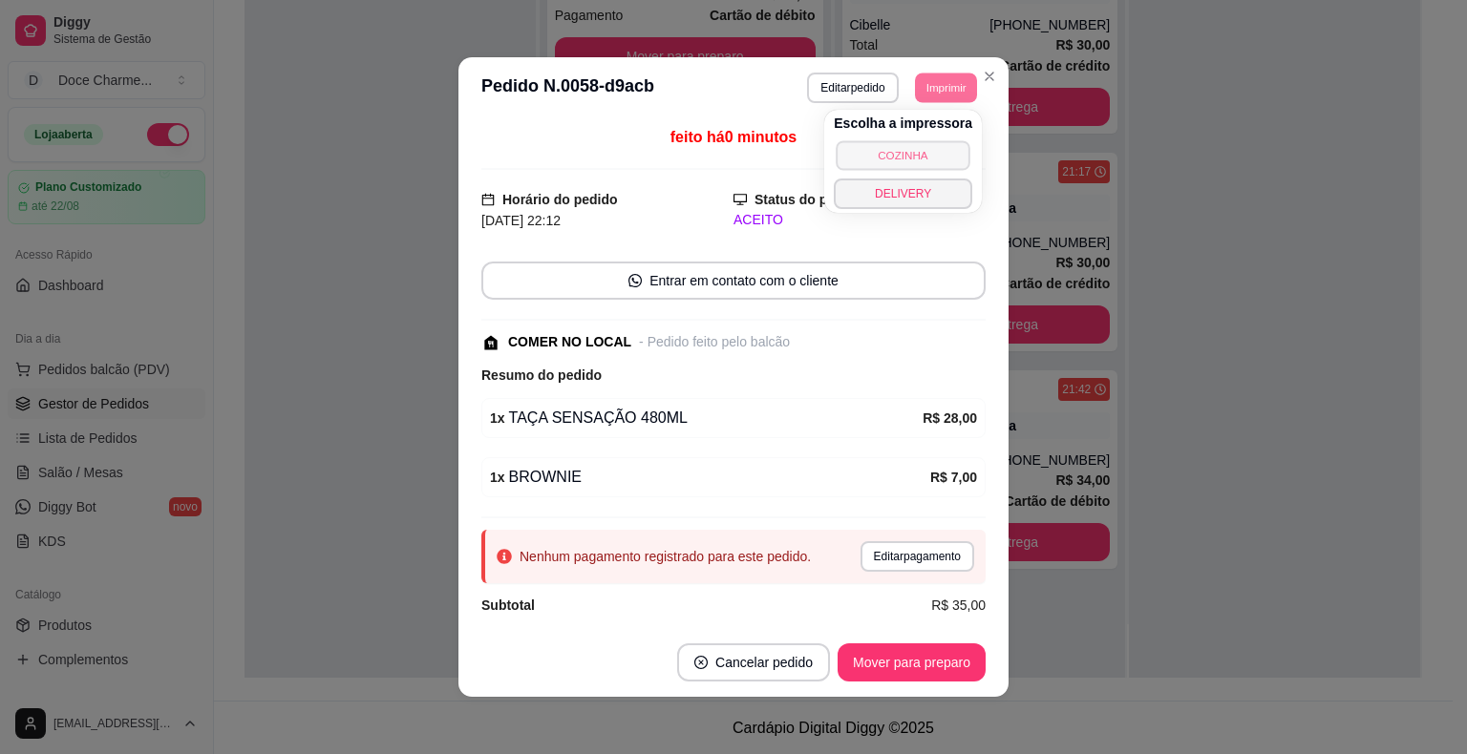
click at [922, 159] on button "COZINHA" at bounding box center [902, 155] width 134 height 30
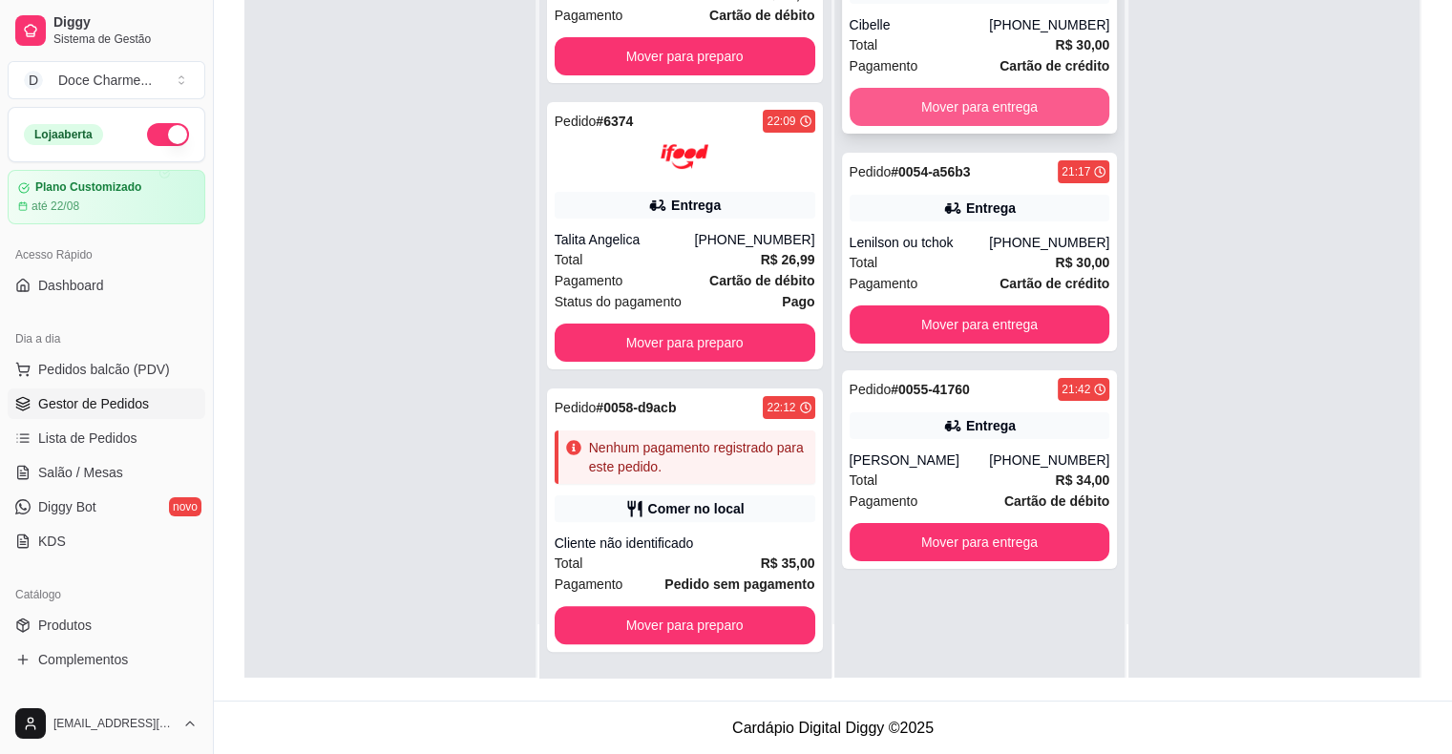
click at [978, 101] on button "Mover para entrega" at bounding box center [980, 107] width 261 height 38
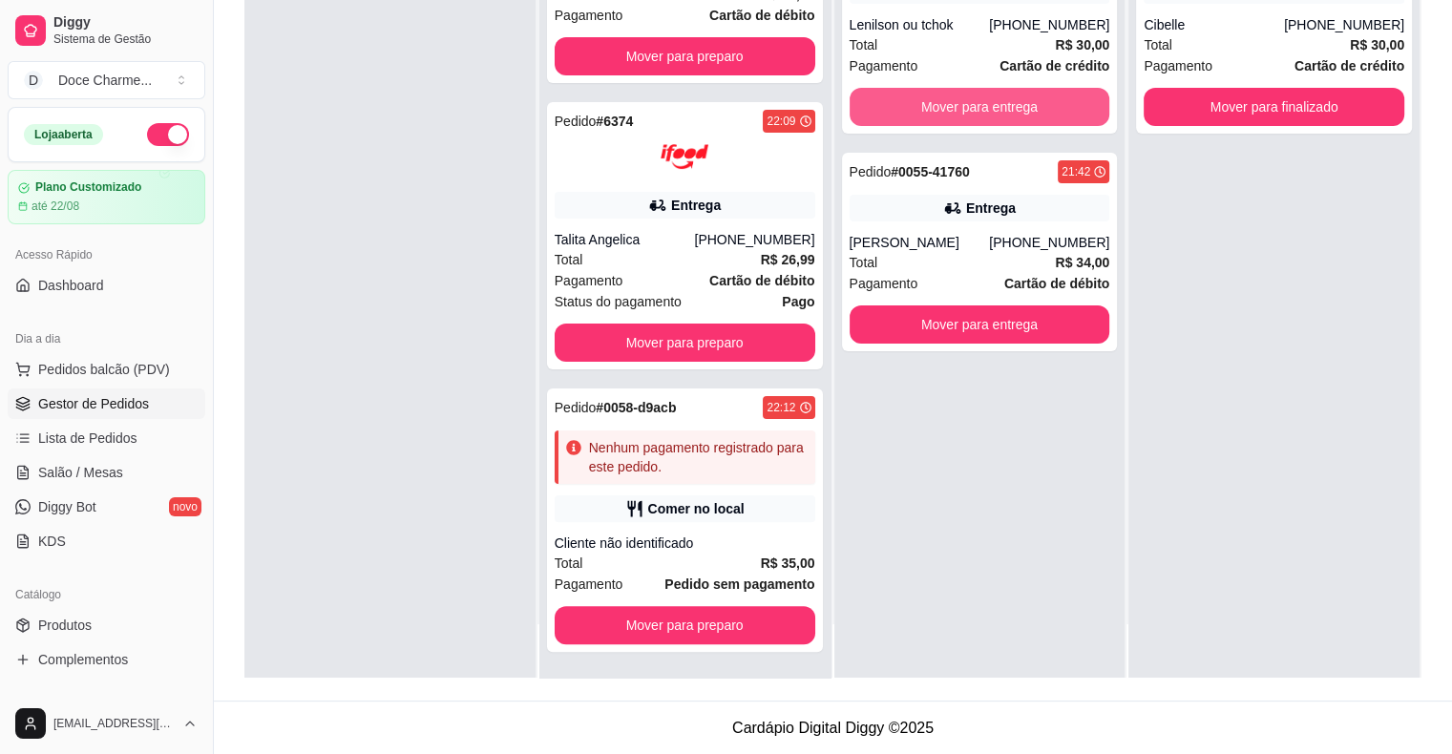
click at [978, 101] on button "Mover para entrega" at bounding box center [980, 107] width 261 height 38
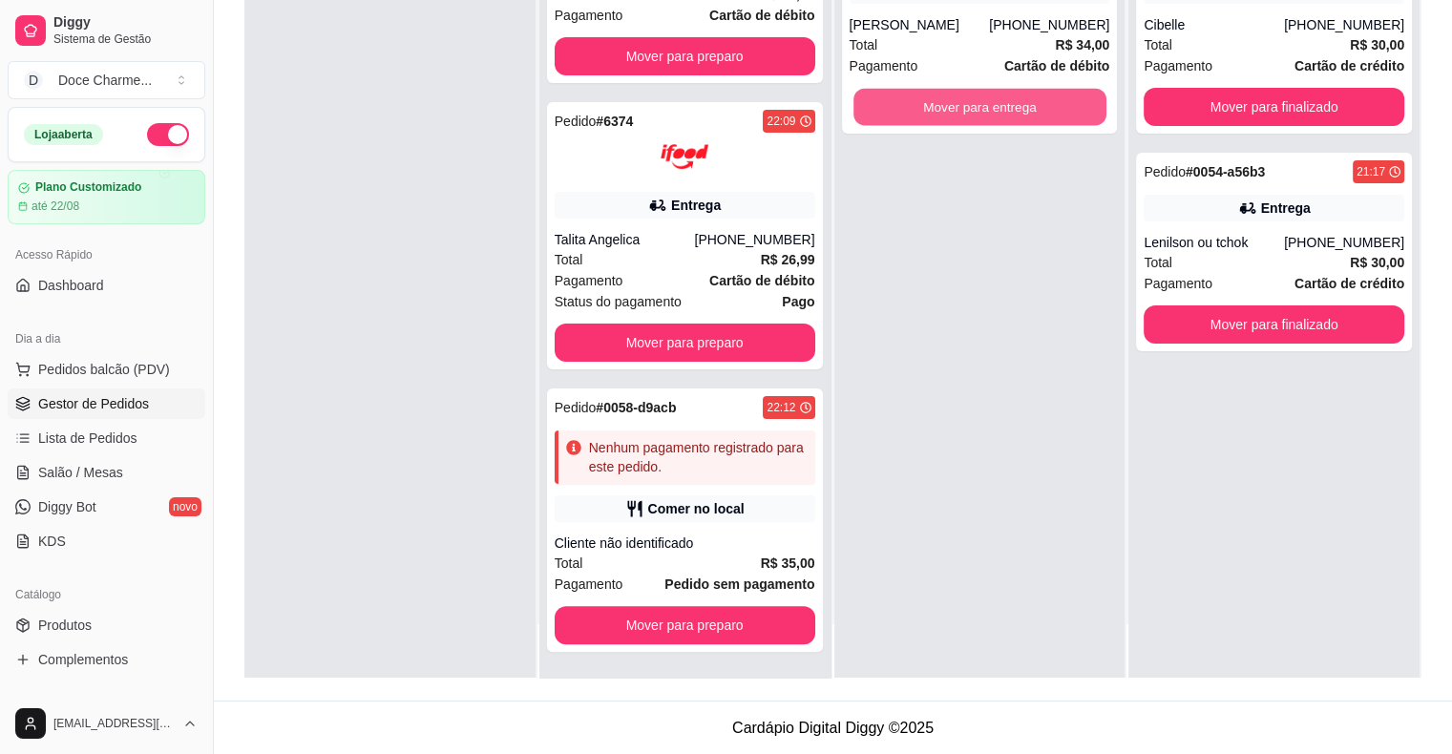
click at [978, 101] on button "Mover para entrega" at bounding box center [980, 107] width 253 height 37
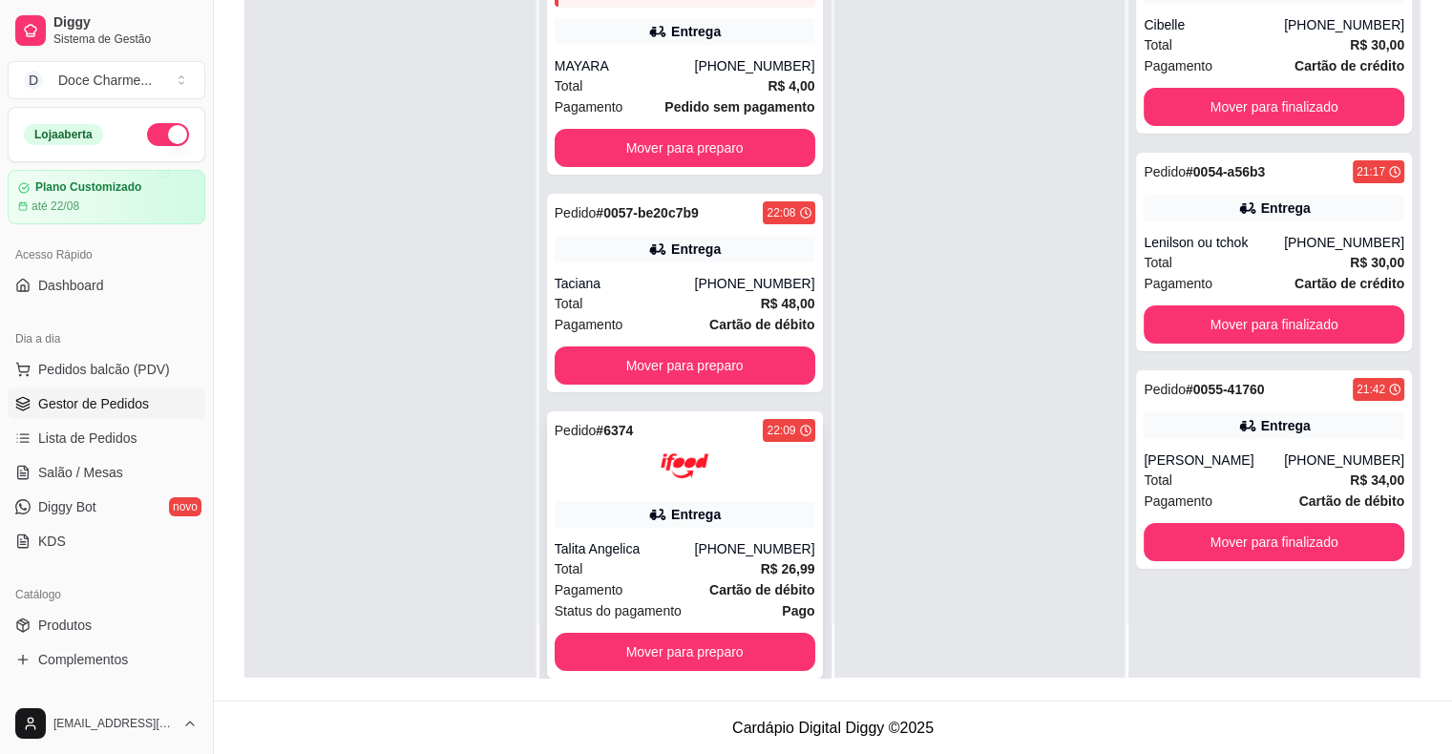
scroll to position [0, 0]
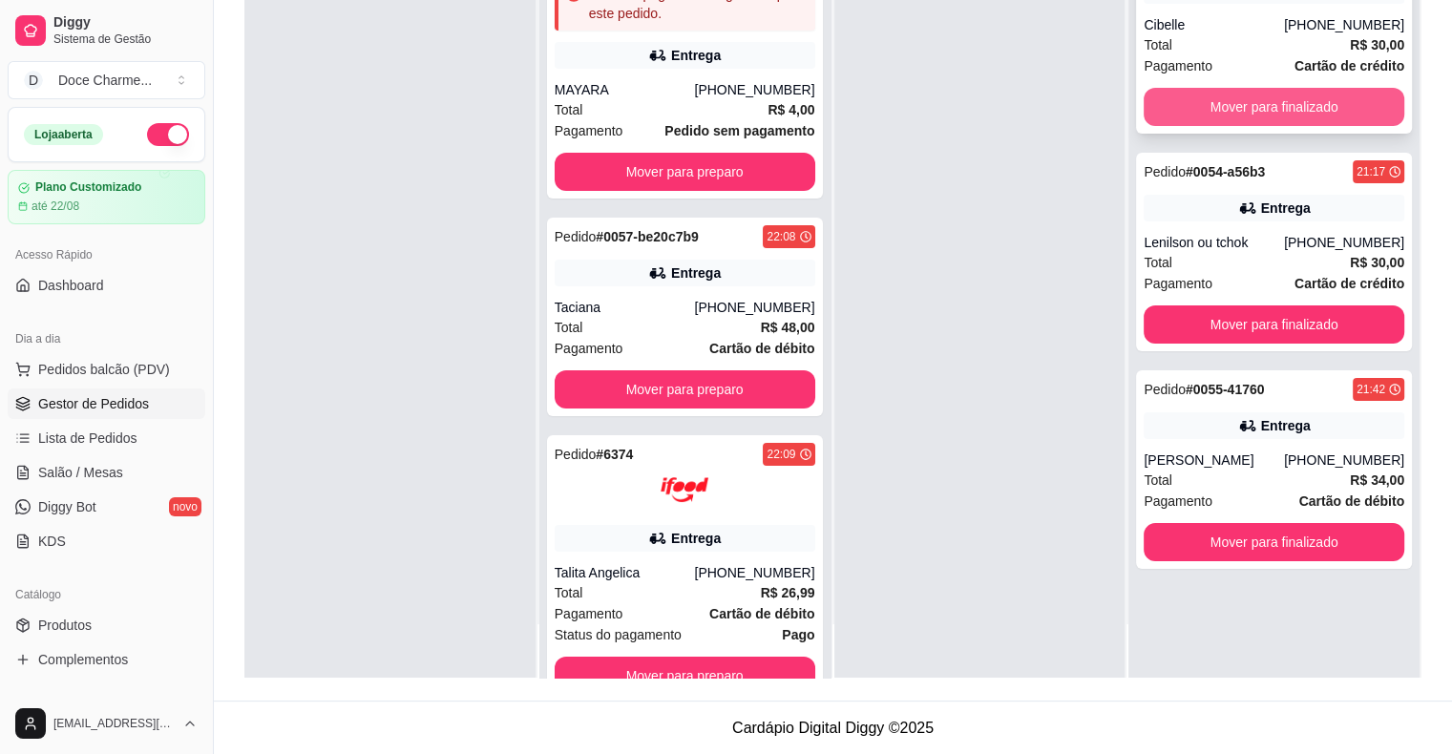
click at [1212, 116] on button "Mover para finalizado" at bounding box center [1274, 107] width 261 height 38
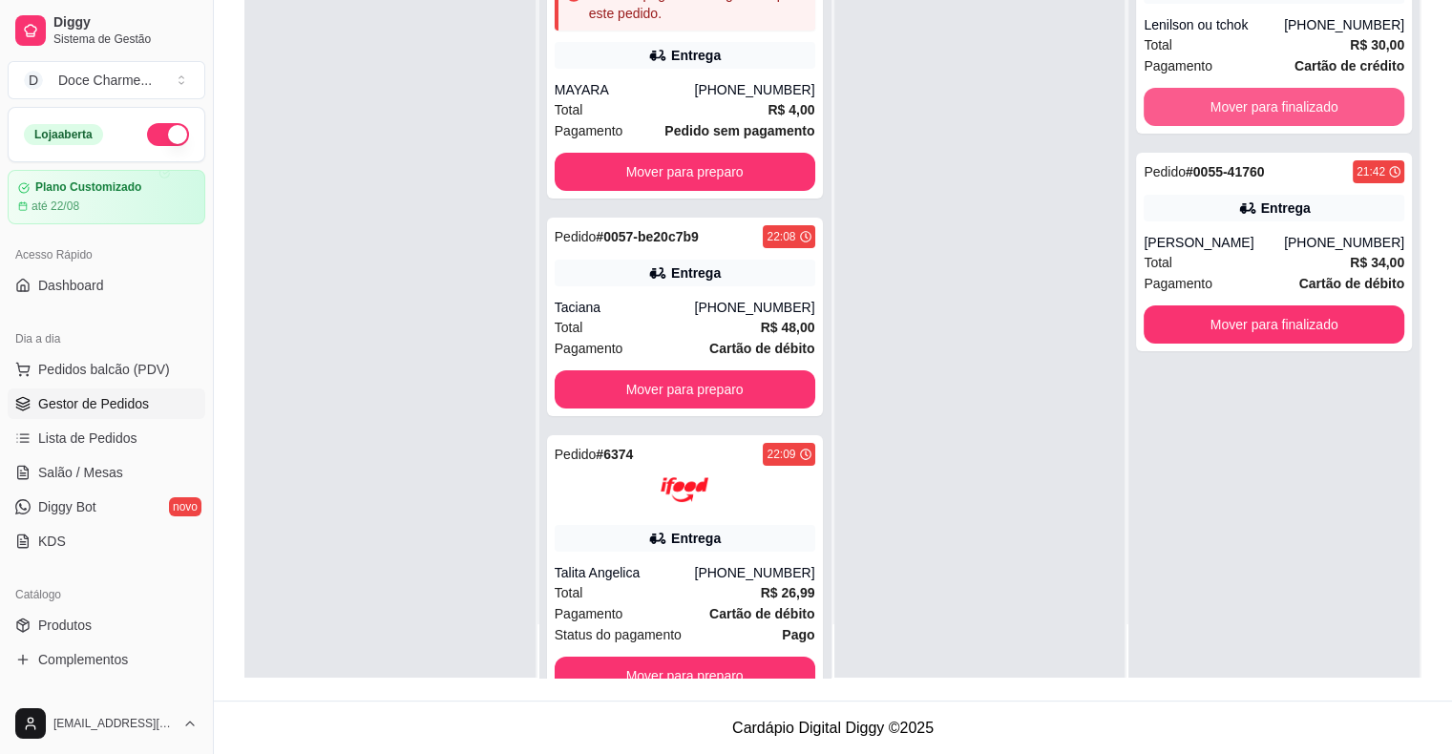
click at [1212, 116] on button "Mover para finalizado" at bounding box center [1274, 107] width 261 height 38
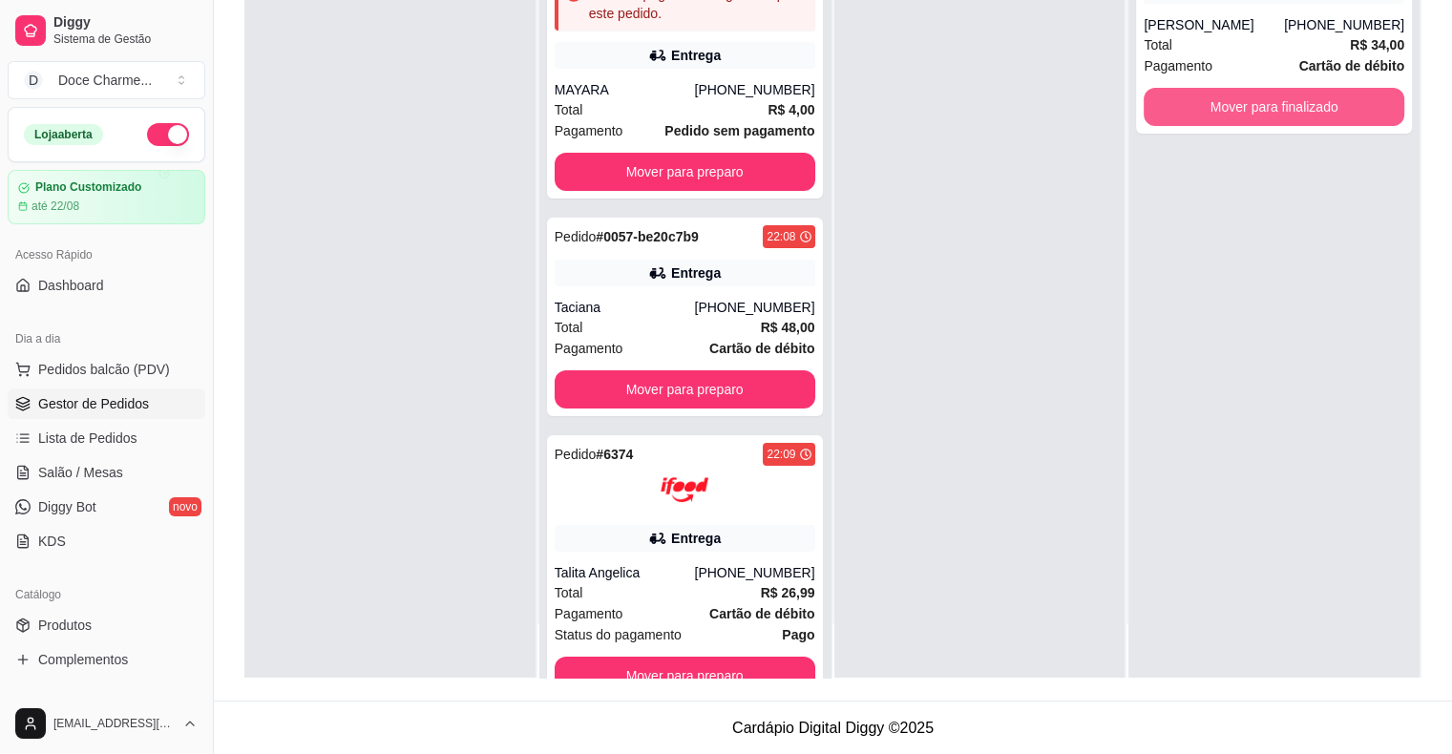
click at [1212, 116] on button "Mover para finalizado" at bounding box center [1274, 107] width 261 height 38
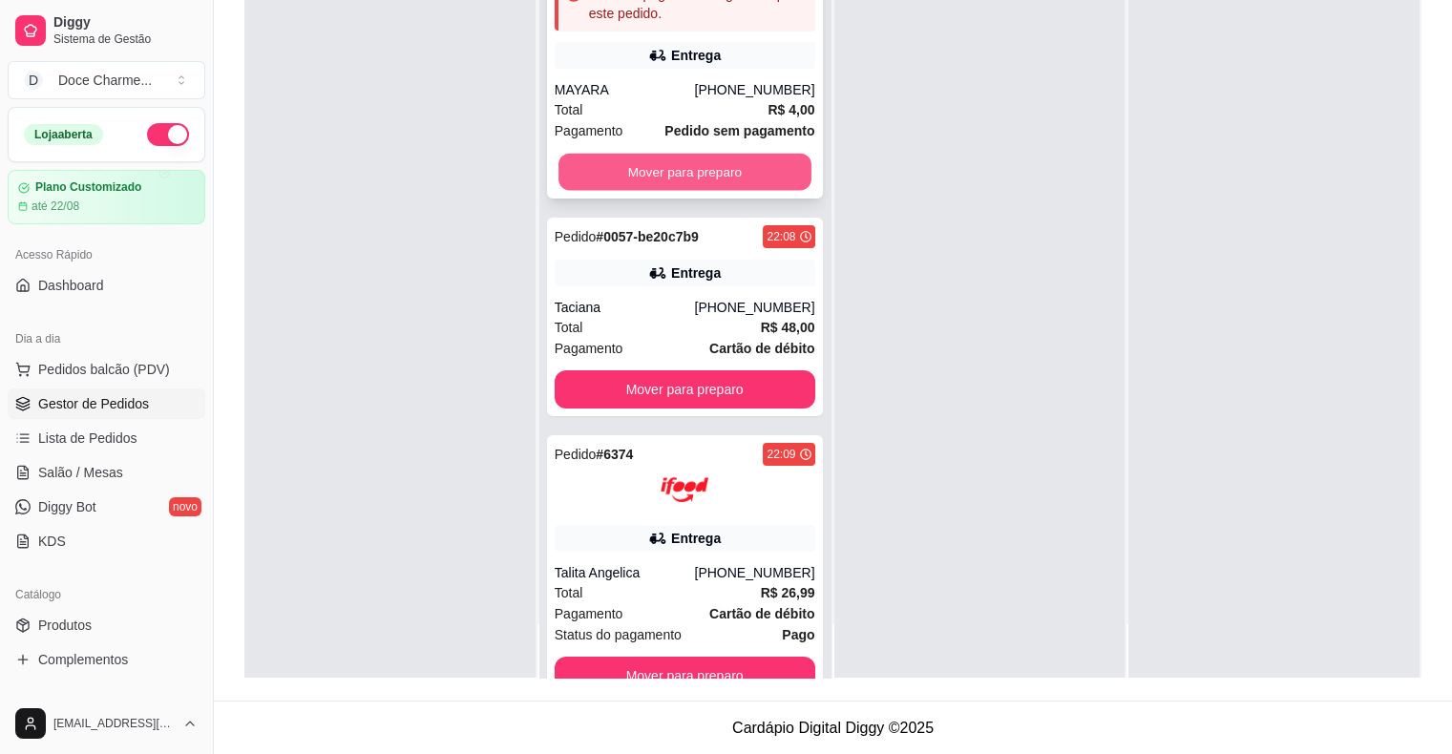
click at [735, 159] on button "Mover para preparo" at bounding box center [685, 172] width 253 height 37
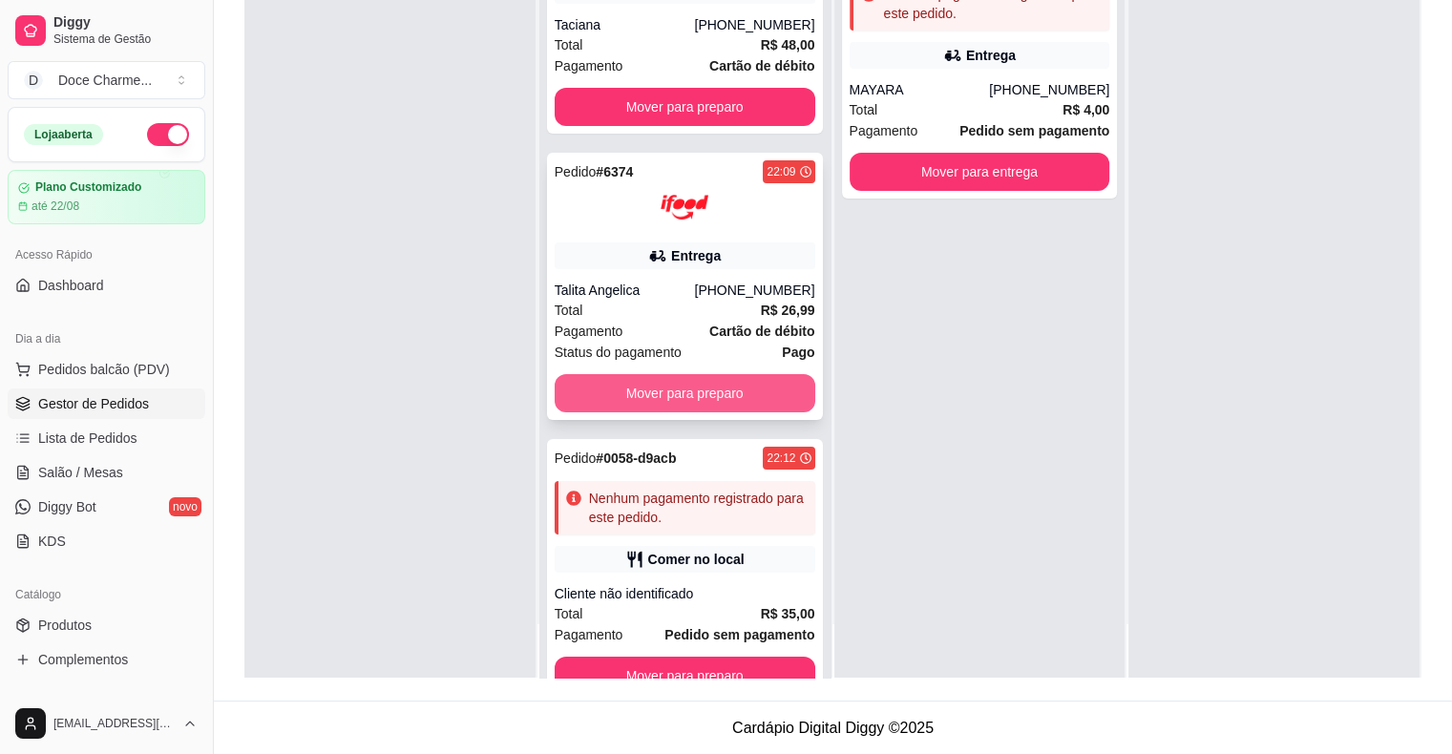
click at [744, 389] on button "Mover para preparo" at bounding box center [685, 393] width 261 height 38
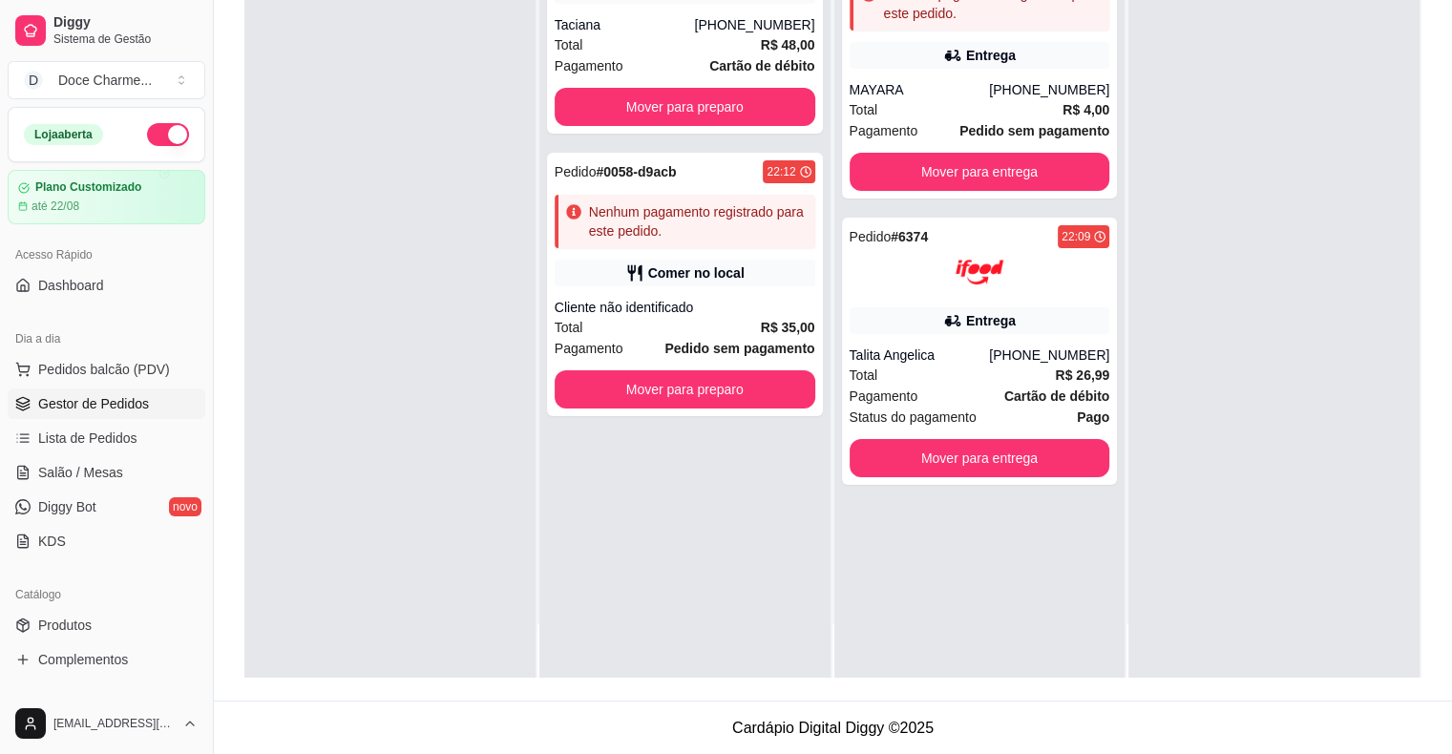
click at [913, 252] on div at bounding box center [980, 272] width 261 height 48
click at [975, 449] on button "Mover para entrega" at bounding box center [980, 458] width 253 height 37
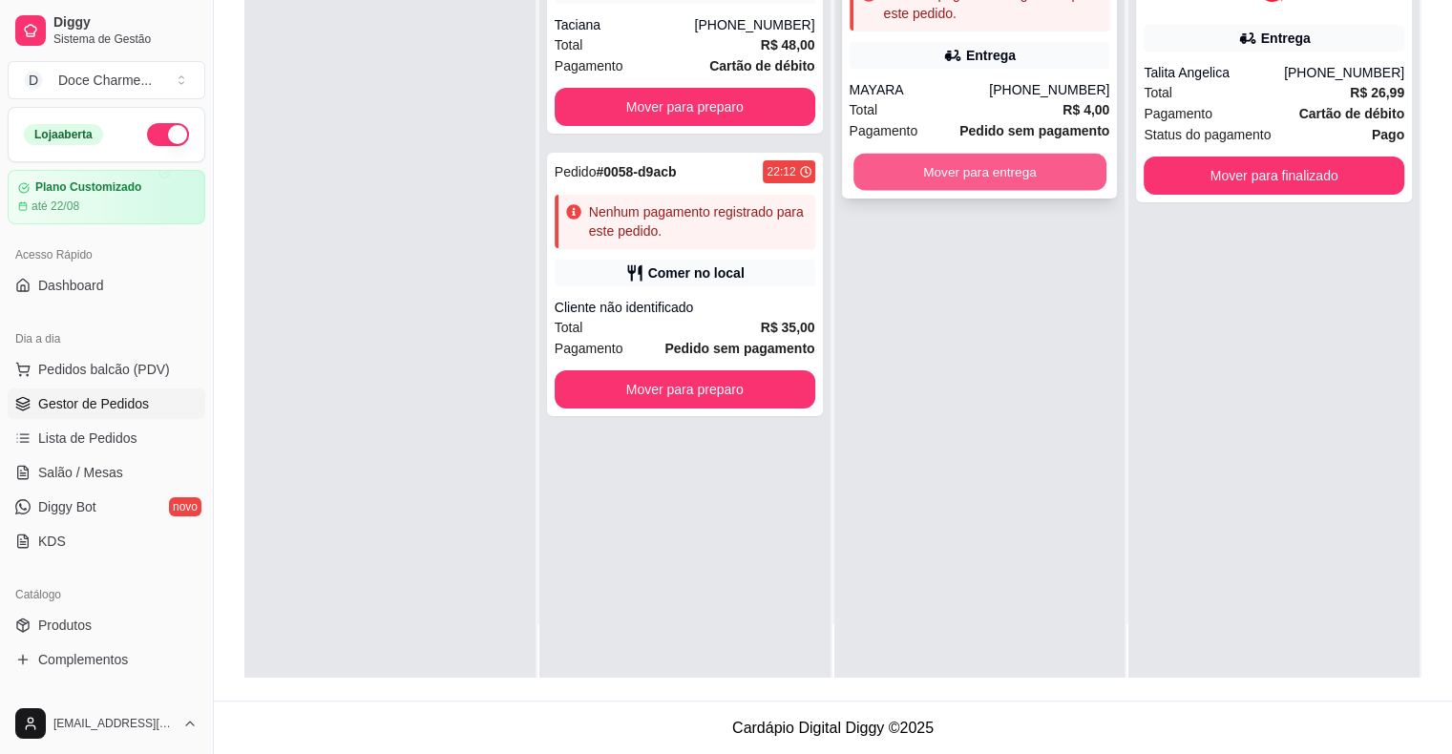
click at [1024, 174] on button "Mover para entrega" at bounding box center [980, 172] width 253 height 37
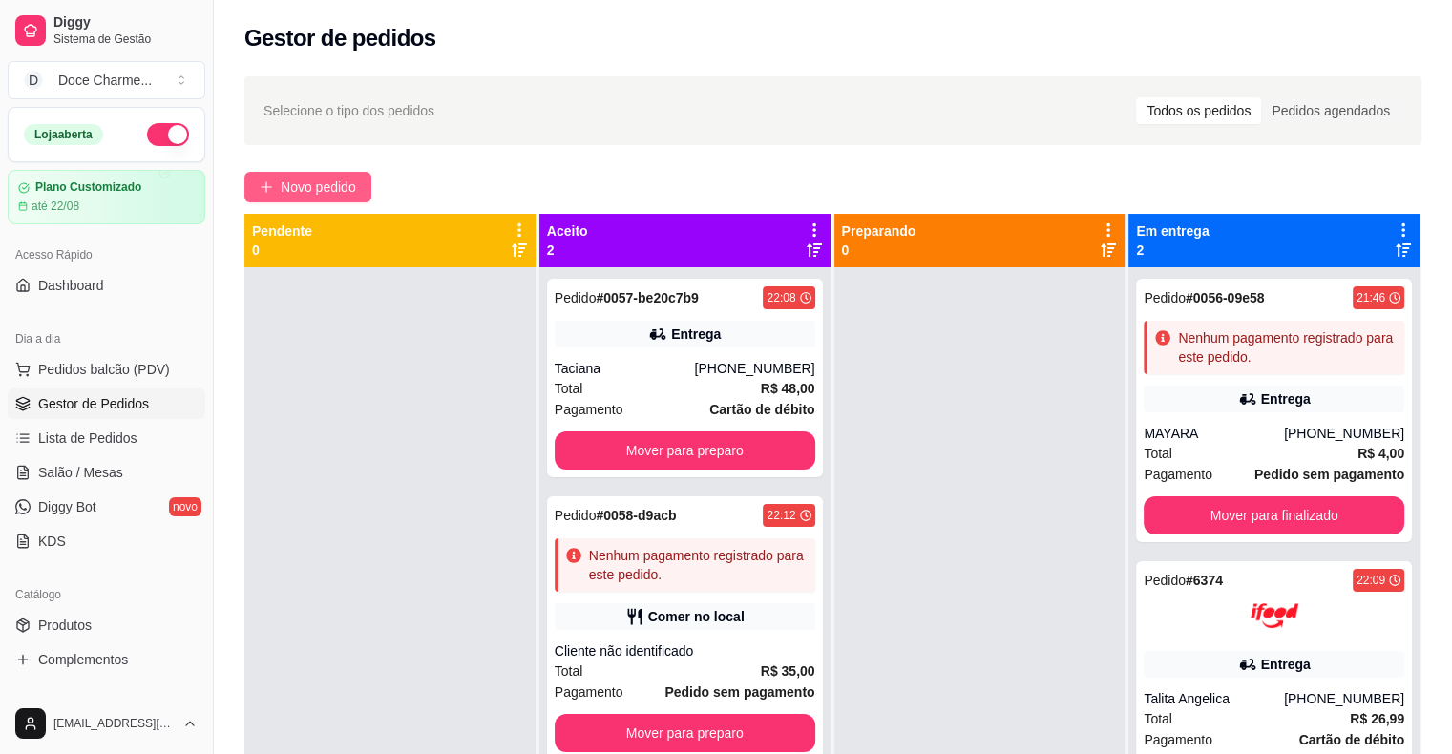
click at [321, 182] on span "Novo pedido" at bounding box center [318, 187] width 75 height 21
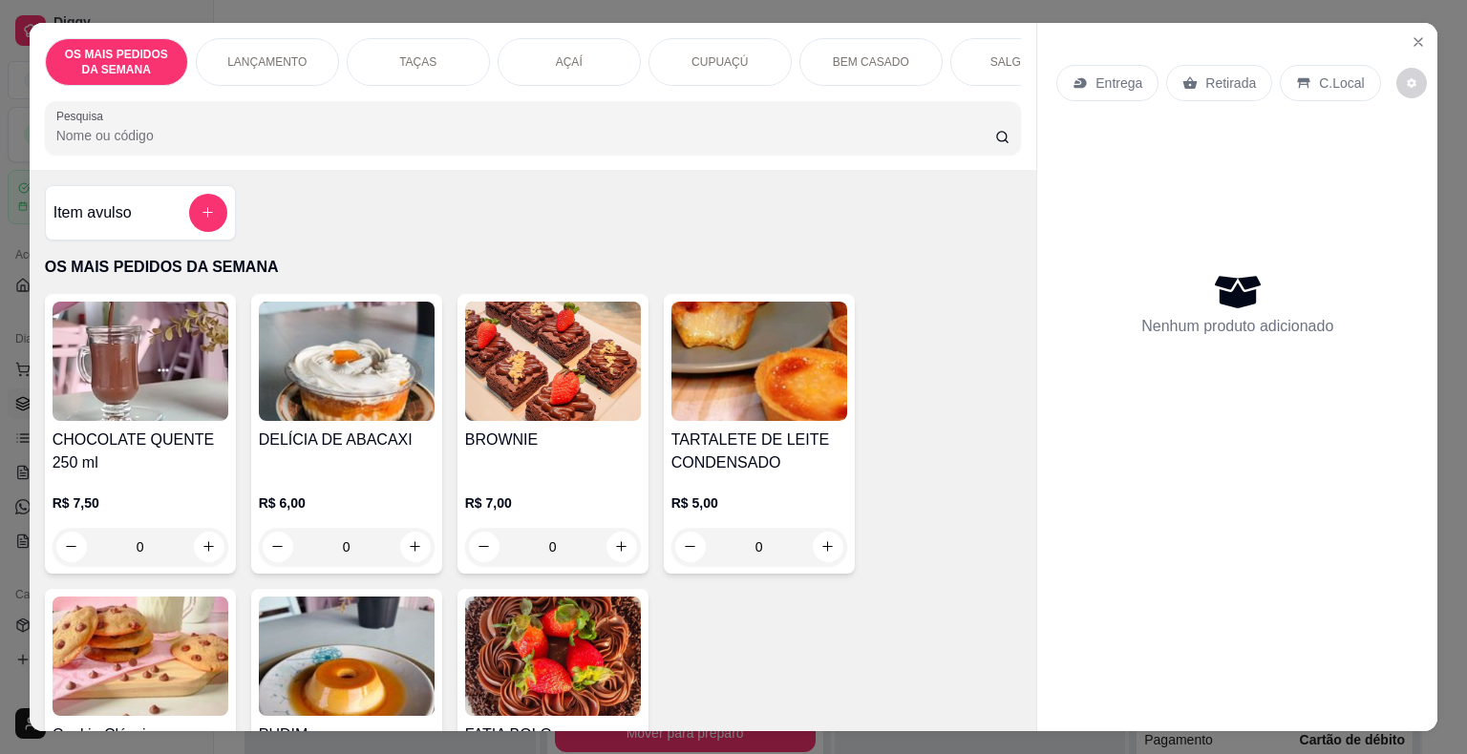
click at [1107, 86] on div "Entrega" at bounding box center [1107, 83] width 102 height 36
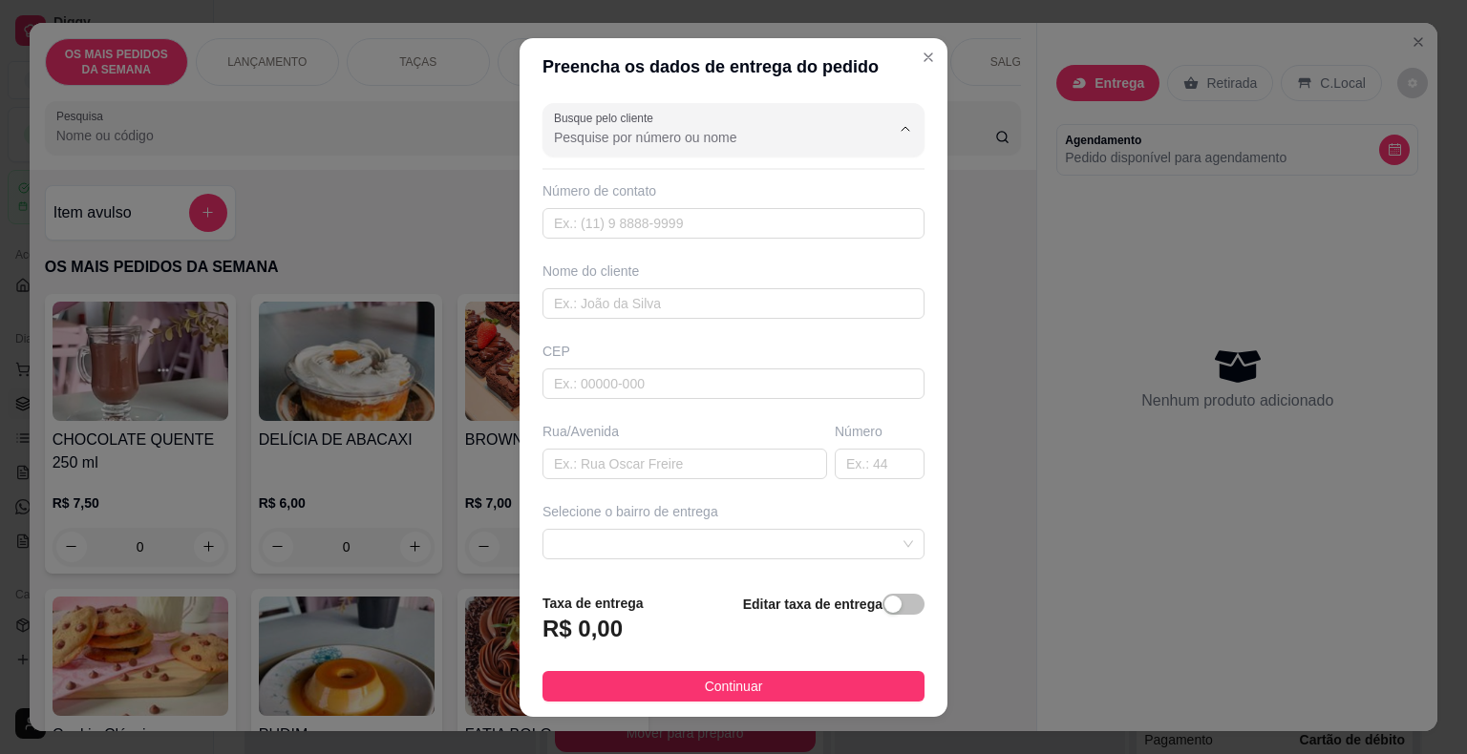
click at [653, 136] on input "Busque pelo cliente" at bounding box center [707, 137] width 306 height 19
click at [653, 136] on input "hay" at bounding box center [707, 137] width 306 height 19
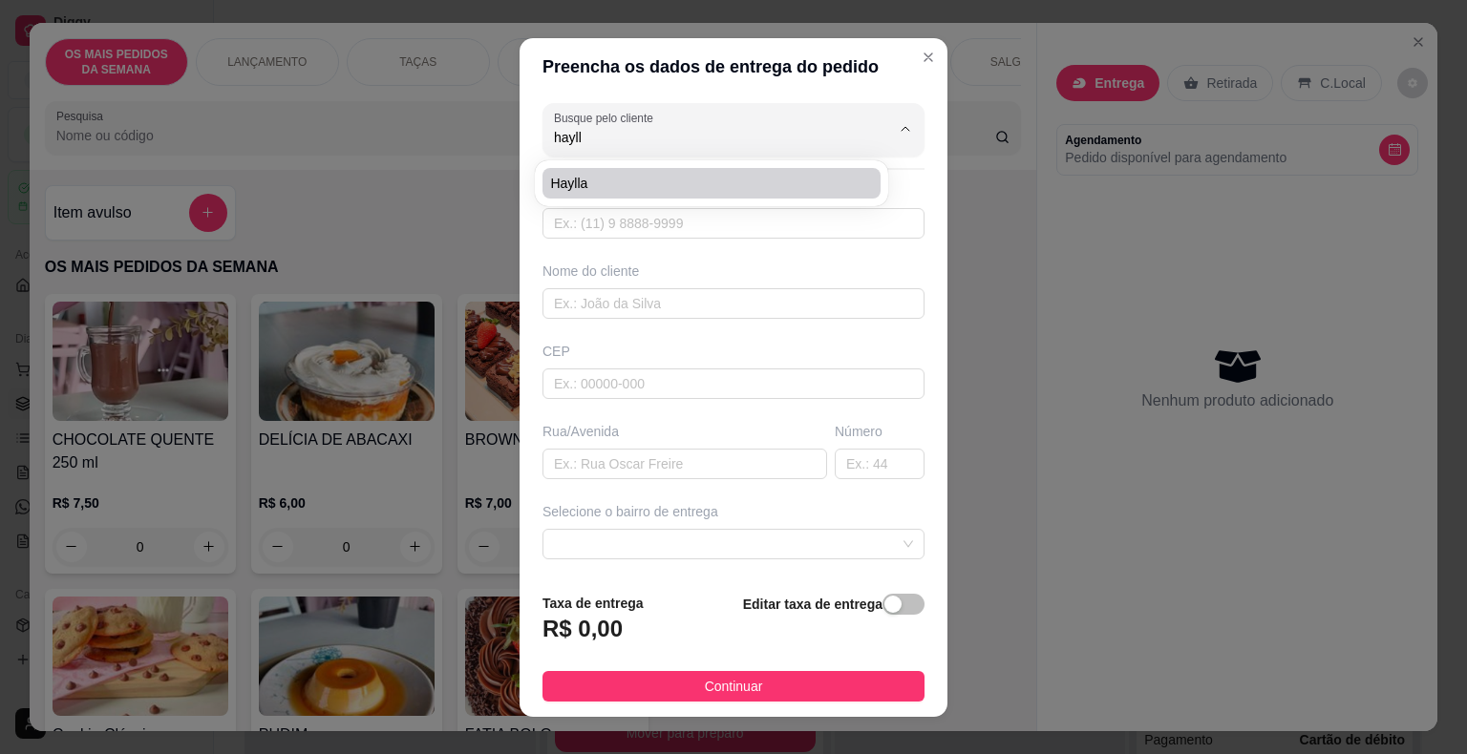
click at [623, 177] on span "Haylla" at bounding box center [702, 183] width 304 height 19
type input "Haylla"
type input "81984090176"
type input "Haylla"
type input "54270110"
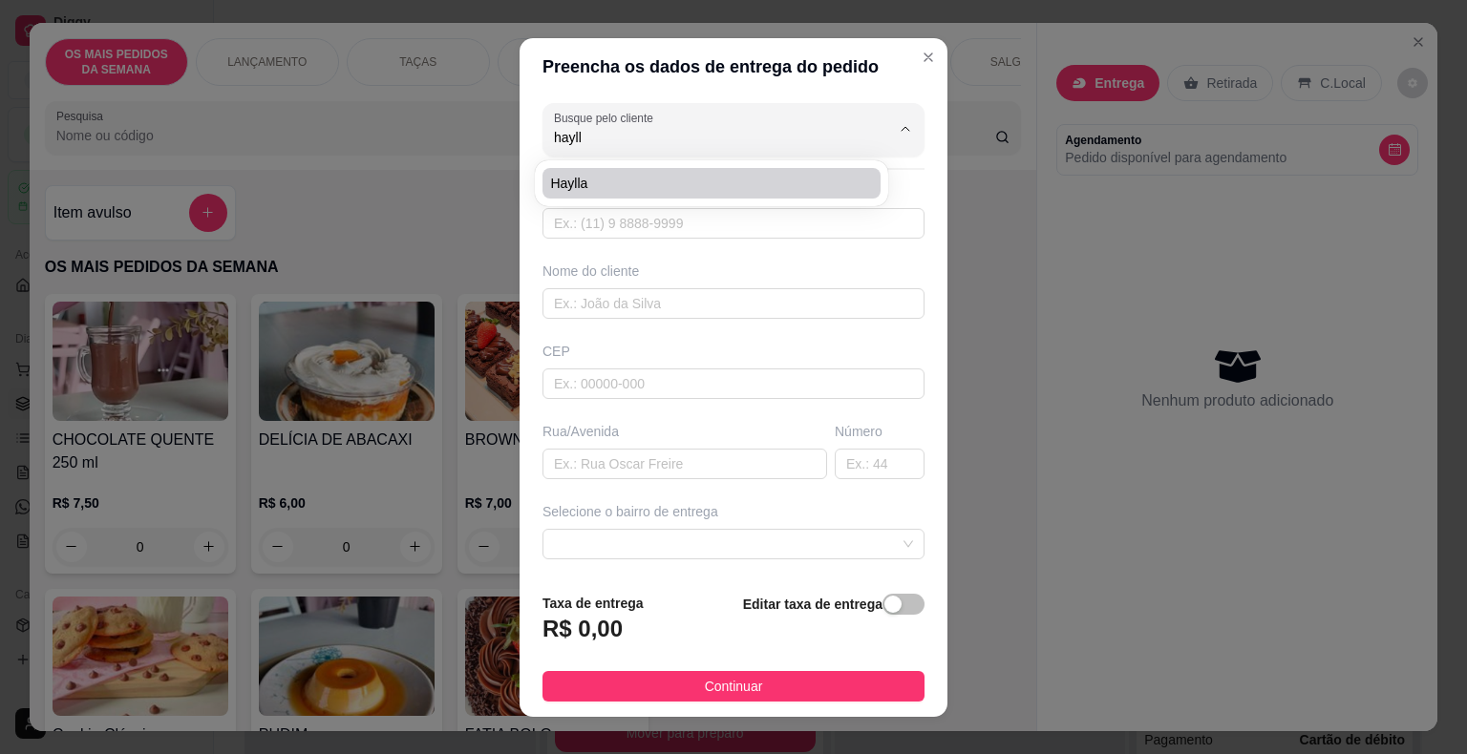
type input "Rua Quatorze"
type input "202"
type input "Jaboatão dos Guararapes"
type input "Enfrente ao bloco 130, casa do porcelanato cinza"
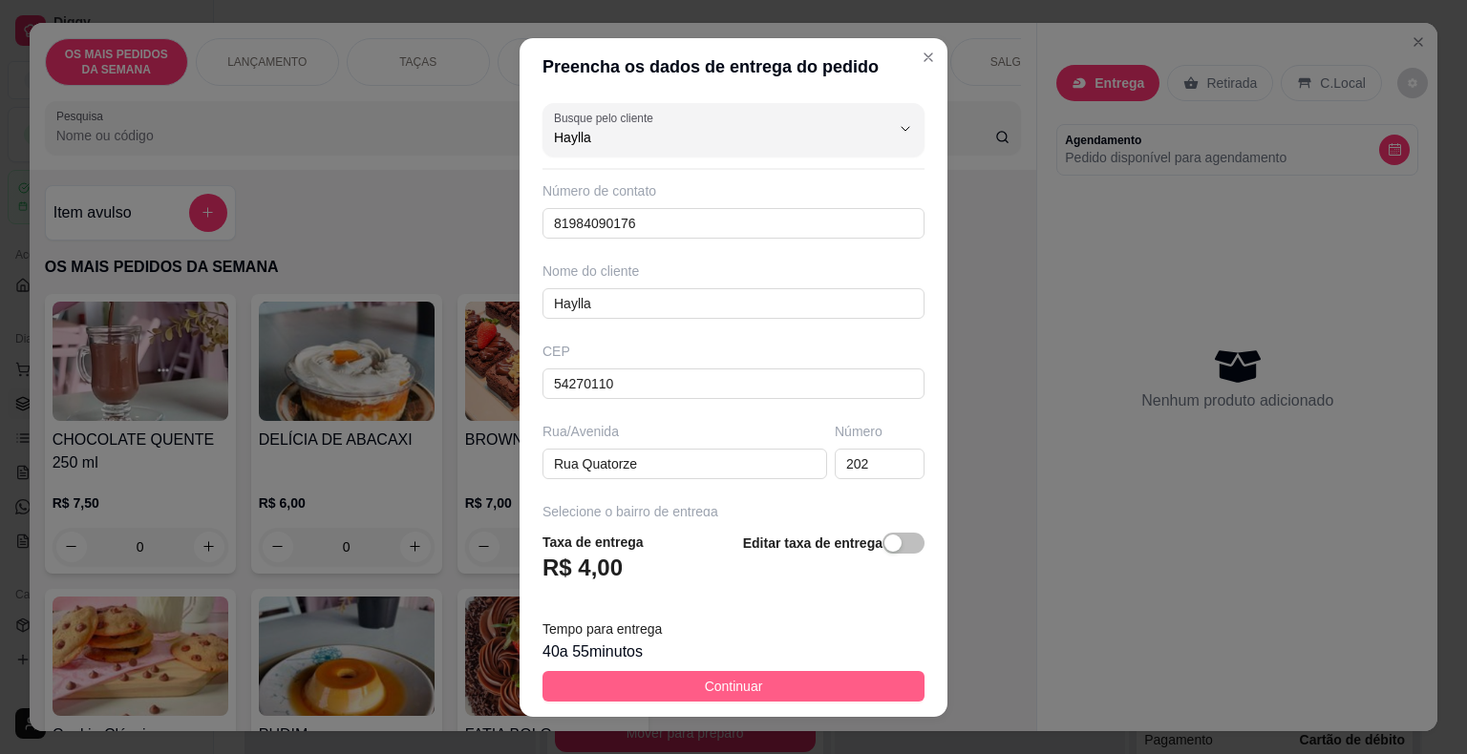
type input "Haylla"
click at [669, 685] on button "Continuar" at bounding box center [733, 686] width 382 height 31
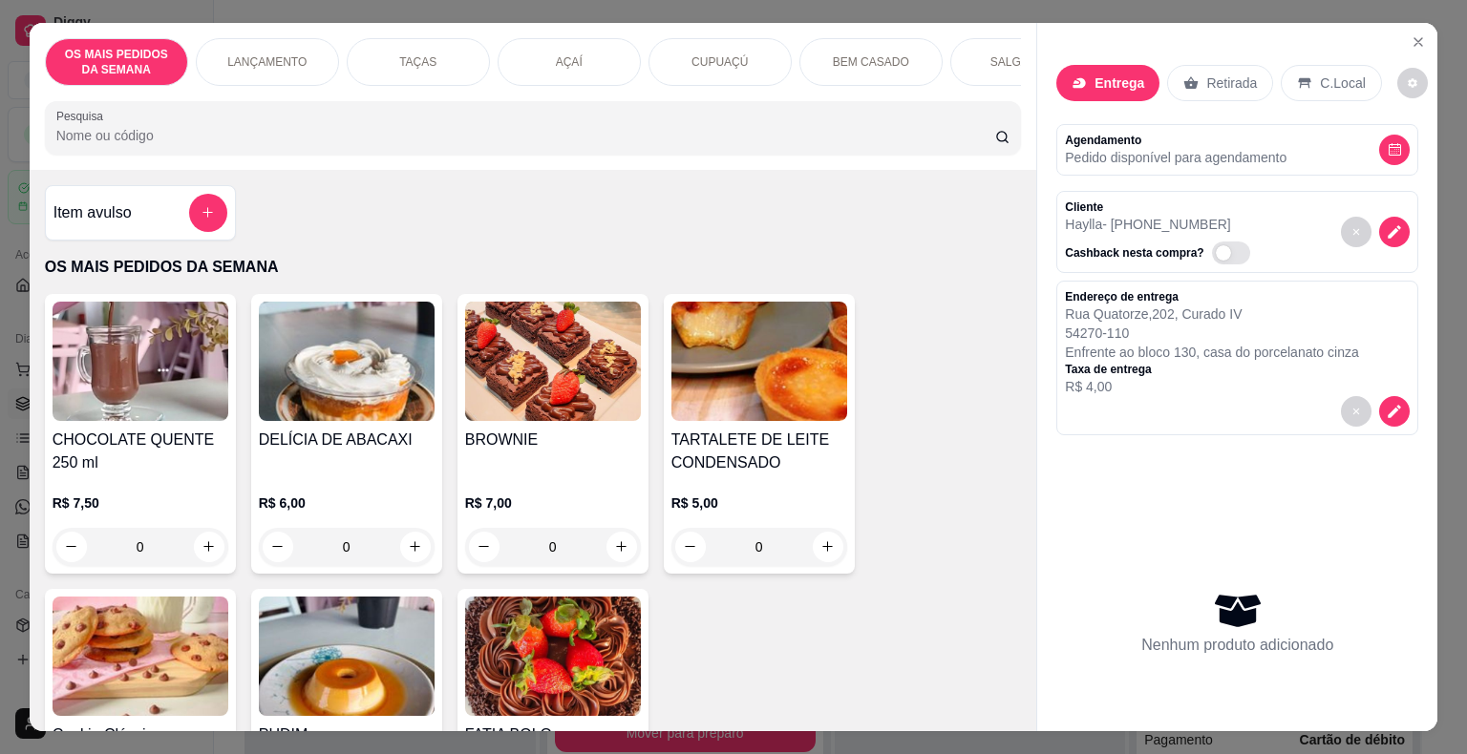
click at [587, 43] on div "AÇAÍ" at bounding box center [568, 62] width 143 height 48
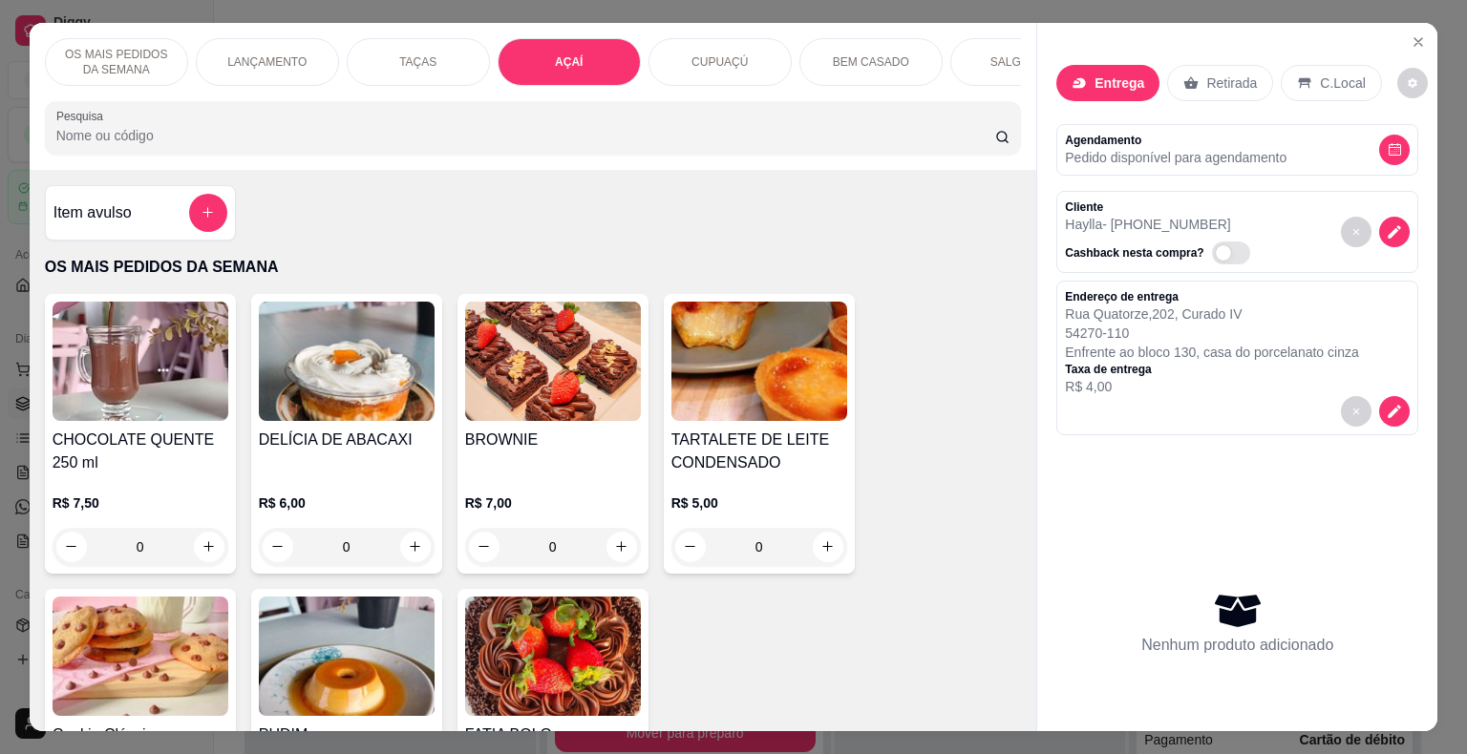
scroll to position [46, 0]
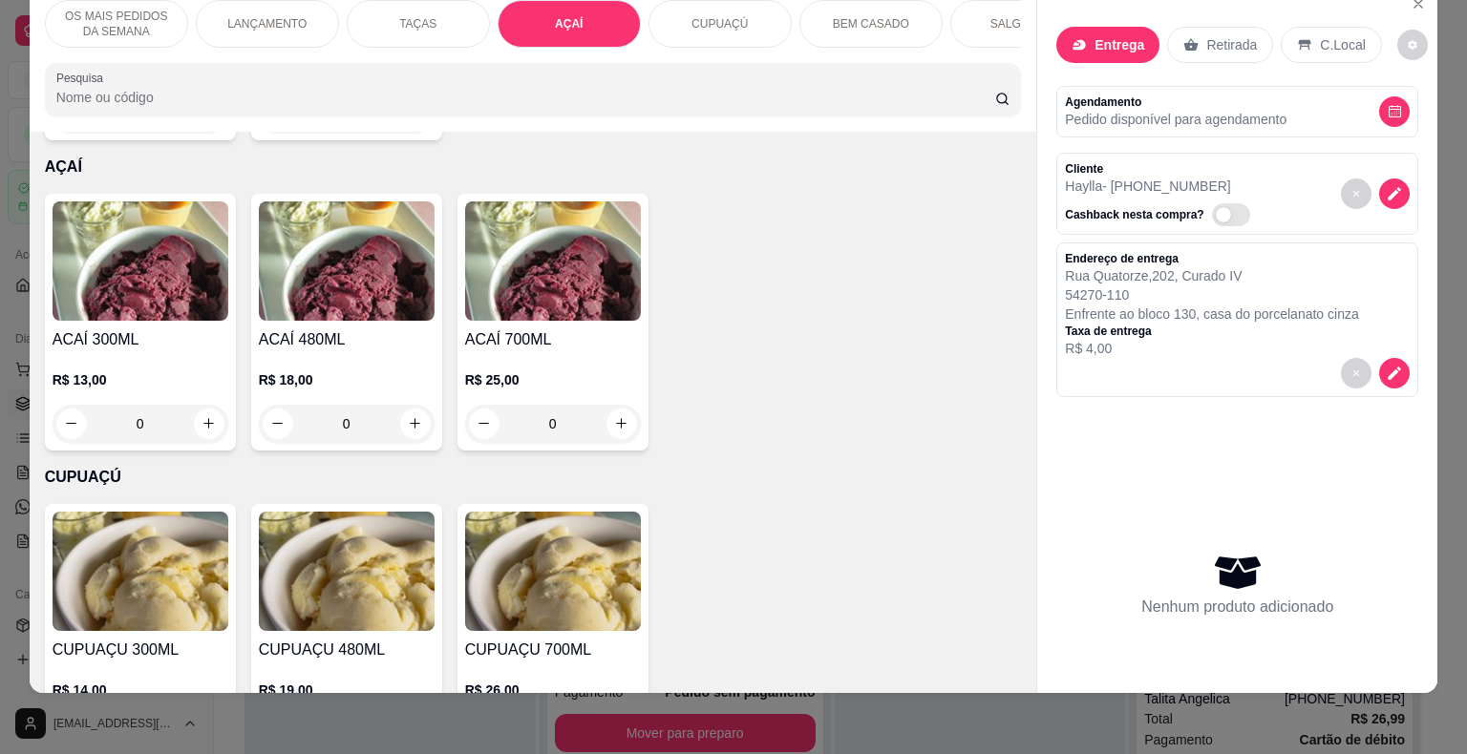
click at [490, 266] on img at bounding box center [553, 260] width 176 height 119
click at [490, 266] on div "PAÇOCA R$ 2,00" at bounding box center [519, 267] width 79 height 66
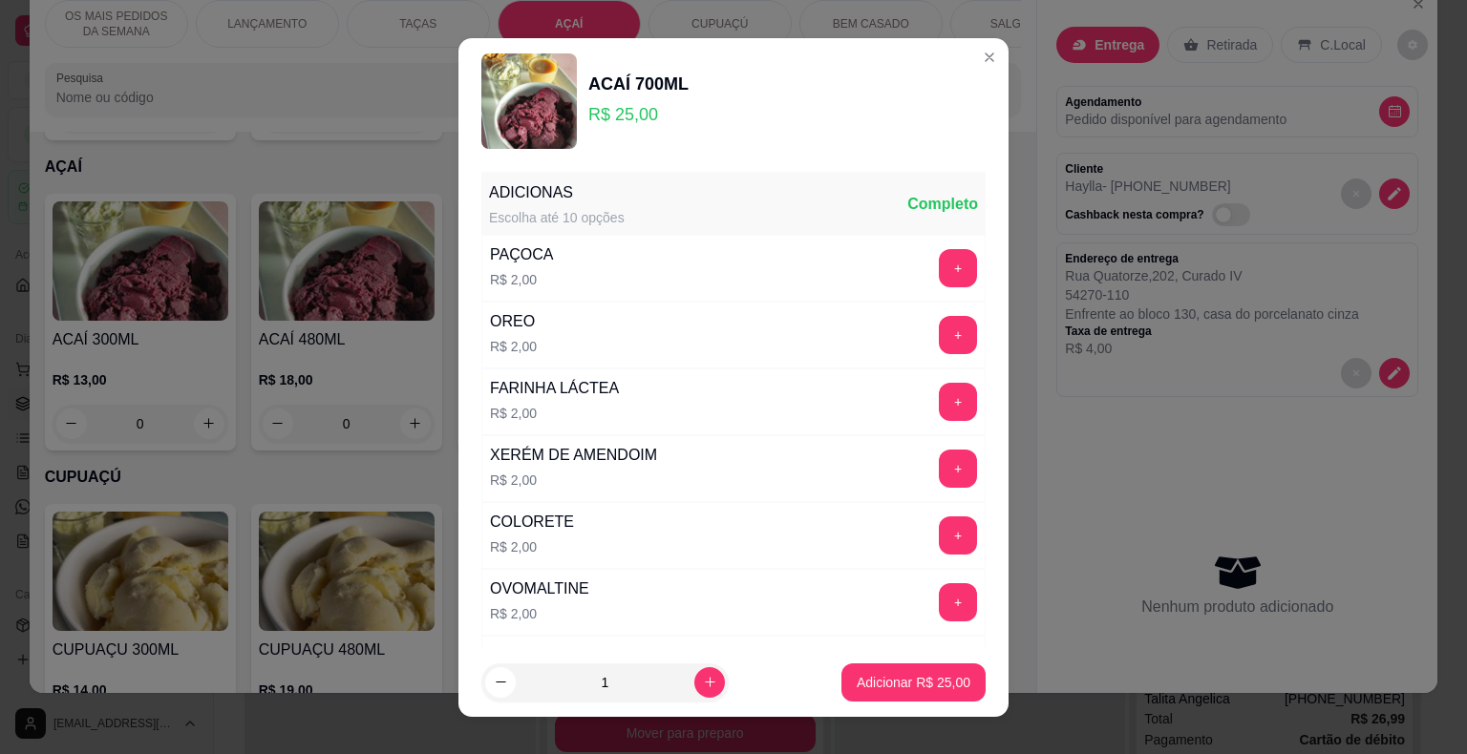
click at [600, 571] on div "OVOMALTINE R$ 2,00 +" at bounding box center [733, 602] width 504 height 67
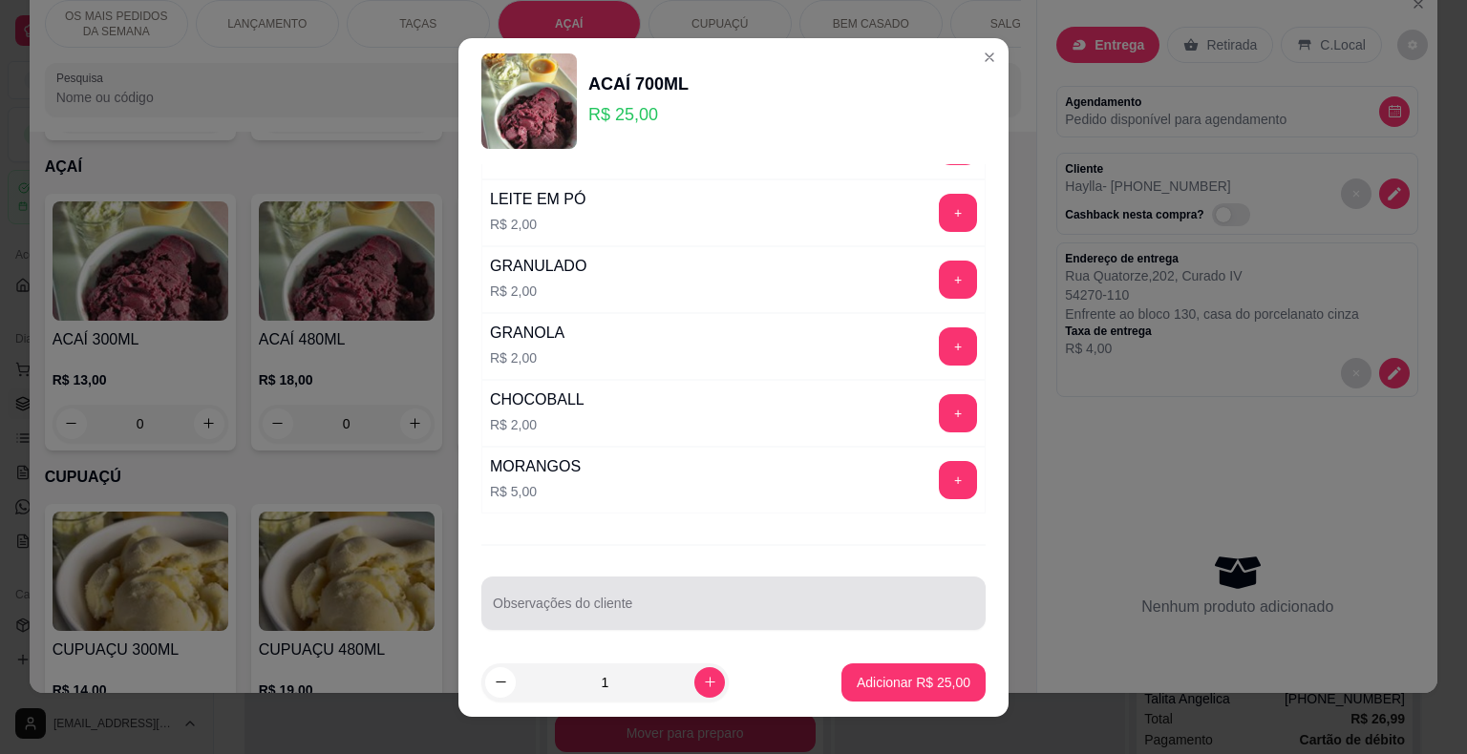
scroll to position [23, 0]
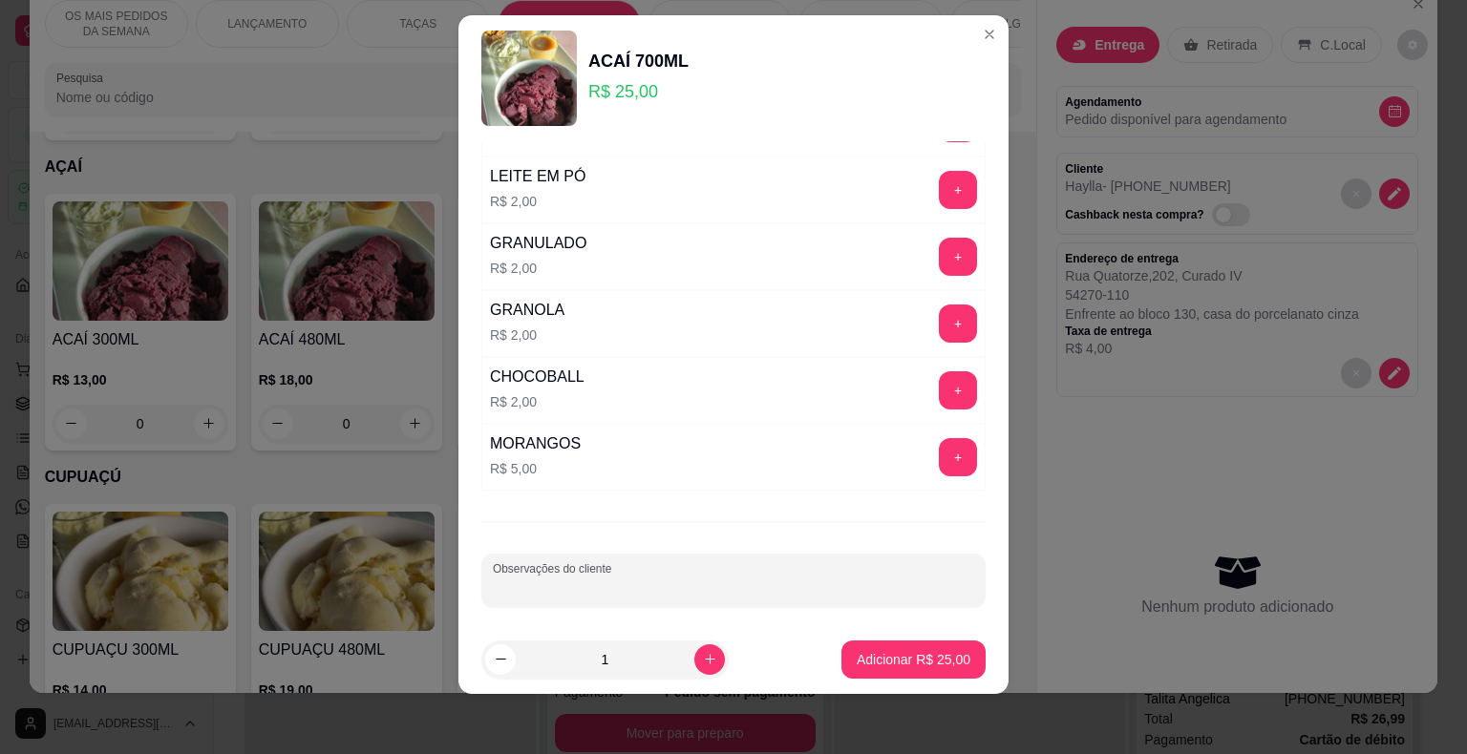
click at [600, 579] on input "Observações do cliente" at bounding box center [733, 588] width 481 height 19
type input "SEM BANANA E GRANOLA"
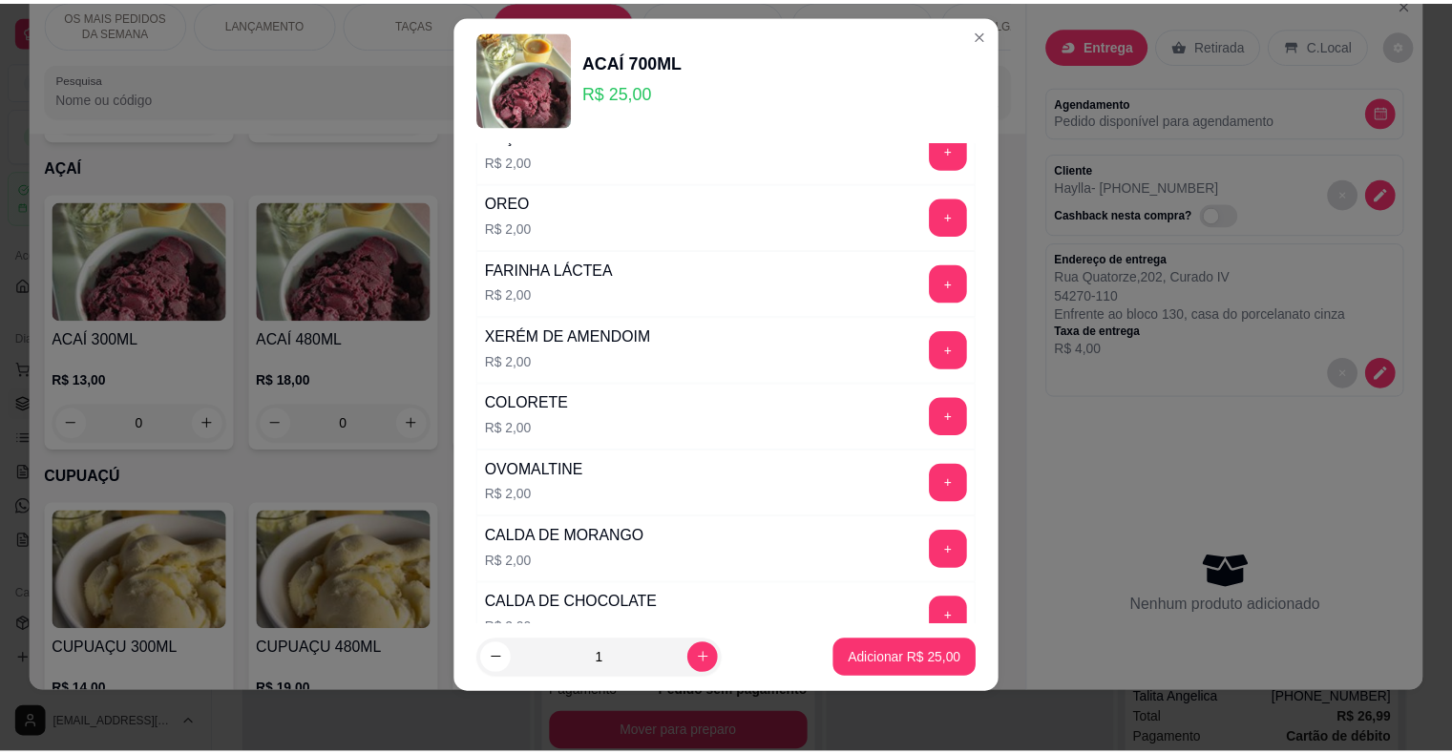
scroll to position [0, 0]
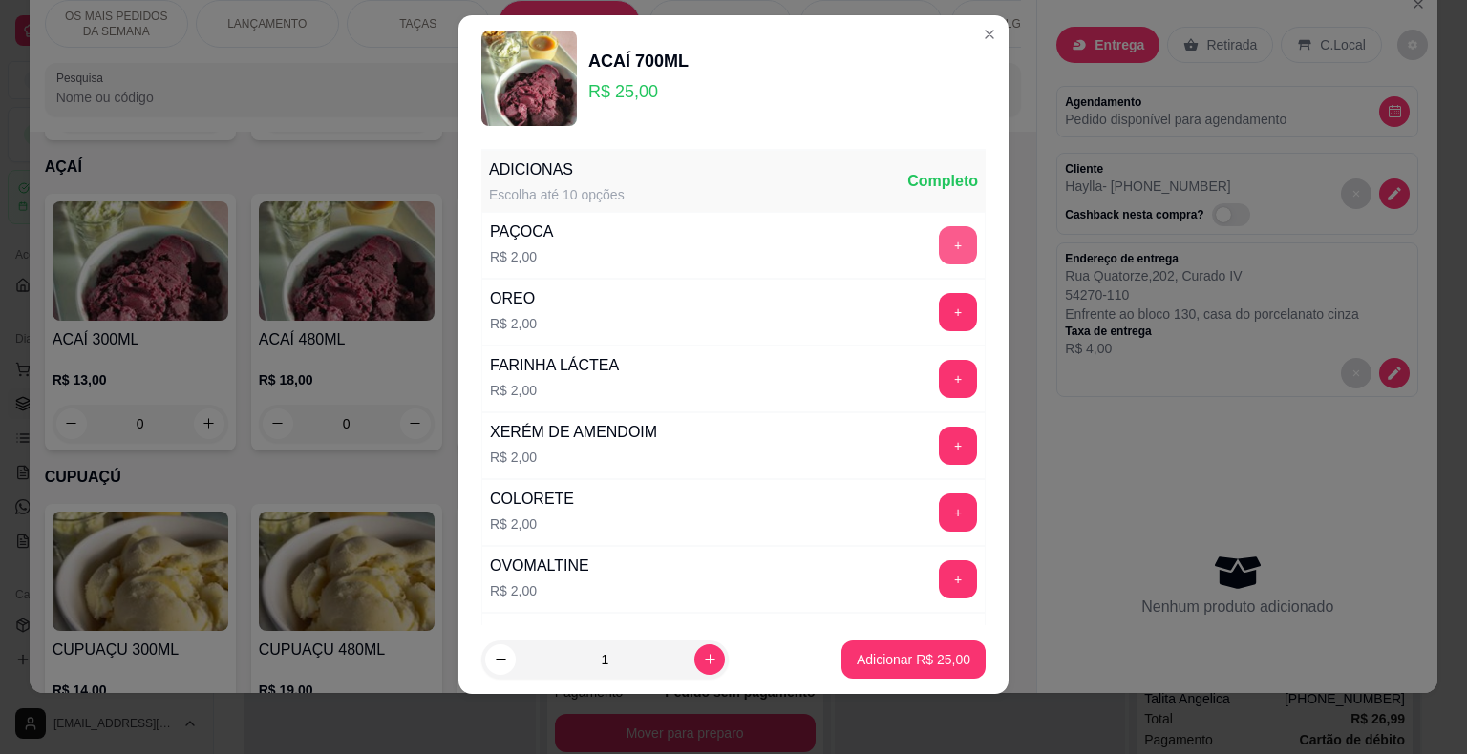
click at [939, 244] on button "+" at bounding box center [958, 245] width 38 height 38
click at [939, 304] on button "+" at bounding box center [958, 312] width 38 height 38
click at [920, 659] on p "Adicionar R$ 29,00" at bounding box center [913, 659] width 114 height 19
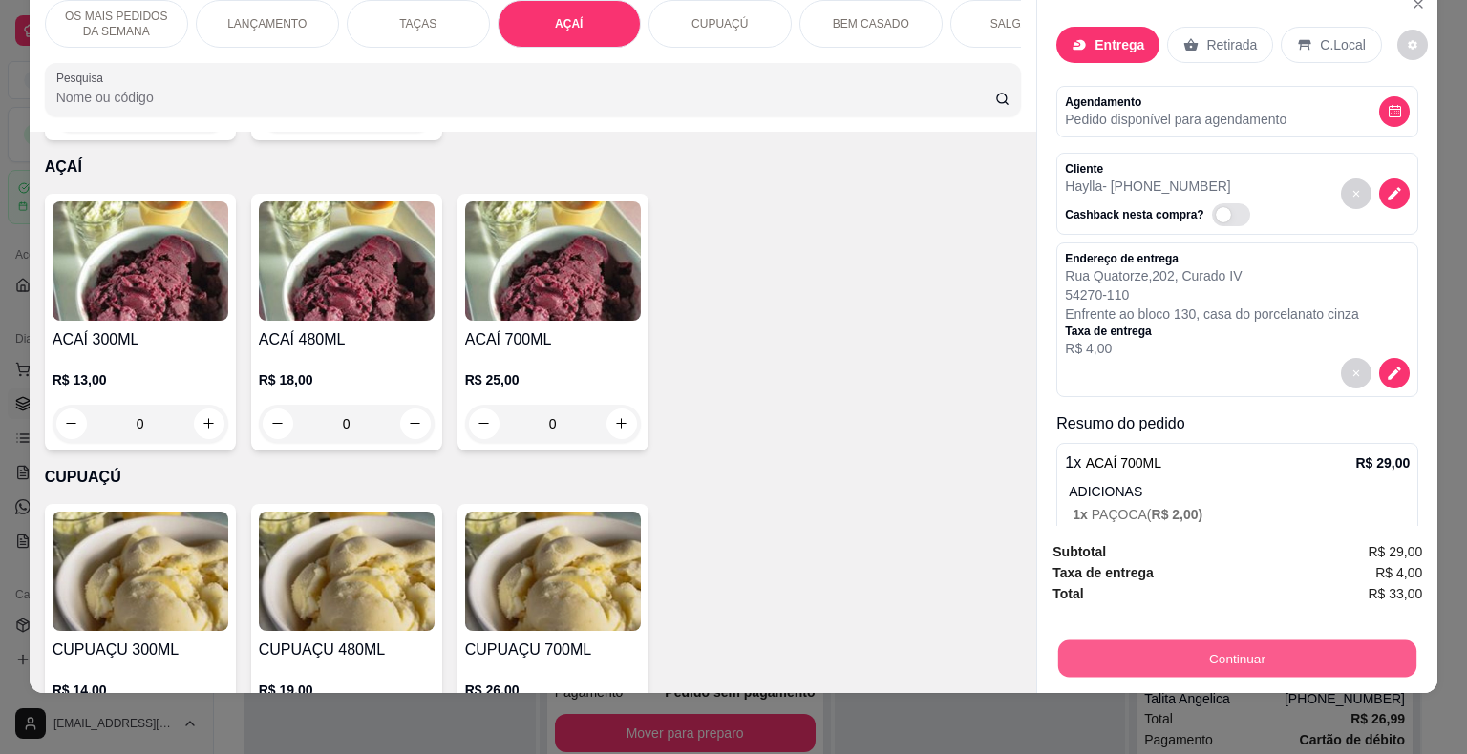
click at [1108, 641] on button "Continuar" at bounding box center [1237, 659] width 358 height 37
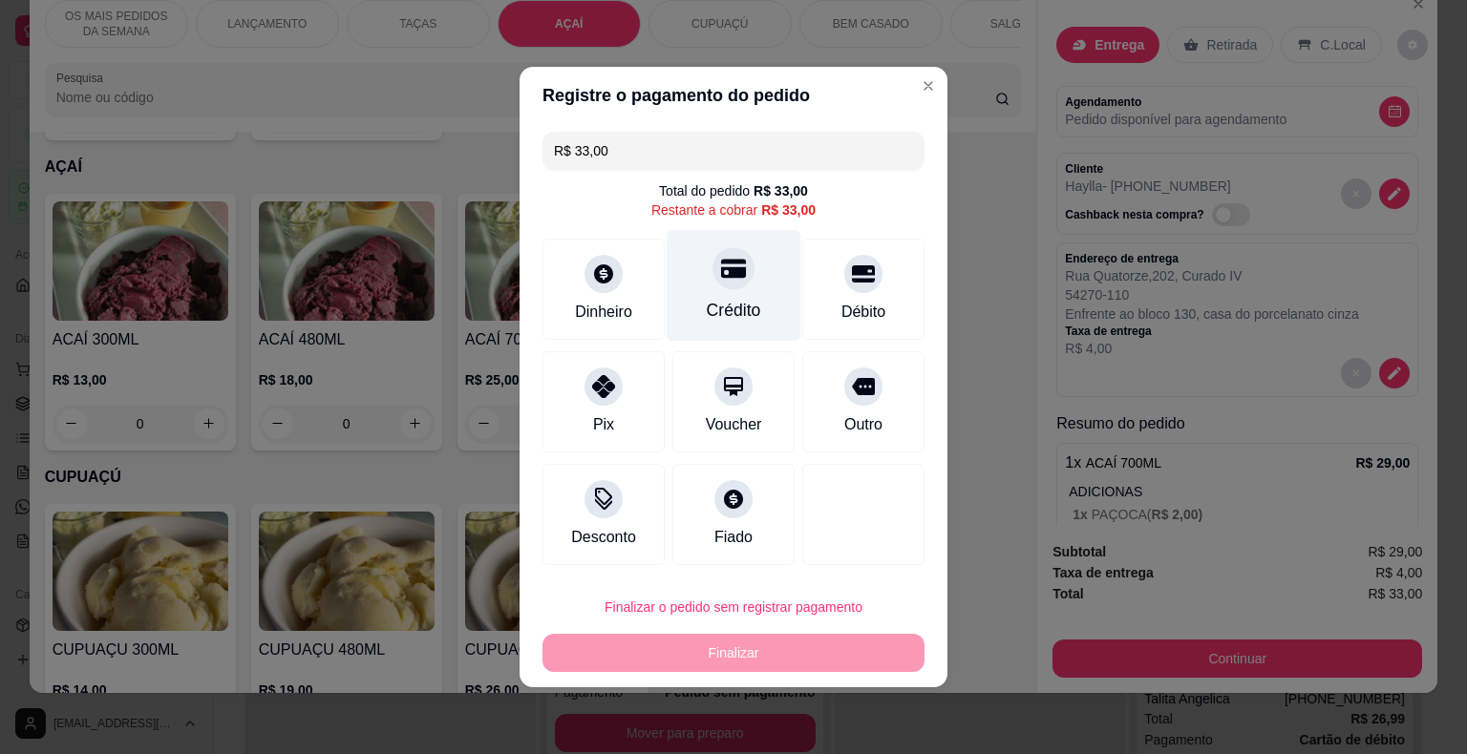
click at [712, 323] on div "Crédito" at bounding box center [734, 310] width 54 height 25
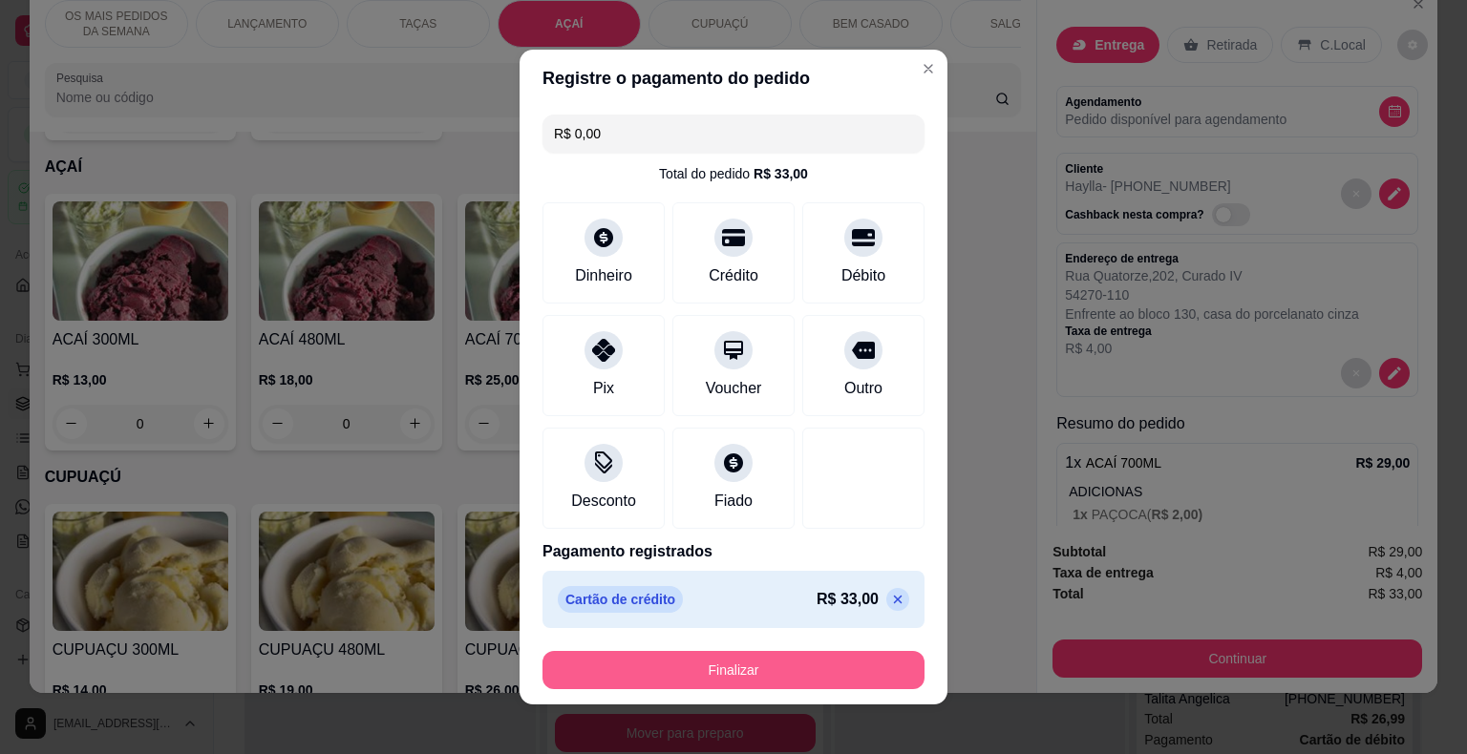
click at [751, 655] on button "Finalizar" at bounding box center [733, 670] width 382 height 38
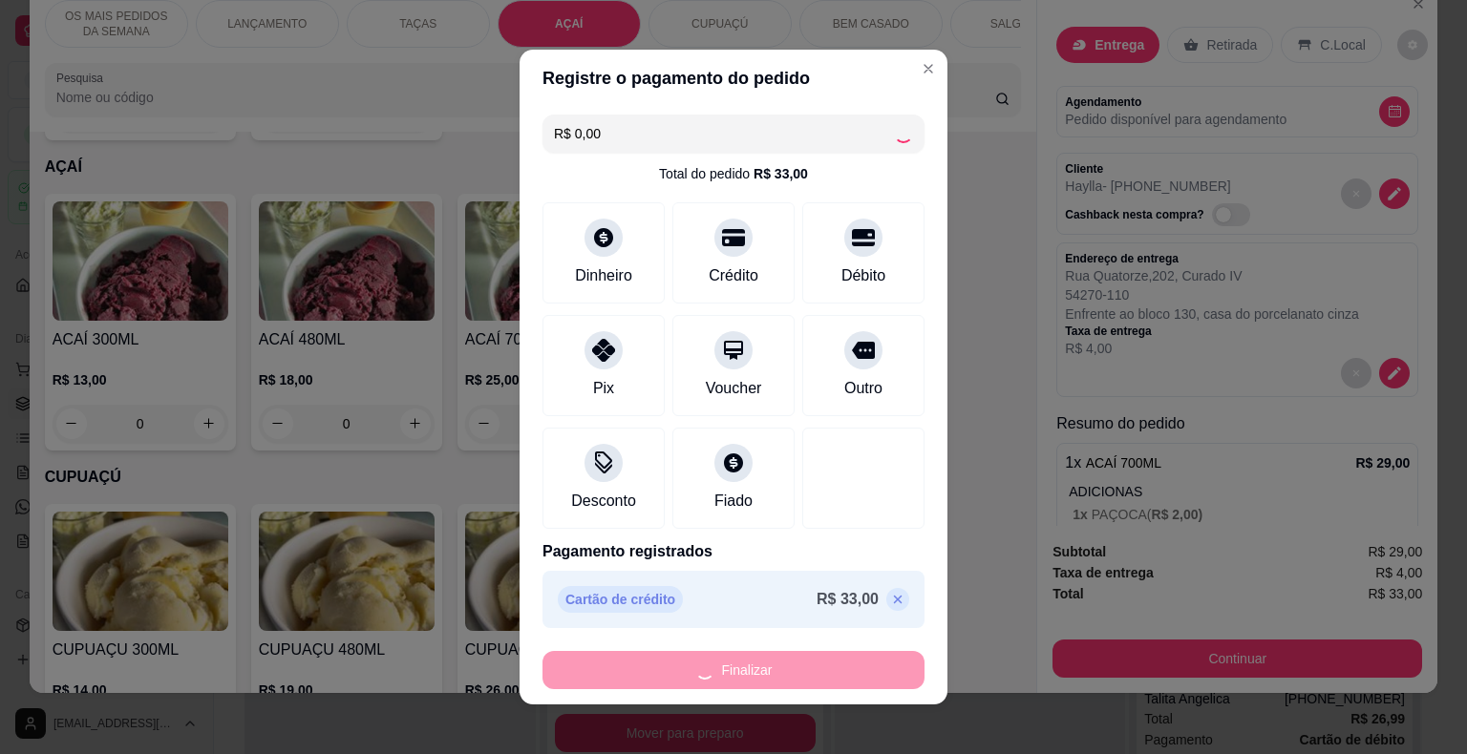
type input "-R$ 33,00"
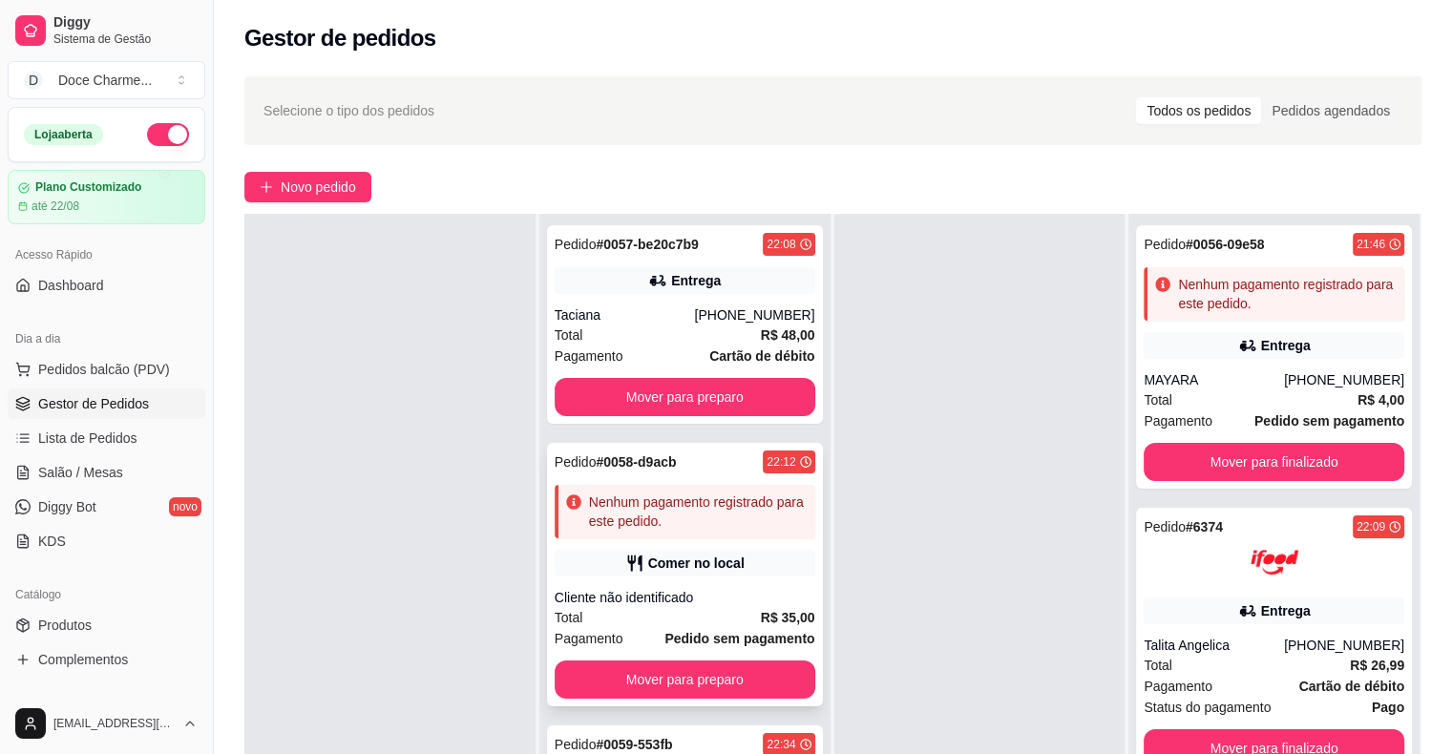
scroll to position [290, 0]
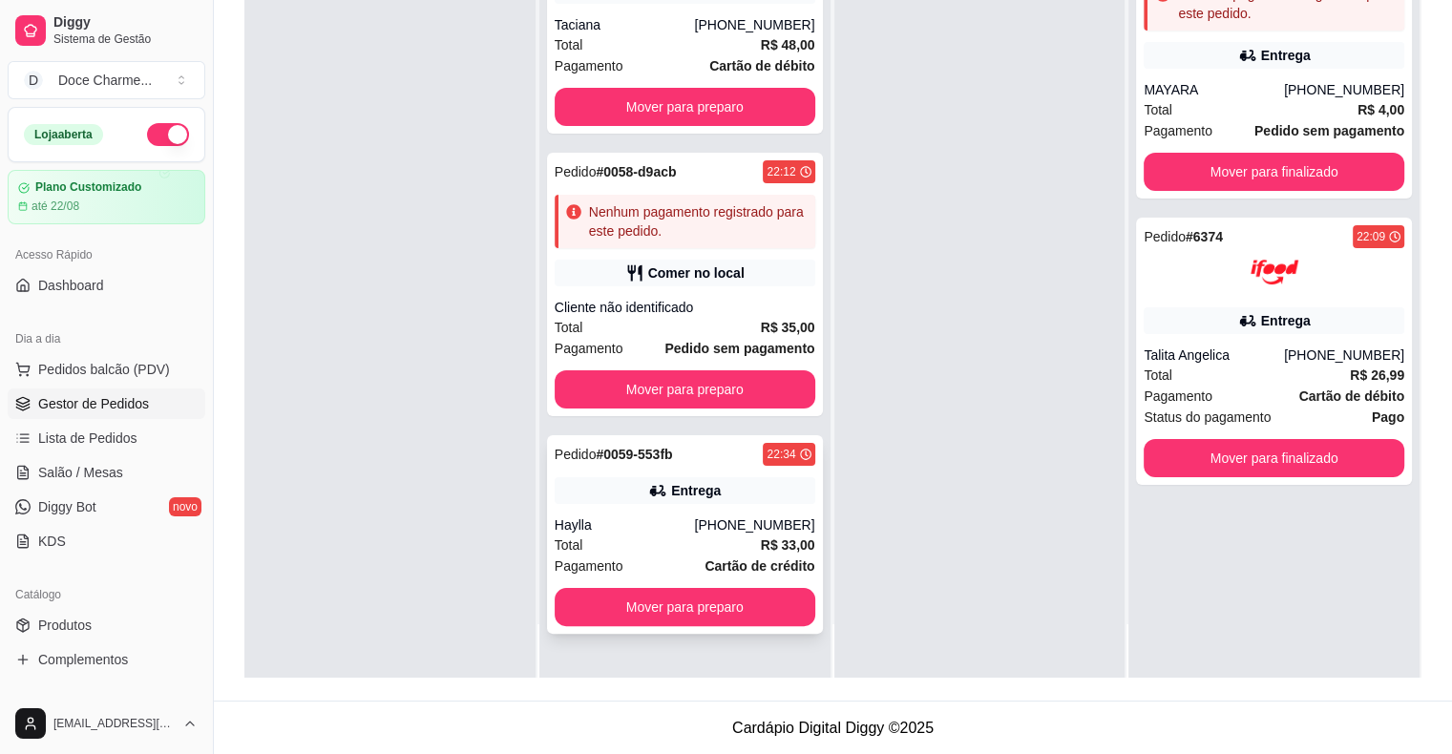
click at [724, 479] on div "Entrega" at bounding box center [685, 490] width 261 height 27
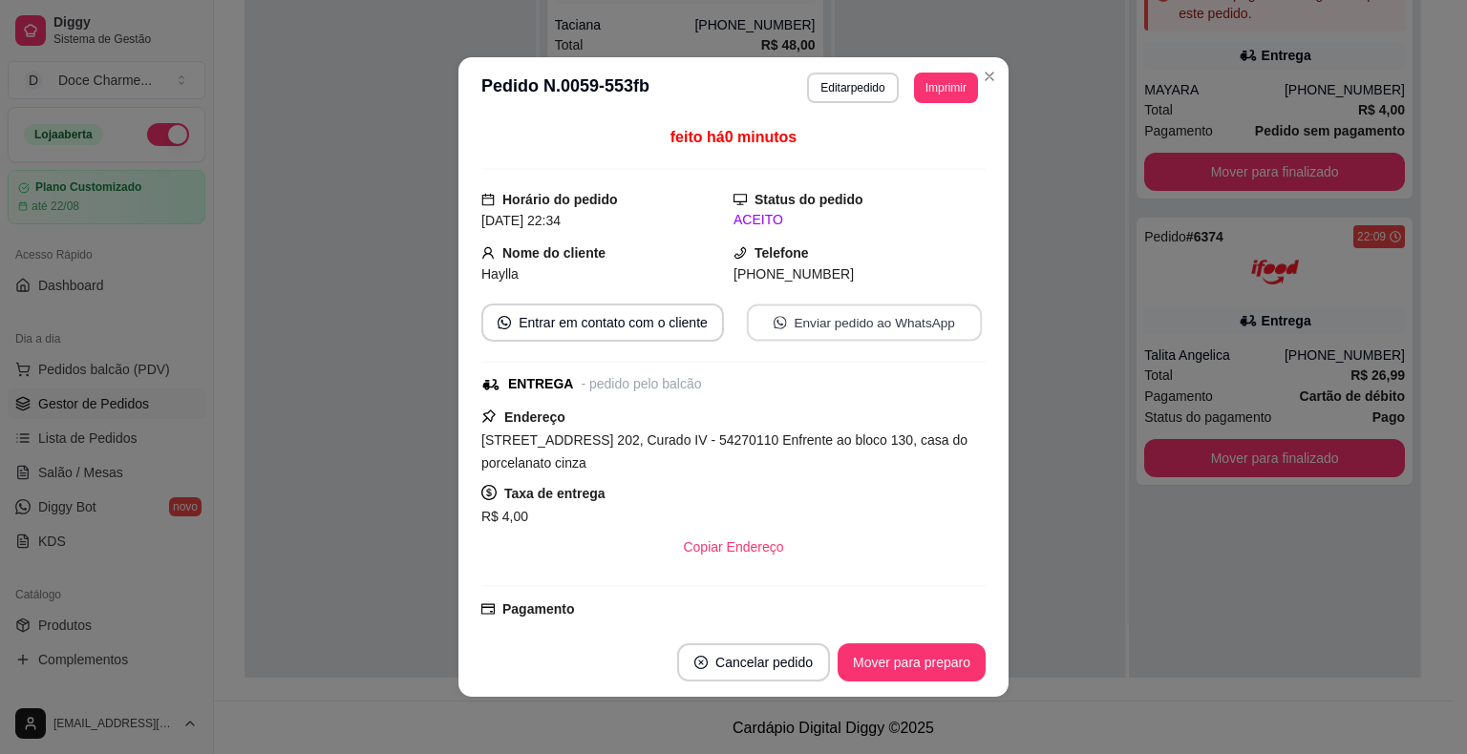
click at [854, 337] on button "Enviar pedido ao WhatsApp" at bounding box center [864, 323] width 235 height 37
click at [929, 80] on button "Imprimir" at bounding box center [946, 88] width 62 height 30
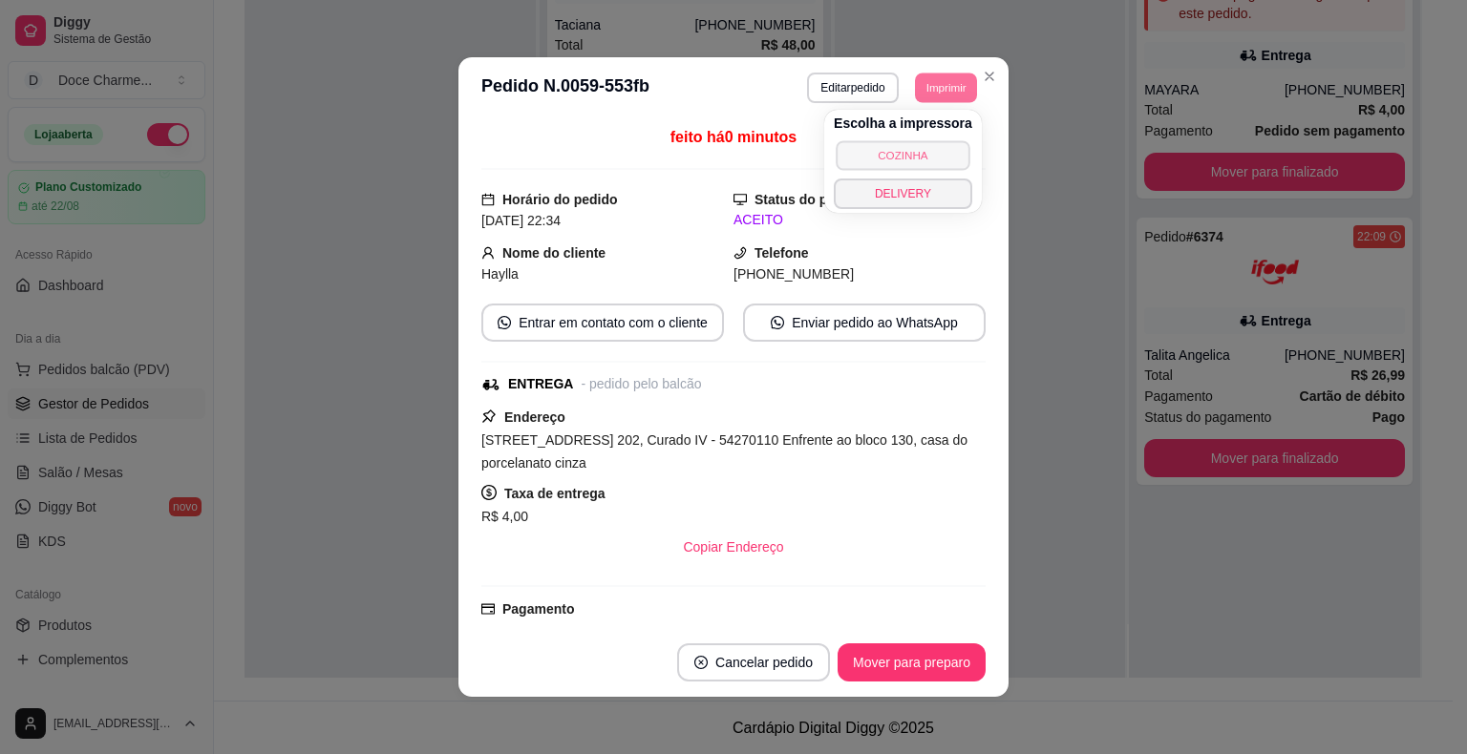
click at [909, 153] on button "COZINHA" at bounding box center [902, 155] width 134 height 30
click at [931, 90] on button "Imprimir" at bounding box center [946, 88] width 62 height 30
click at [905, 187] on button "DELIVERY" at bounding box center [902, 194] width 134 height 30
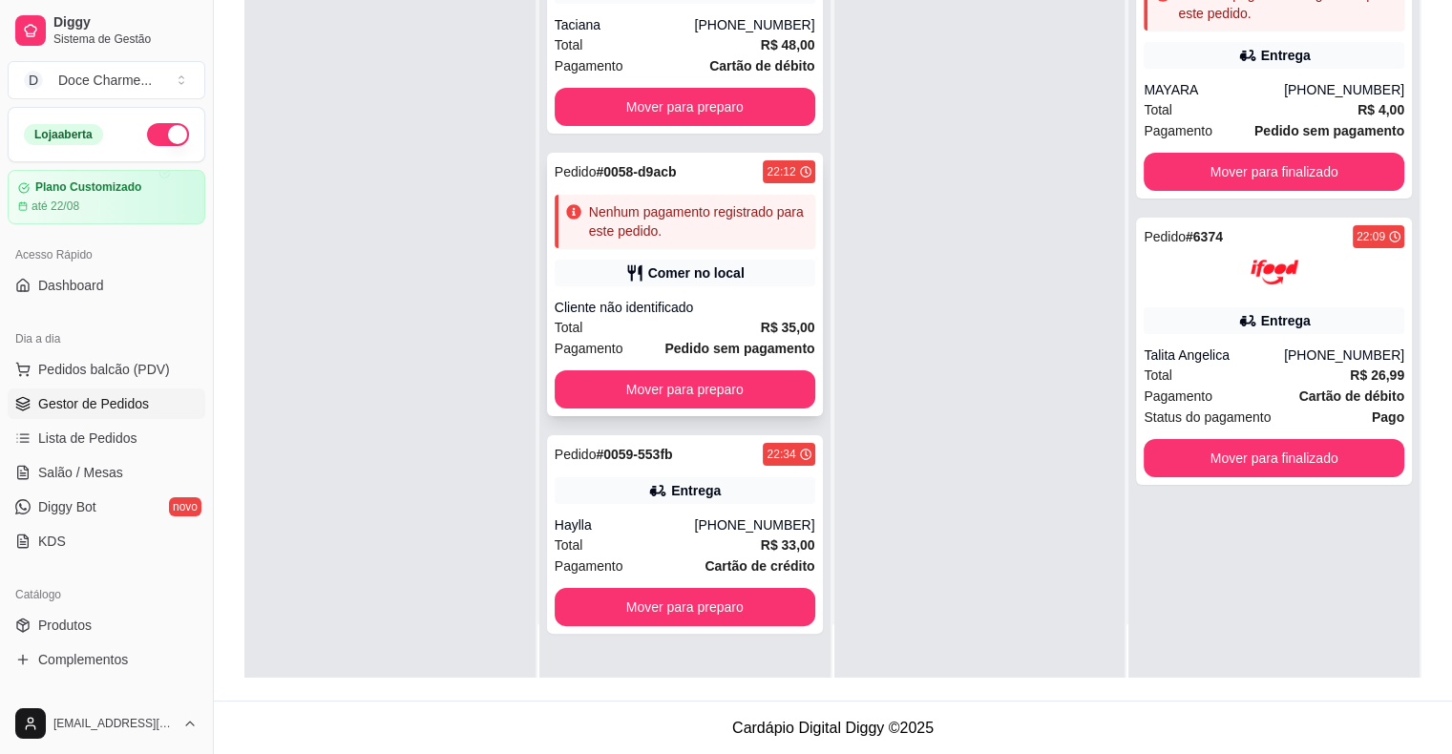
click at [638, 187] on div "Pedido # 0058-d9acb 22:12 Nenhum pagamento registrado para este pedido. Comer n…" at bounding box center [685, 285] width 276 height 264
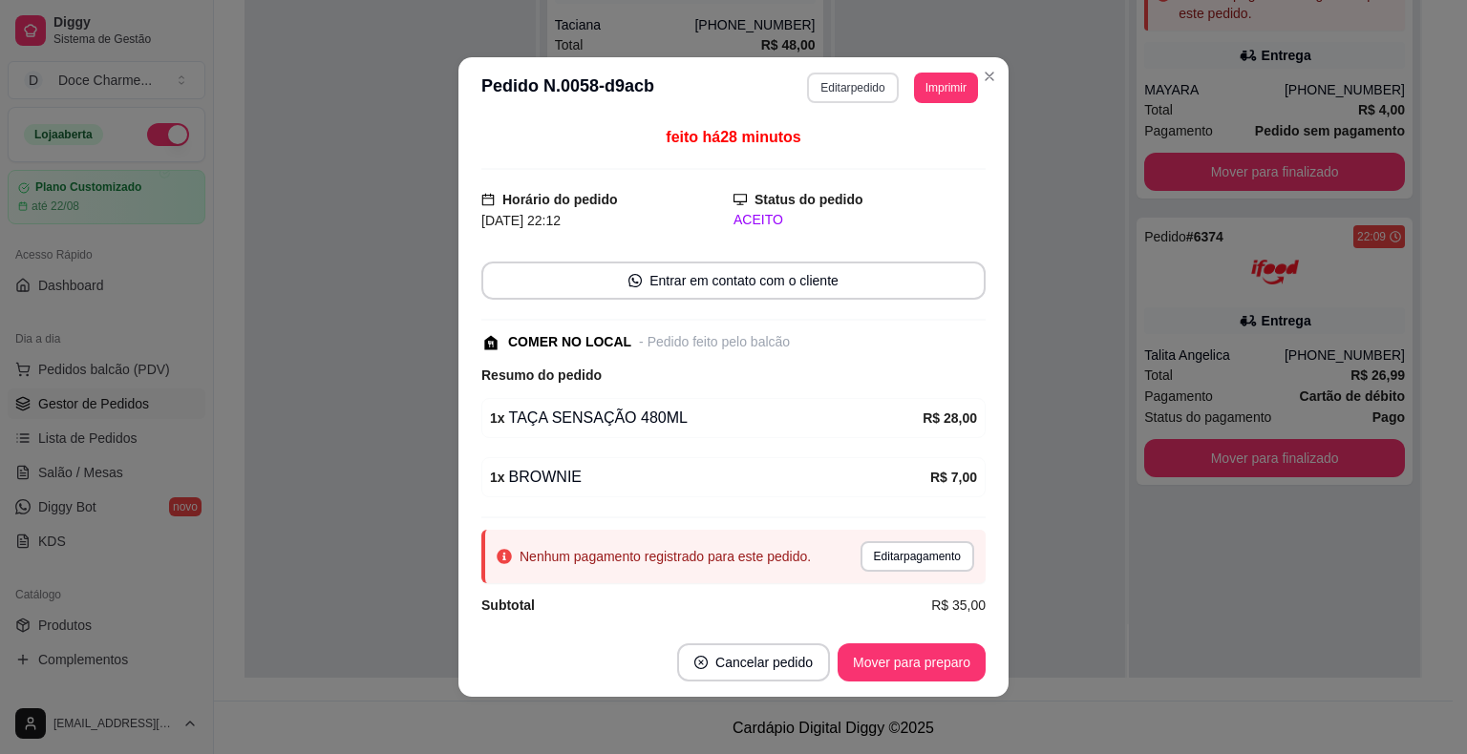
click at [863, 92] on button "Editar pedido" at bounding box center [852, 88] width 91 height 31
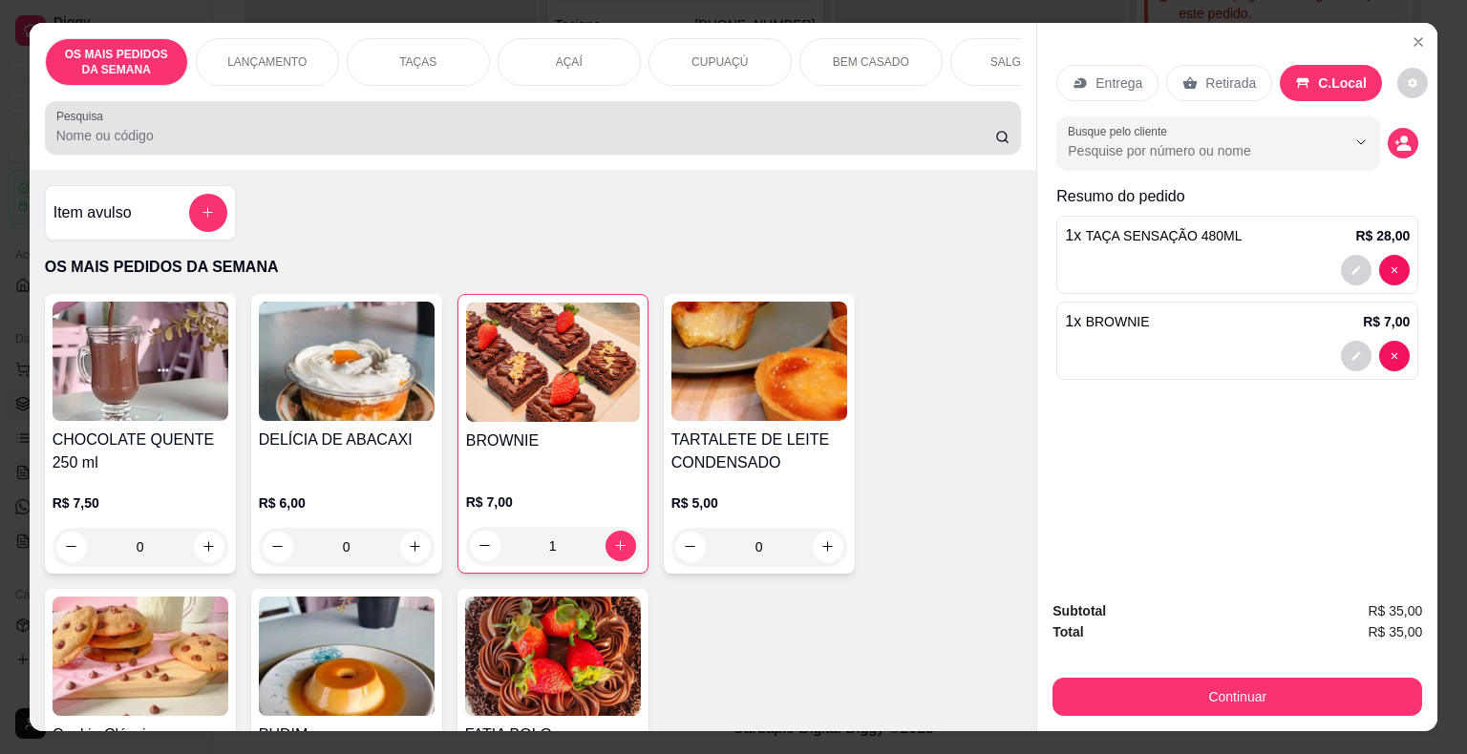
click at [651, 155] on div "Pesquisa" at bounding box center [533, 127] width 977 height 53
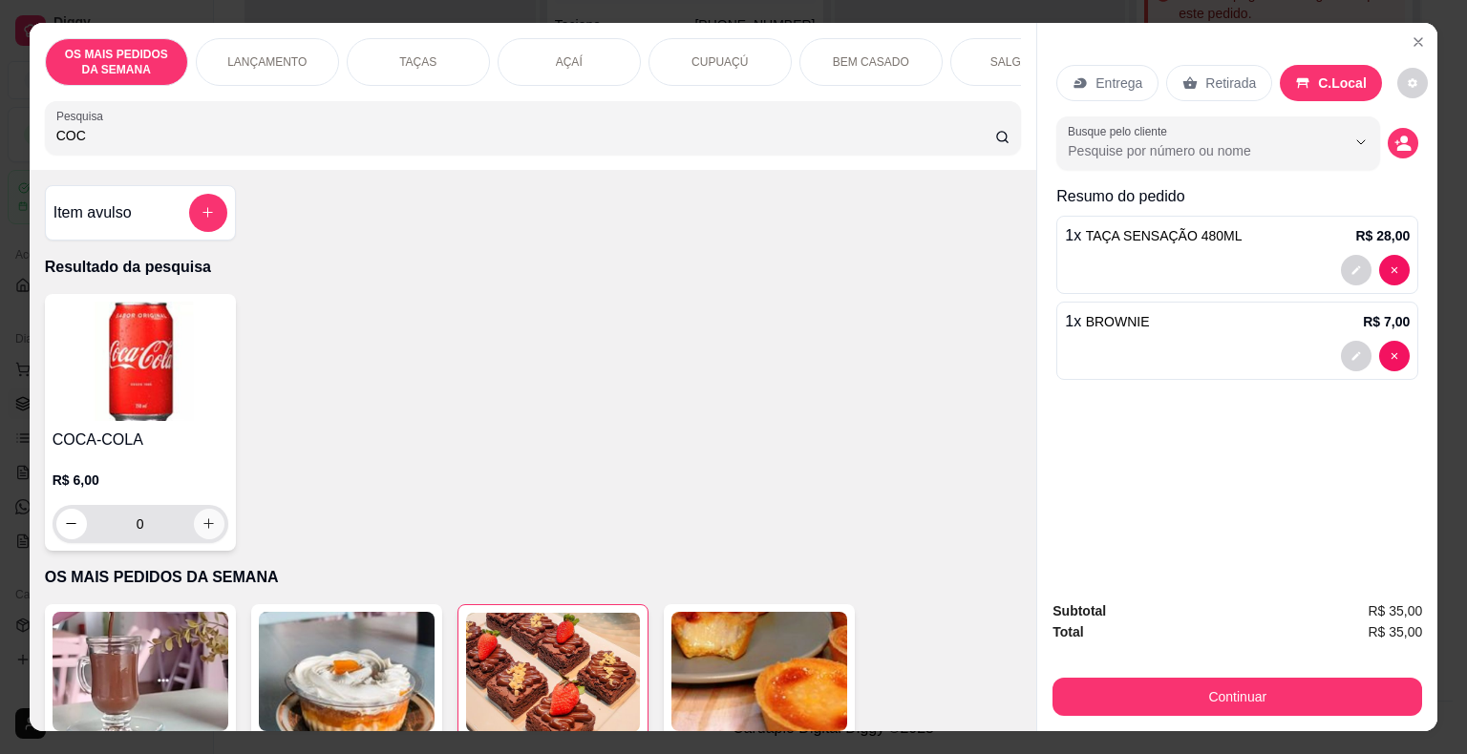
type input "COC"
click at [194, 537] on button "increase-product-quantity" at bounding box center [209, 524] width 31 height 31
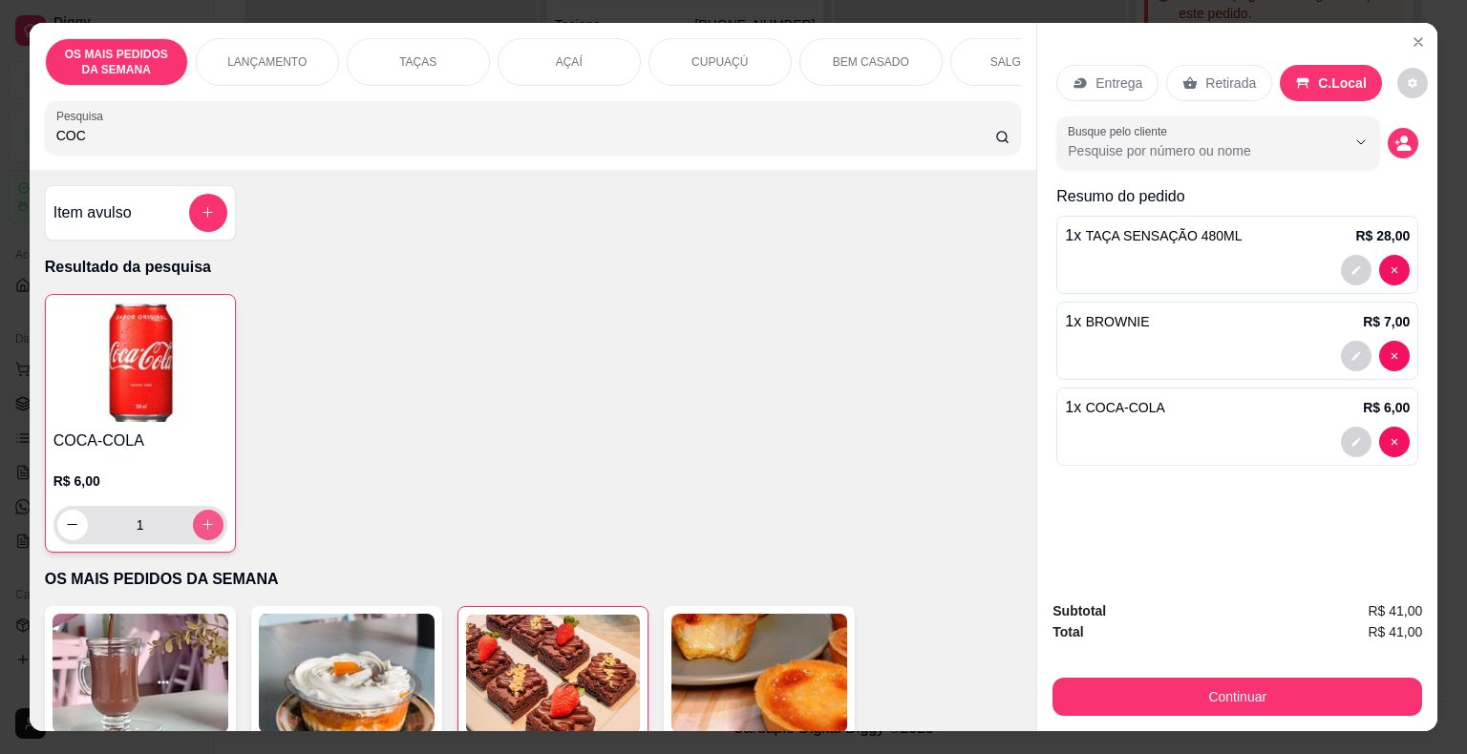
type input "1"
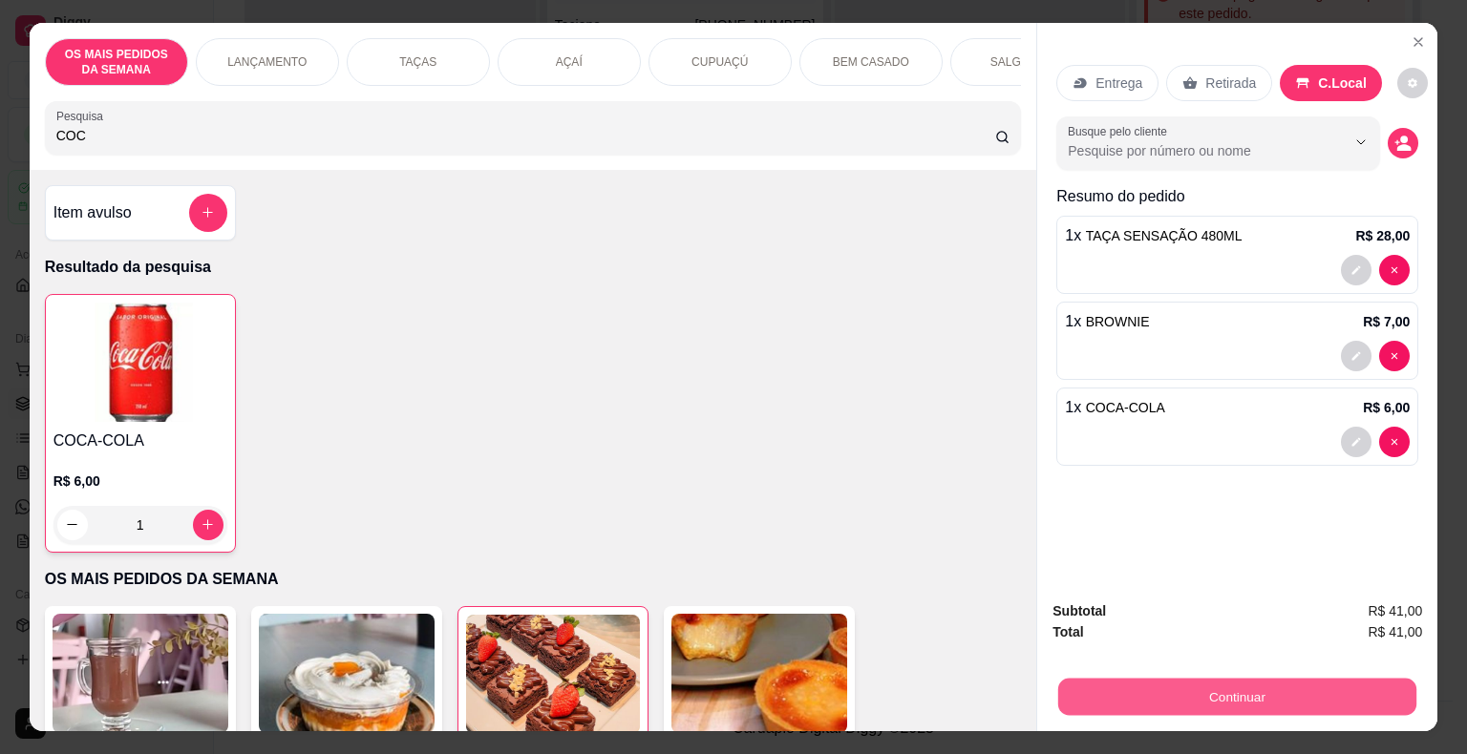
click at [1116, 682] on button "Continuar" at bounding box center [1237, 697] width 358 height 37
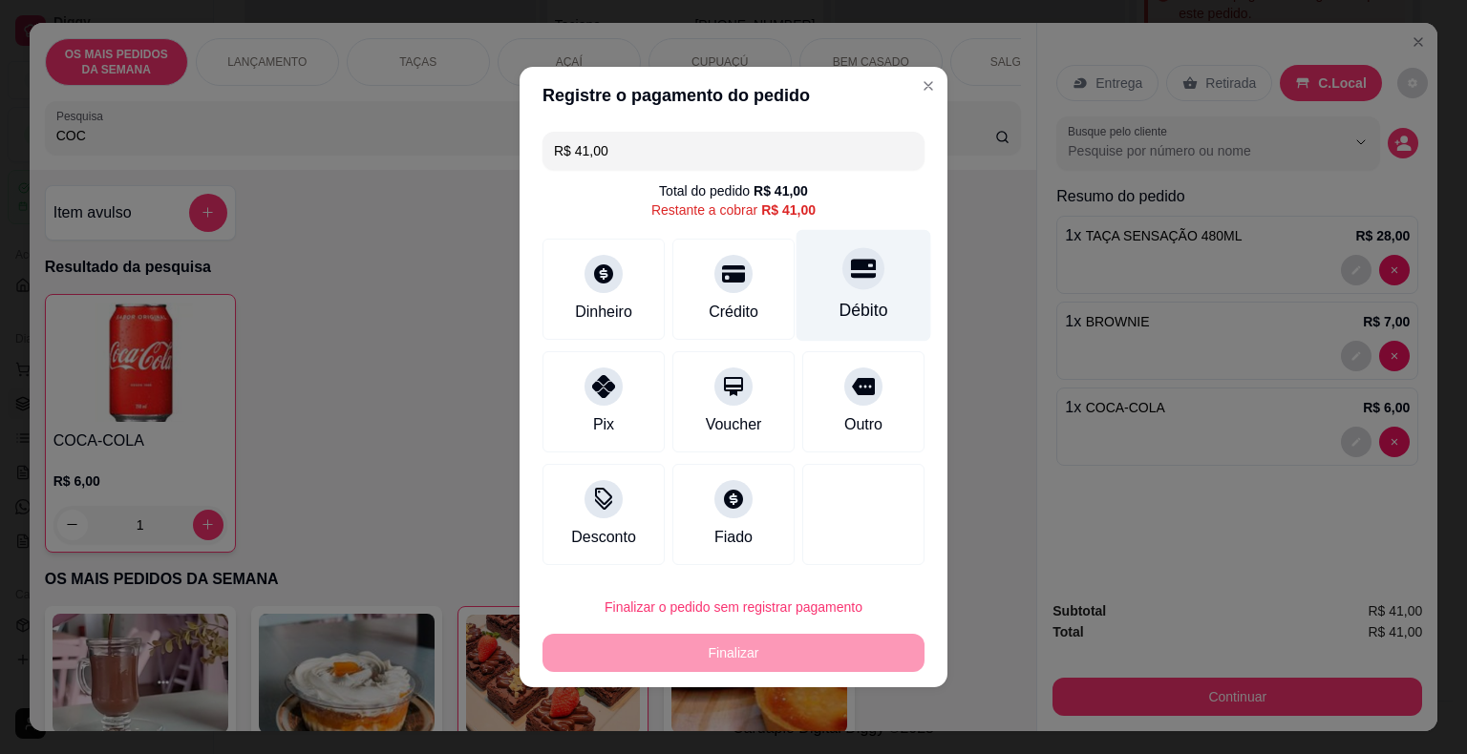
click at [816, 316] on div "Débito" at bounding box center [863, 286] width 135 height 112
type input "R$ 0,00"
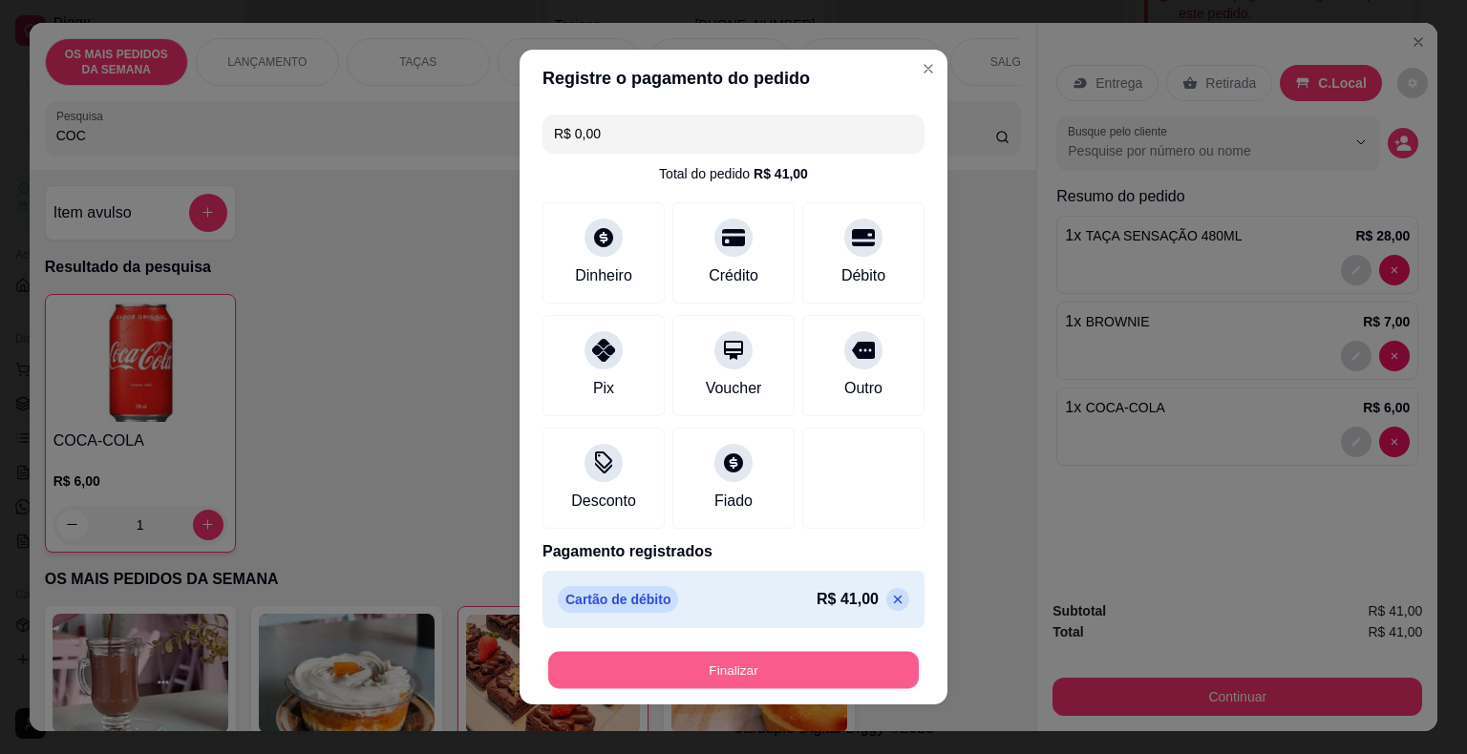
click at [747, 671] on button "Finalizar" at bounding box center [733, 670] width 370 height 37
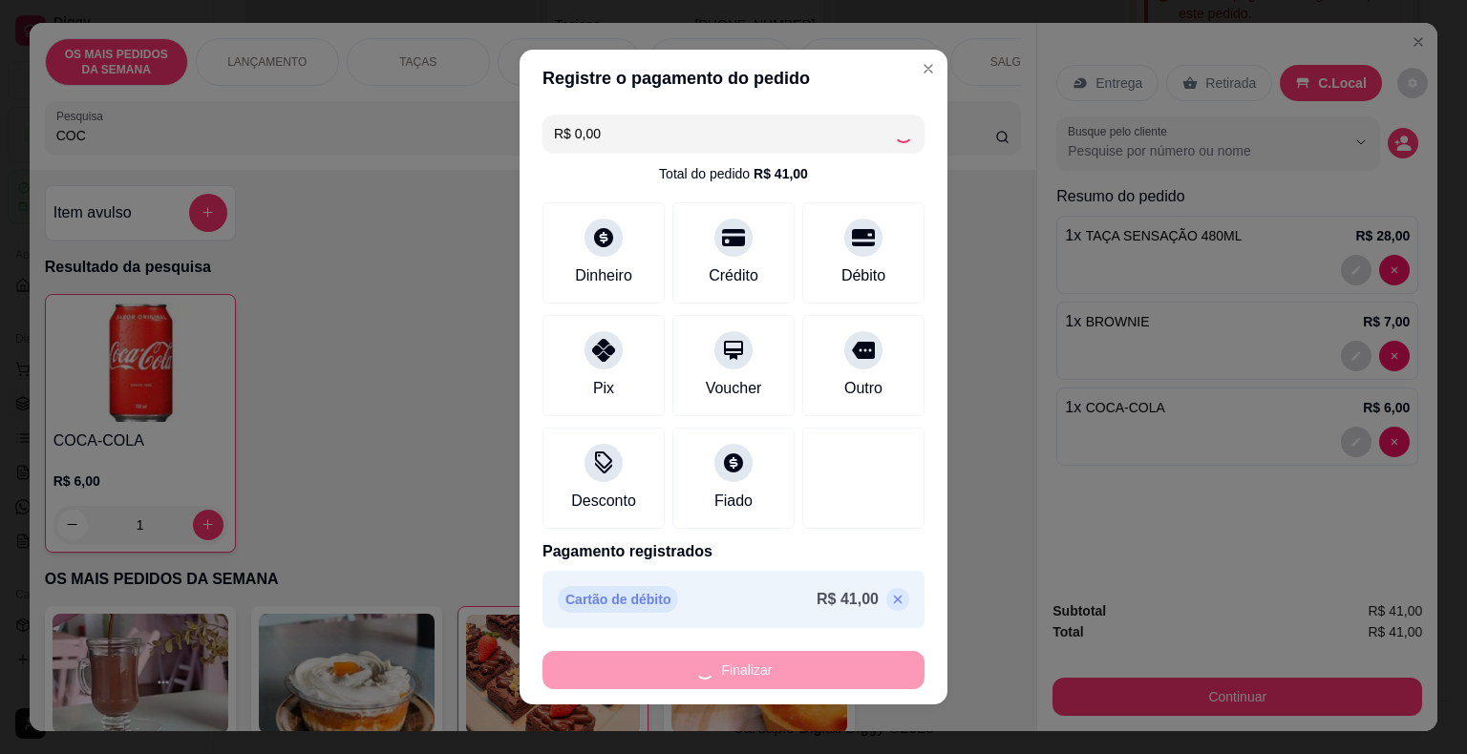
type input "0"
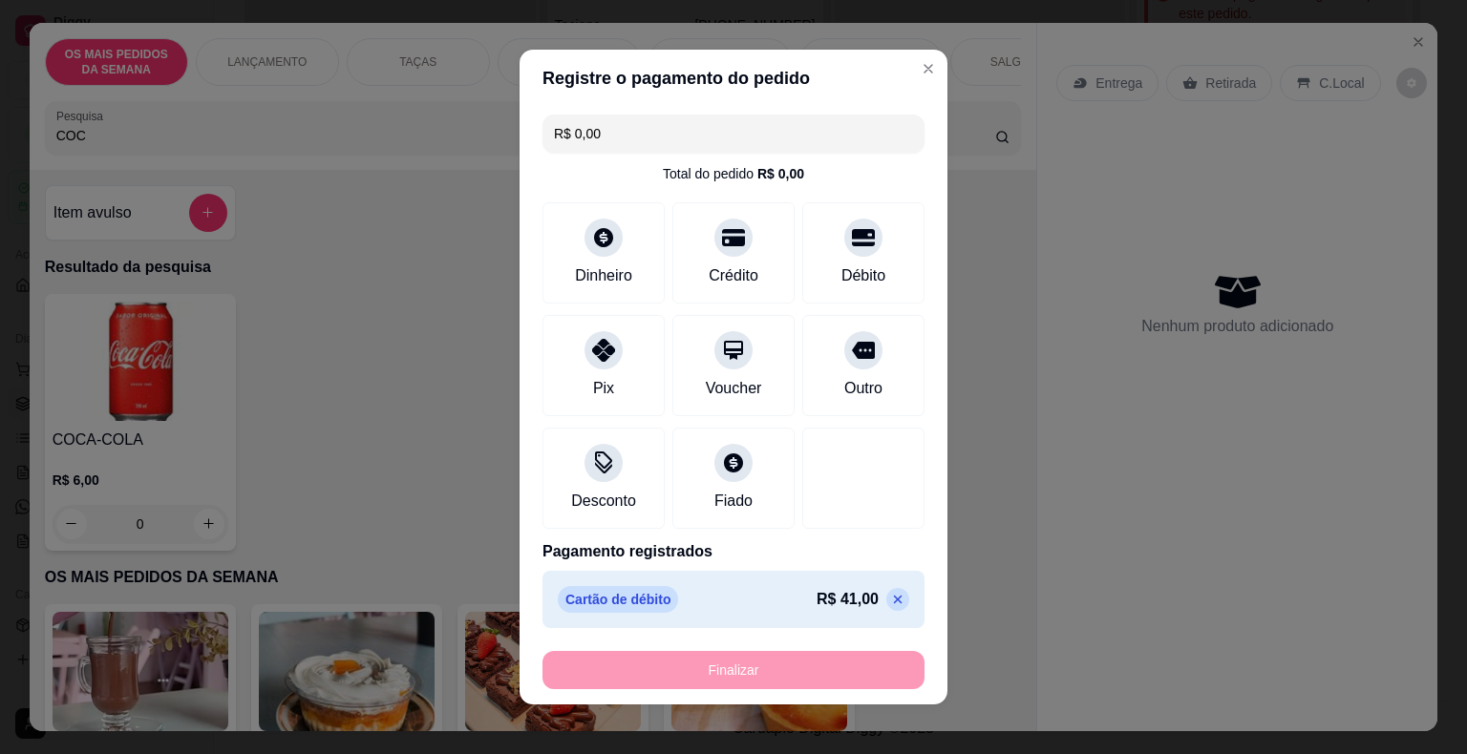
type input "-R$ 41,00"
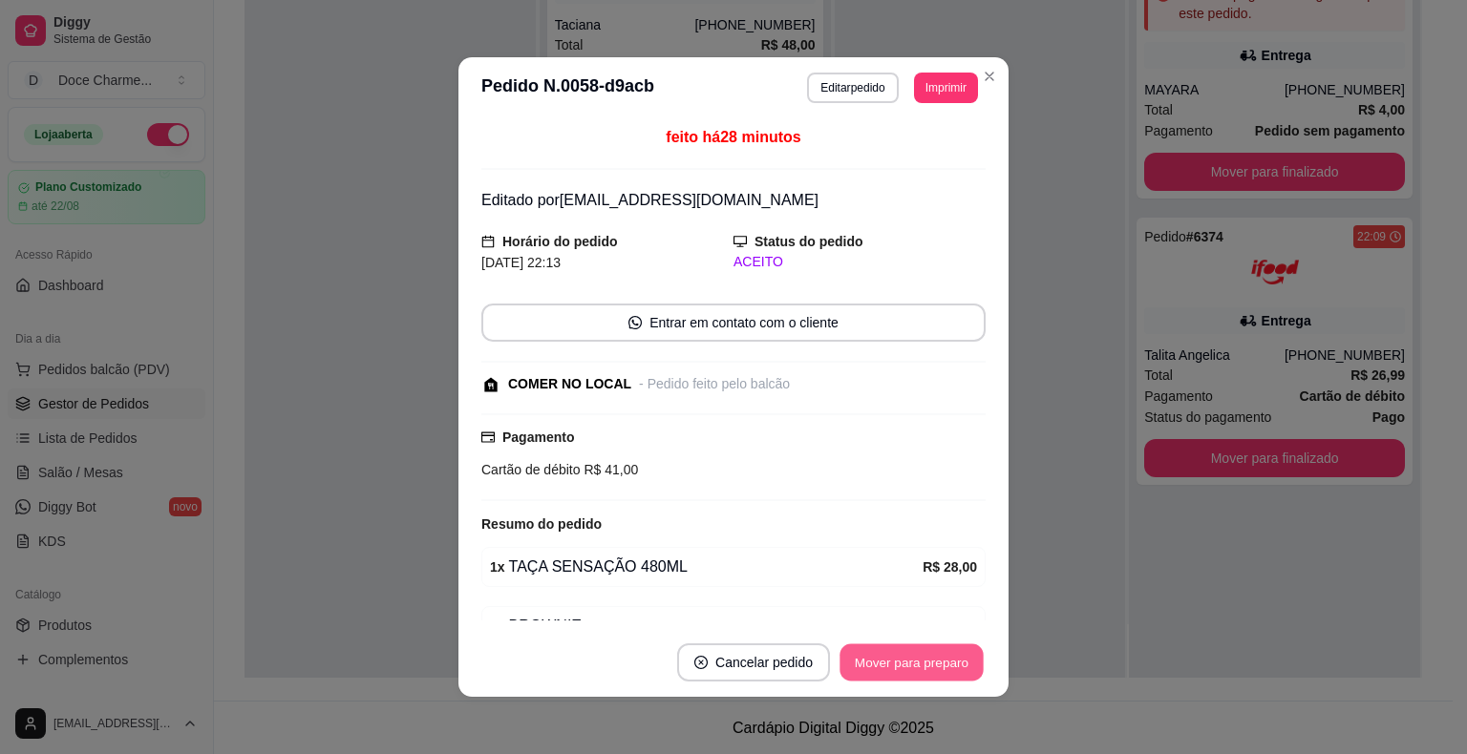
click at [873, 664] on button "Mover para preparo" at bounding box center [910, 663] width 143 height 37
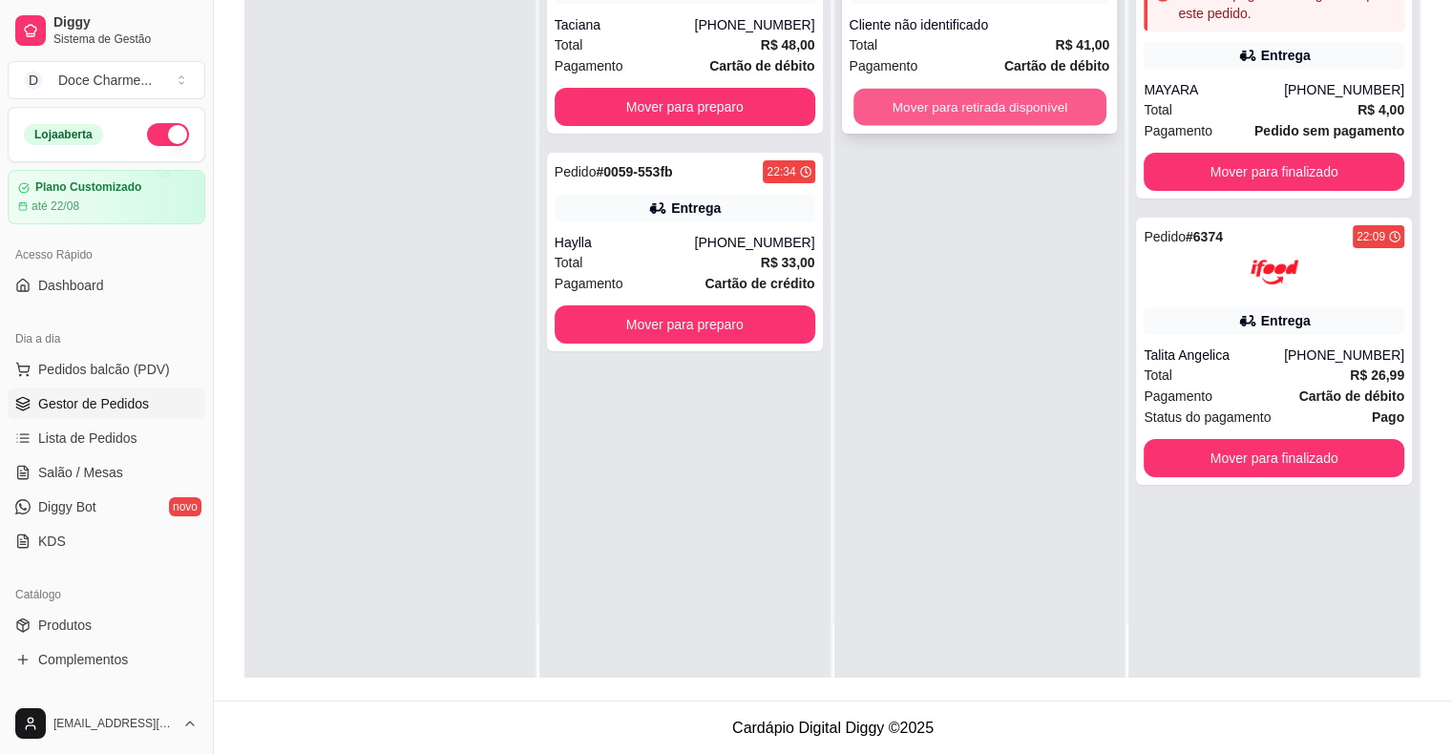
click at [989, 119] on button "Mover para retirada disponível" at bounding box center [980, 107] width 253 height 37
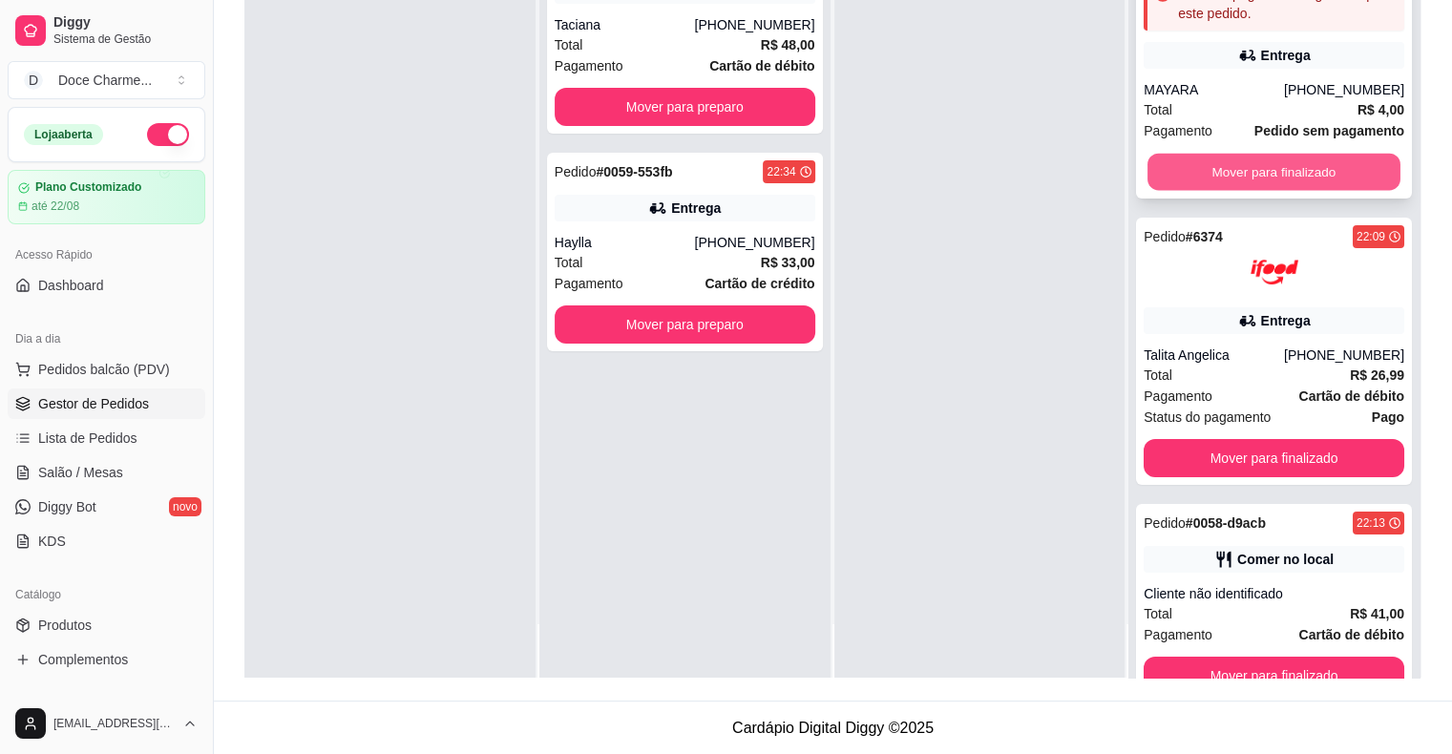
click at [1211, 175] on button "Mover para finalizado" at bounding box center [1274, 172] width 253 height 37
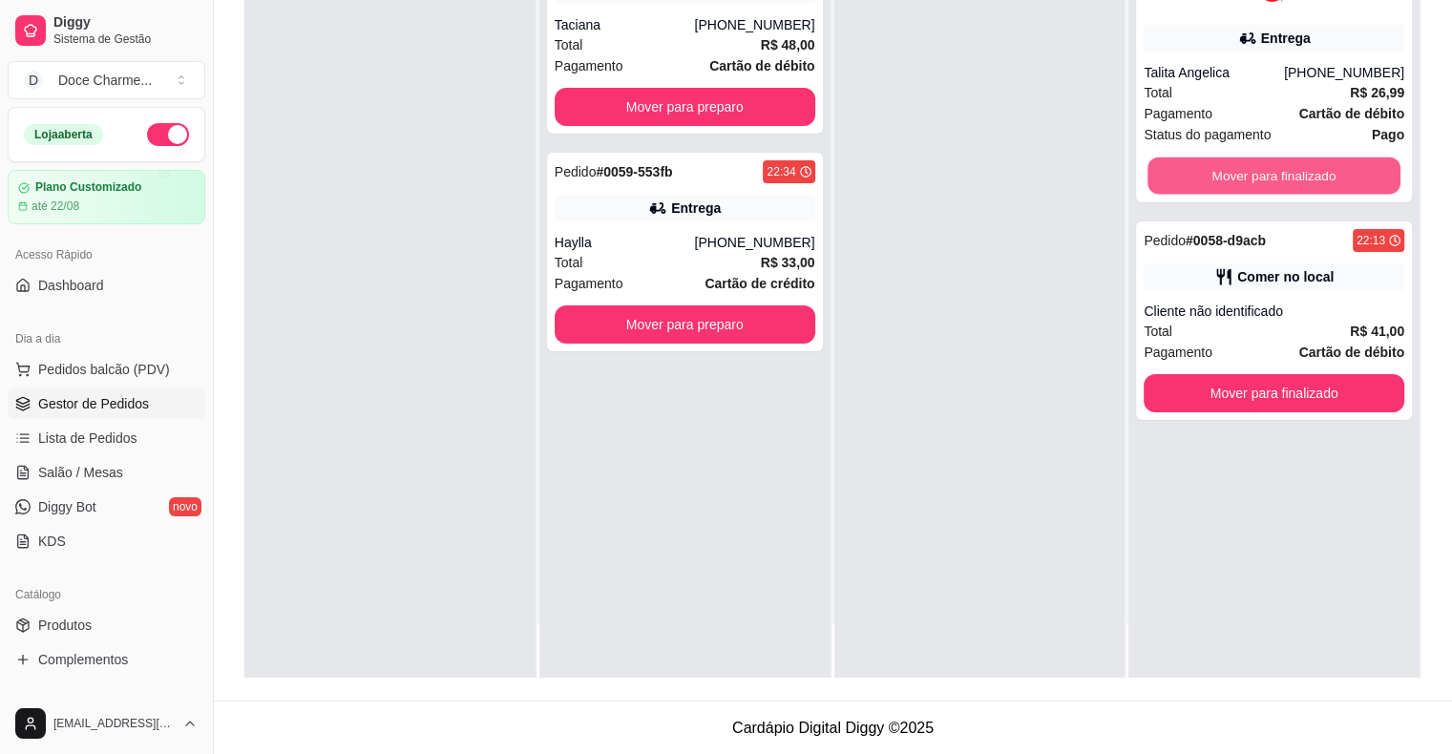
click at [1211, 175] on button "Mover para finalizado" at bounding box center [1274, 176] width 253 height 37
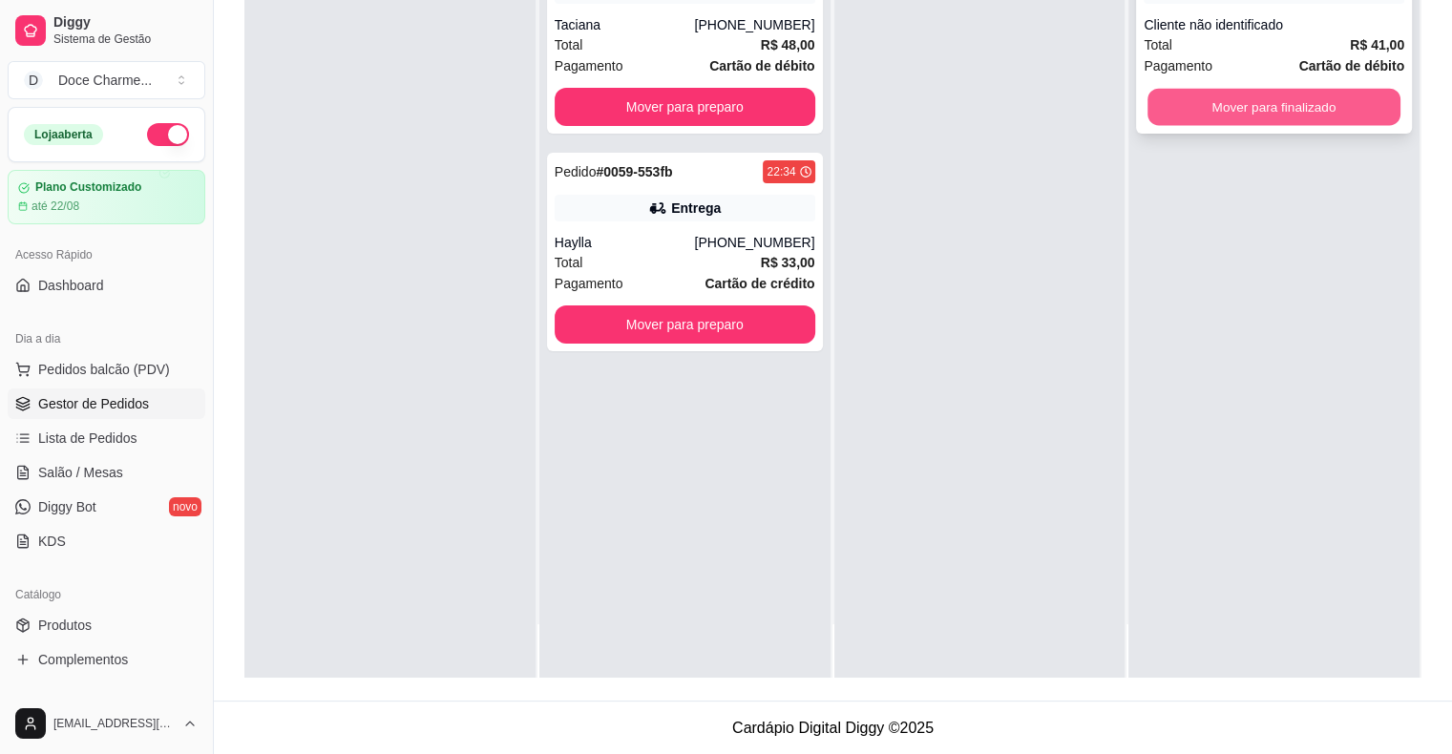
click at [1258, 107] on button "Mover para finalizado" at bounding box center [1274, 107] width 253 height 37
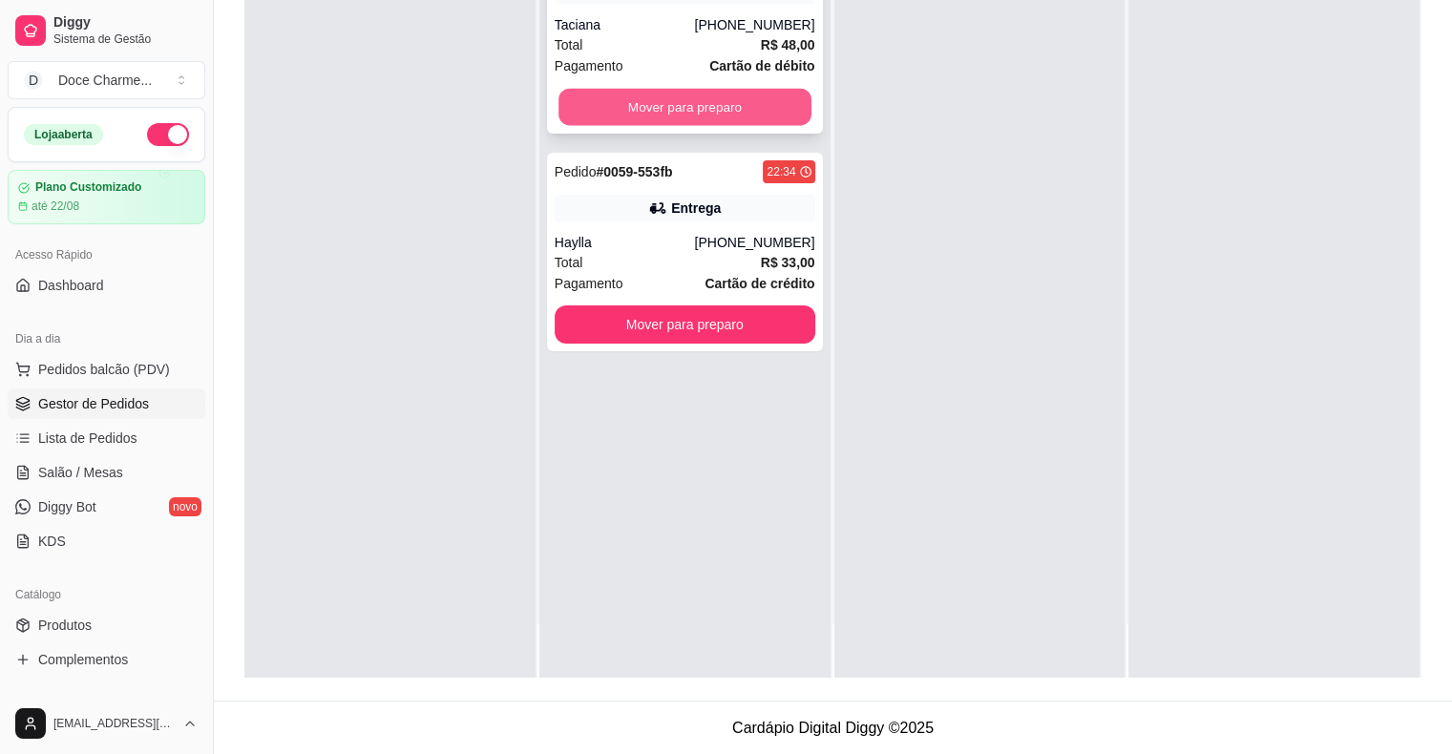
click at [674, 101] on button "Mover para preparo" at bounding box center [685, 107] width 253 height 37
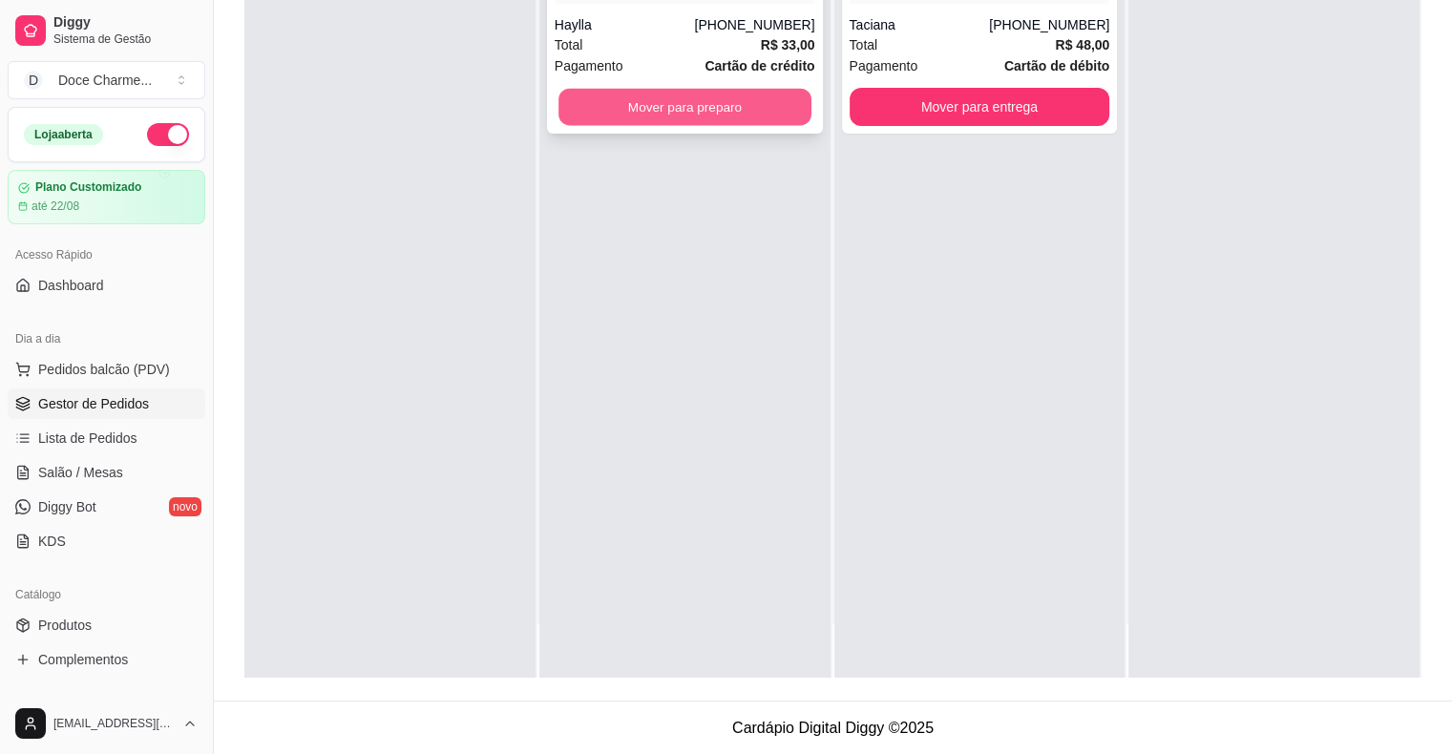
click at [749, 112] on button "Mover para preparo" at bounding box center [685, 107] width 253 height 37
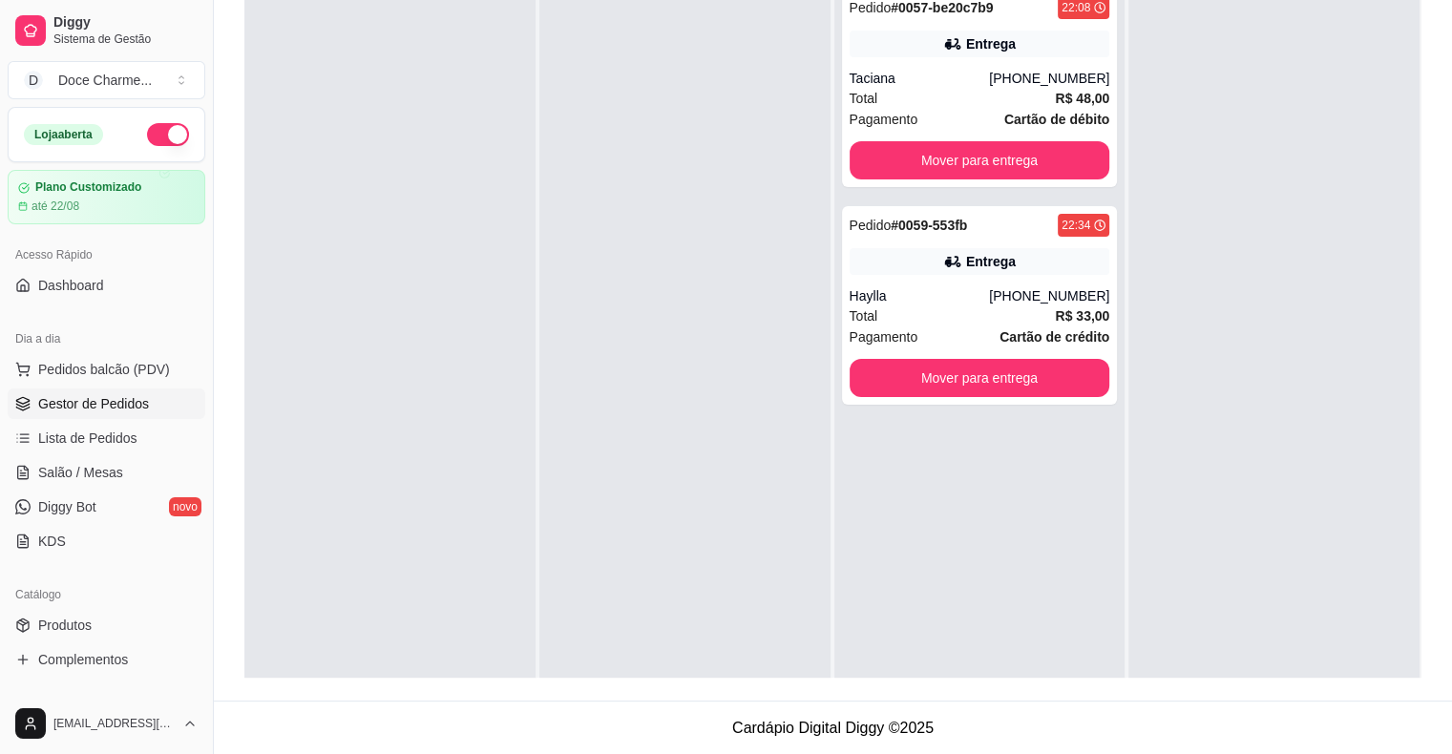
scroll to position [0, 0]
